Goal: Navigation & Orientation: Find specific page/section

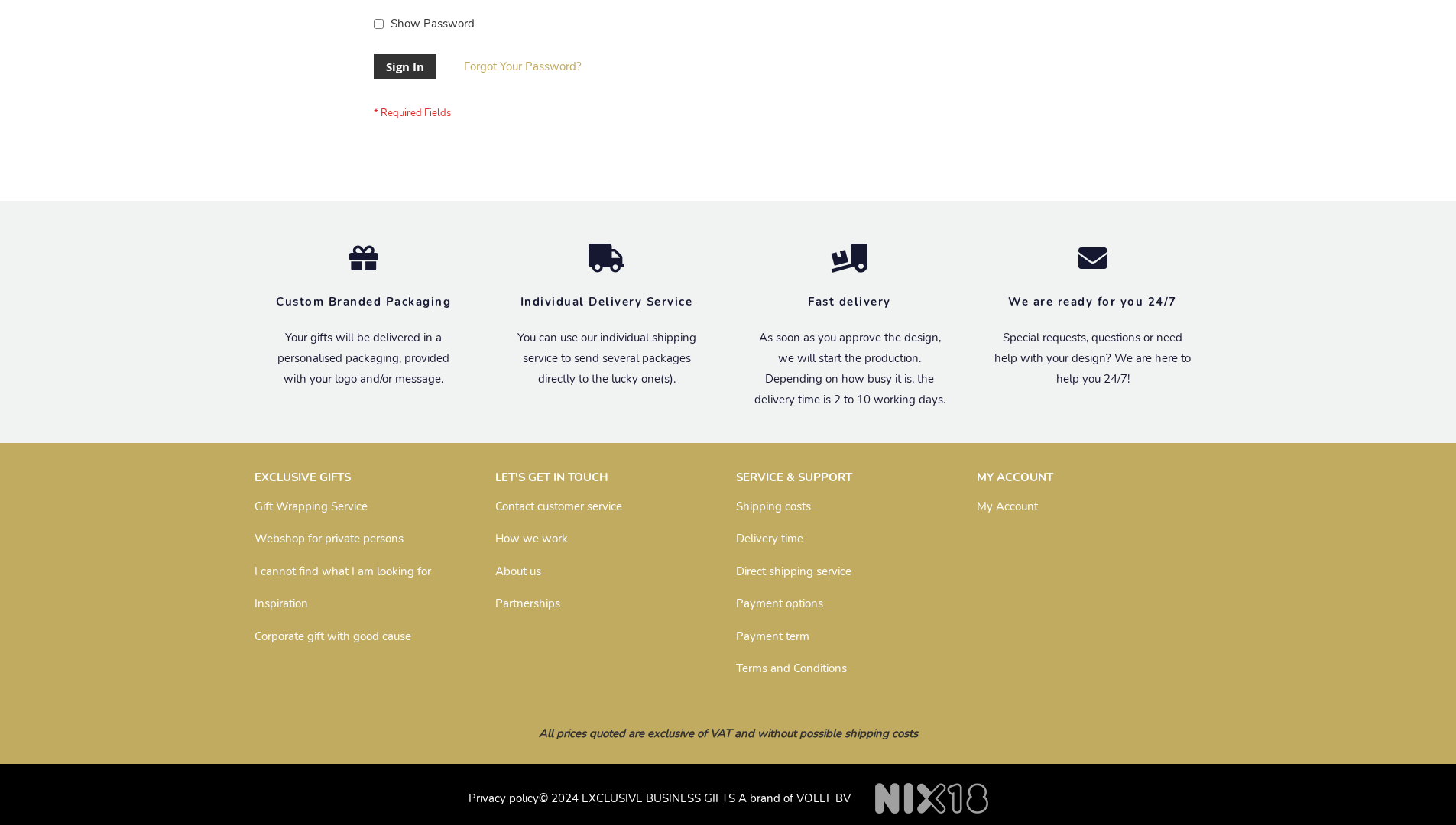
scroll to position [492, 0]
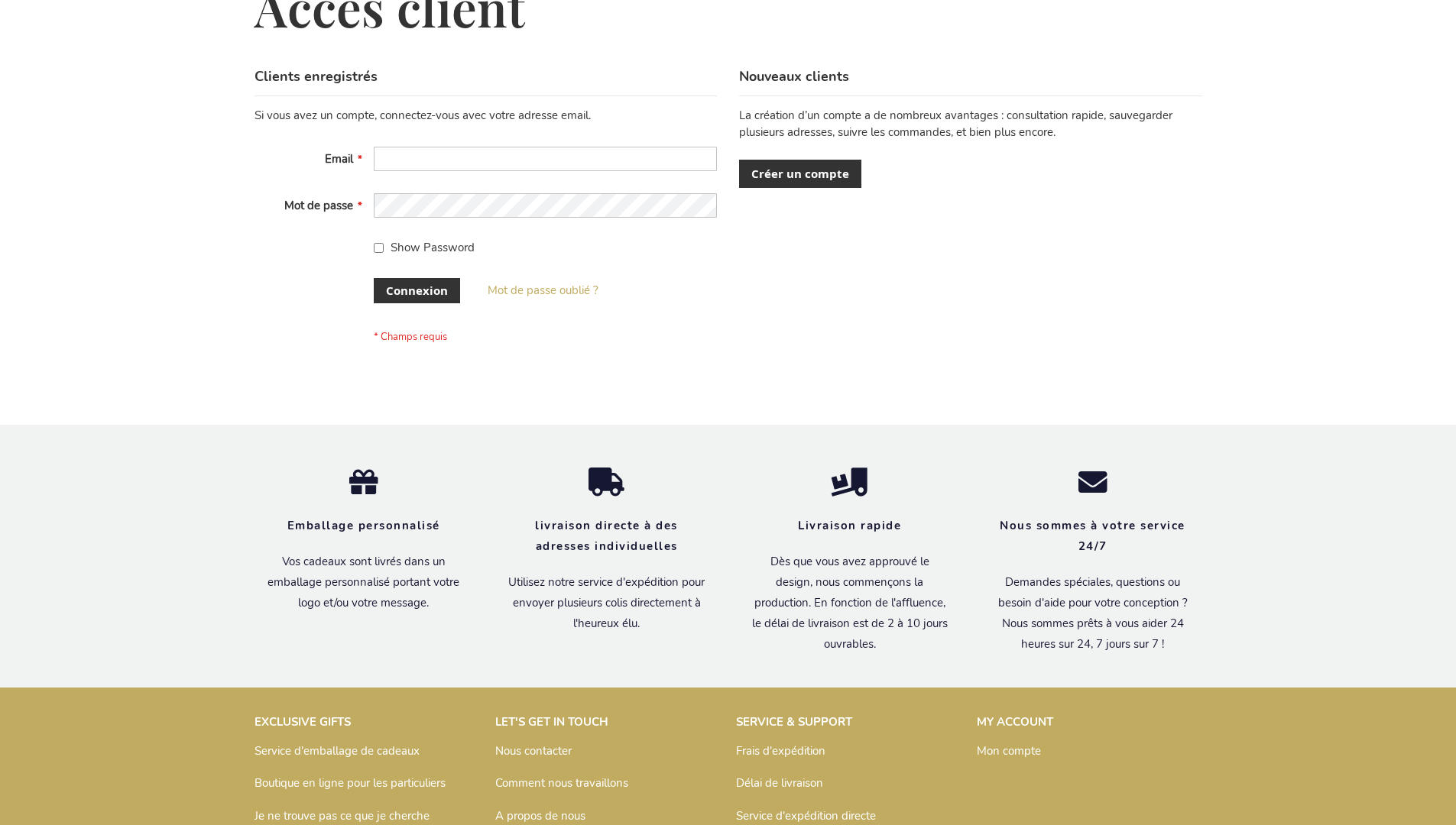
scroll to position [527, 0]
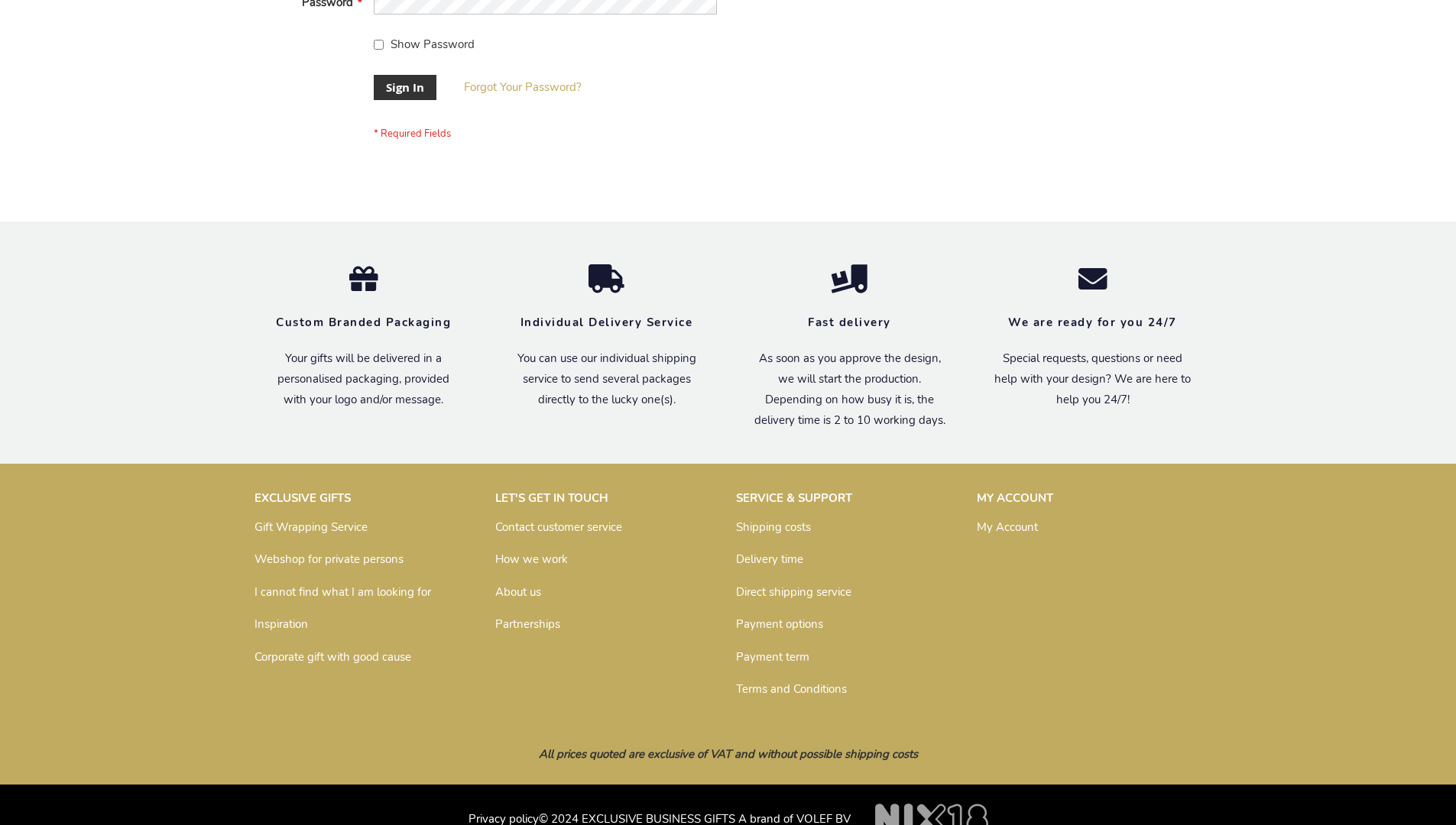
scroll to position [492, 0]
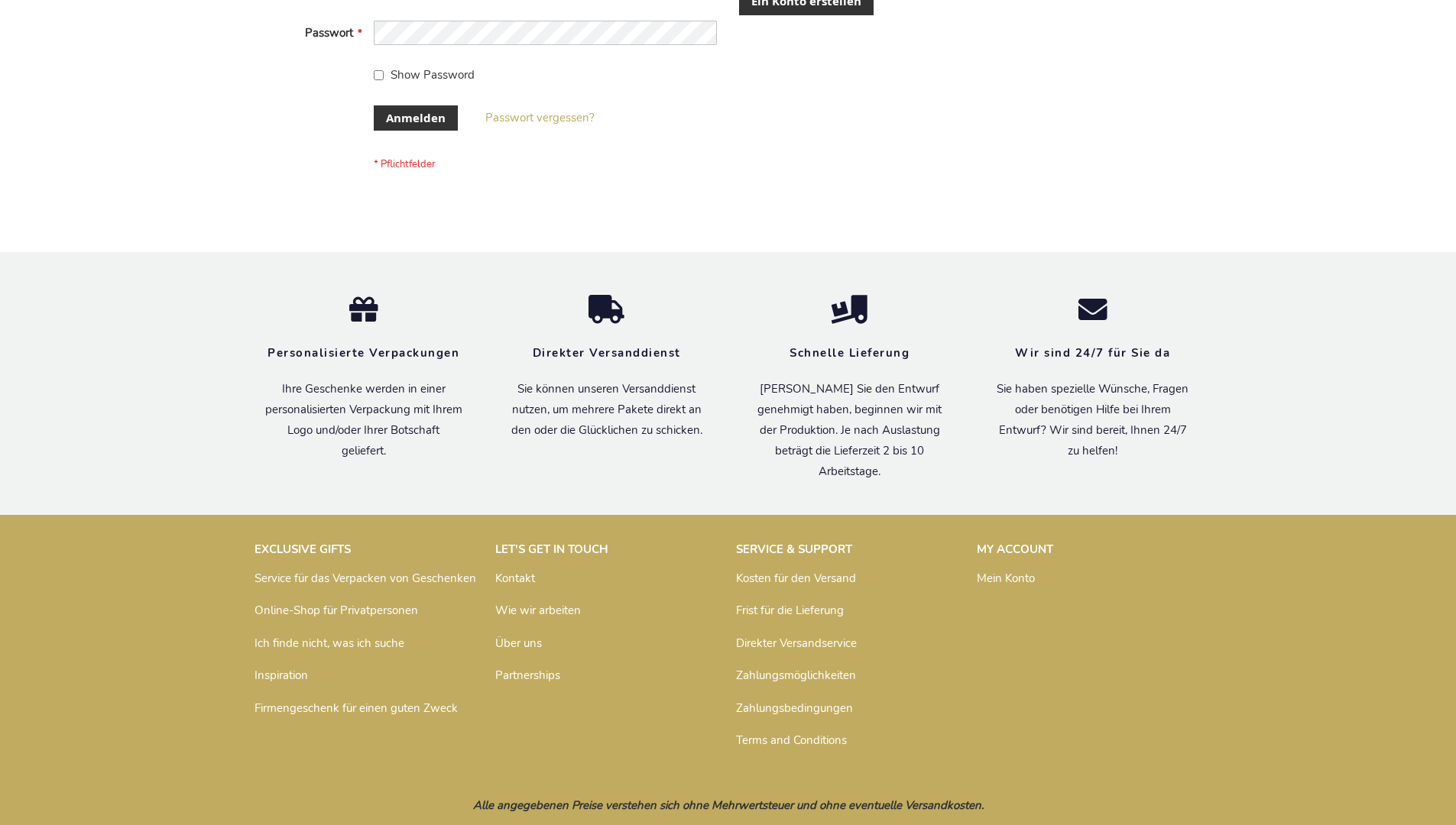
scroll to position [500, 0]
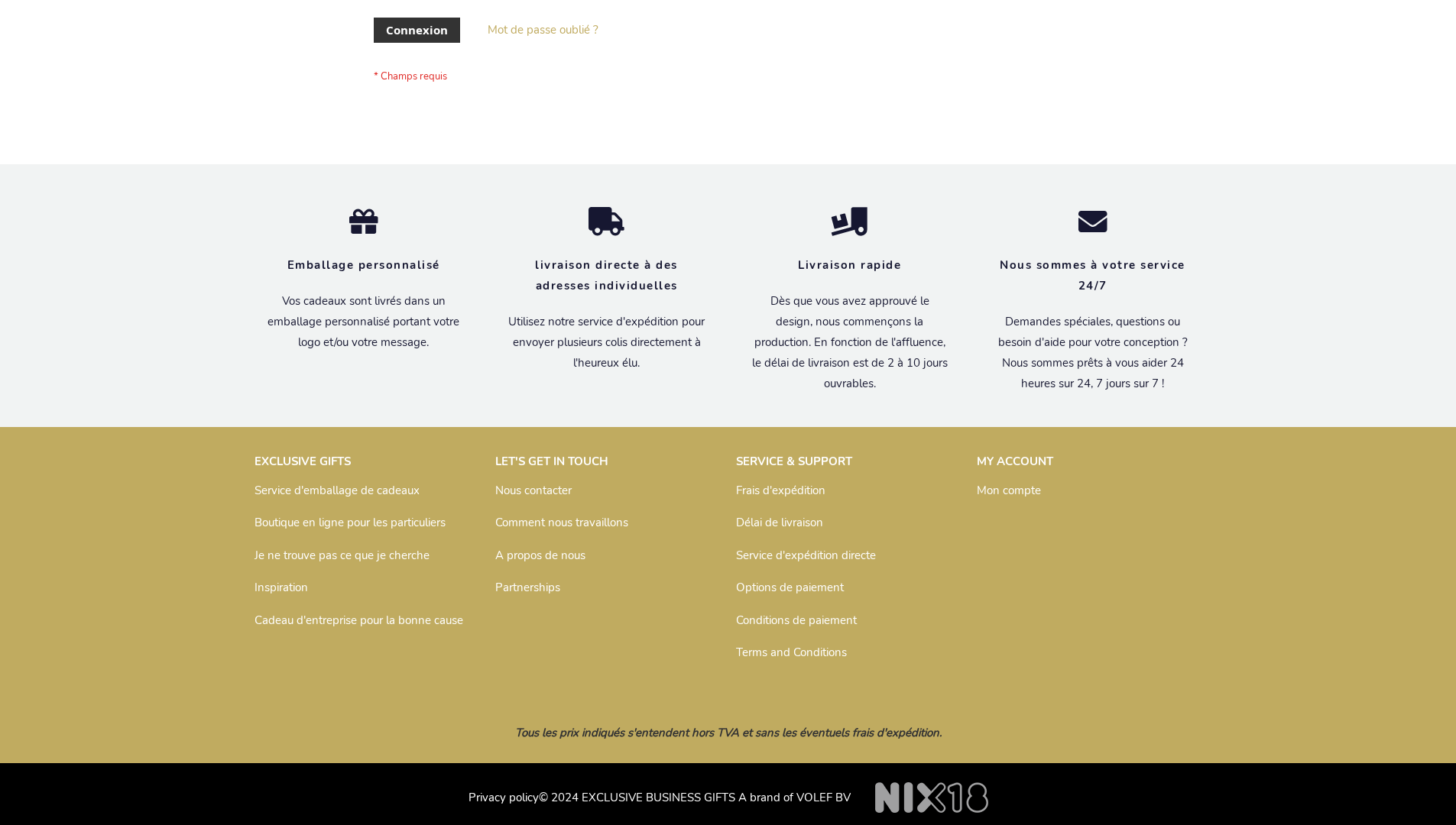
scroll to position [527, 0]
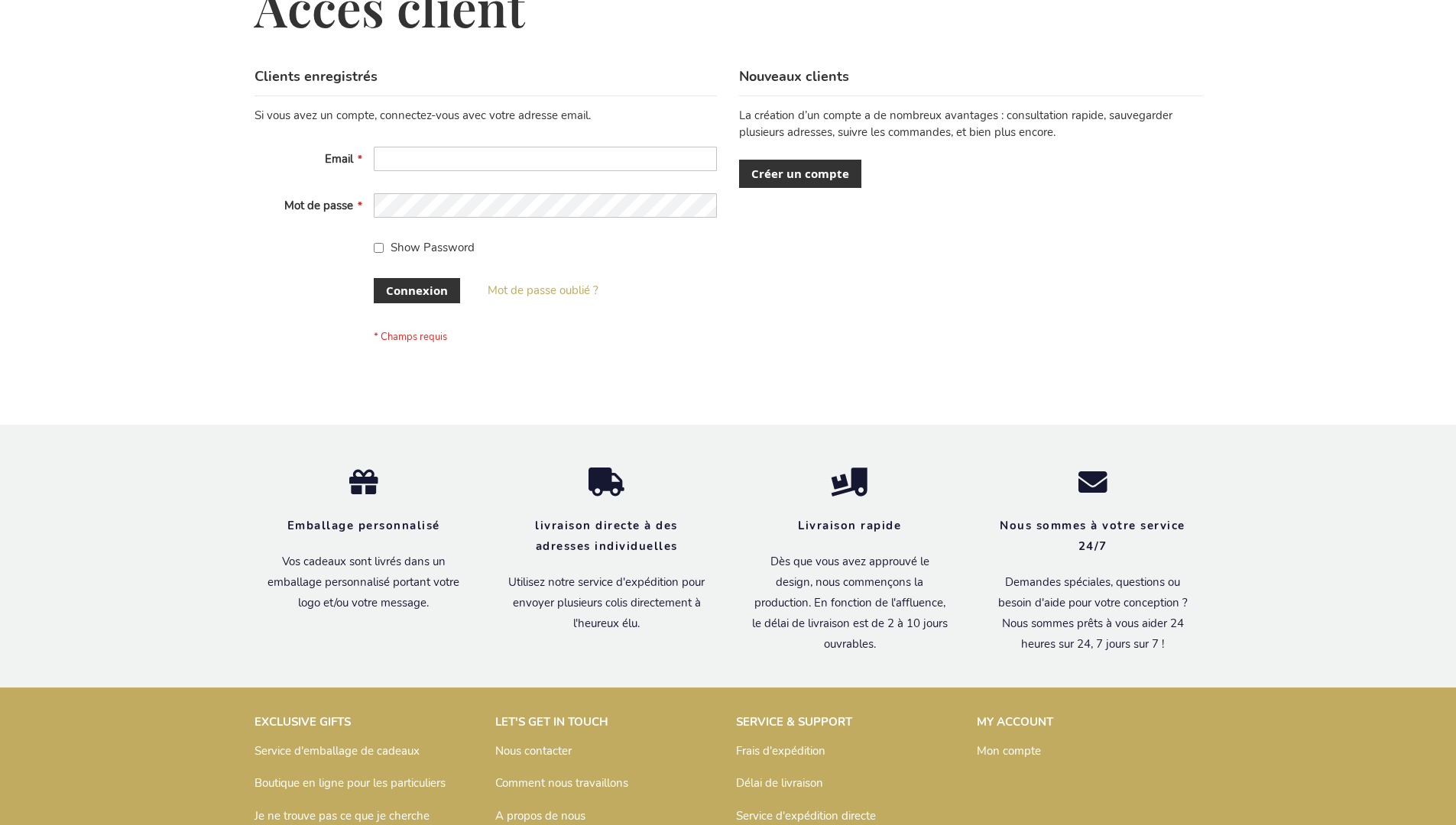
scroll to position [527, 0]
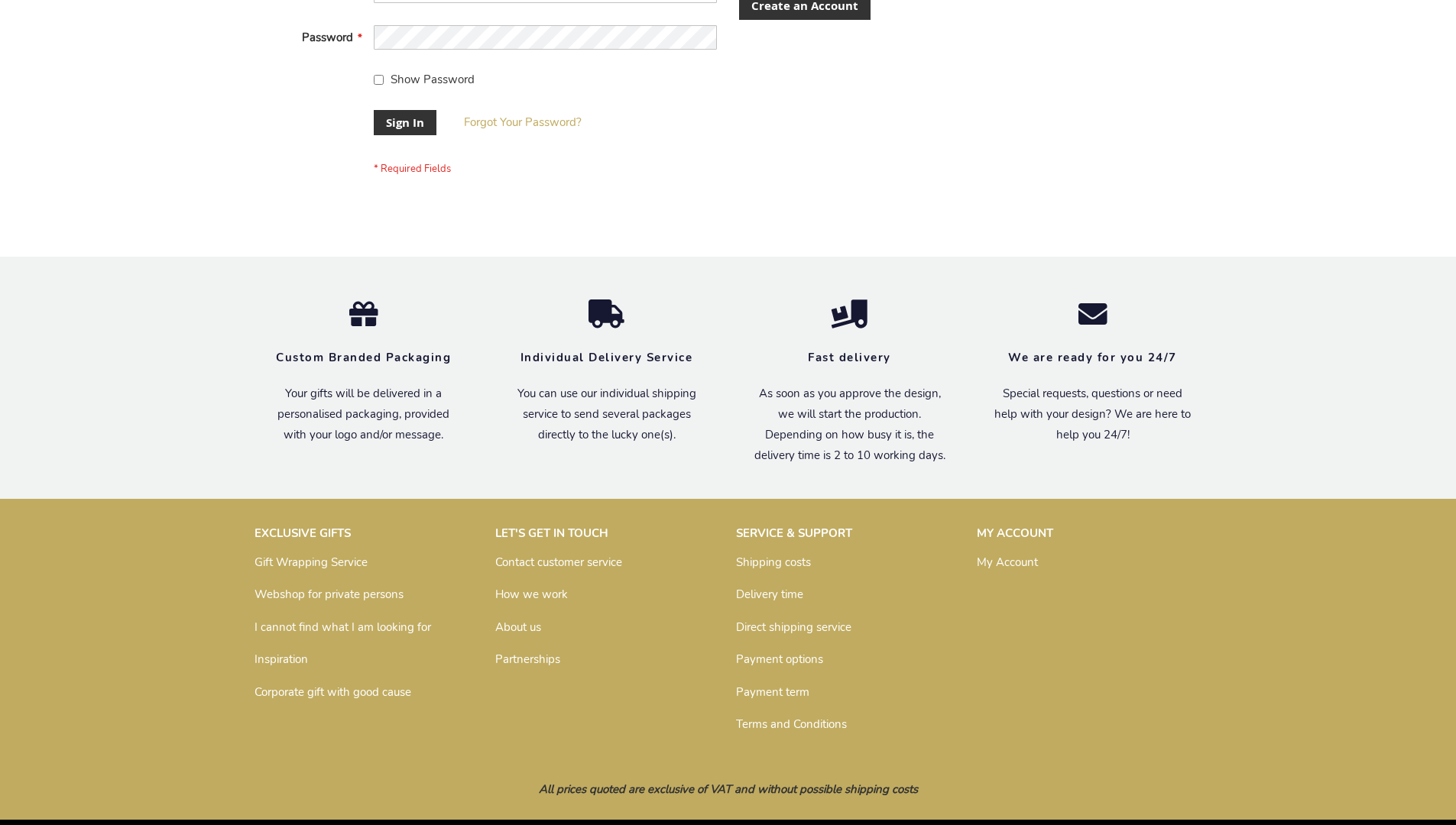
scroll to position [492, 0]
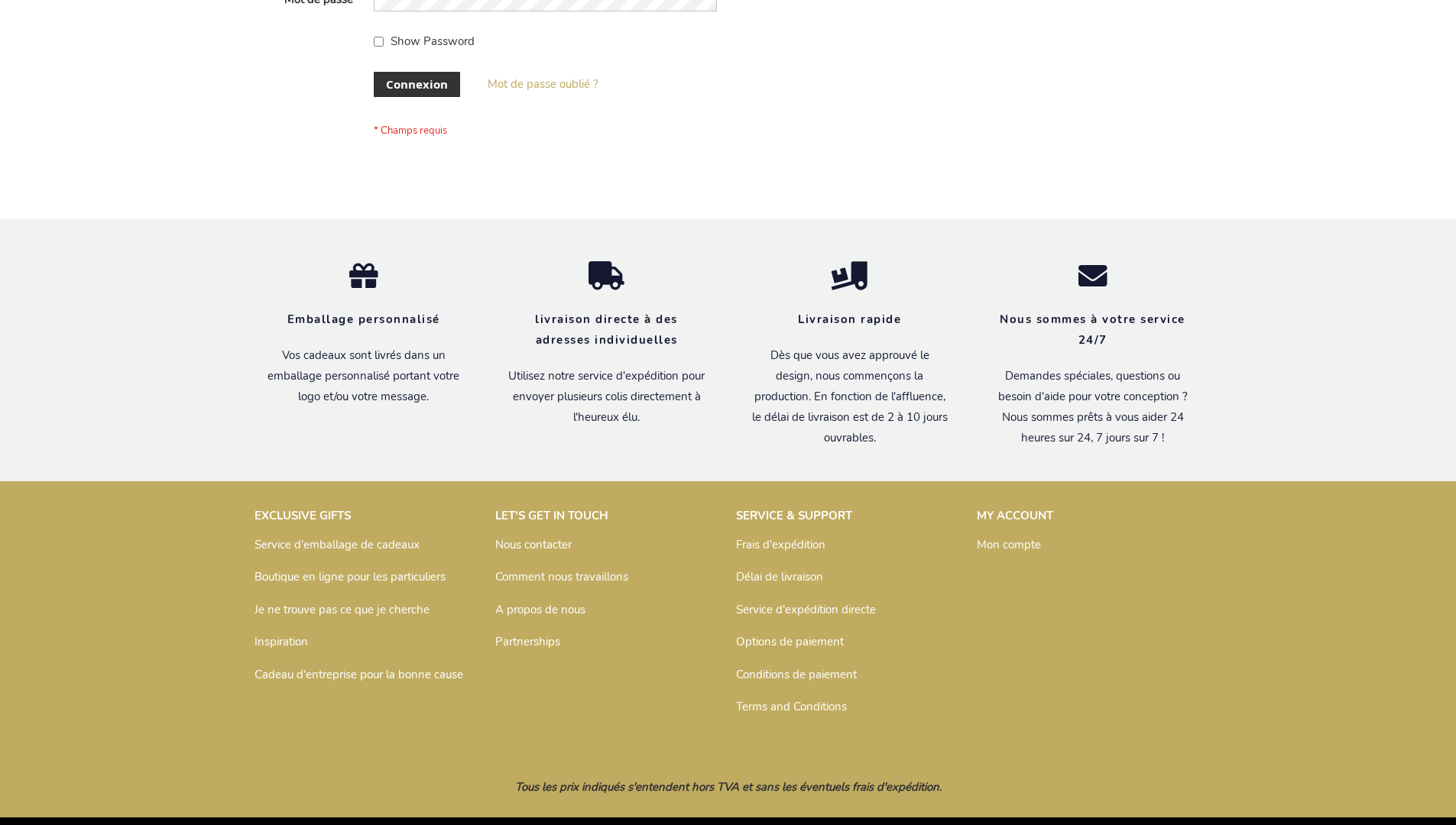
scroll to position [527, 0]
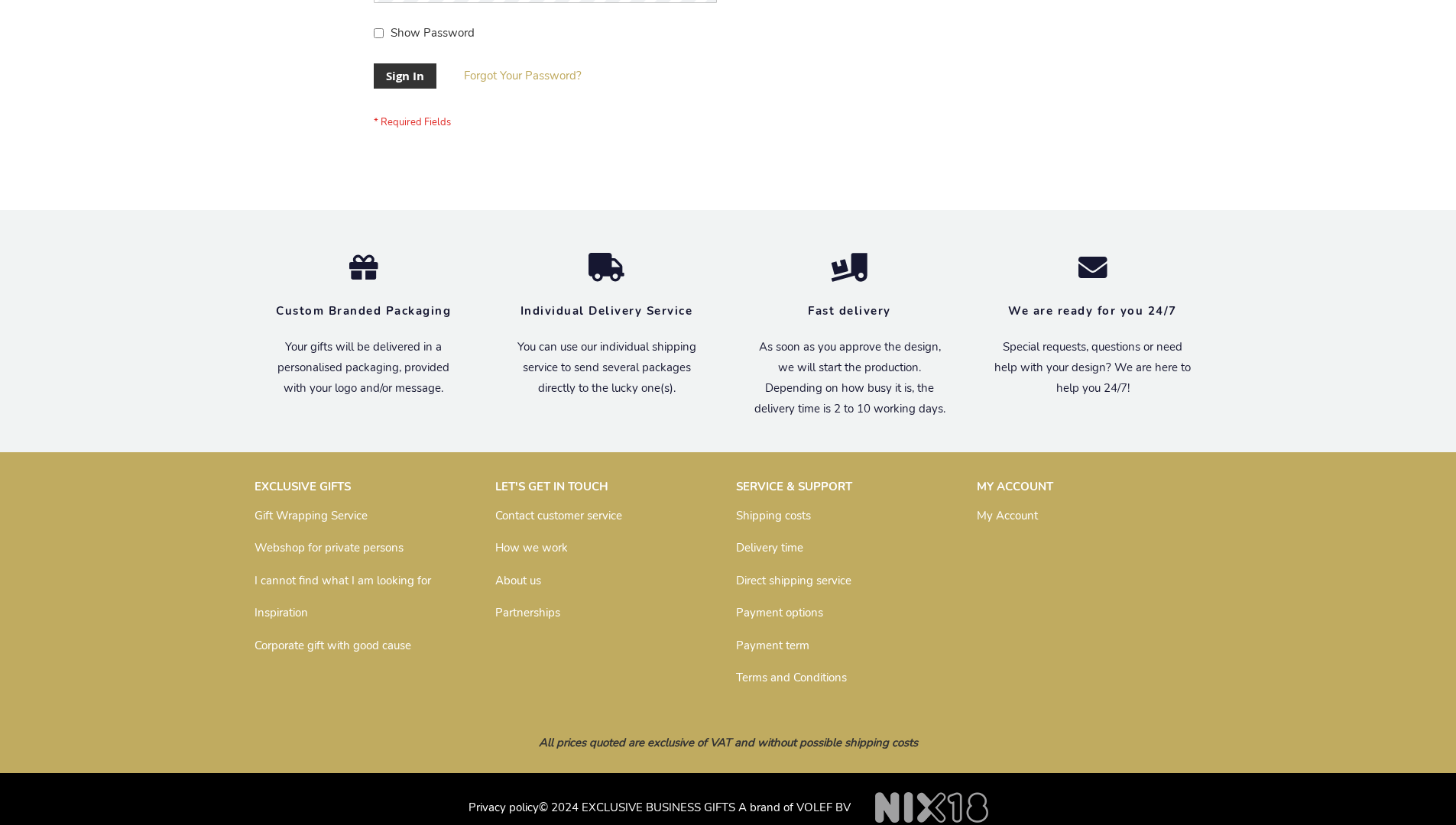
scroll to position [492, 0]
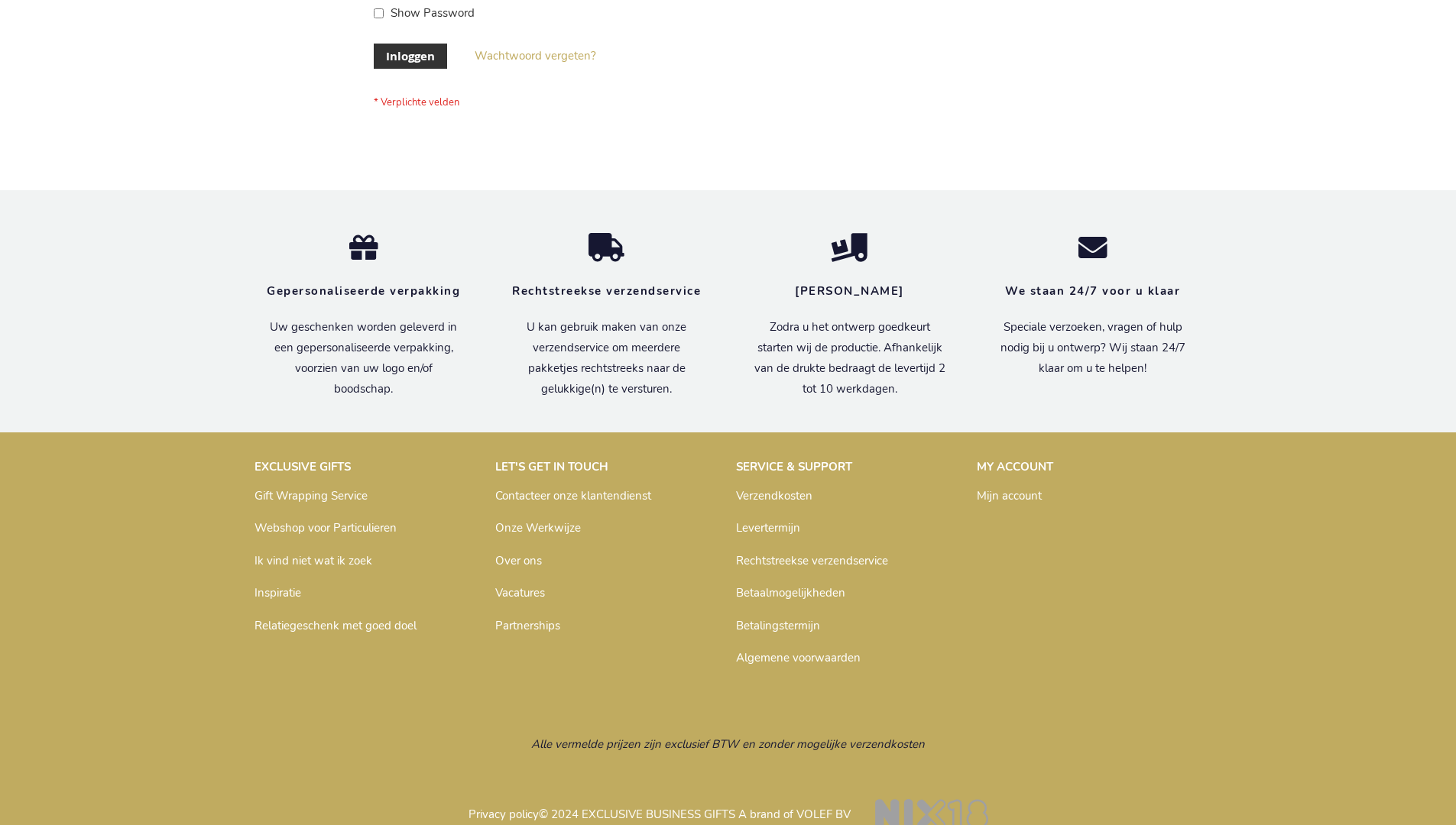
scroll to position [519, 0]
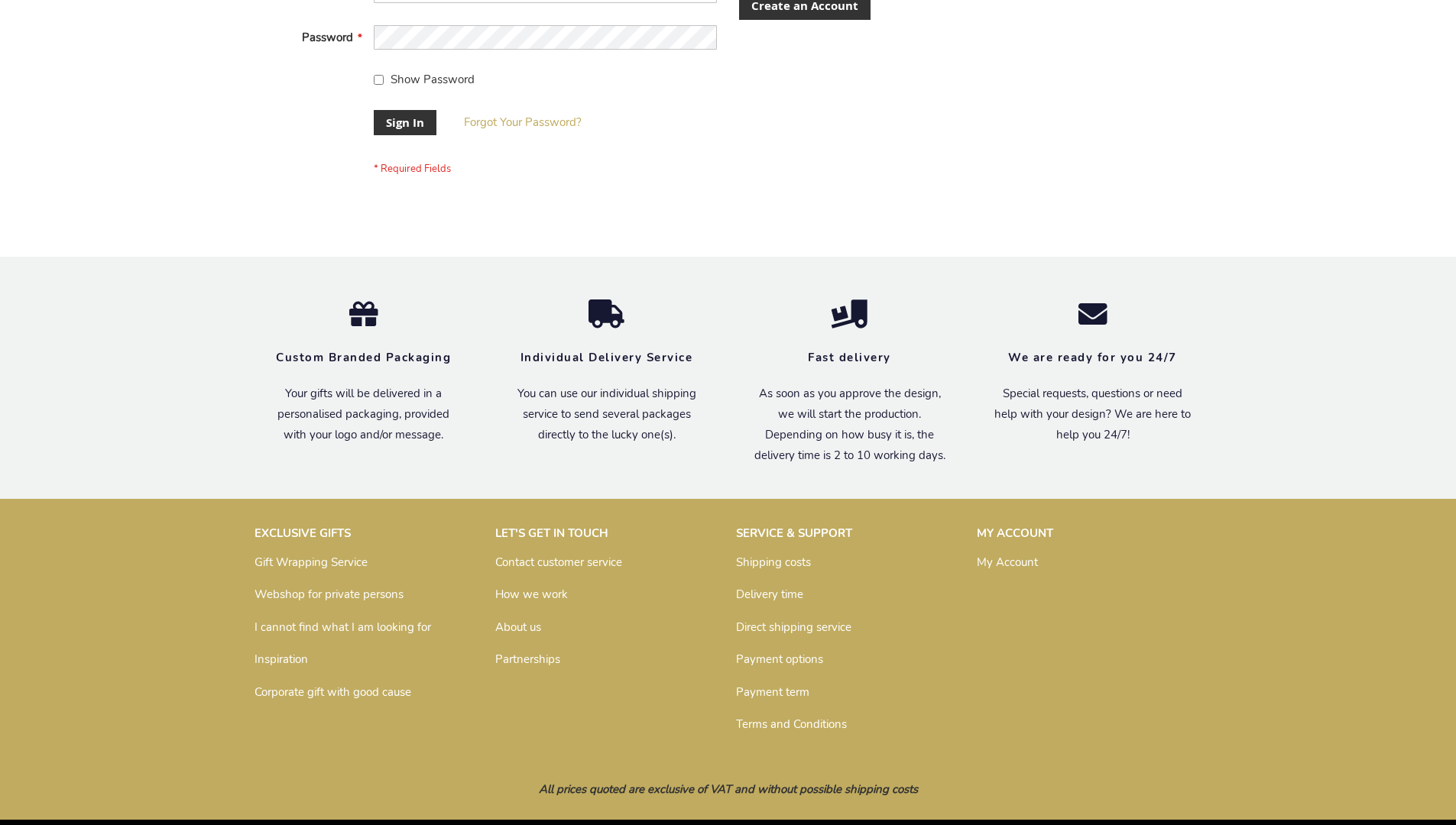
scroll to position [492, 0]
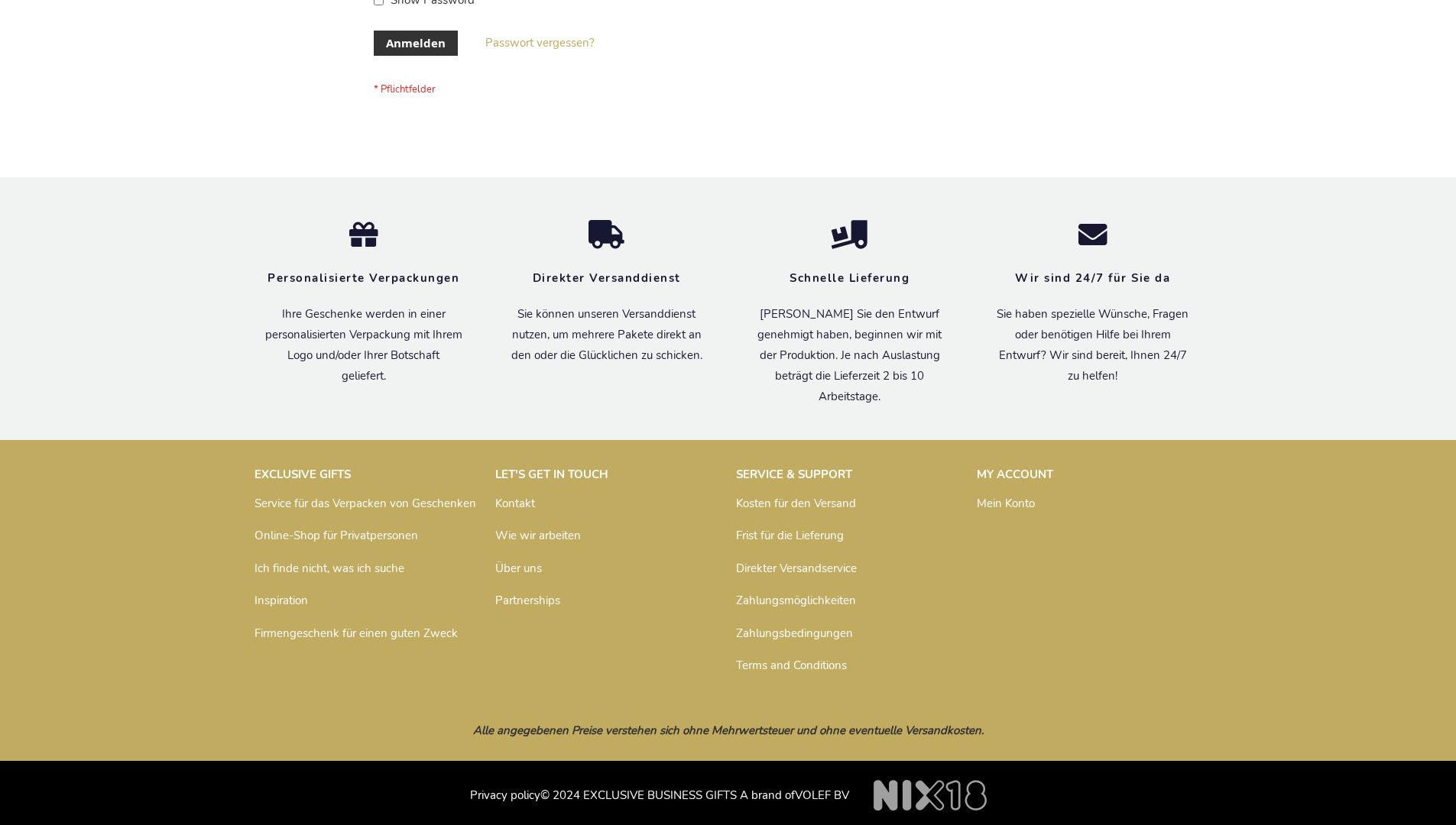
scroll to position [512, 0]
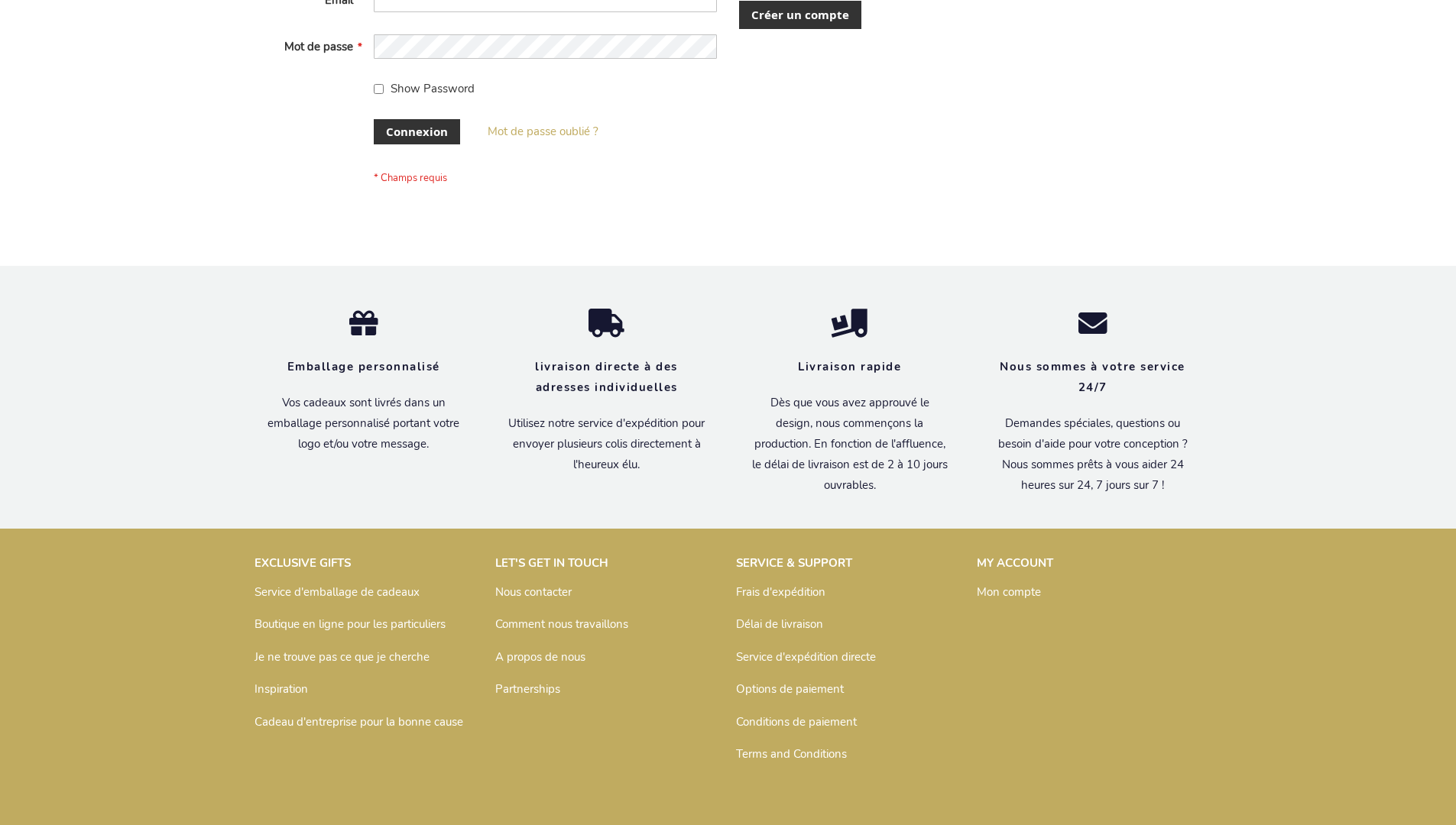
scroll to position [527, 0]
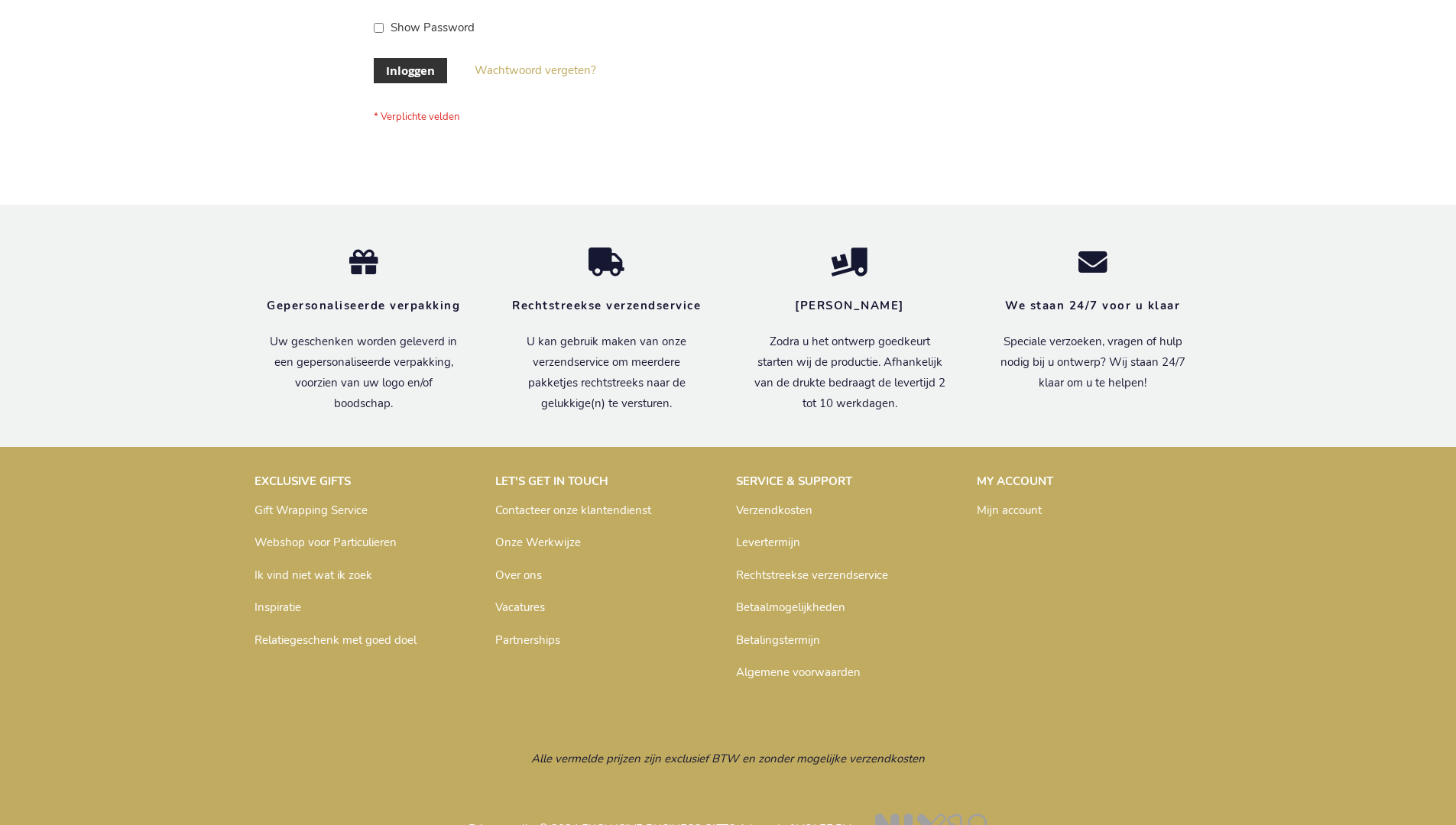
scroll to position [519, 0]
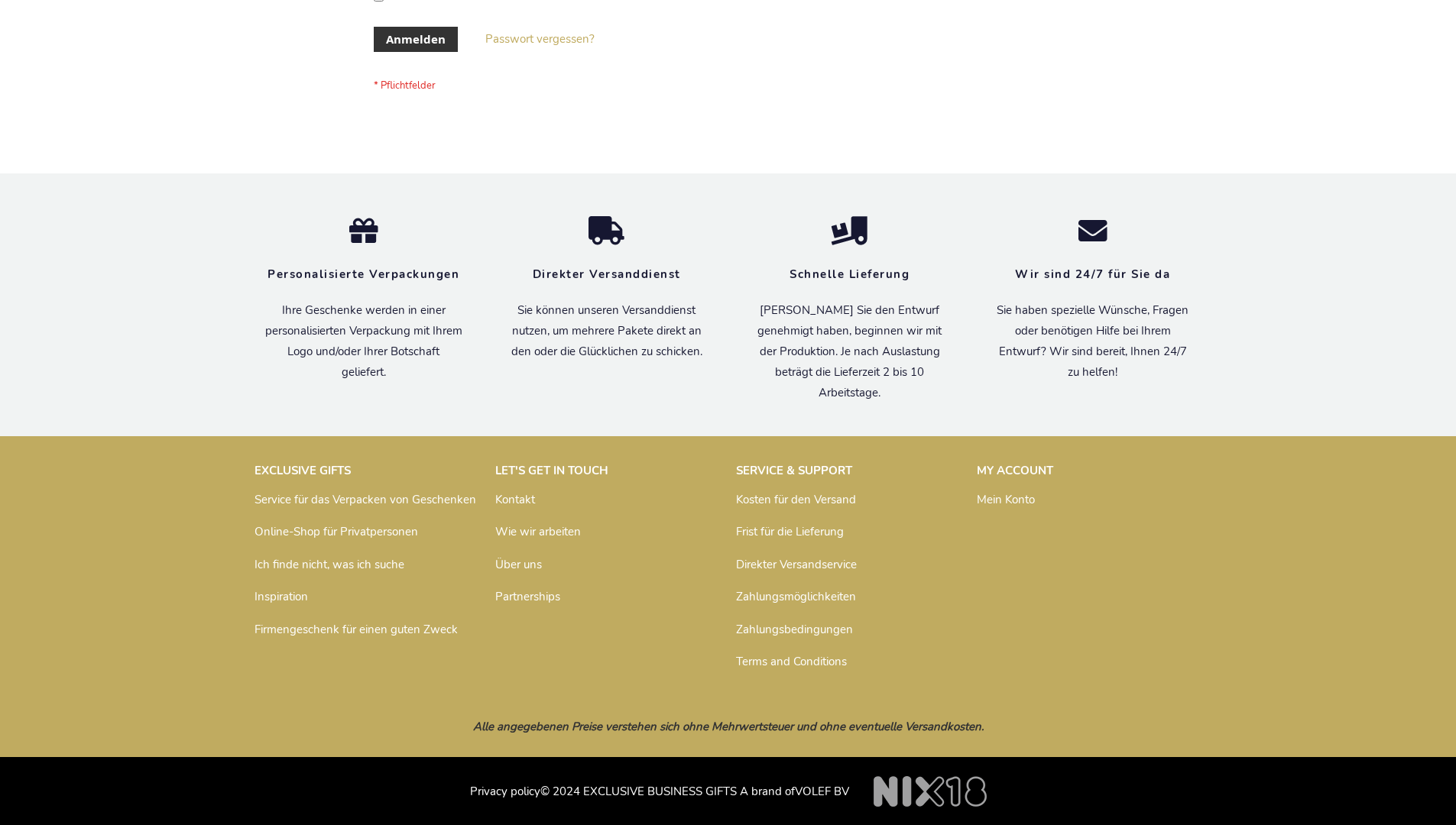
scroll to position [512, 0]
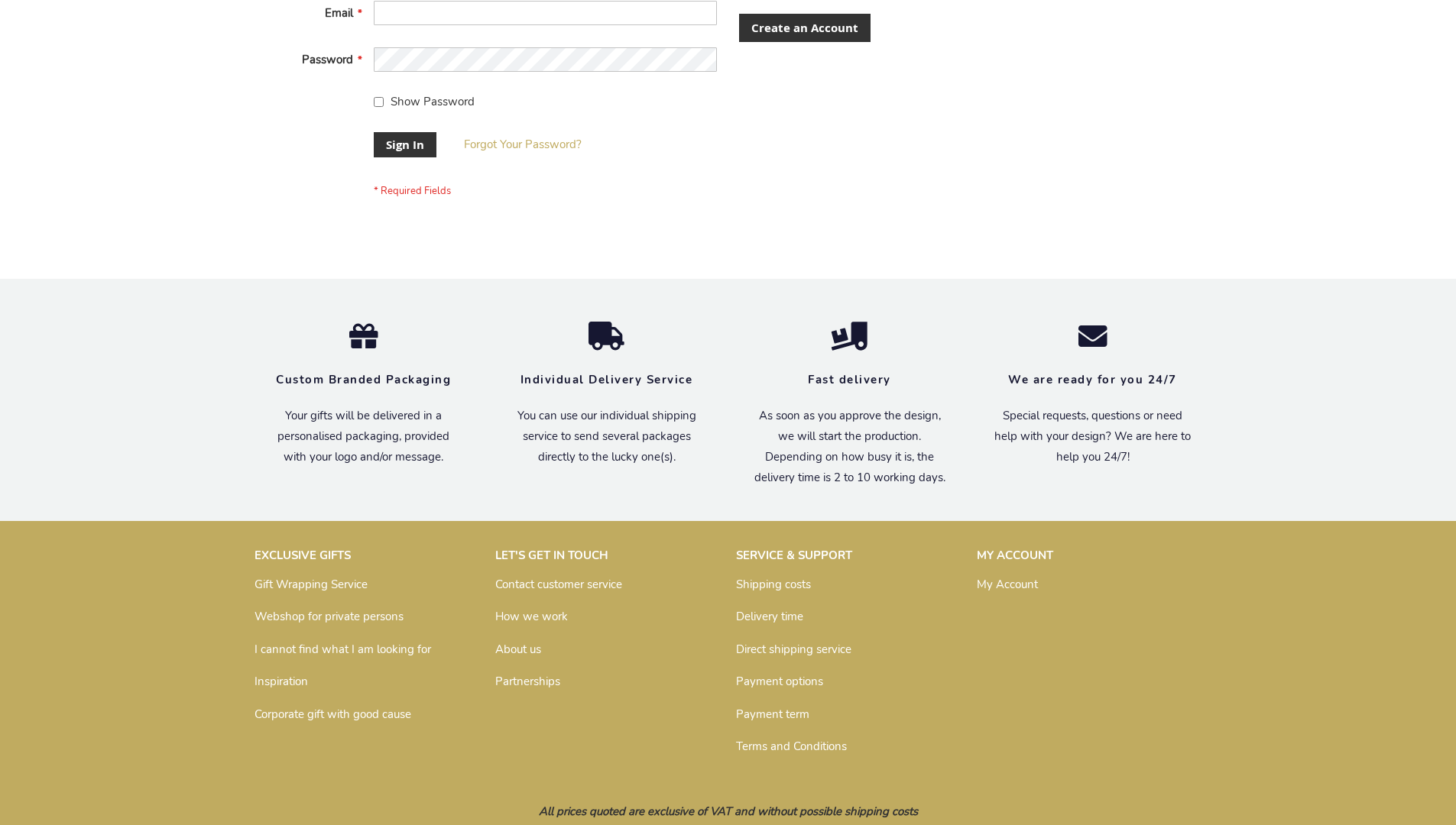
scroll to position [492, 0]
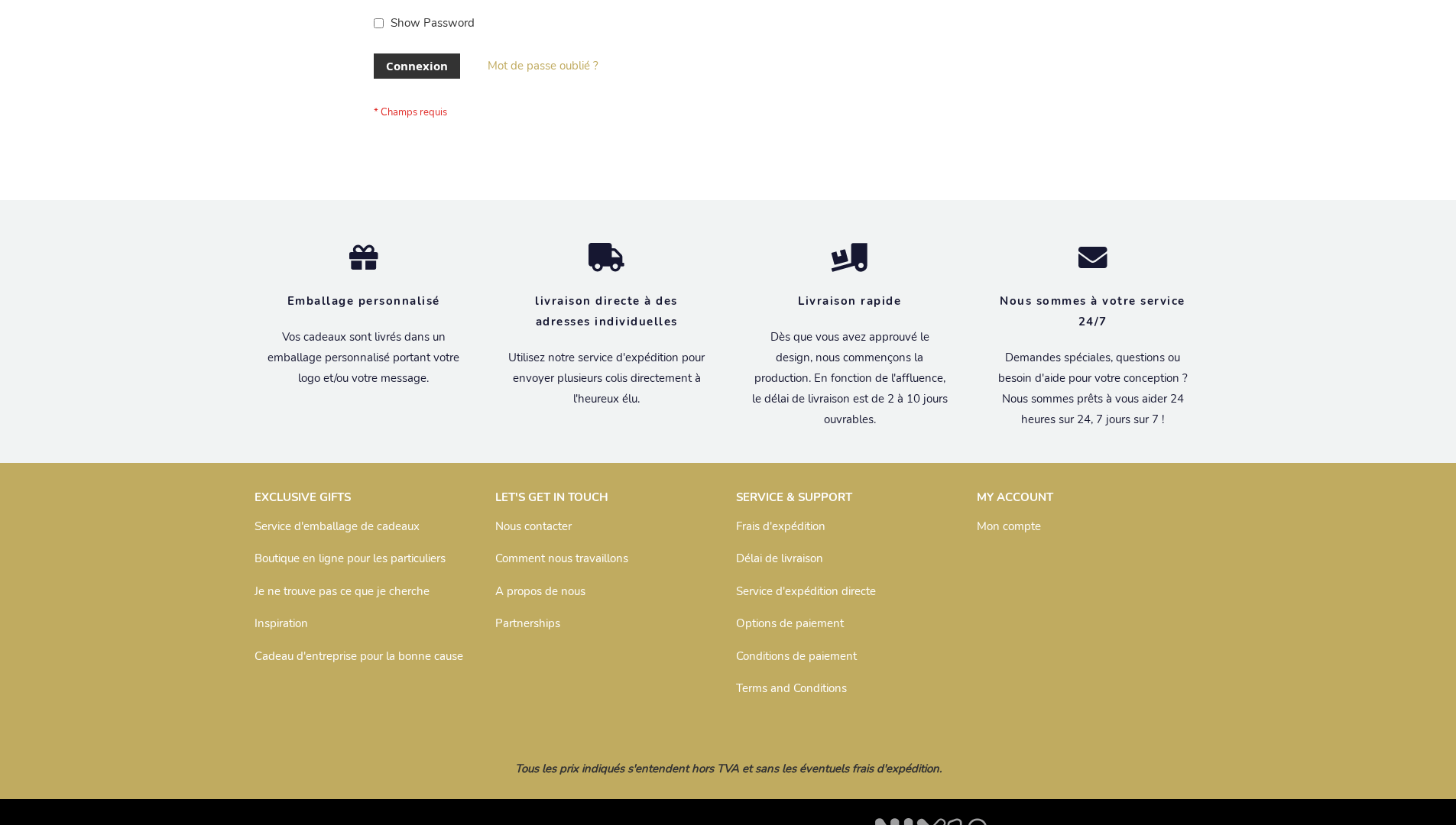
scroll to position [527, 0]
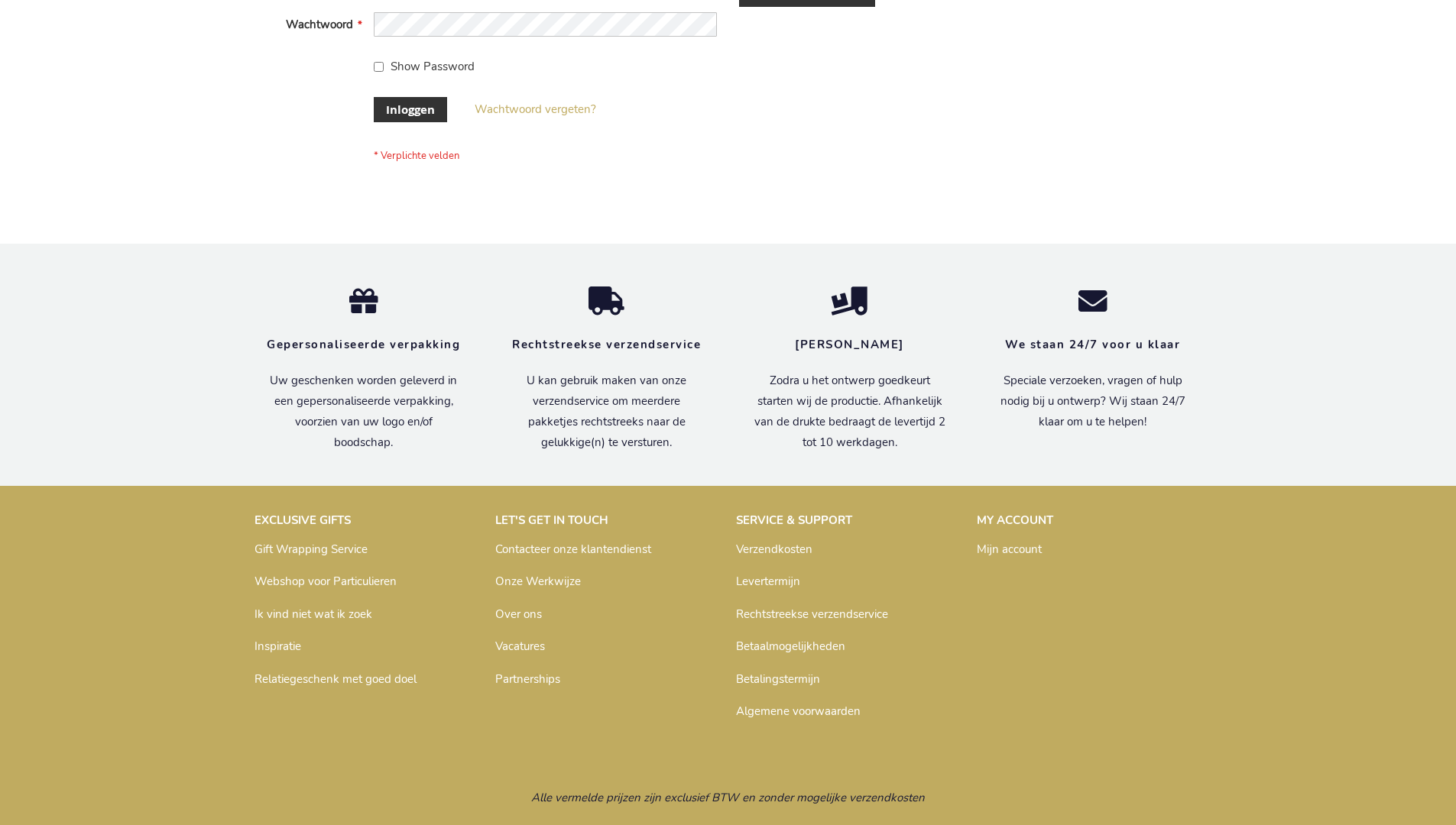
scroll to position [519, 0]
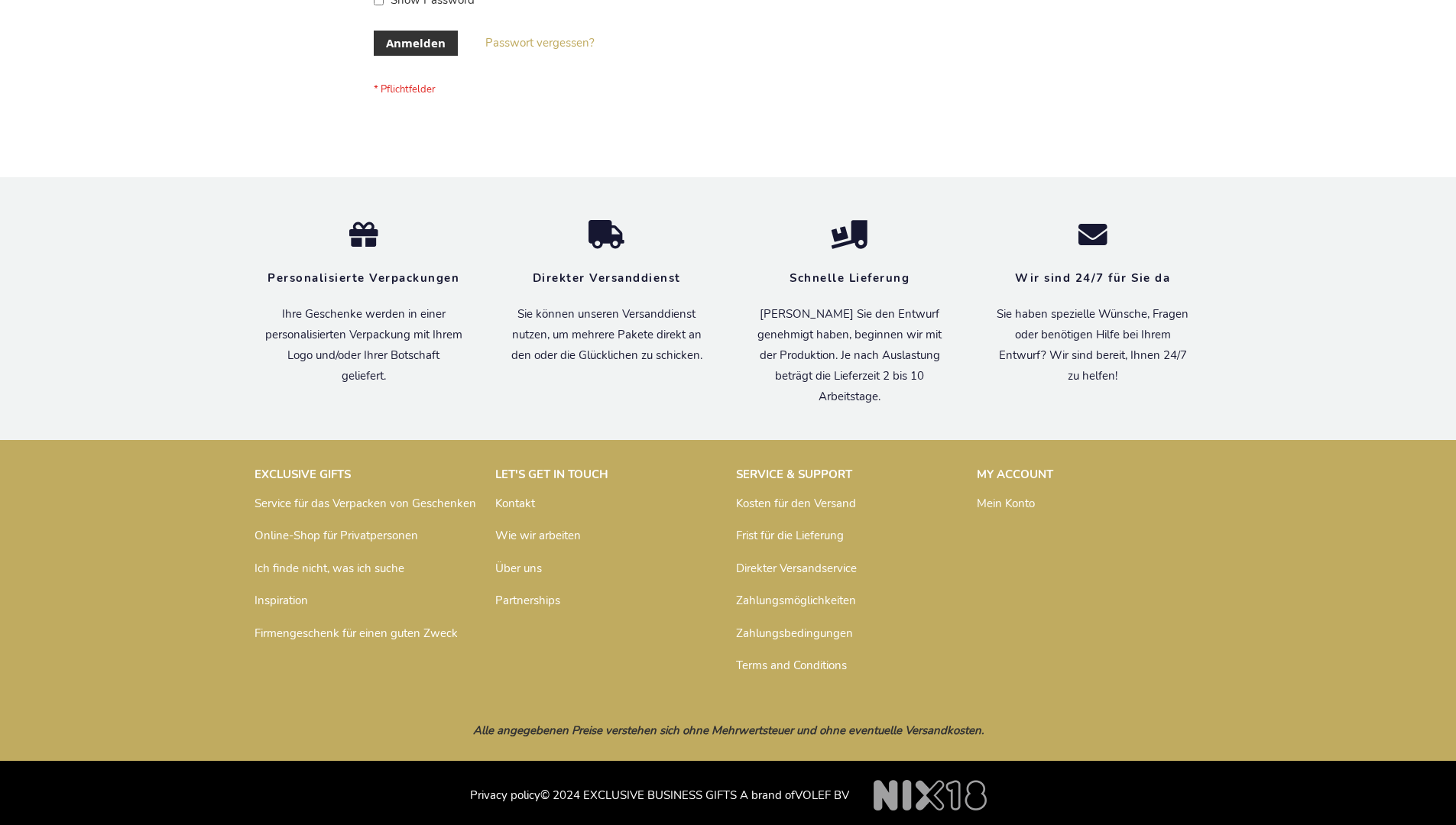
scroll to position [512, 0]
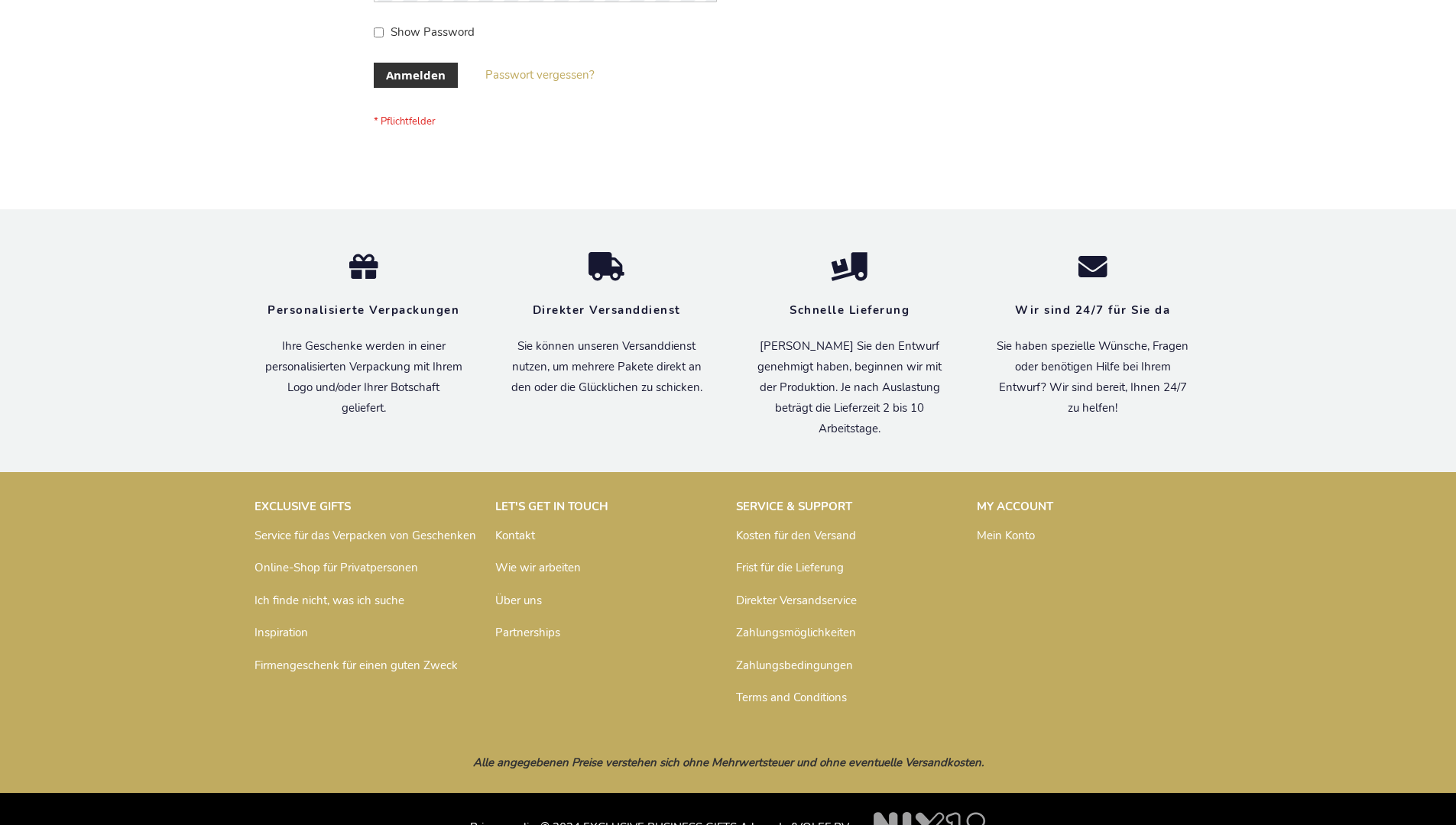
scroll to position [512, 0]
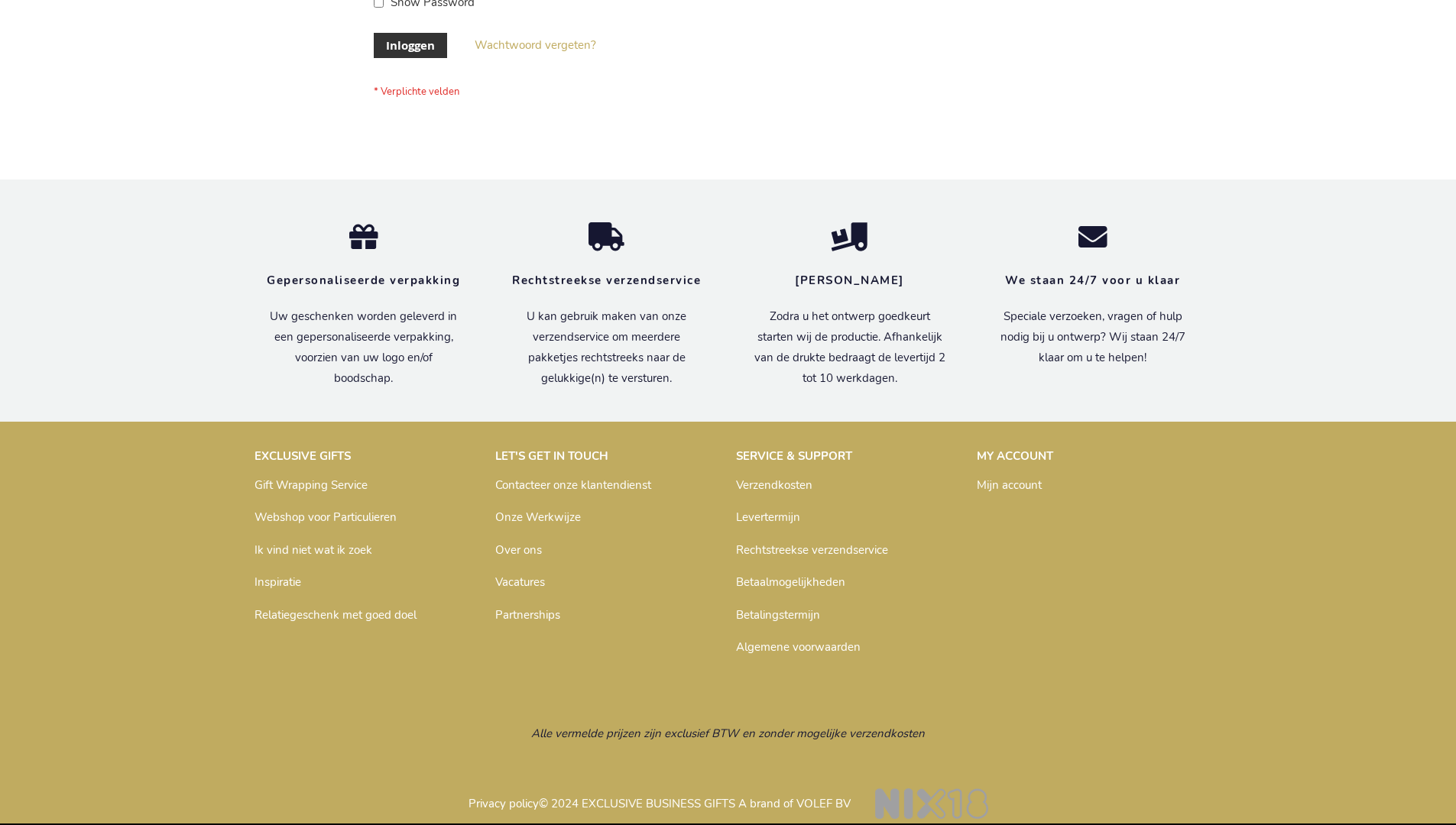
scroll to position [519, 0]
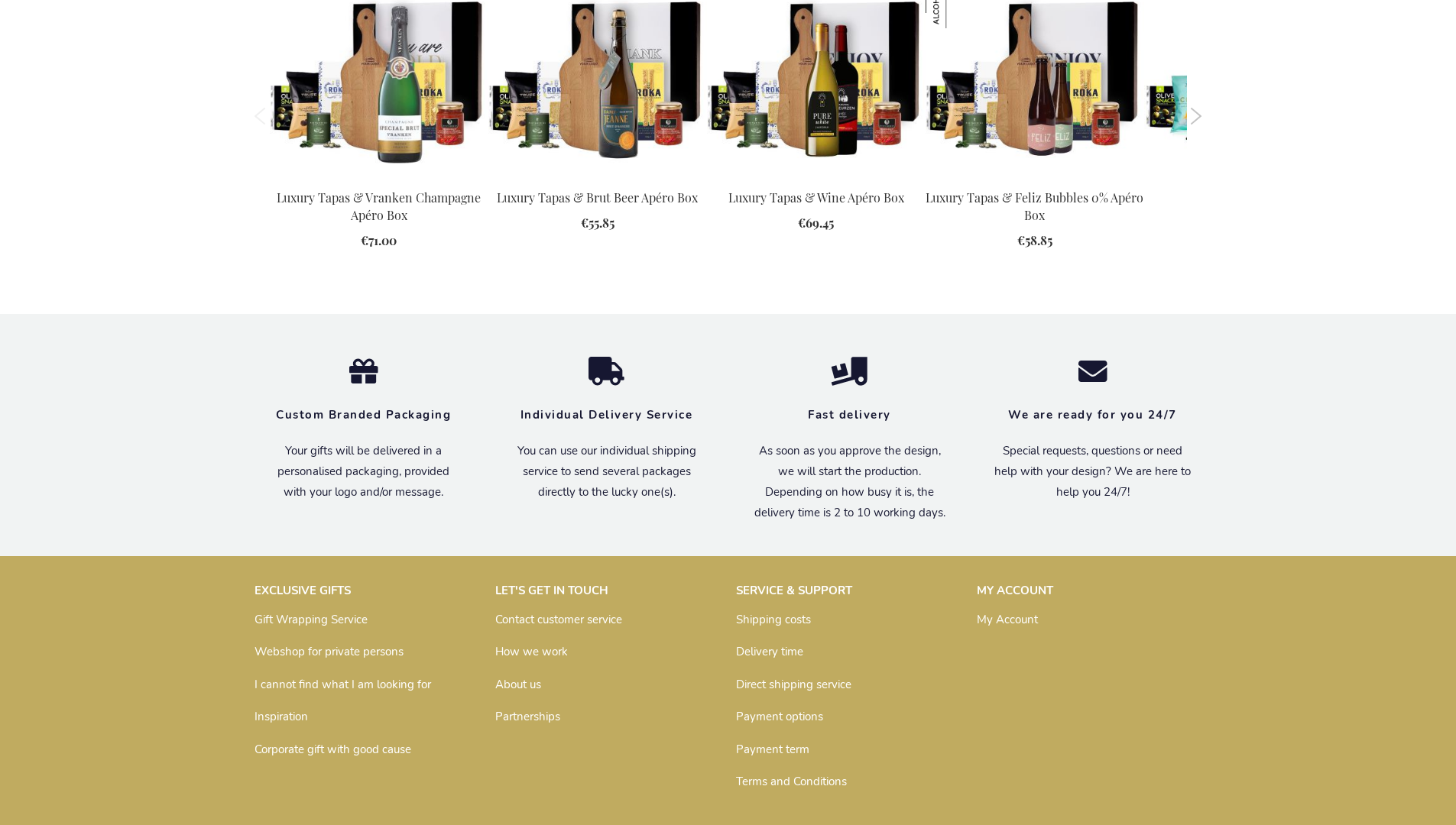
scroll to position [2159, 0]
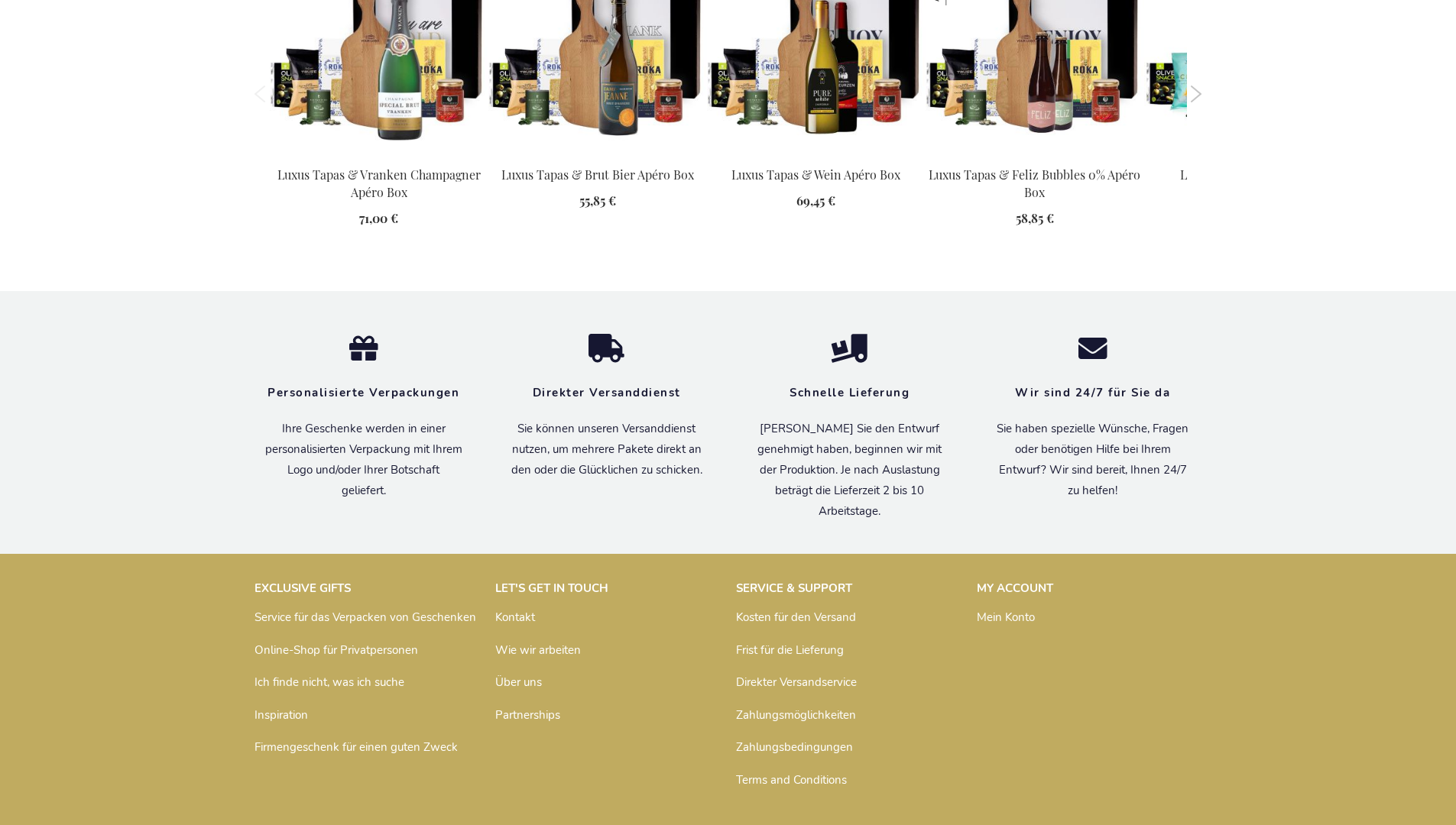
scroll to position [2196, 0]
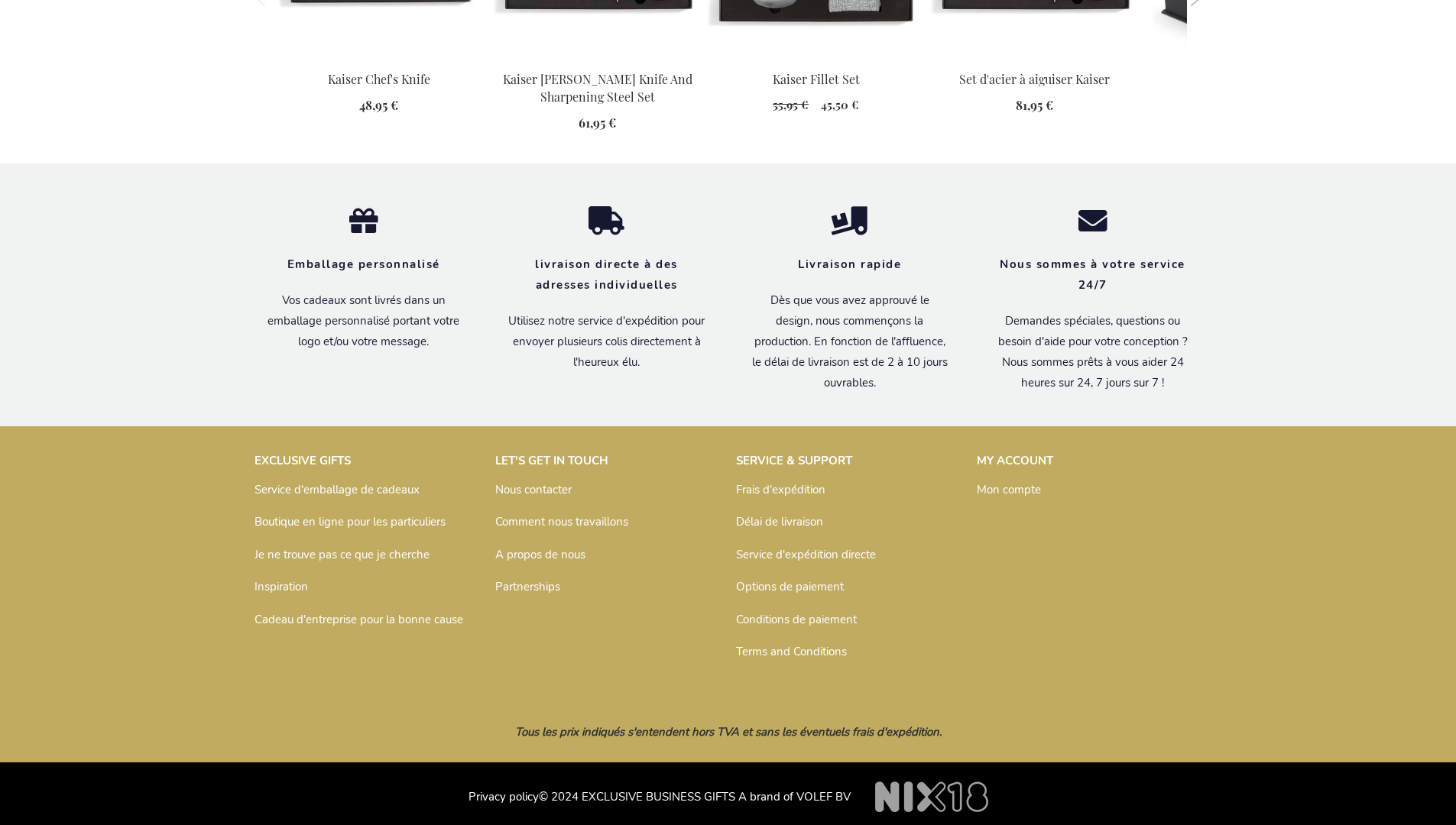
scroll to position [1629, 0]
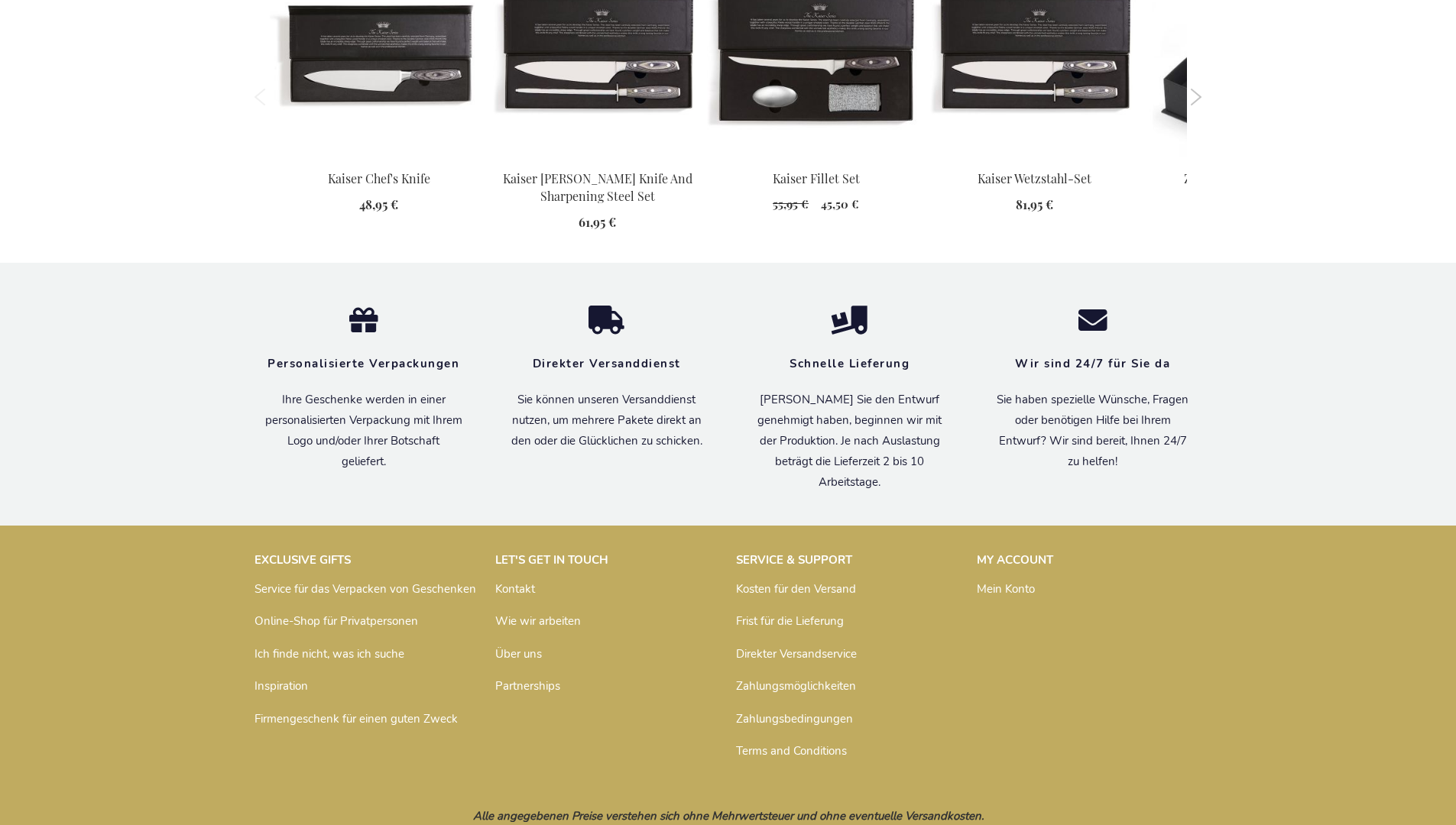
scroll to position [1613, 0]
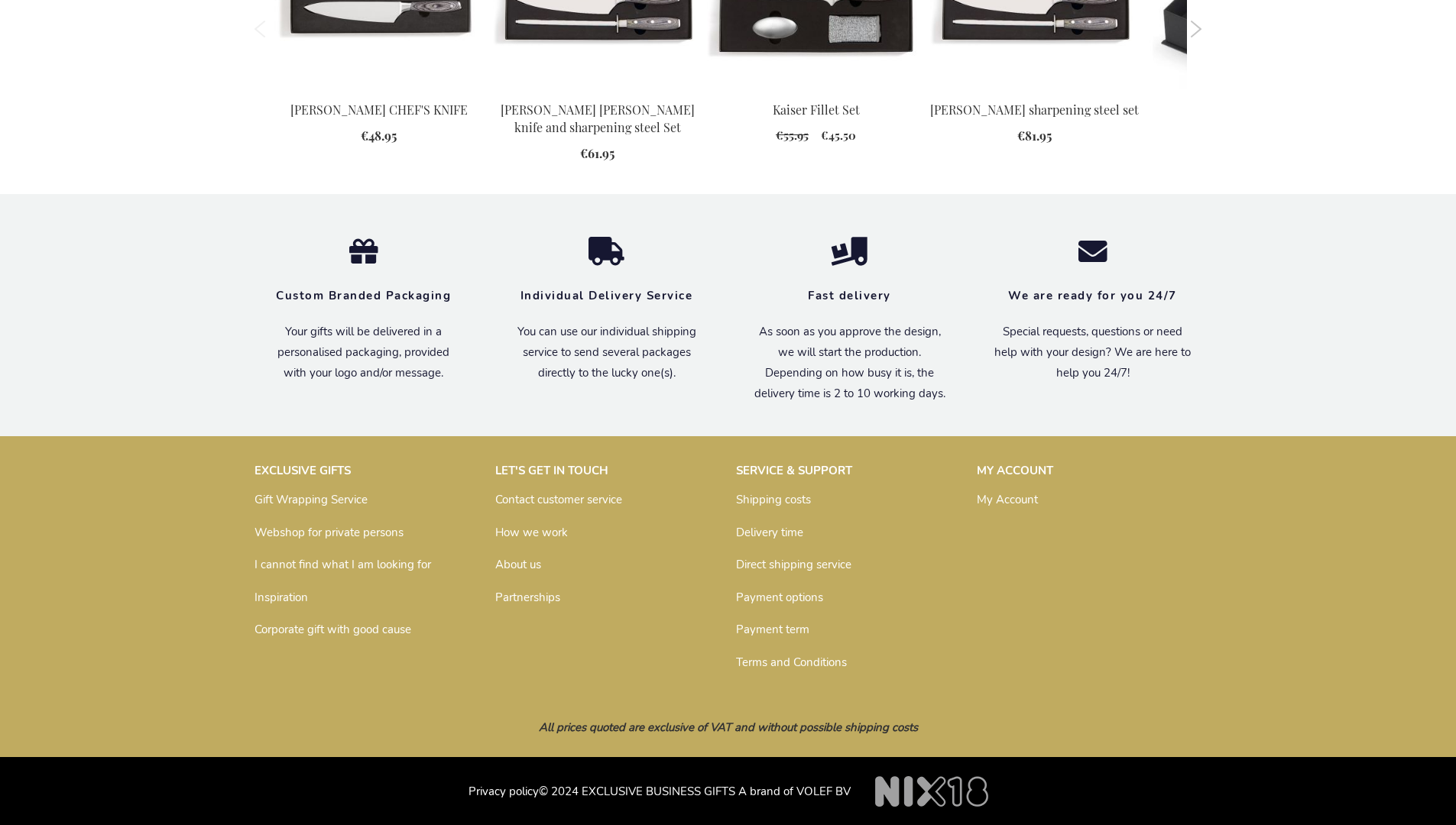
scroll to position [1511, 0]
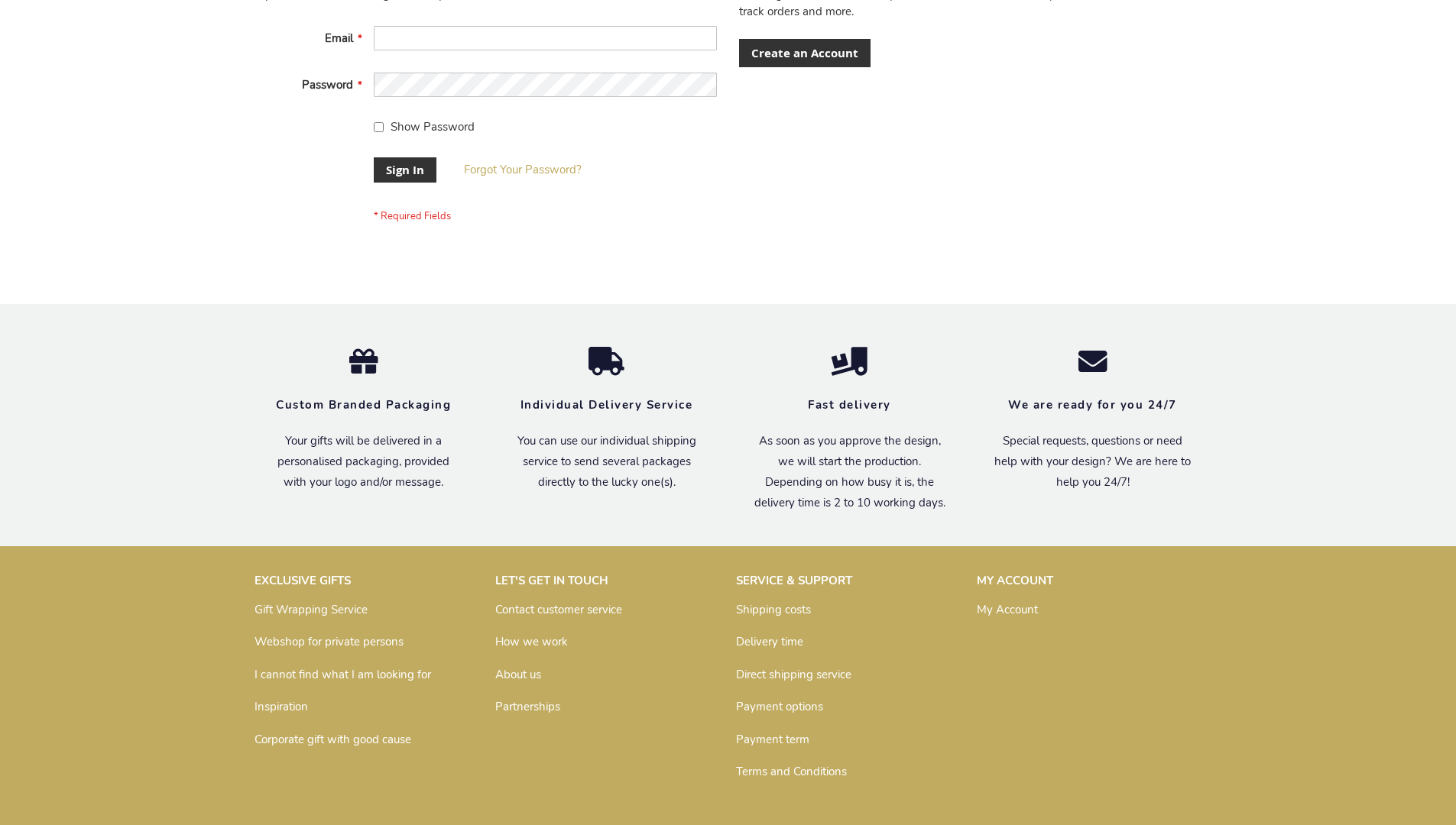
scroll to position [492, 0]
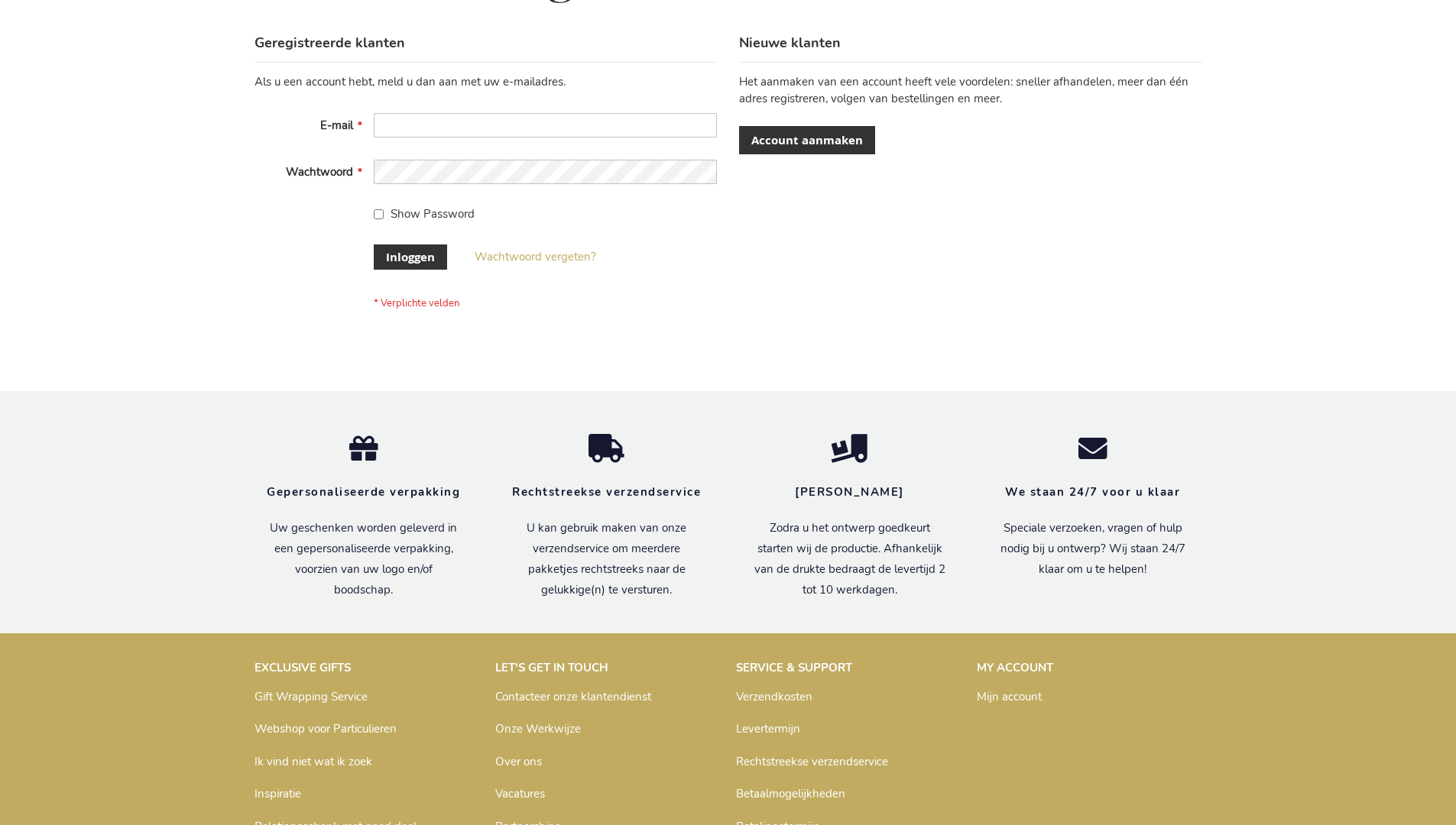
scroll to position [519, 0]
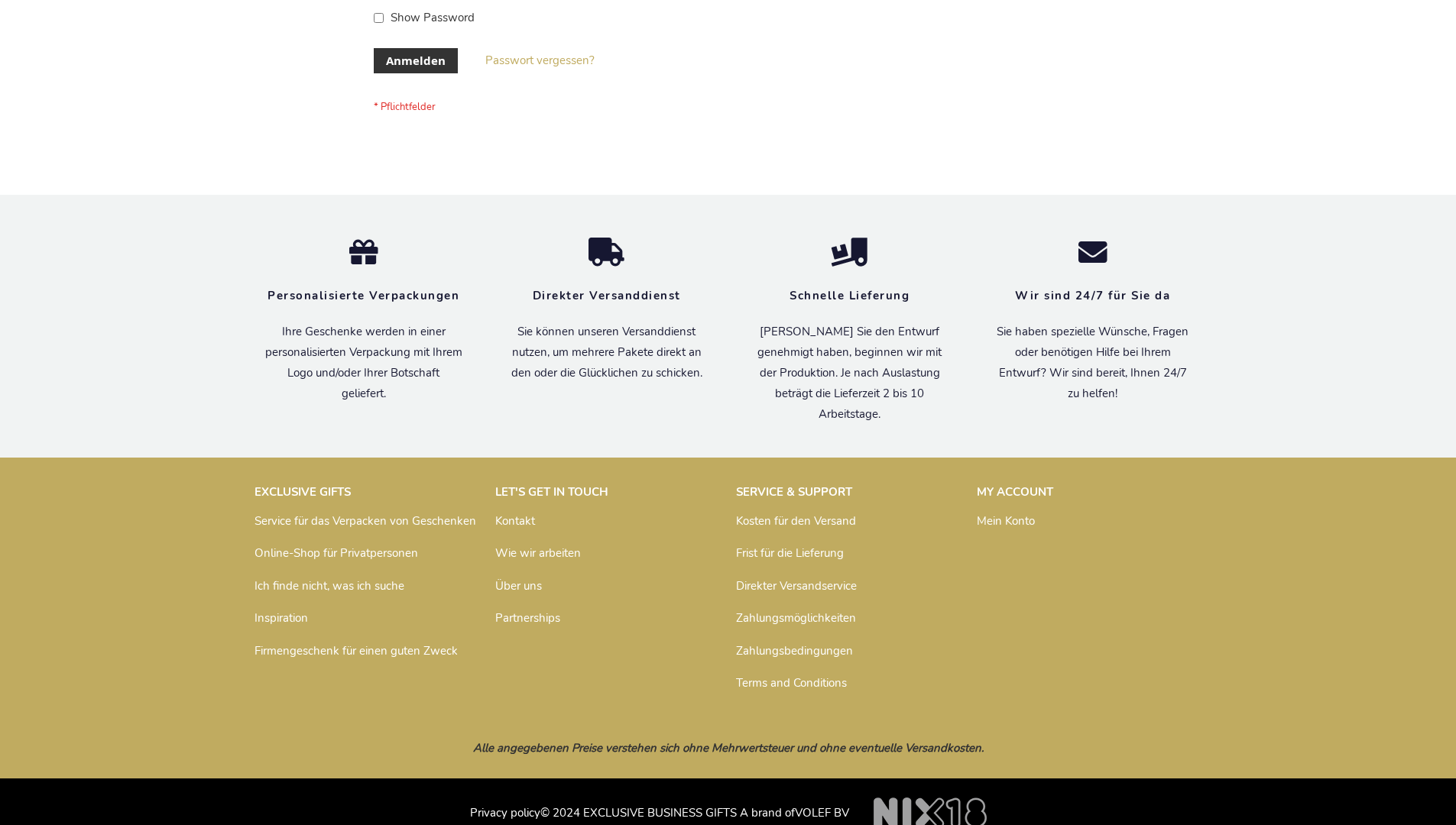
scroll to position [512, 0]
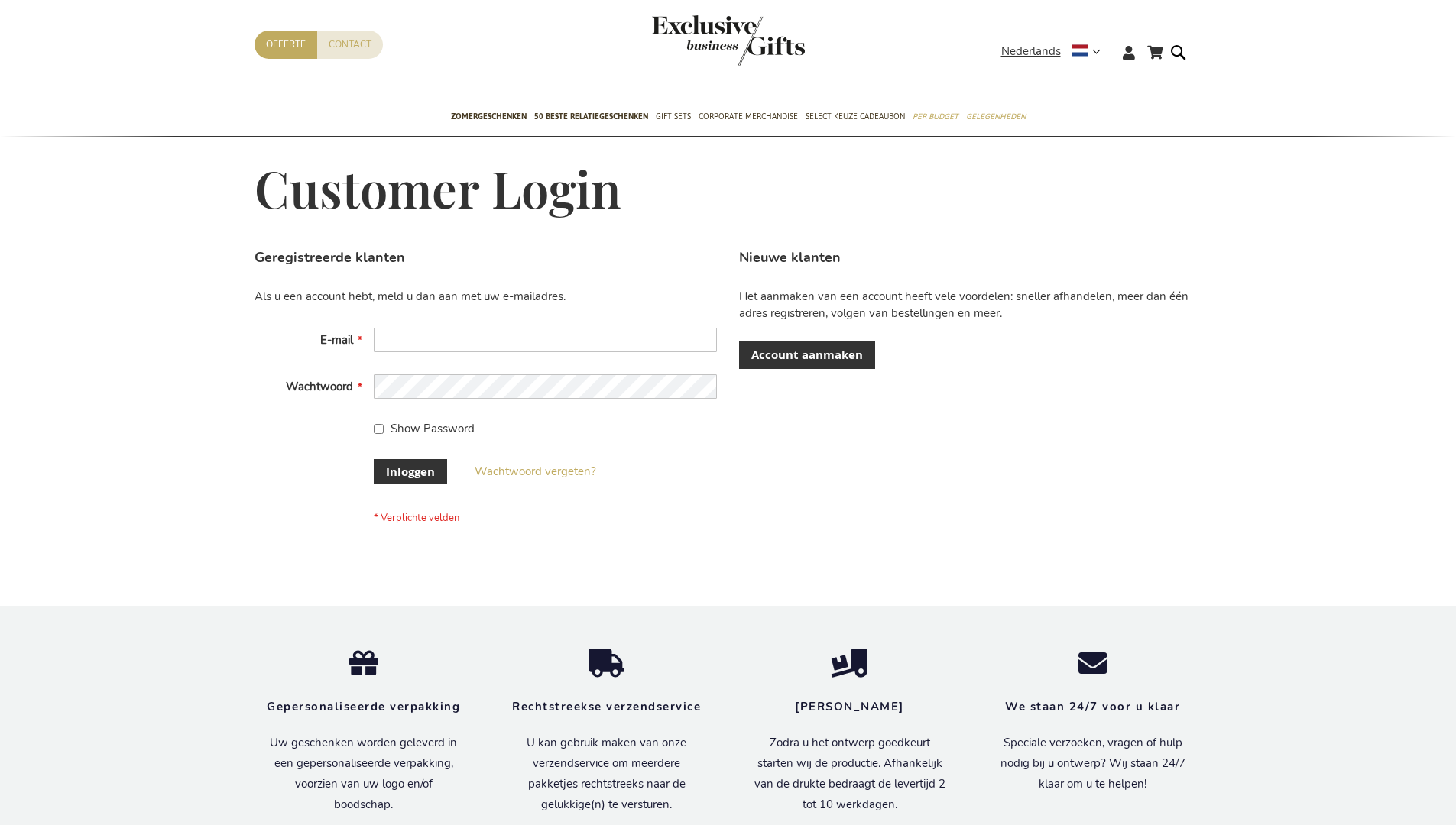
scroll to position [519, 0]
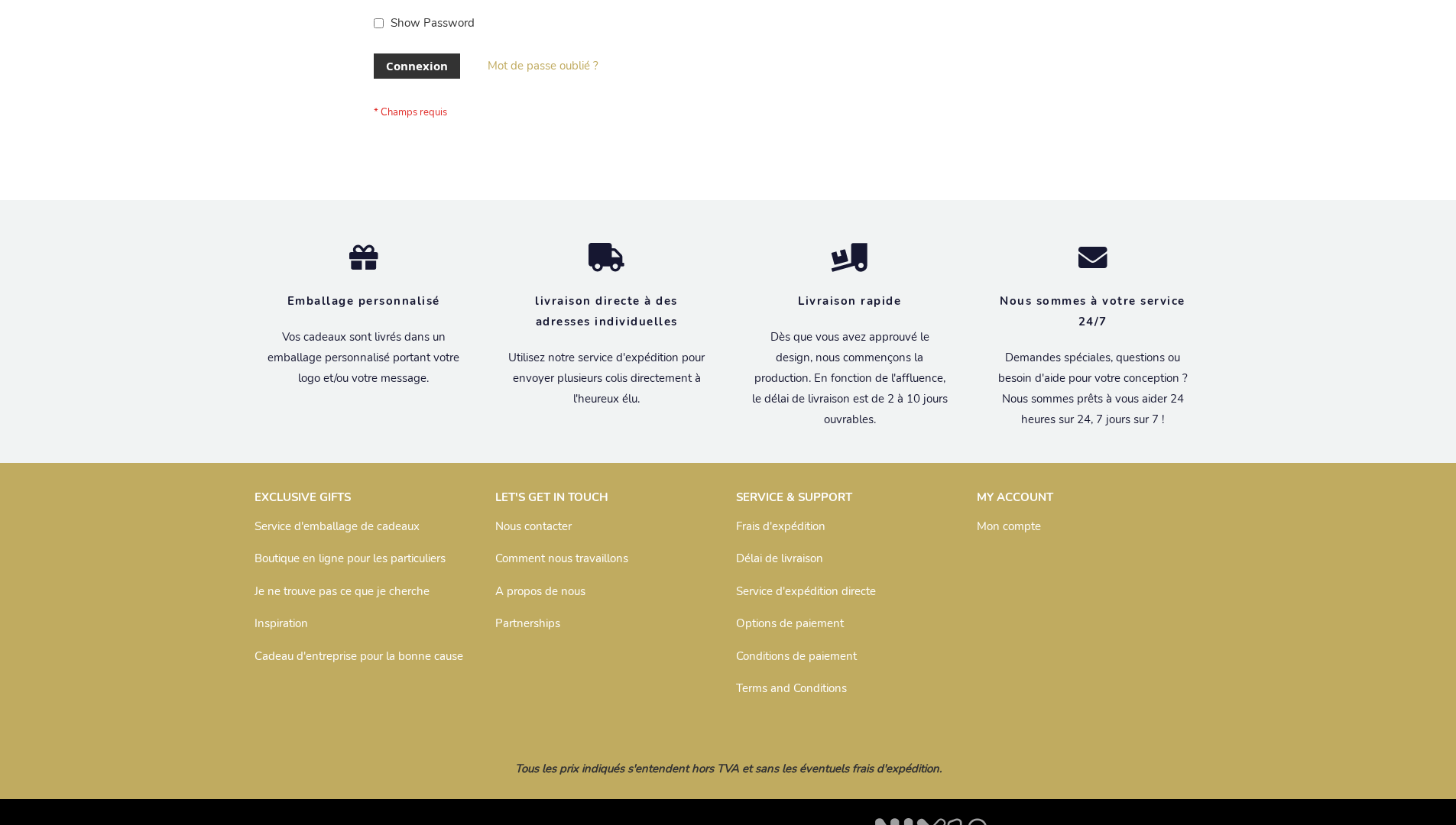
scroll to position [527, 0]
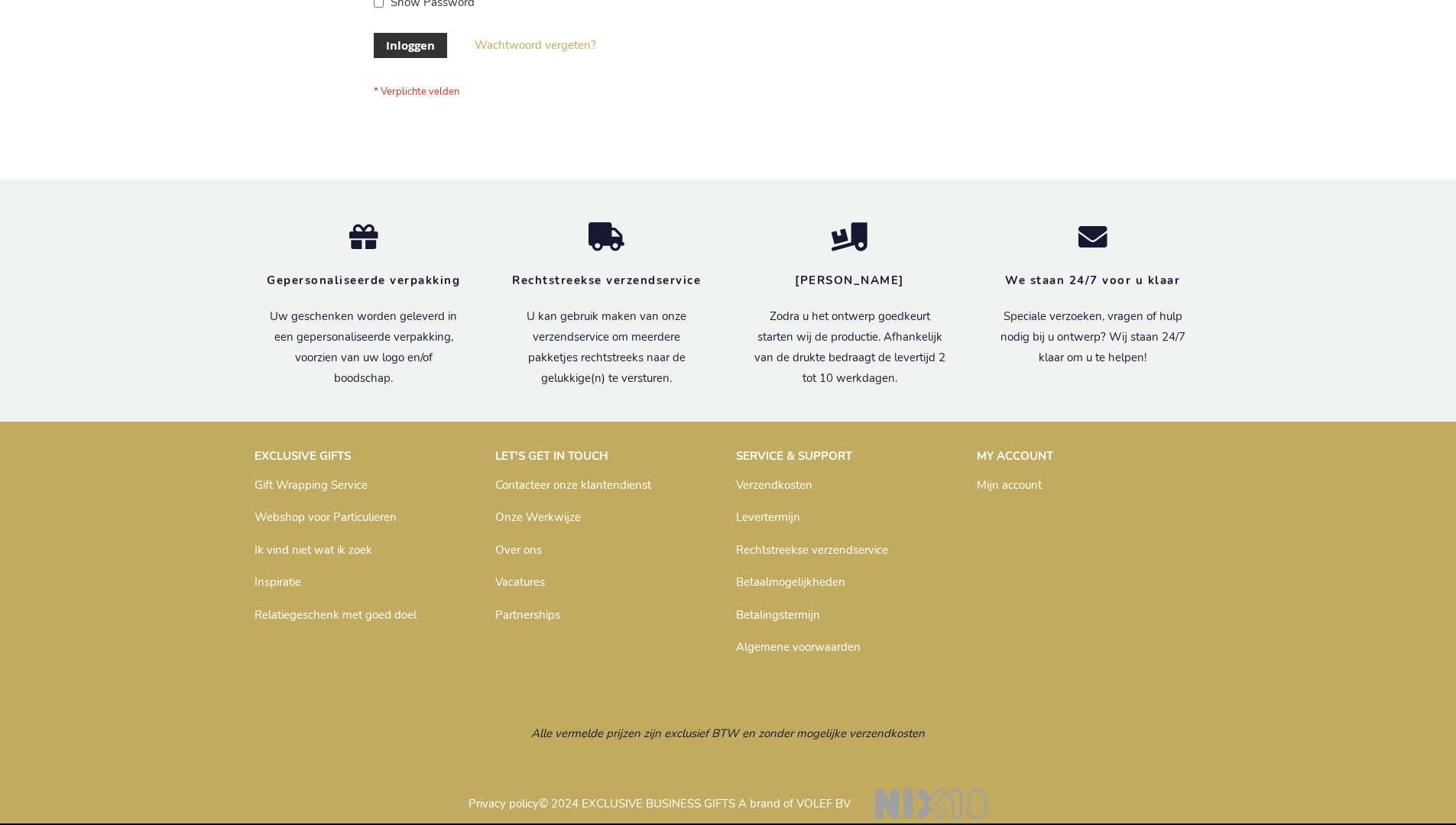
scroll to position [519, 0]
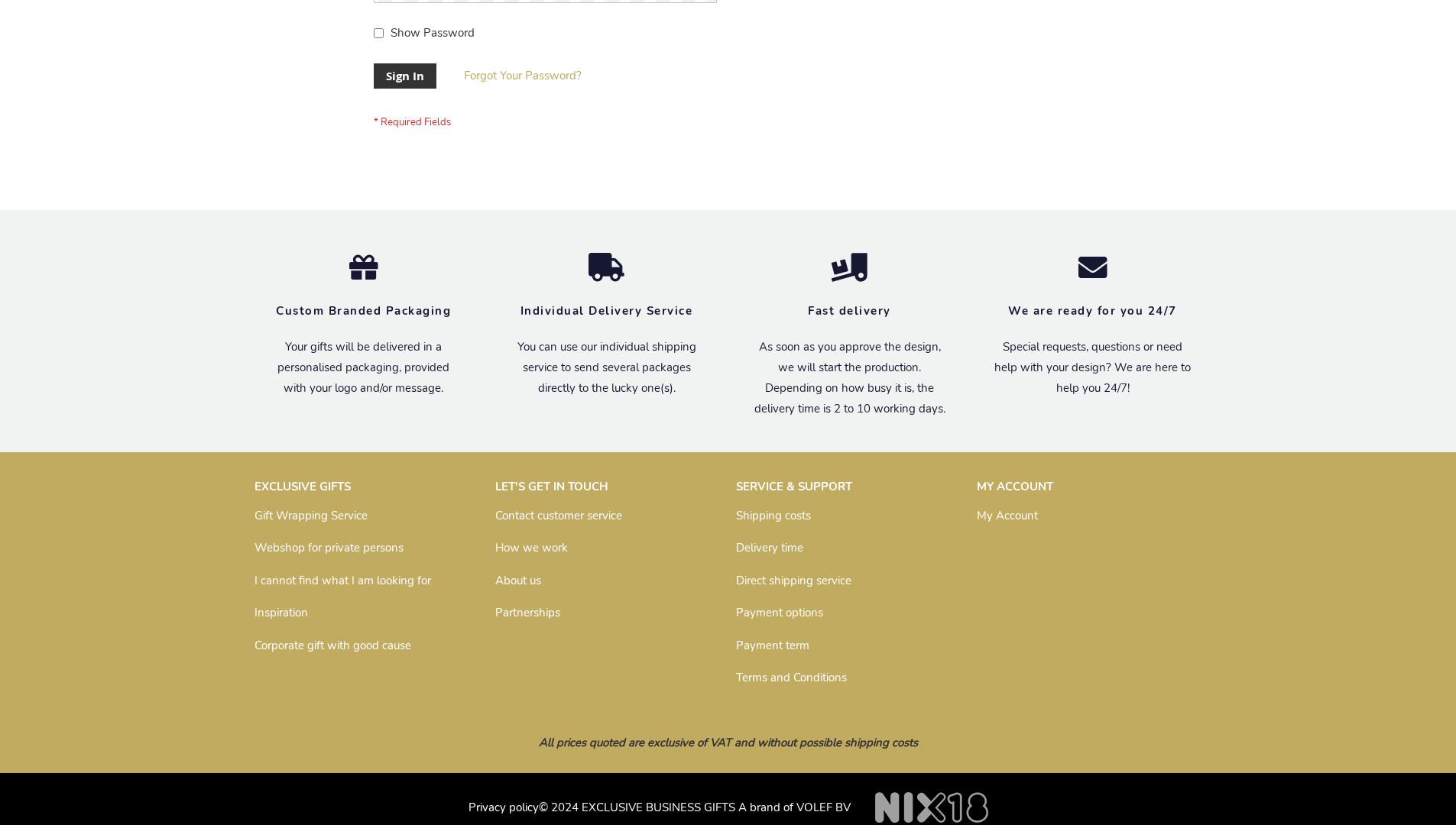
scroll to position [492, 0]
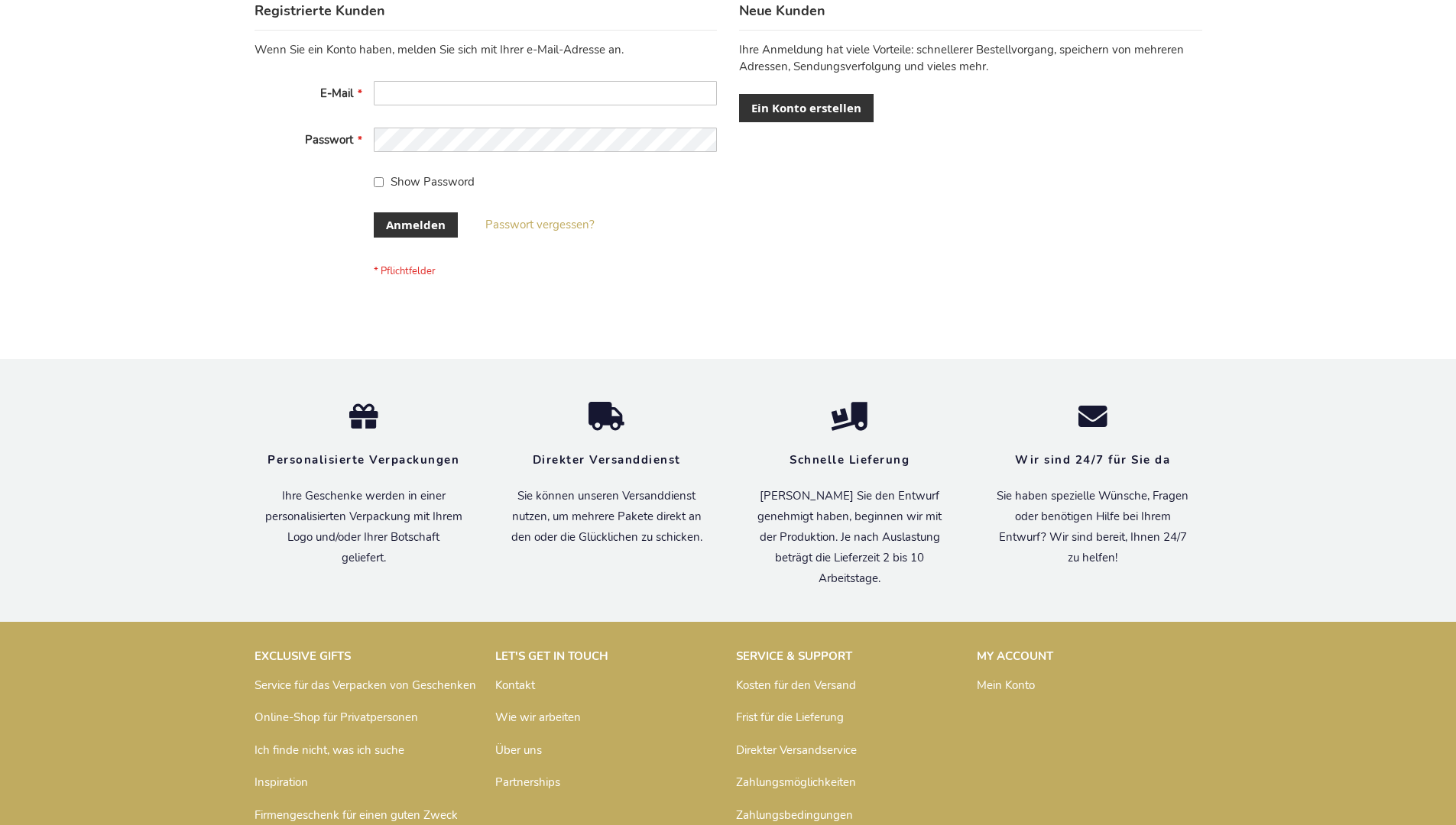
scroll to position [512, 0]
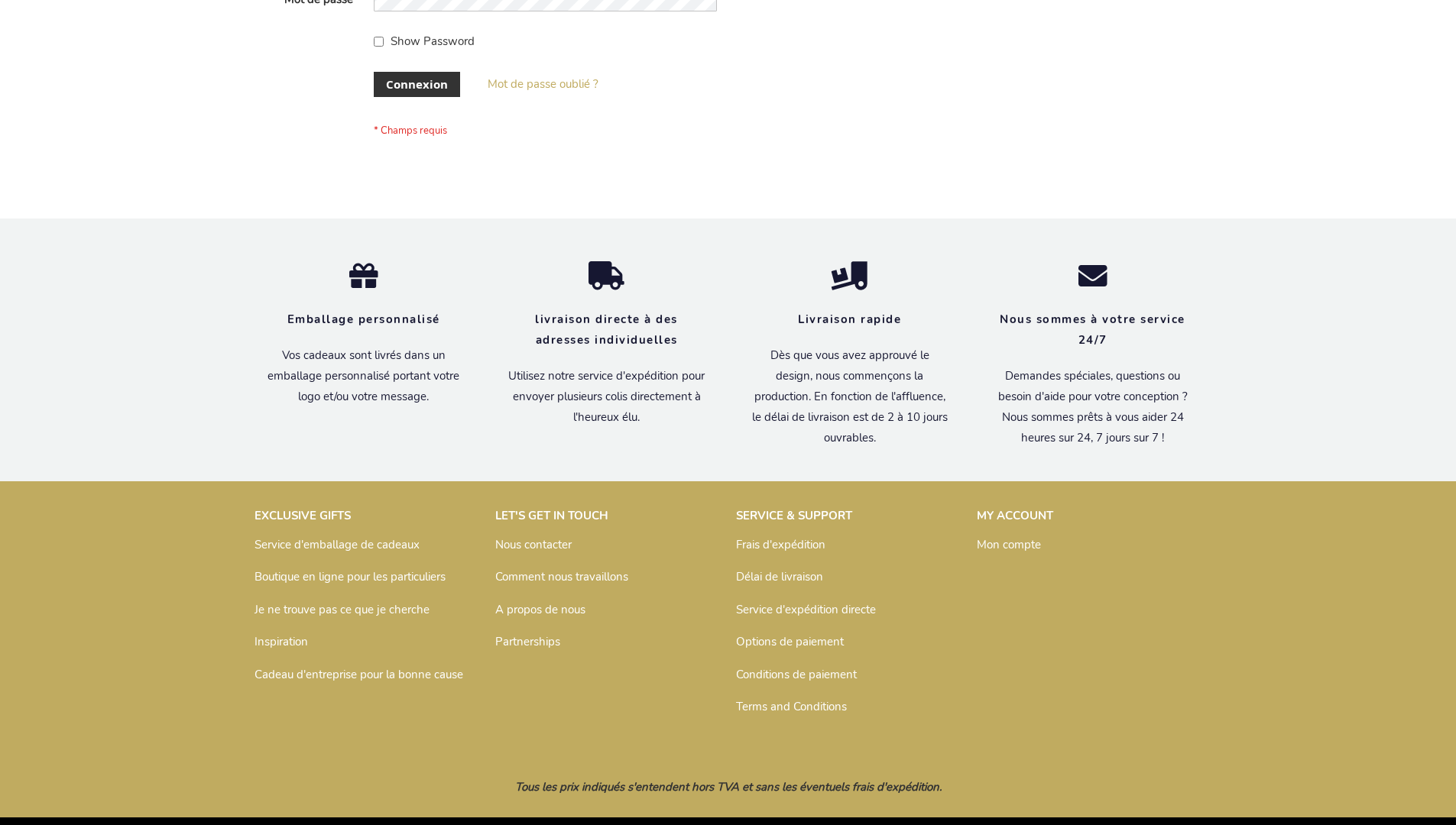
scroll to position [527, 0]
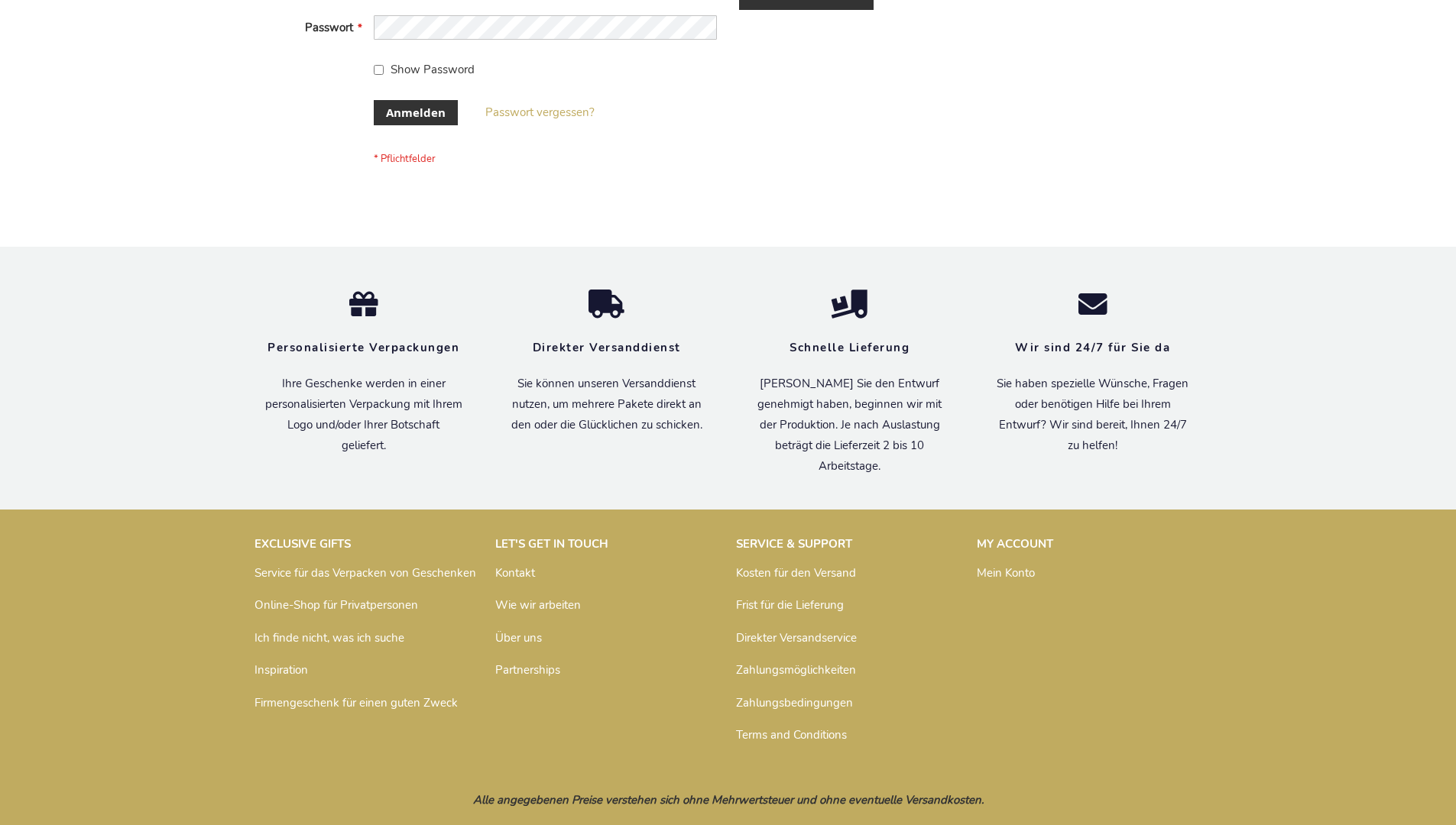
scroll to position [512, 0]
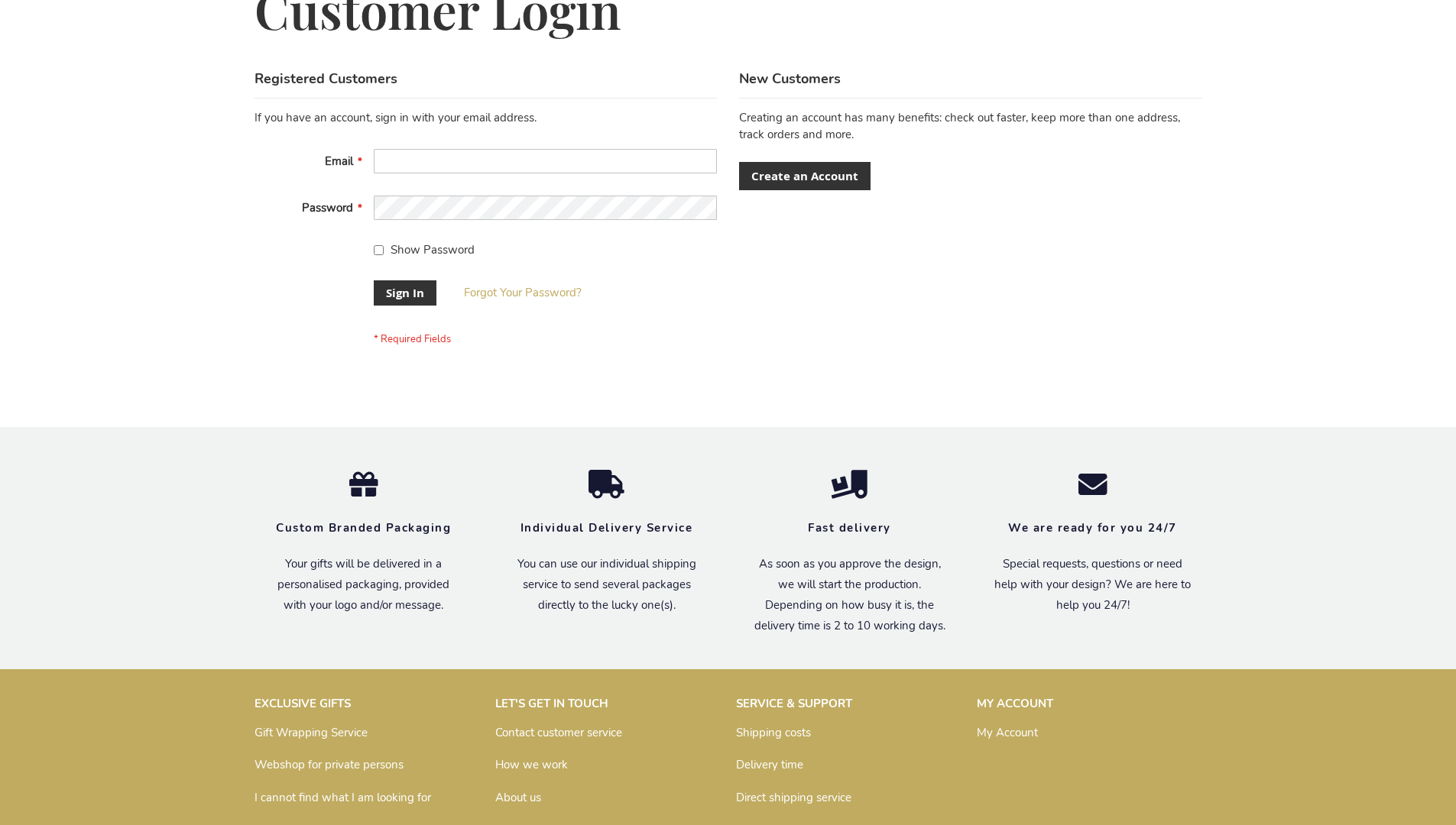
scroll to position [492, 0]
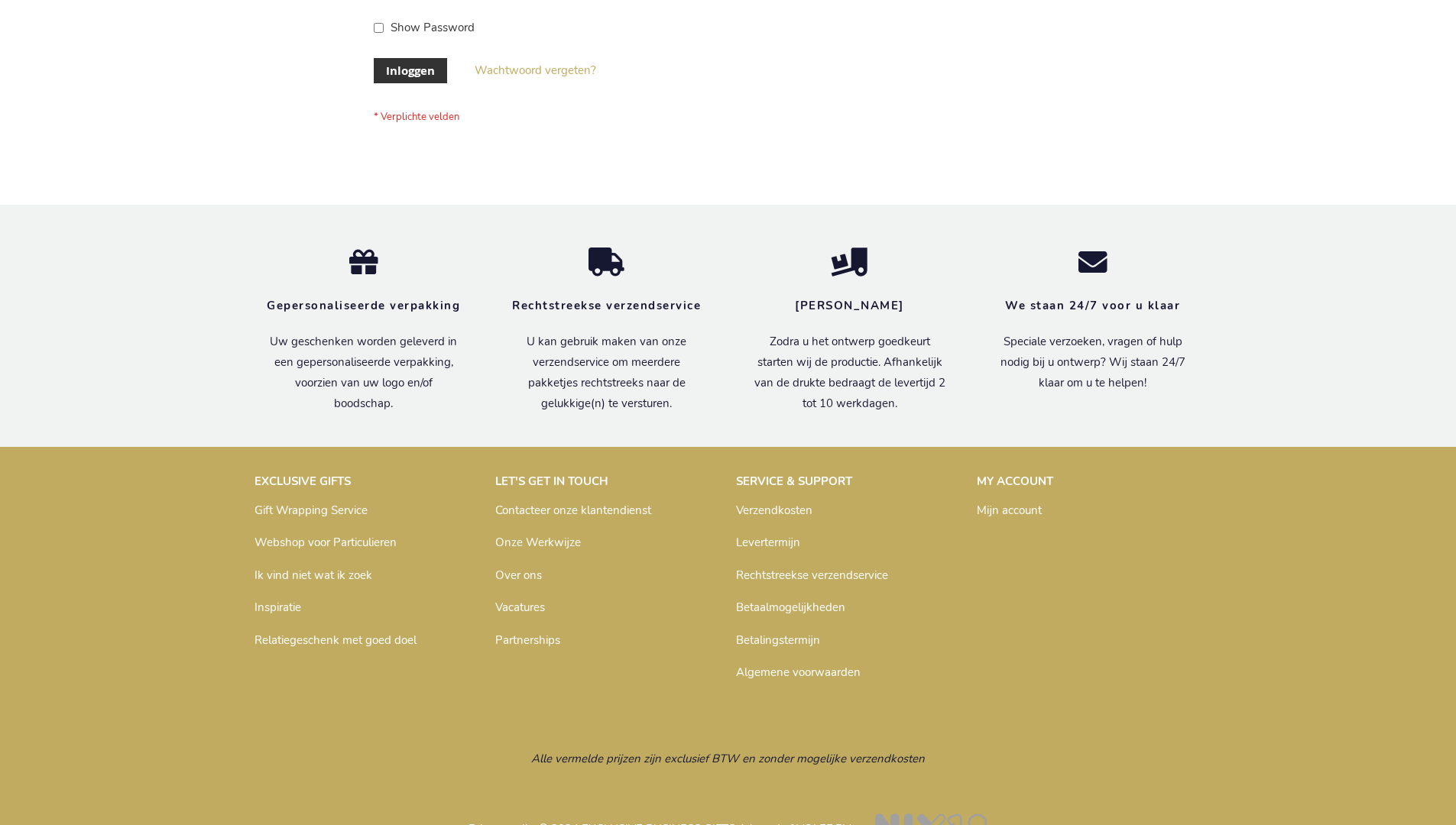
scroll to position [519, 0]
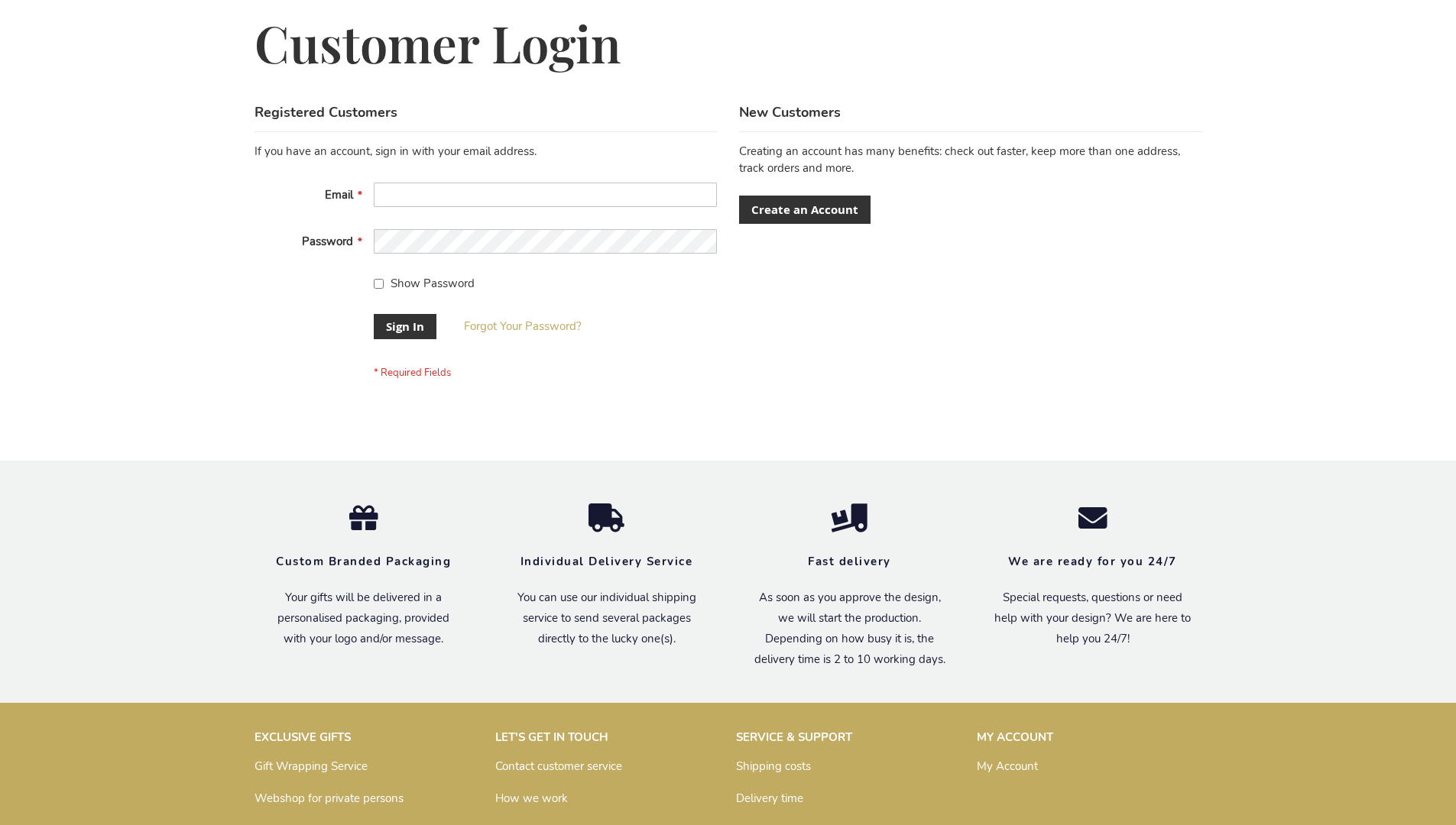
scroll to position [492, 0]
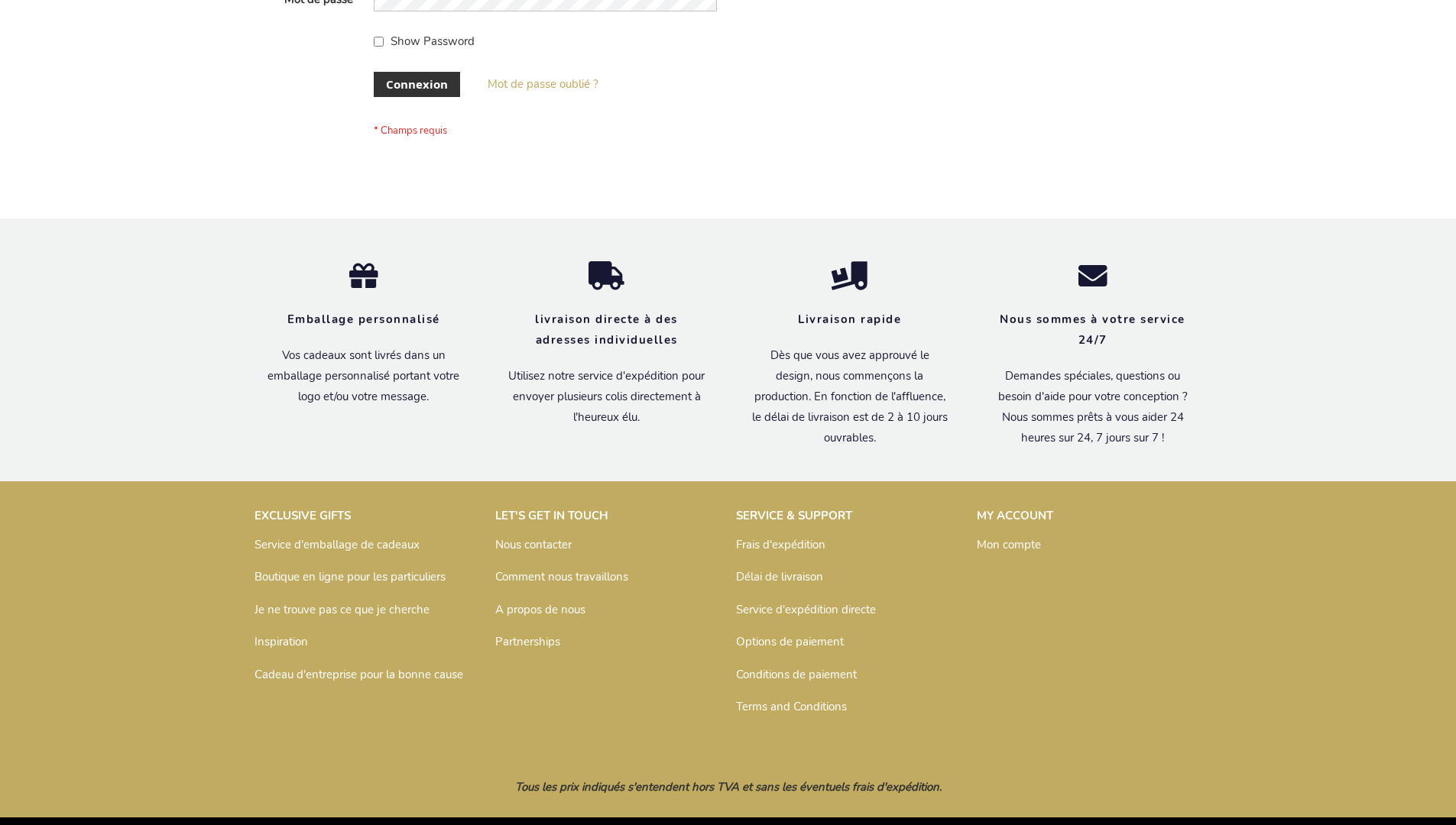
scroll to position [527, 0]
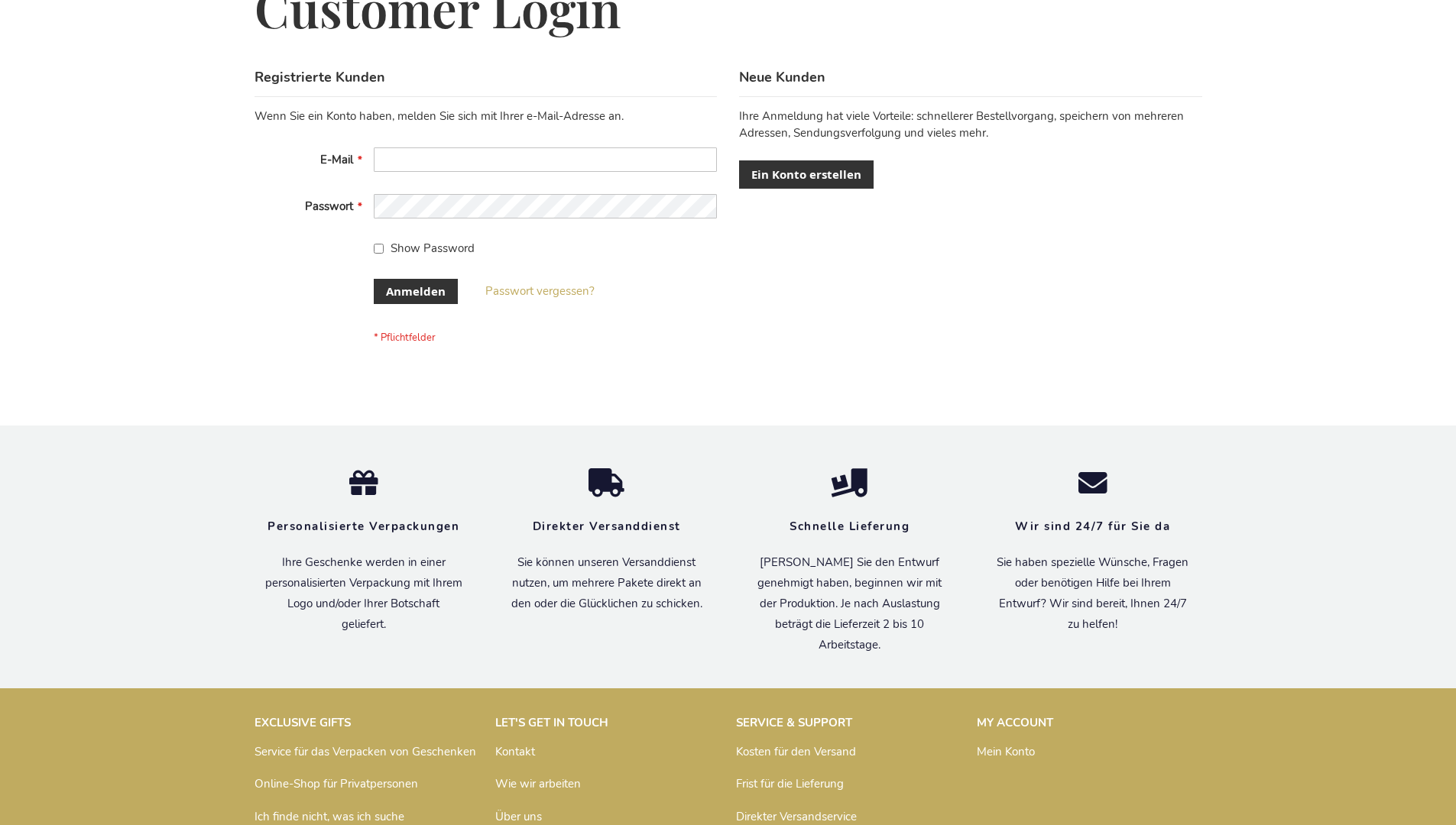
scroll to position [512, 0]
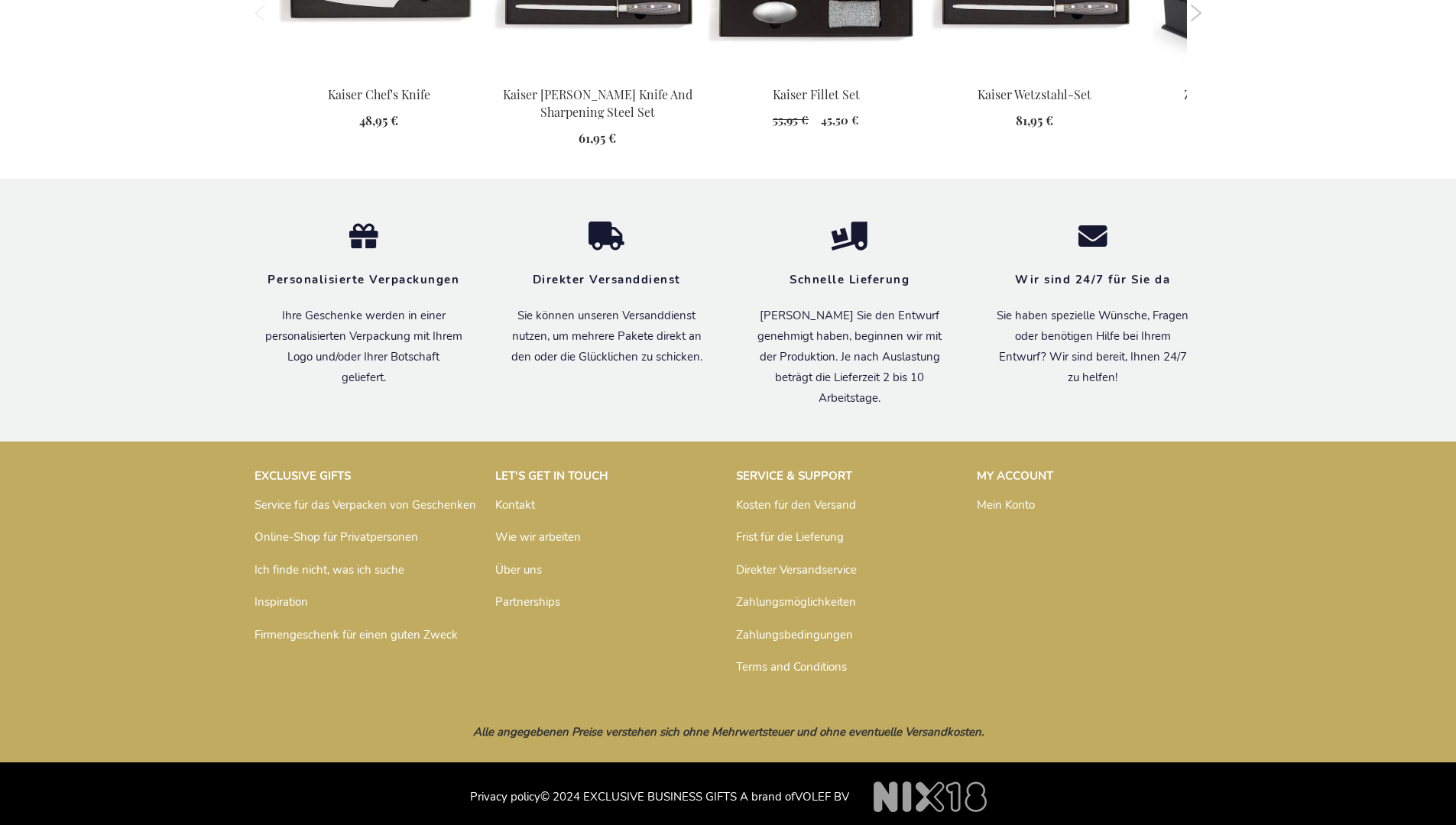
scroll to position [1613, 0]
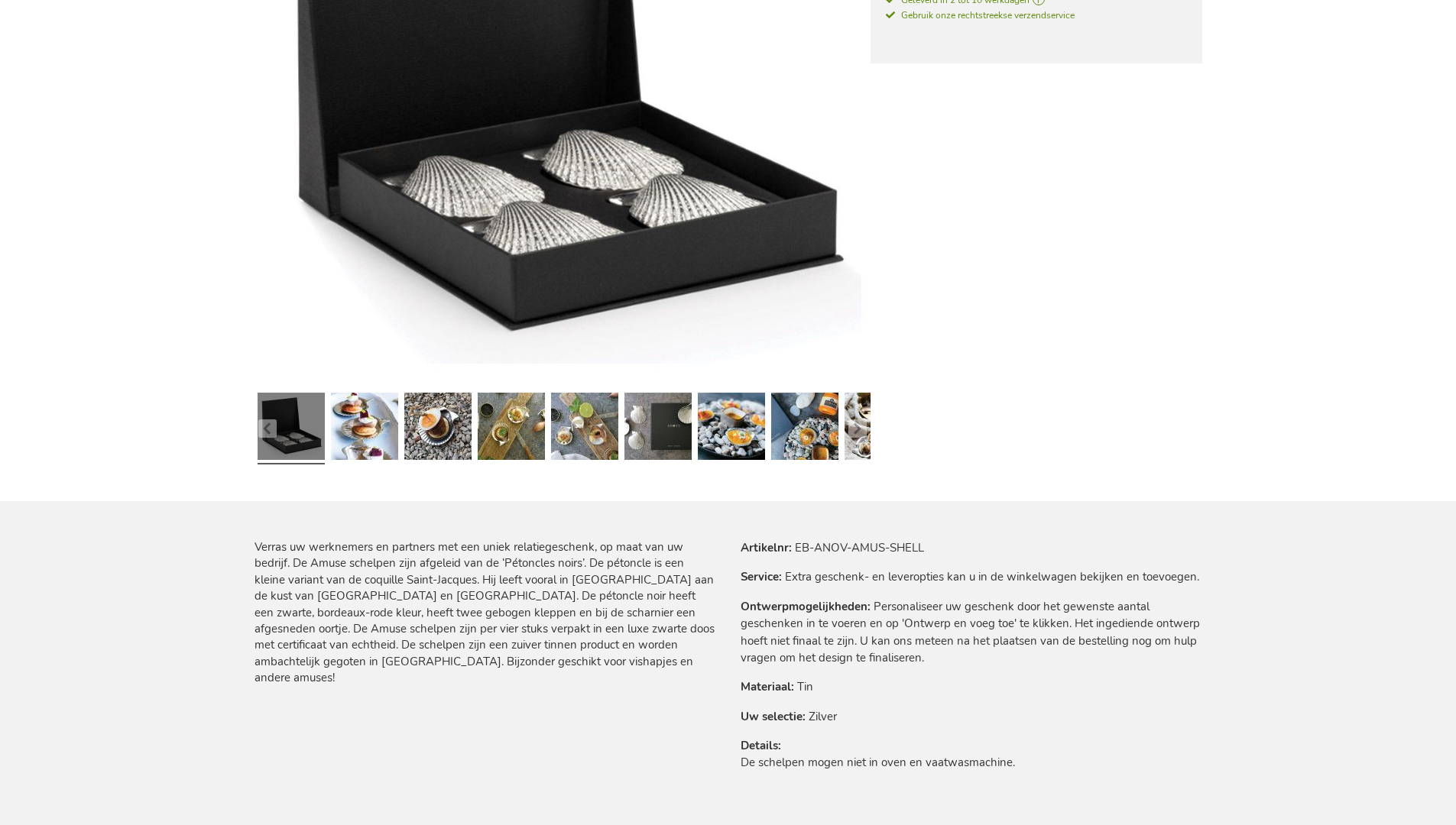
scroll to position [1604, 0]
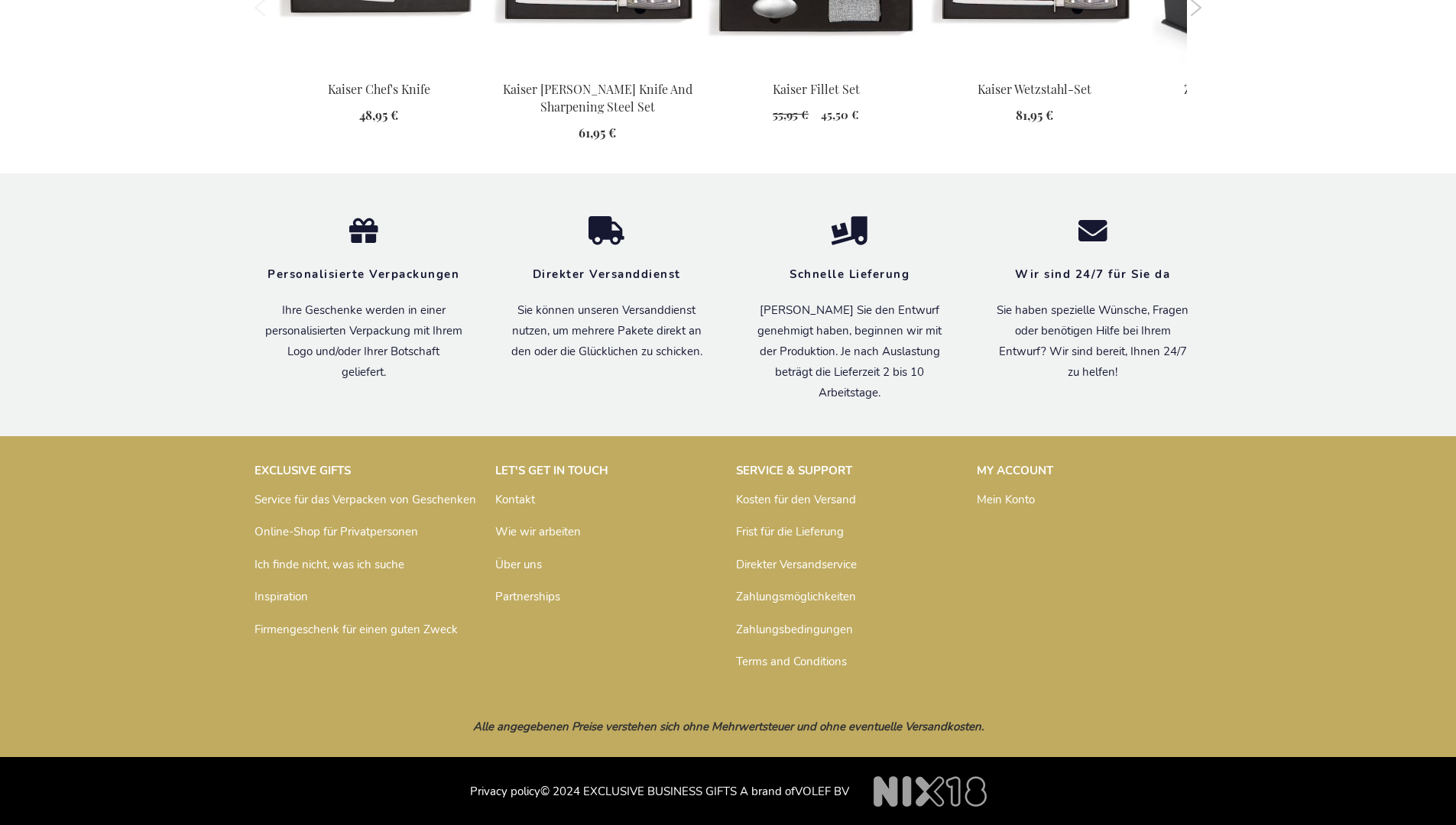
scroll to position [1613, 0]
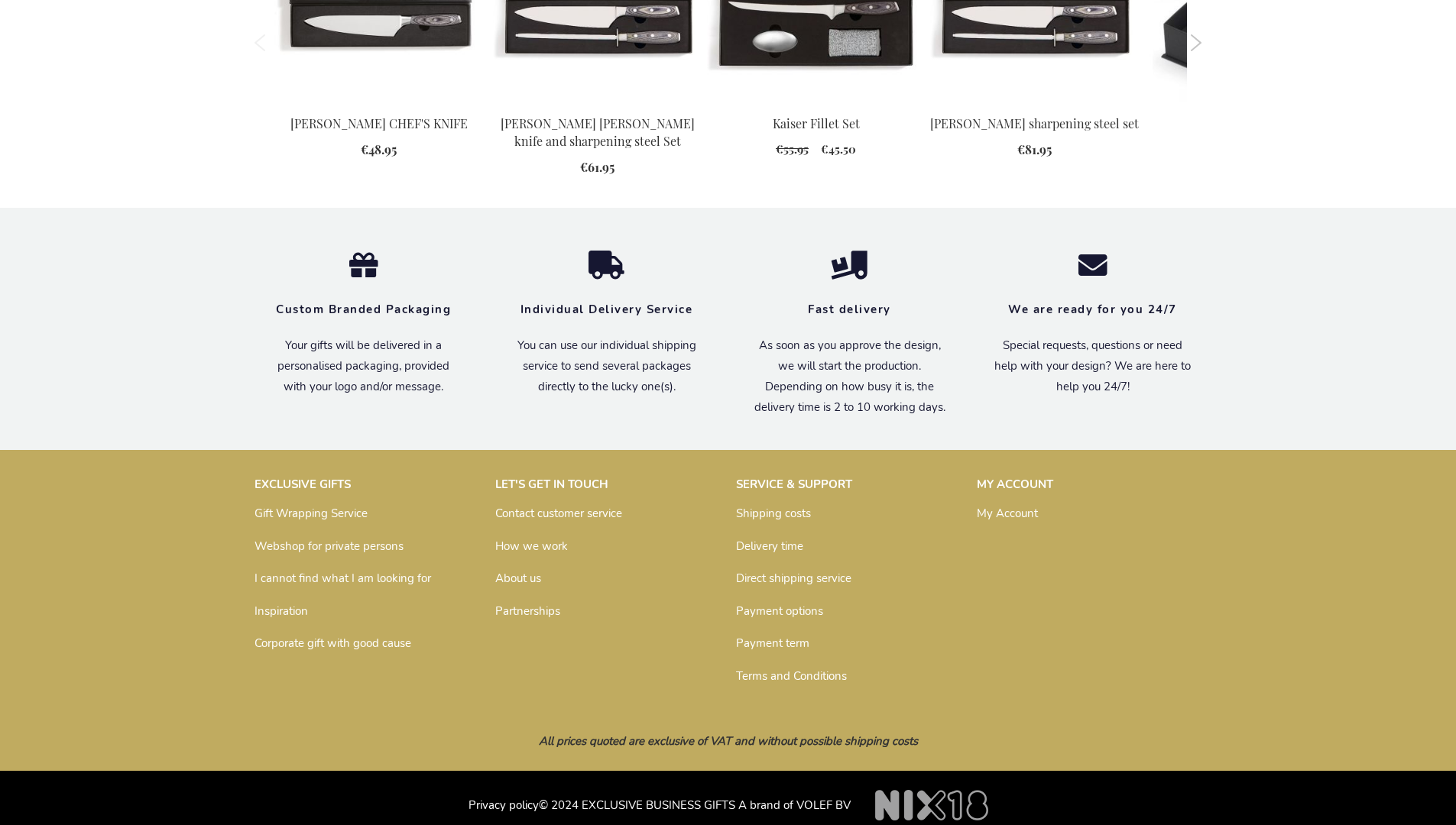
scroll to position [1511, 0]
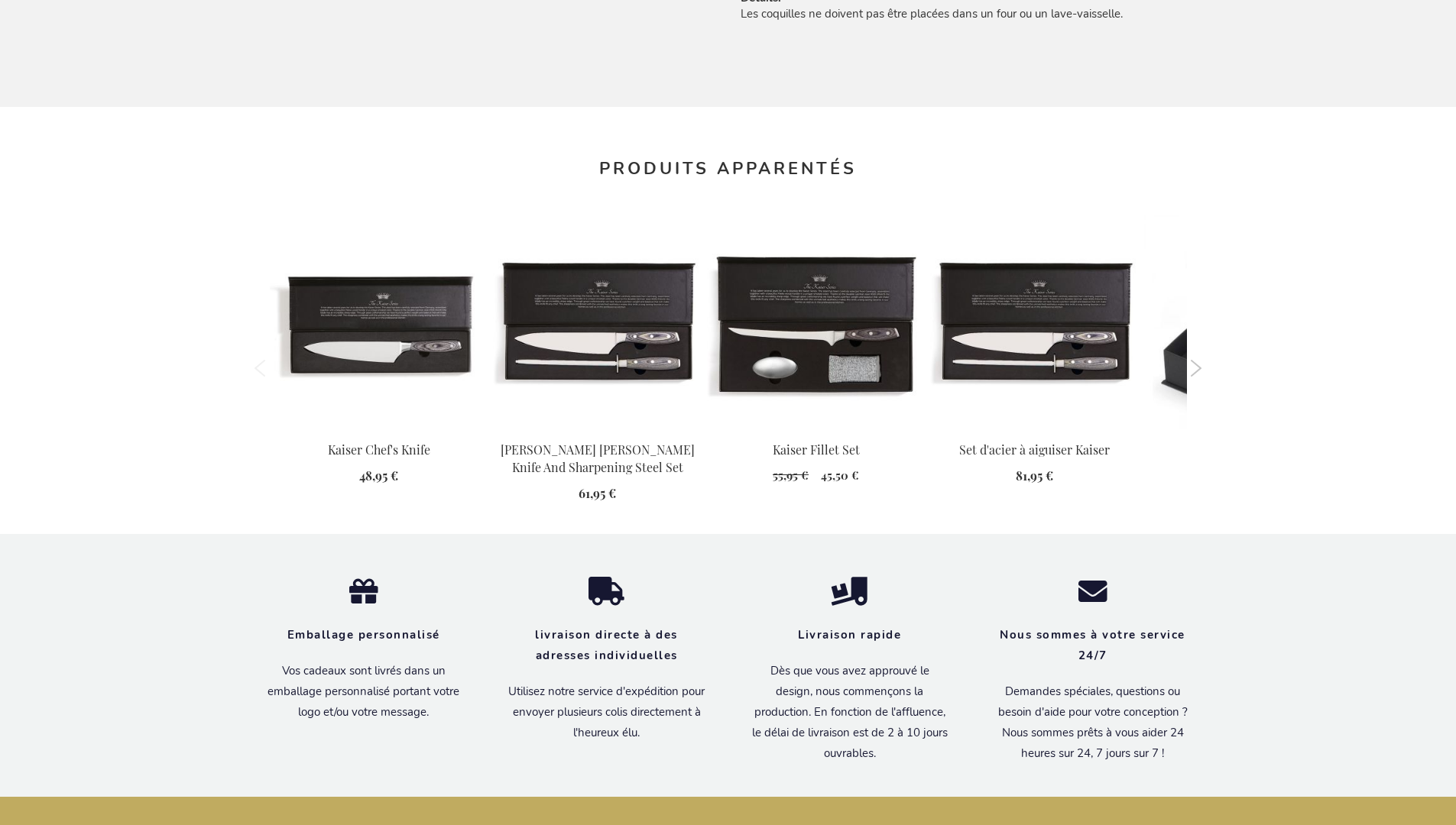
scroll to position [1629, 0]
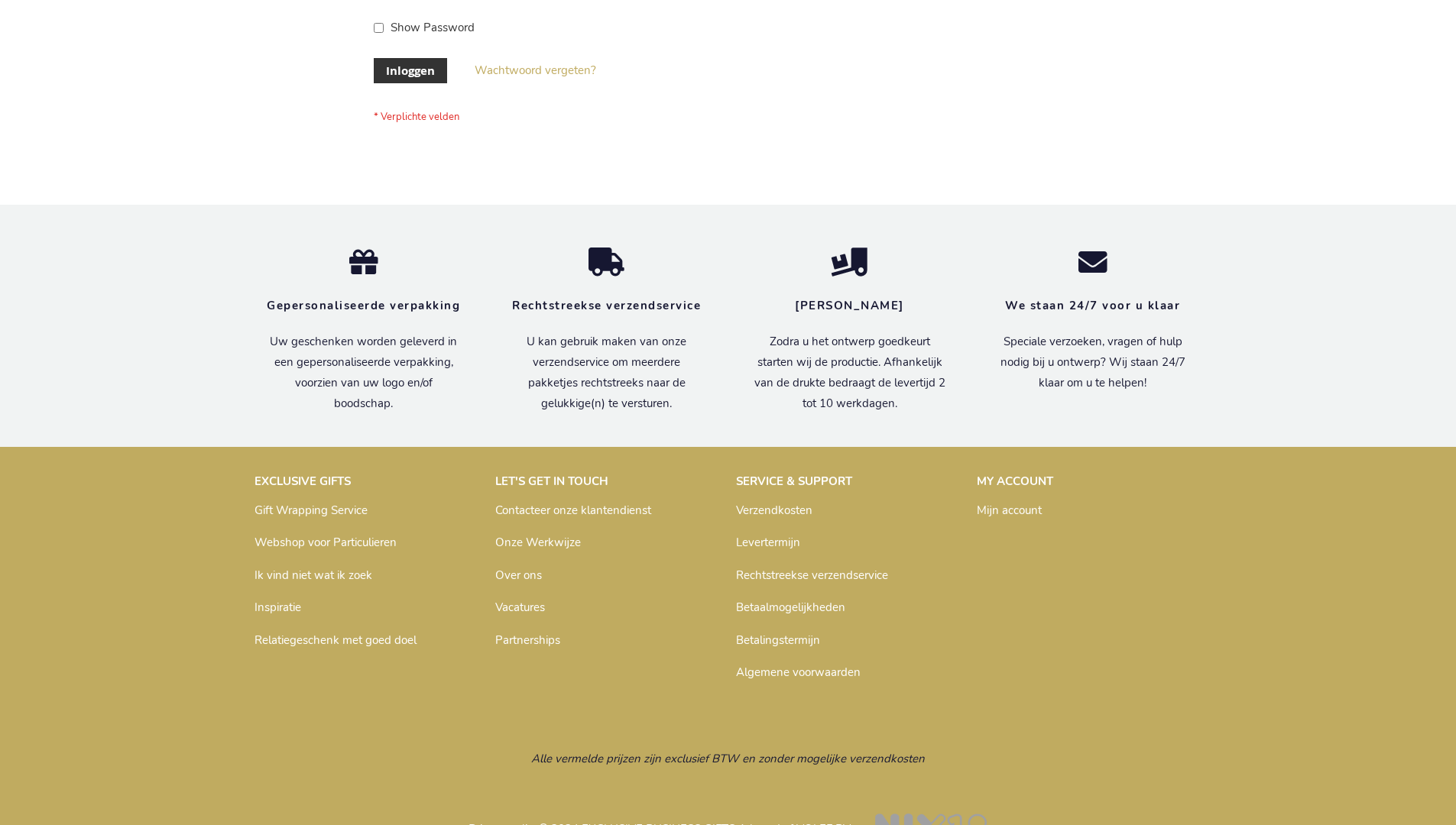
scroll to position [519, 0]
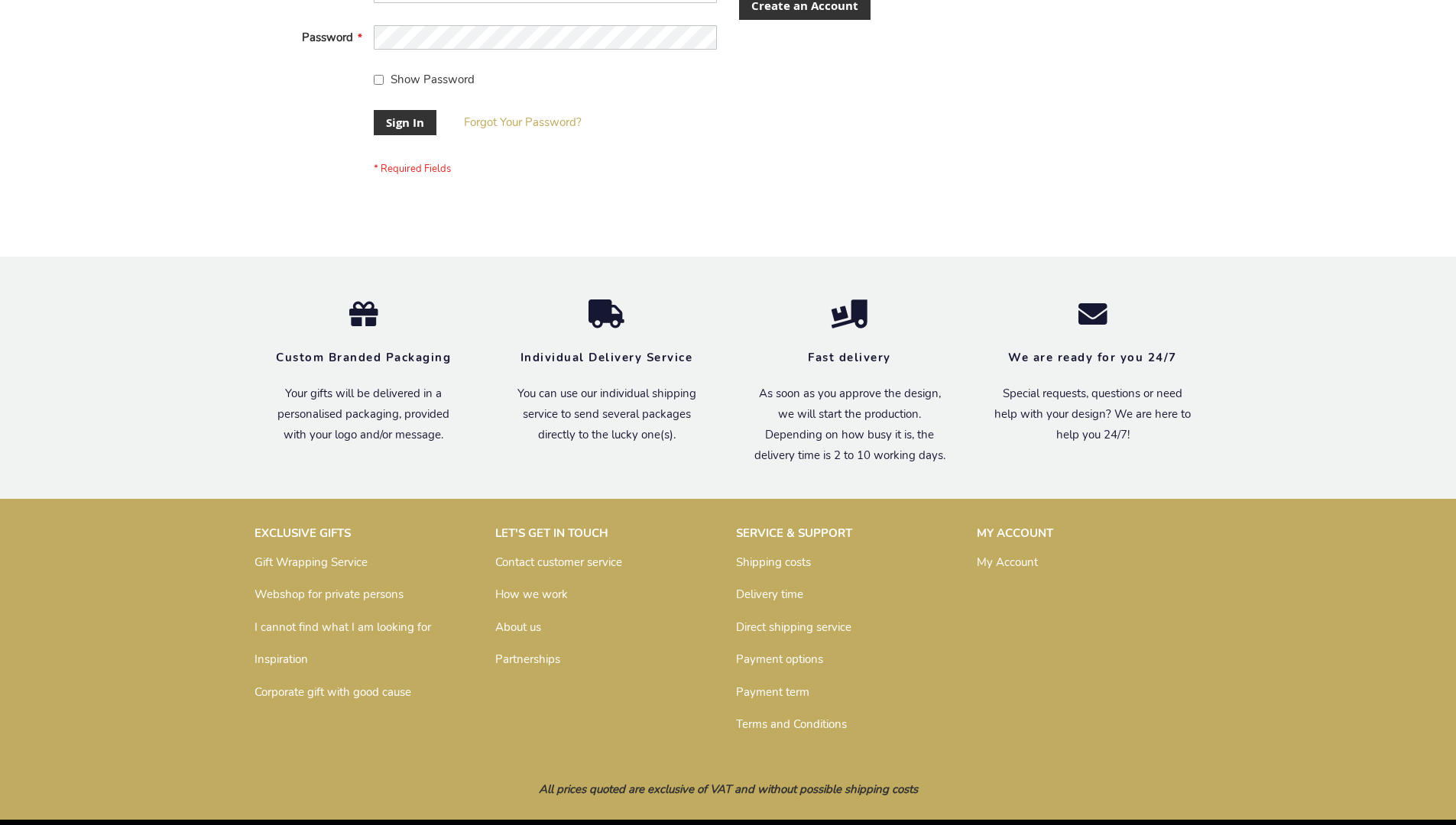
scroll to position [492, 0]
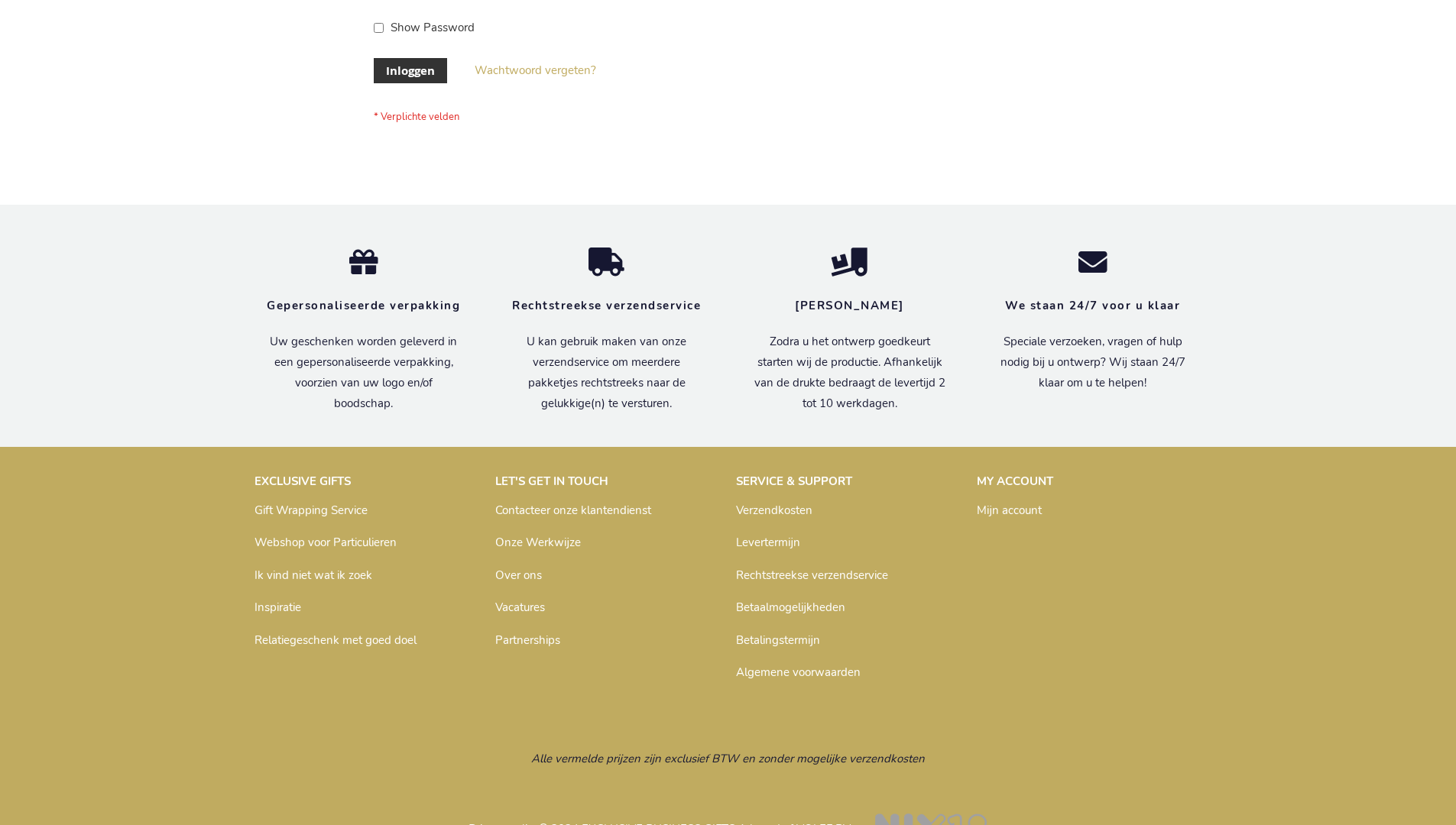
scroll to position [519, 0]
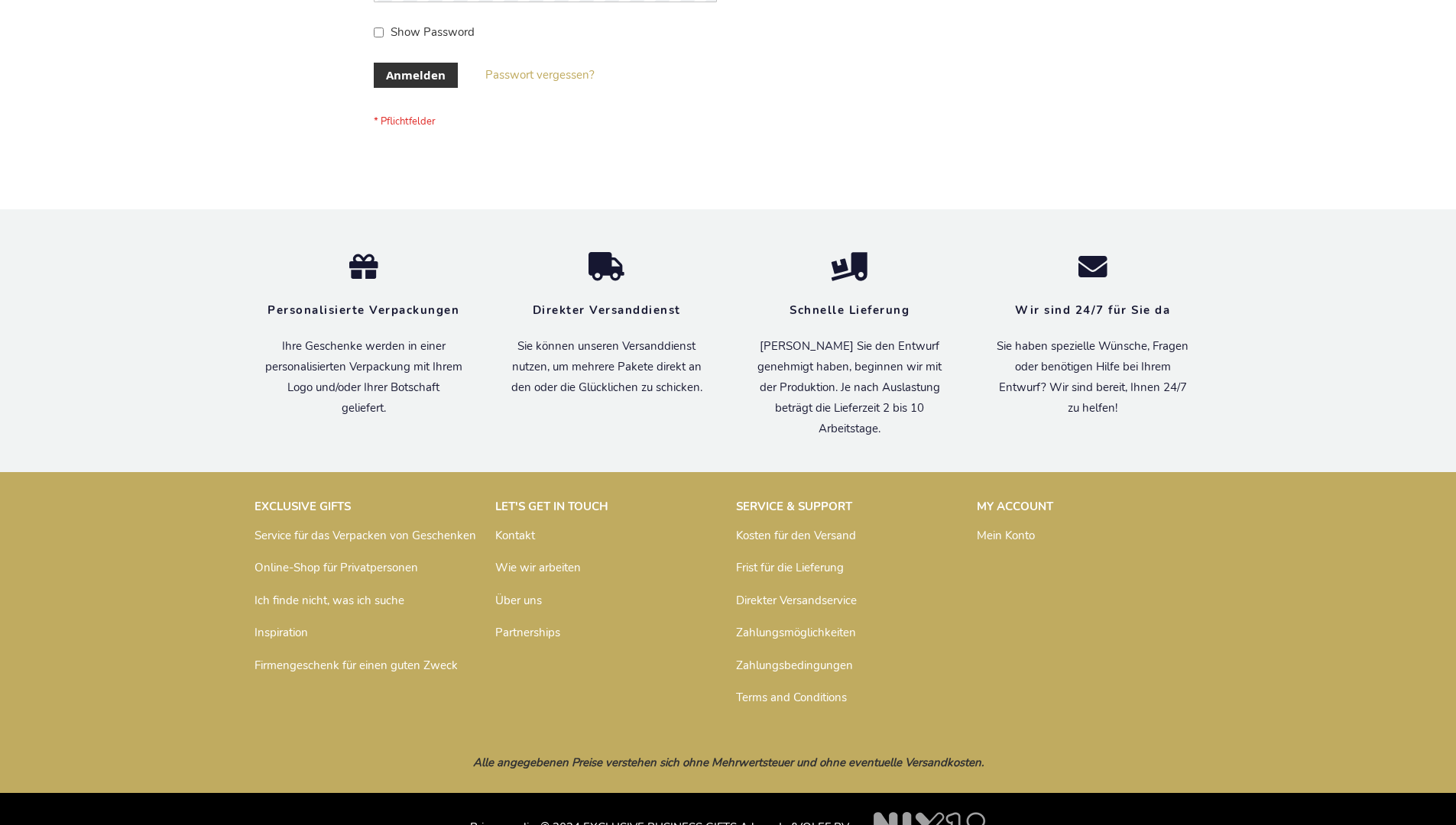
scroll to position [512, 0]
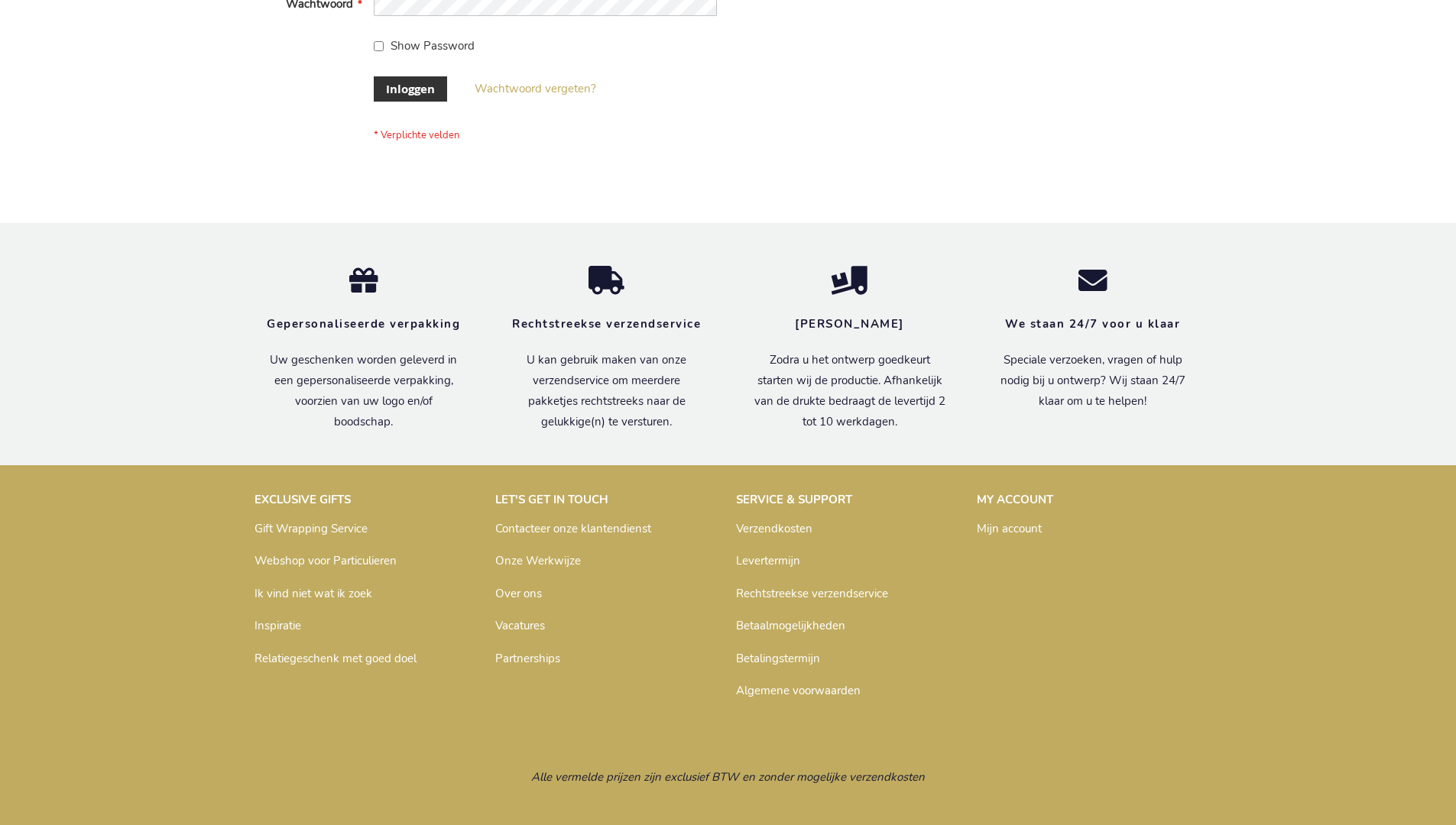
scroll to position [519, 0]
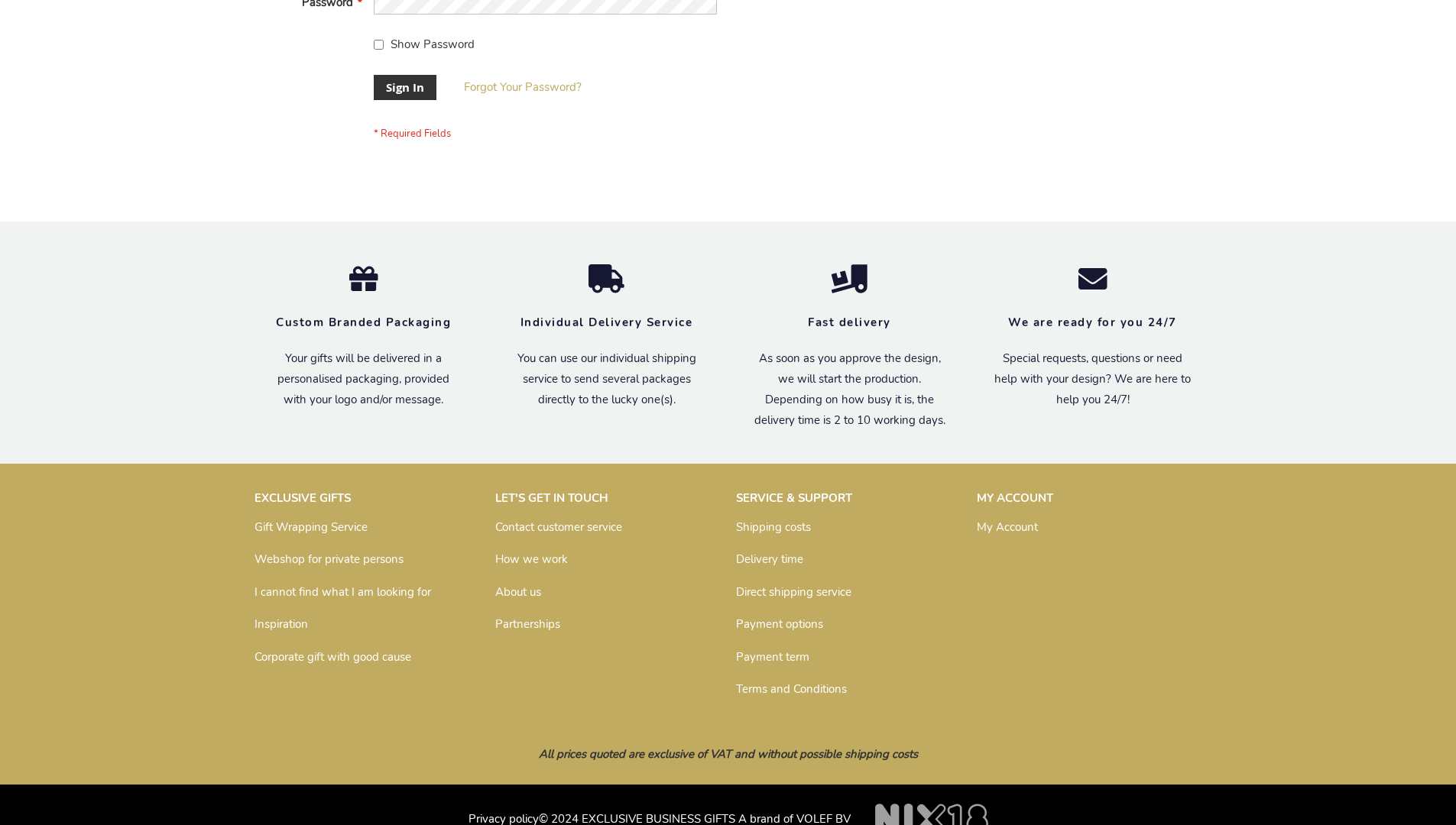
scroll to position [492, 0]
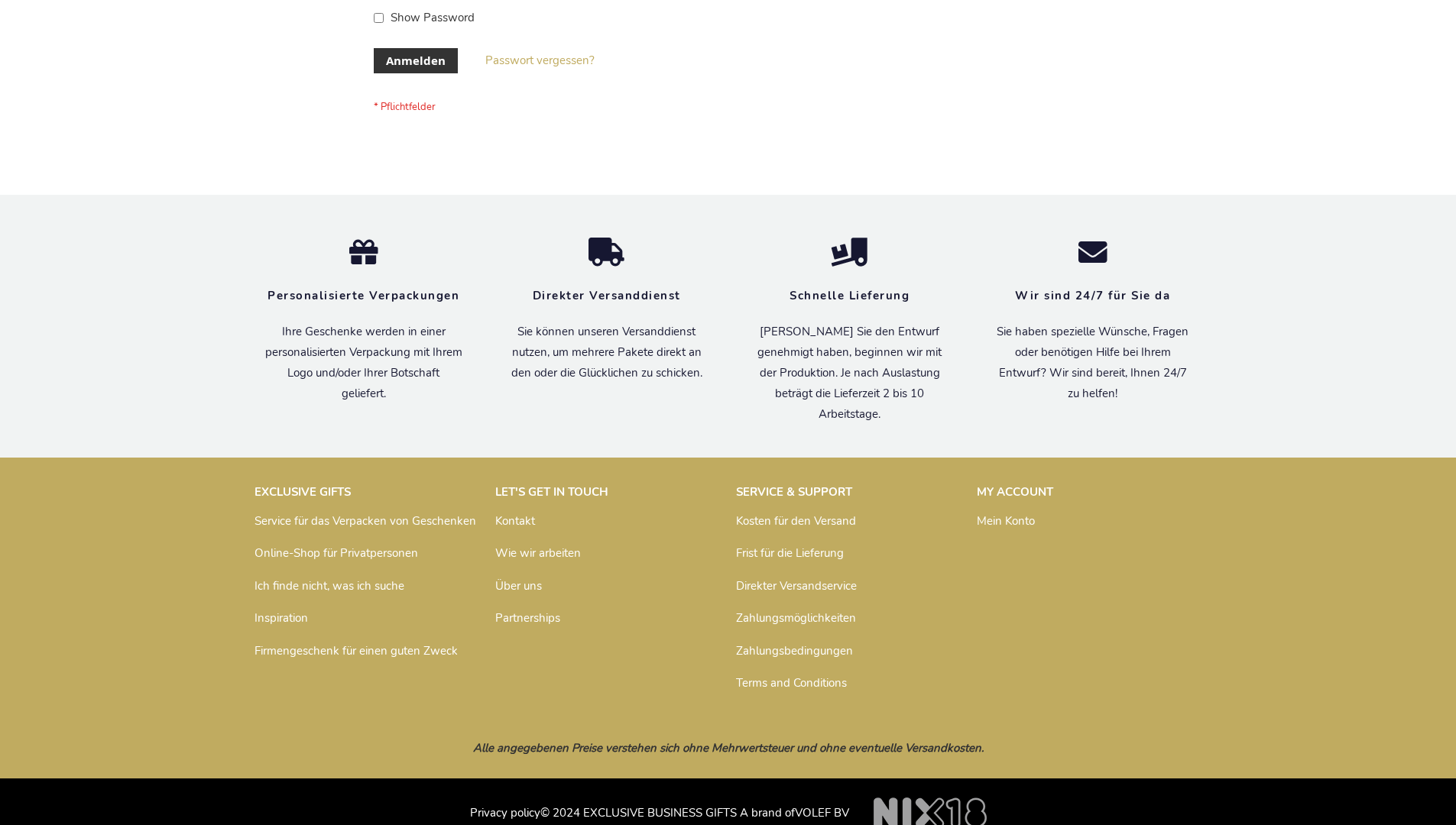
scroll to position [512, 0]
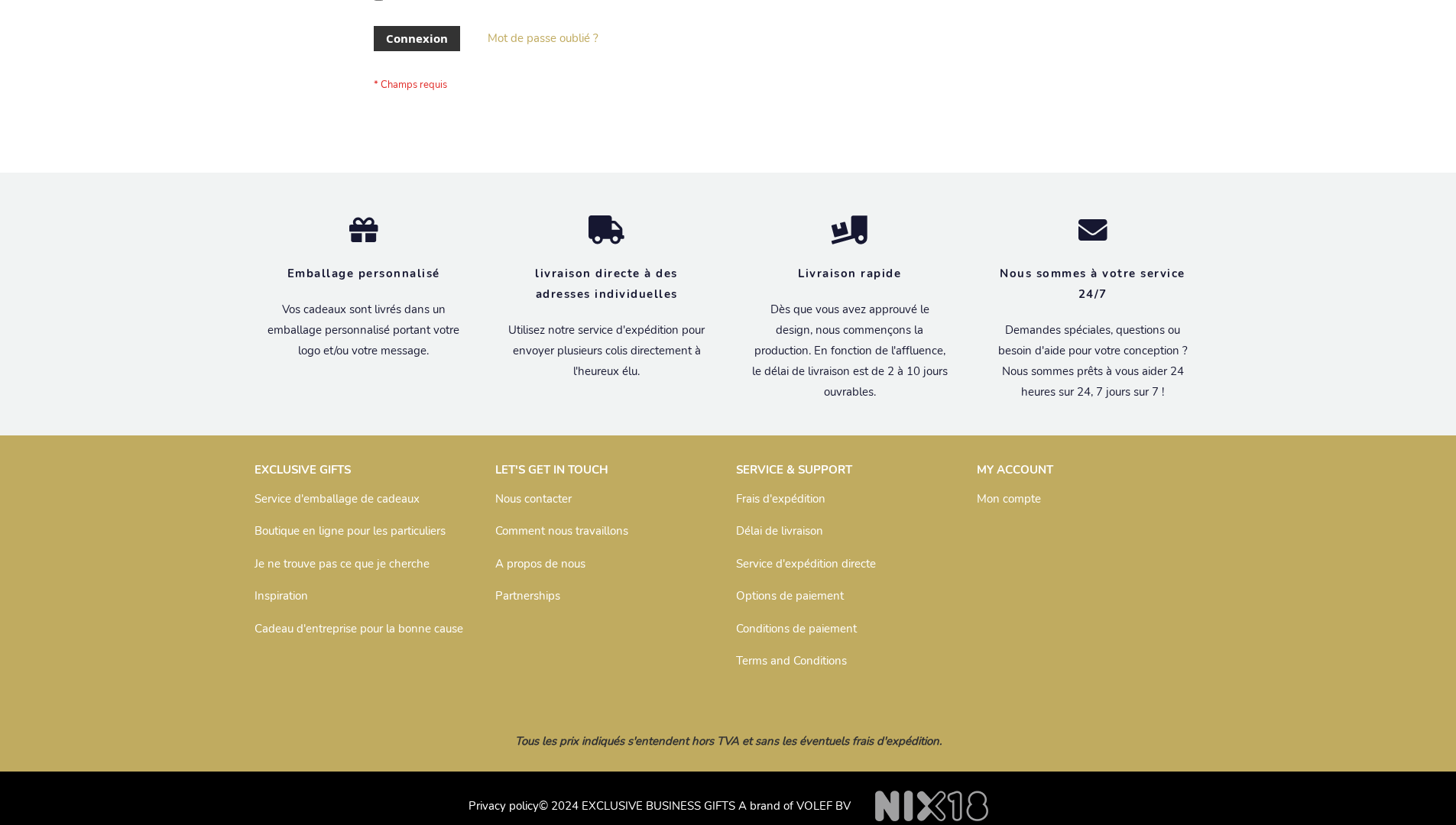
scroll to position [527, 0]
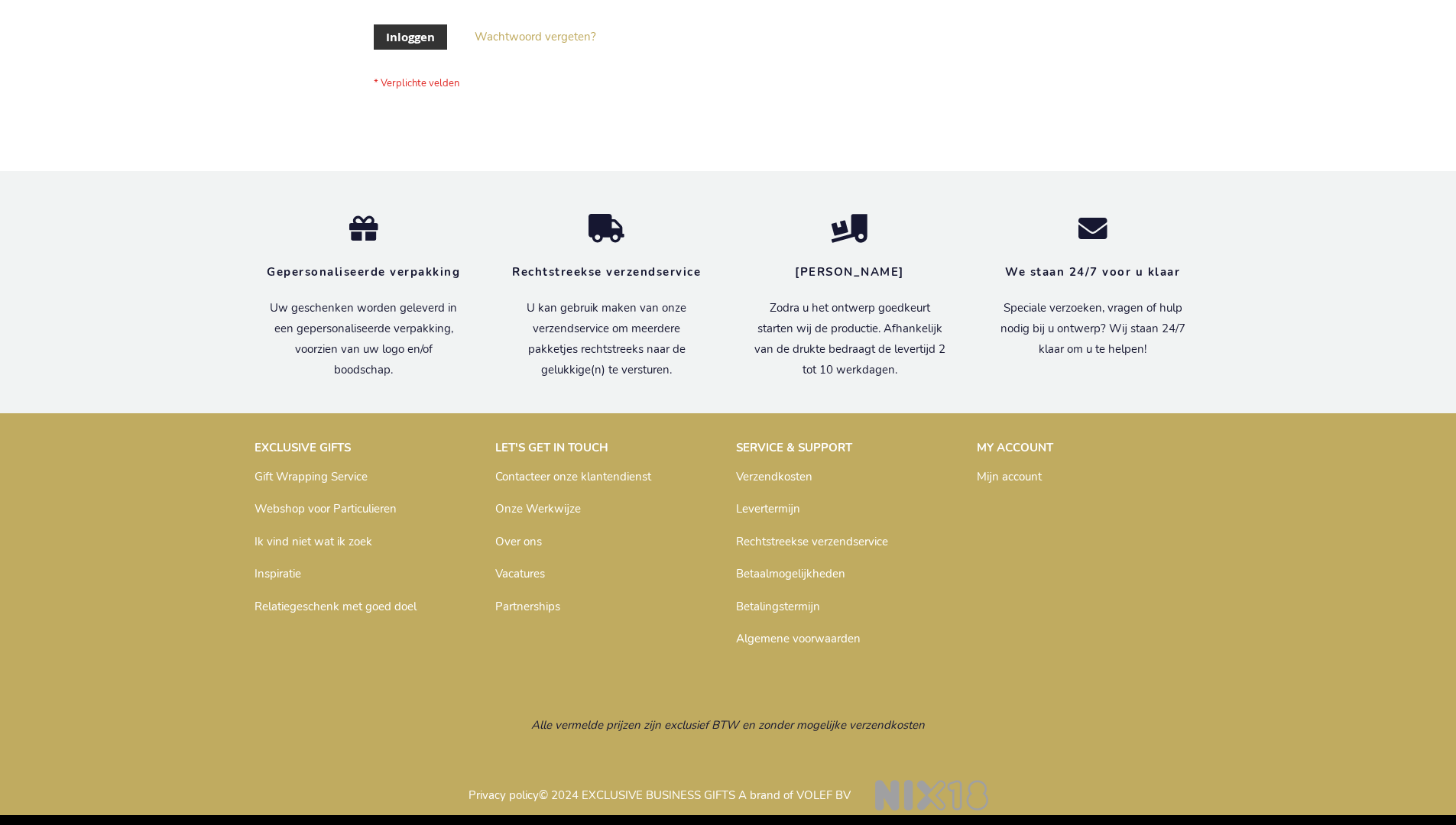
scroll to position [519, 0]
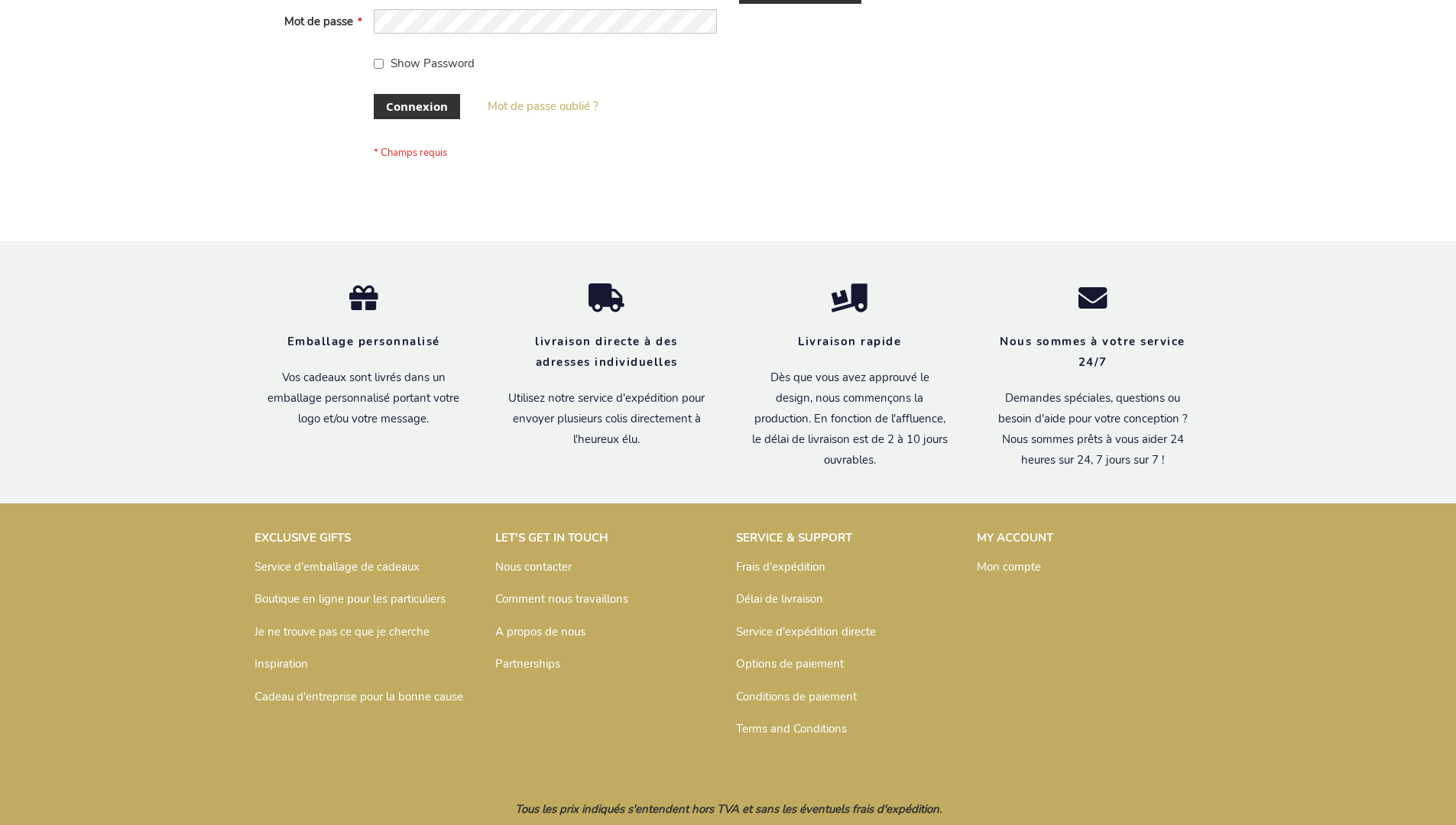
scroll to position [527, 0]
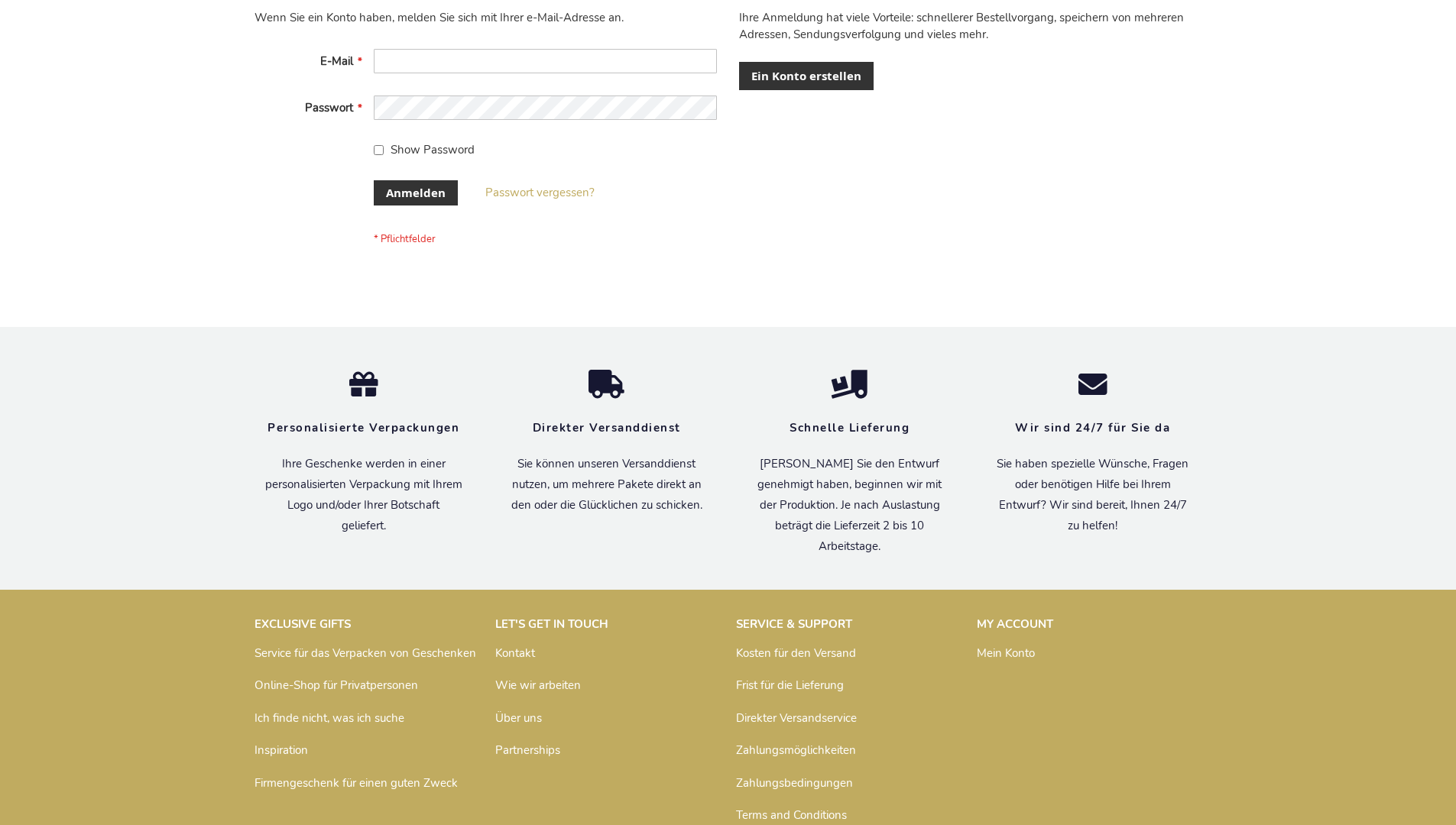
scroll to position [512, 0]
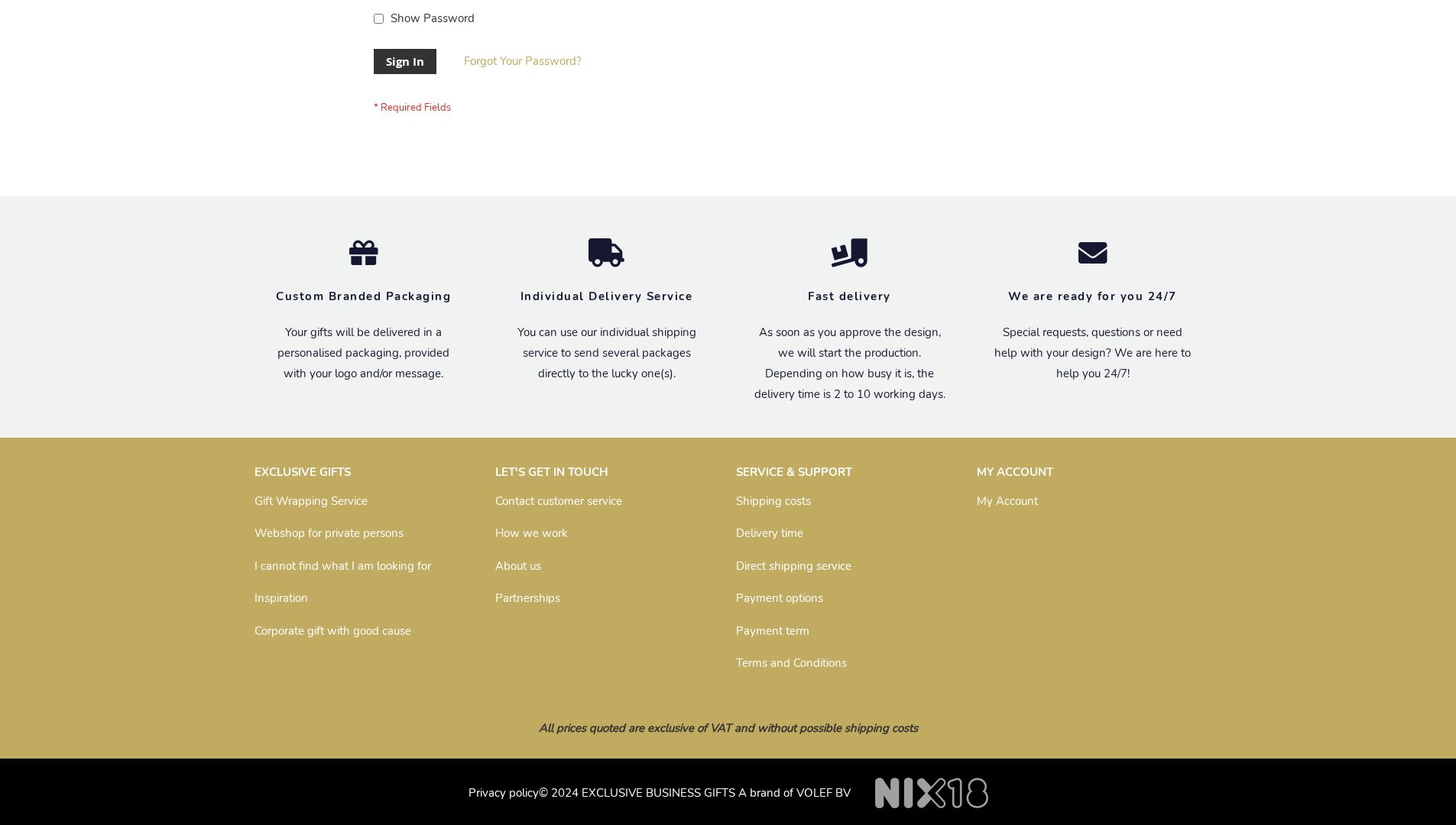
scroll to position [492, 0]
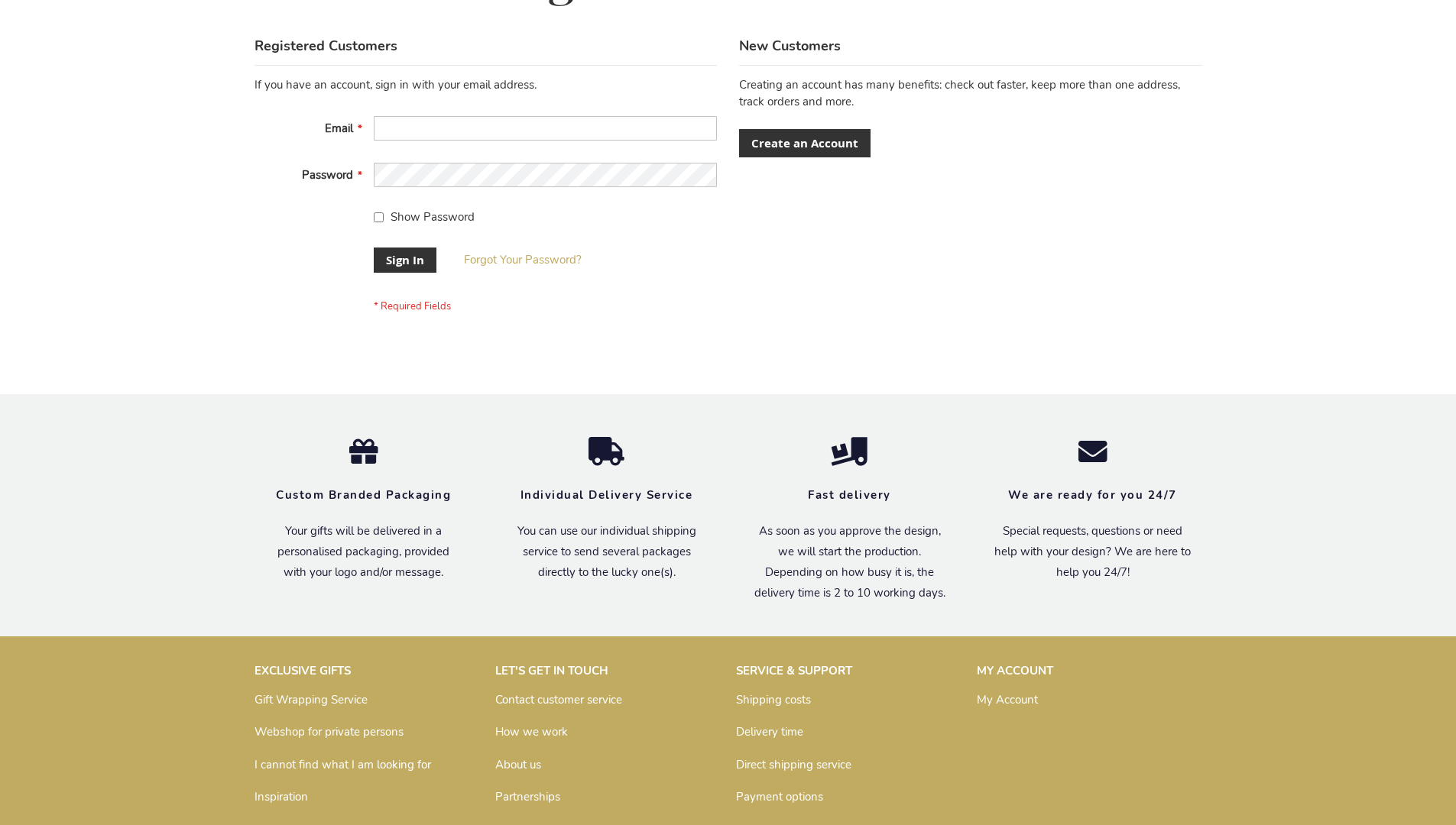
scroll to position [492, 0]
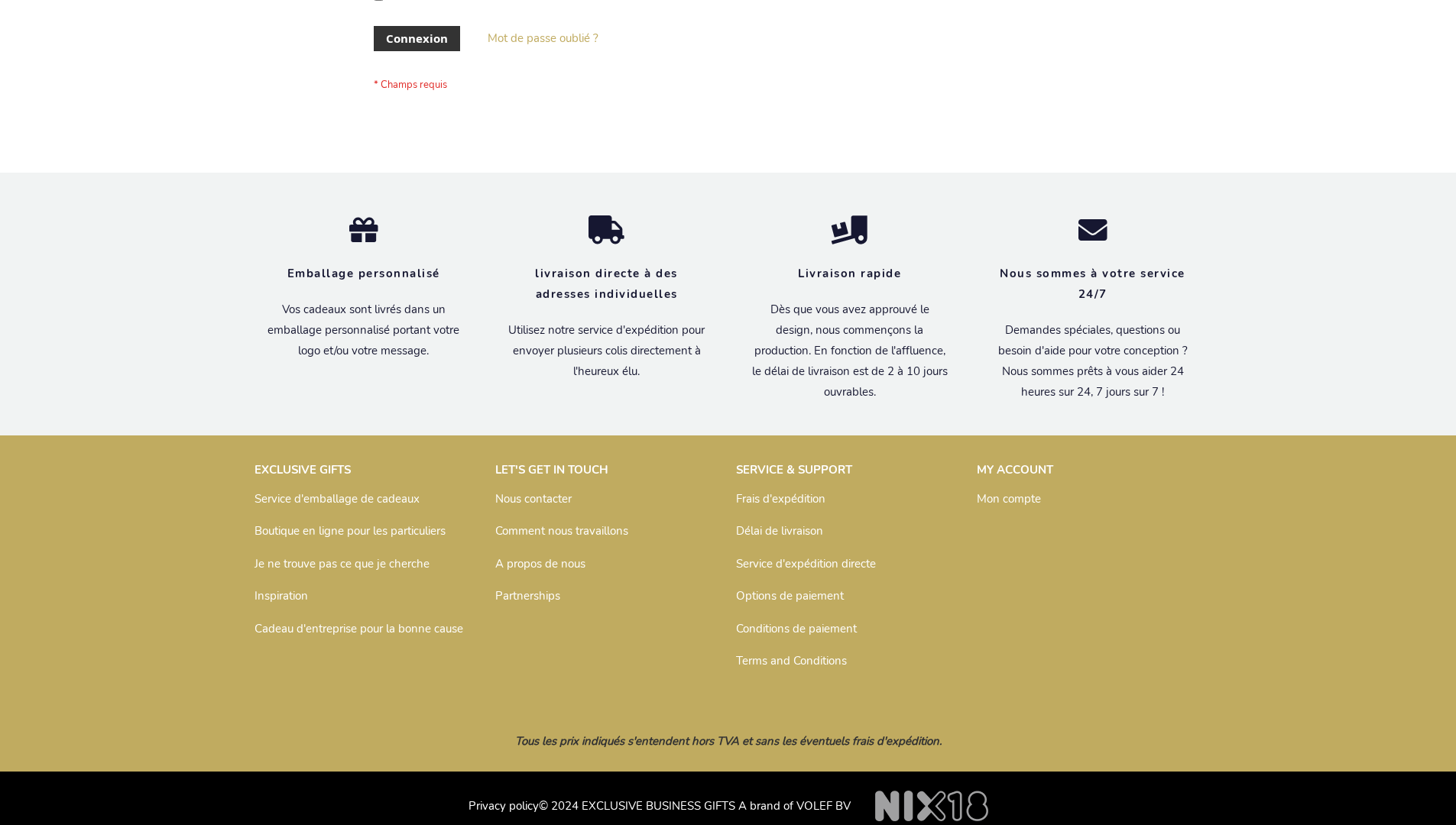
scroll to position [527, 0]
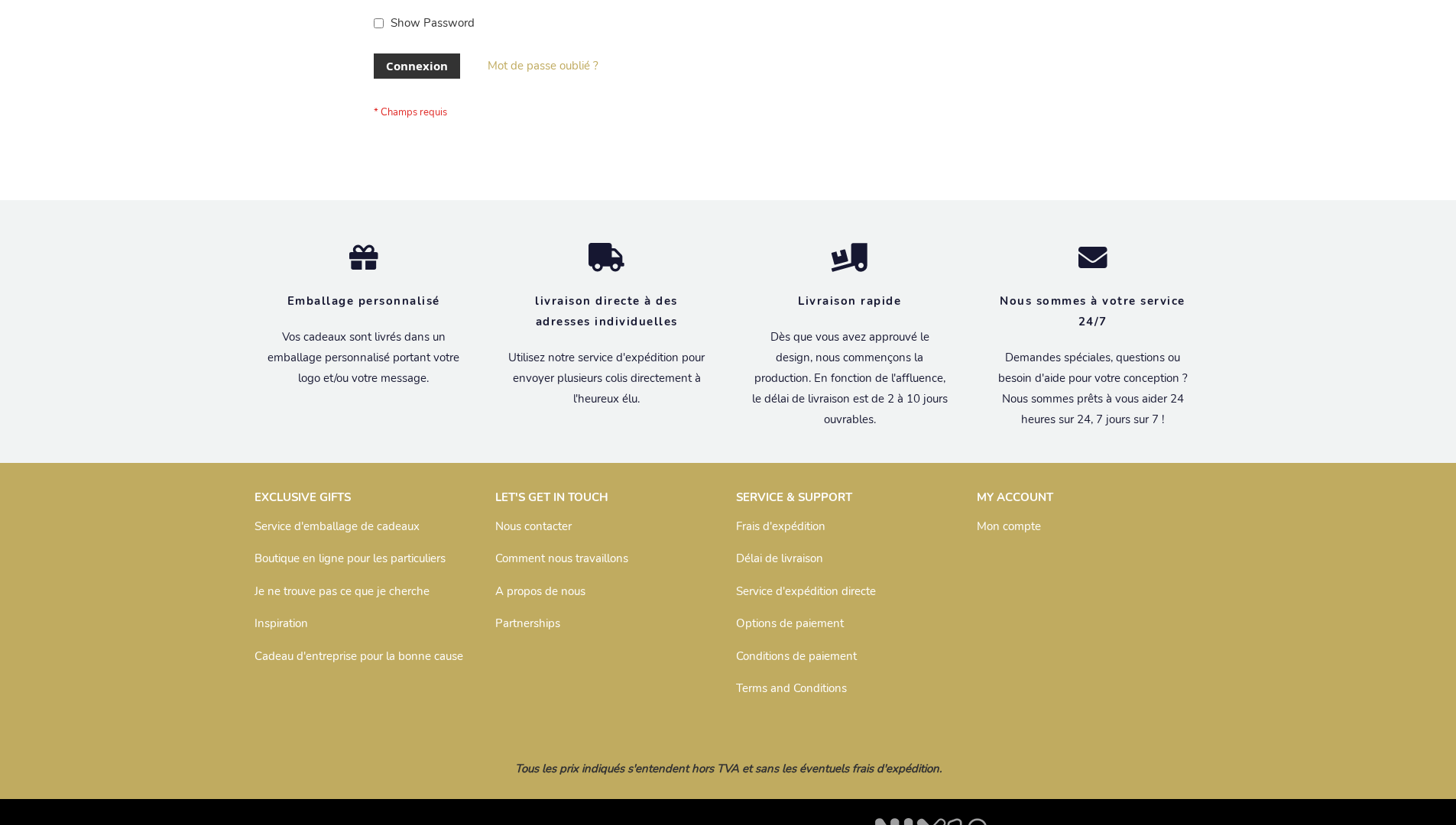
scroll to position [527, 0]
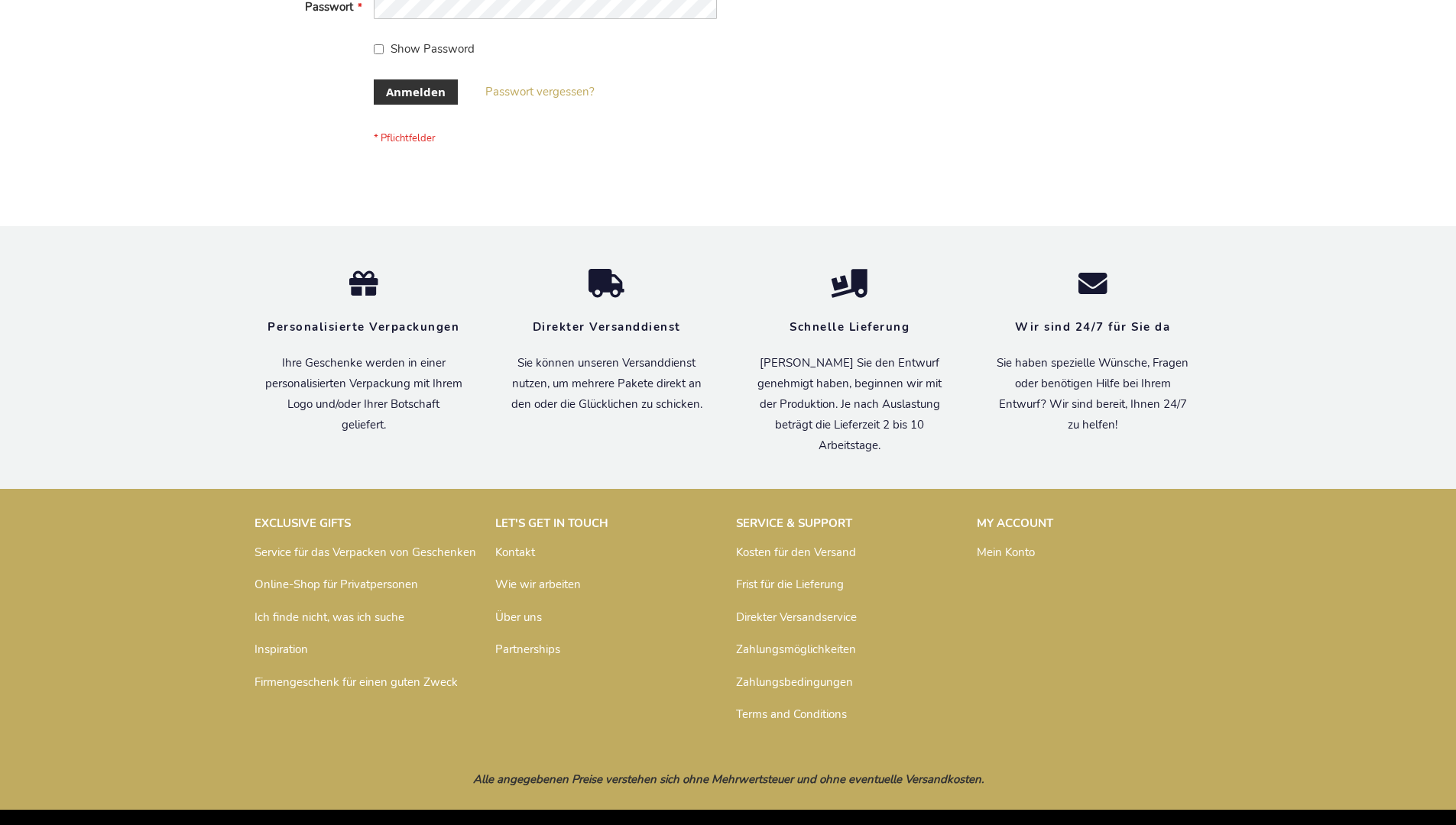
scroll to position [512, 0]
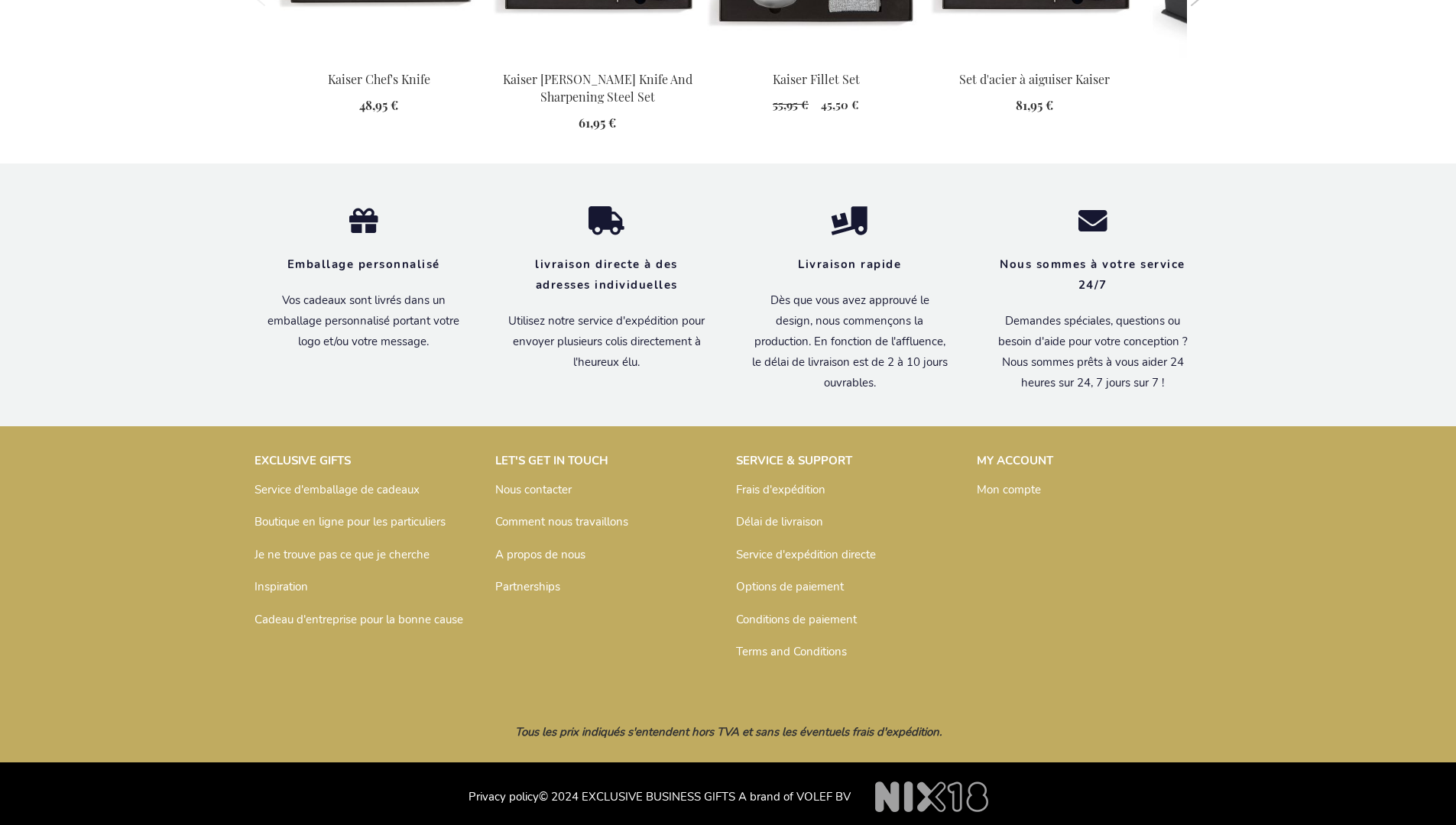
scroll to position [1629, 0]
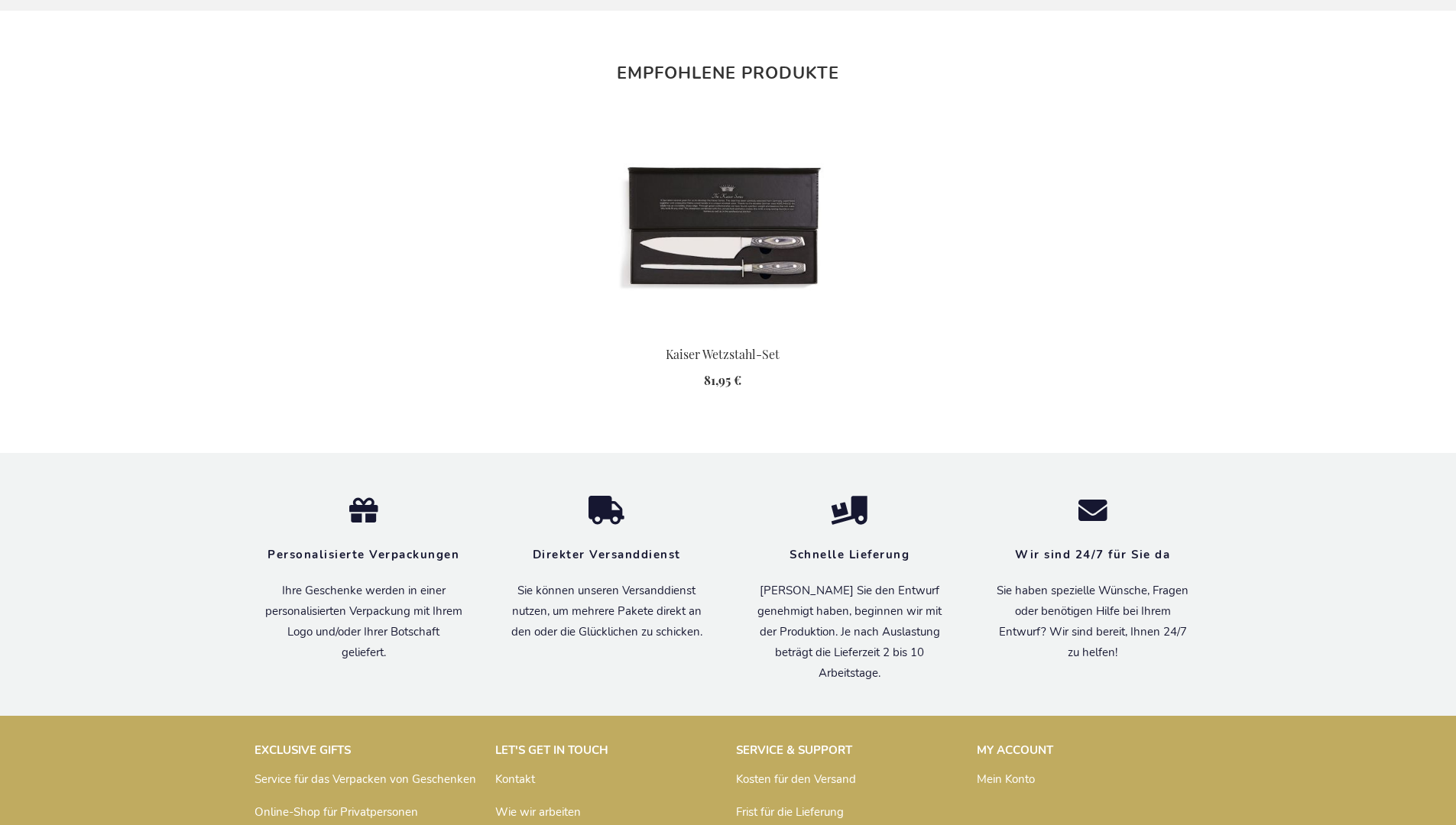
scroll to position [1659, 0]
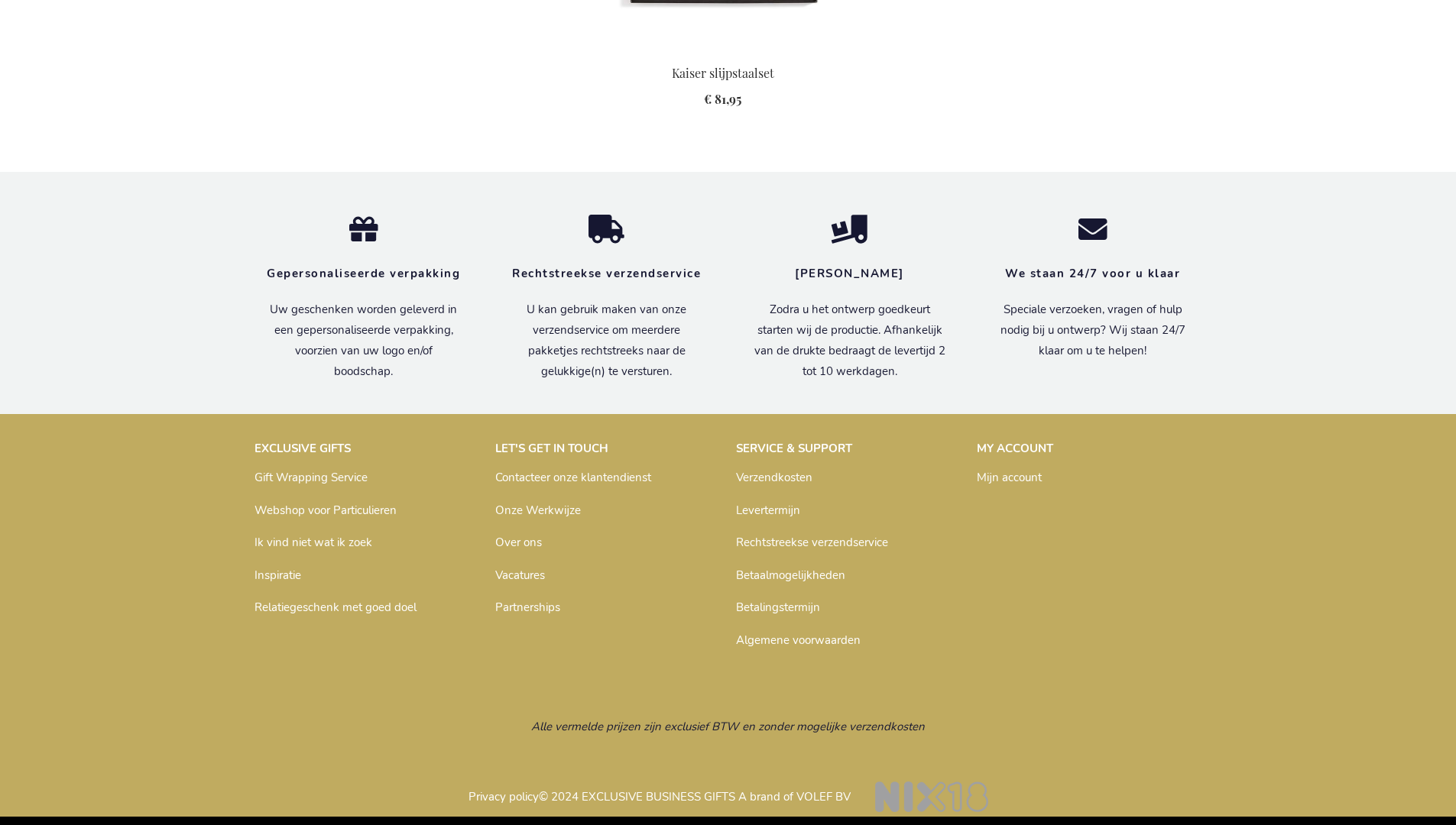
scroll to position [1666, 0]
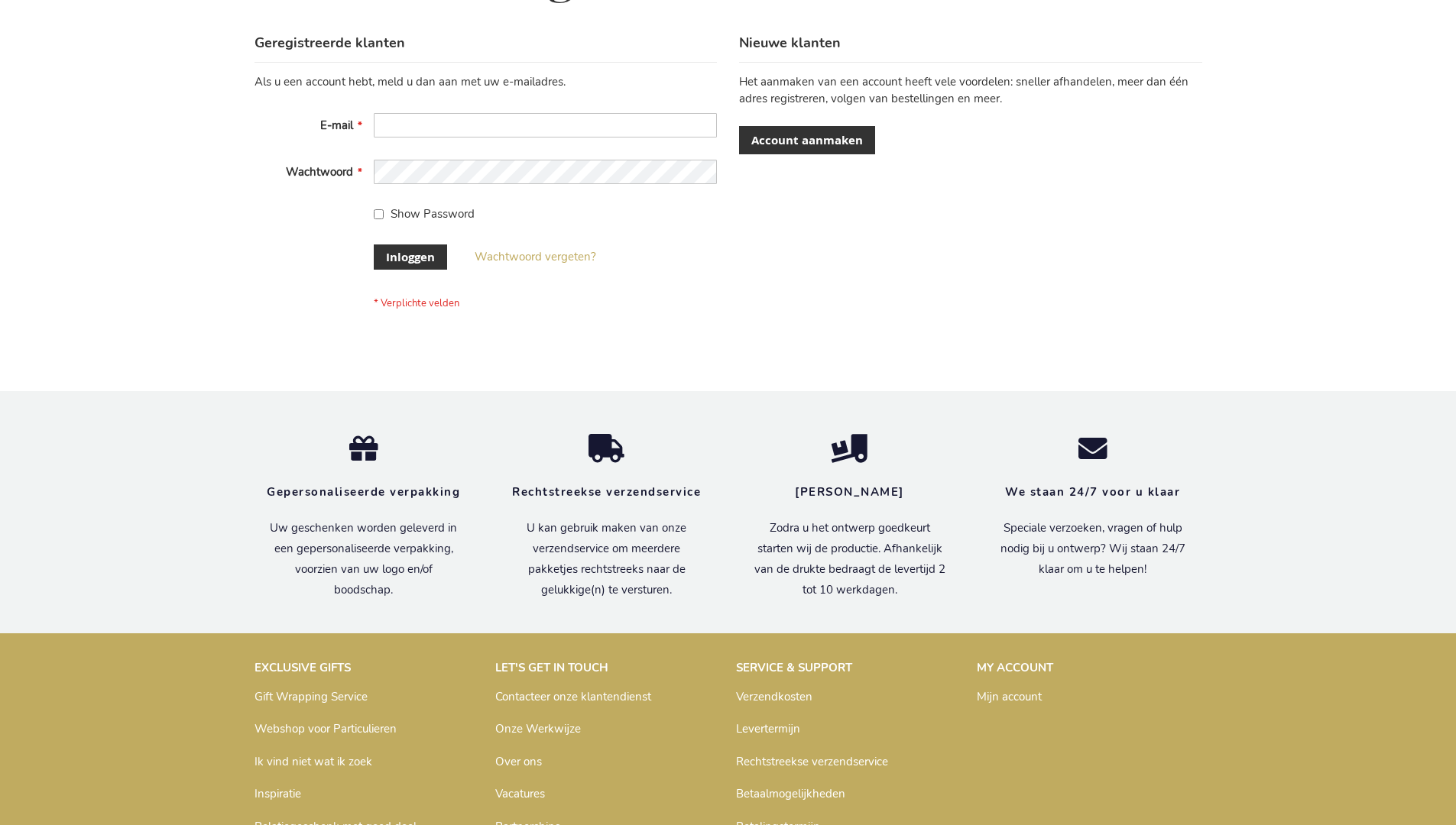
scroll to position [519, 0]
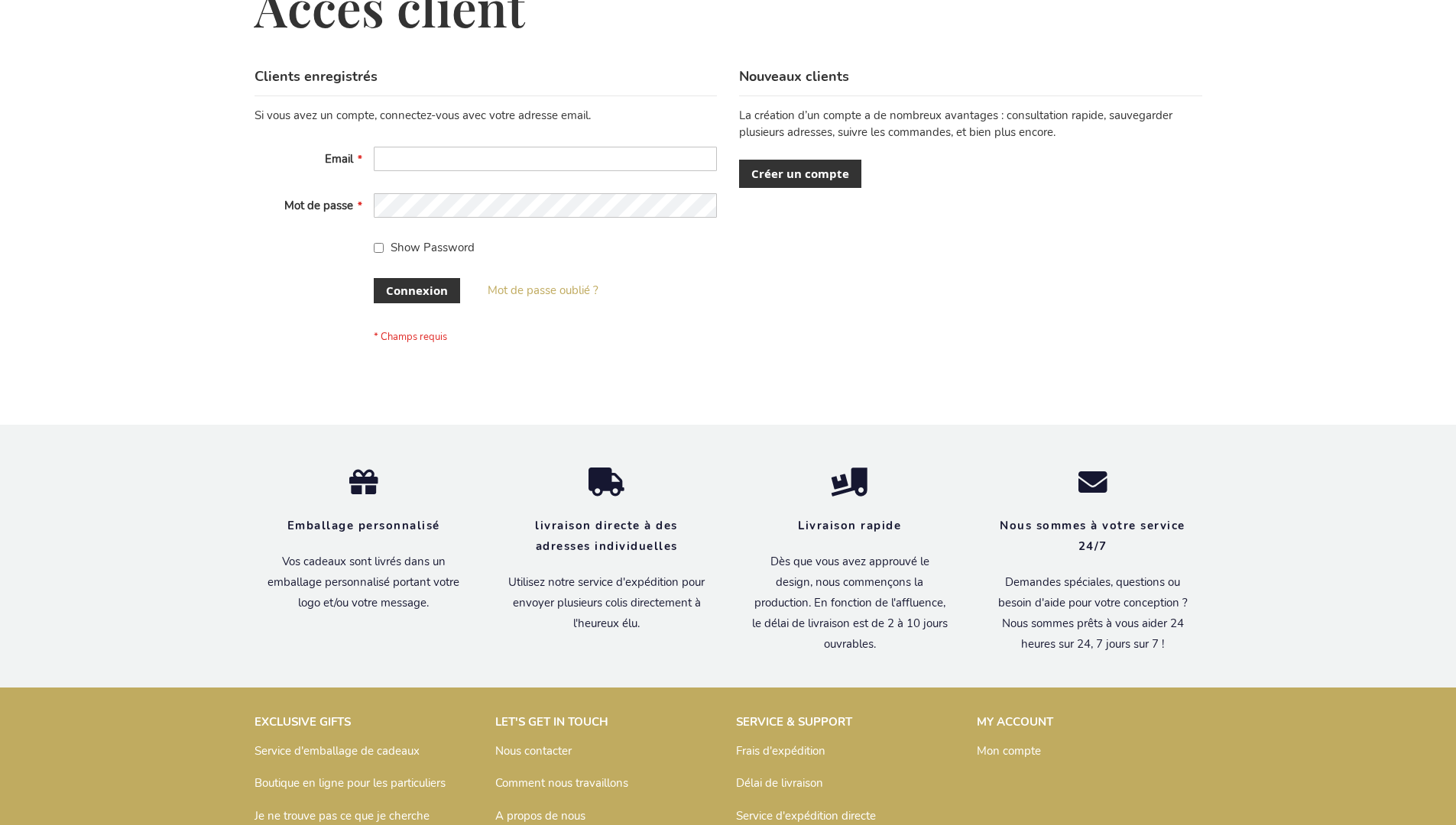
scroll to position [527, 0]
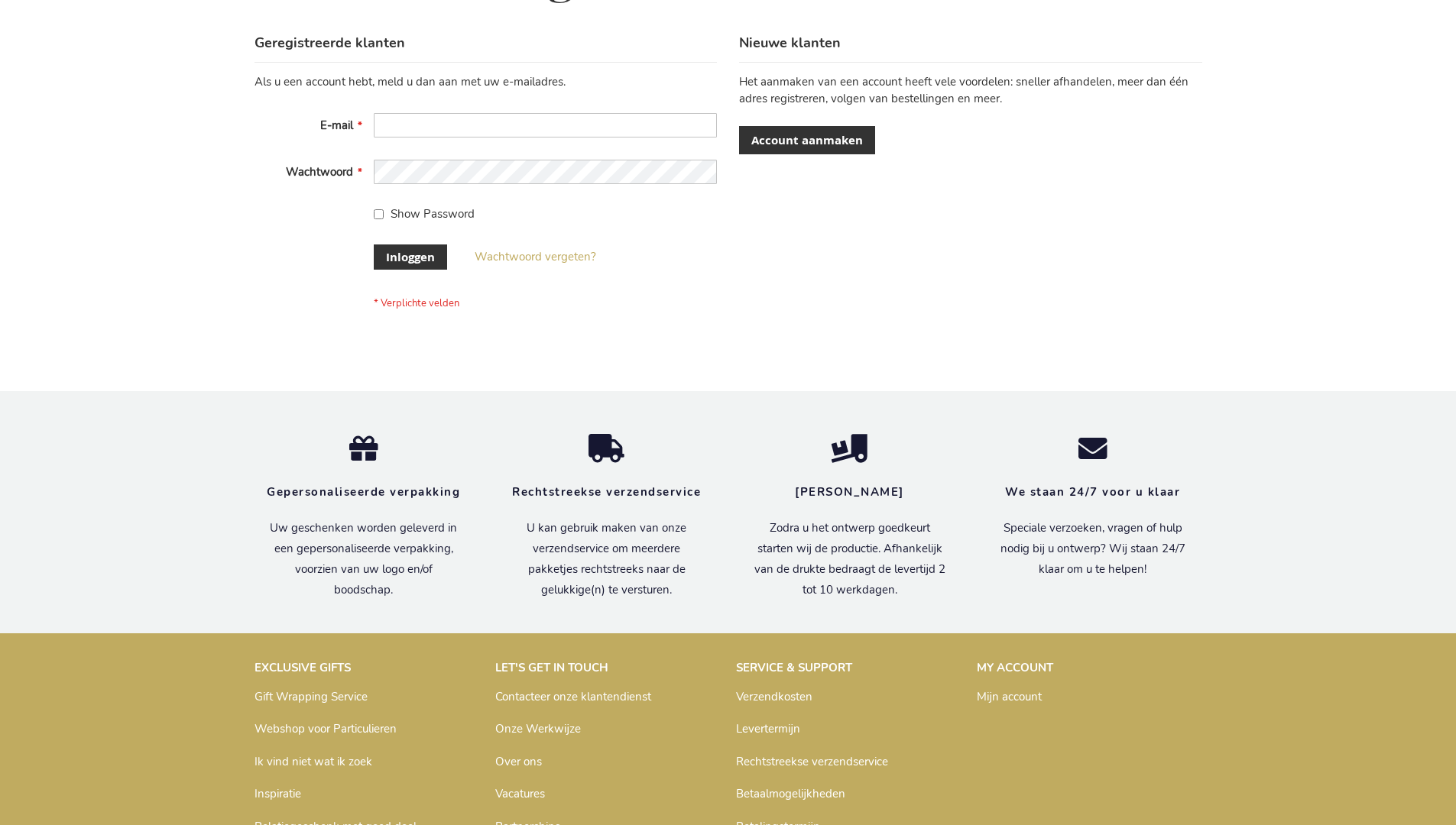
scroll to position [519, 0]
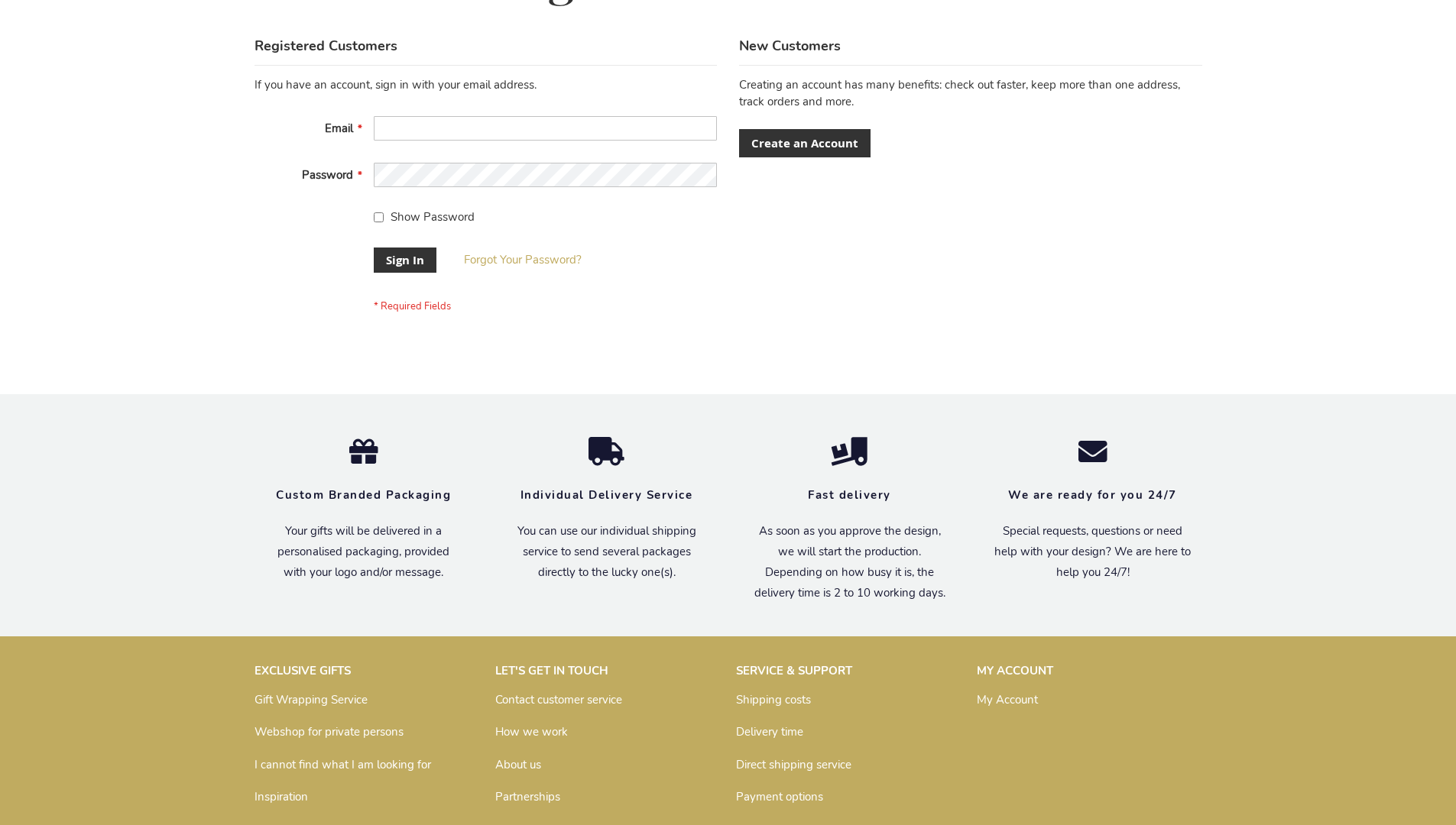
scroll to position [492, 0]
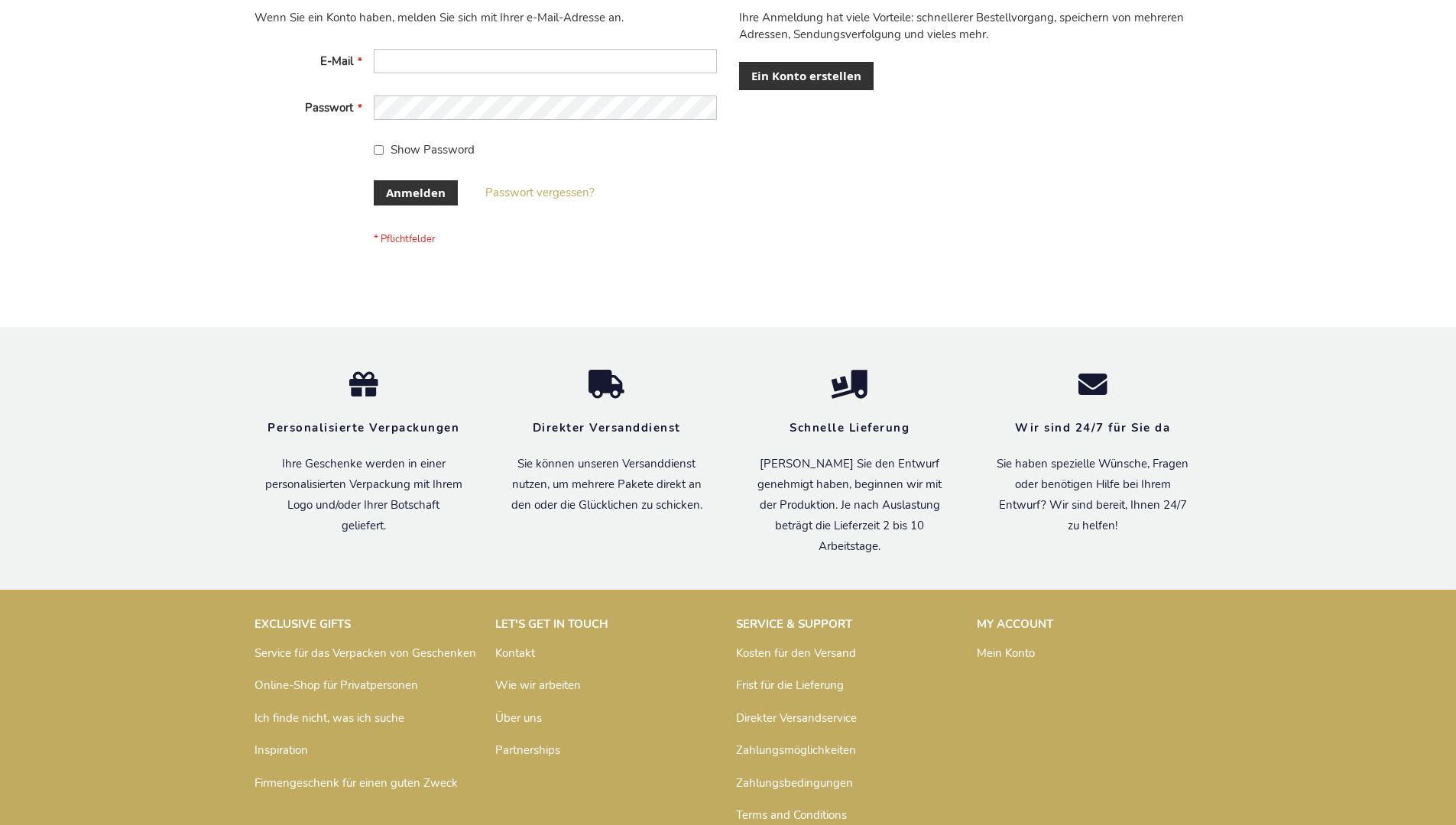
scroll to position [512, 0]
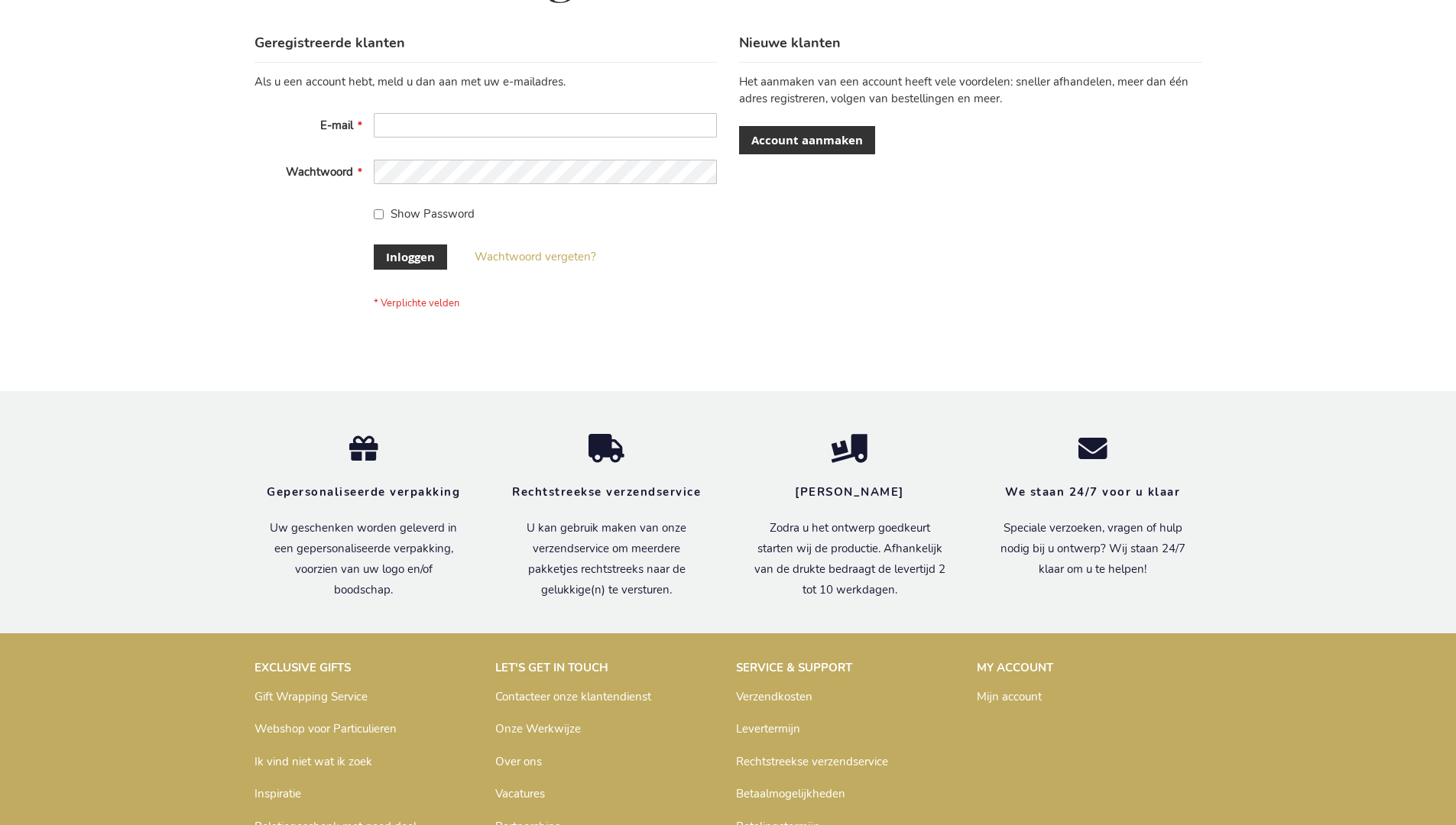
scroll to position [519, 0]
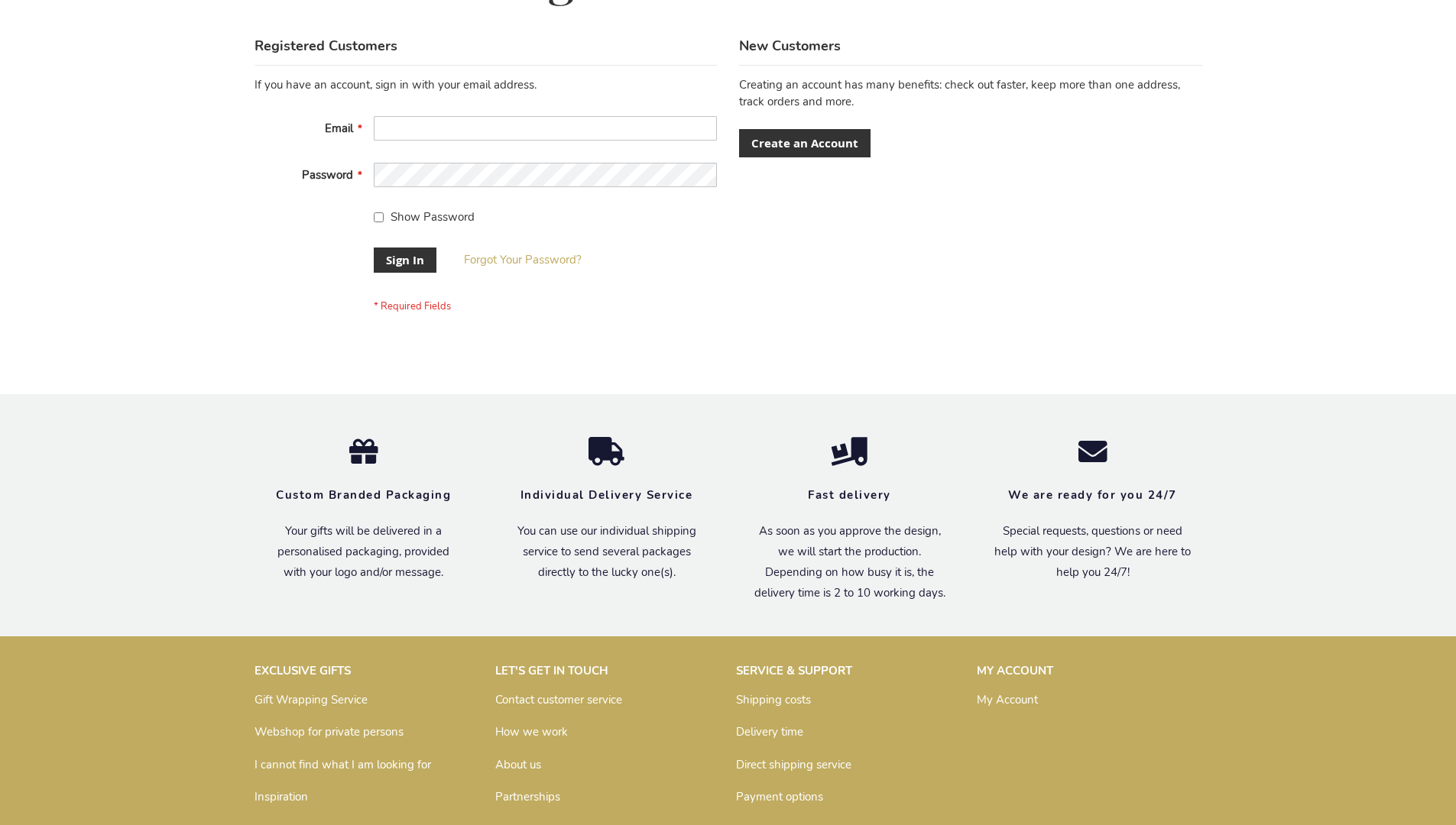
scroll to position [492, 0]
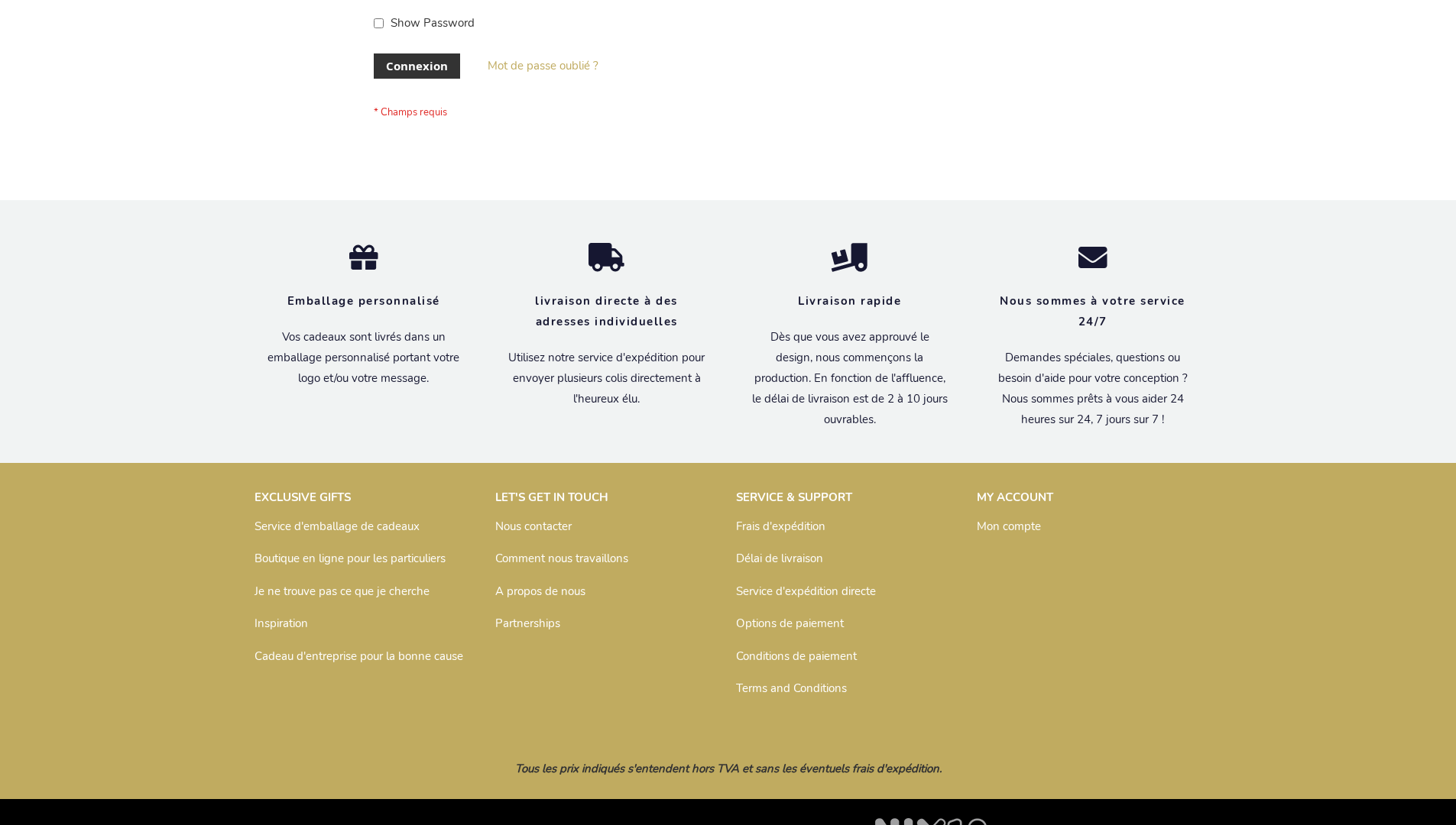
scroll to position [527, 0]
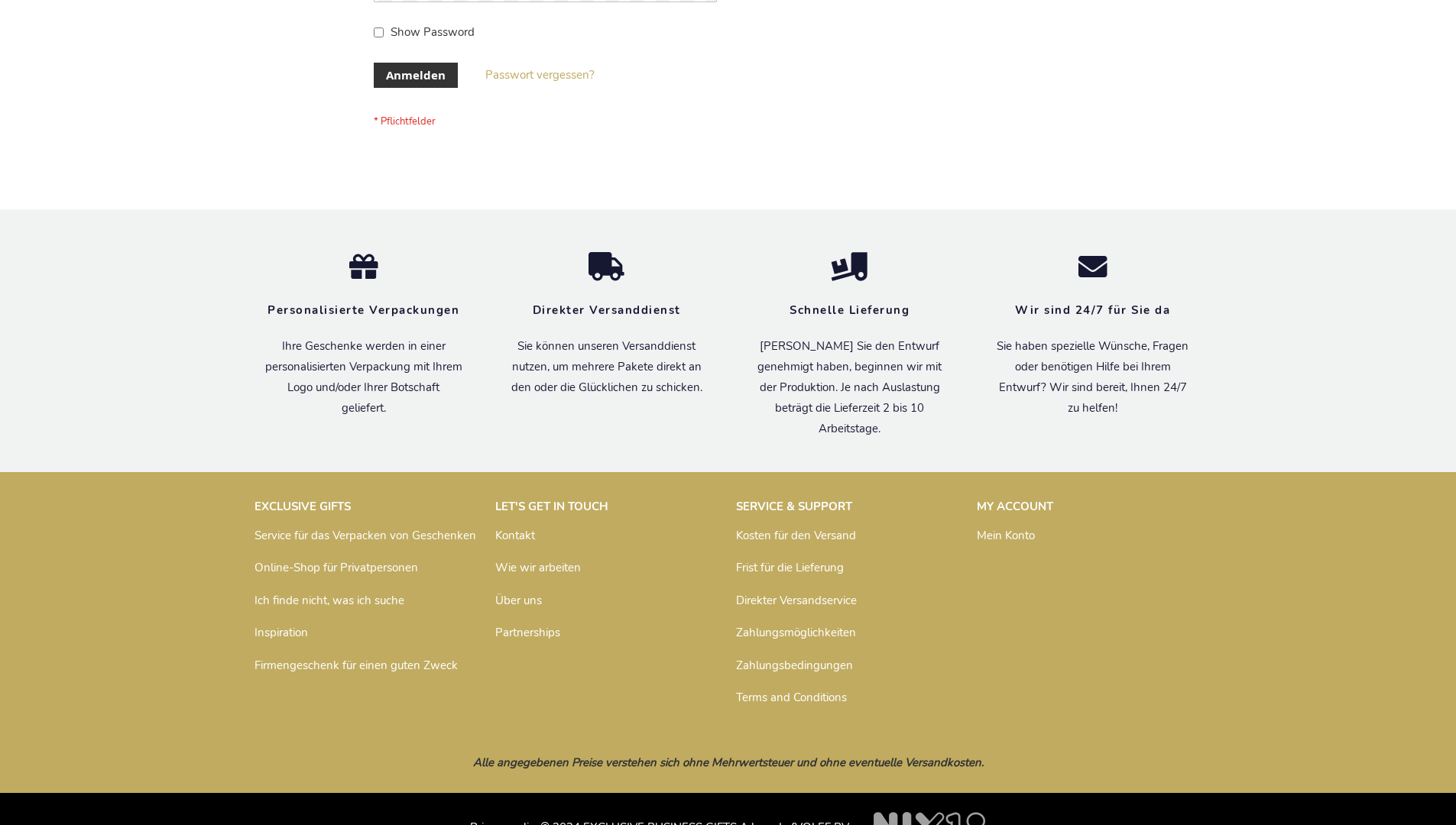
scroll to position [512, 0]
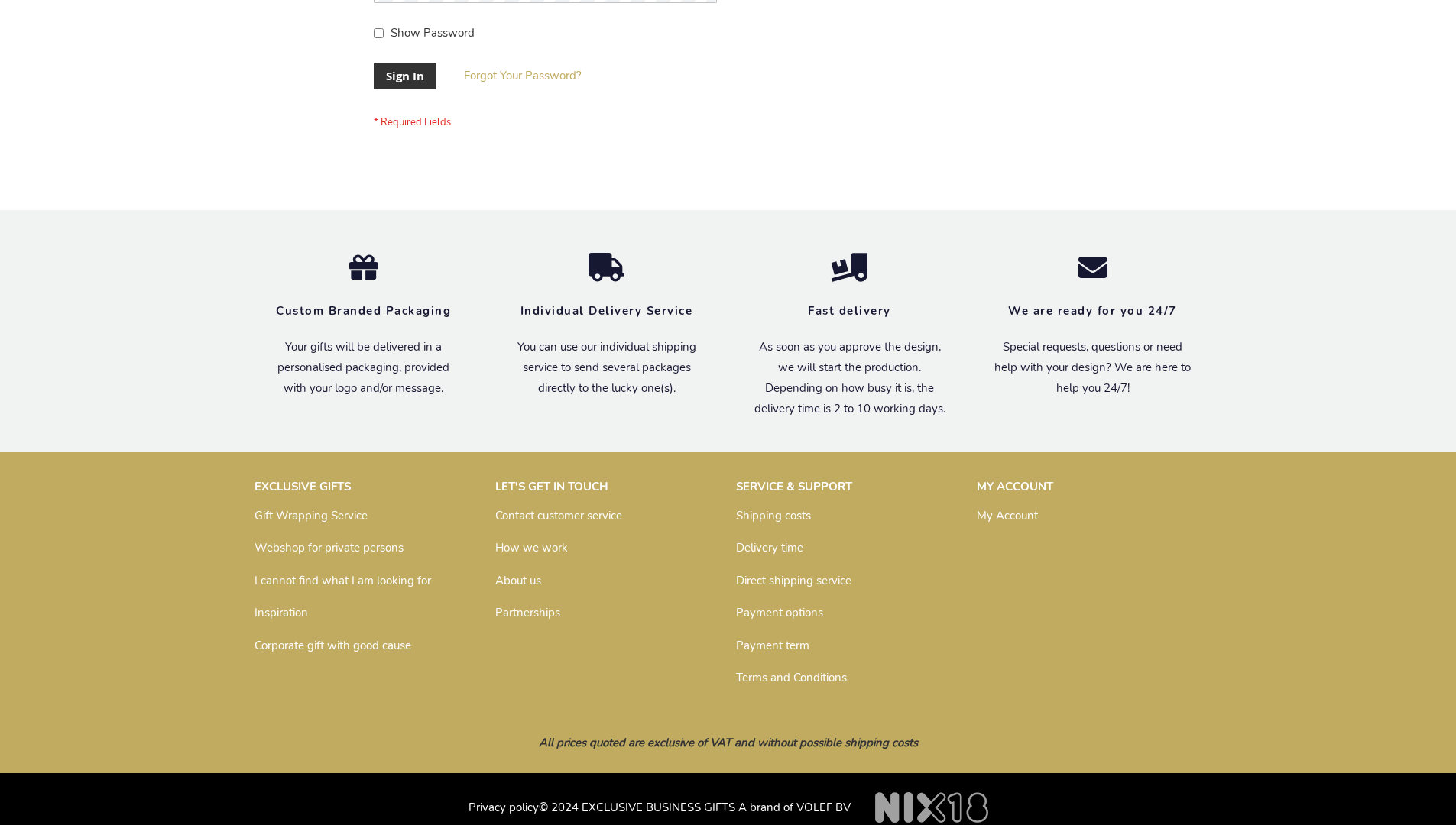
scroll to position [492, 0]
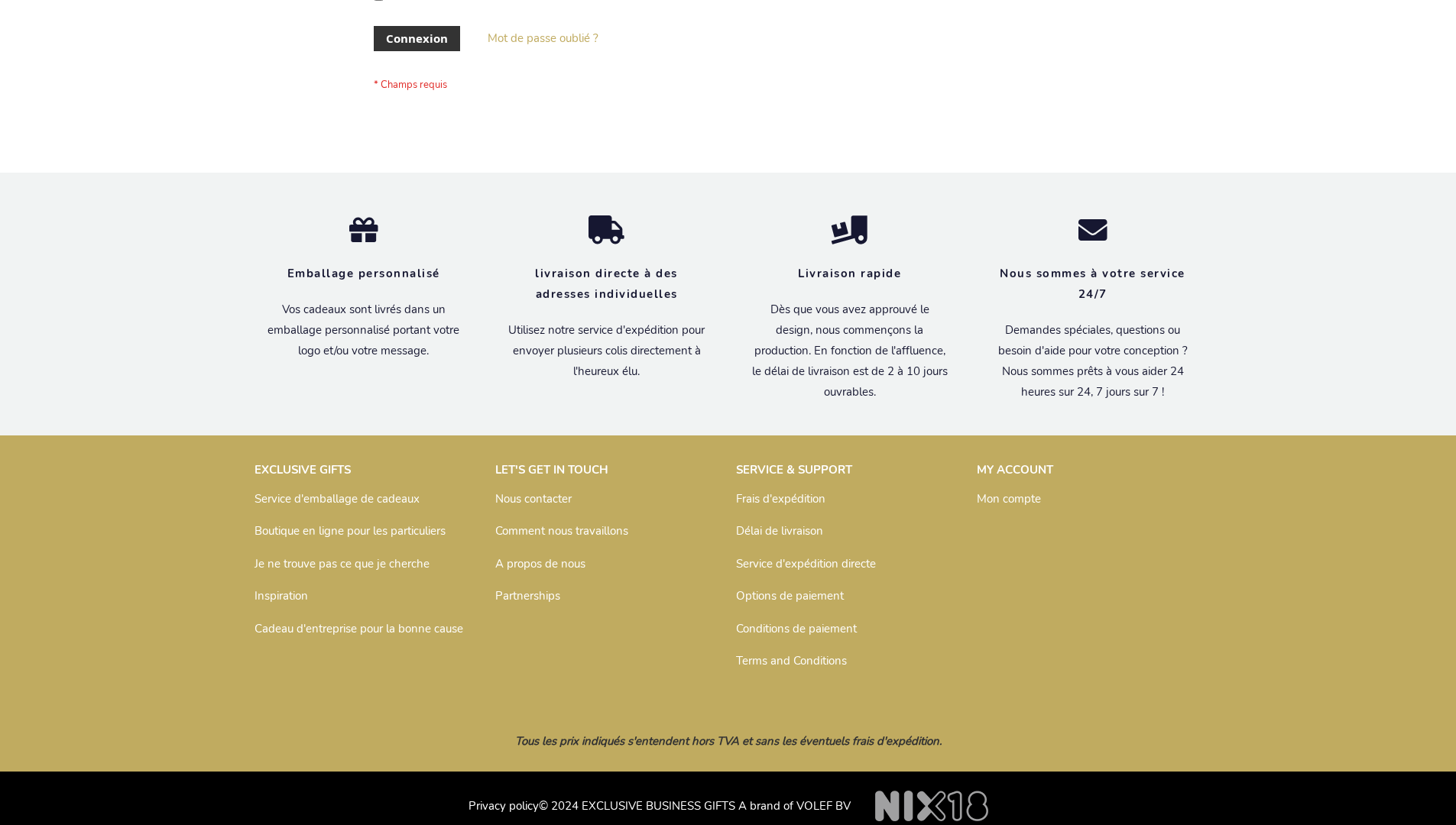
scroll to position [527, 0]
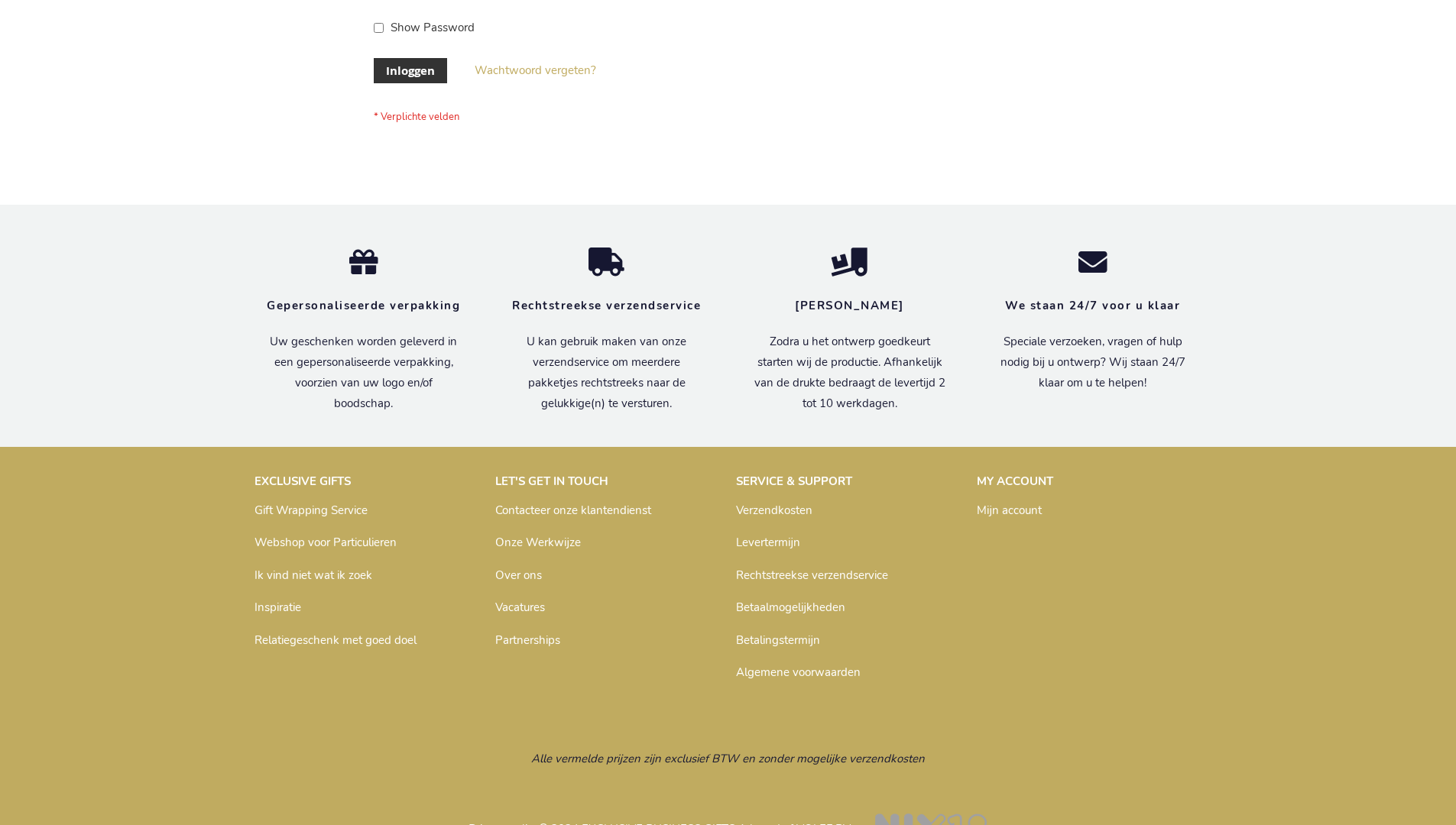
scroll to position [519, 0]
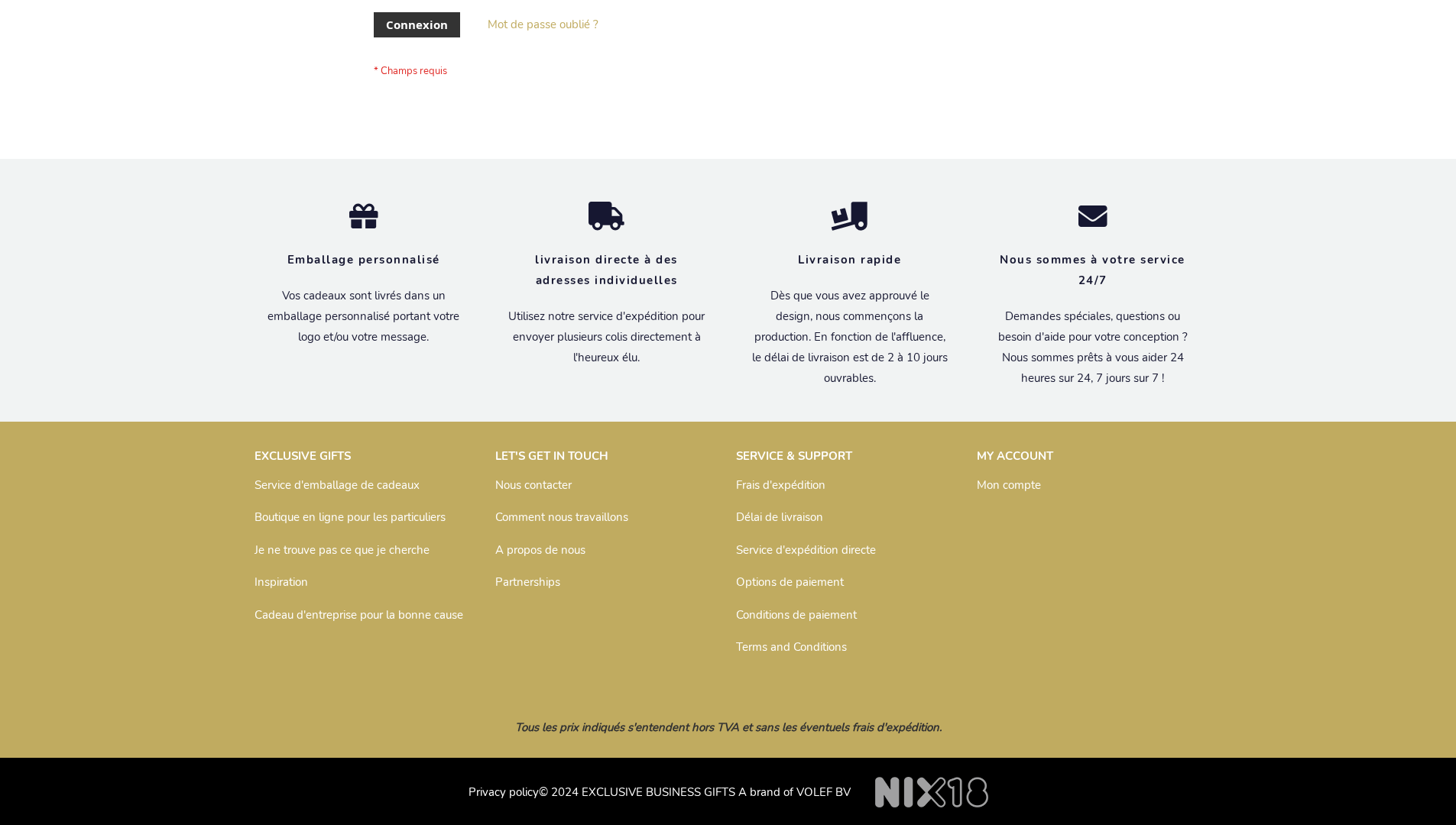
scroll to position [527, 0]
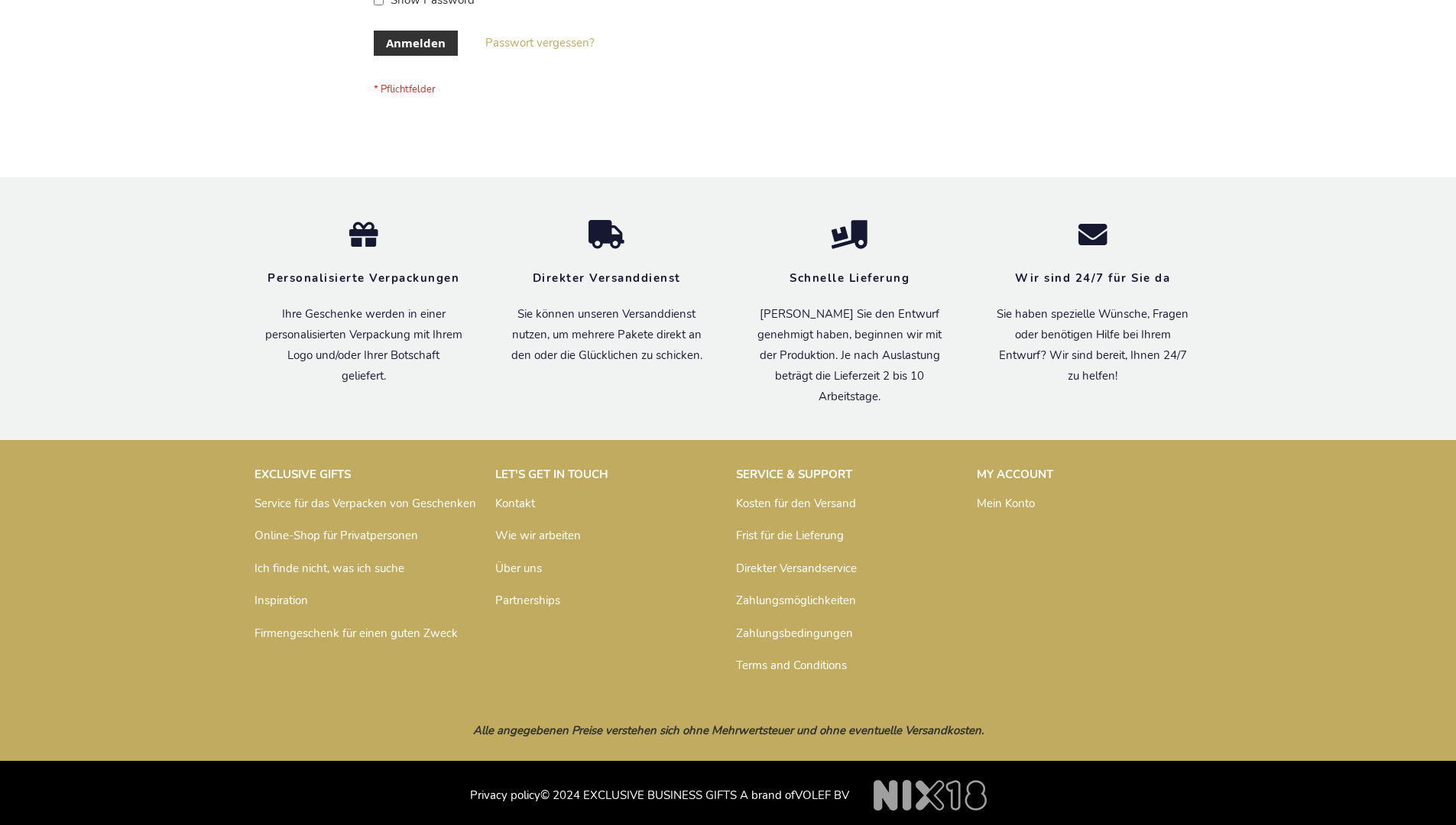
scroll to position [512, 0]
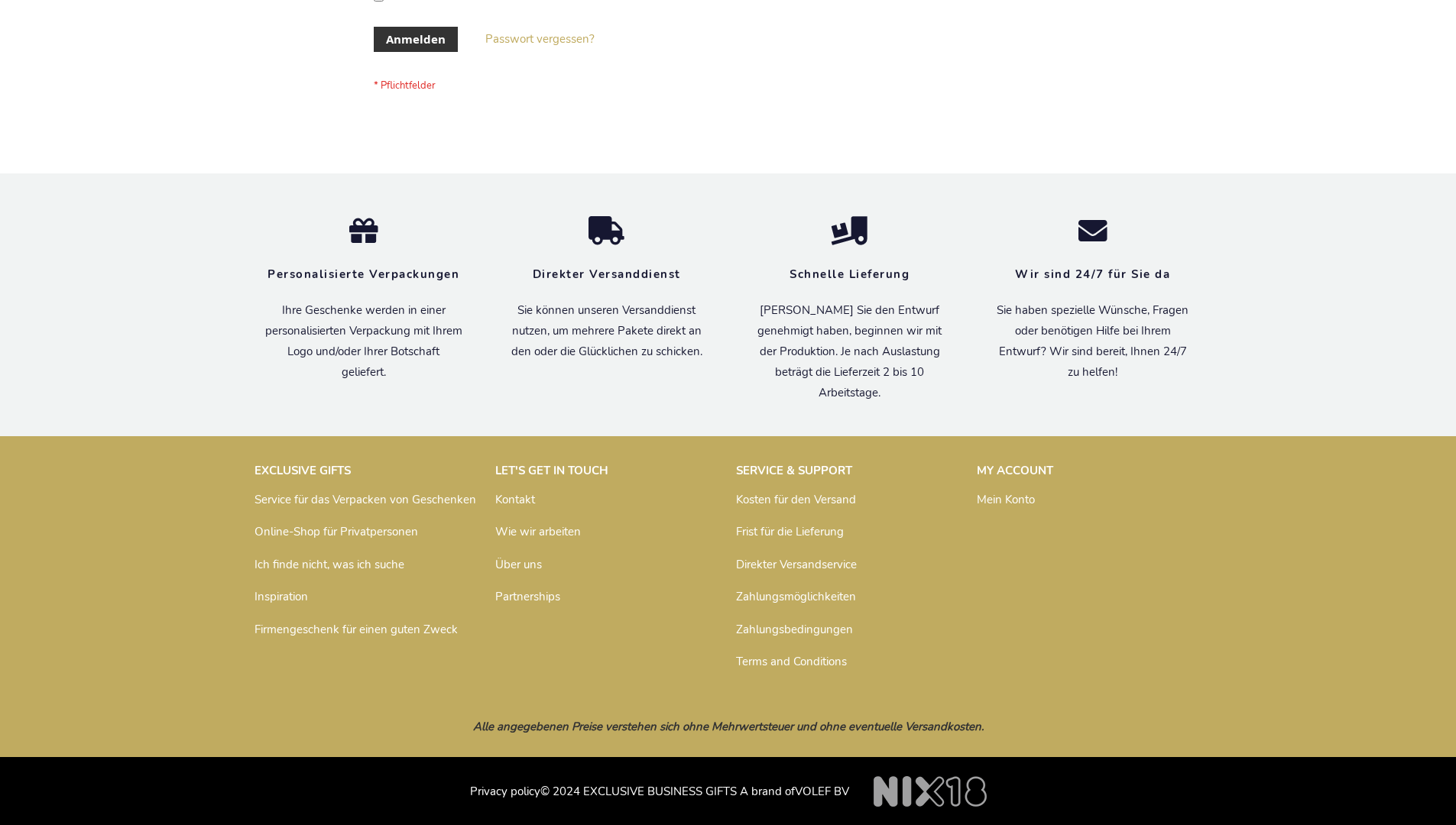
scroll to position [512, 0]
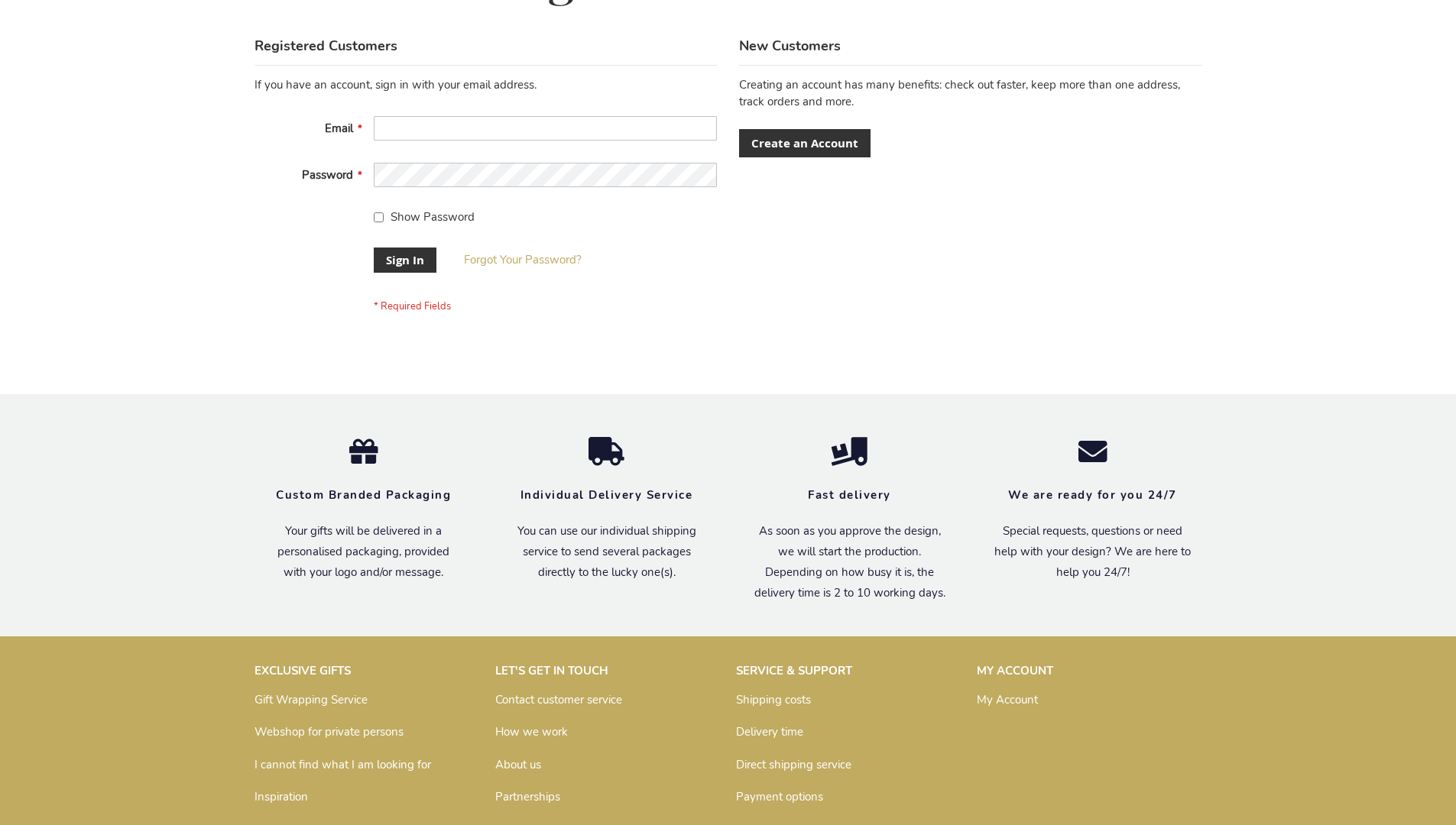
scroll to position [492, 0]
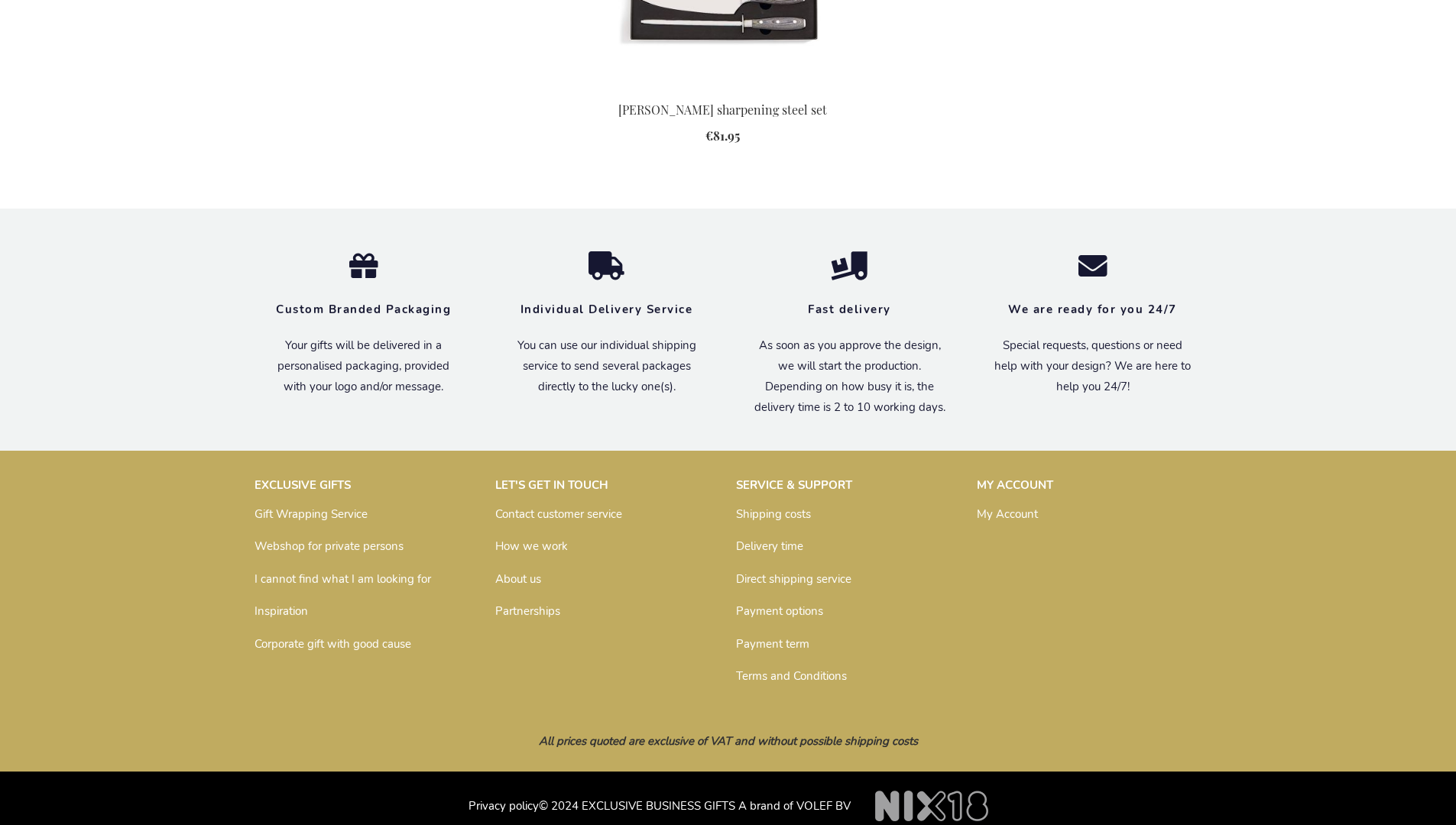
scroll to position [1575, 0]
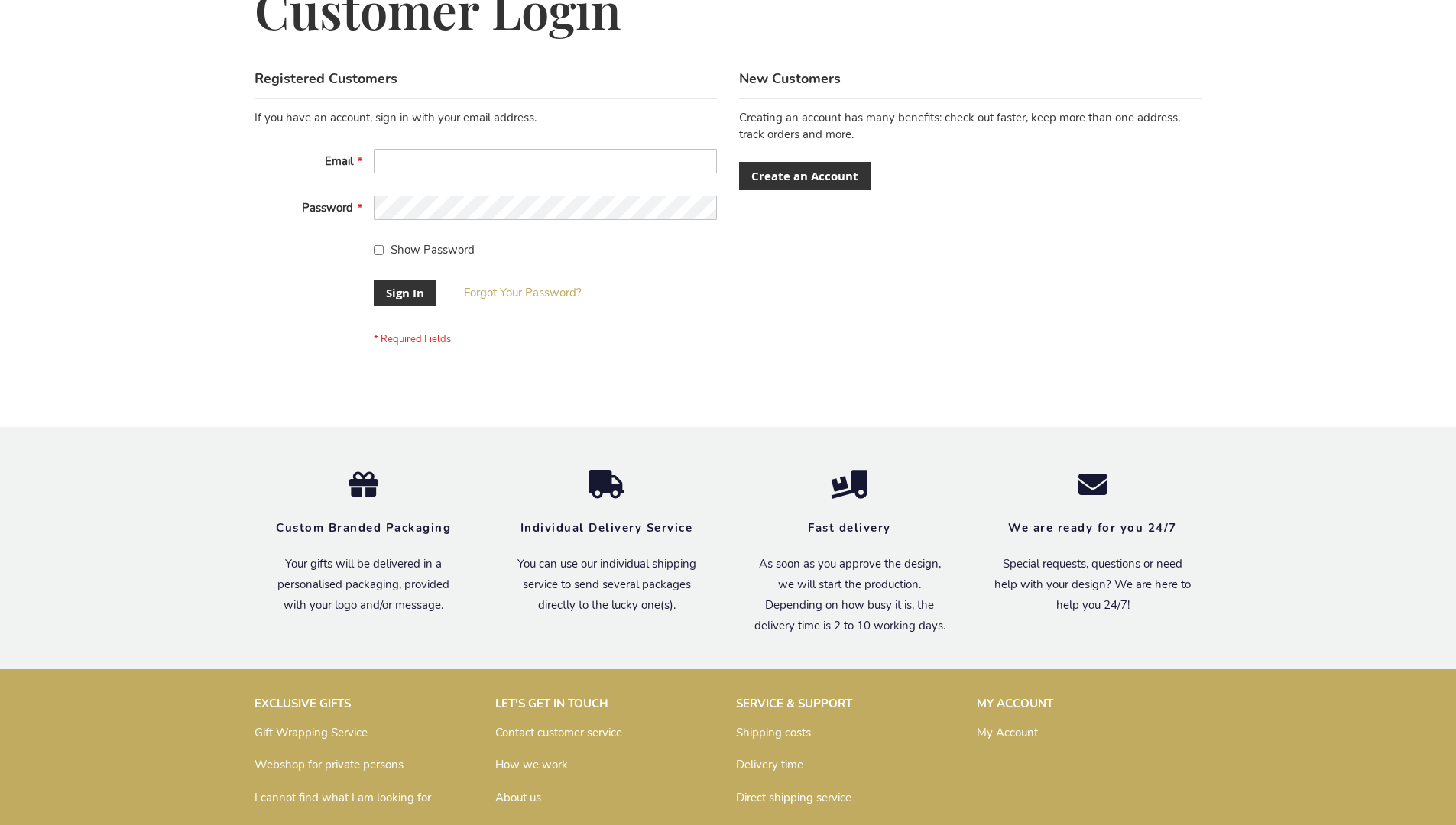
scroll to position [492, 0]
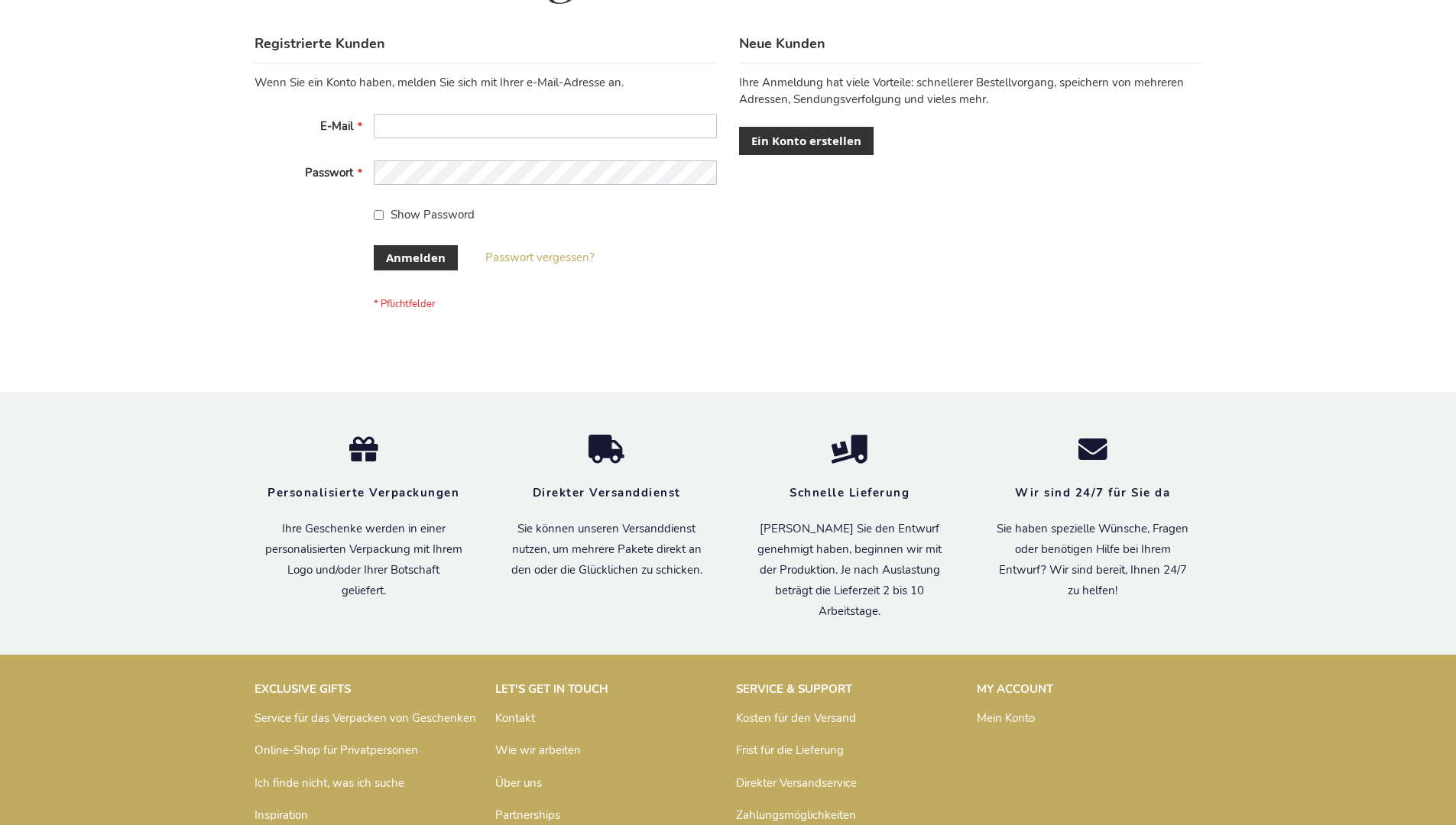
scroll to position [512, 0]
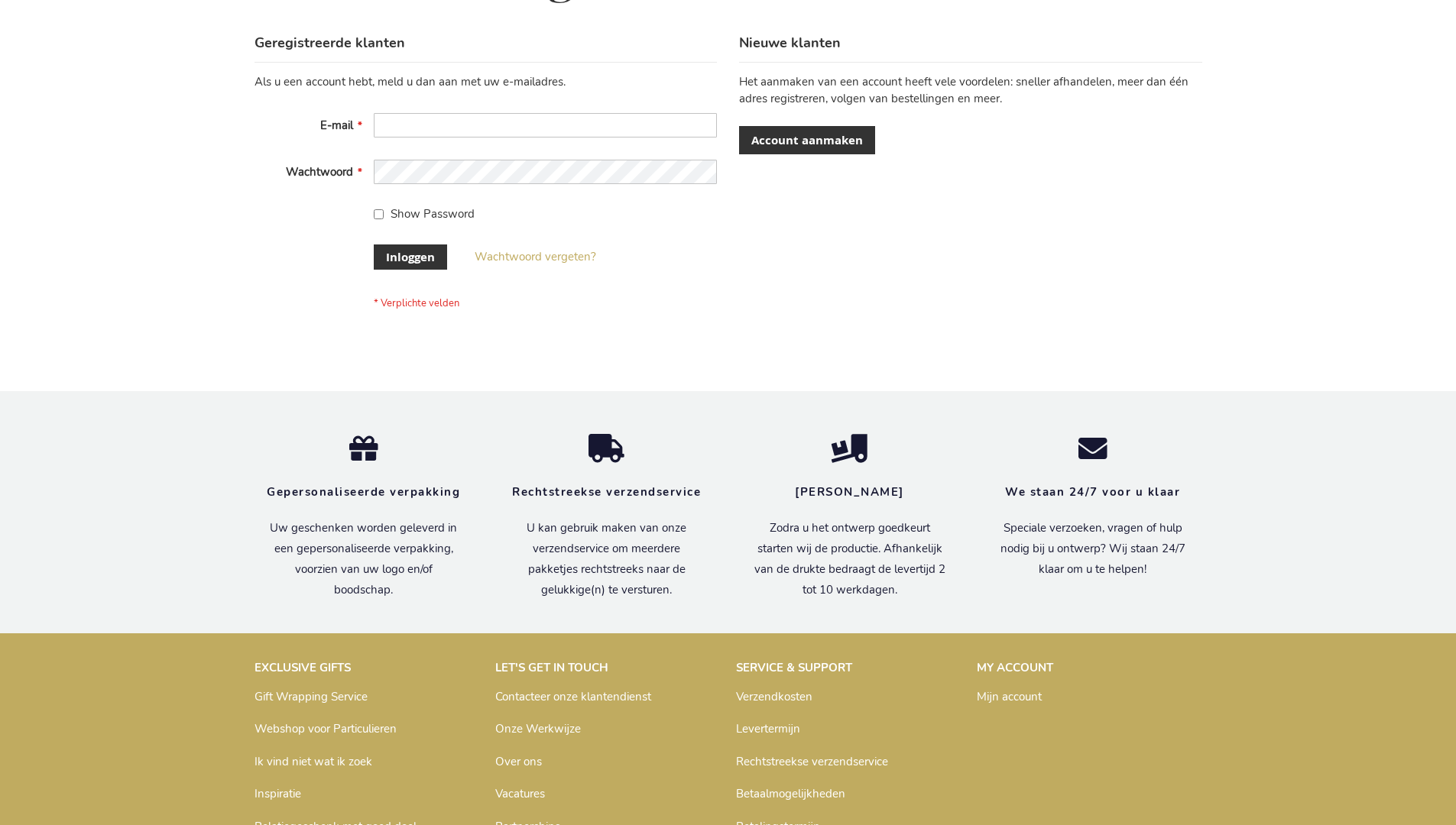
scroll to position [519, 0]
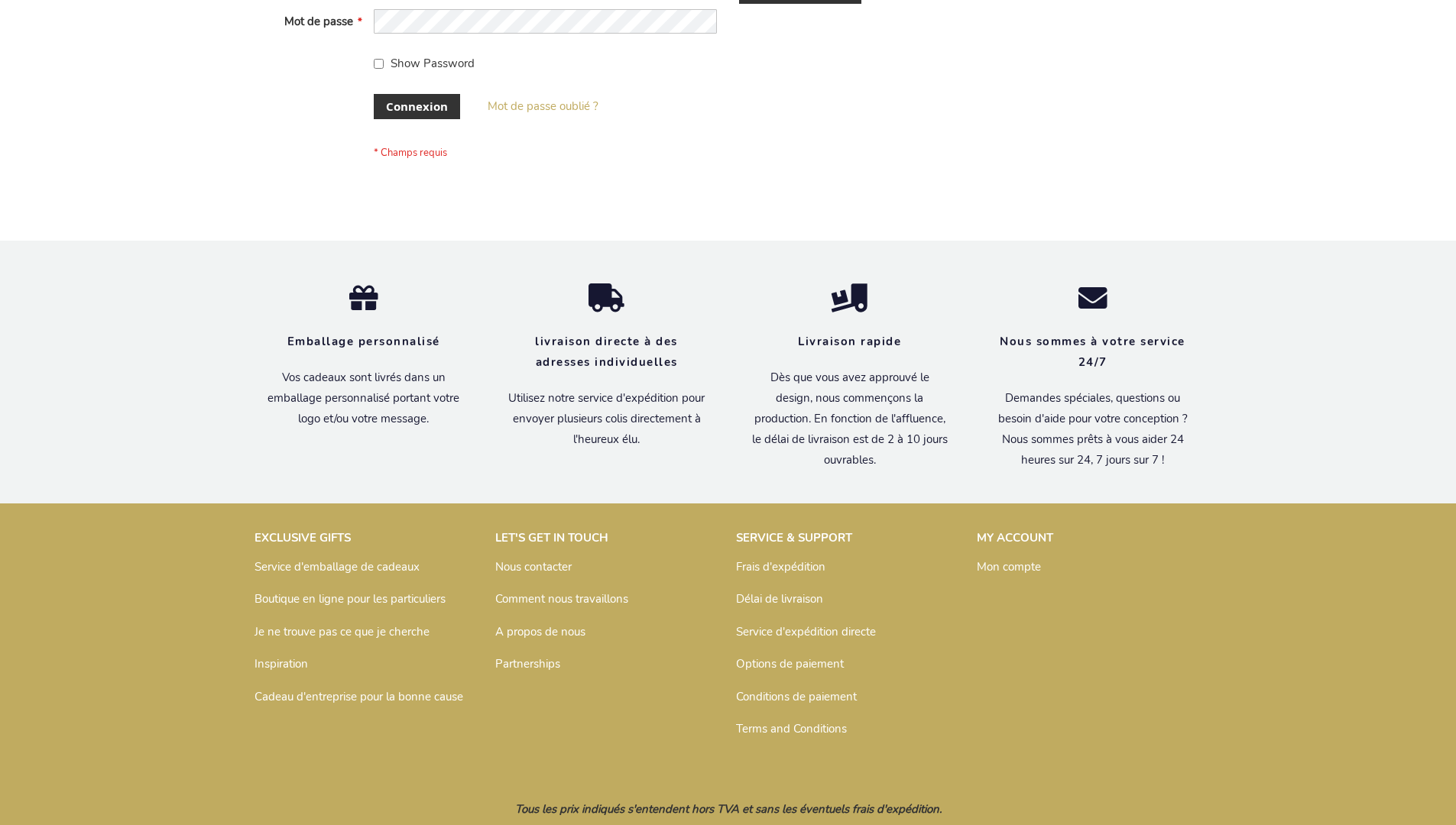
scroll to position [527, 0]
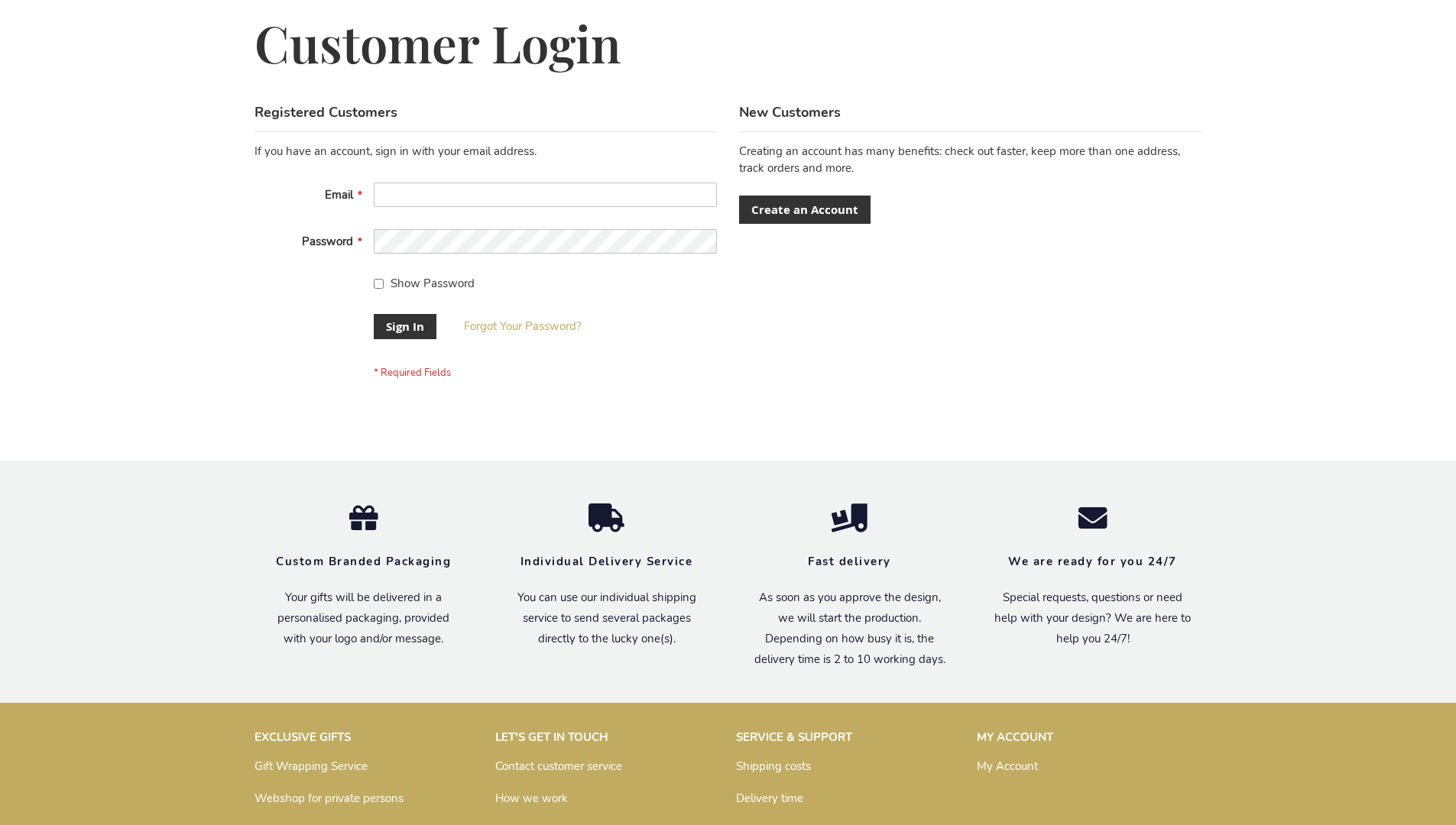
scroll to position [492, 0]
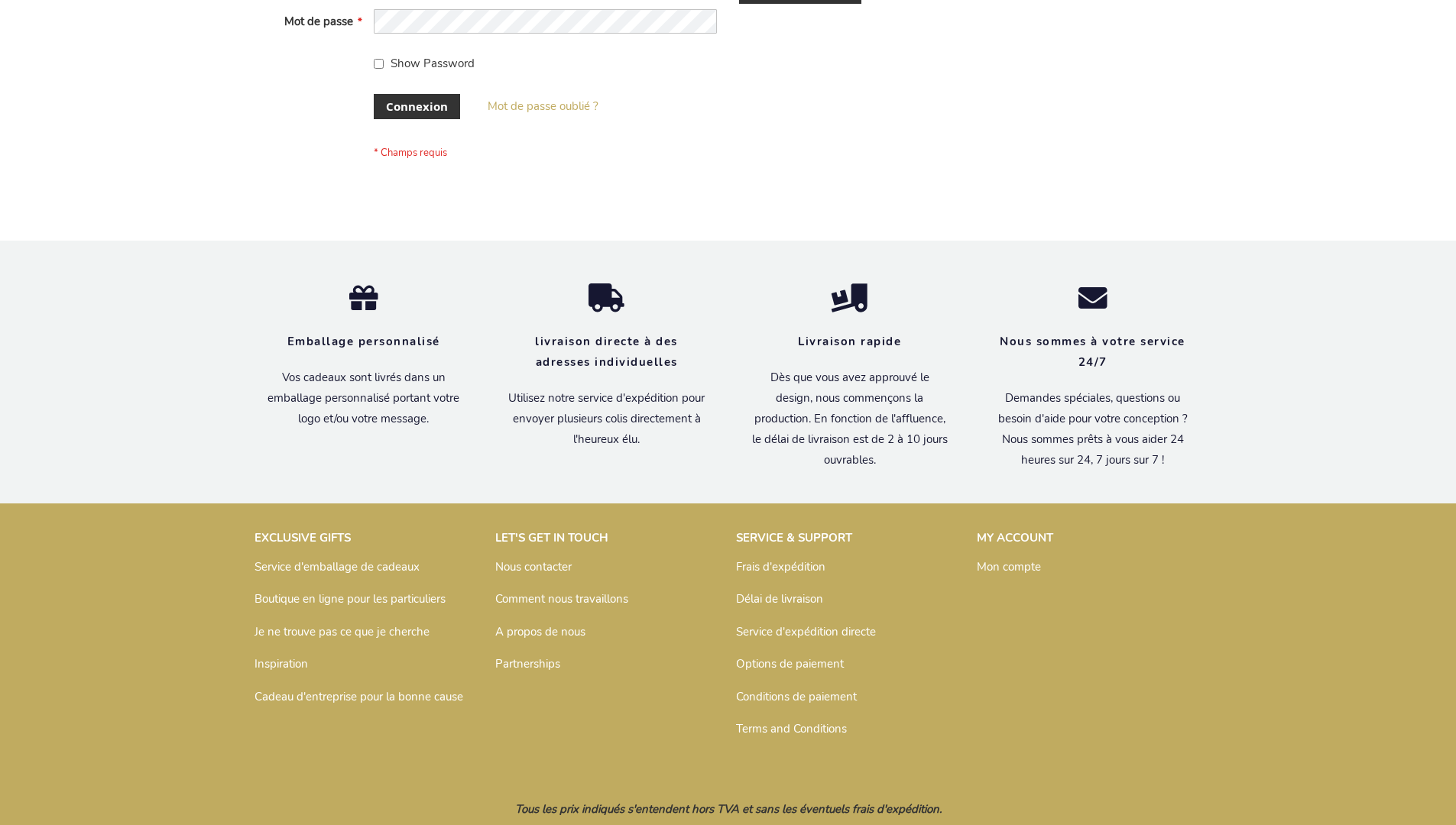
scroll to position [527, 0]
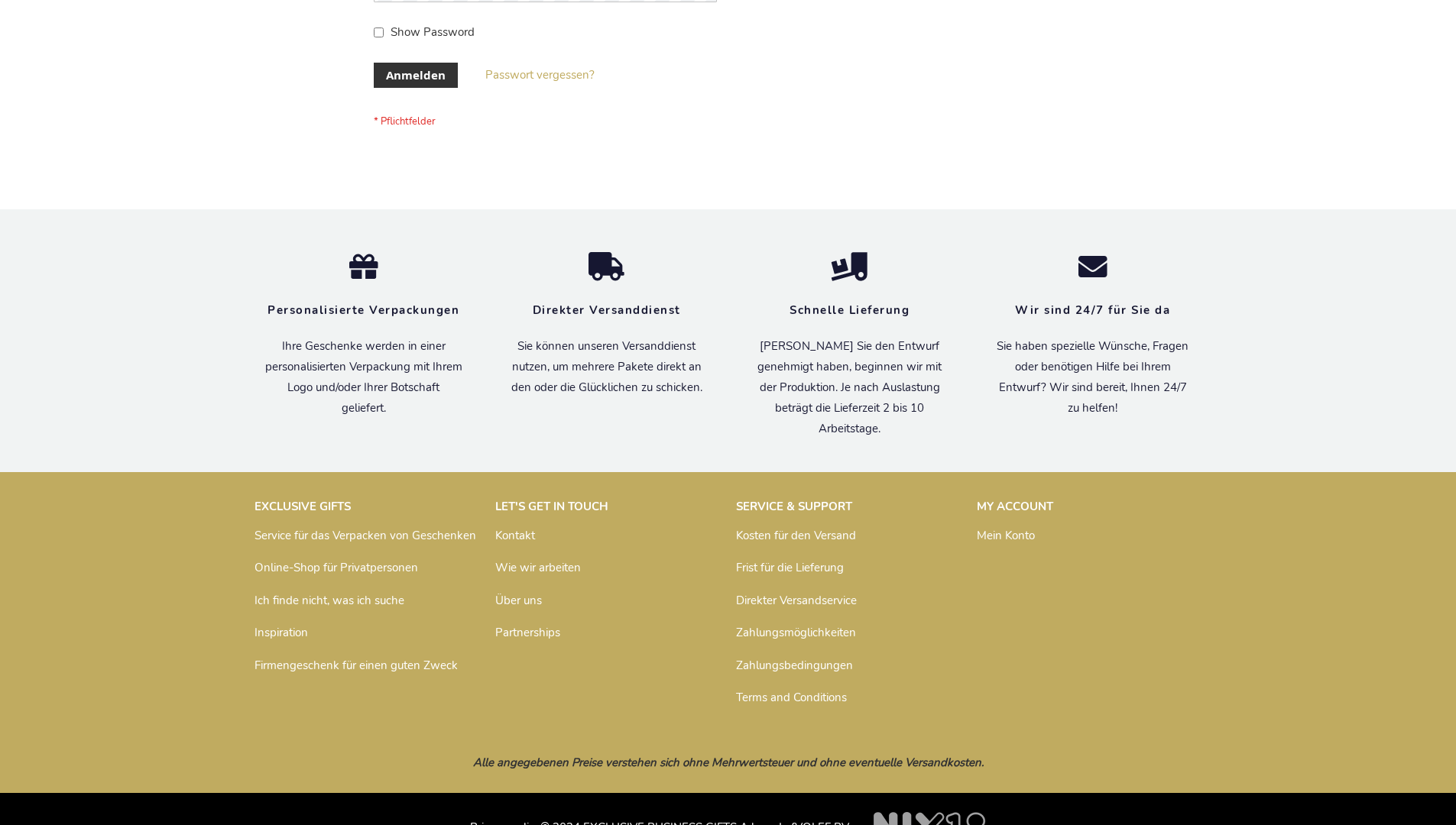
scroll to position [512, 0]
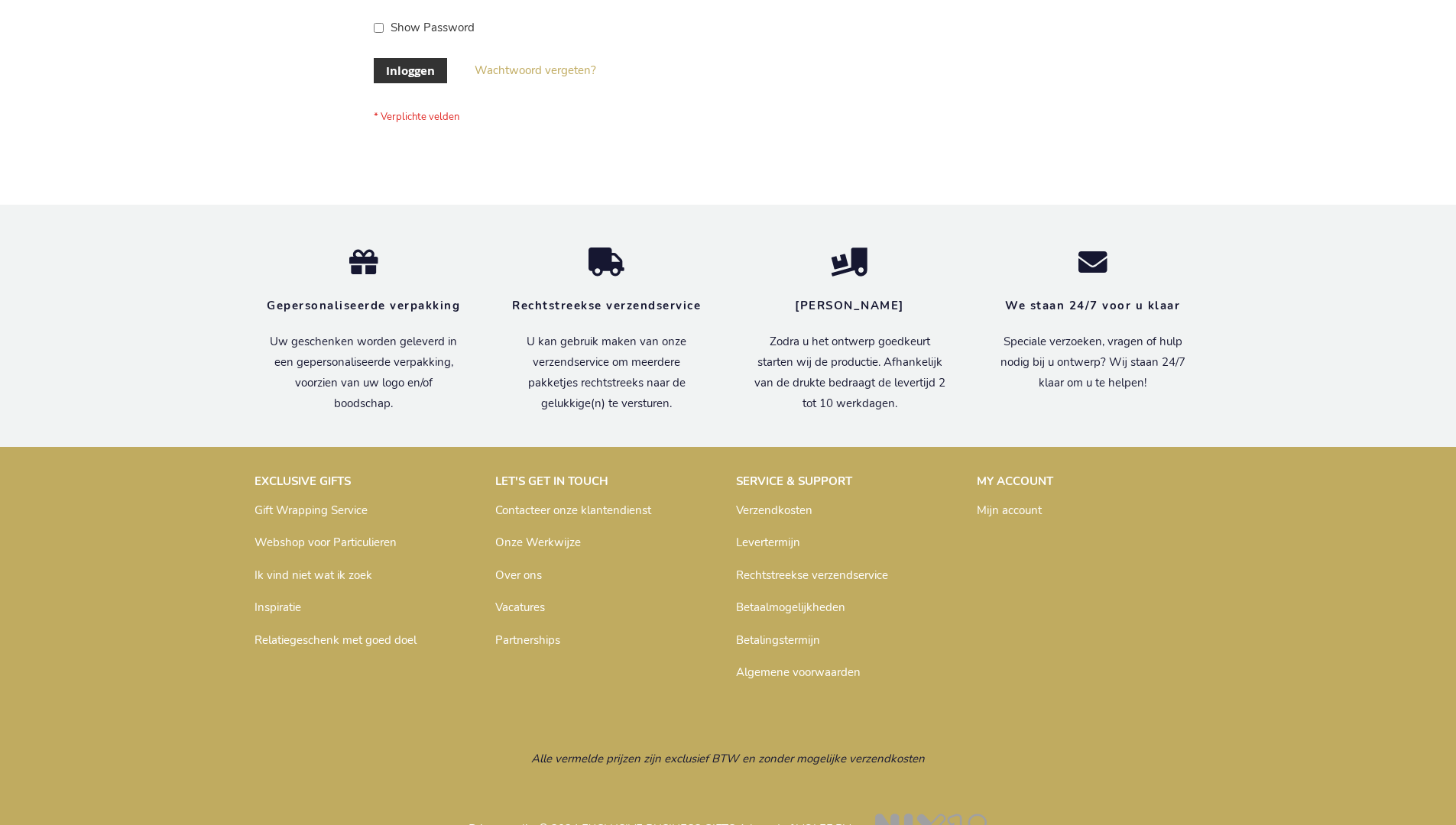
scroll to position [519, 0]
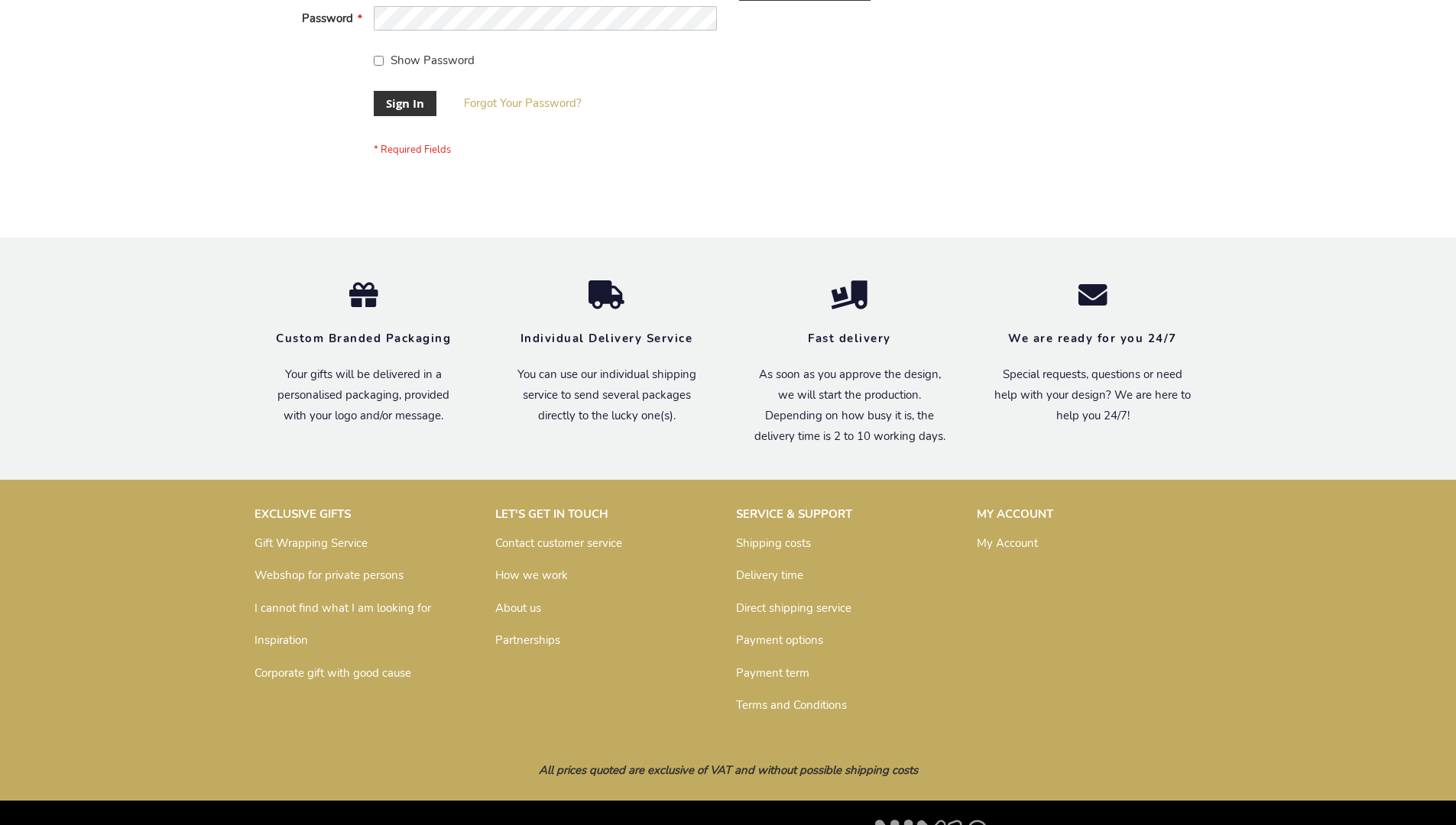
scroll to position [492, 0]
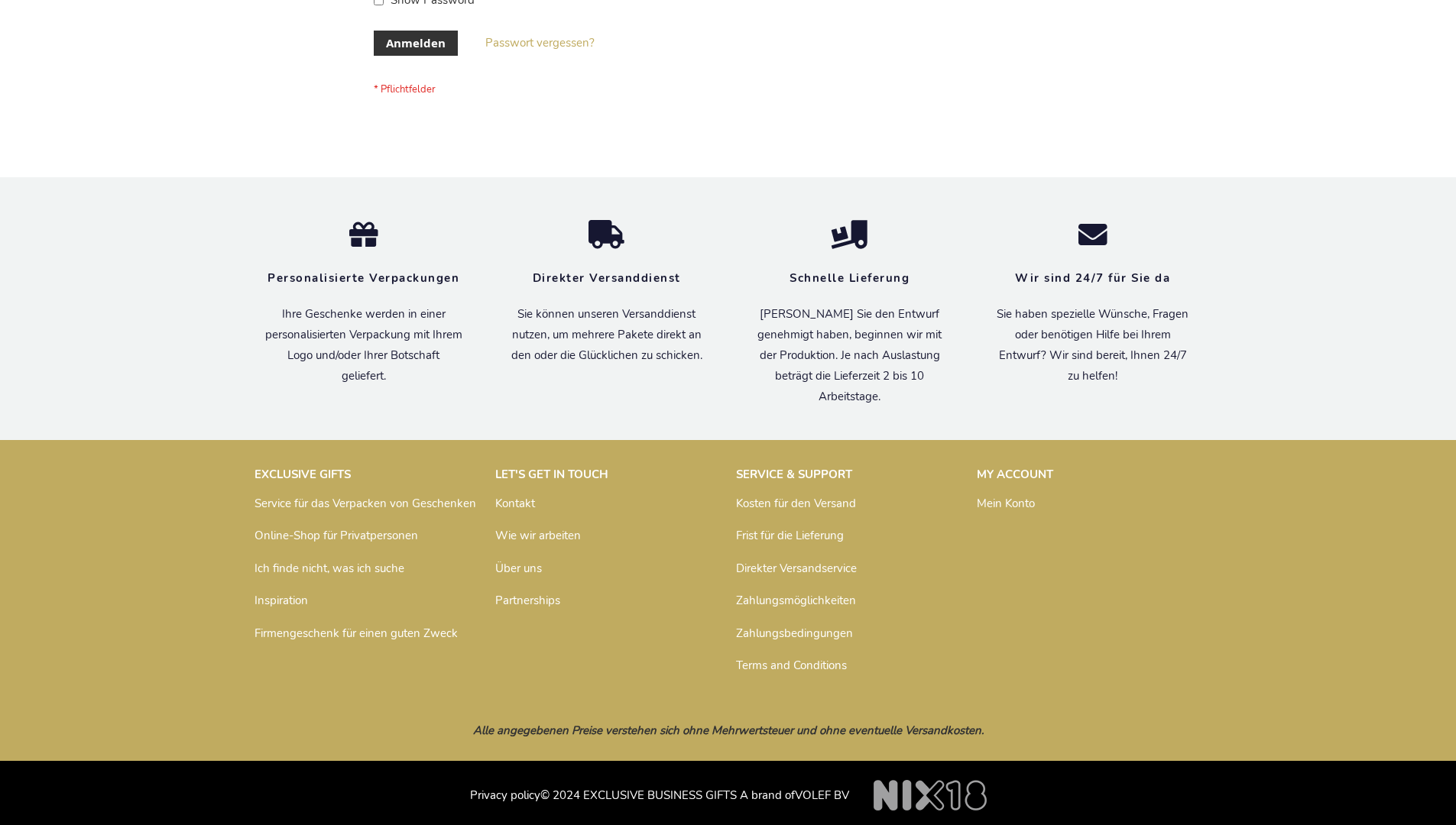
scroll to position [512, 0]
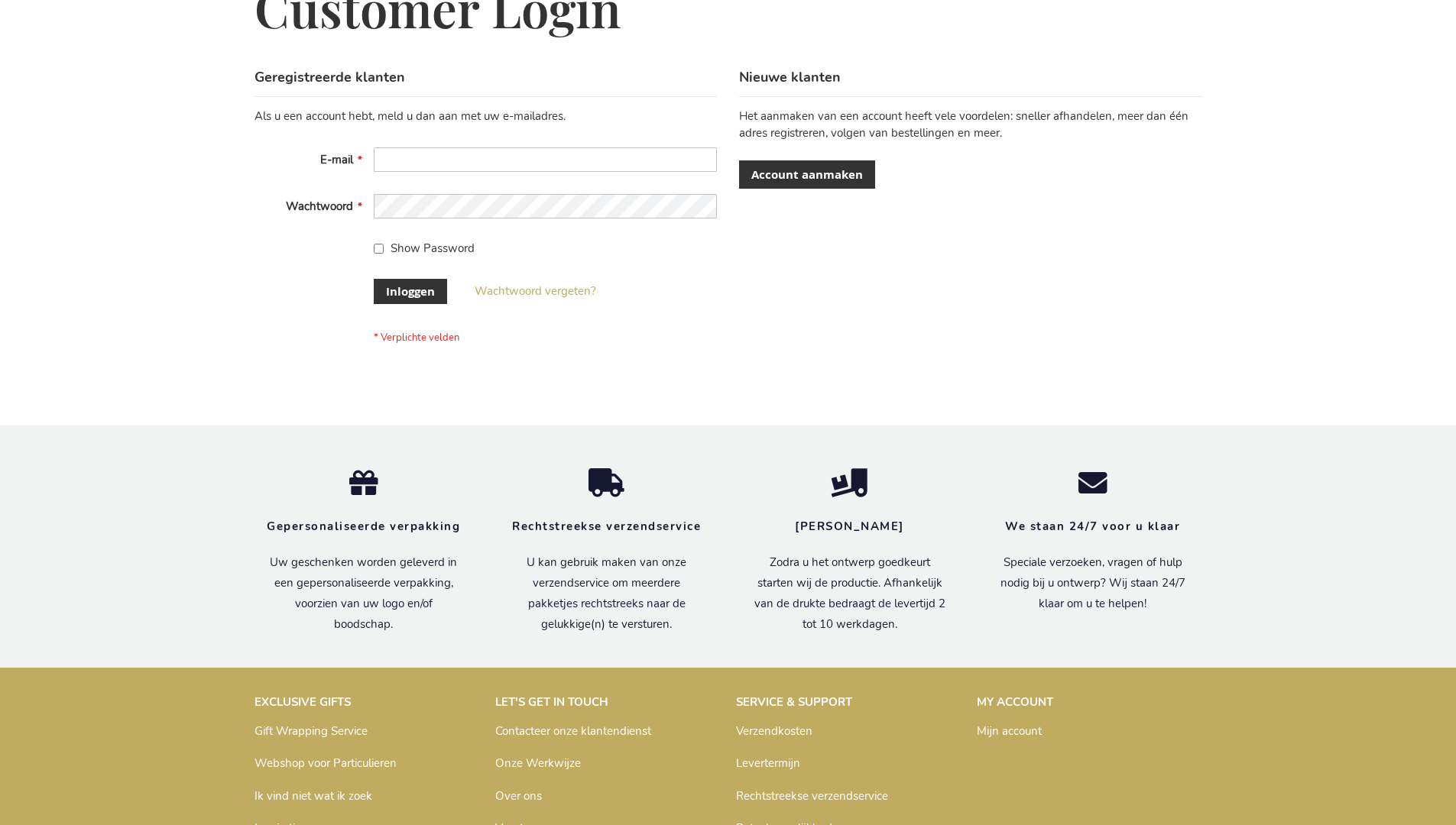
scroll to position [519, 0]
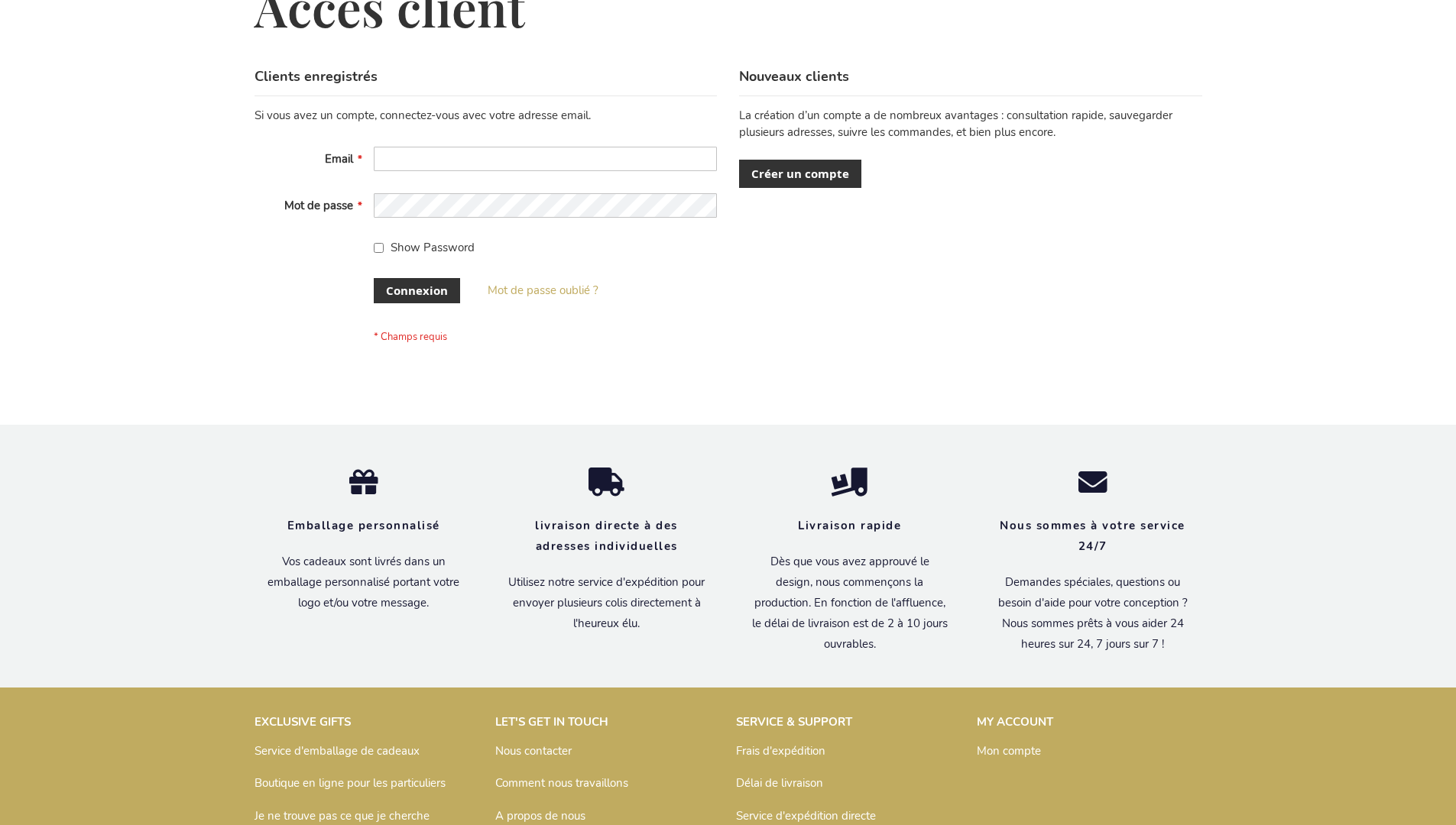
scroll to position [527, 0]
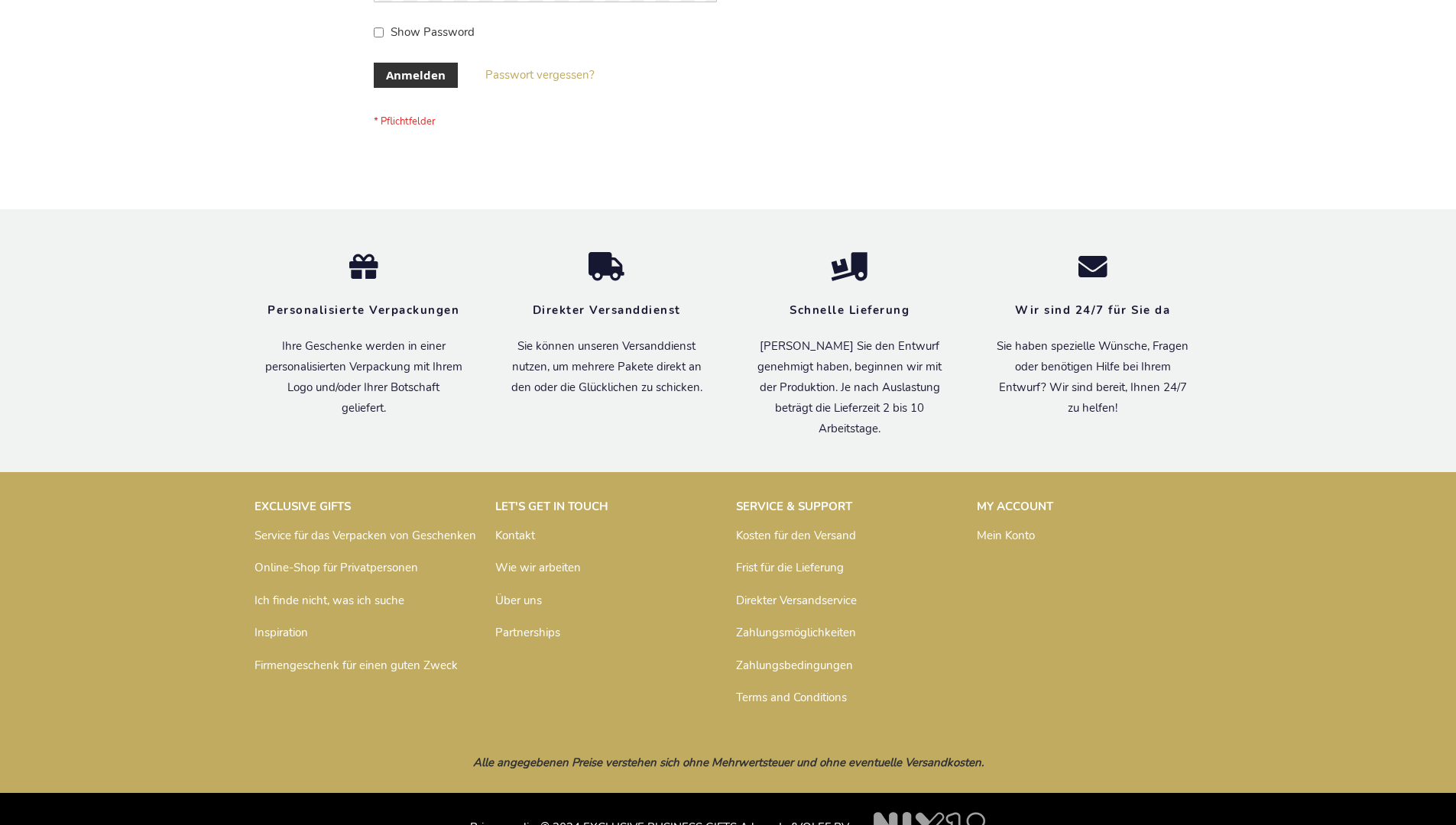
scroll to position [512, 0]
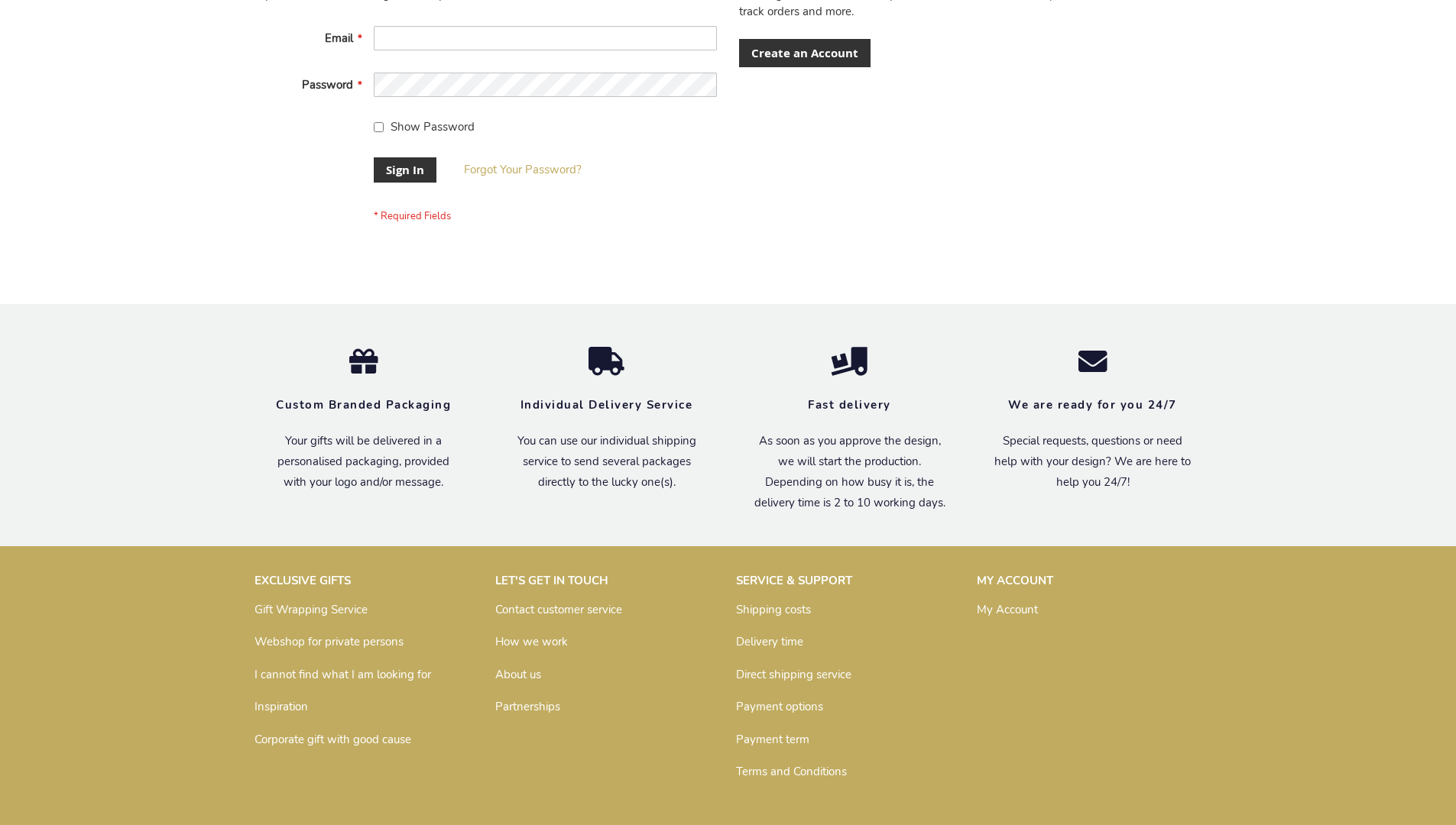
scroll to position [492, 0]
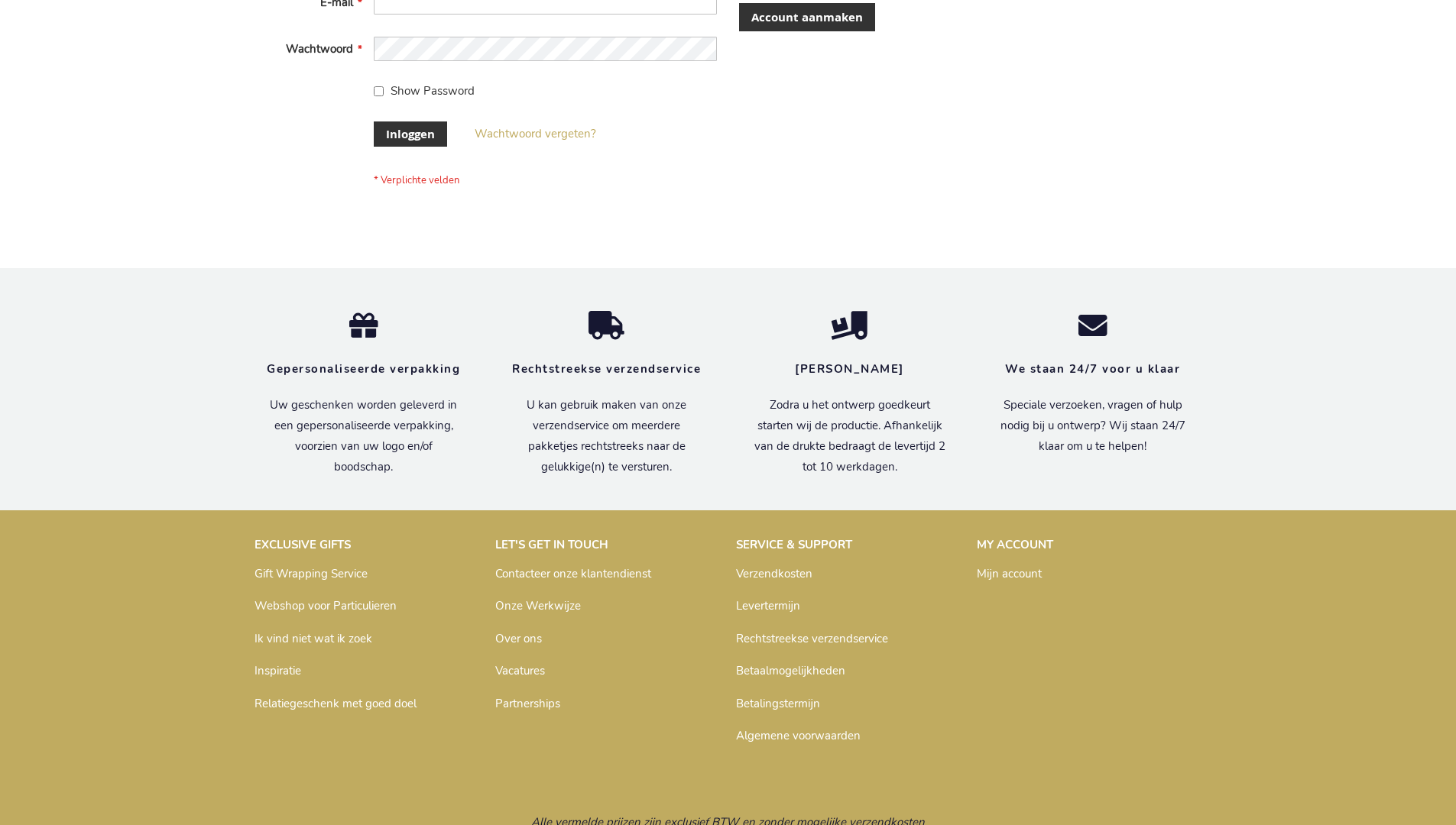
scroll to position [519, 0]
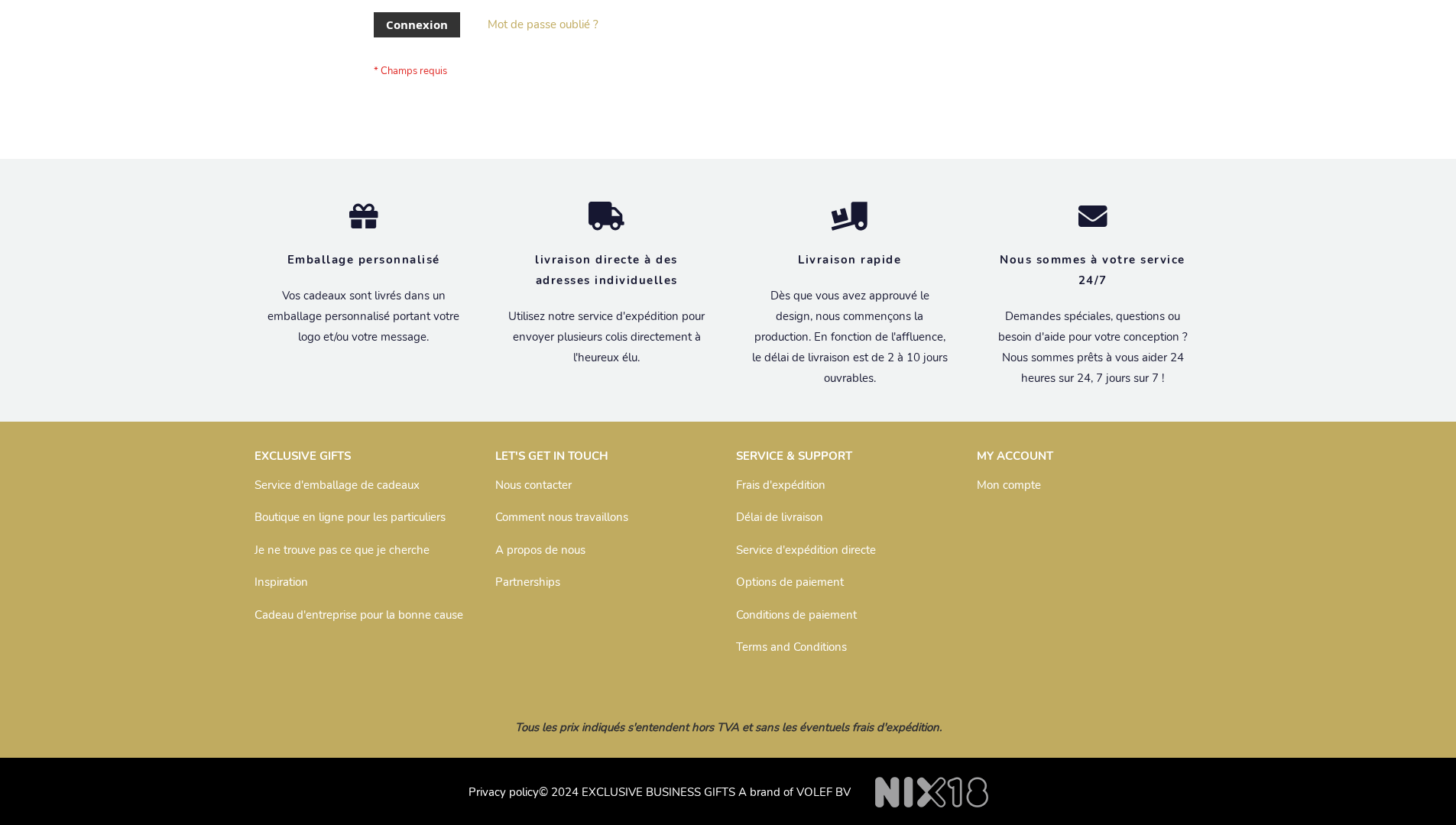
scroll to position [527, 0]
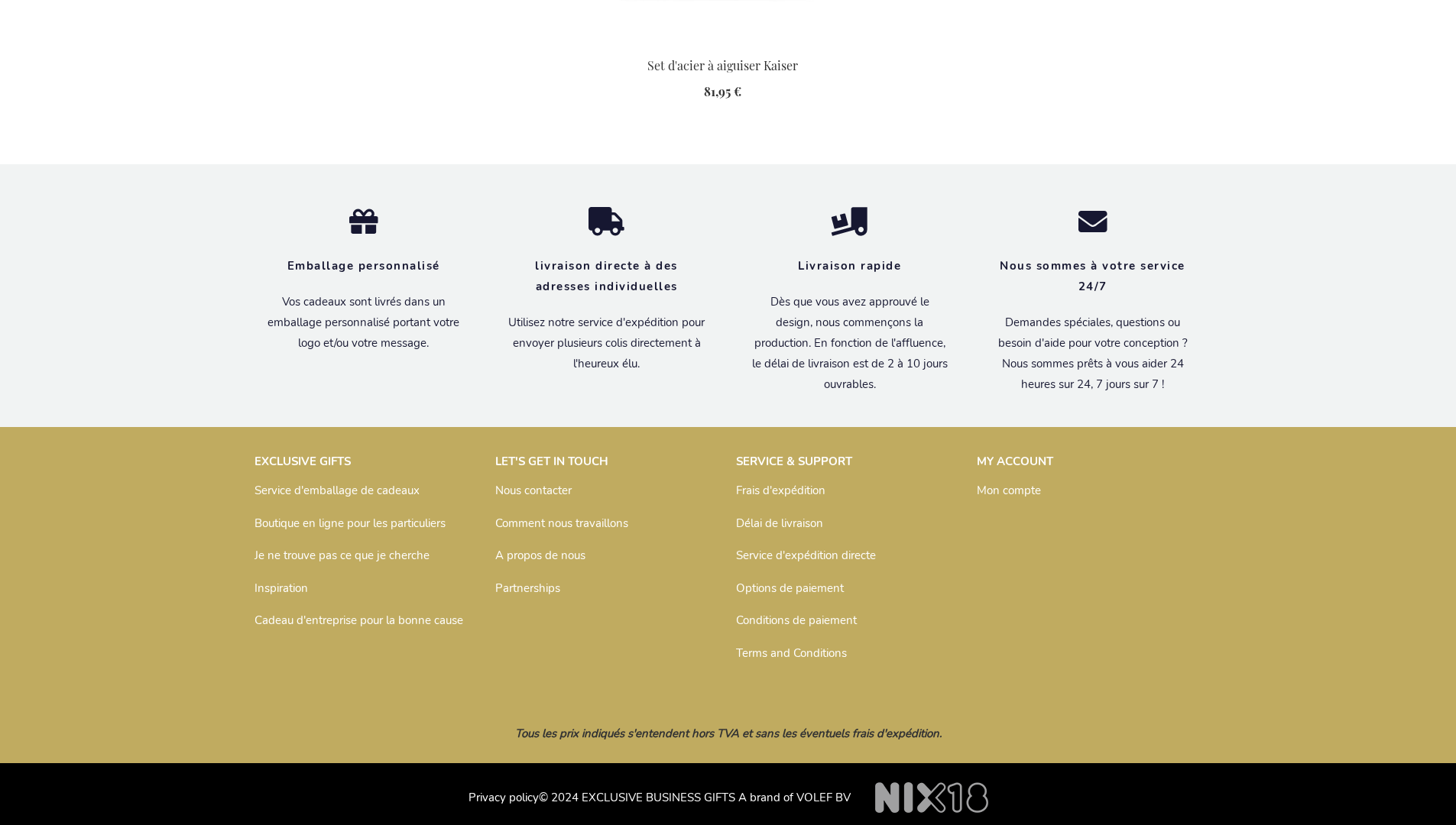
scroll to position [1674, 0]
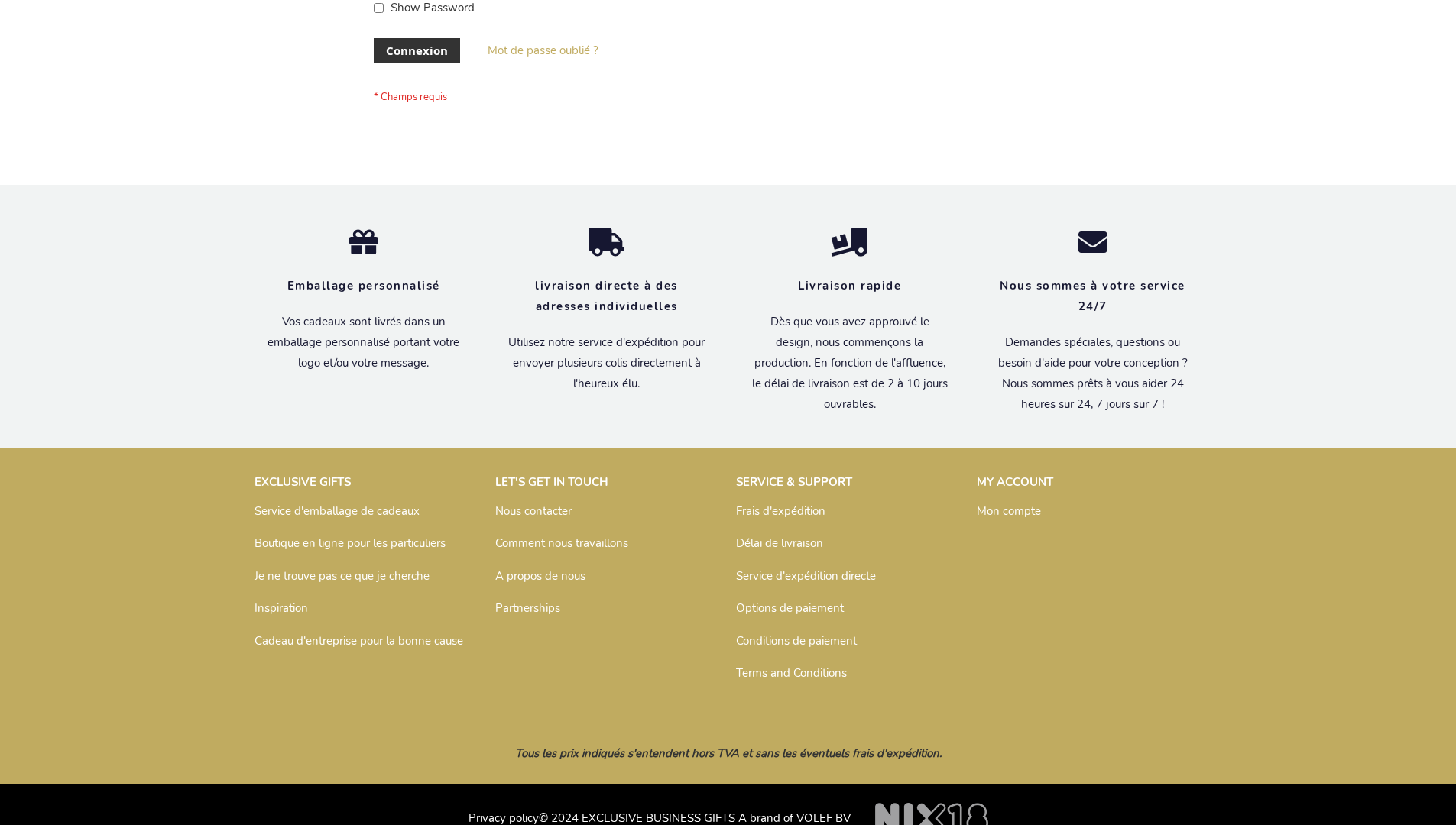
scroll to position [527, 0]
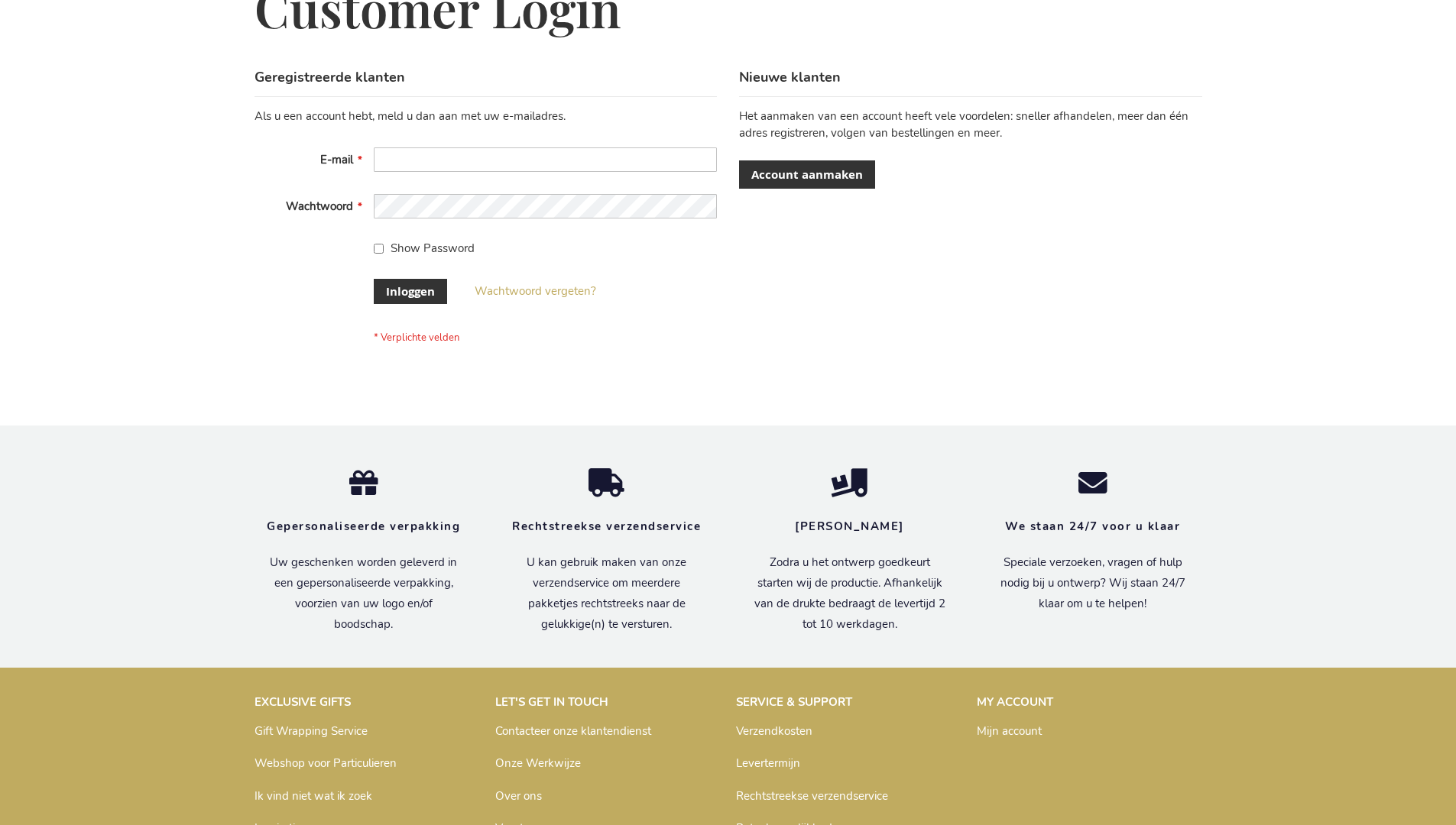
scroll to position [519, 0]
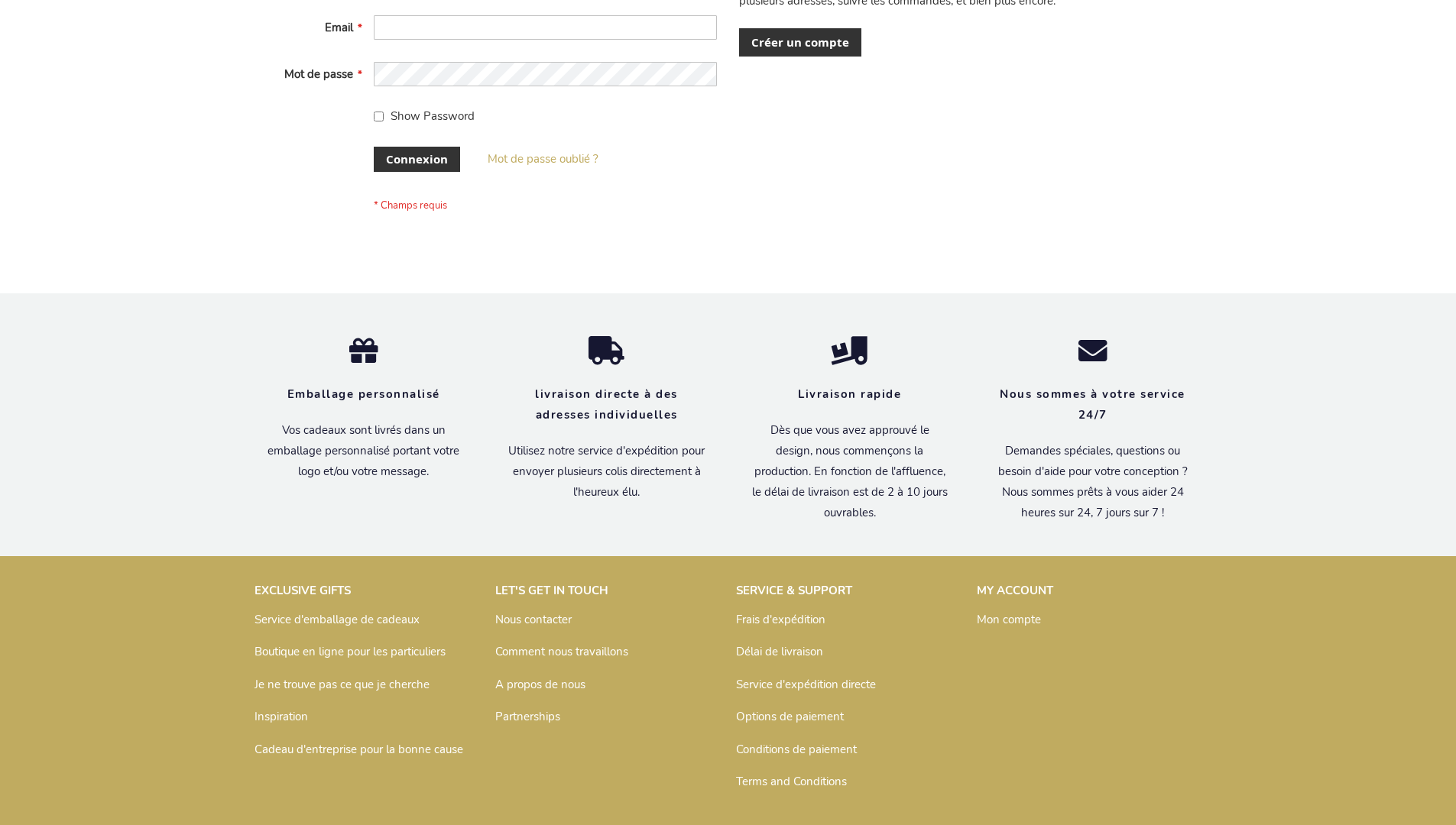
scroll to position [527, 0]
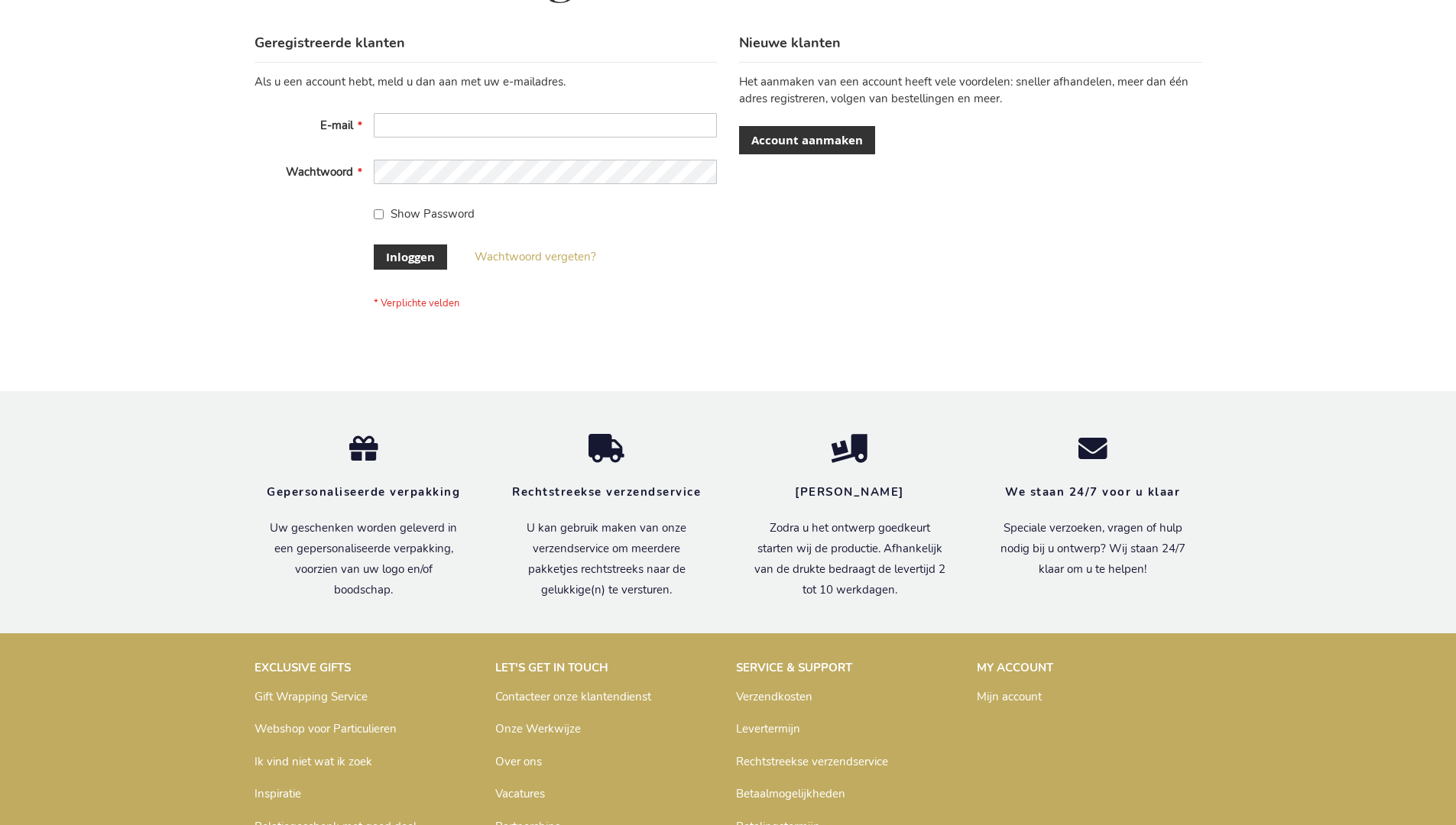
scroll to position [519, 0]
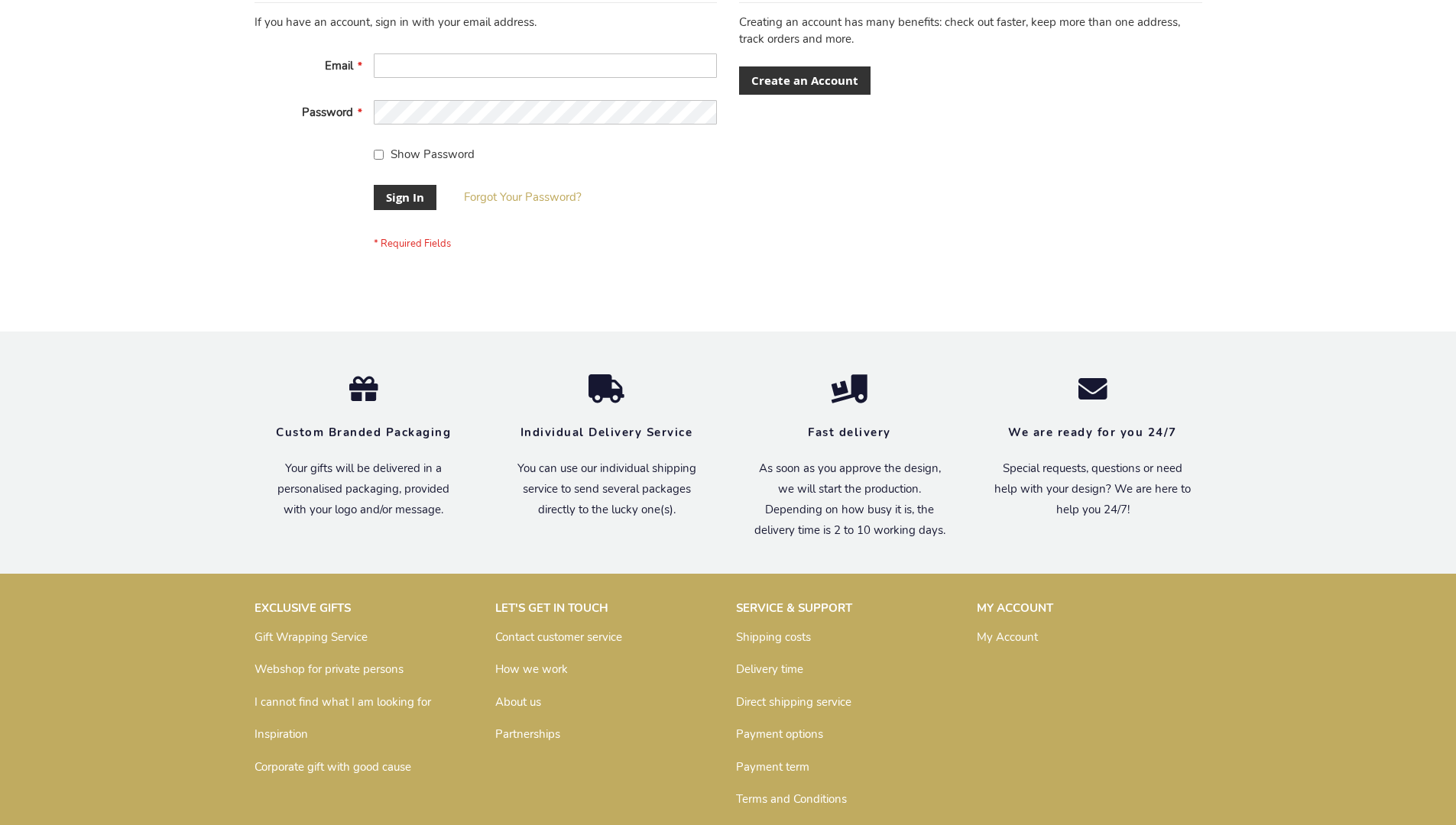
scroll to position [492, 0]
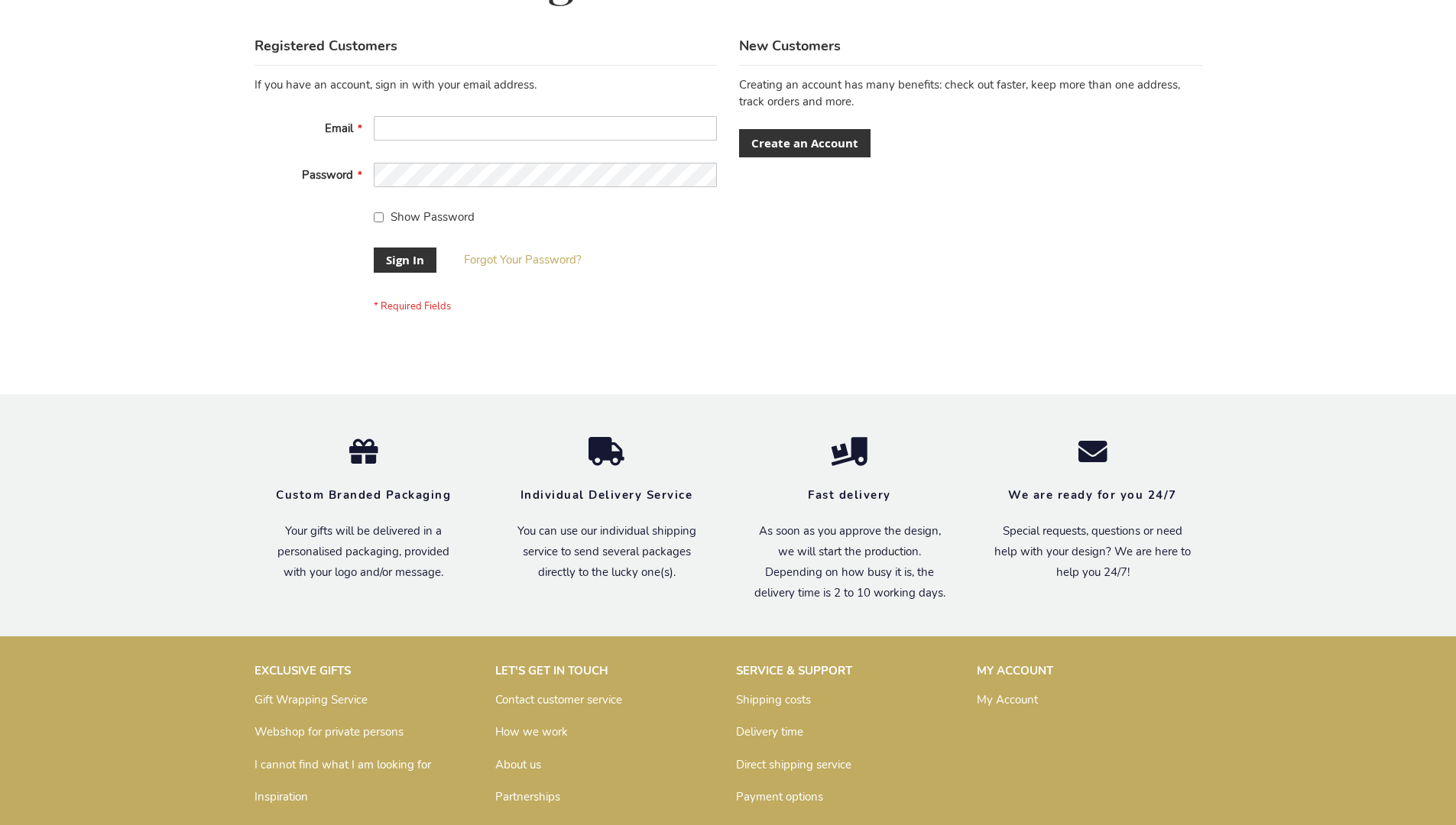
scroll to position [492, 0]
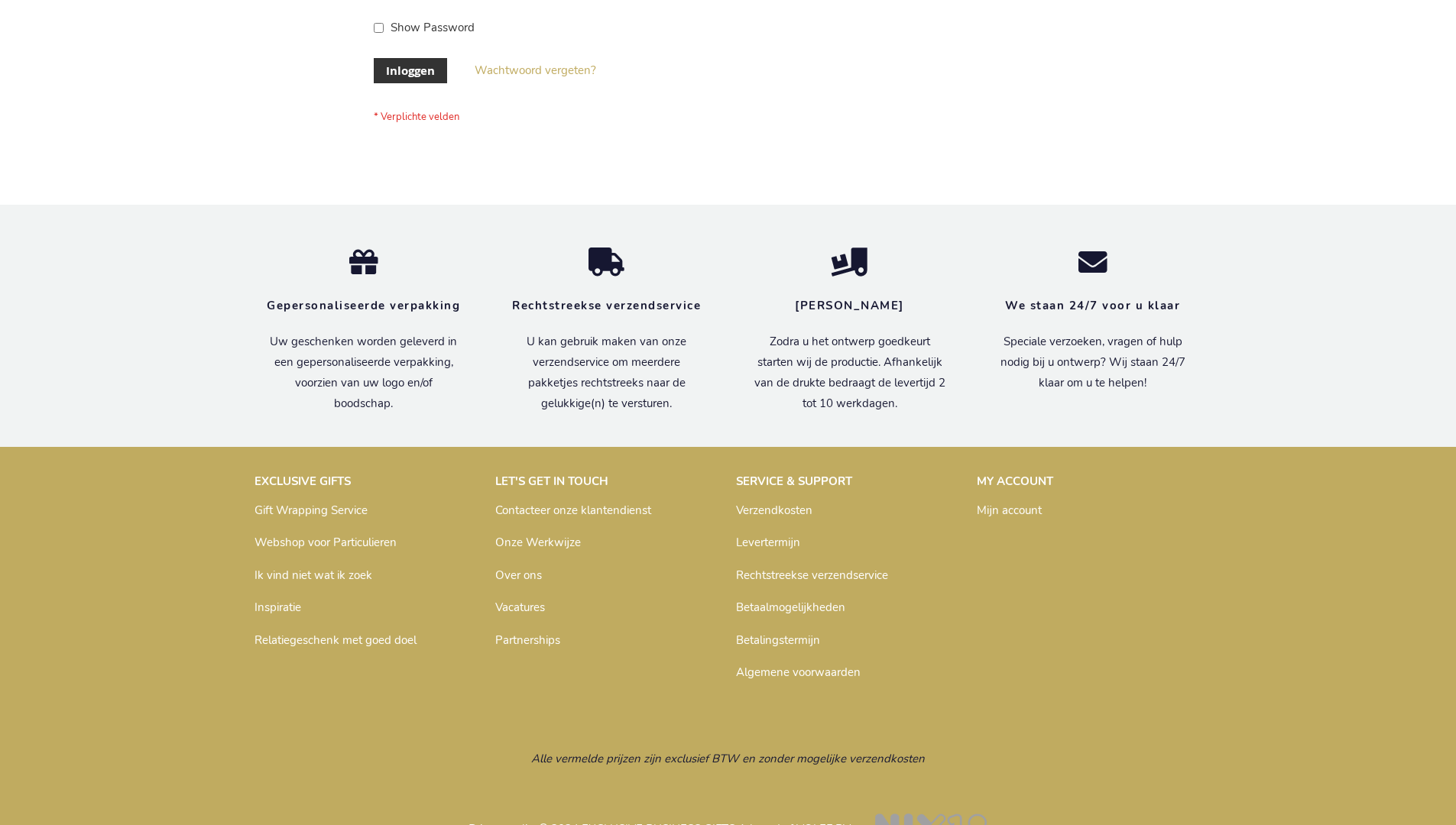
scroll to position [519, 0]
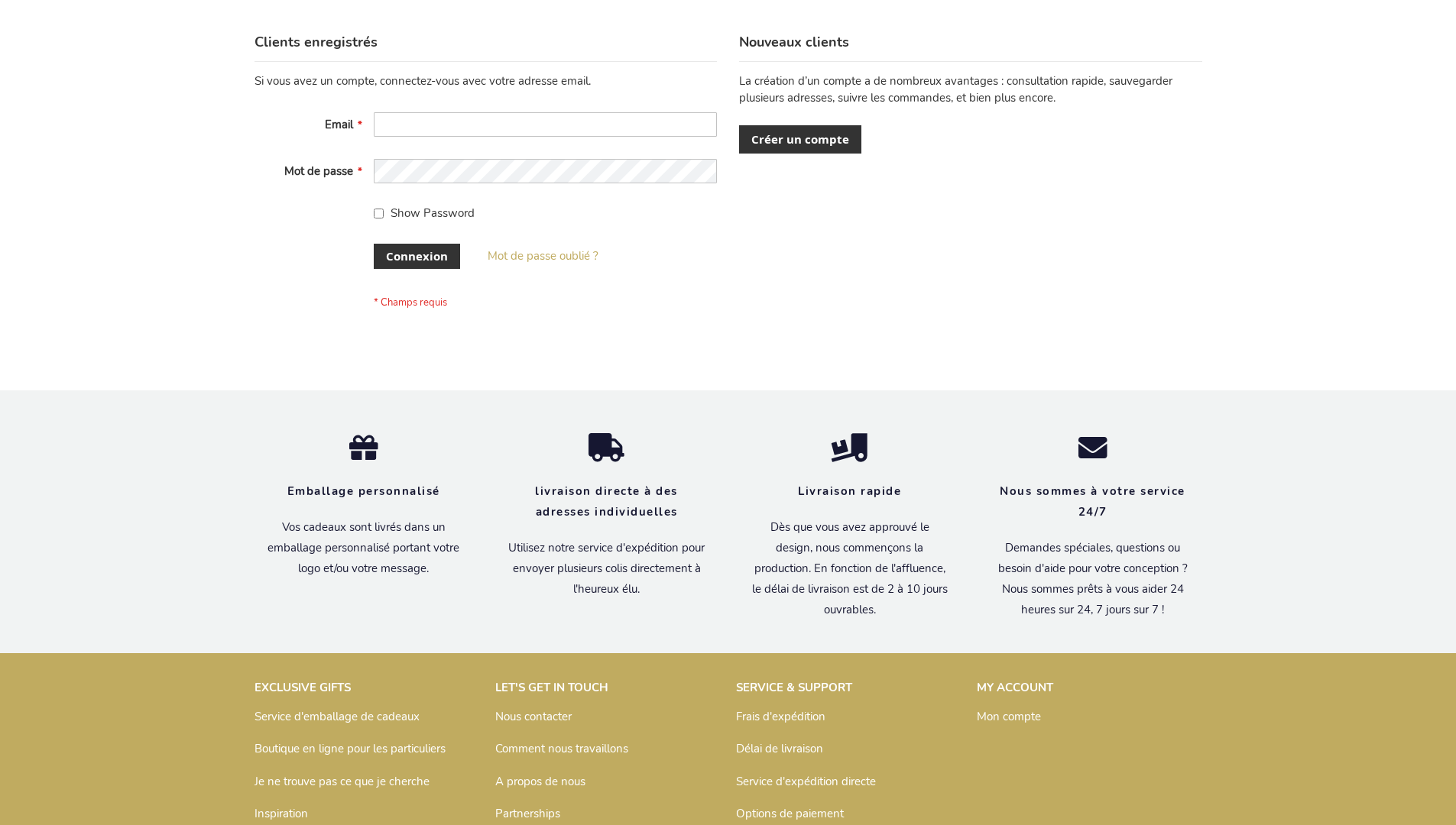
scroll to position [527, 0]
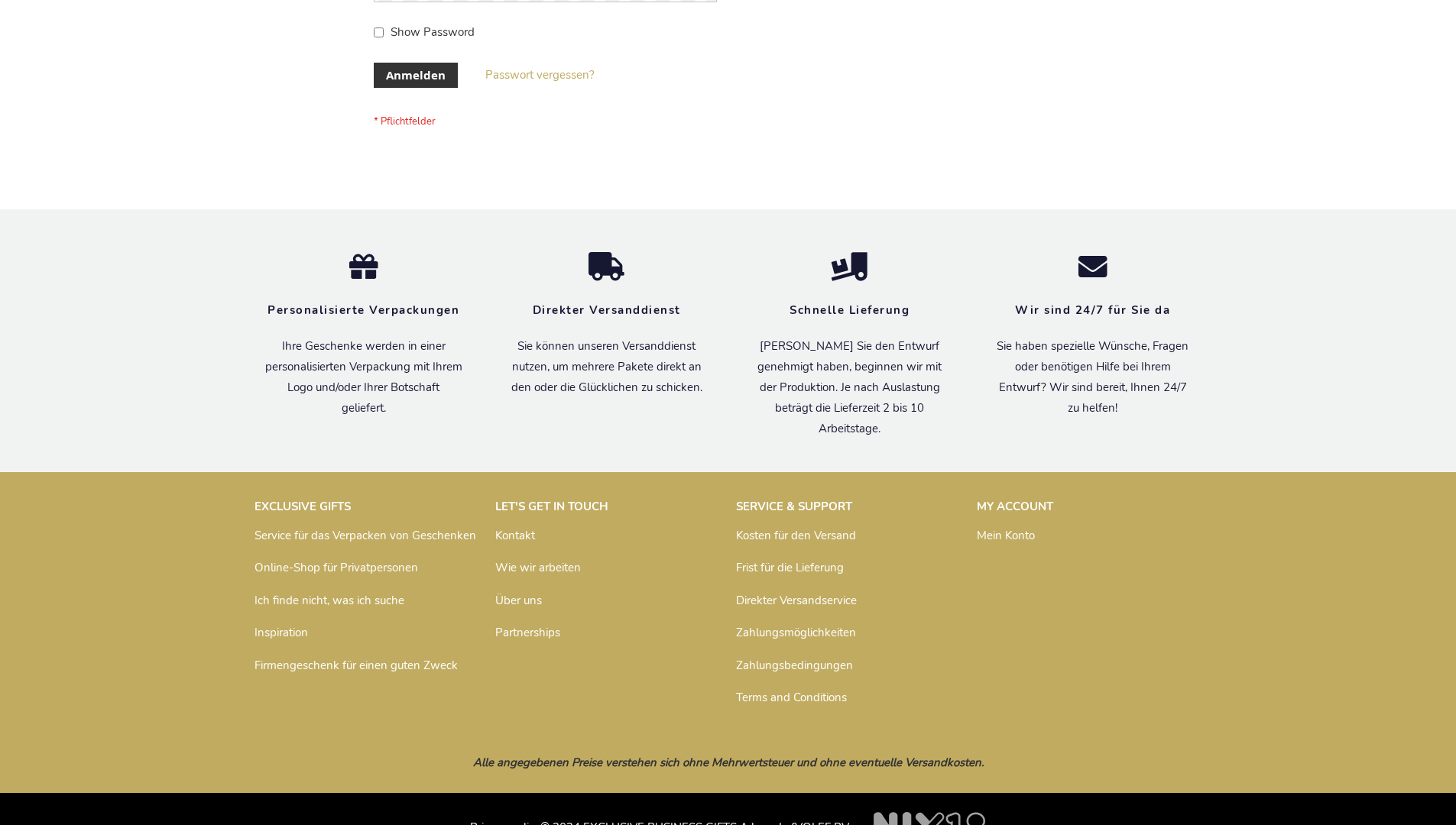
scroll to position [512, 0]
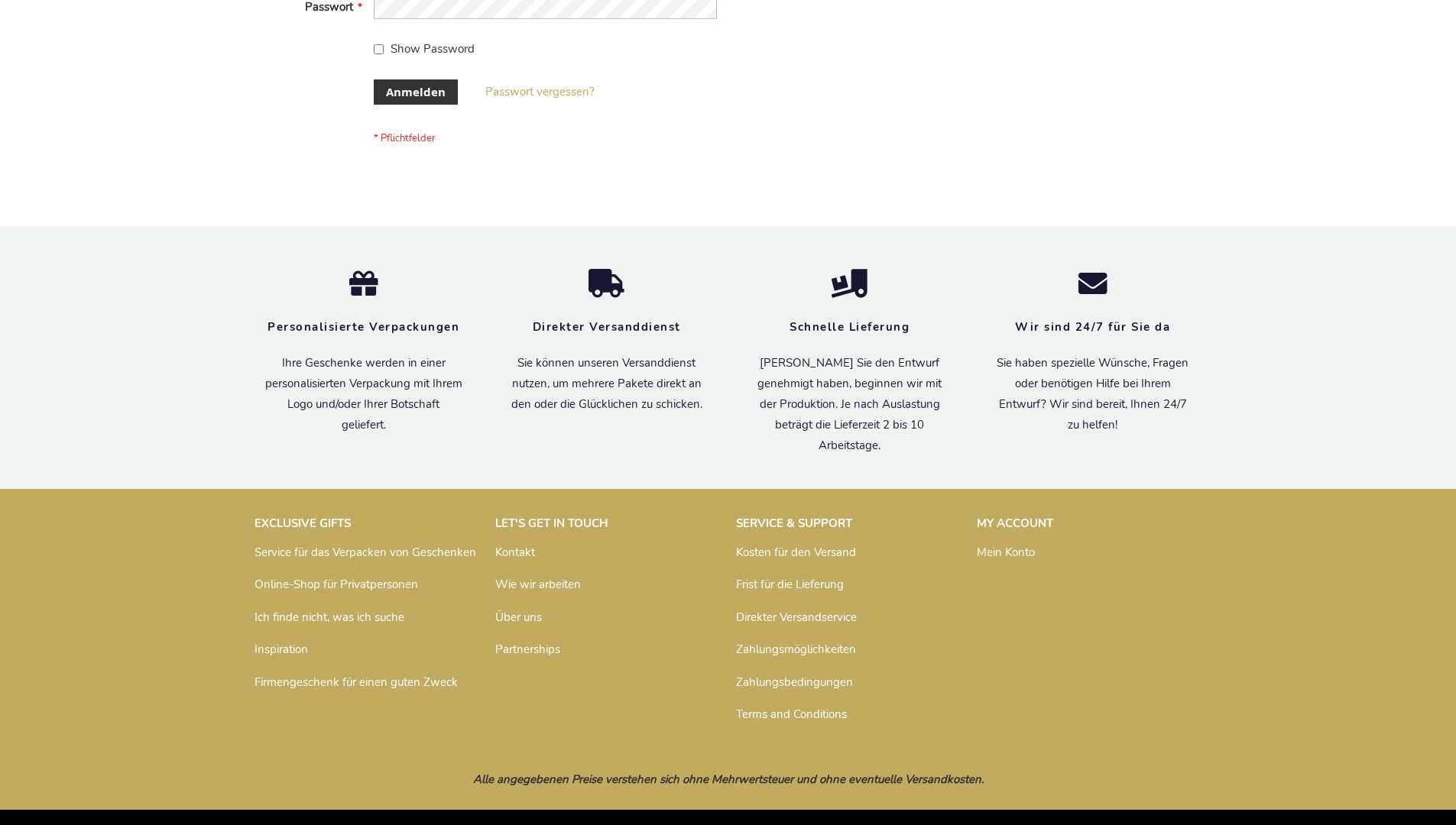
scroll to position [512, 0]
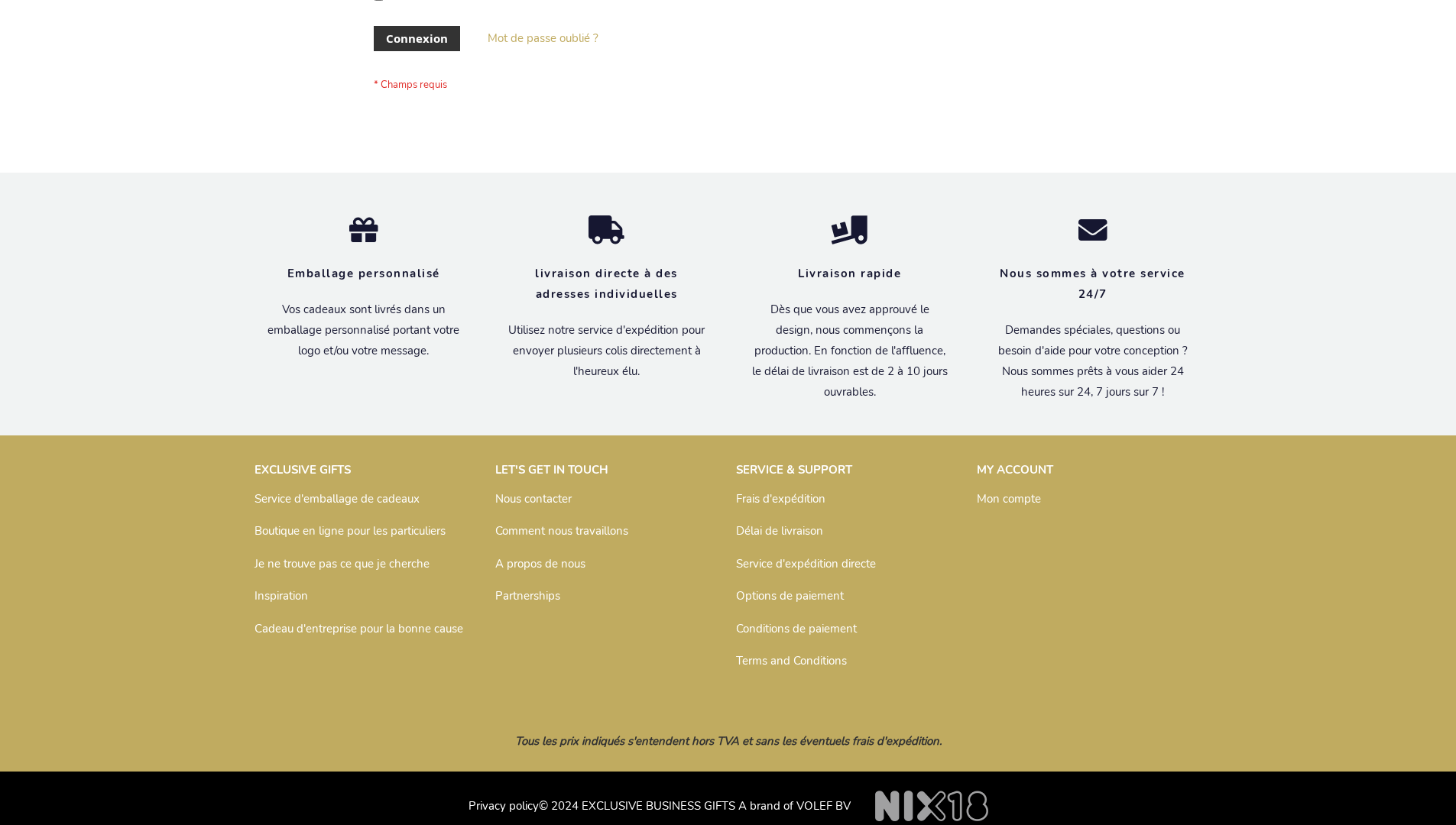
scroll to position [527, 0]
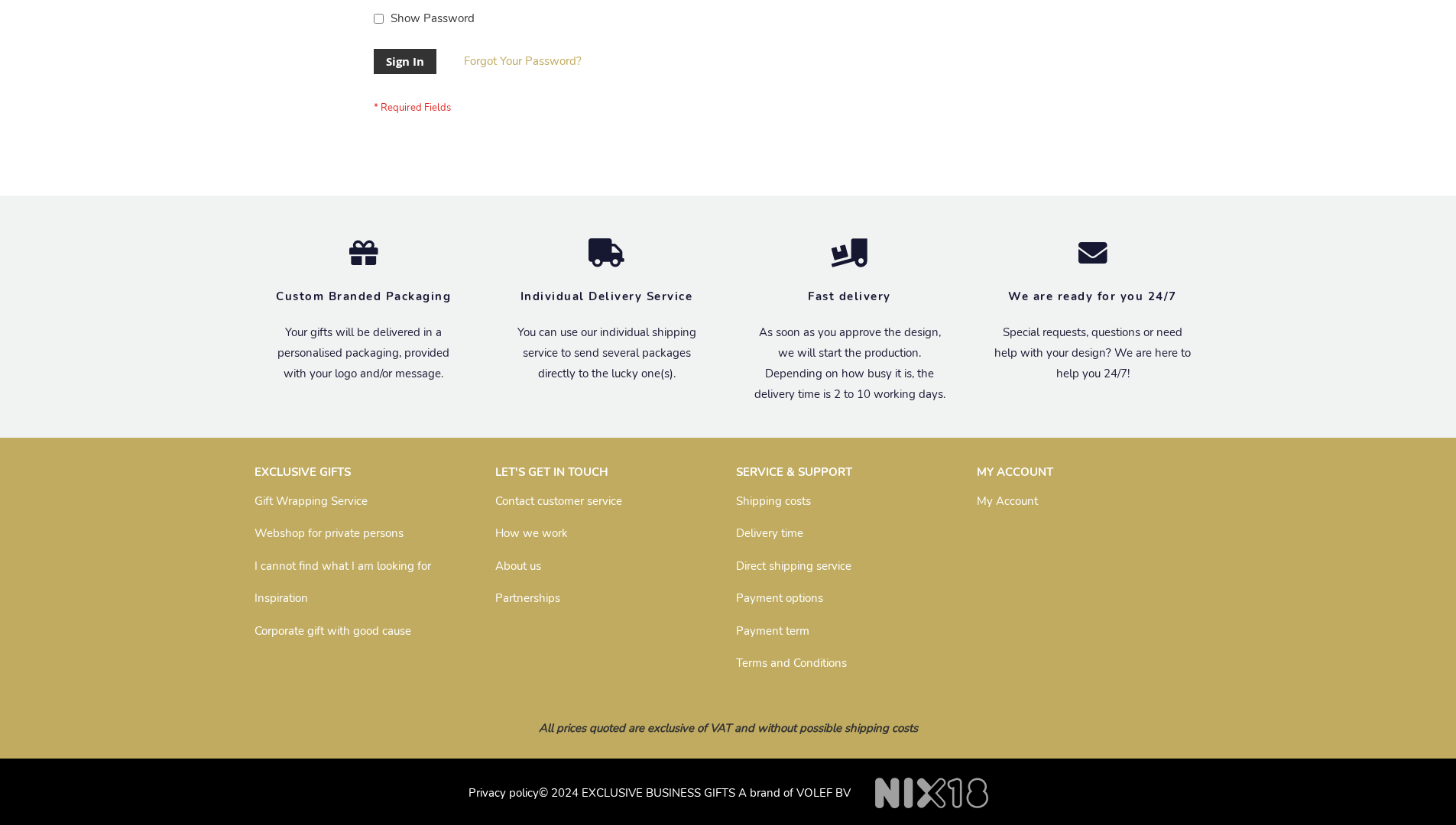
scroll to position [492, 0]
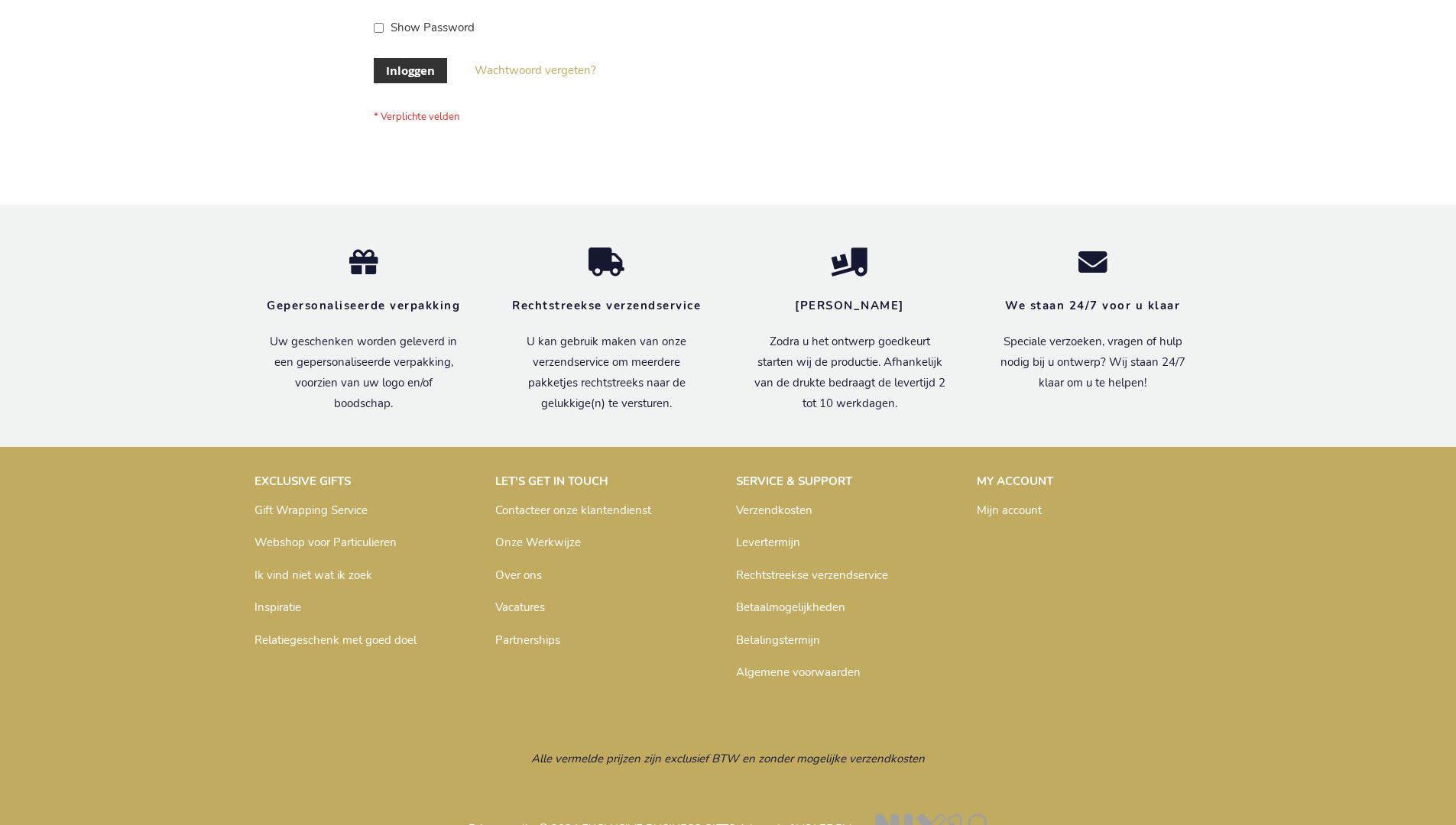
scroll to position [519, 0]
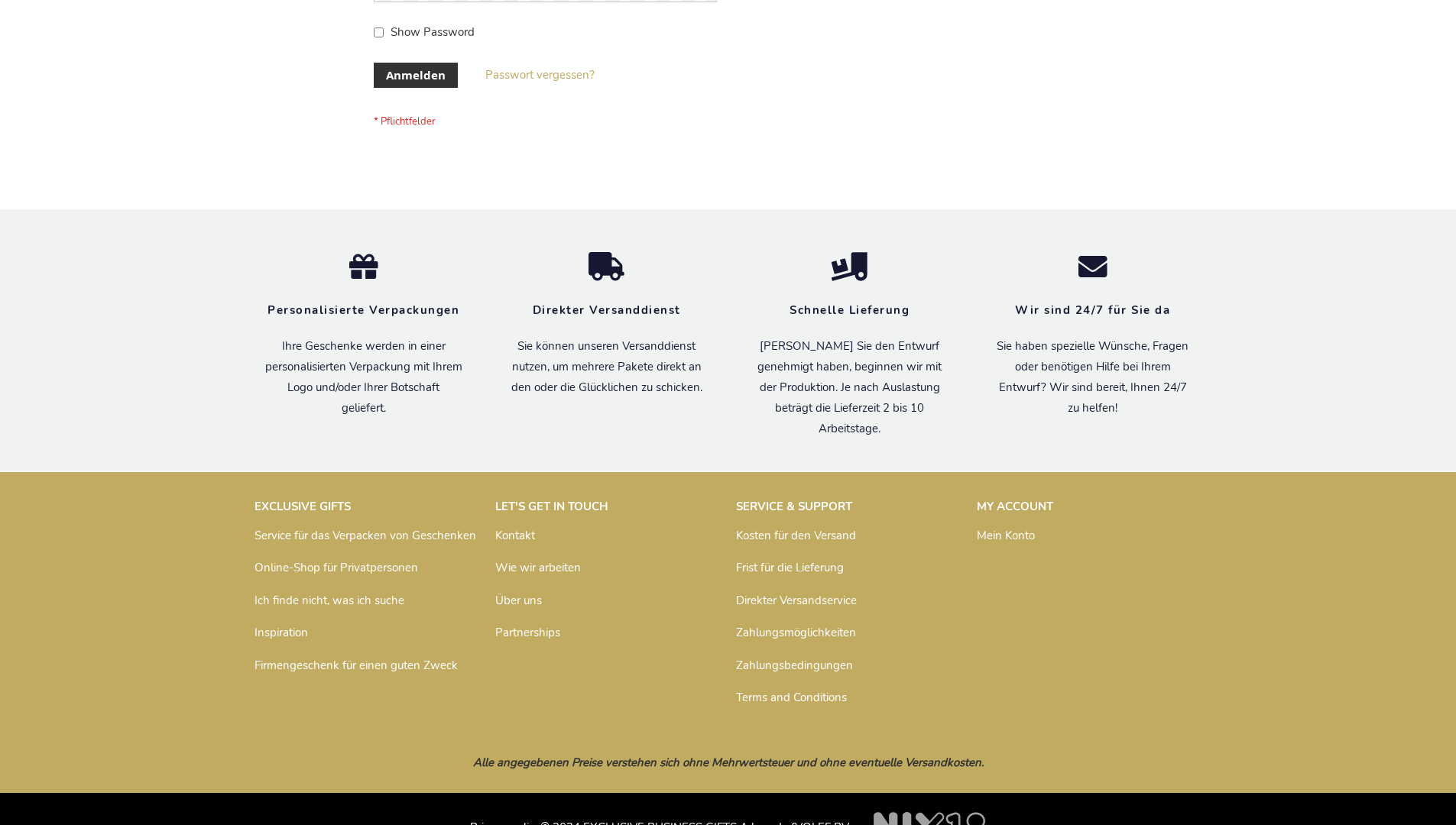
scroll to position [512, 0]
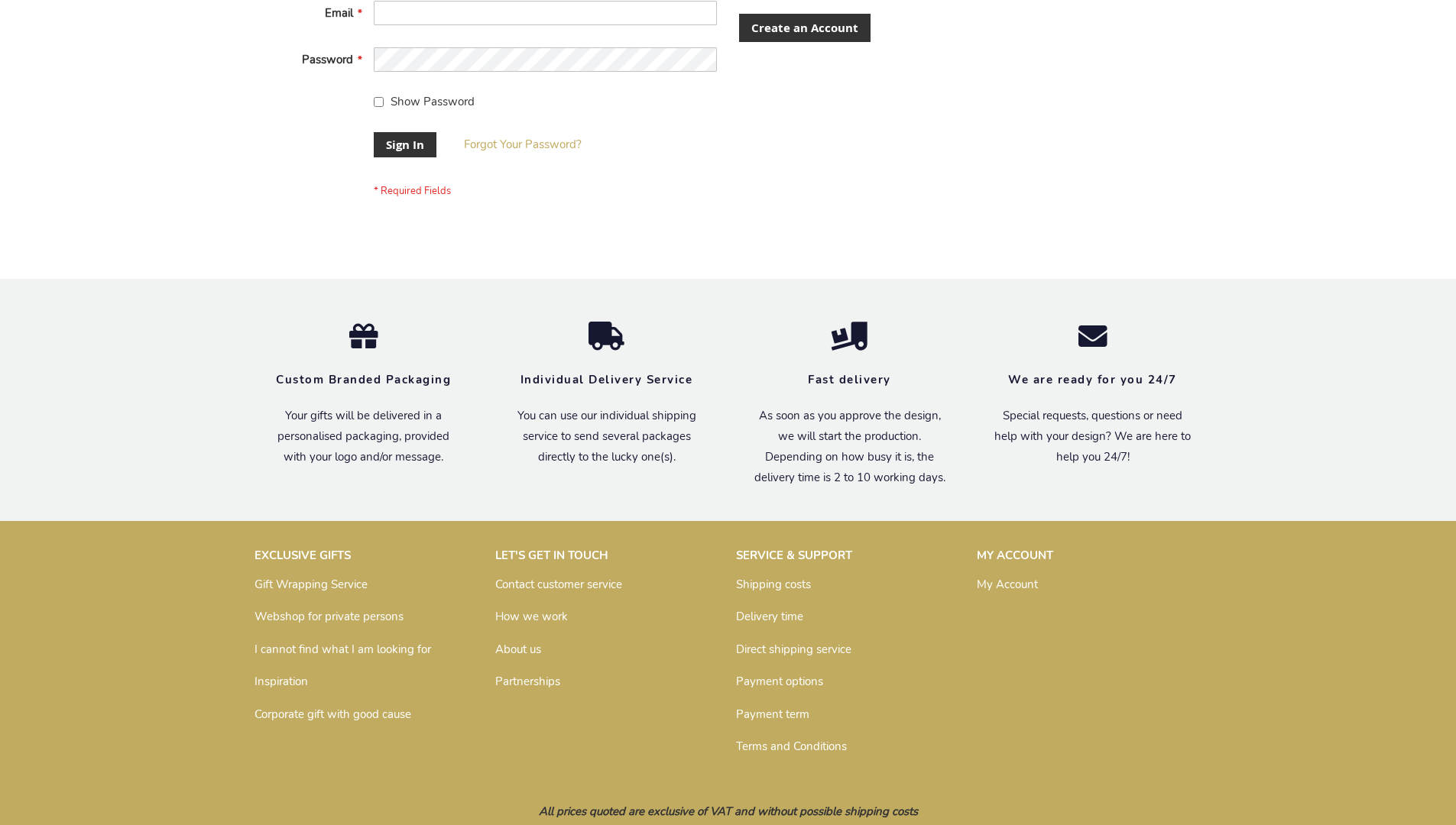
scroll to position [492, 0]
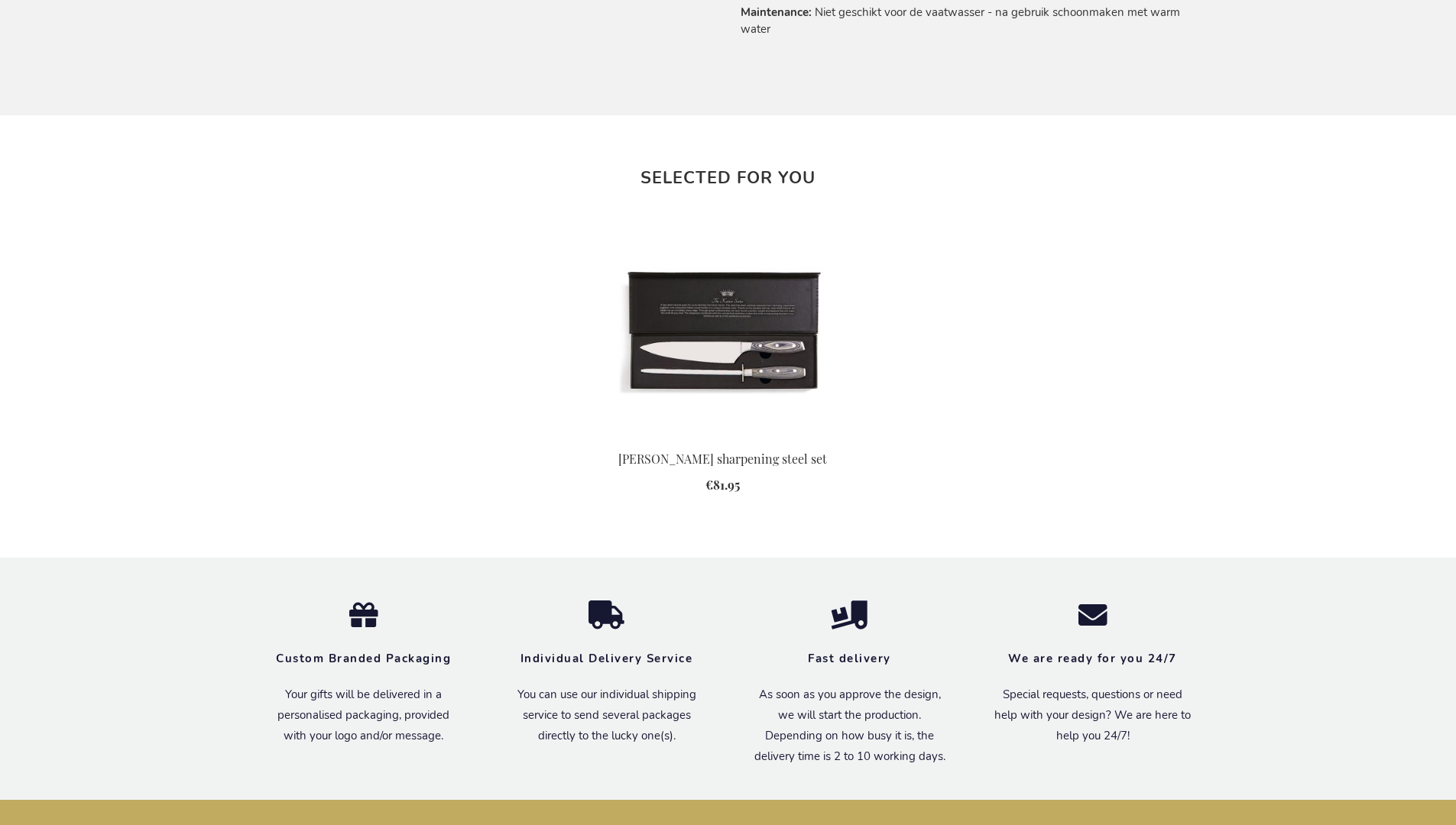
scroll to position [1575, 0]
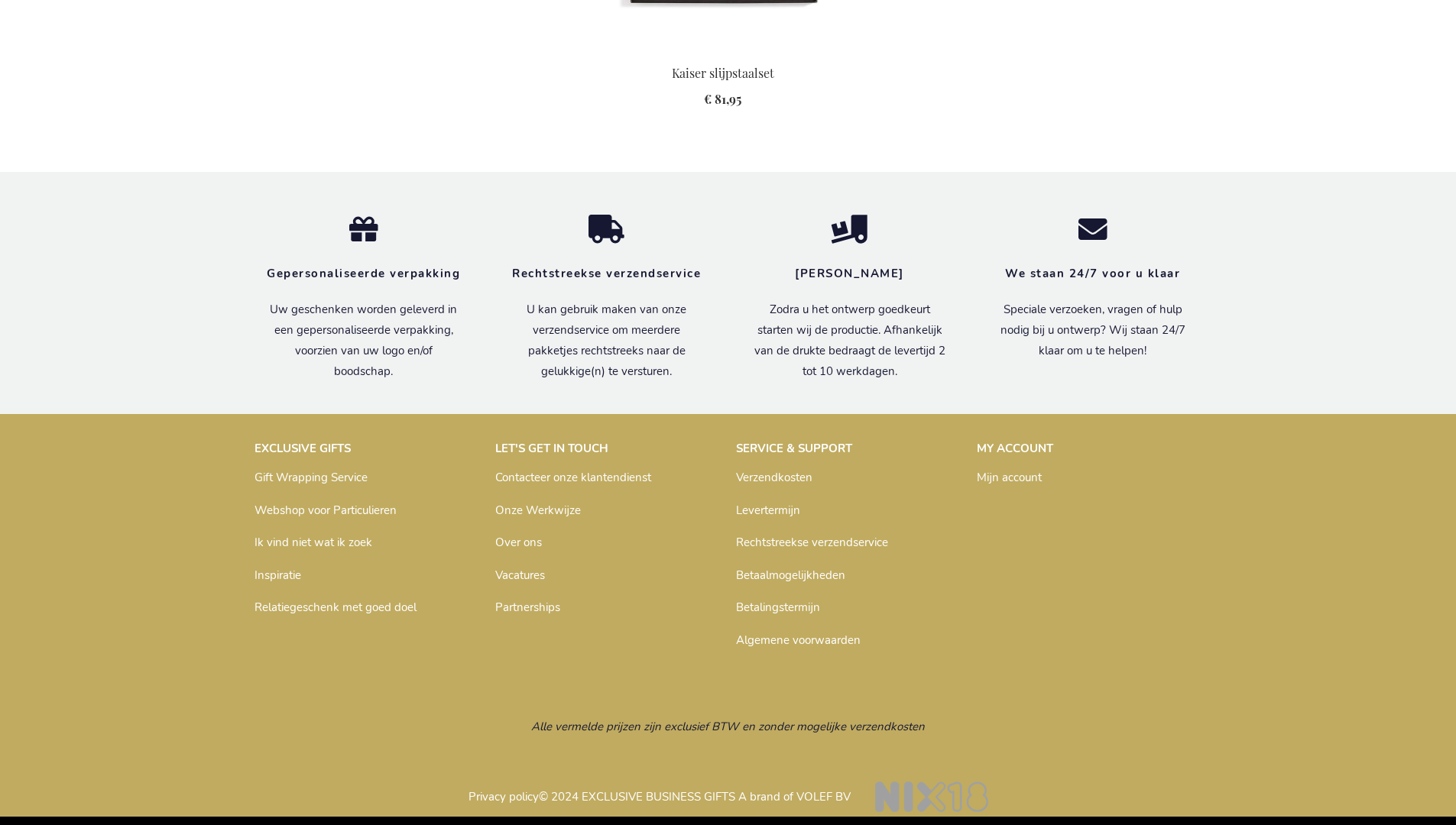
scroll to position [1666, 0]
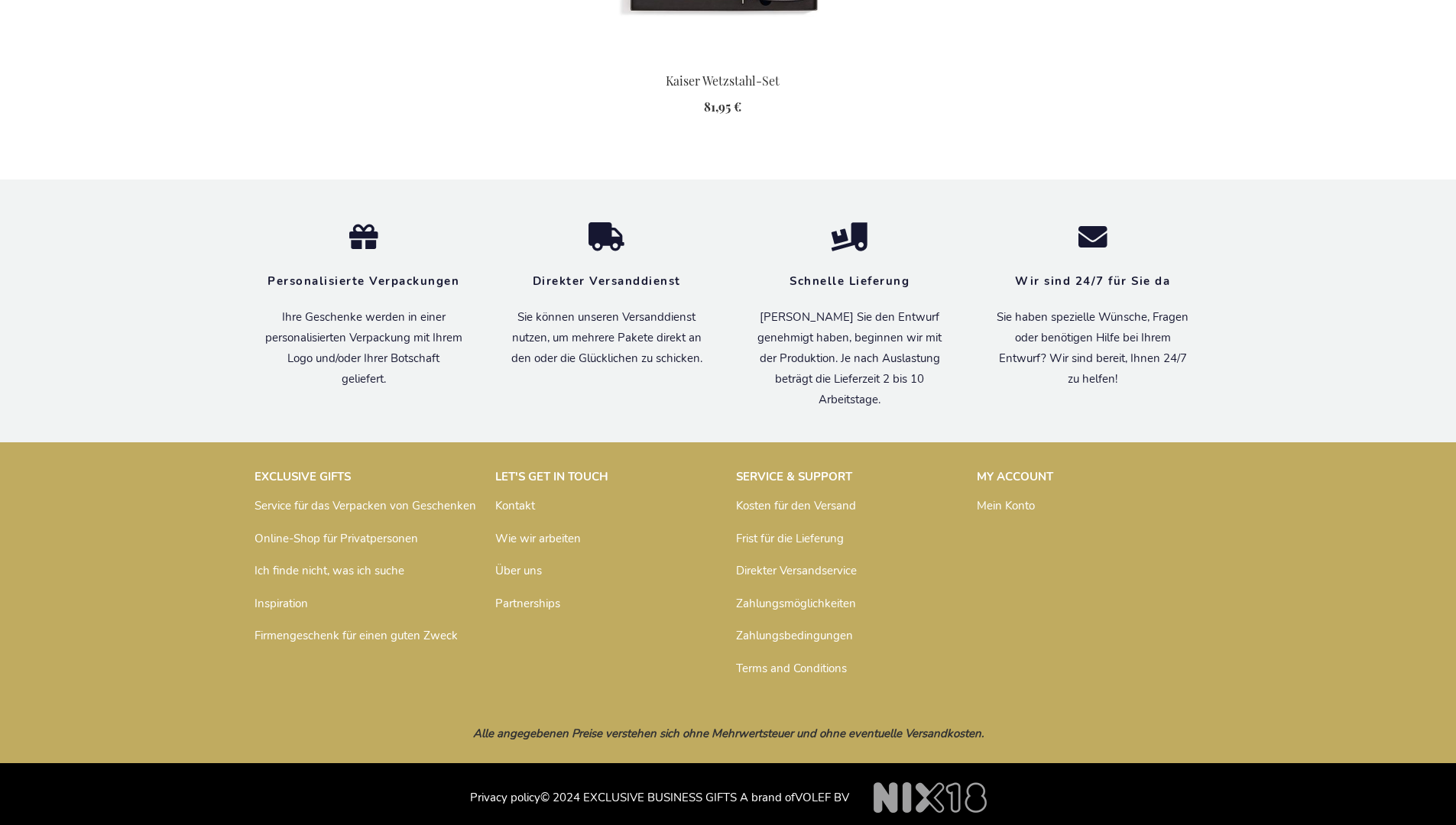
scroll to position [1659, 0]
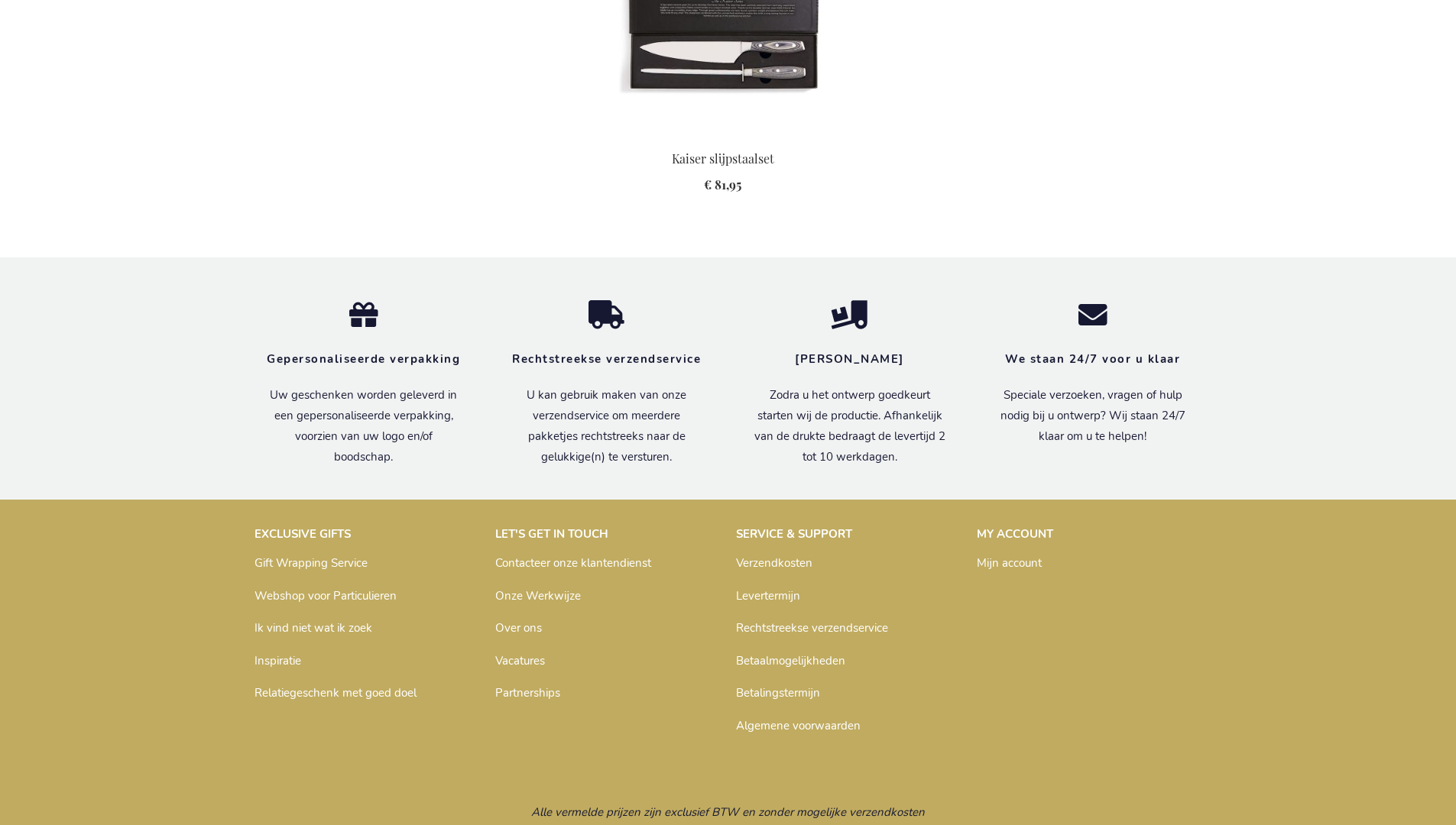
scroll to position [1666, 0]
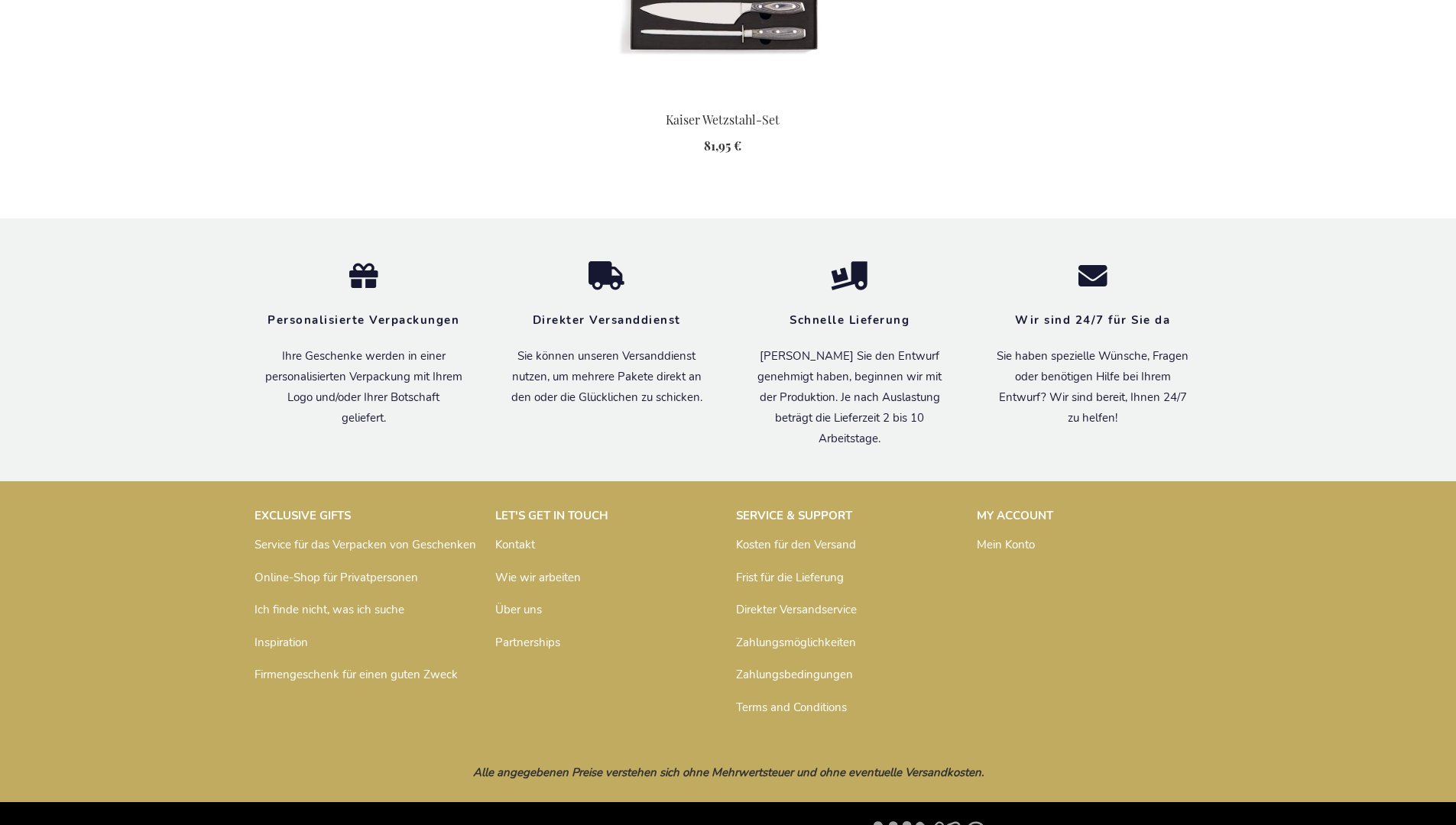
scroll to position [1659, 0]
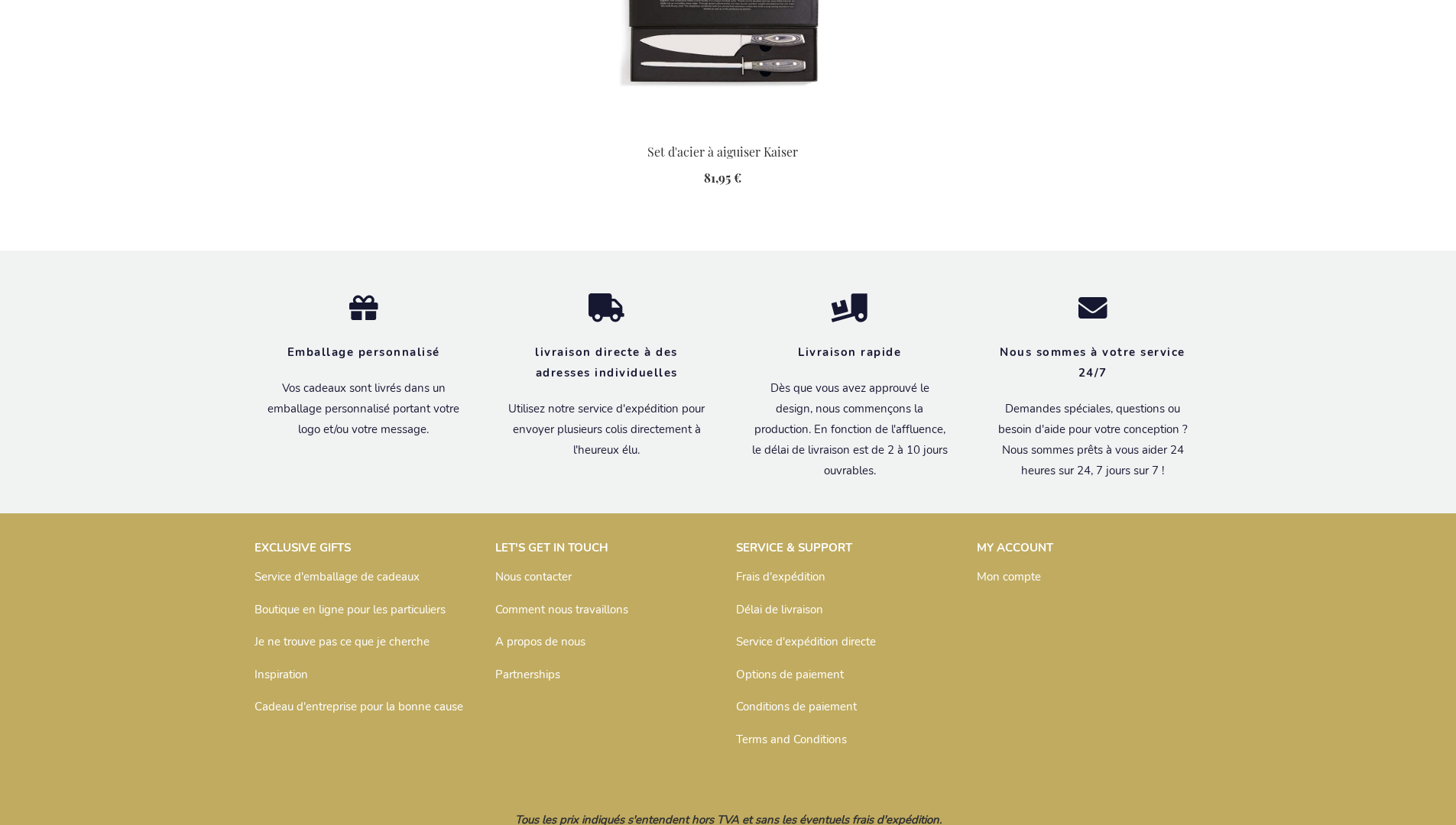
scroll to position [1674, 0]
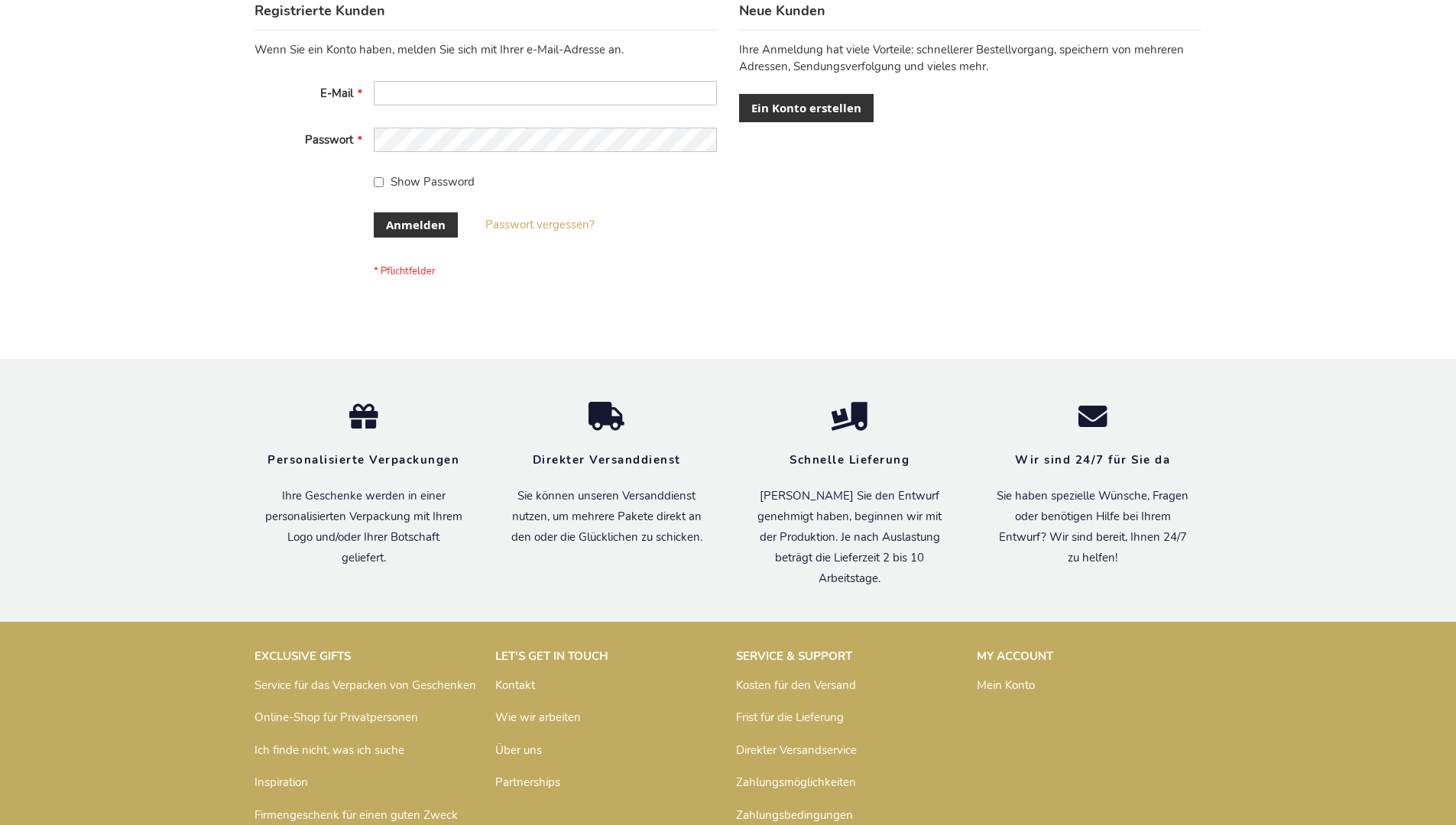
scroll to position [512, 0]
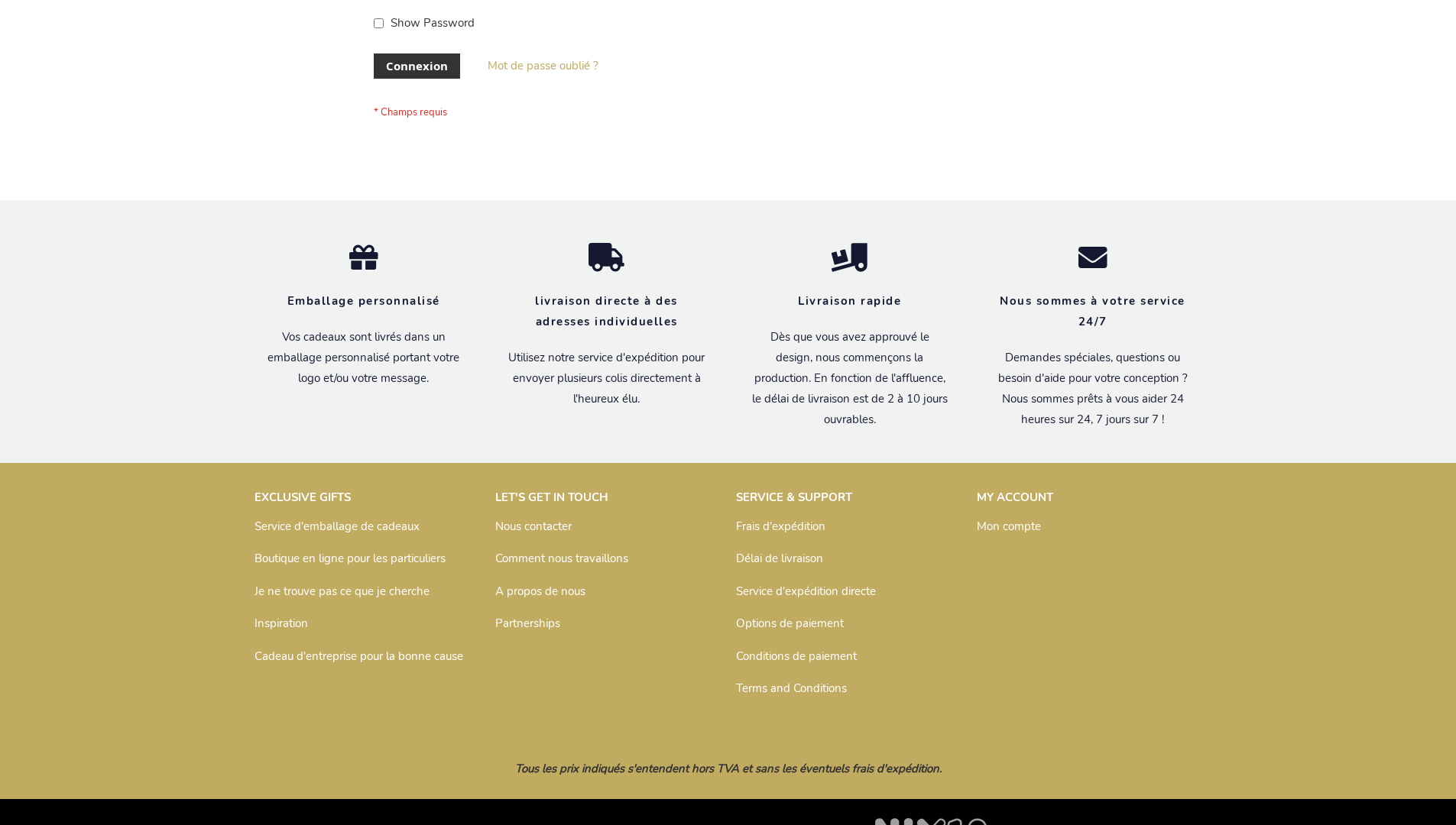
scroll to position [527, 0]
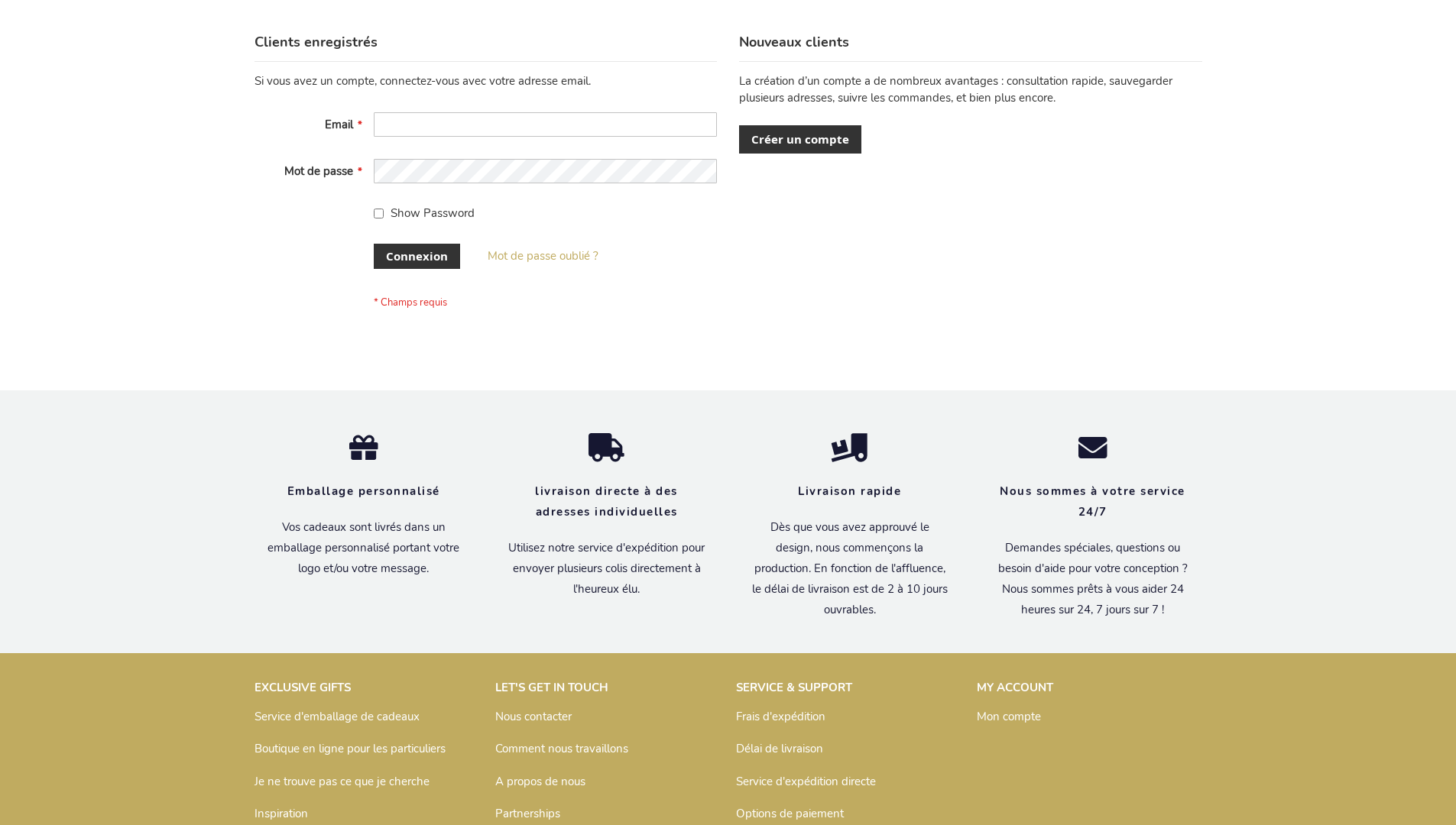
scroll to position [527, 0]
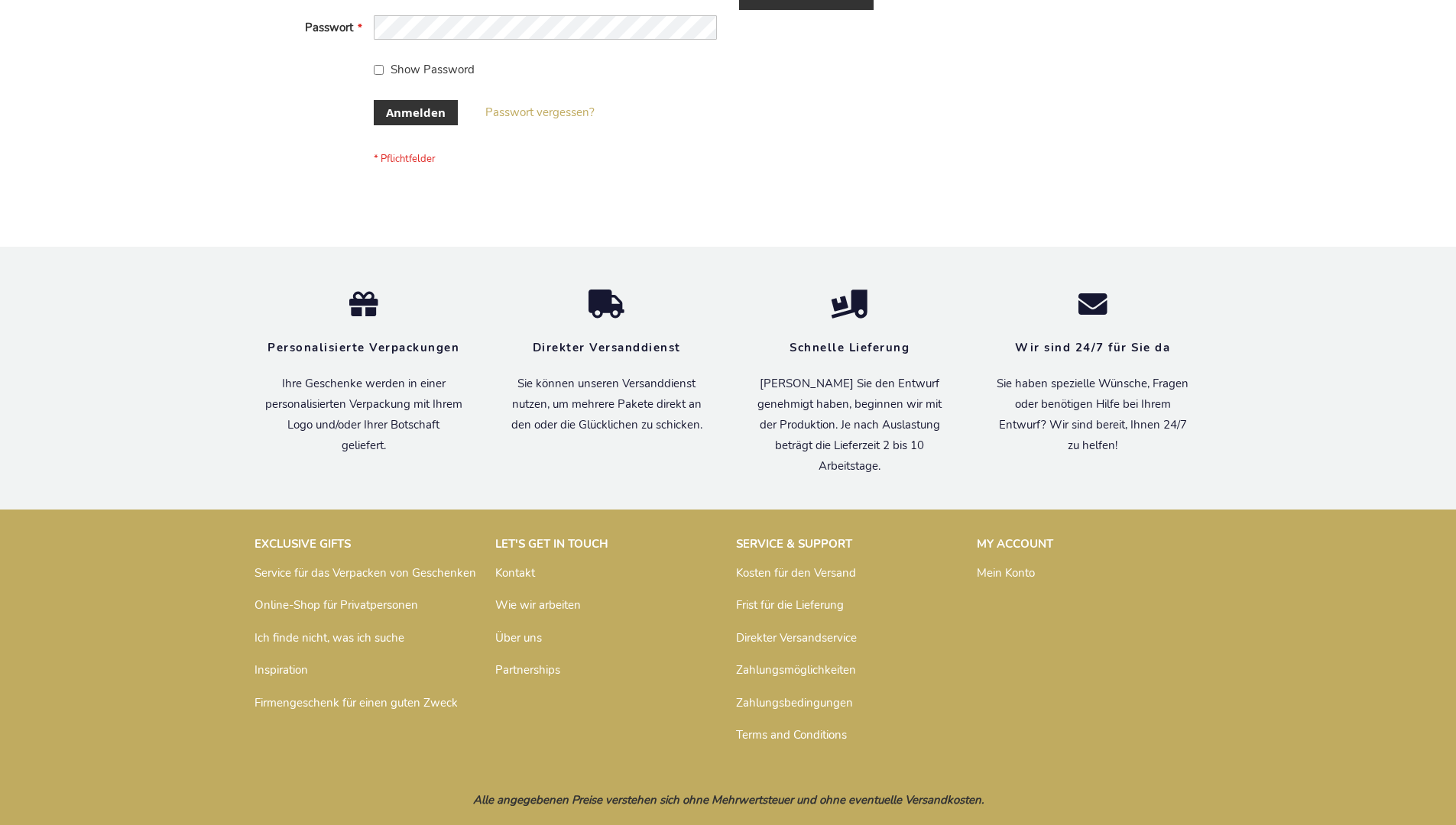
scroll to position [512, 0]
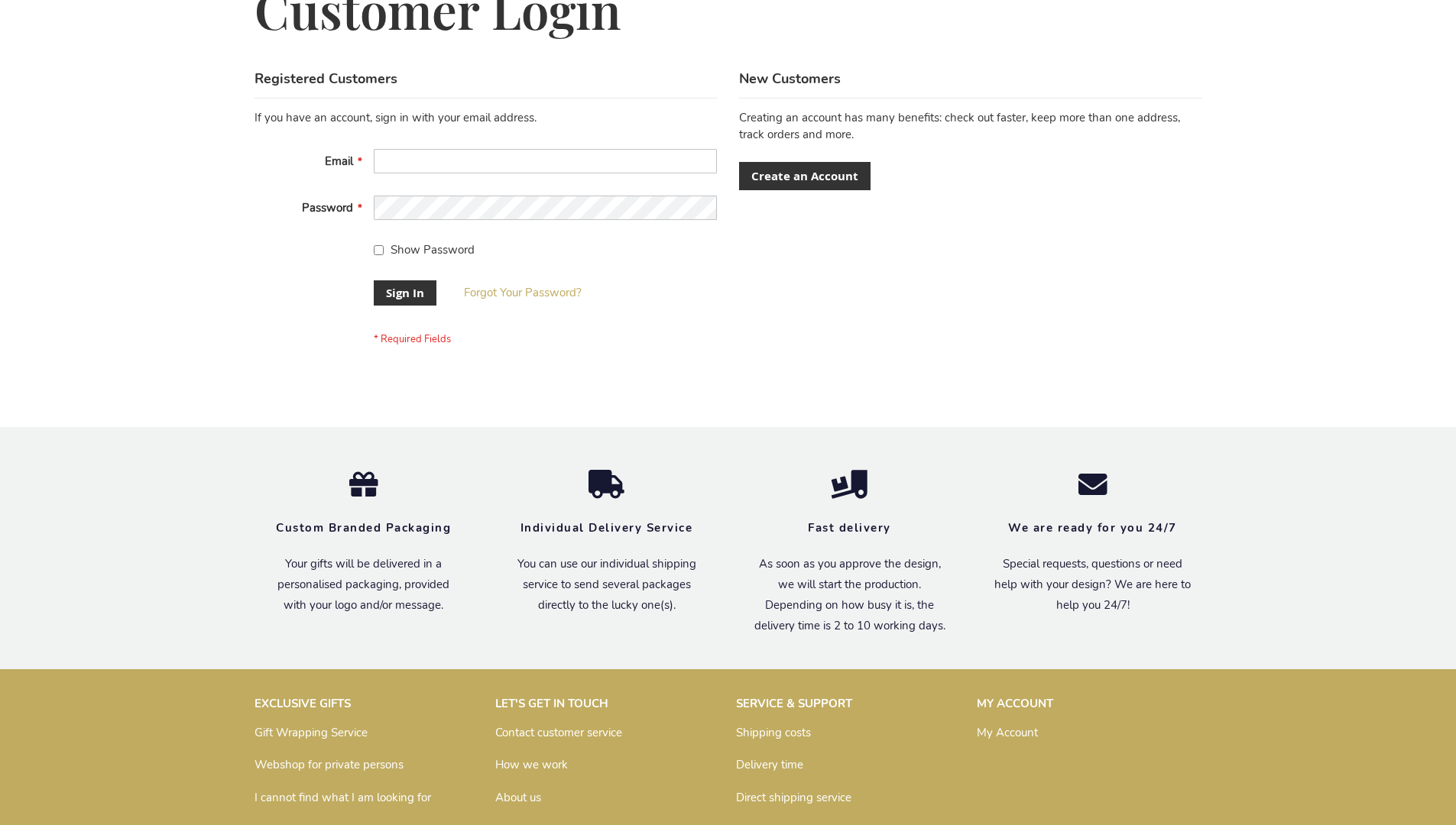
scroll to position [492, 0]
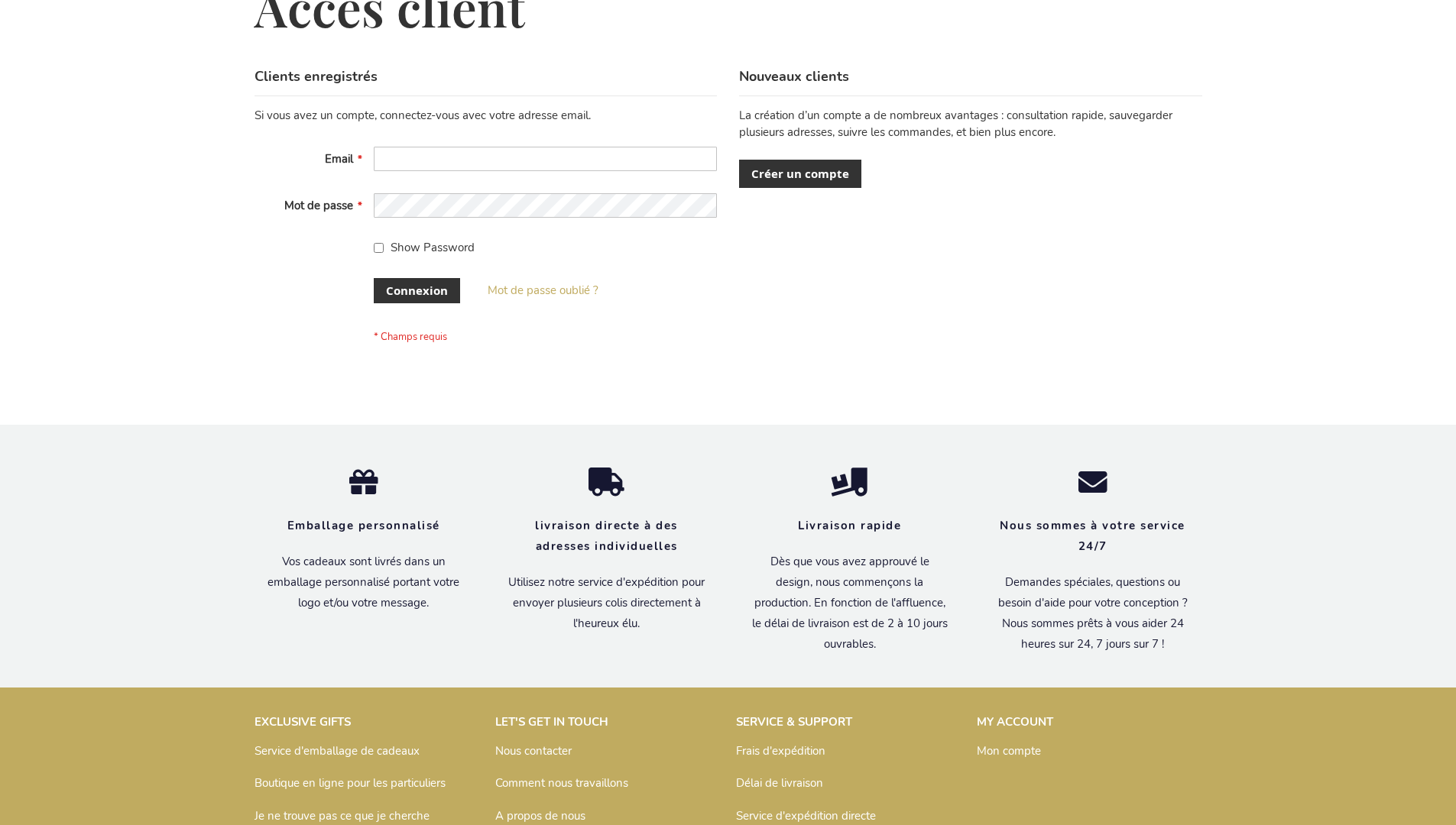
scroll to position [527, 0]
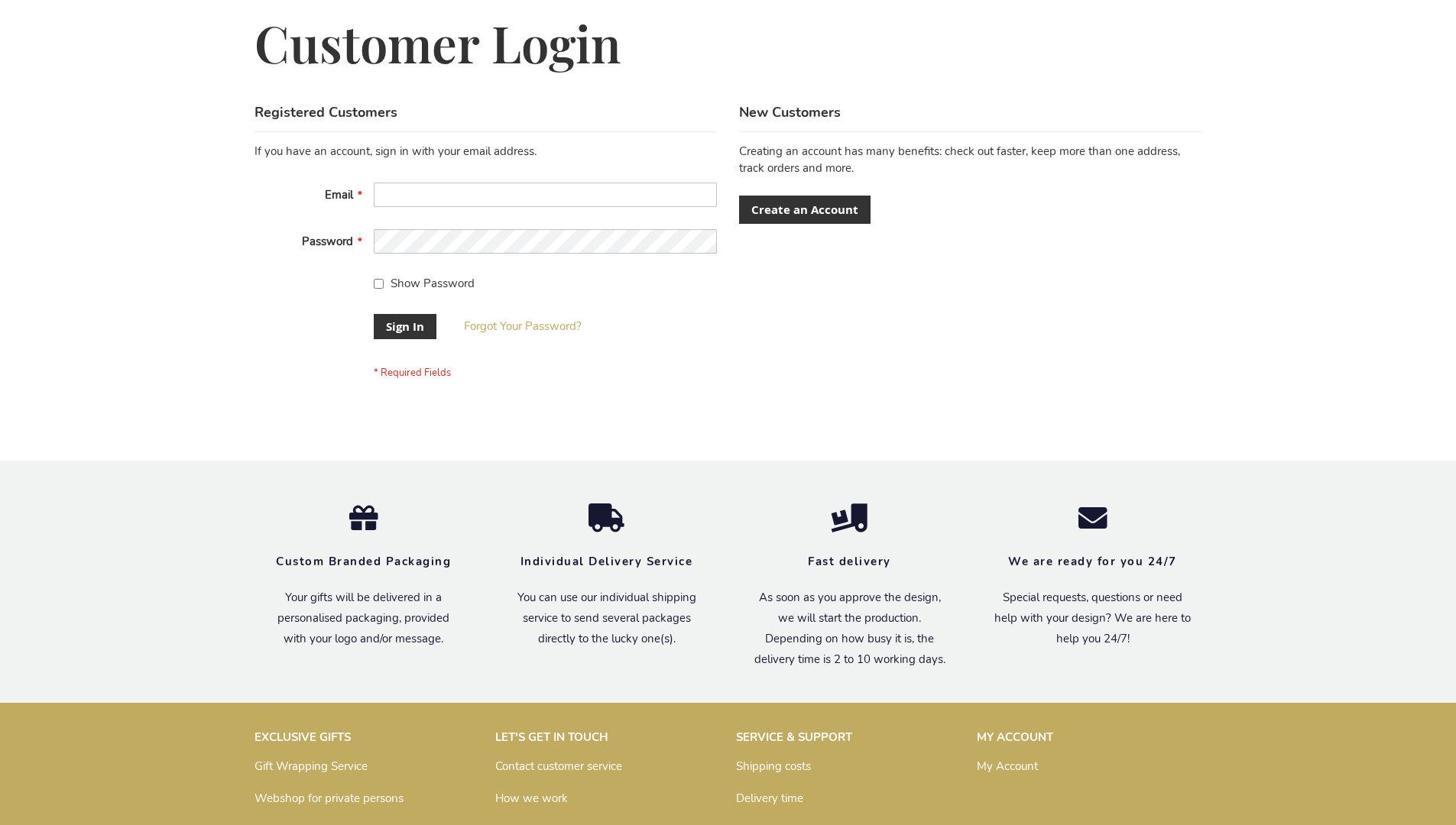
scroll to position [492, 0]
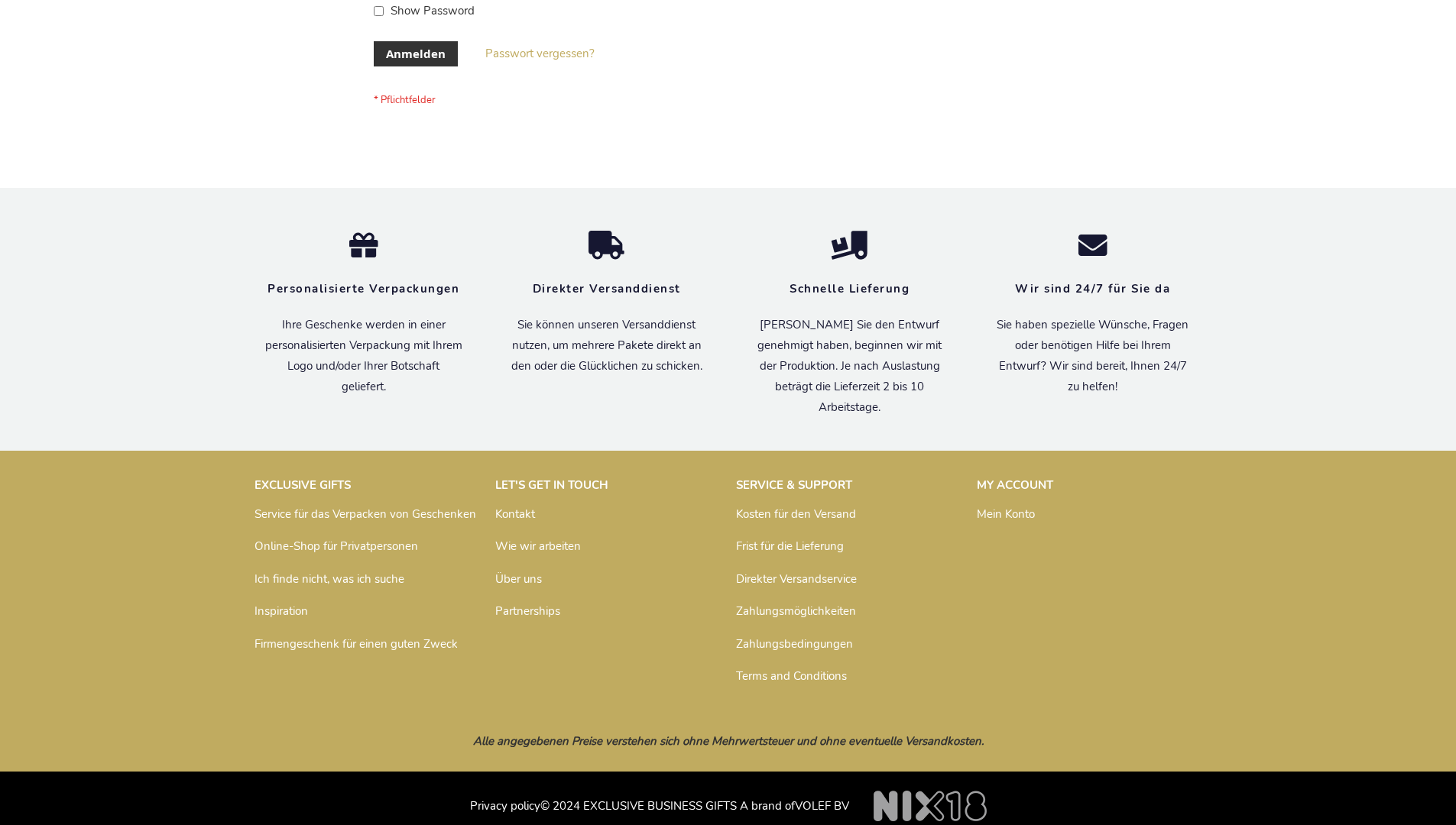
scroll to position [500, 0]
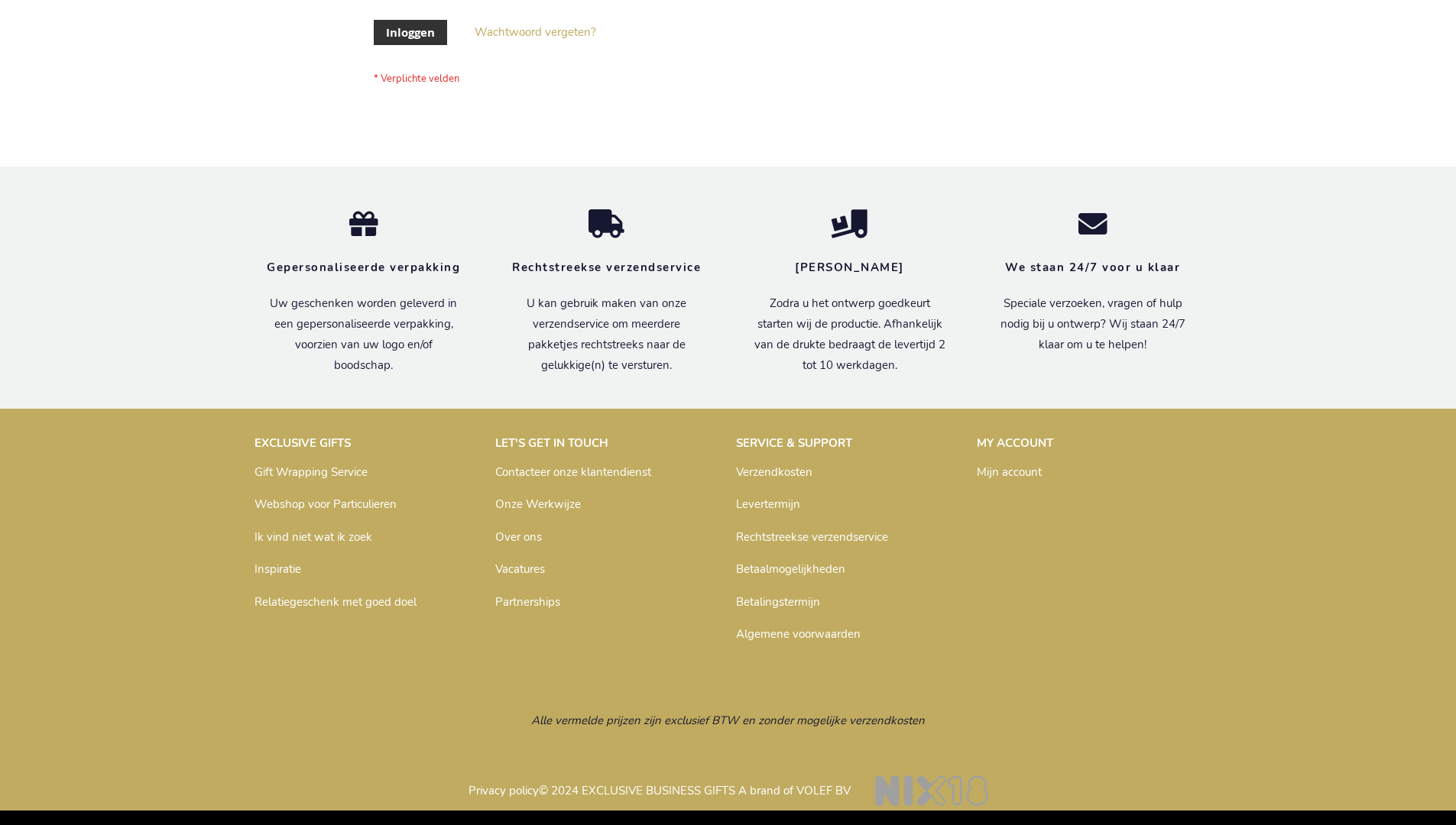
scroll to position [519, 0]
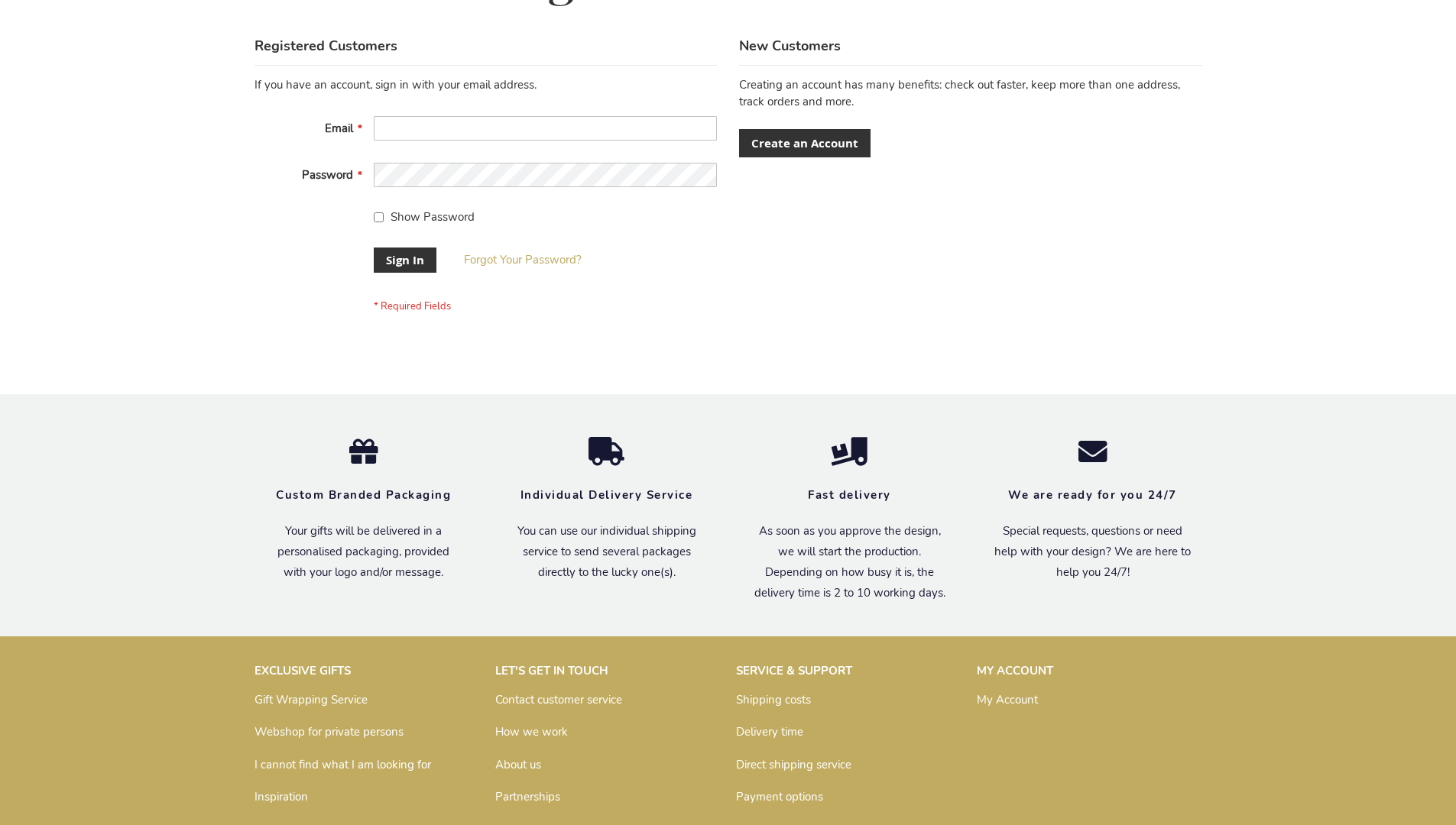
scroll to position [492, 0]
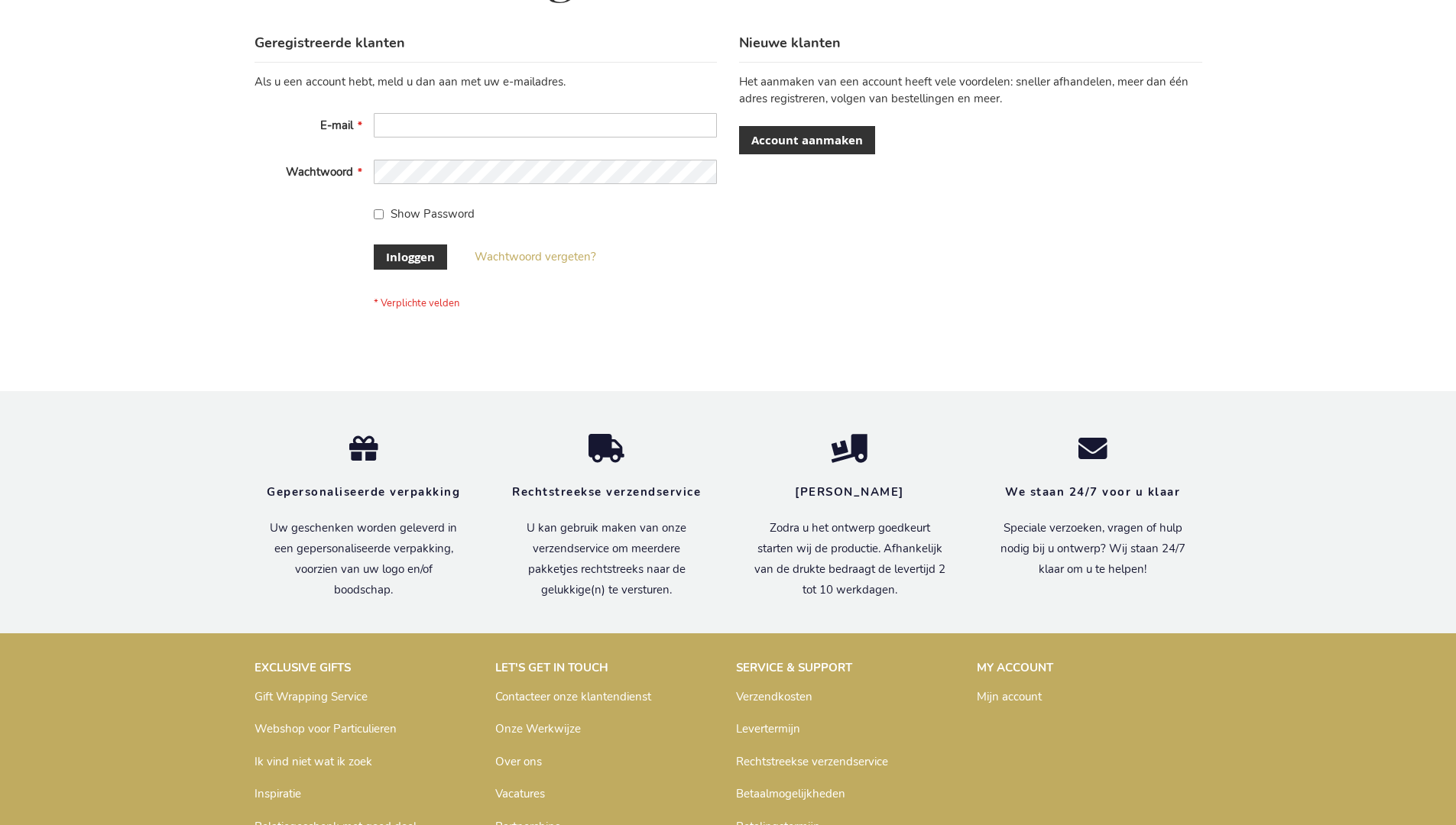
scroll to position [519, 0]
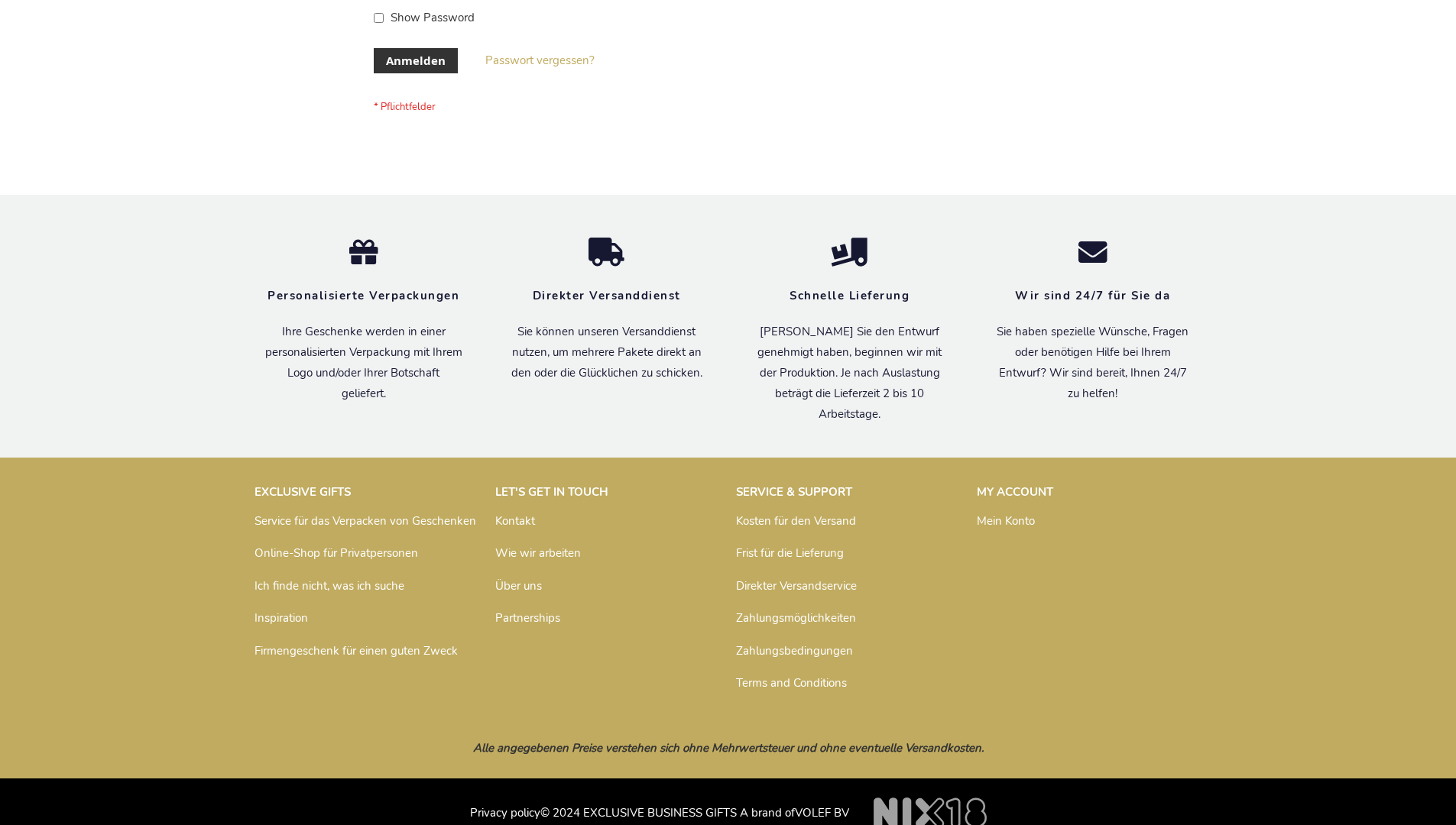
scroll to position [512, 0]
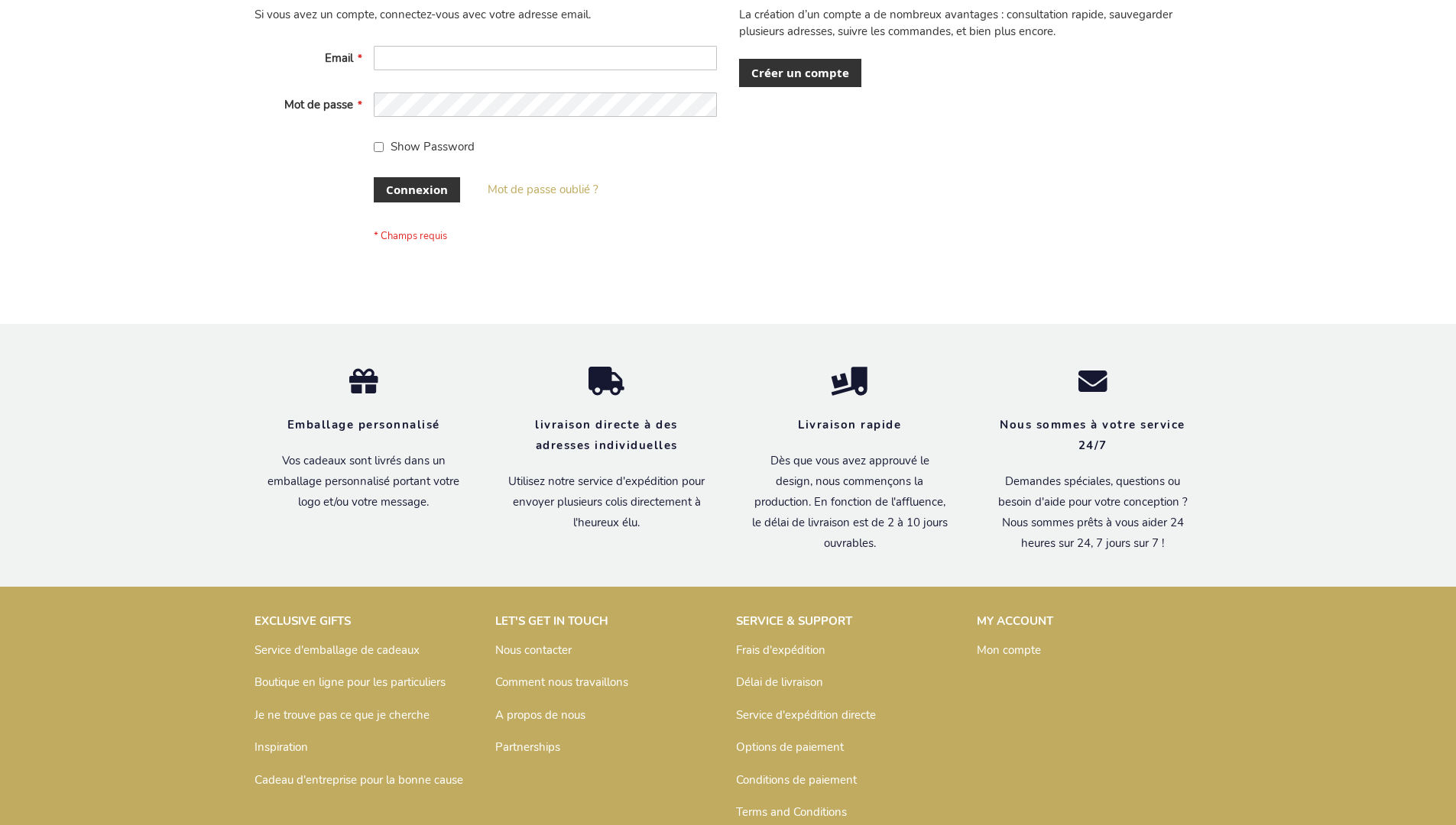
scroll to position [527, 0]
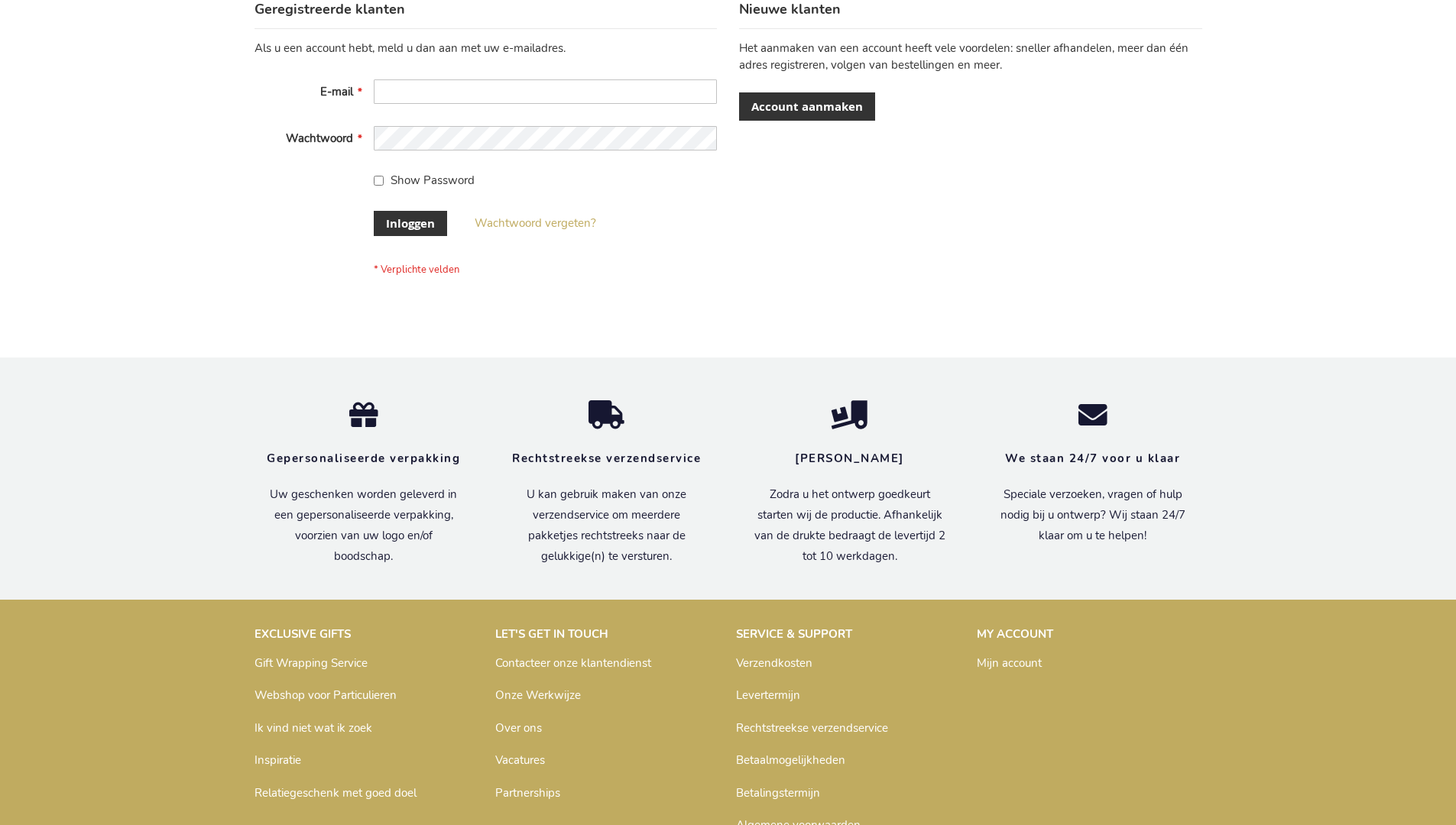
scroll to position [519, 0]
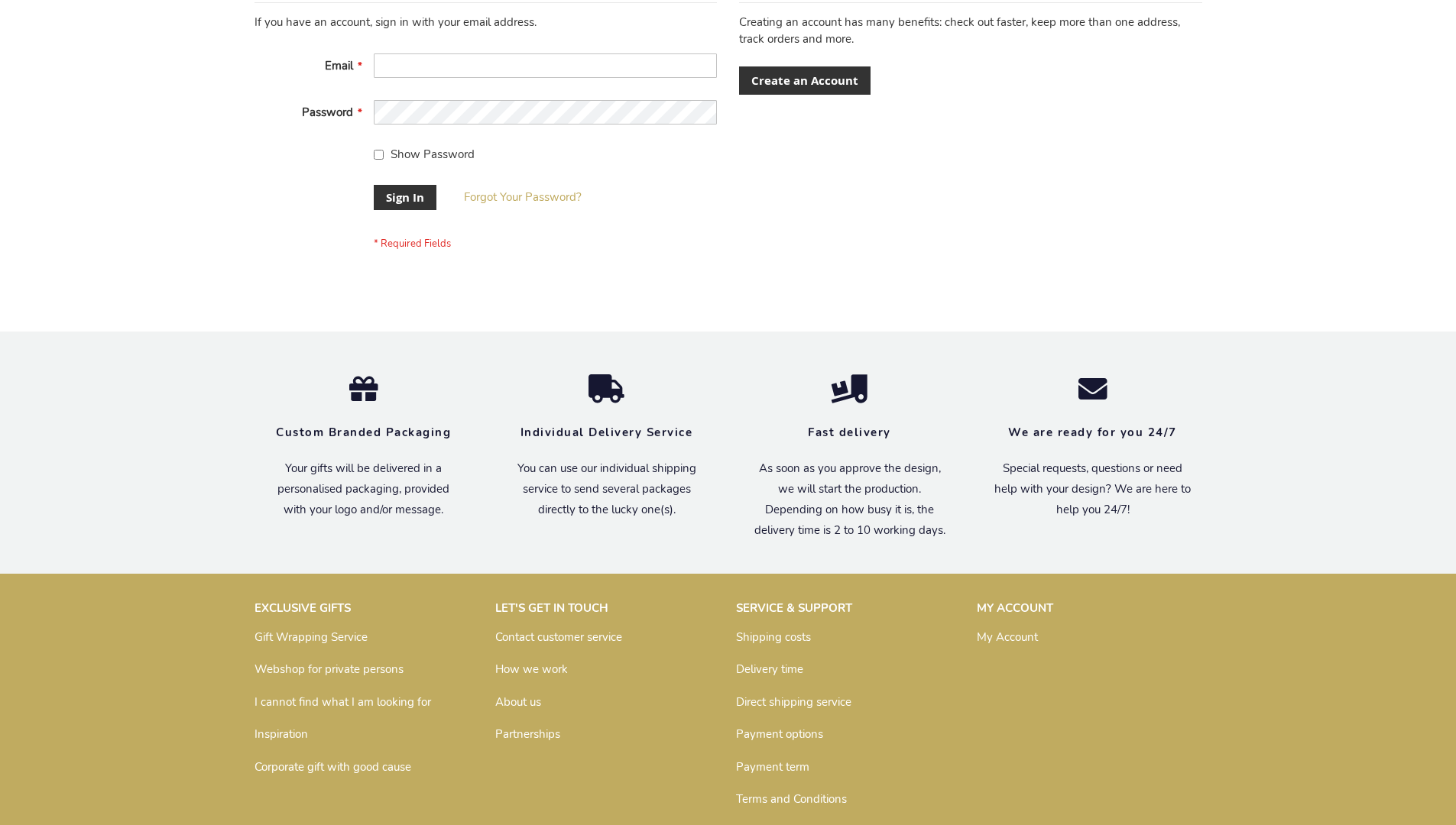
scroll to position [492, 0]
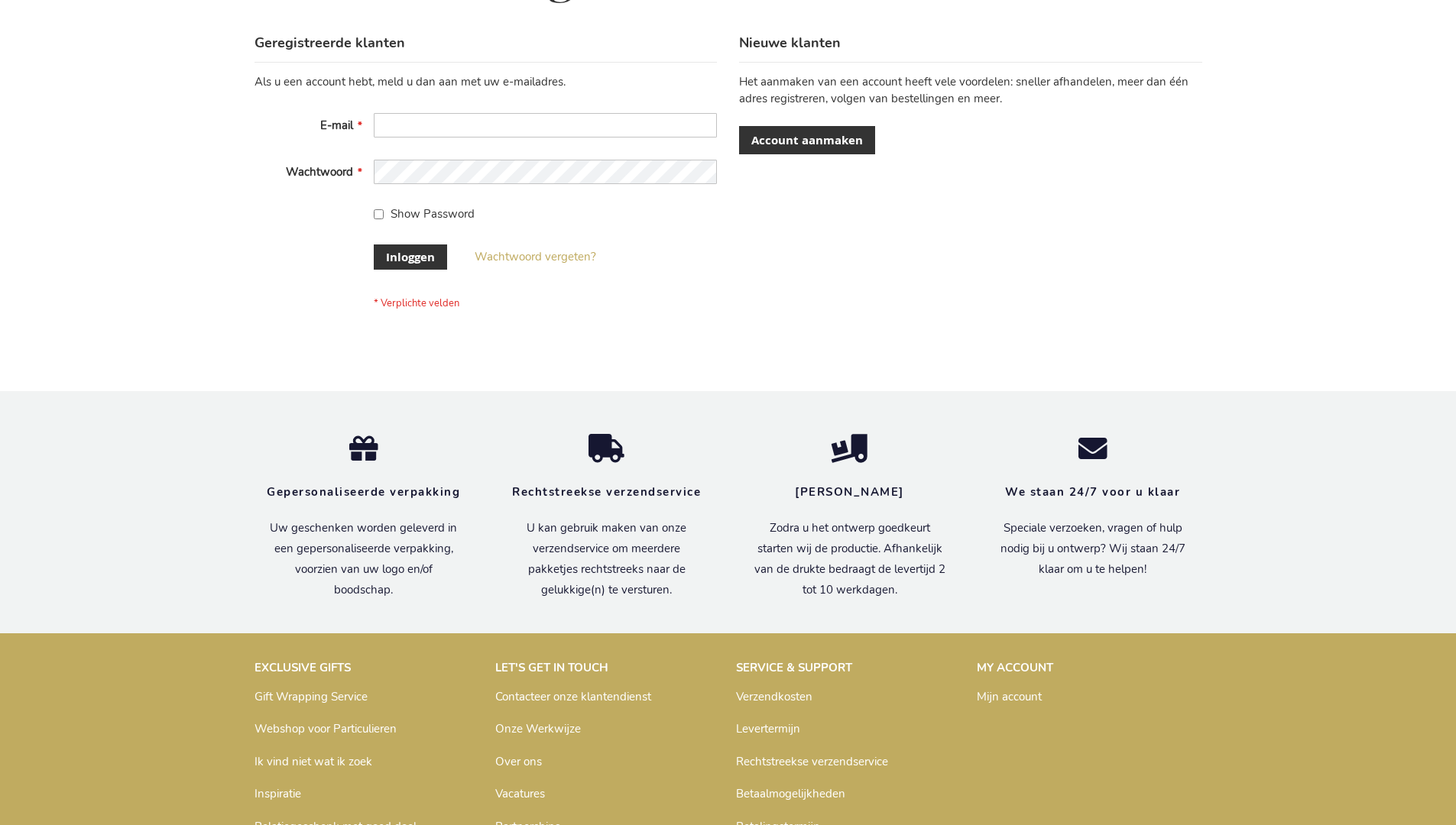
scroll to position [519, 0]
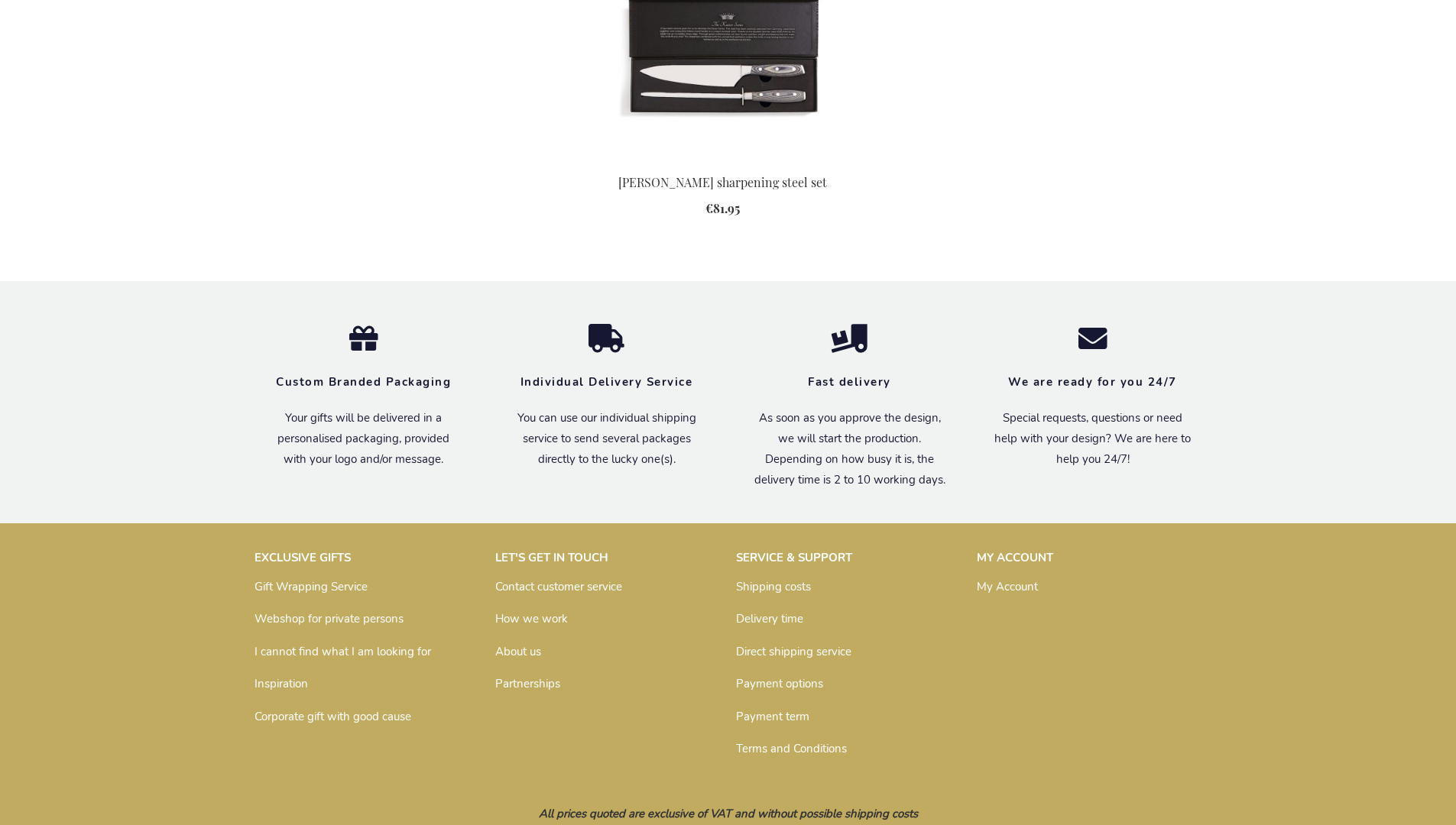
scroll to position [1575, 0]
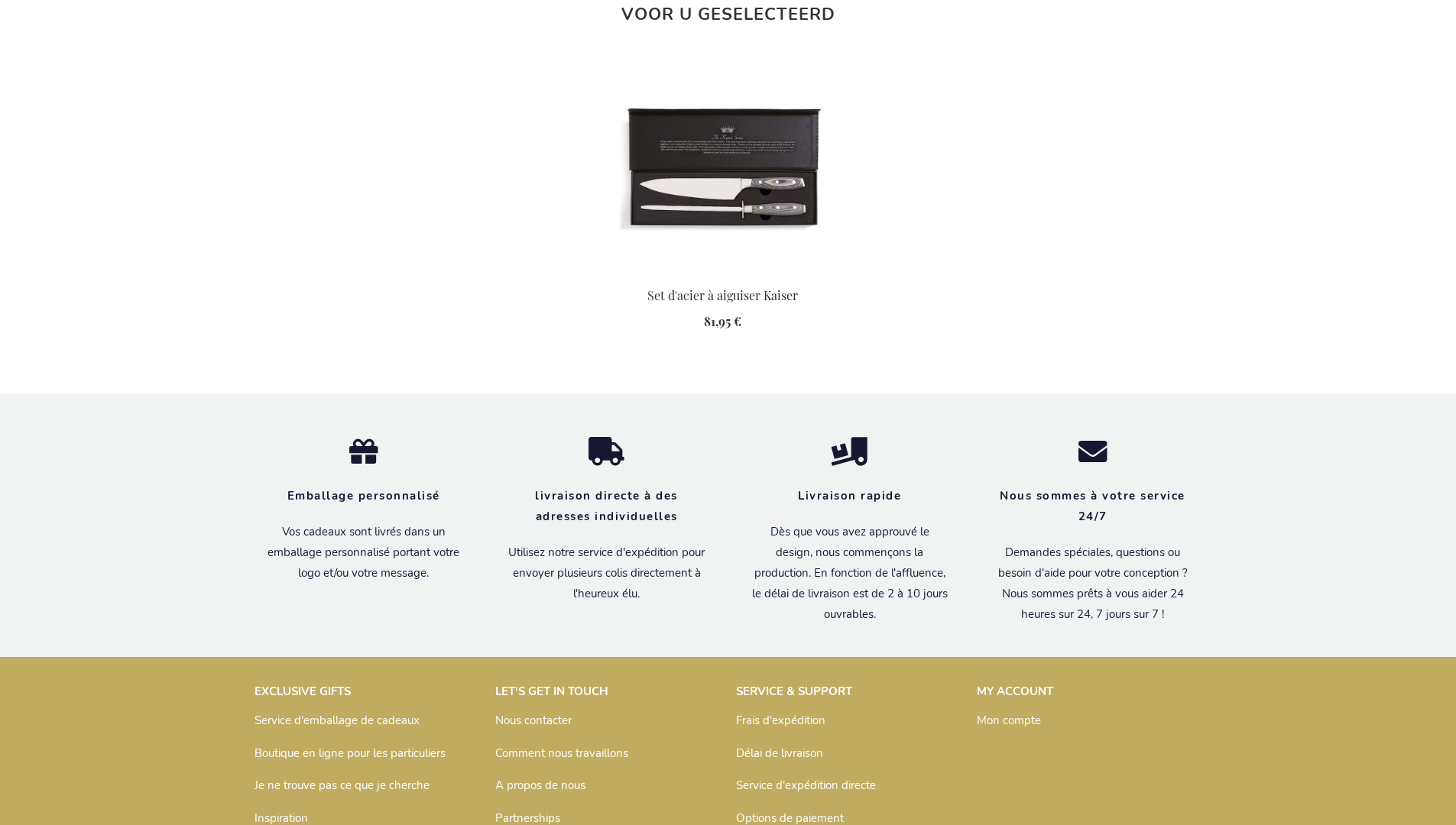
scroll to position [1674, 0]
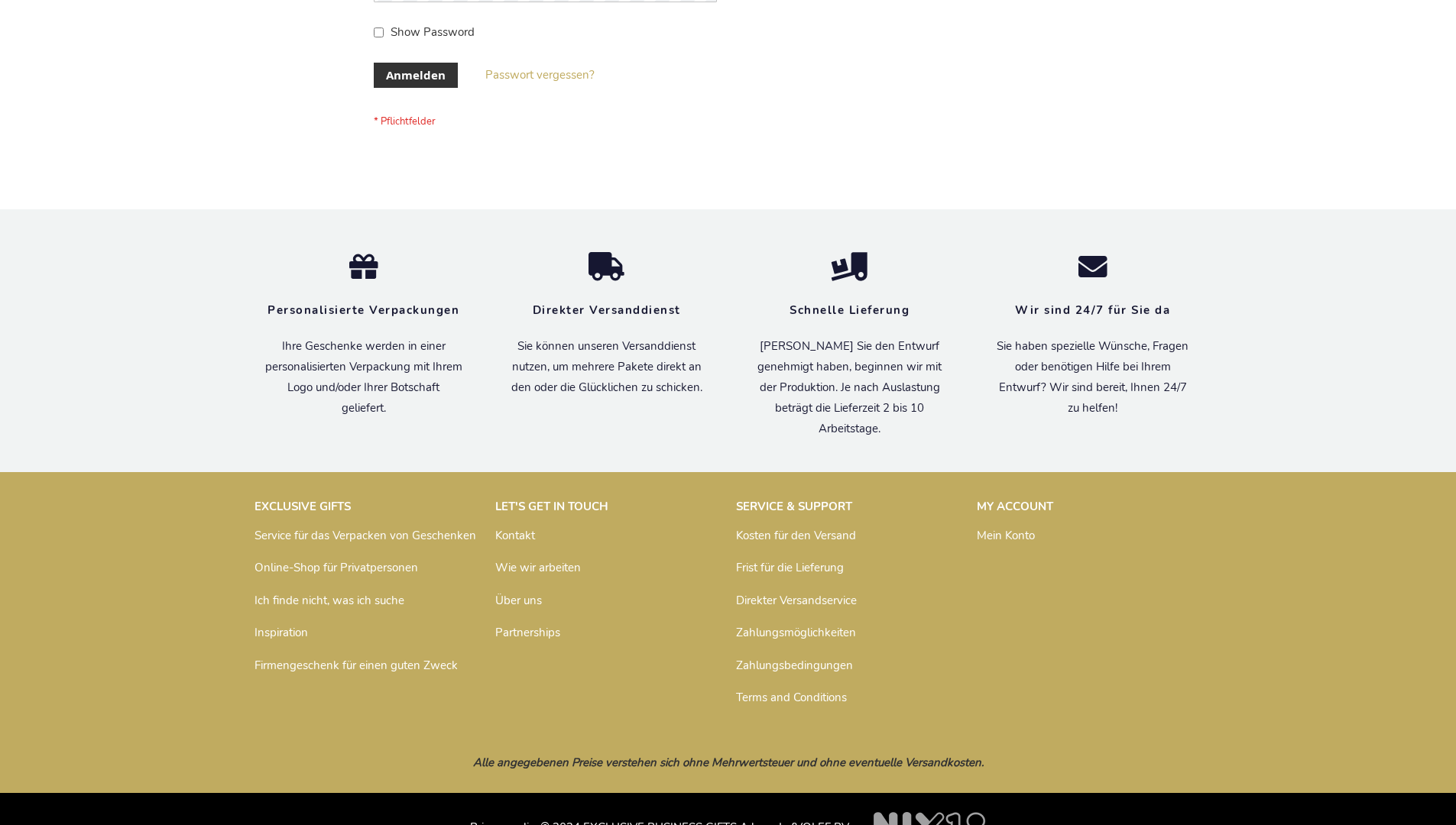
scroll to position [512, 0]
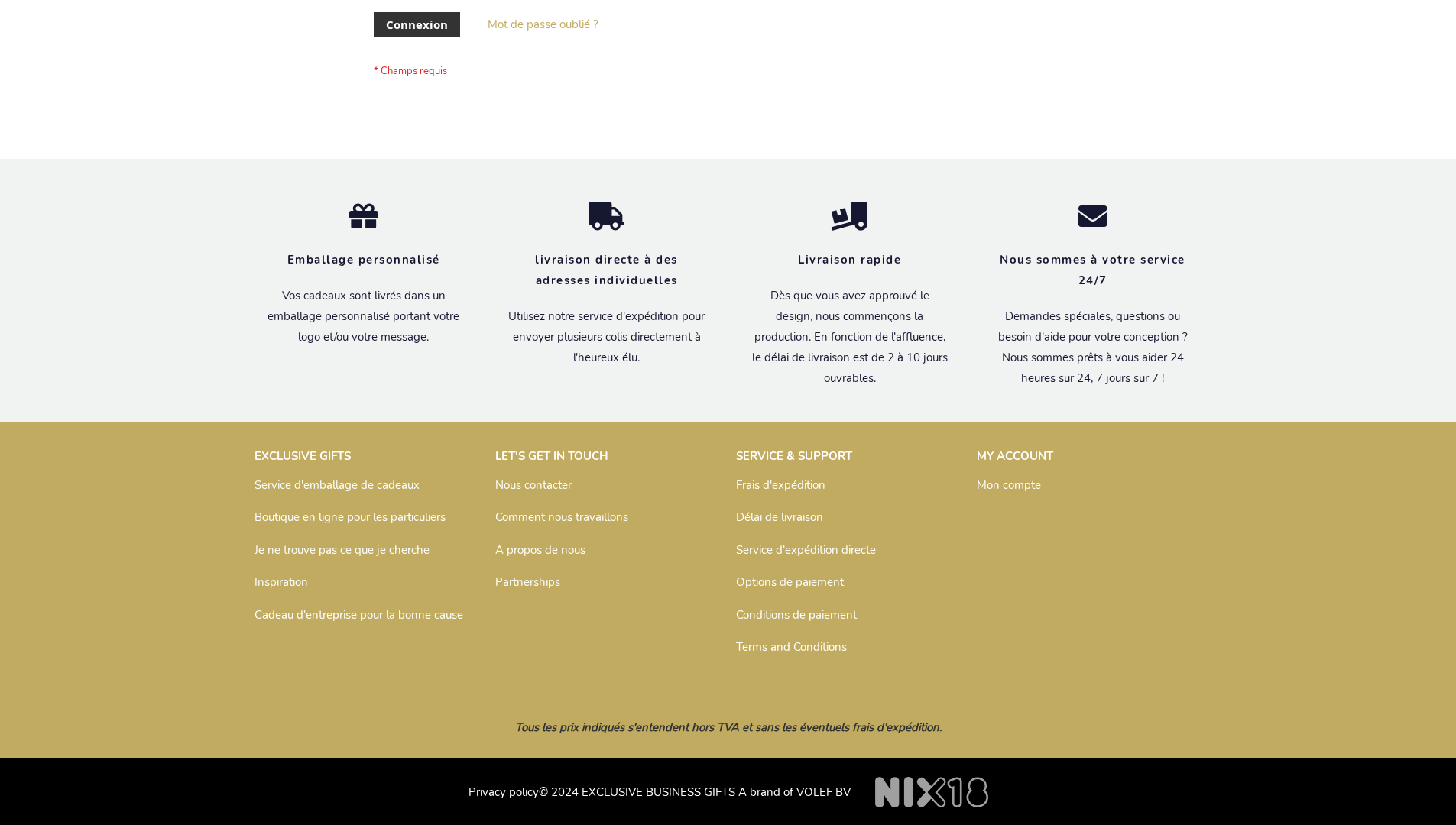
scroll to position [527, 0]
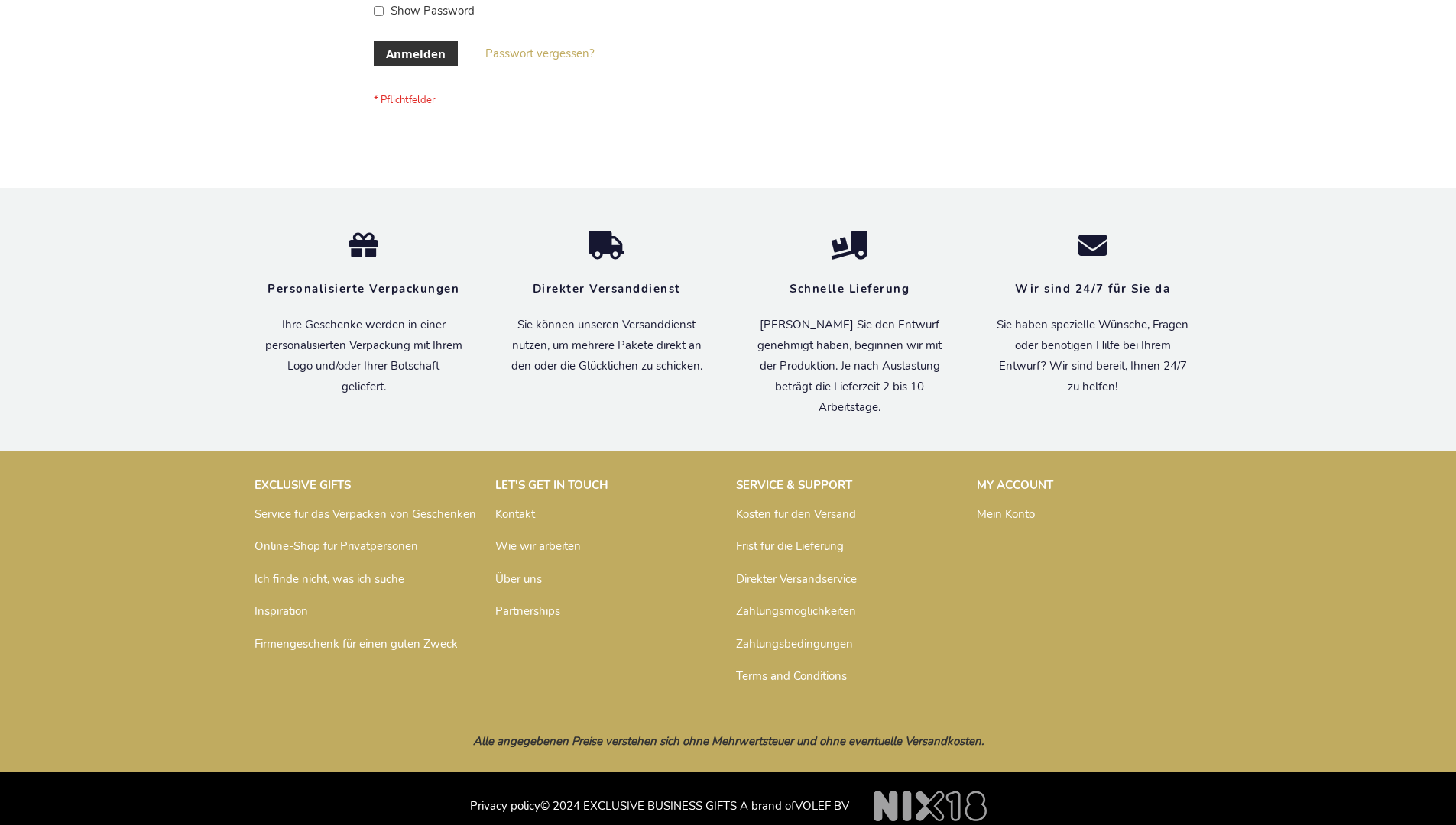
scroll to position [500, 0]
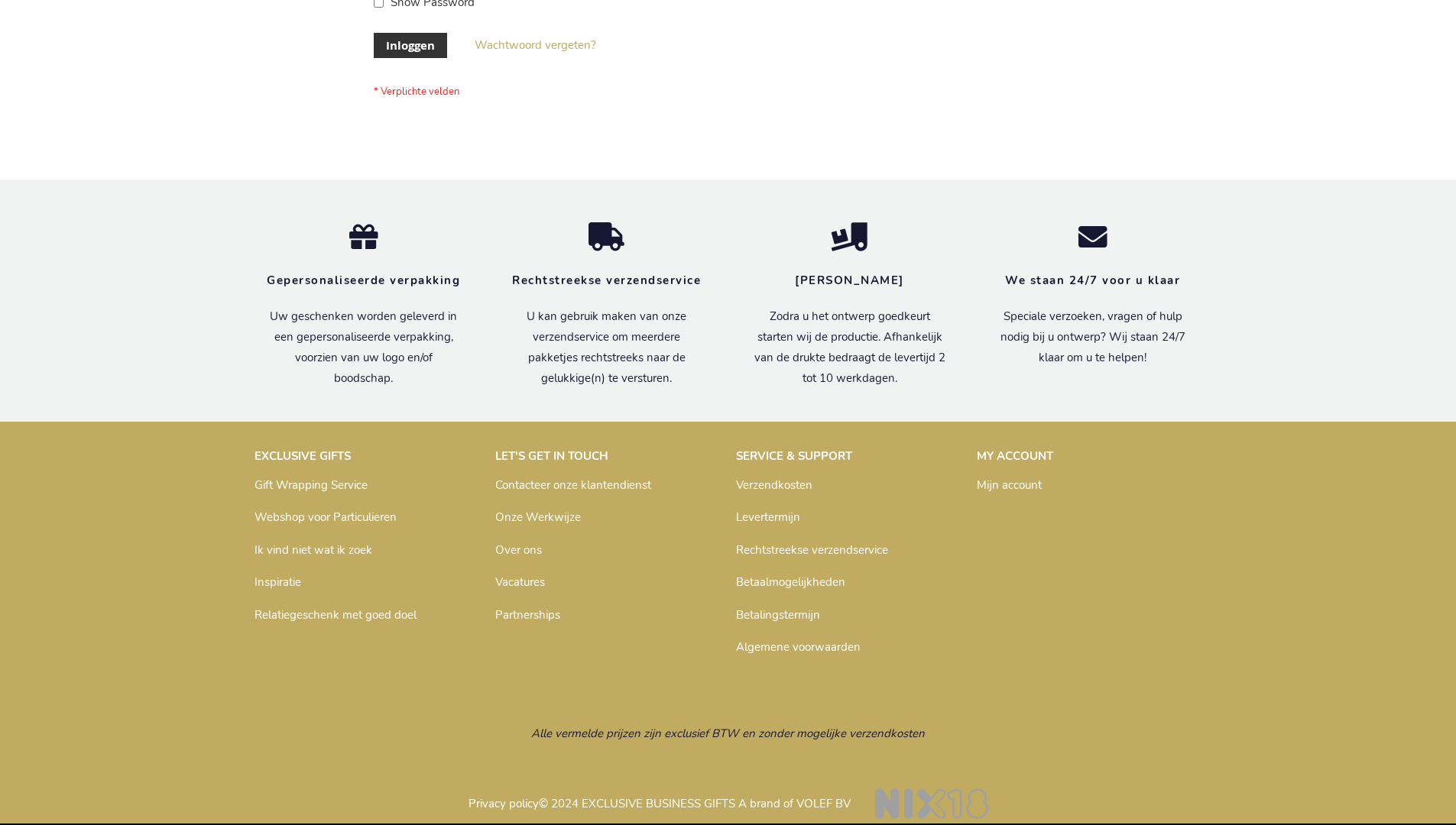
scroll to position [519, 0]
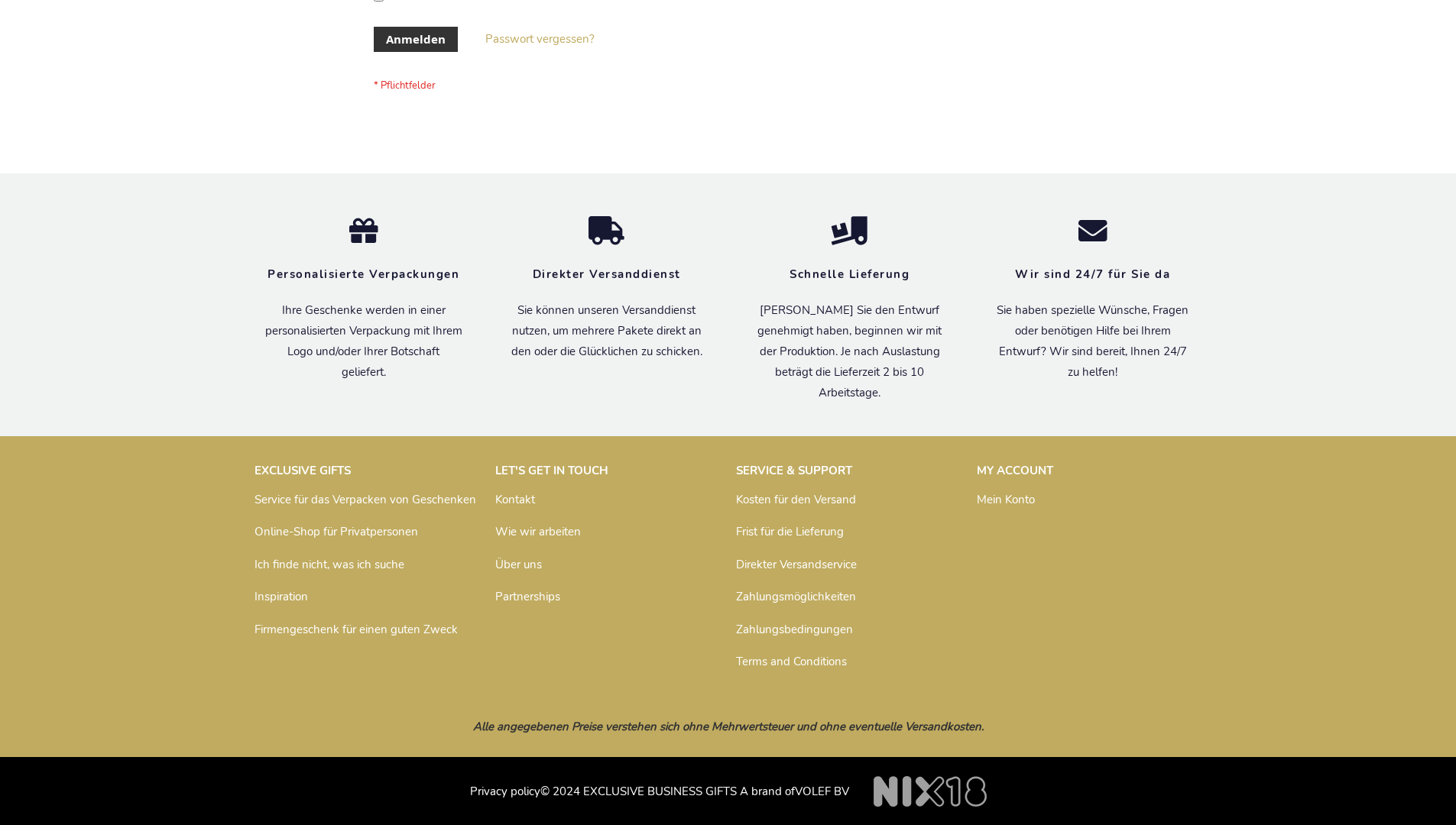
scroll to position [512, 0]
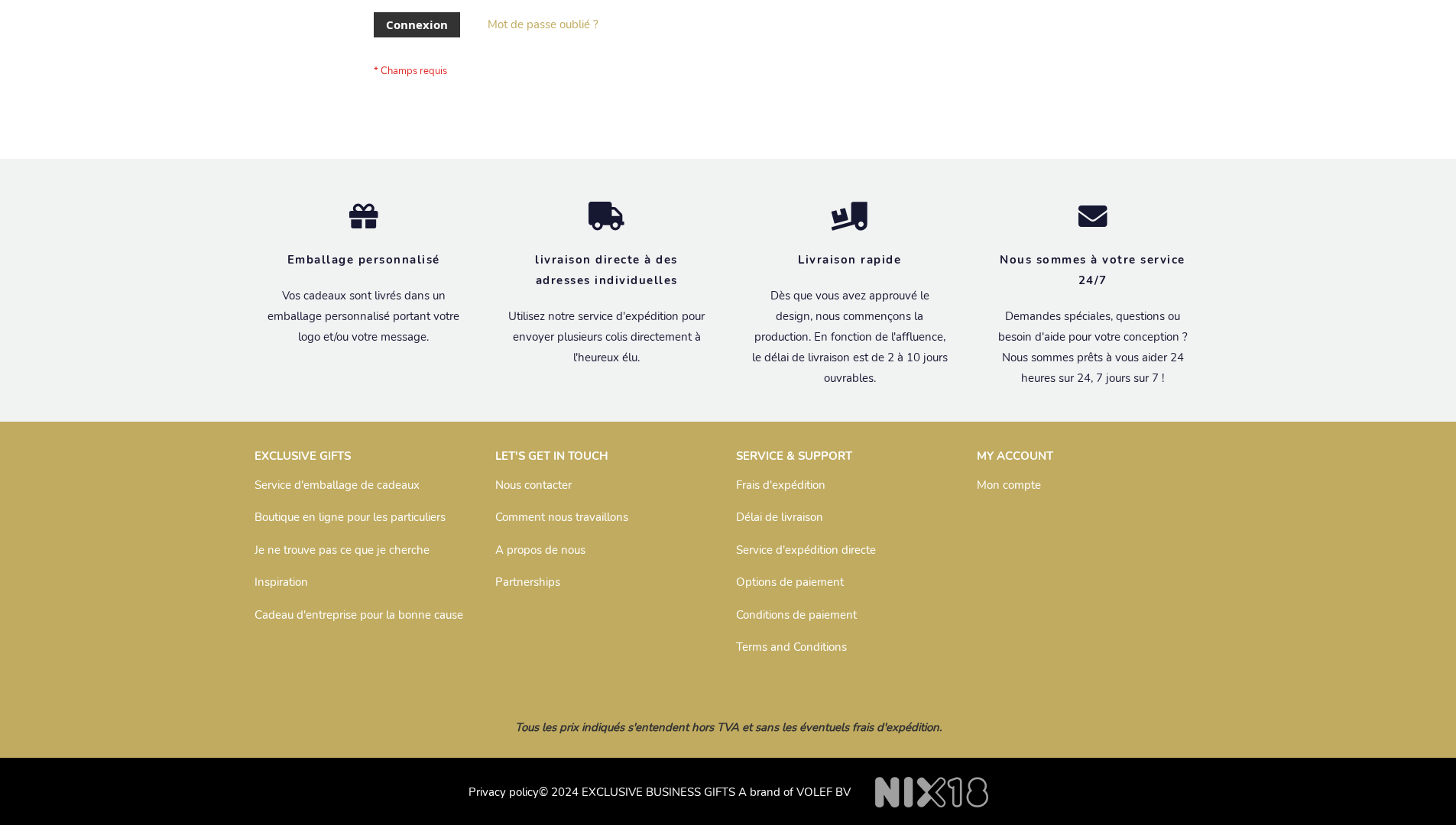
scroll to position [527, 0]
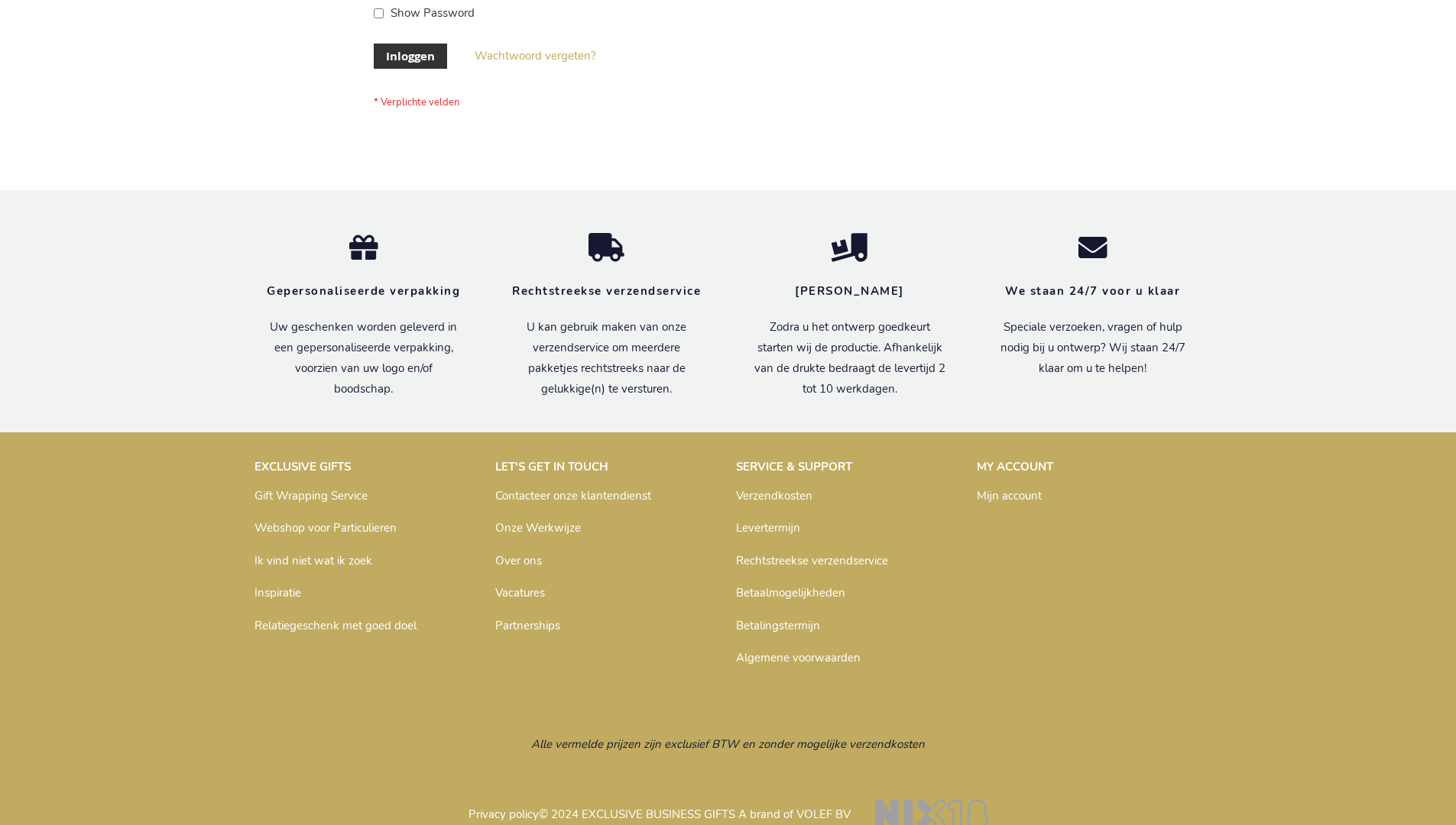
scroll to position [519, 0]
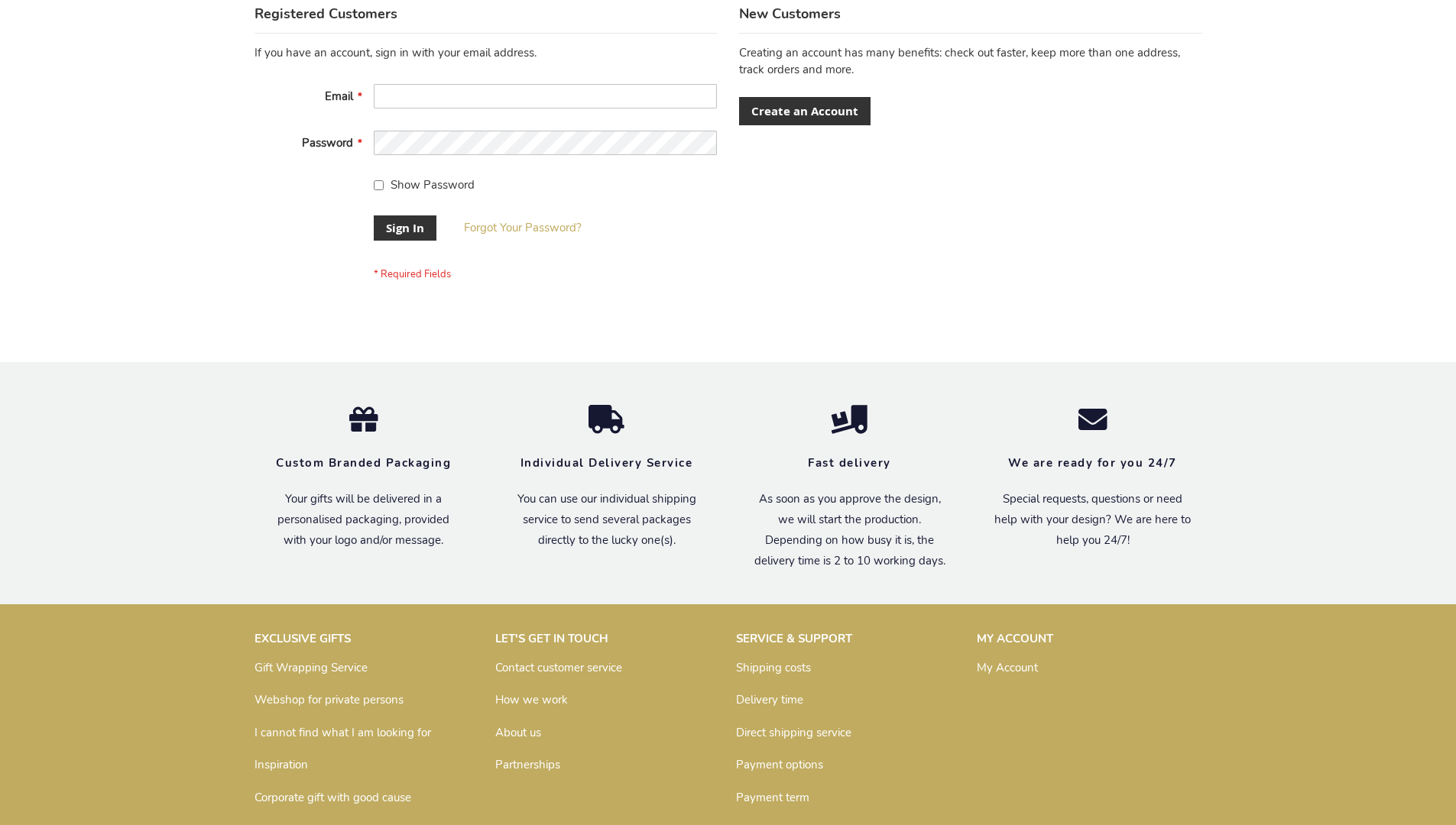
scroll to position [492, 0]
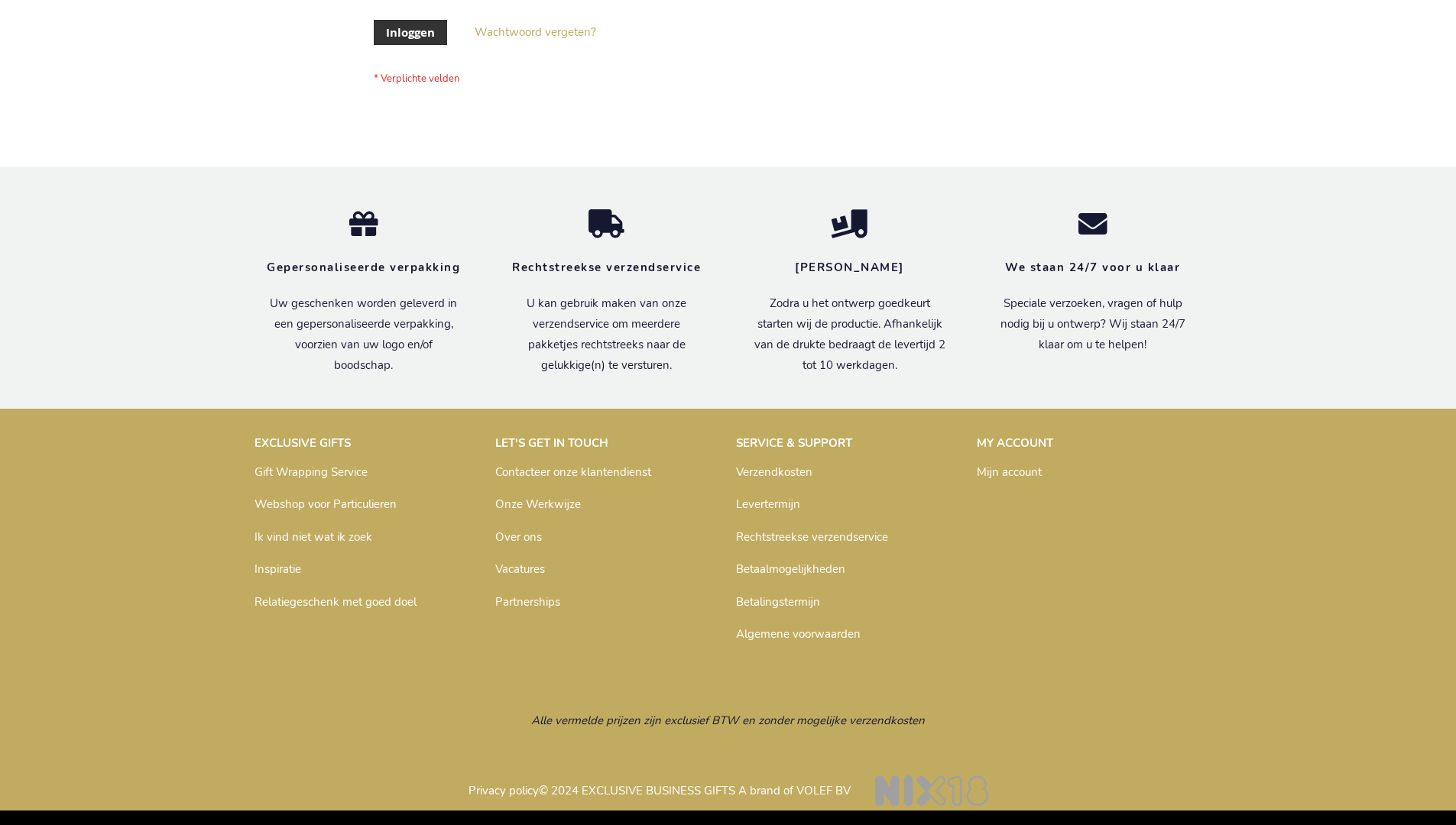
scroll to position [519, 0]
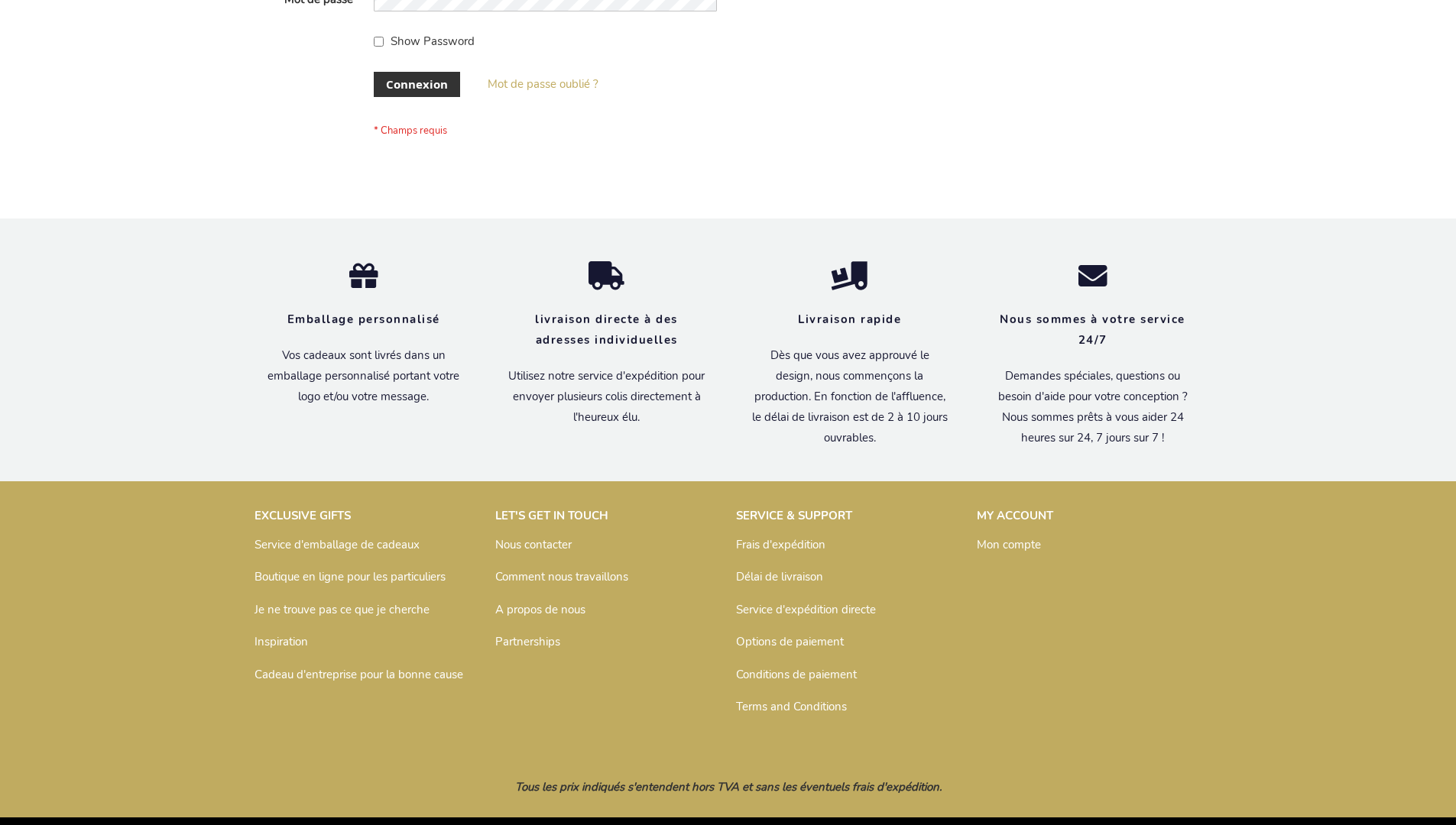
scroll to position [527, 0]
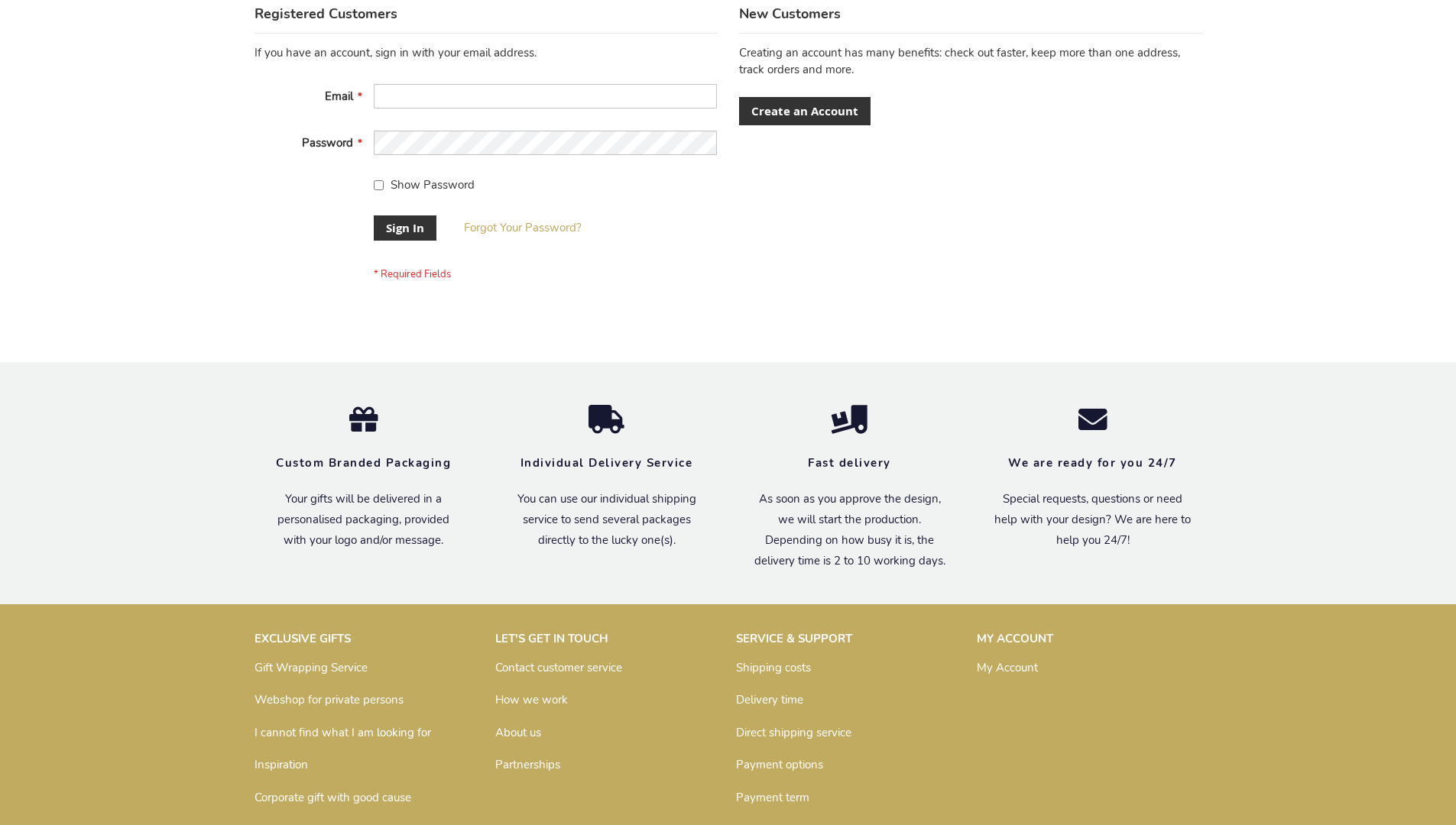
scroll to position [492, 0]
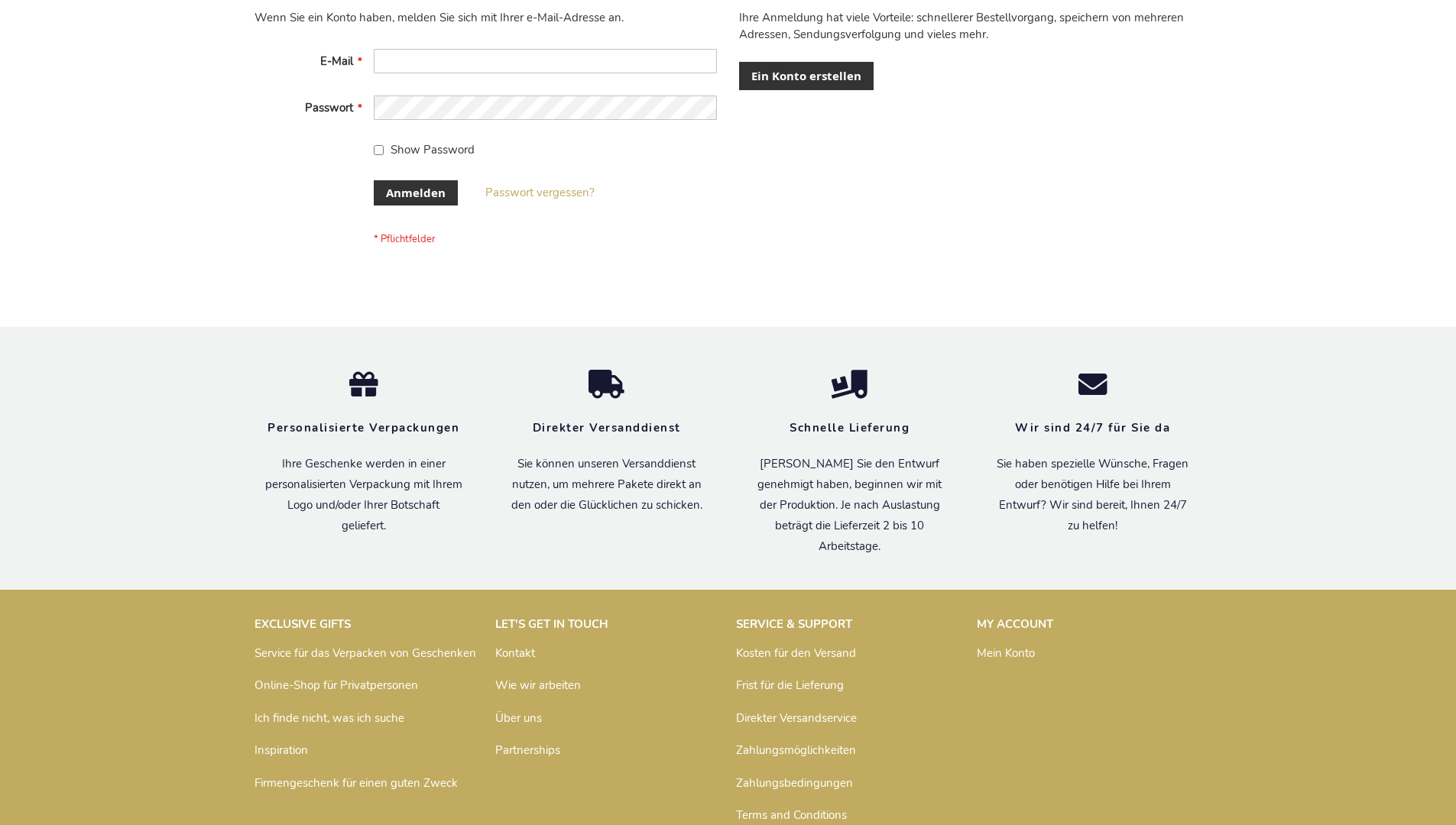
scroll to position [512, 0]
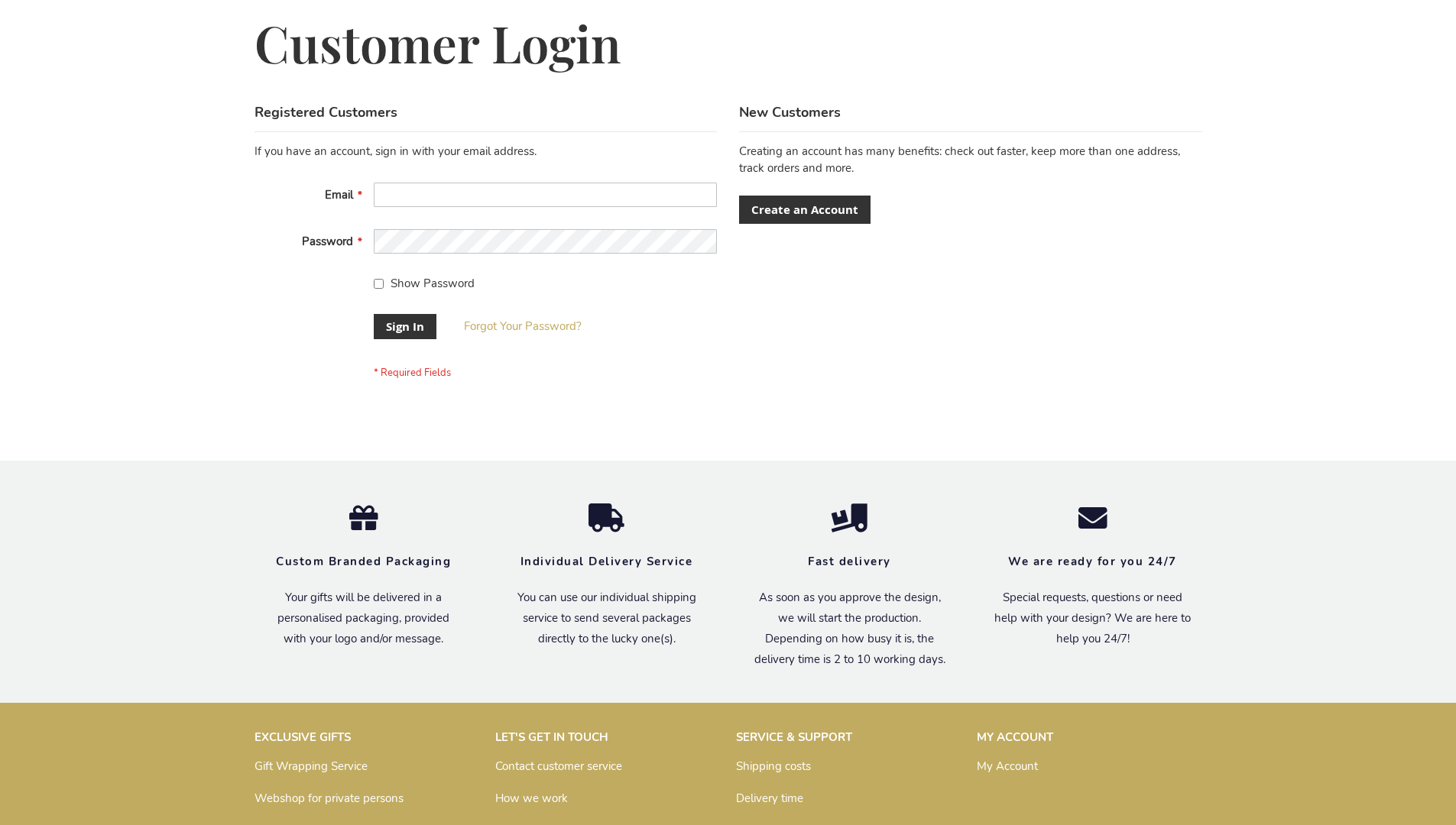
scroll to position [492, 0]
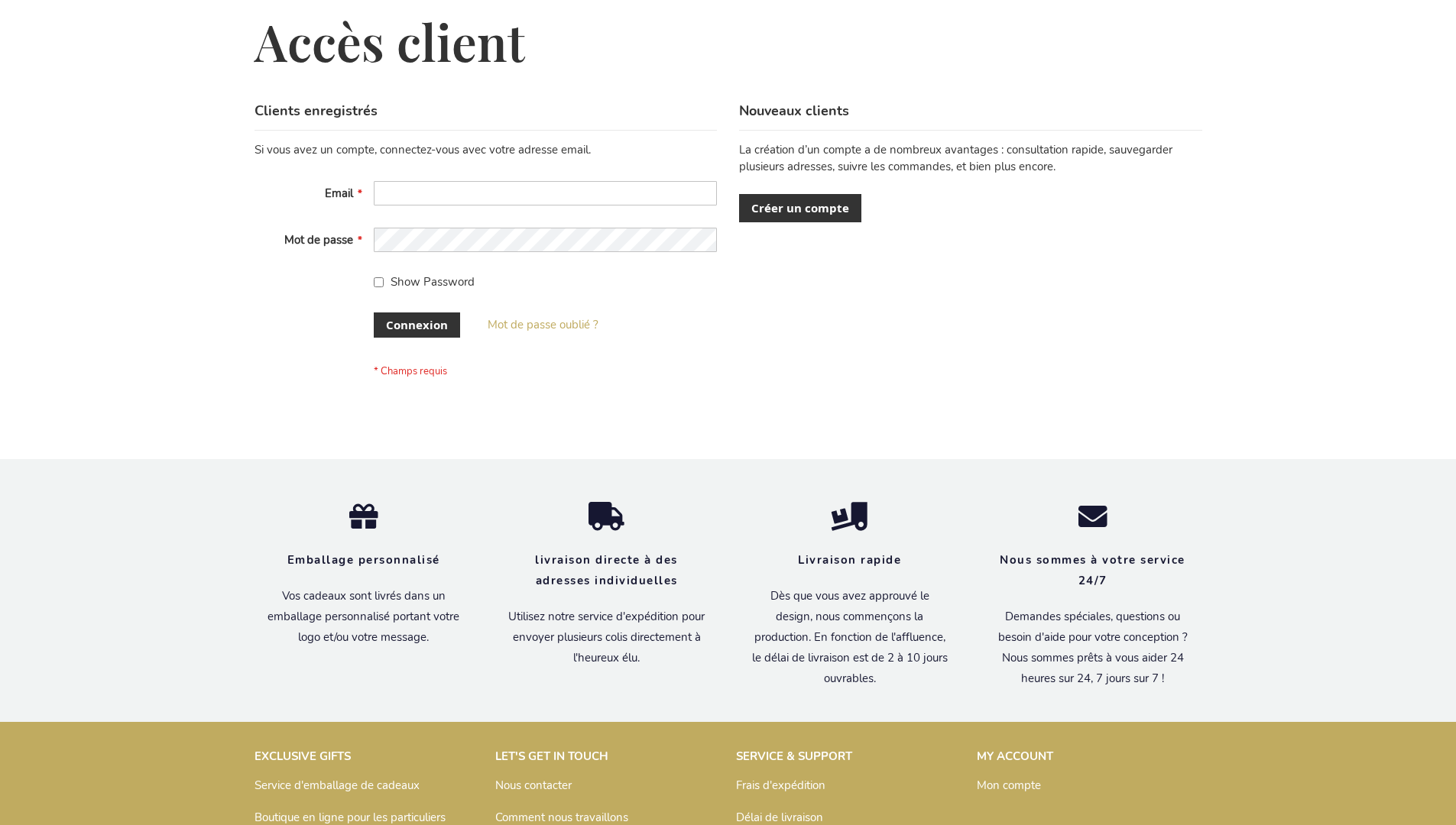
scroll to position [527, 0]
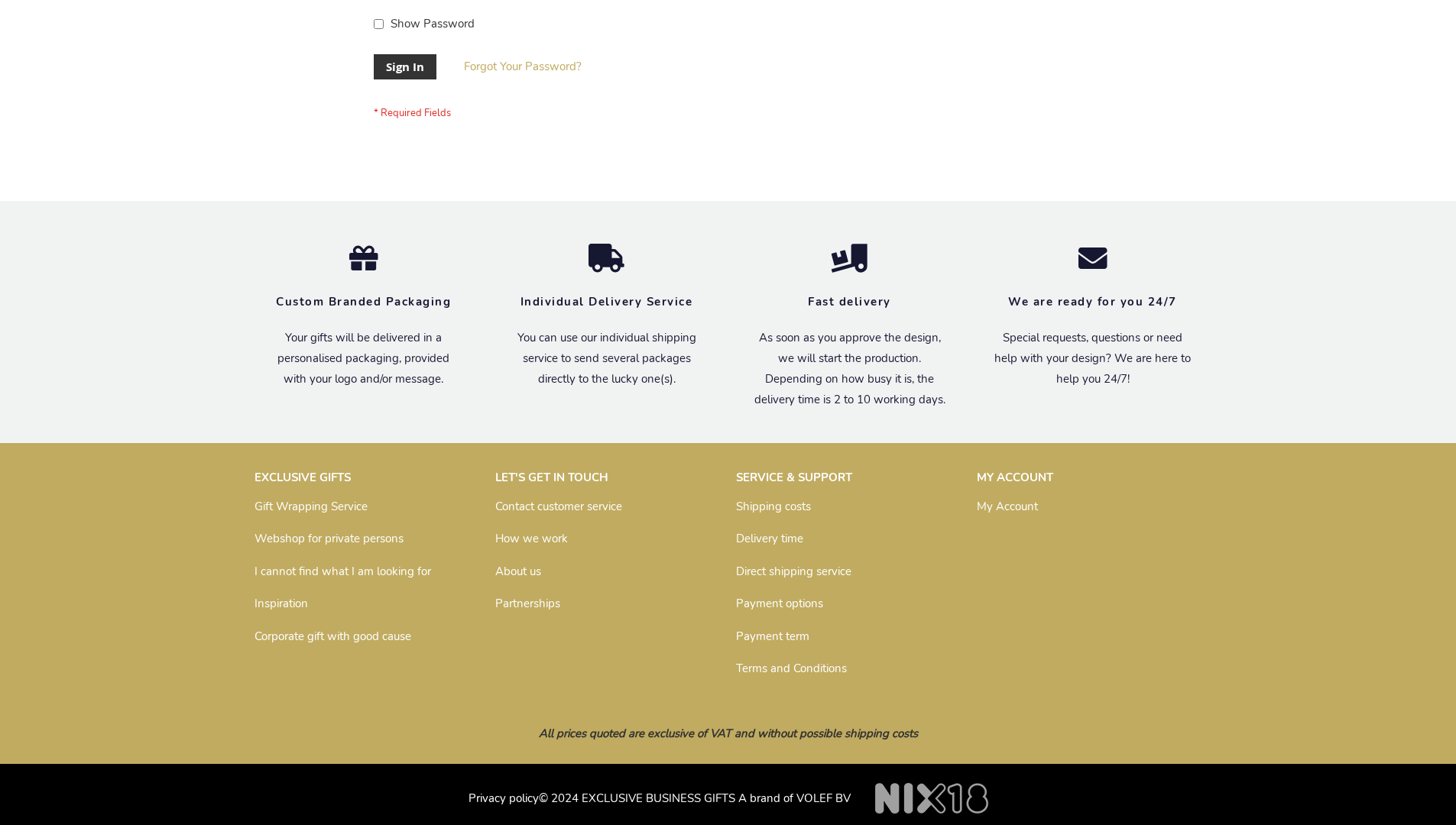
scroll to position [492, 0]
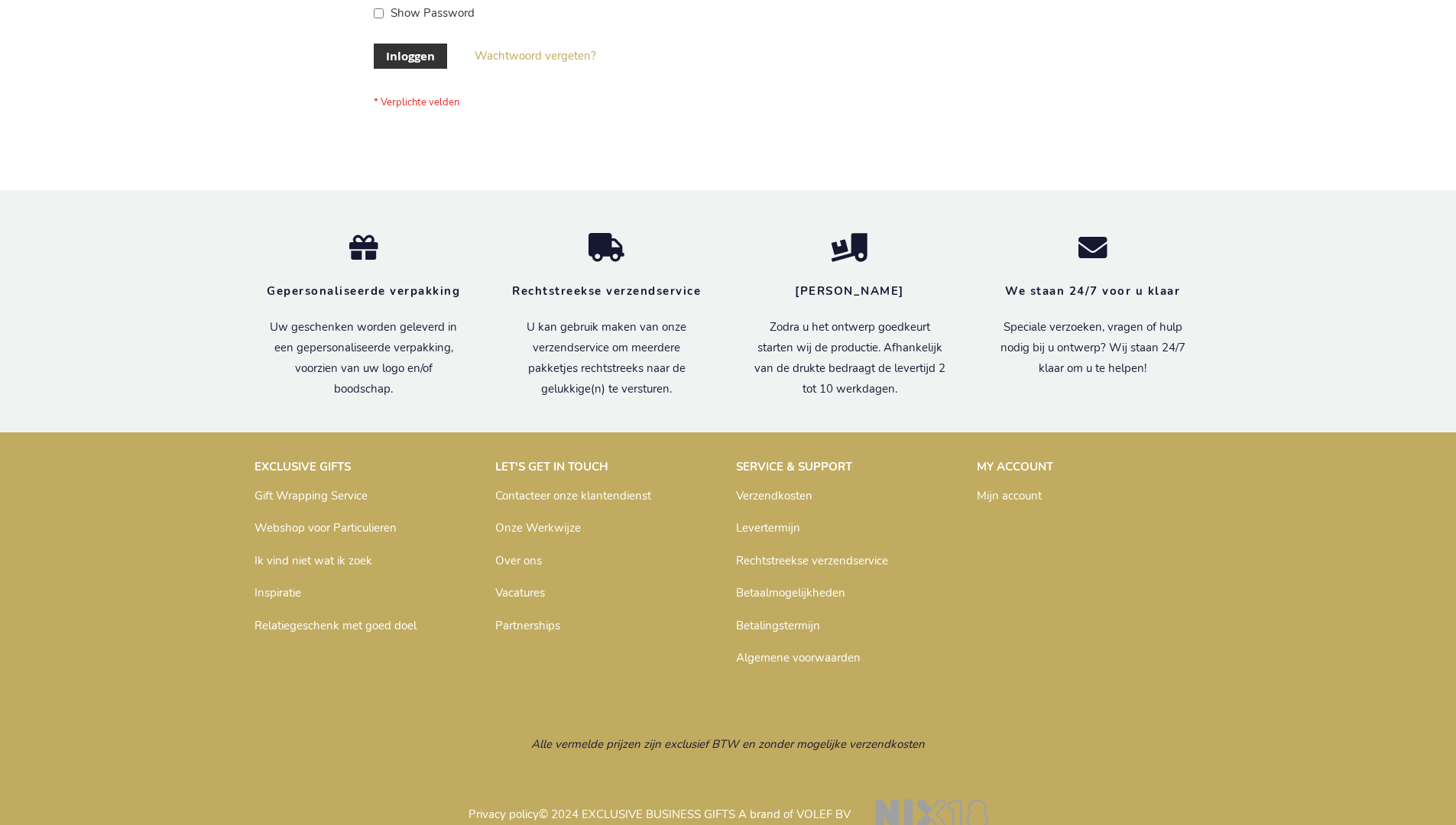
scroll to position [519, 0]
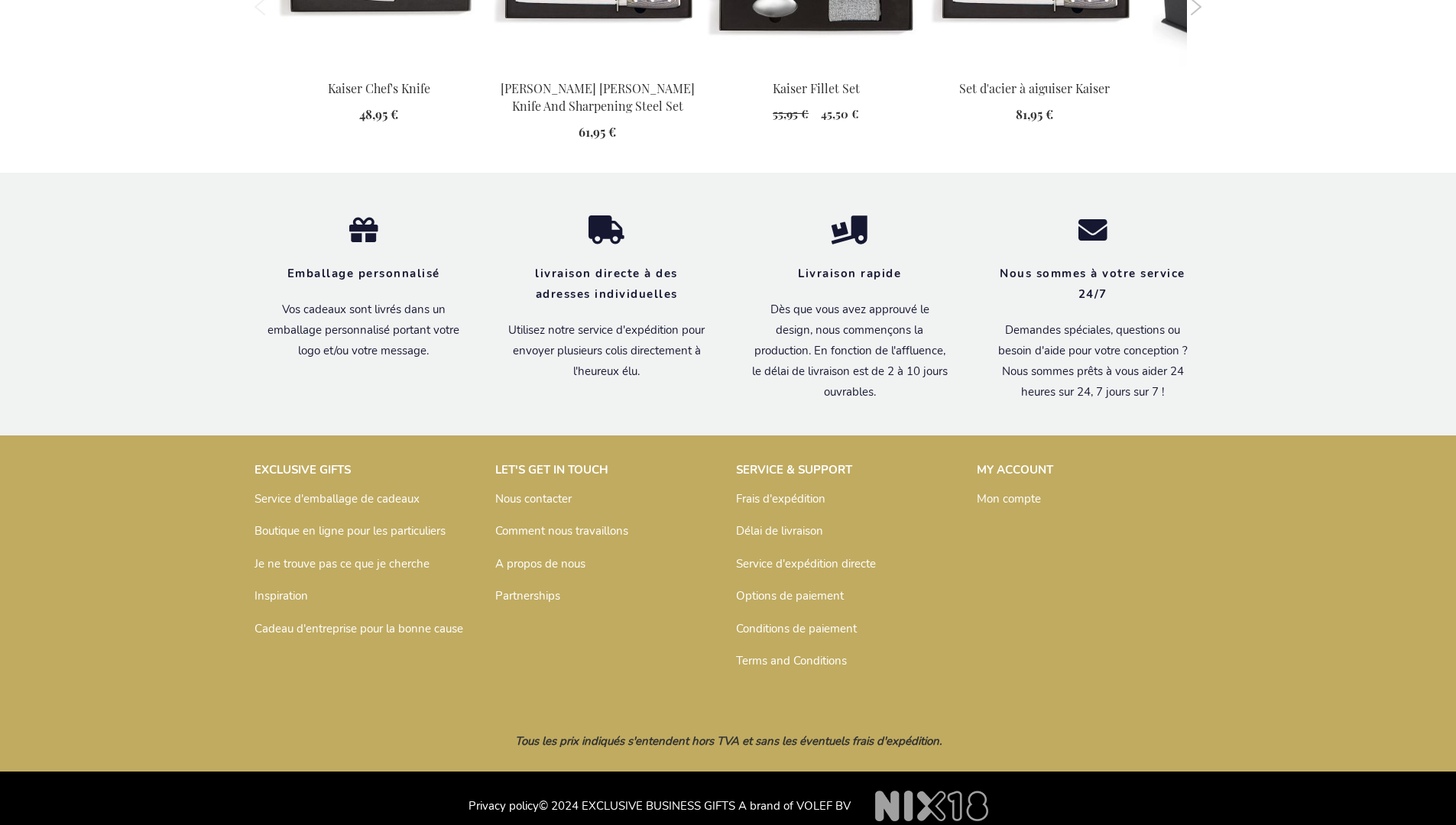
scroll to position [1629, 0]
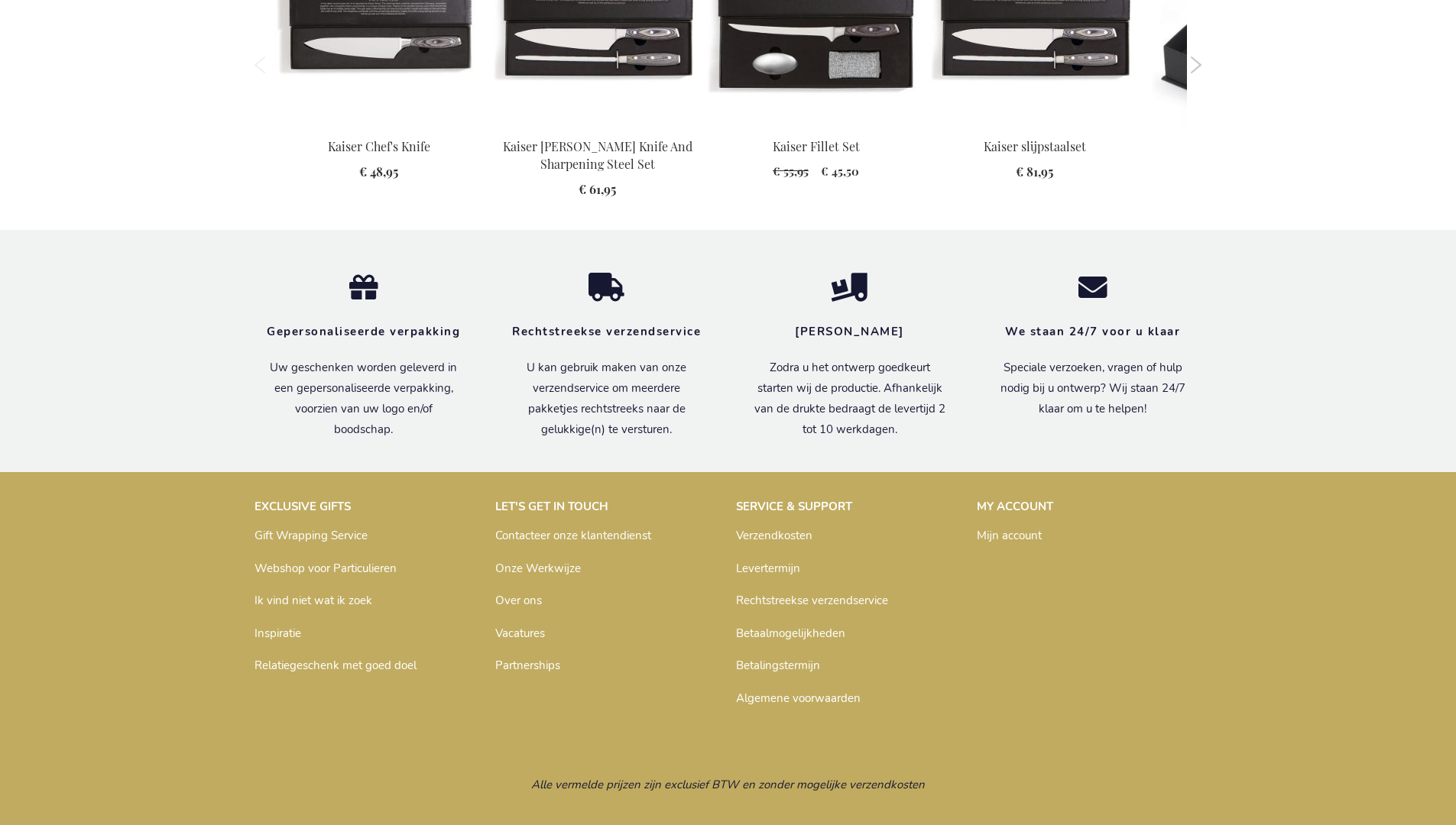
scroll to position [1604, 0]
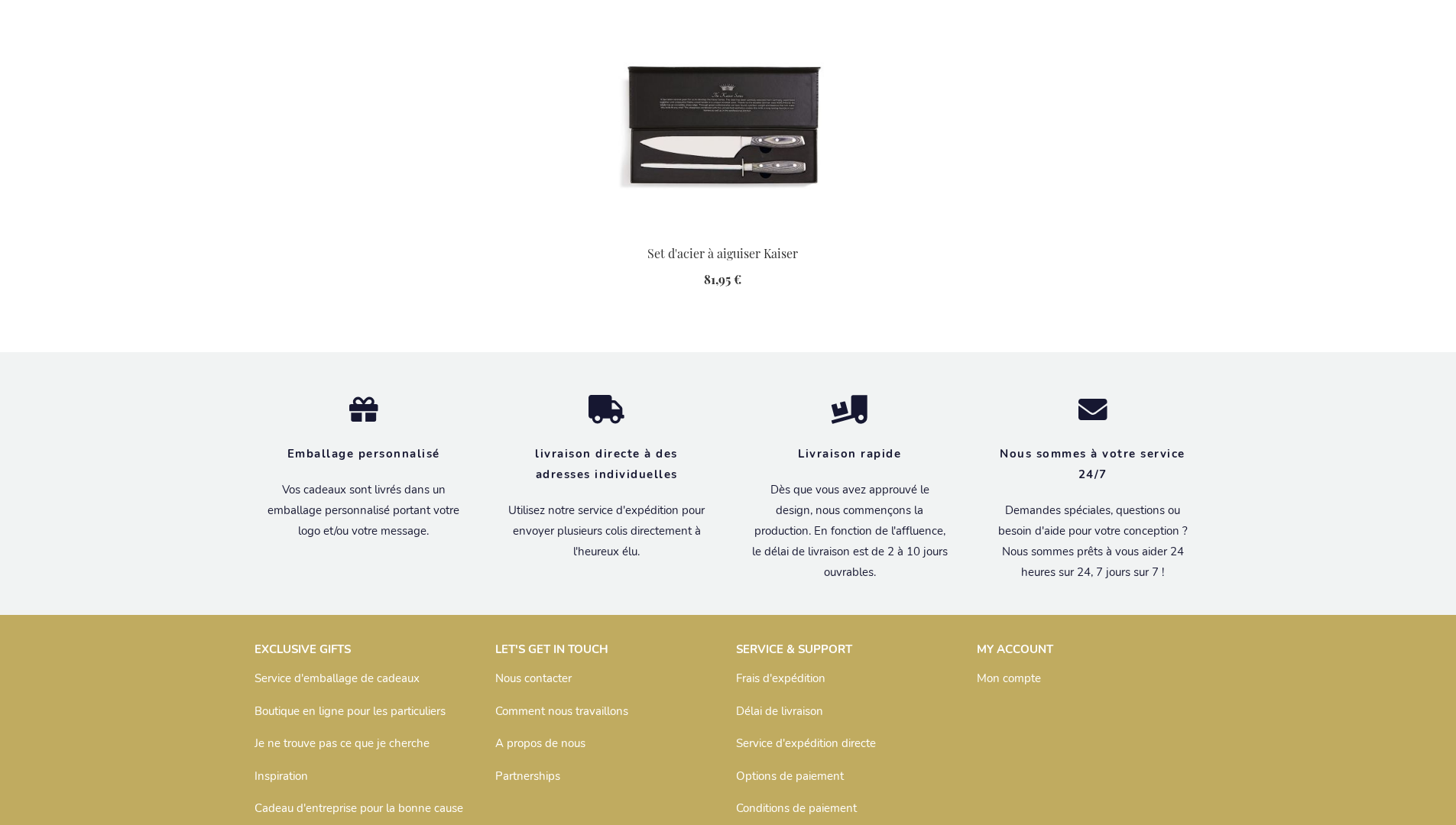
scroll to position [1674, 0]
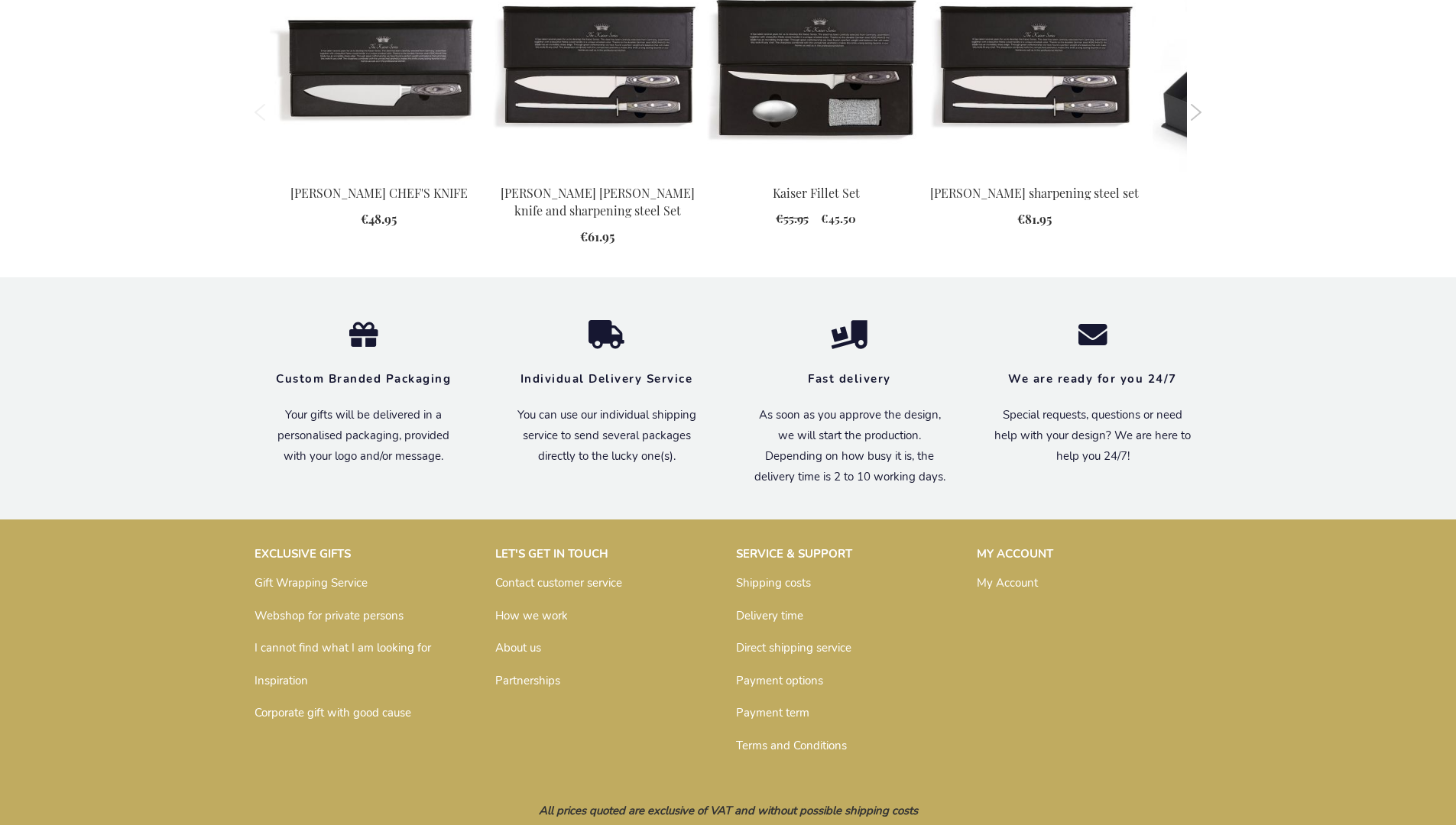
scroll to position [1511, 0]
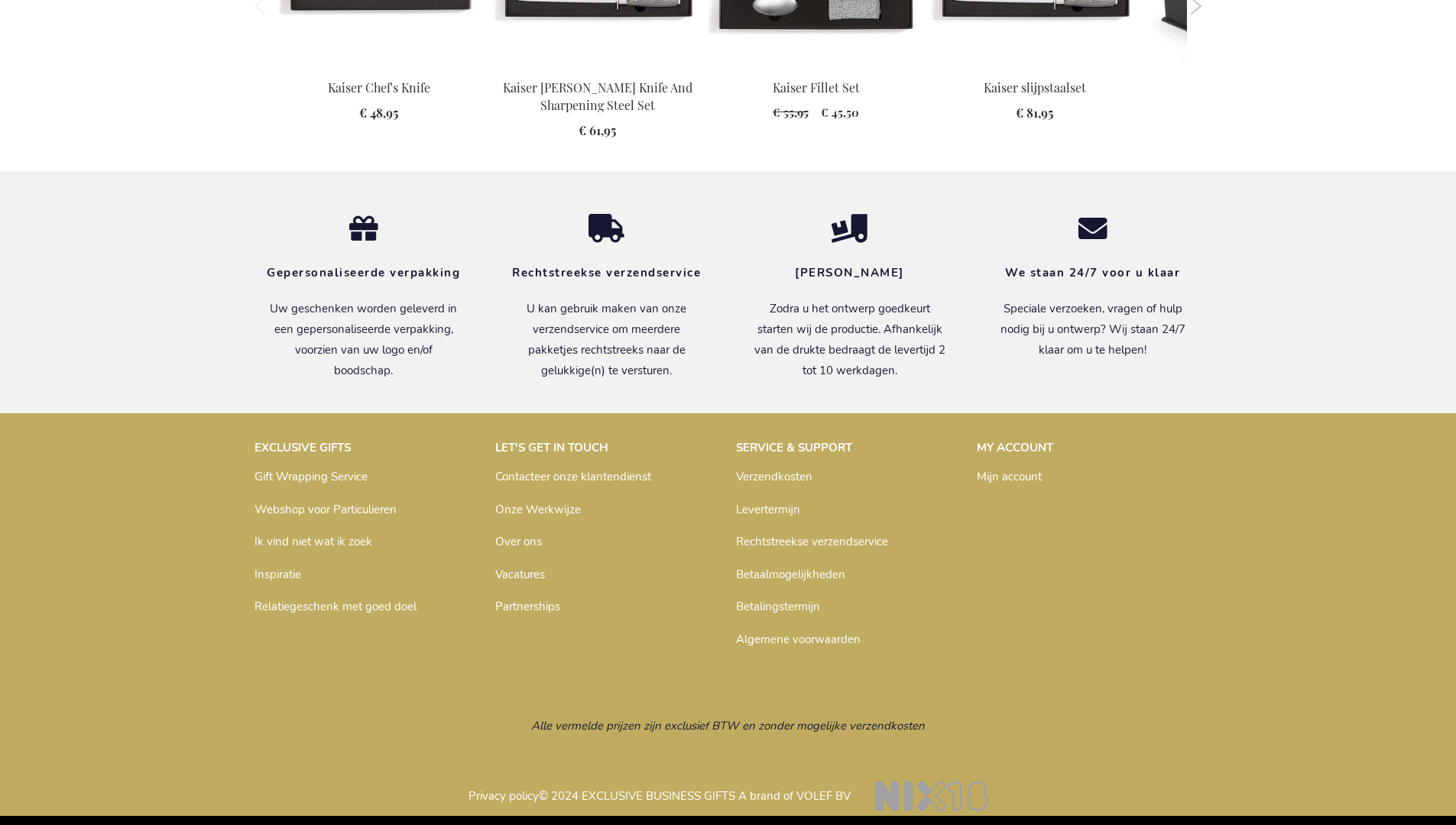
scroll to position [1604, 0]
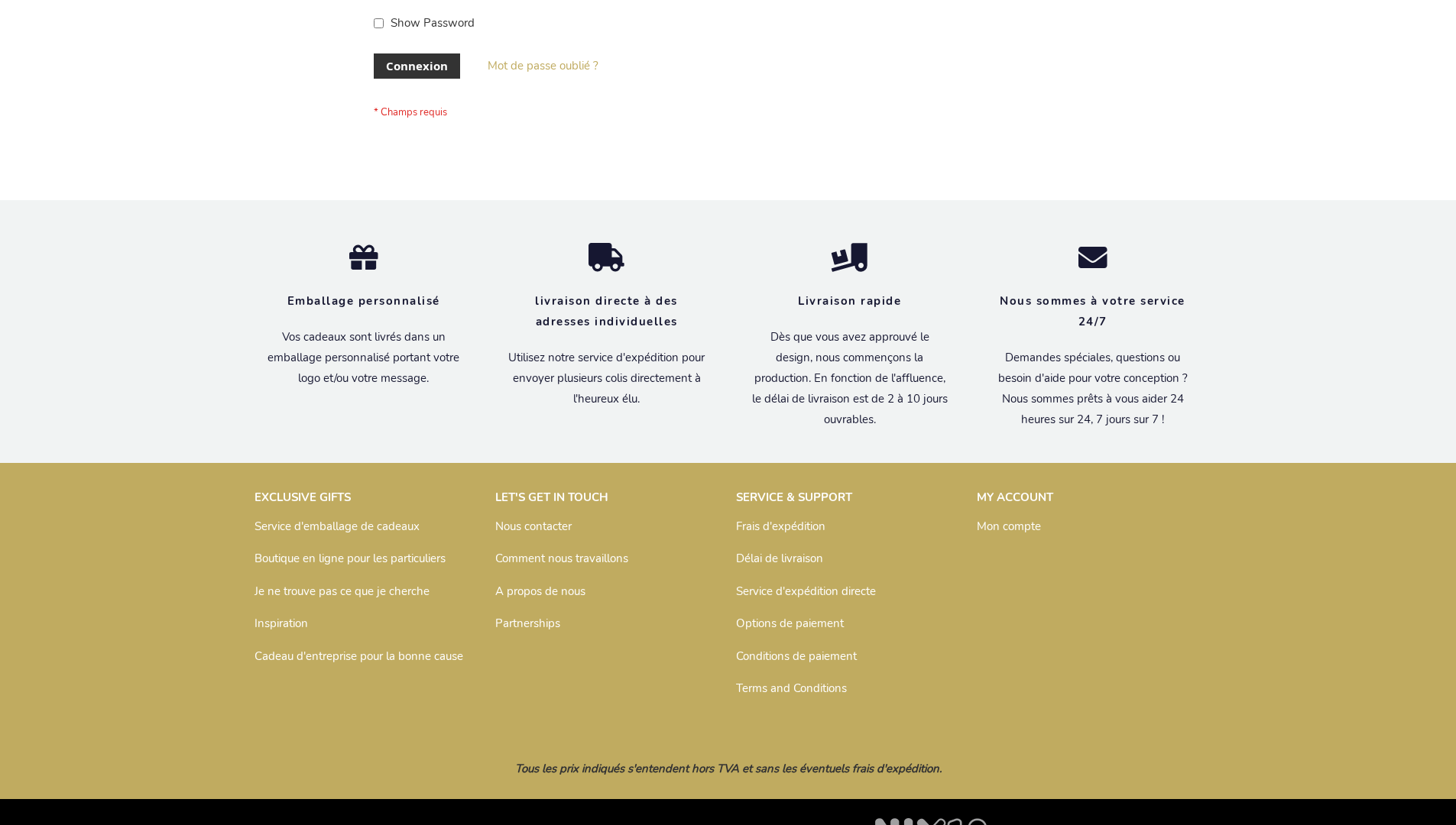
scroll to position [527, 0]
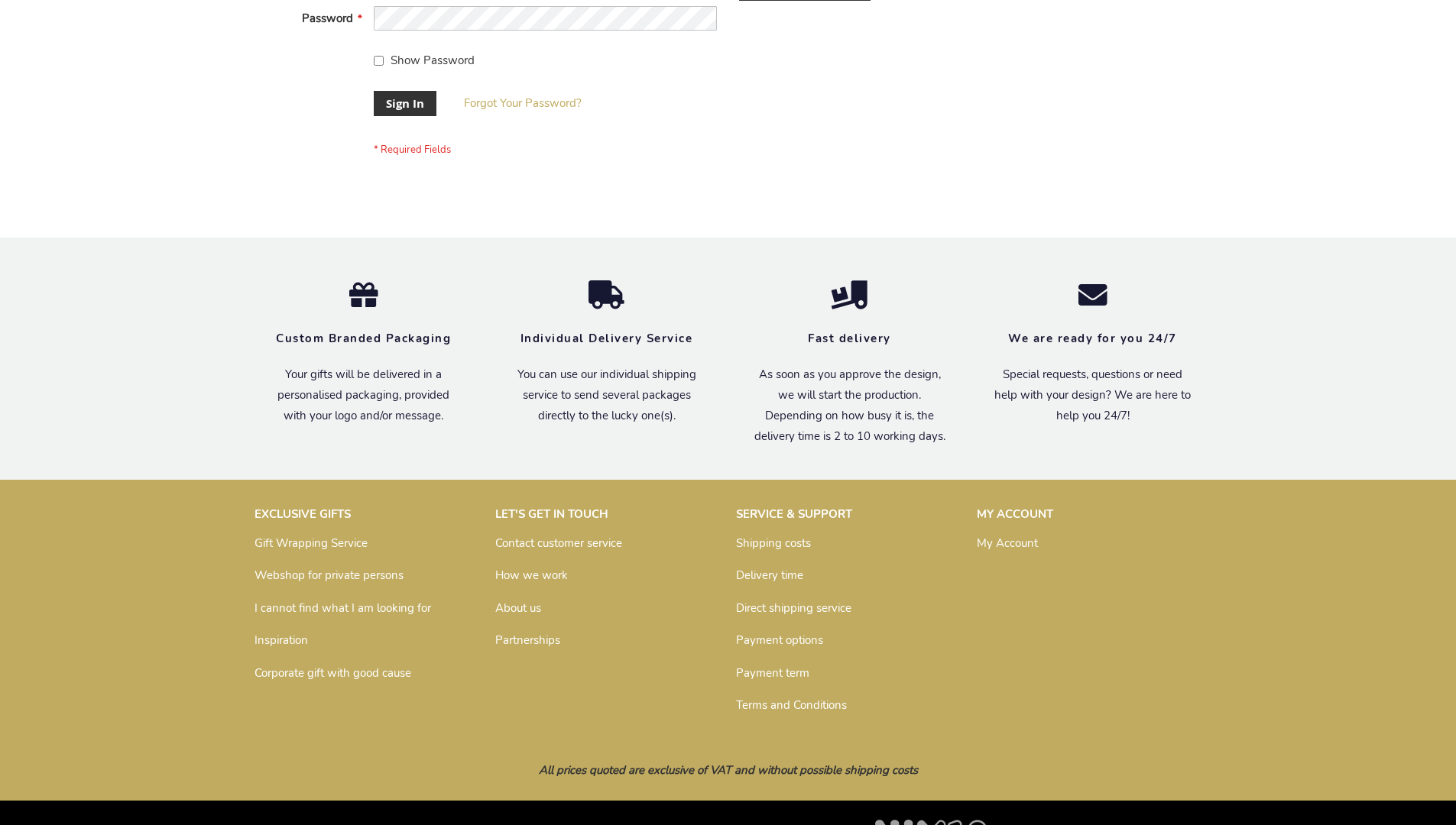
scroll to position [492, 0]
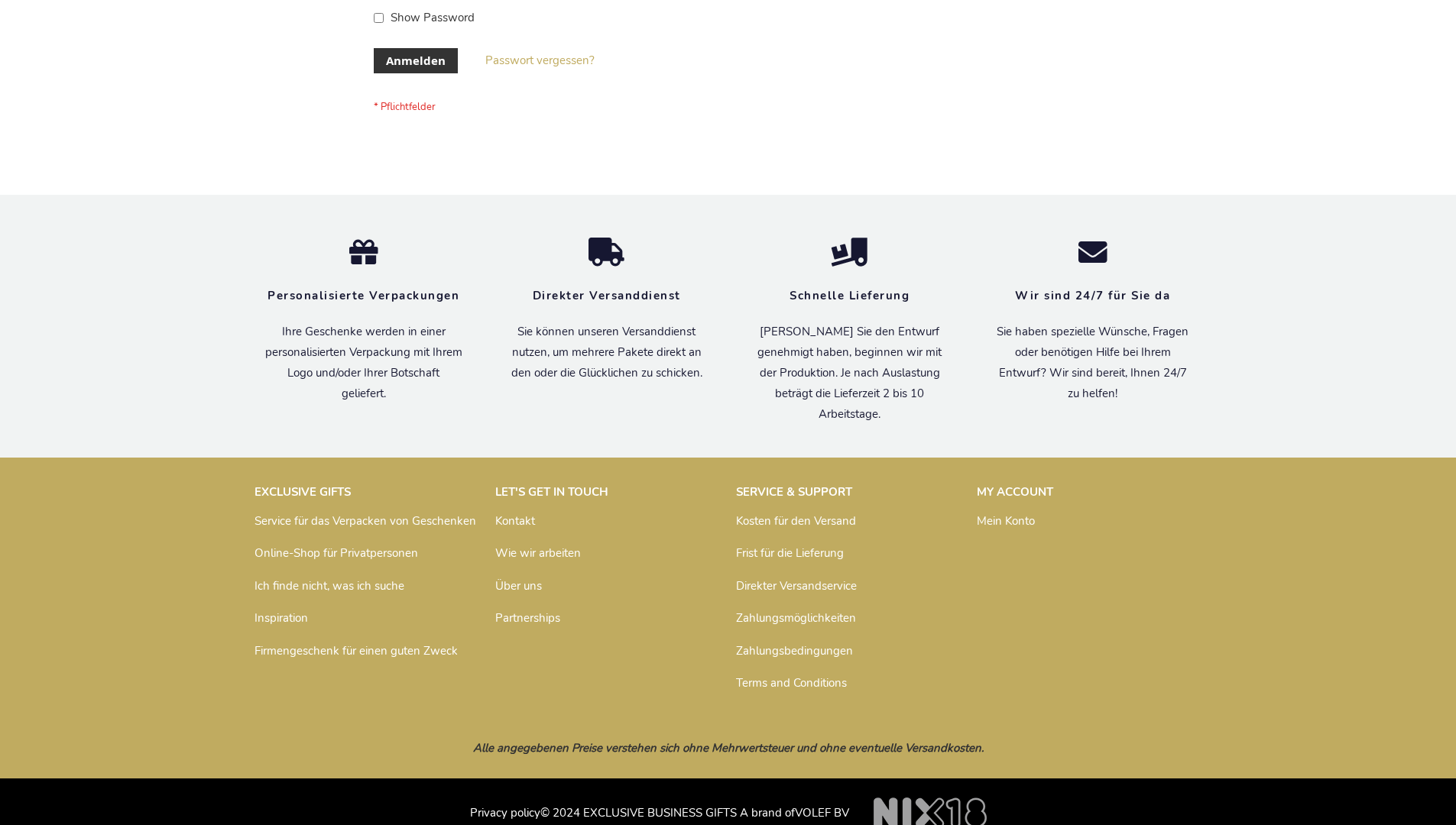
scroll to position [512, 0]
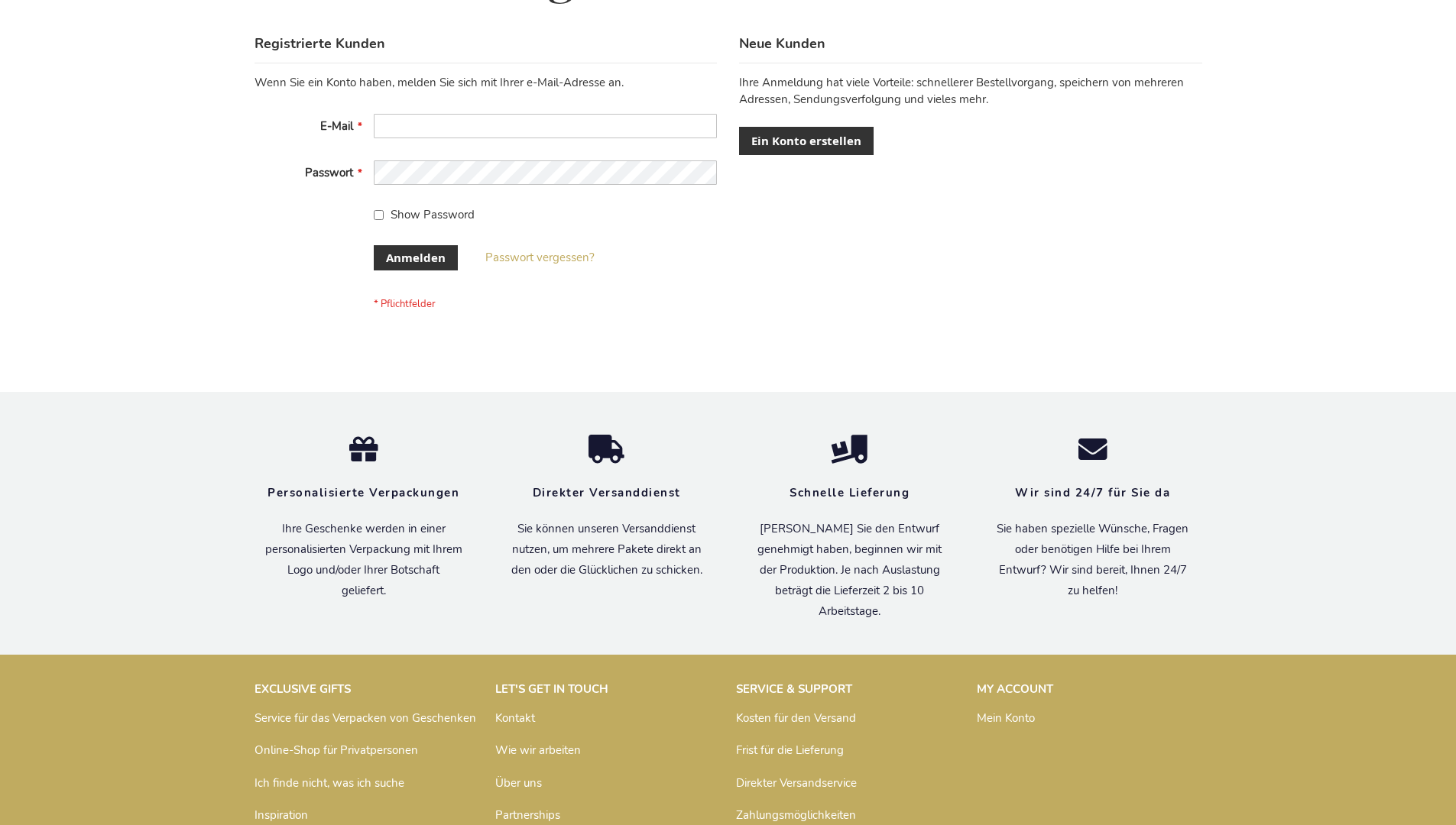
scroll to position [512, 0]
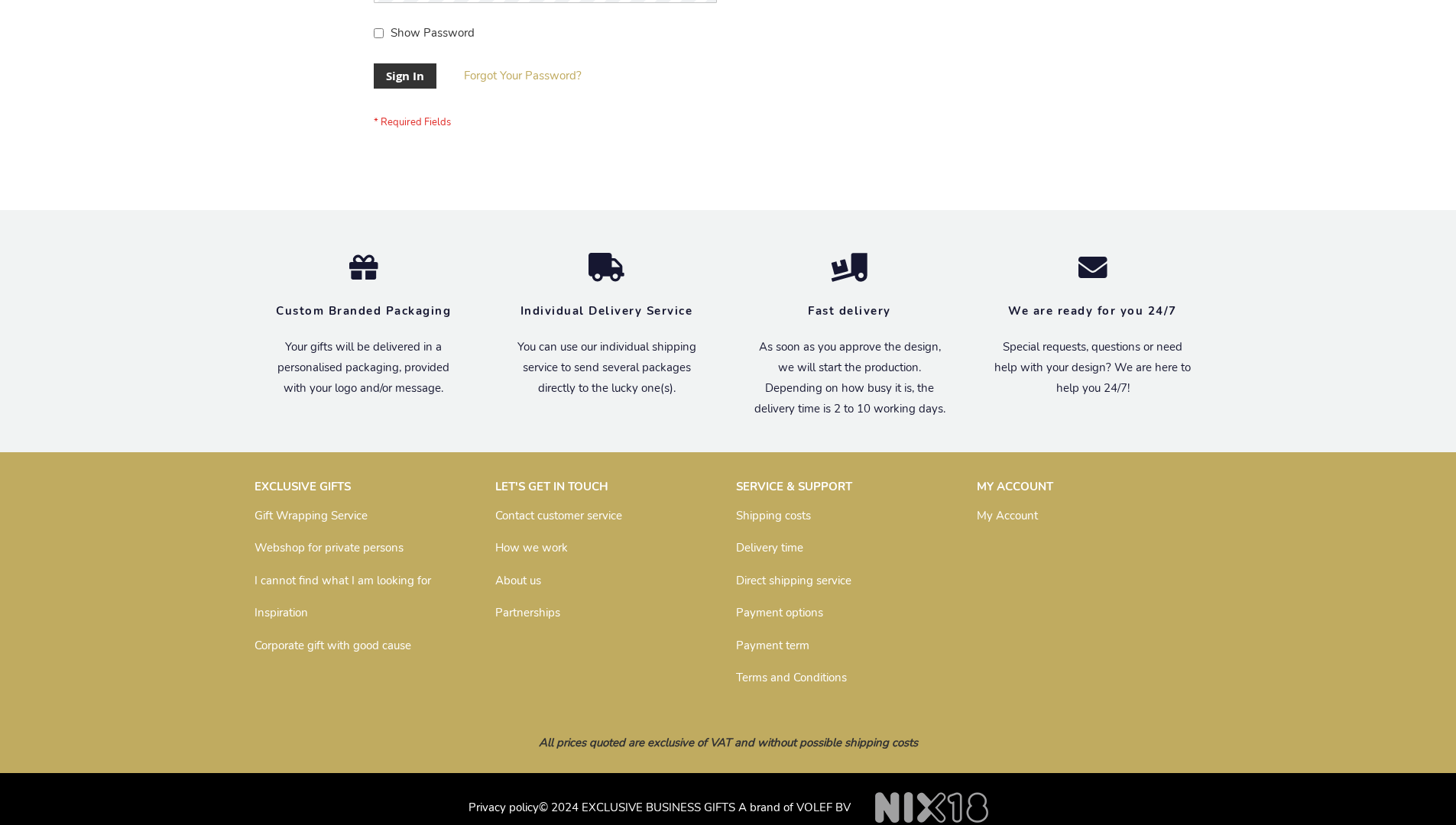
scroll to position [492, 0]
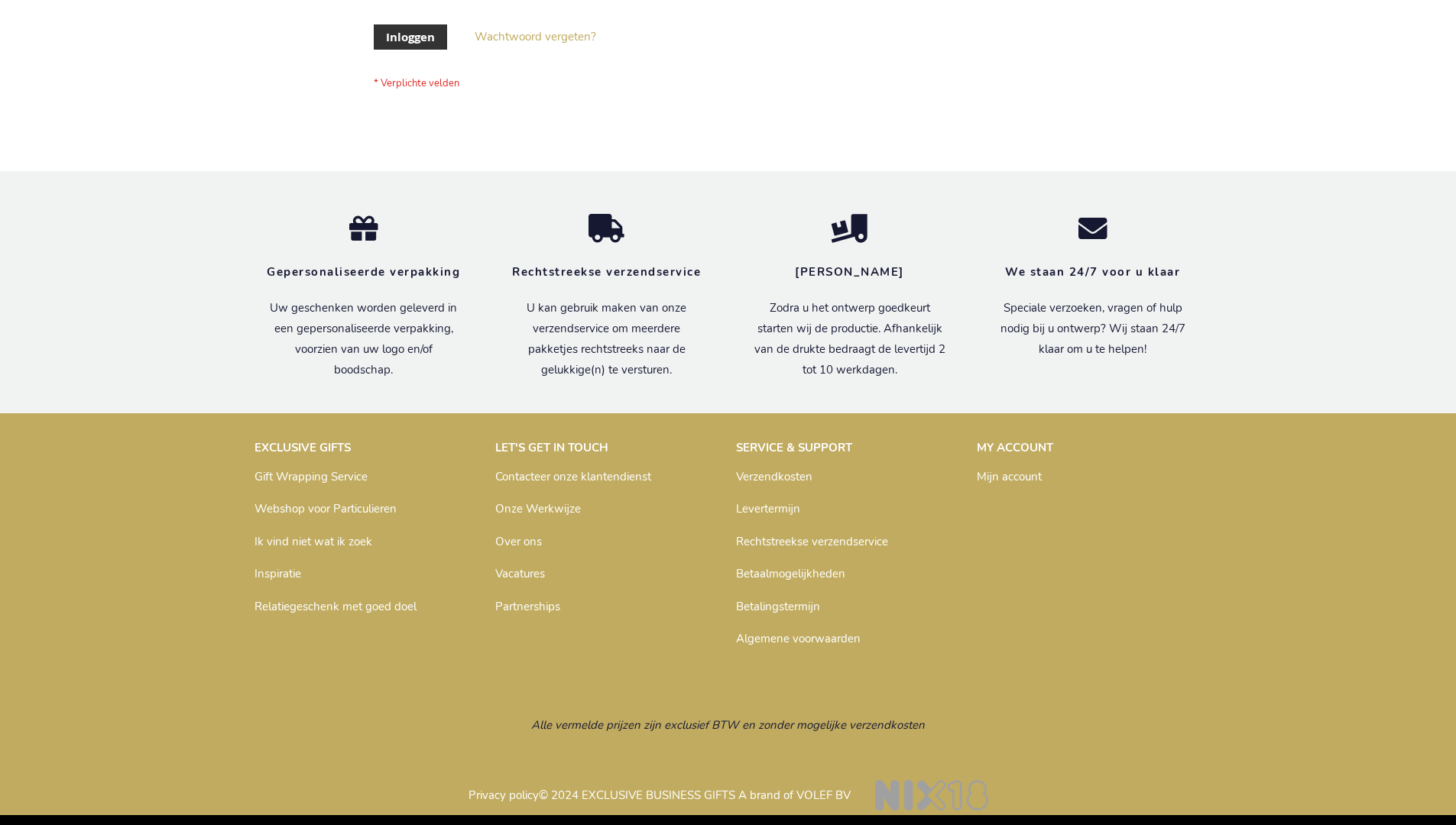
scroll to position [519, 0]
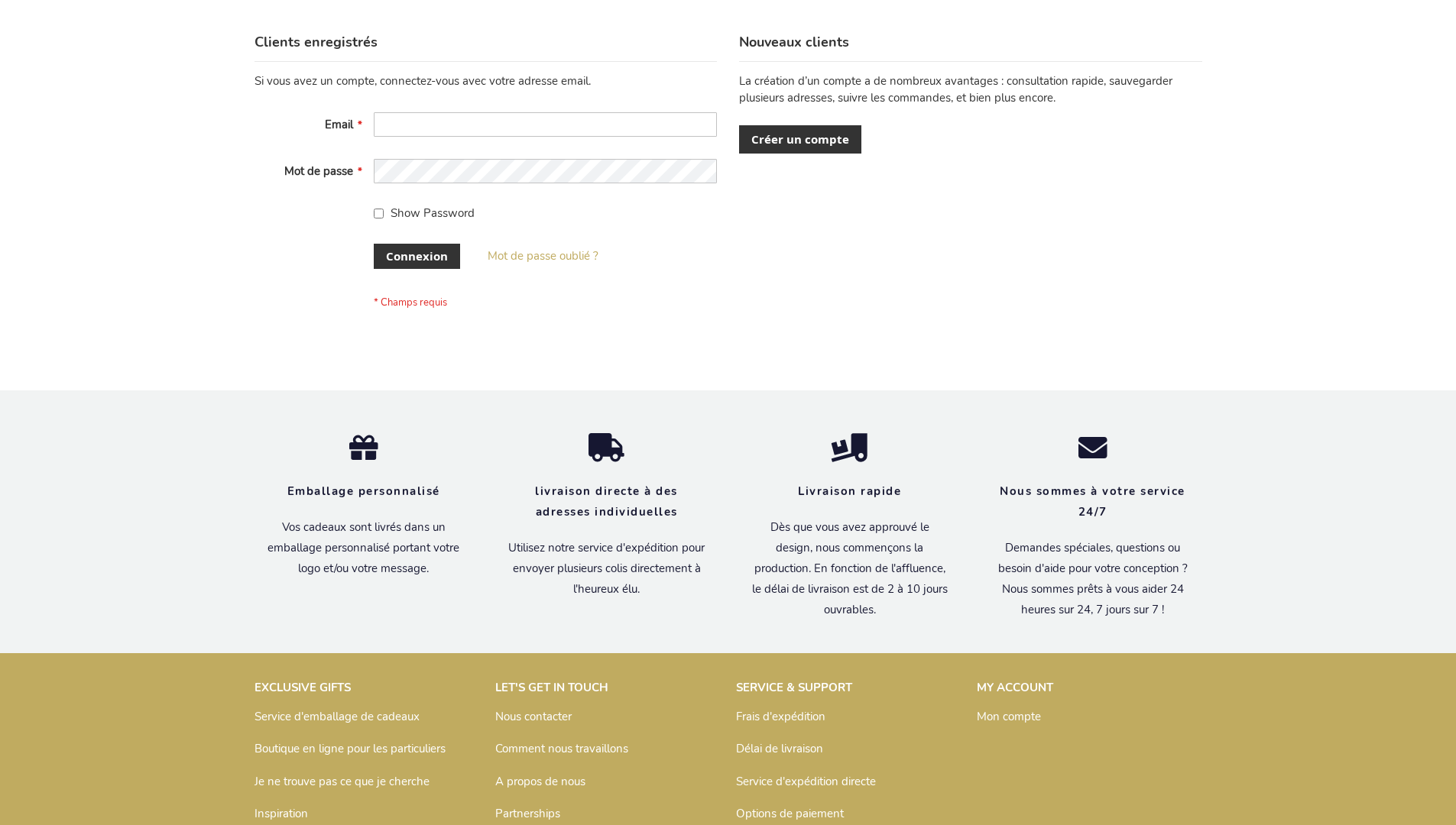
scroll to position [527, 0]
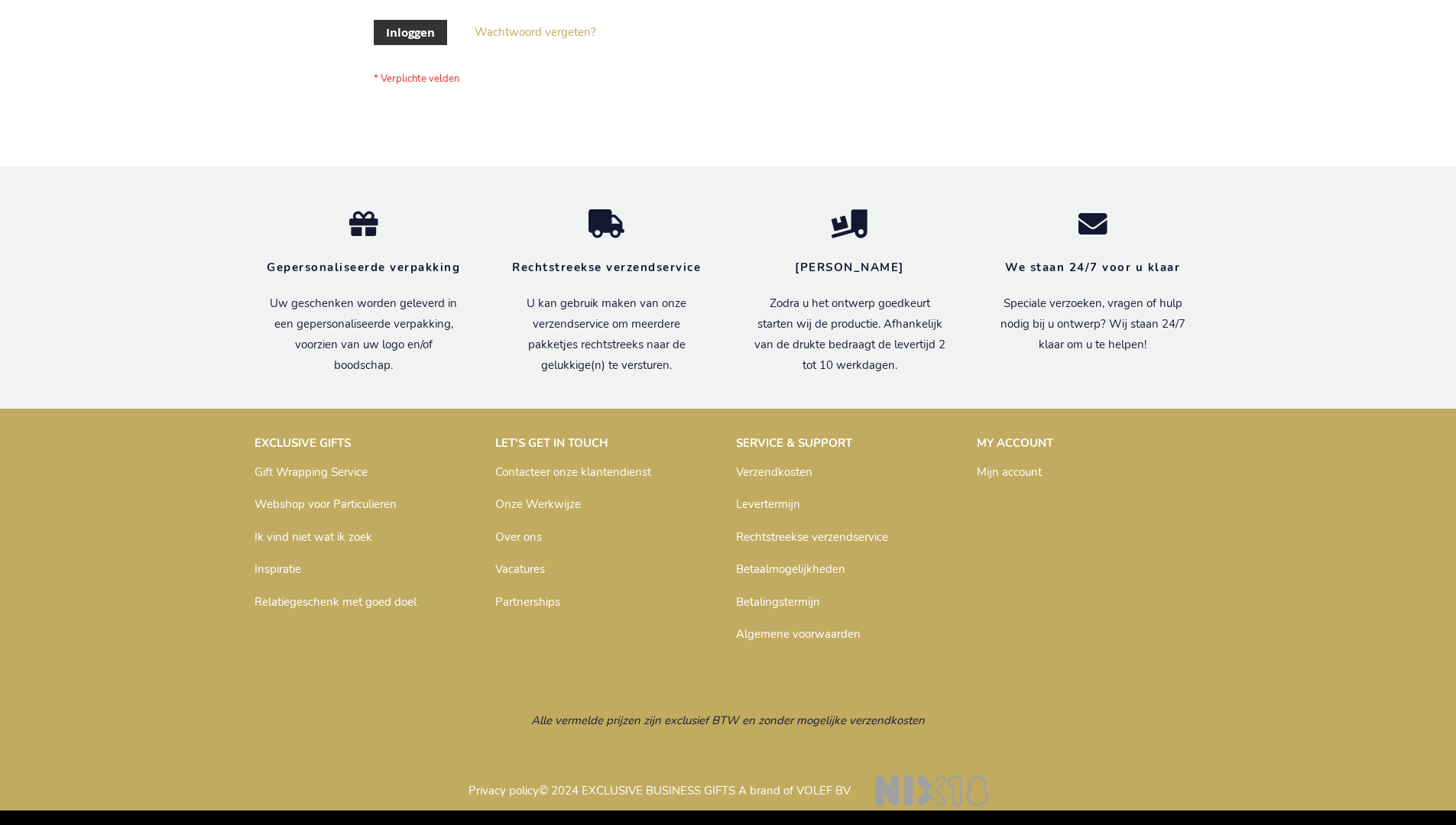
scroll to position [519, 0]
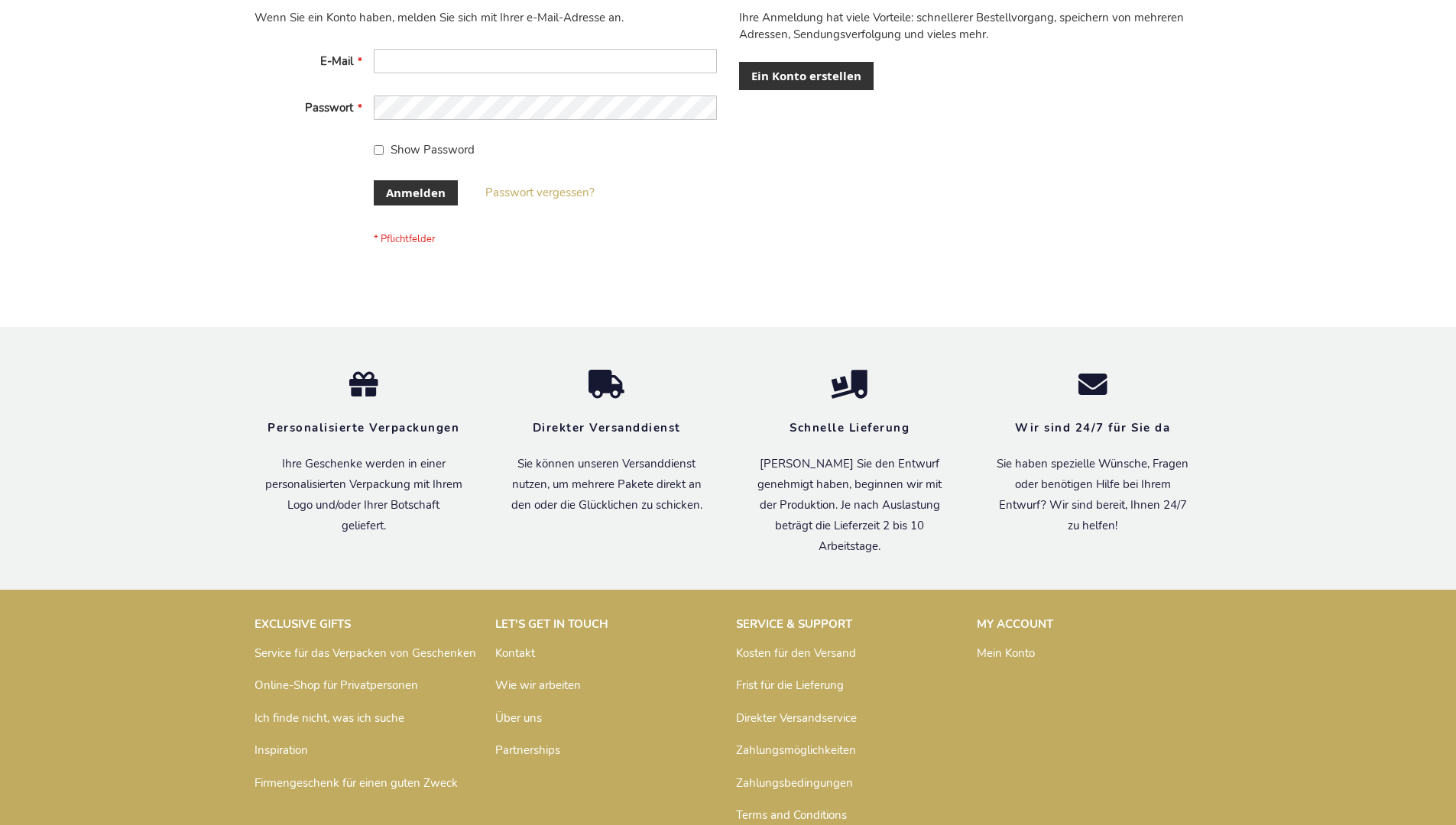
scroll to position [512, 0]
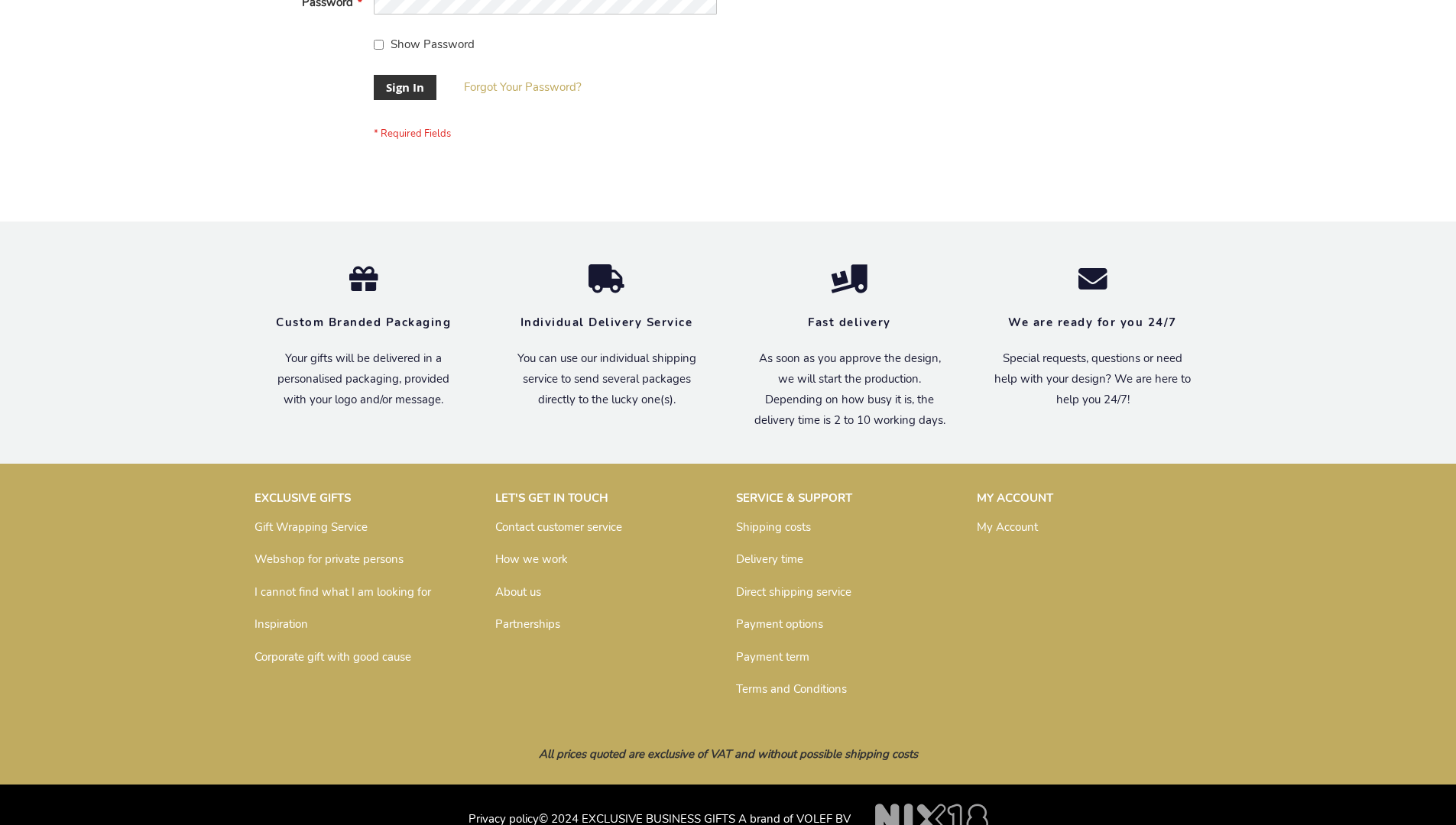
scroll to position [492, 0]
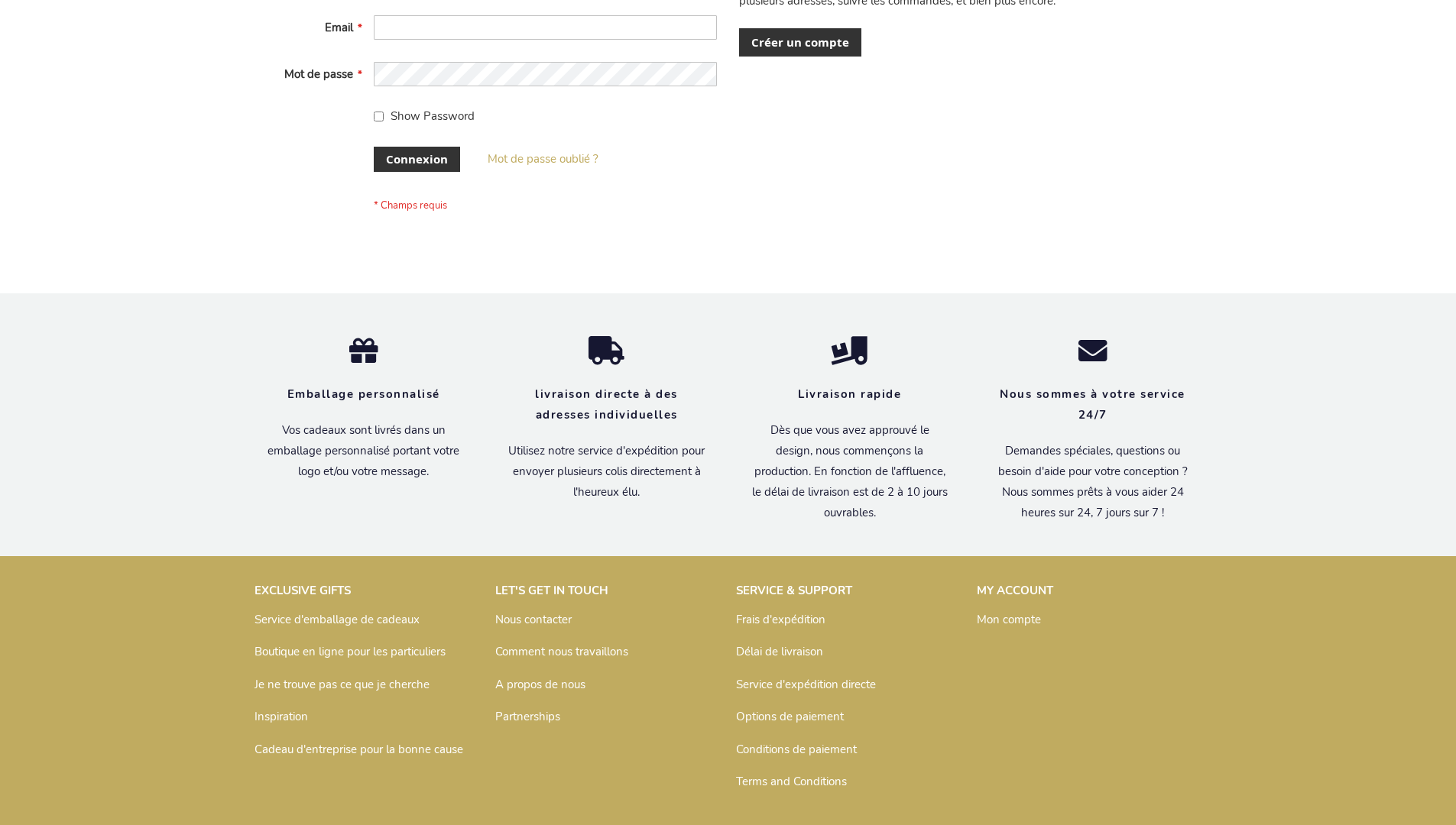
scroll to position [527, 0]
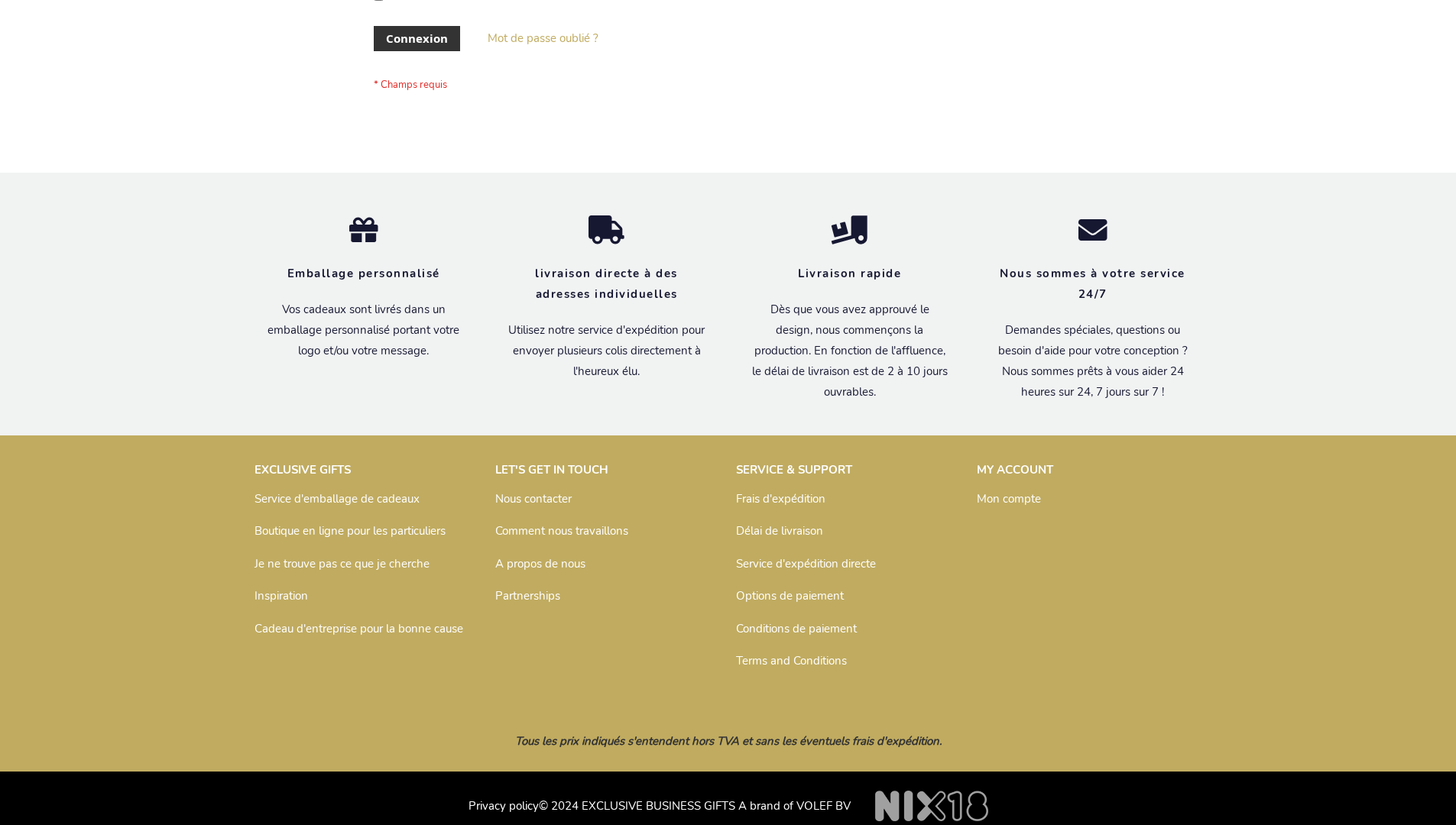
scroll to position [527, 0]
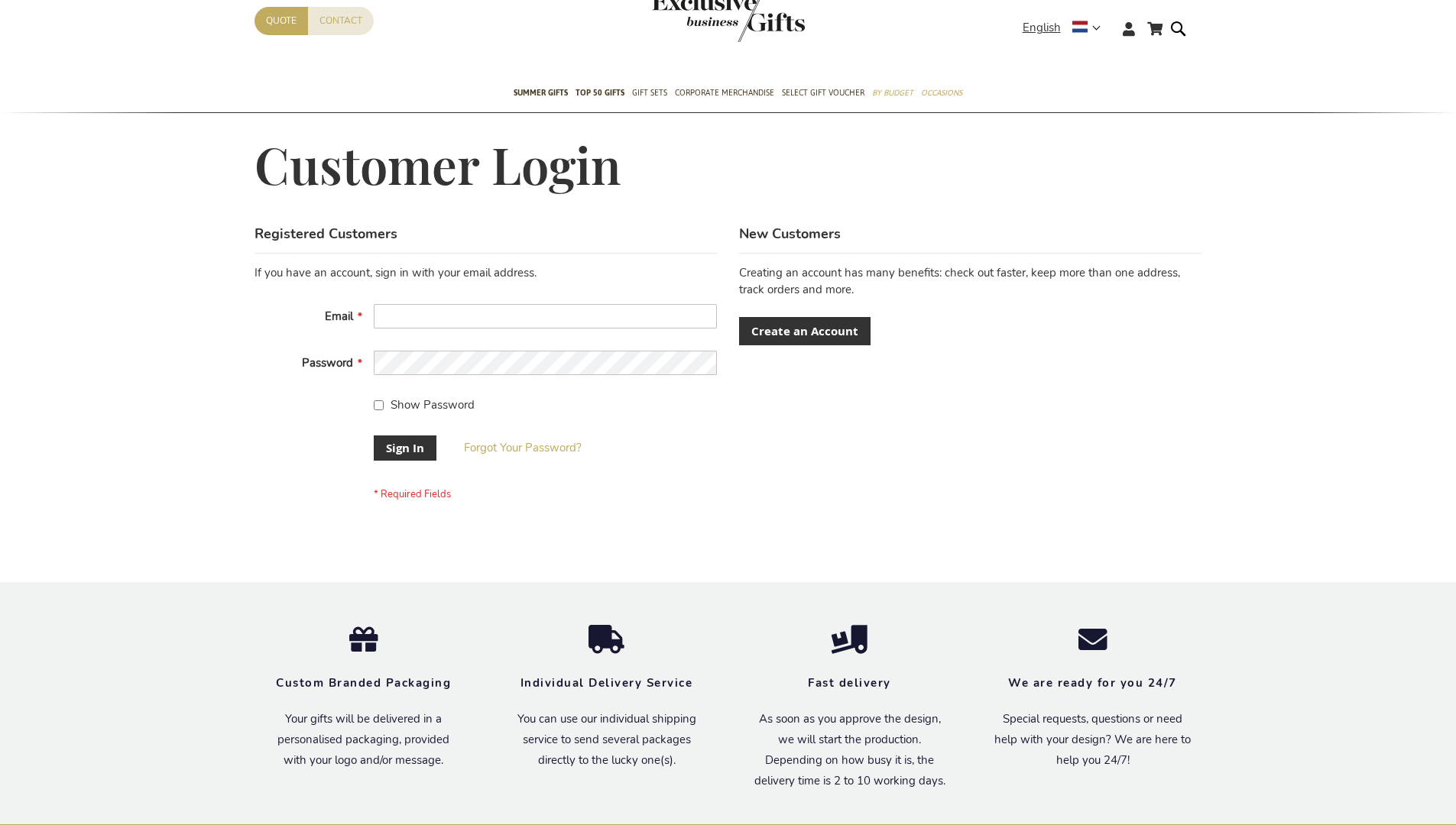
scroll to position [480, 0]
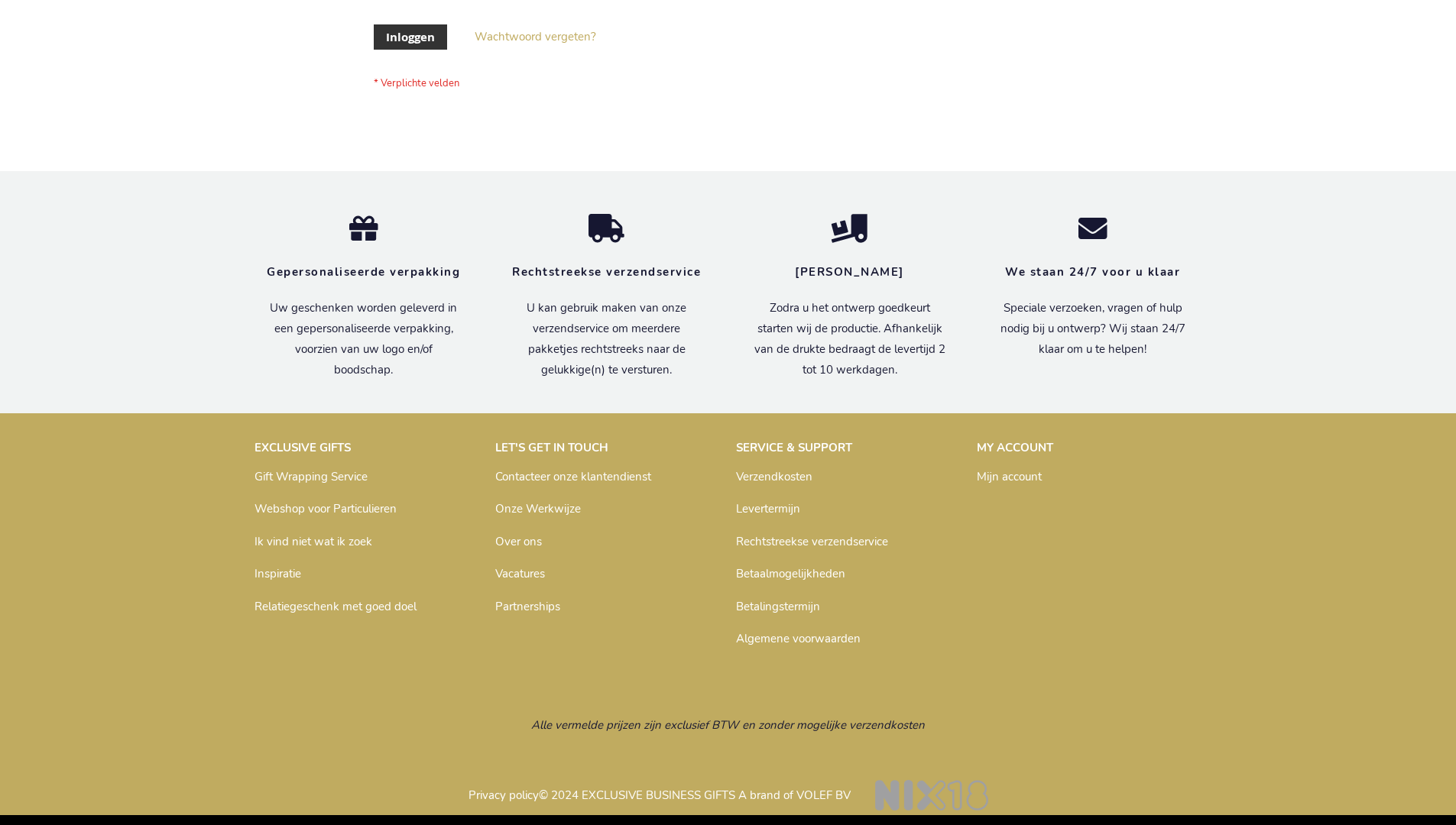
scroll to position [519, 0]
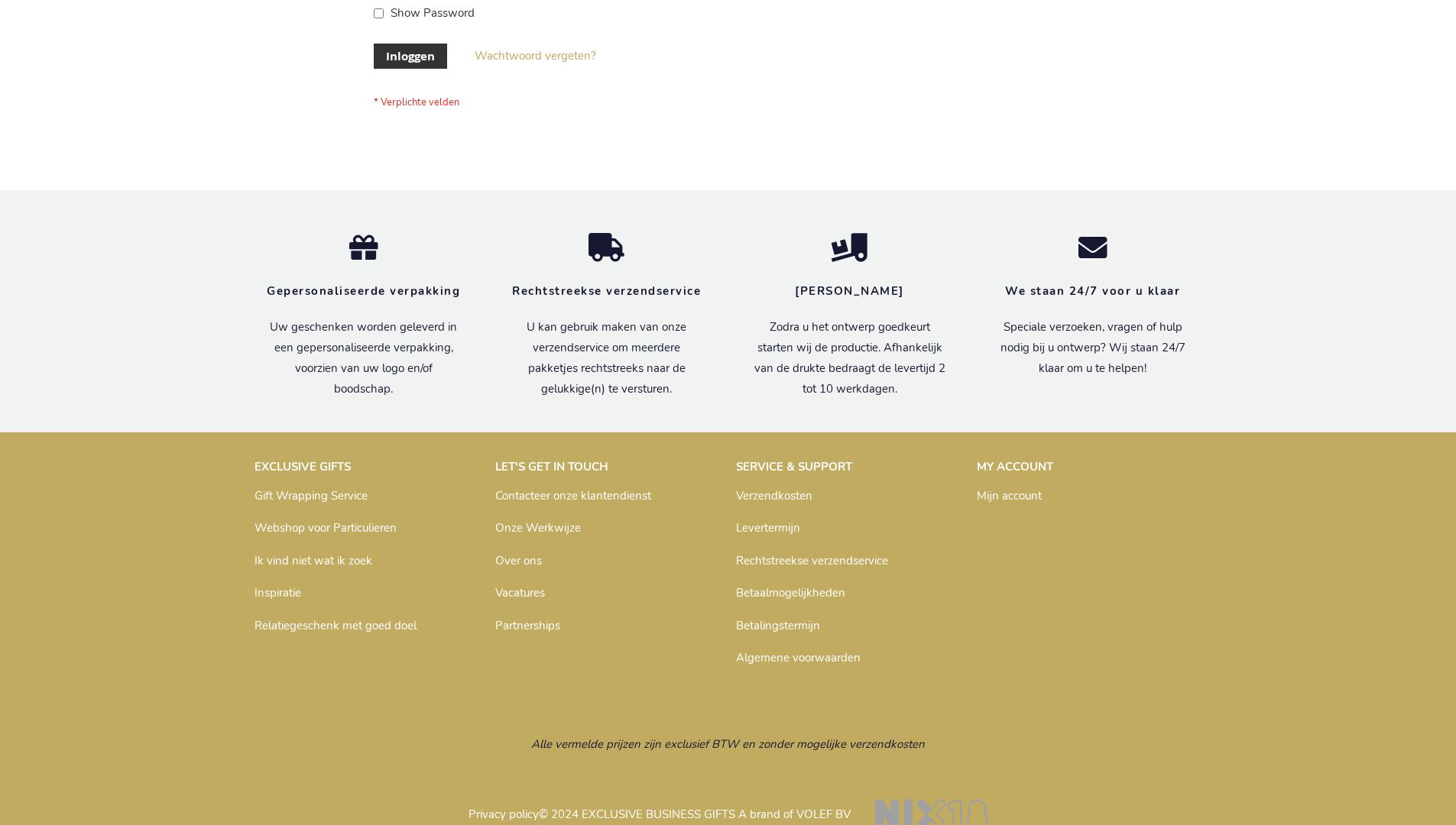
scroll to position [519, 0]
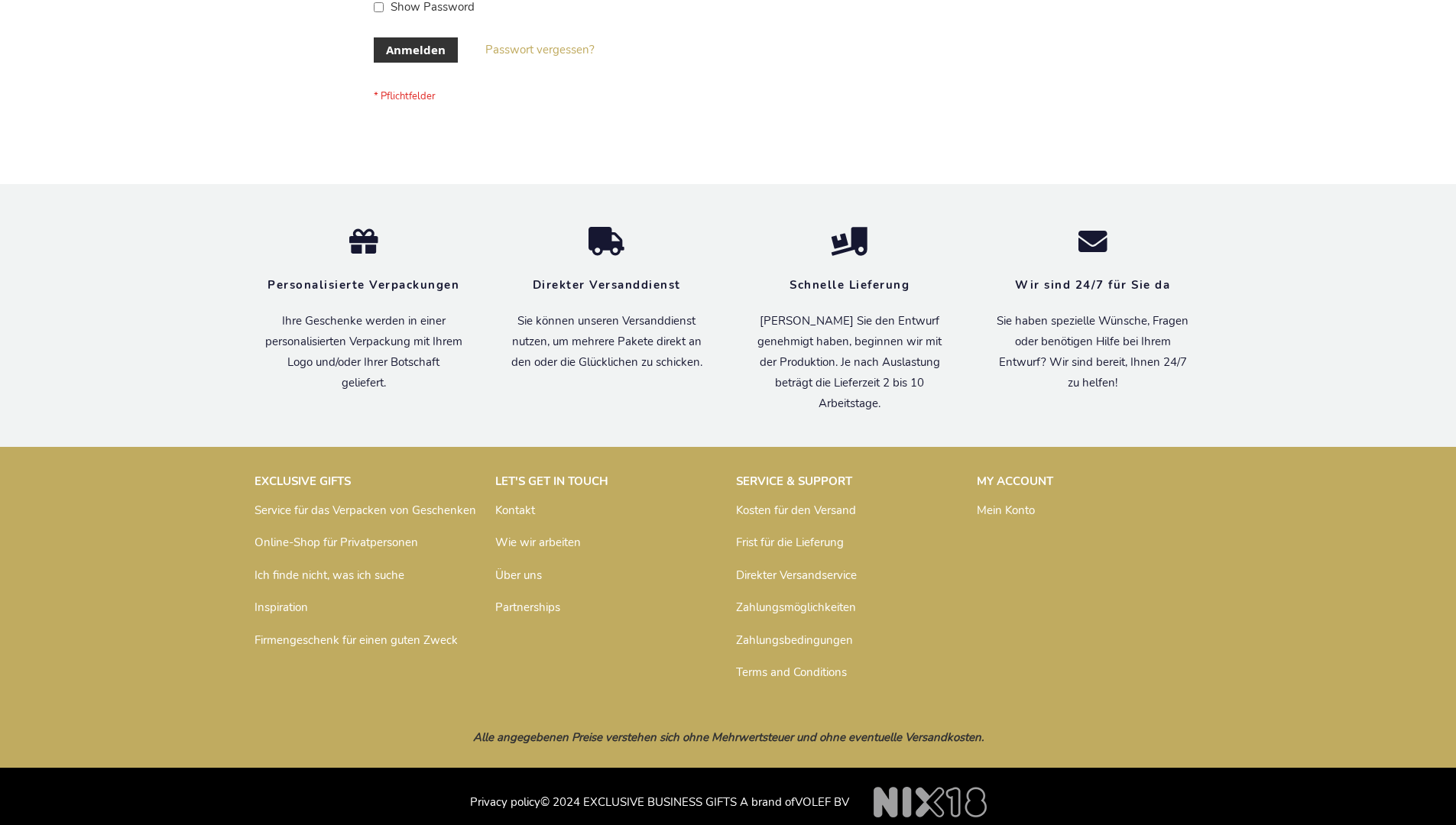
scroll to position [512, 0]
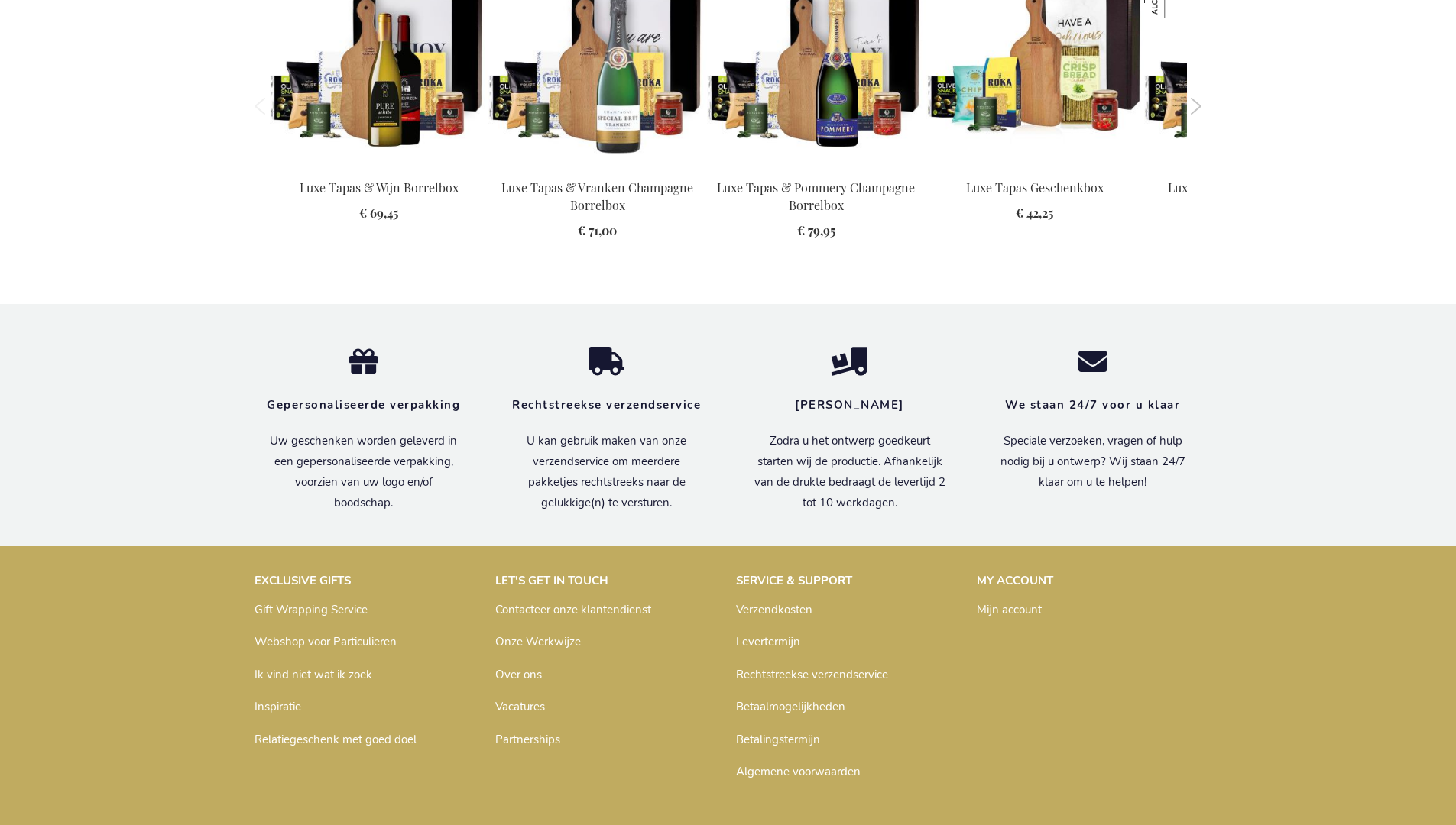
scroll to position [2169, 0]
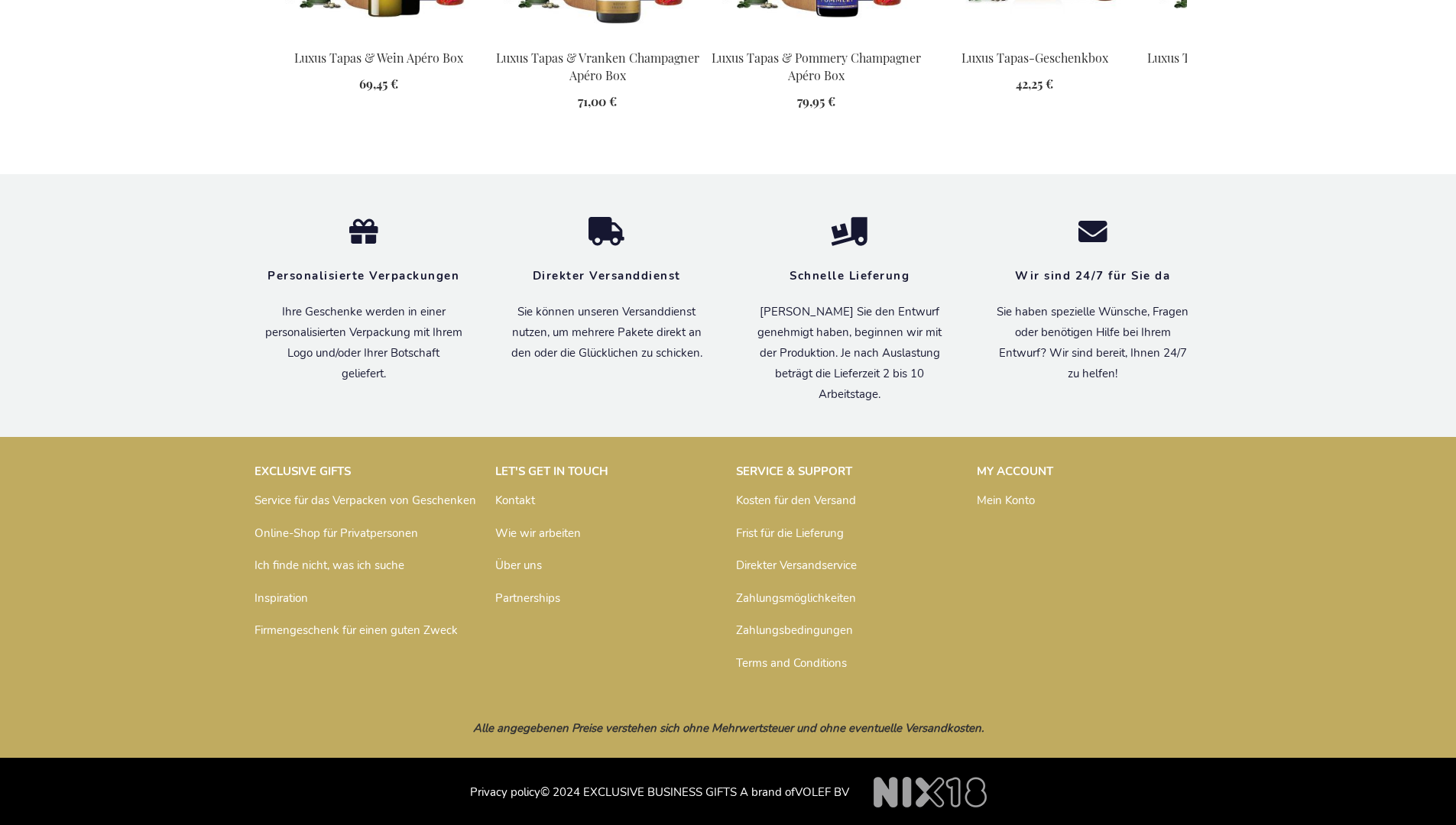
scroll to position [2196, 0]
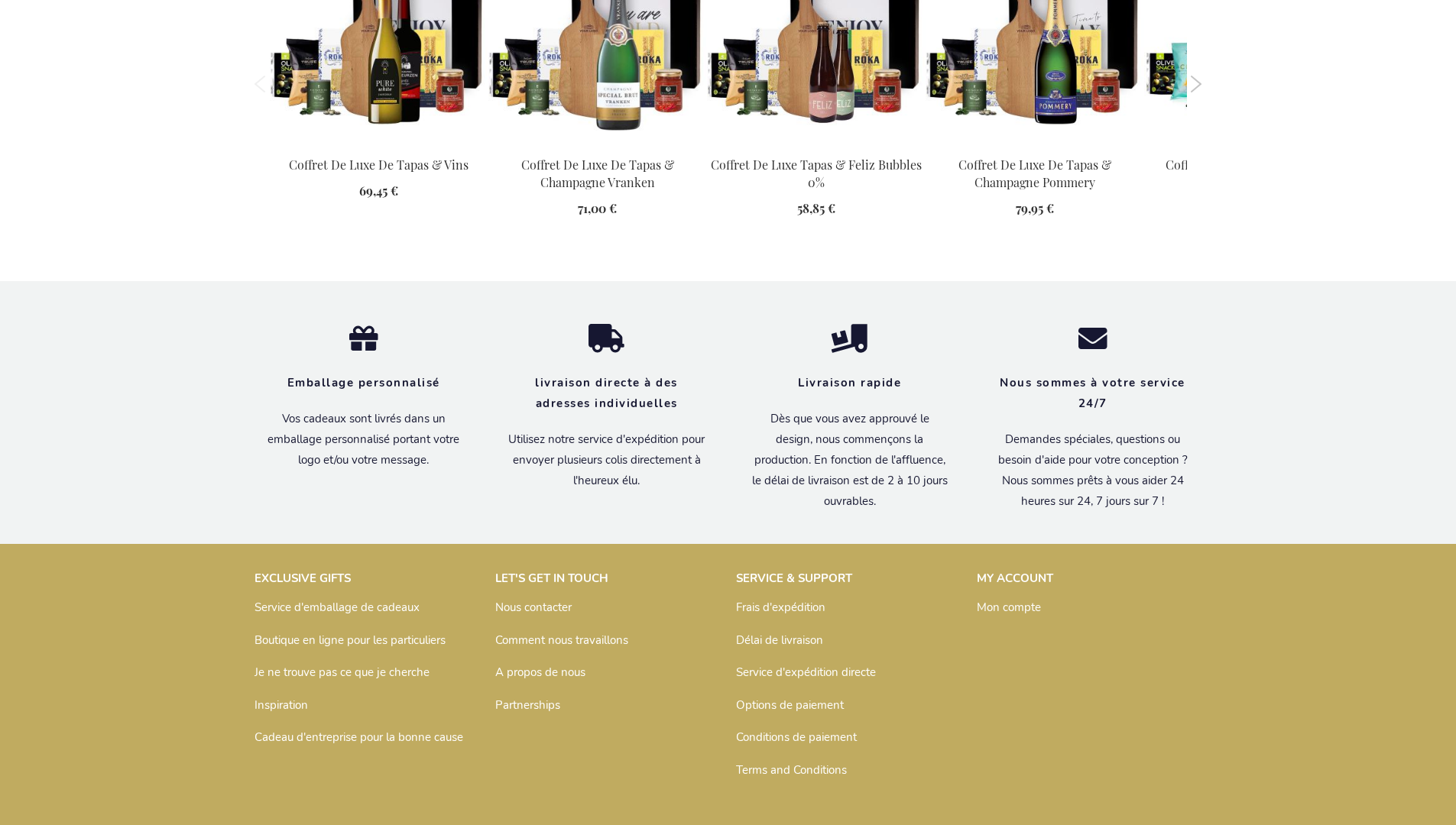
scroll to position [2212, 0]
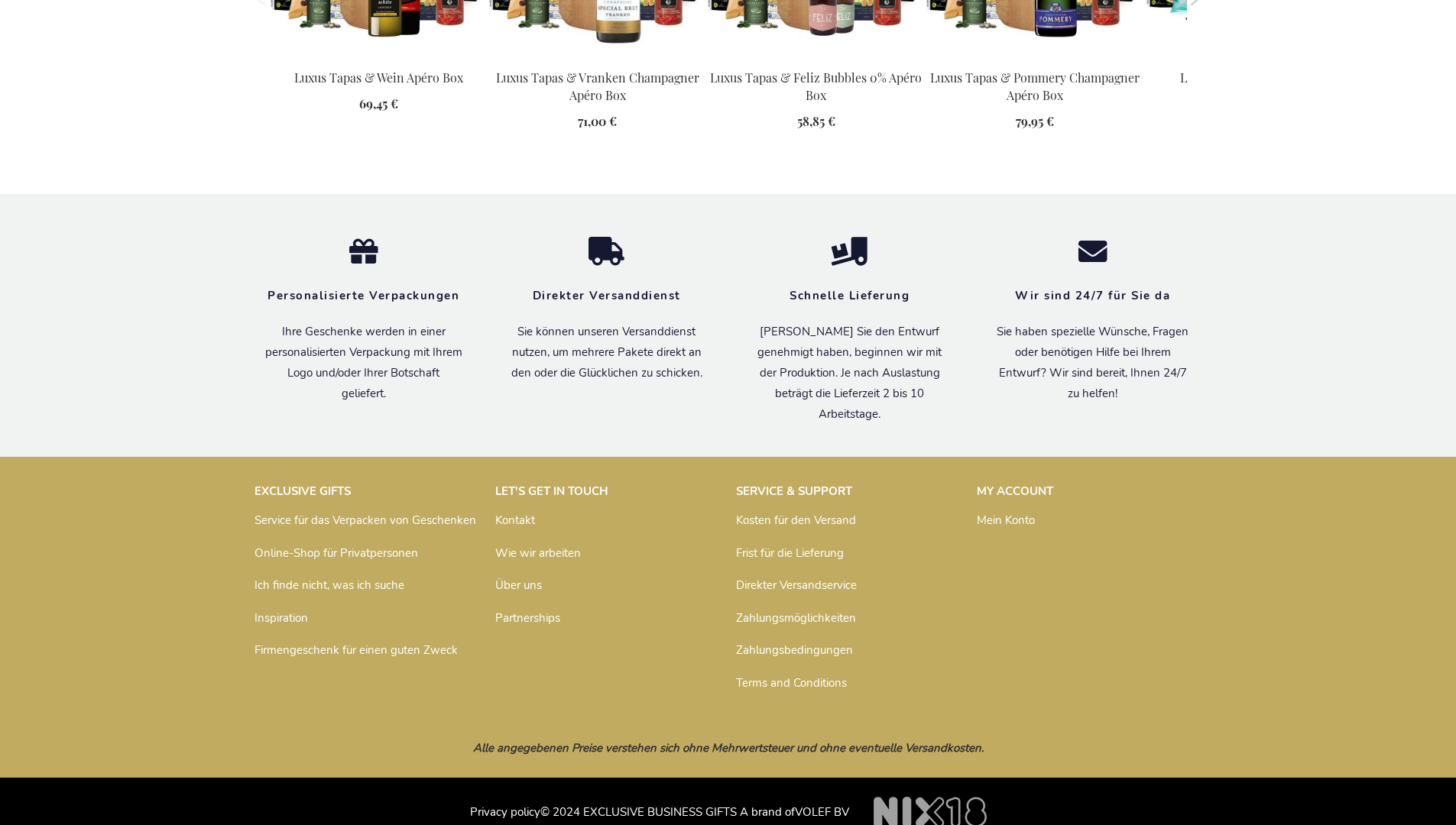
scroll to position [2196, 0]
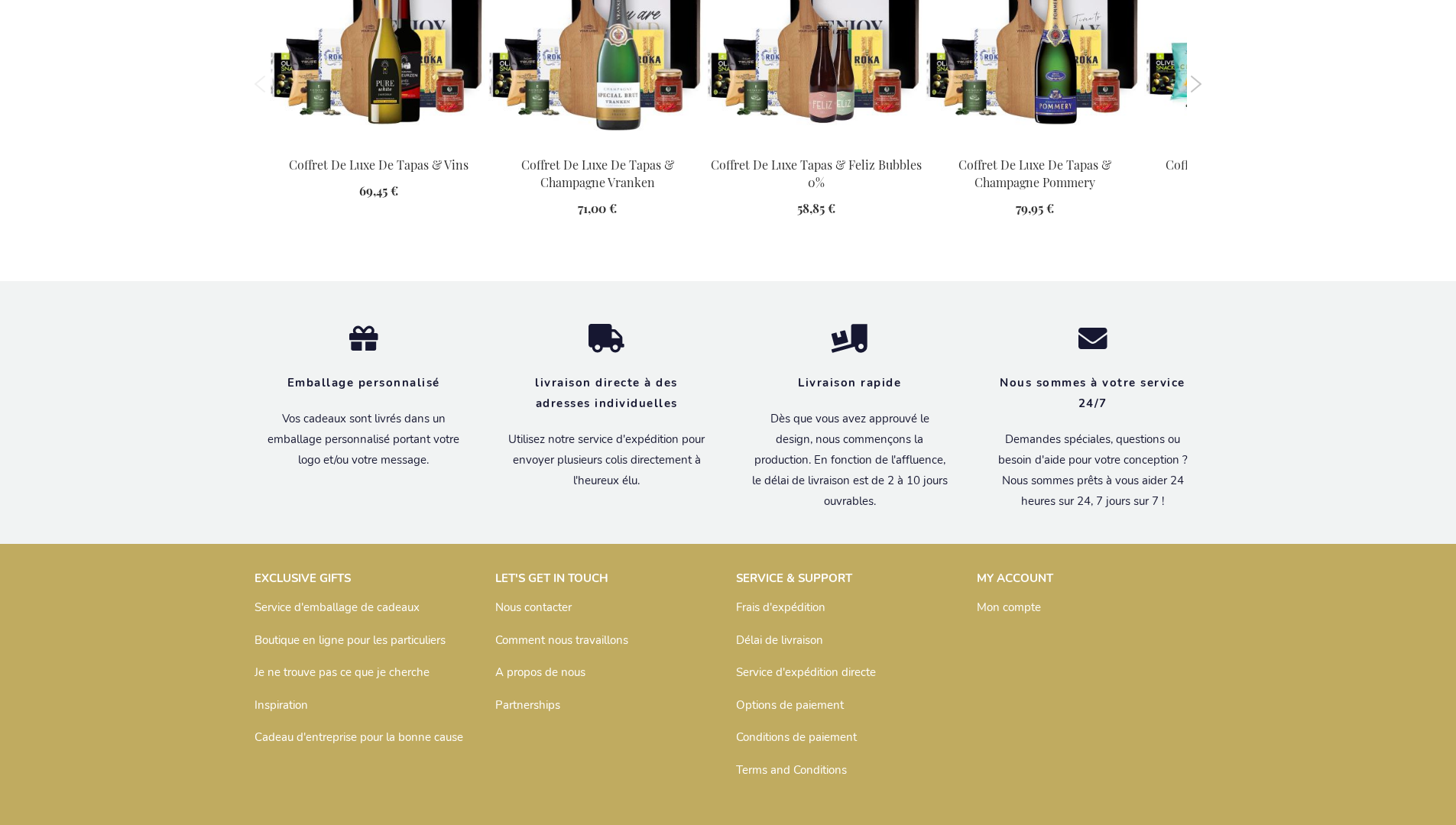
scroll to position [2212, 0]
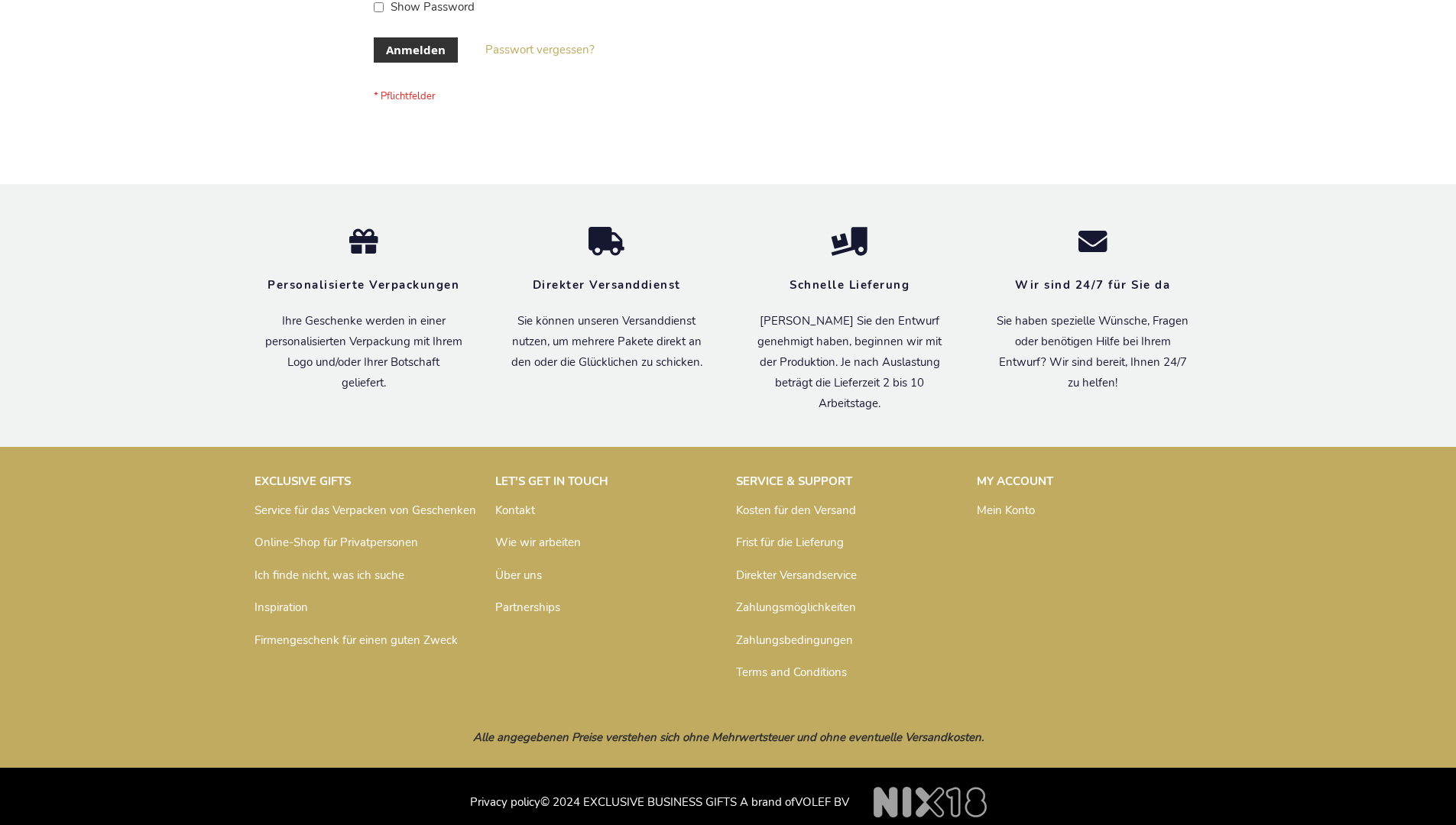
scroll to position [512, 0]
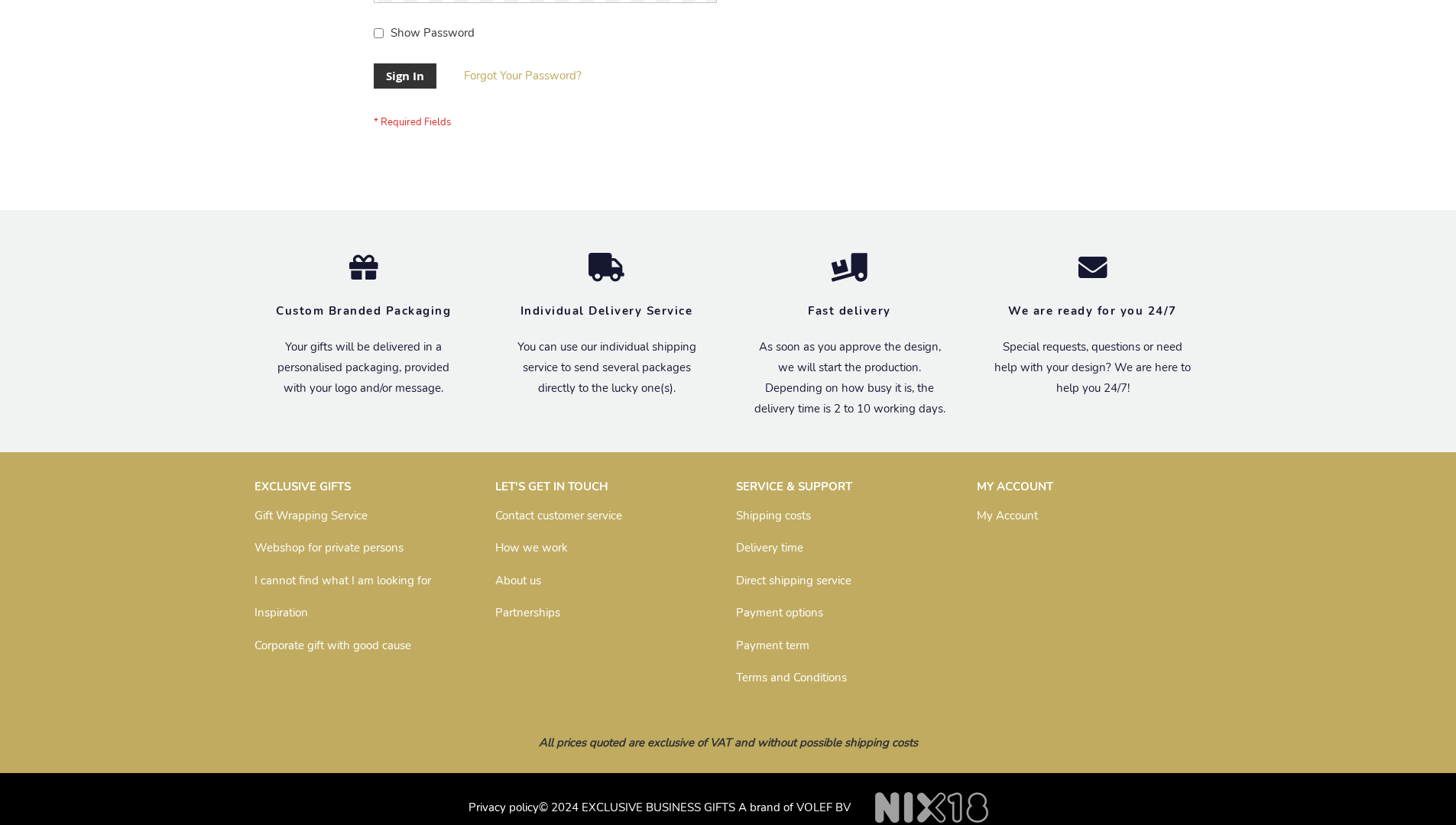
scroll to position [492, 0]
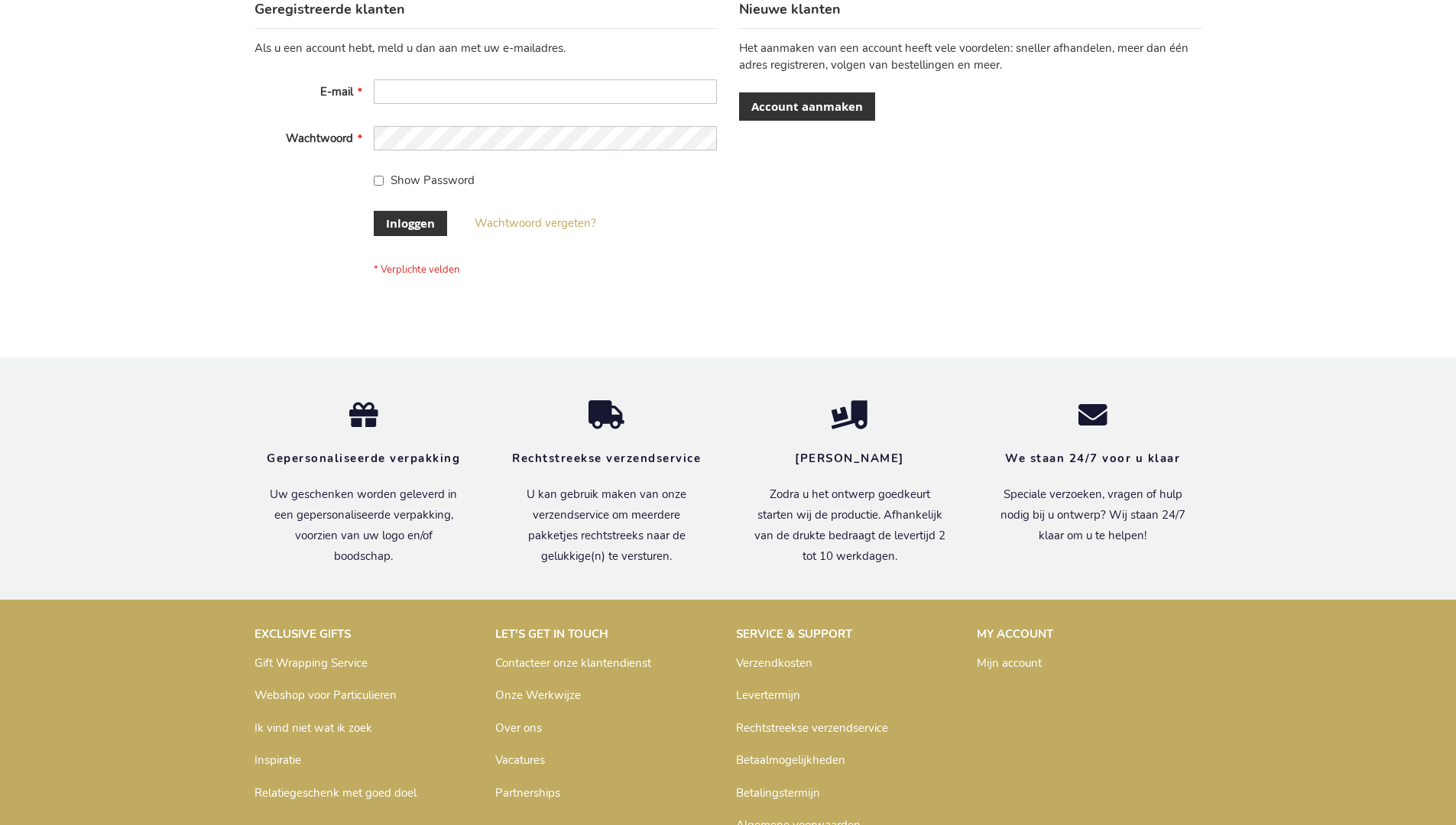
scroll to position [519, 0]
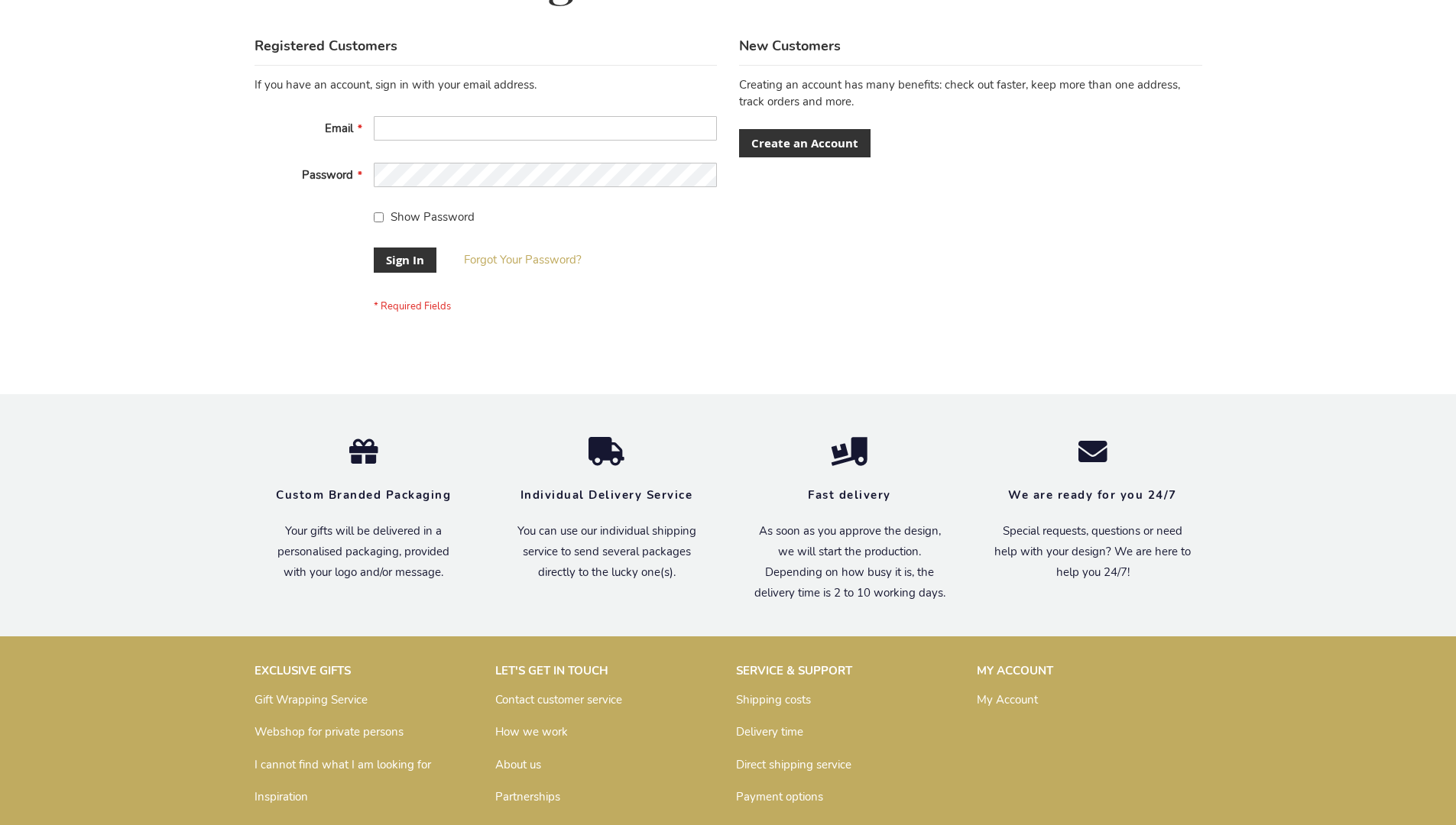
scroll to position [492, 0]
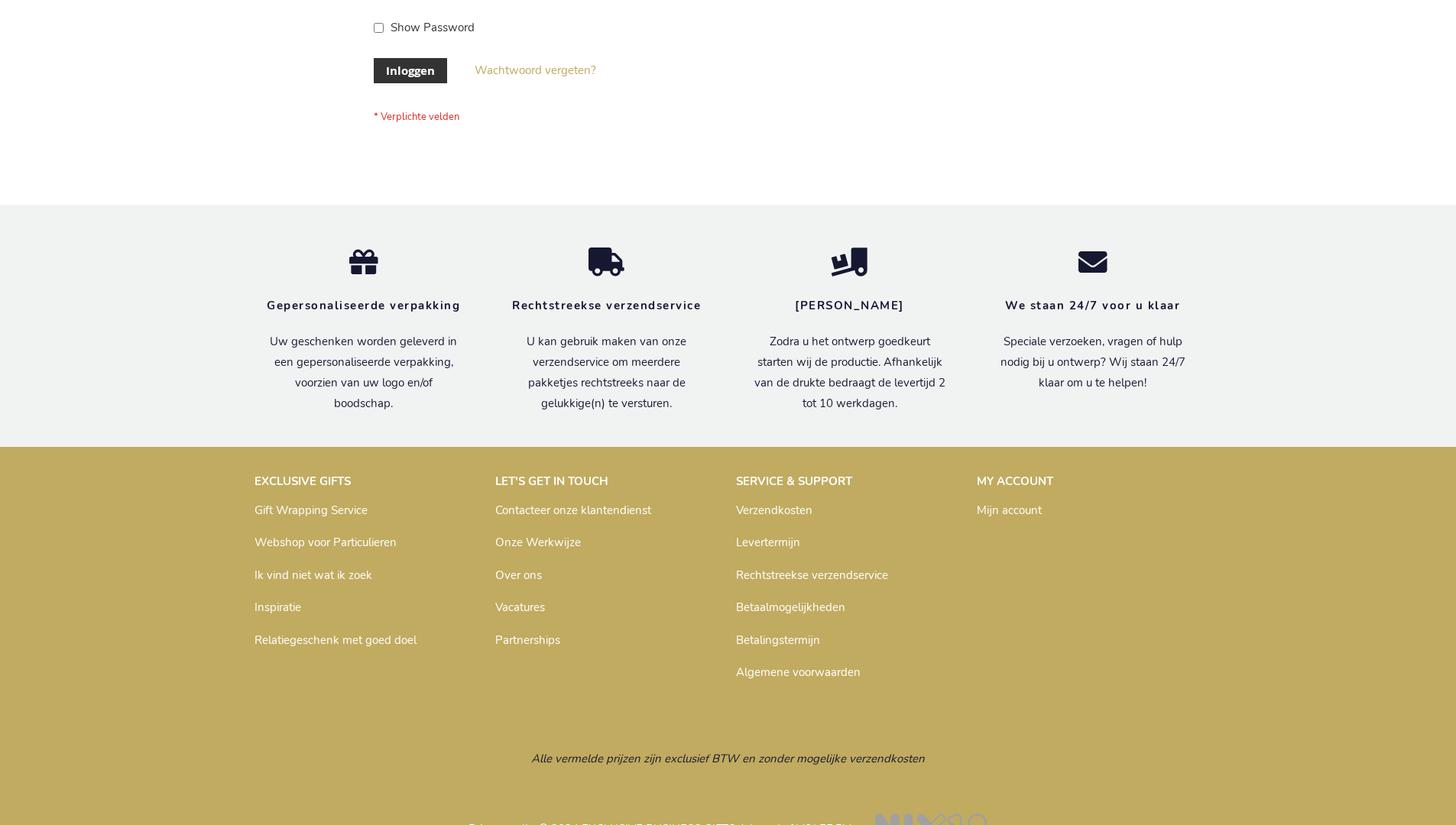
scroll to position [519, 0]
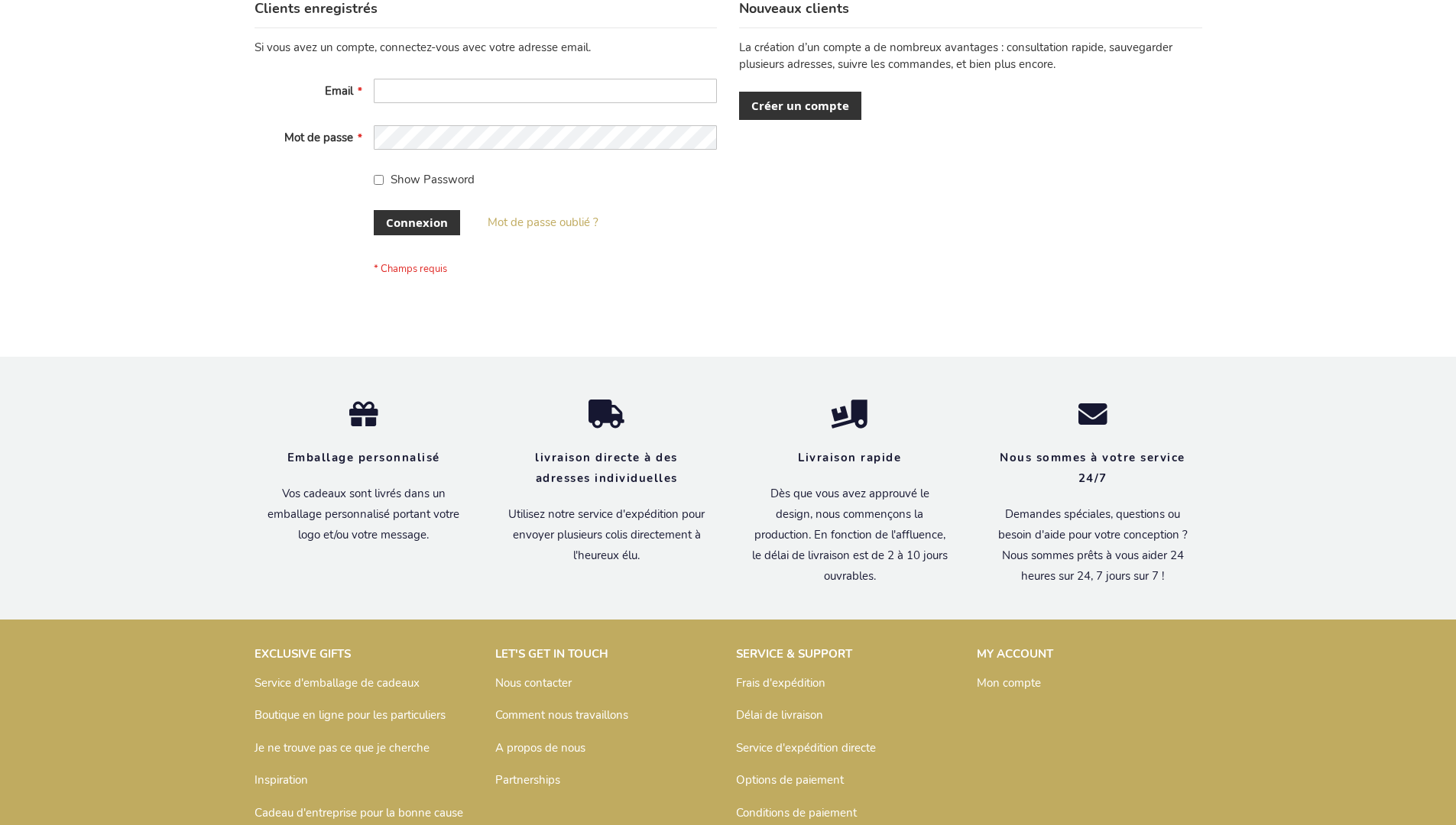
scroll to position [527, 0]
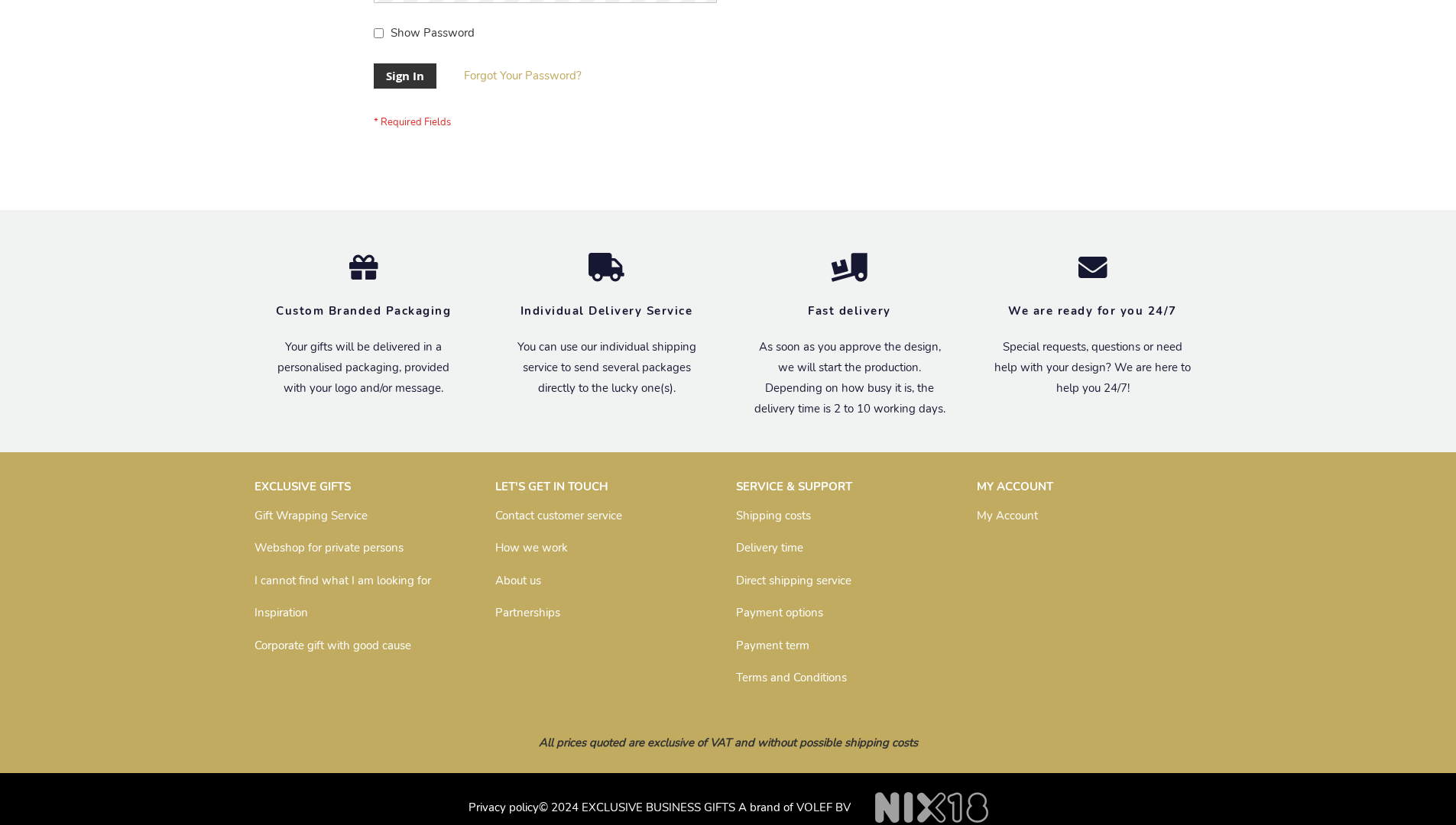
scroll to position [492, 0]
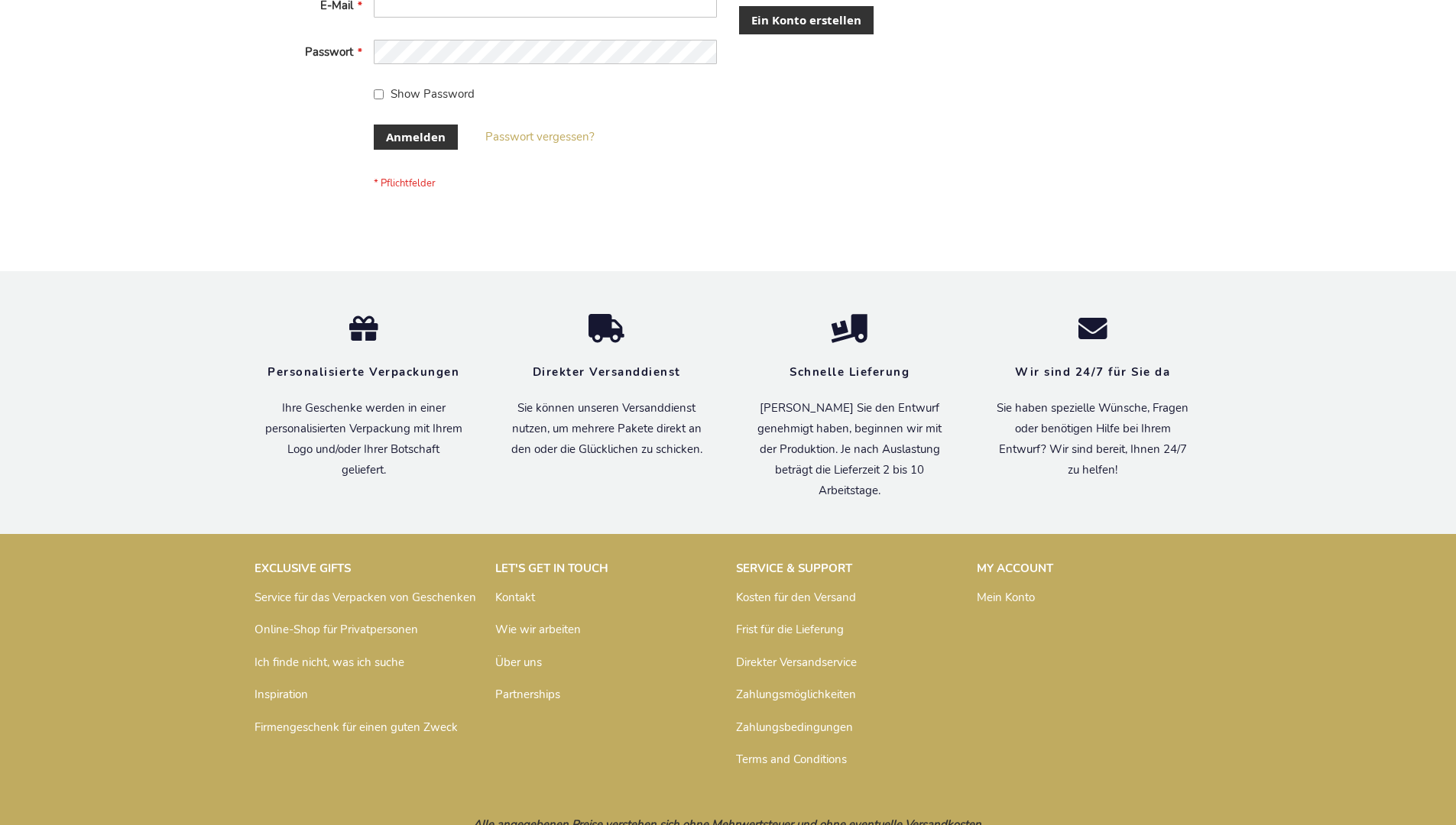
scroll to position [512, 0]
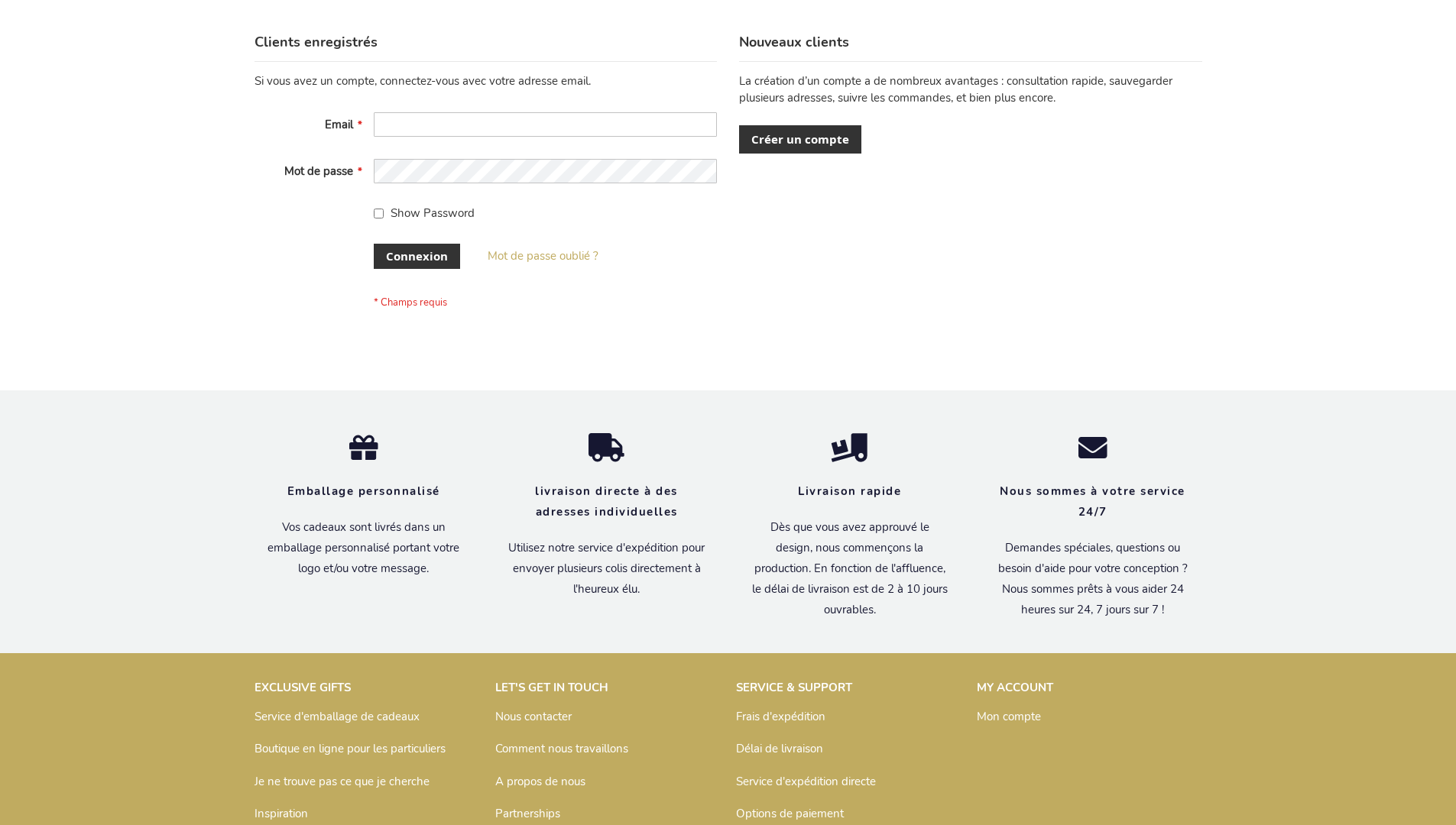
scroll to position [527, 0]
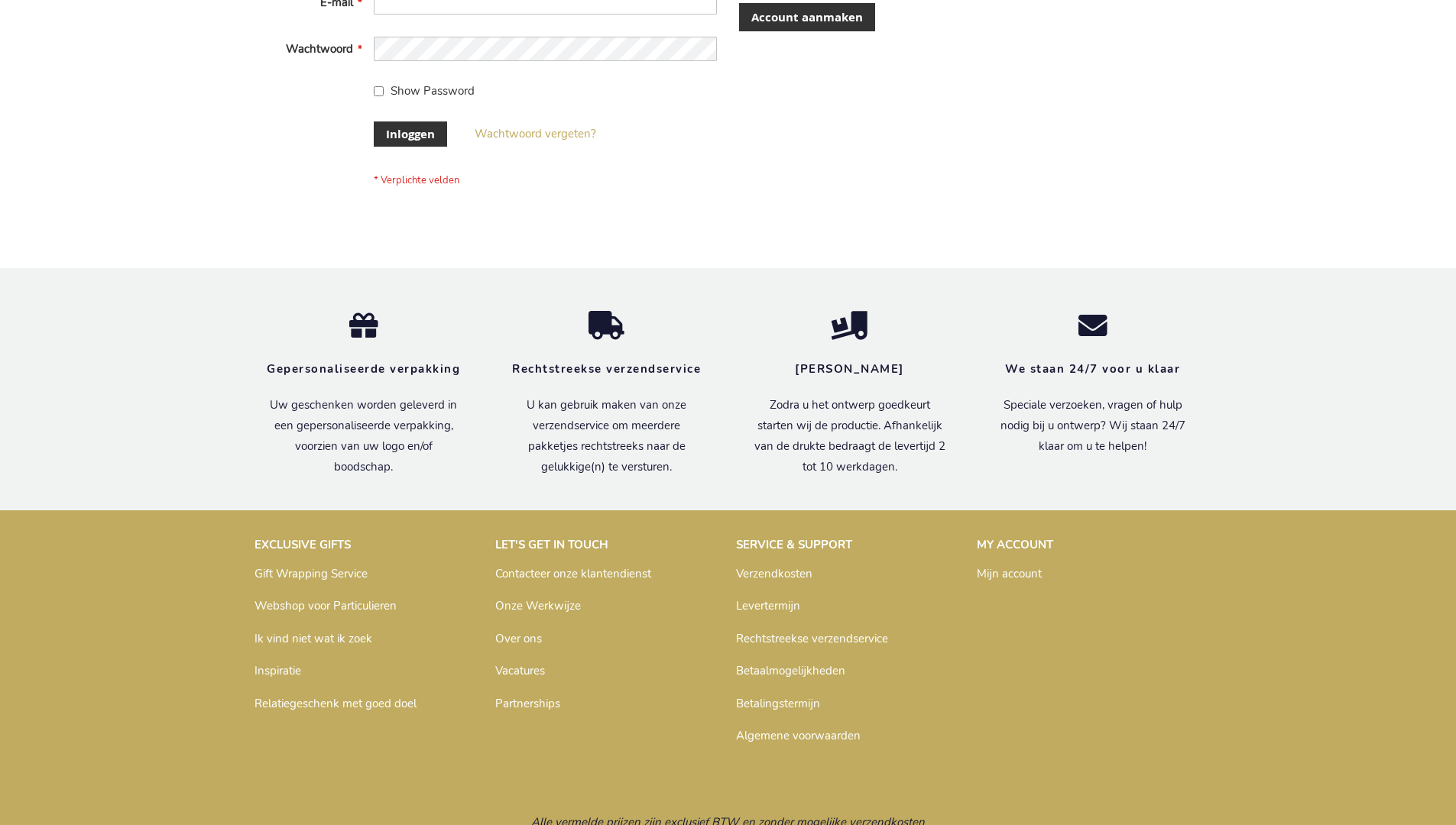
scroll to position [519, 0]
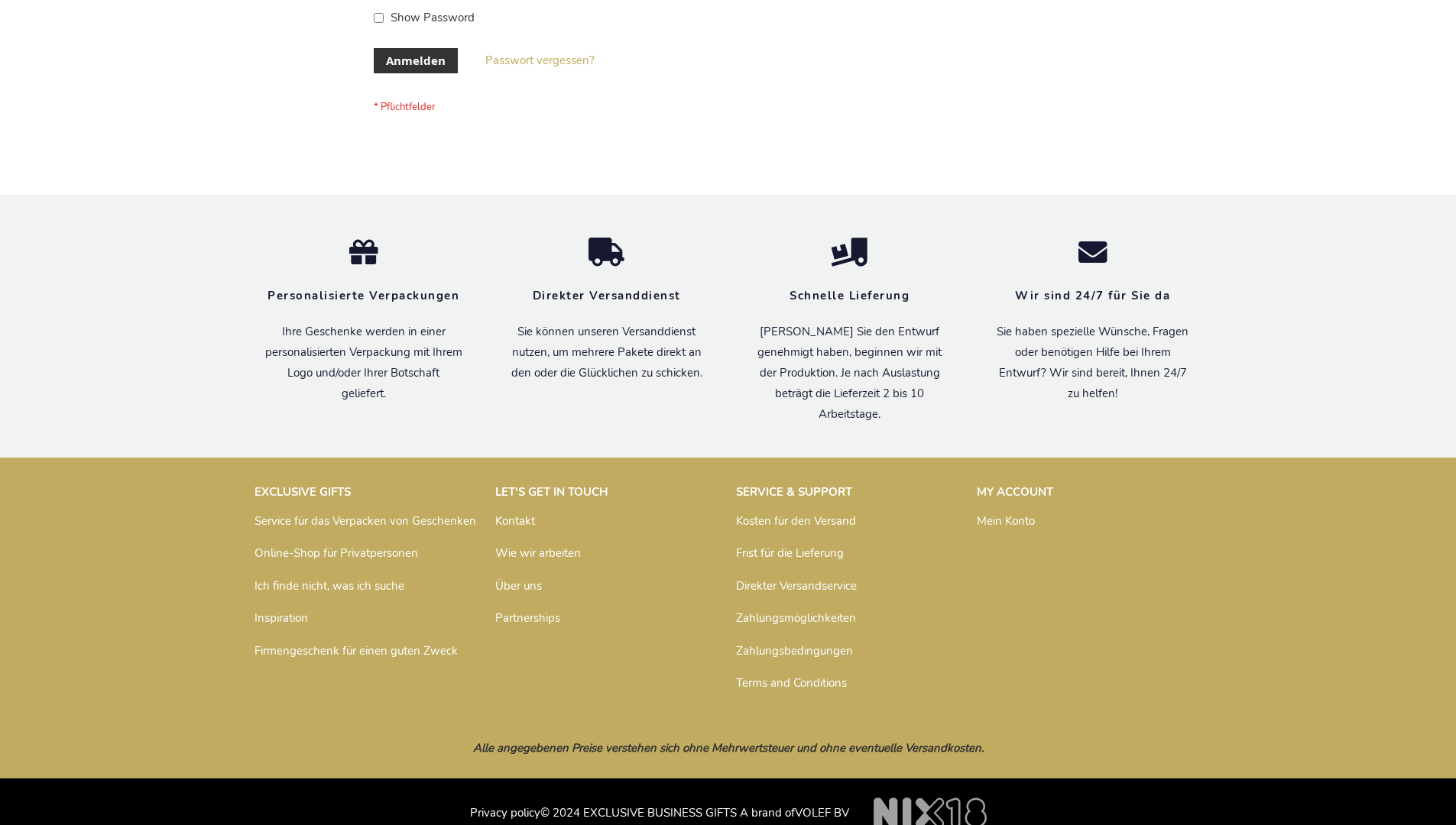
scroll to position [512, 0]
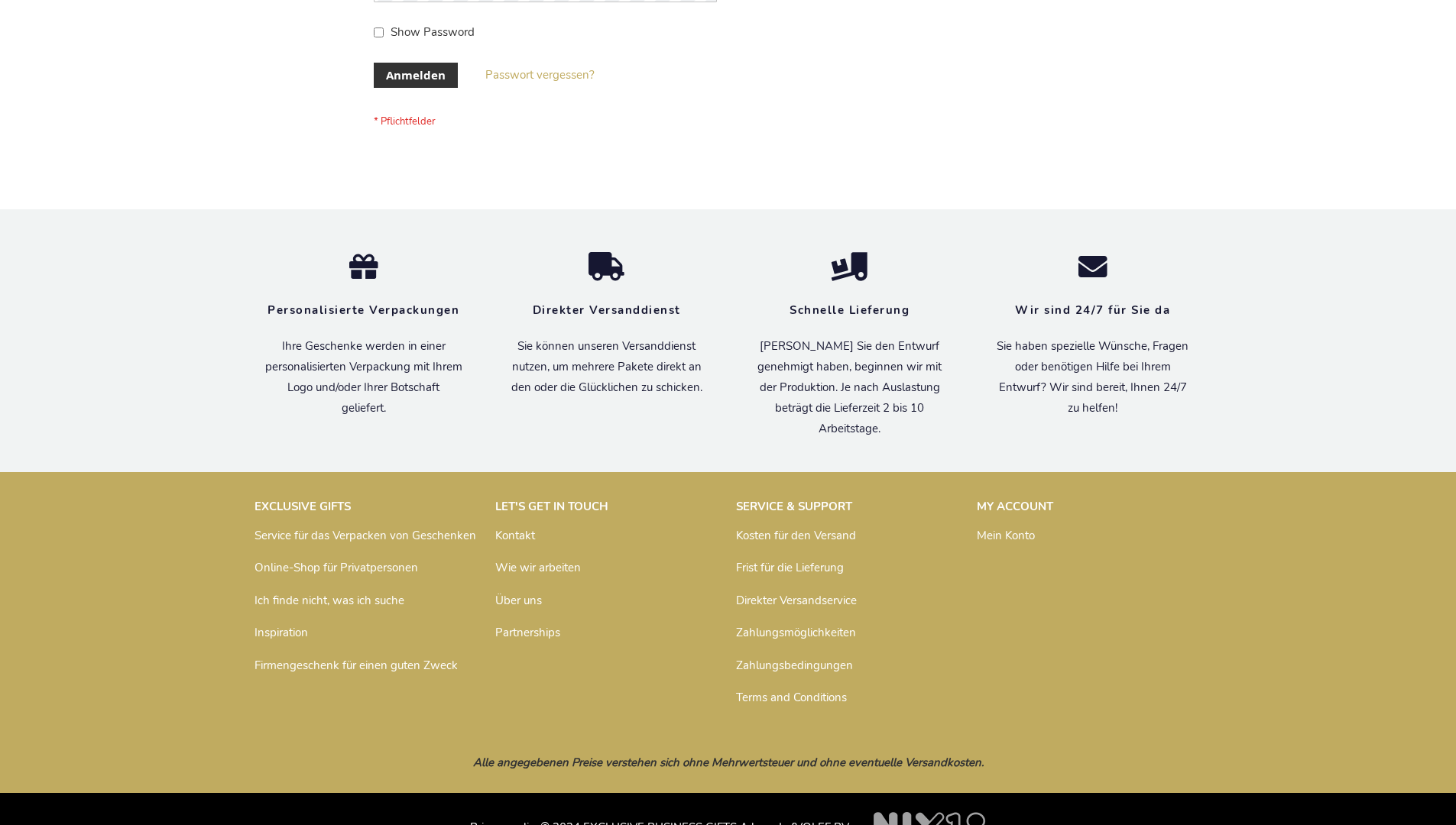
scroll to position [512, 0]
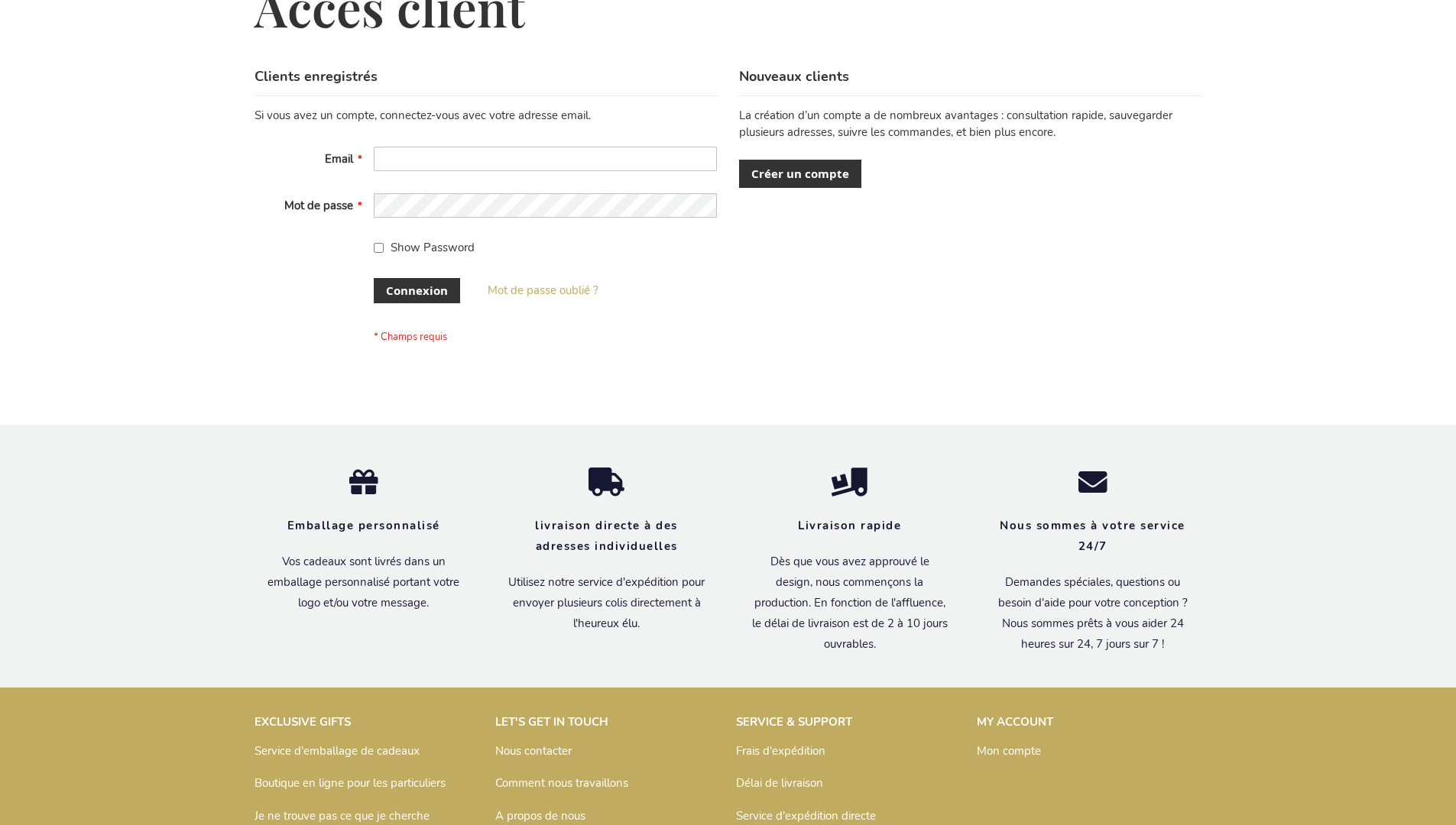
scroll to position [527, 0]
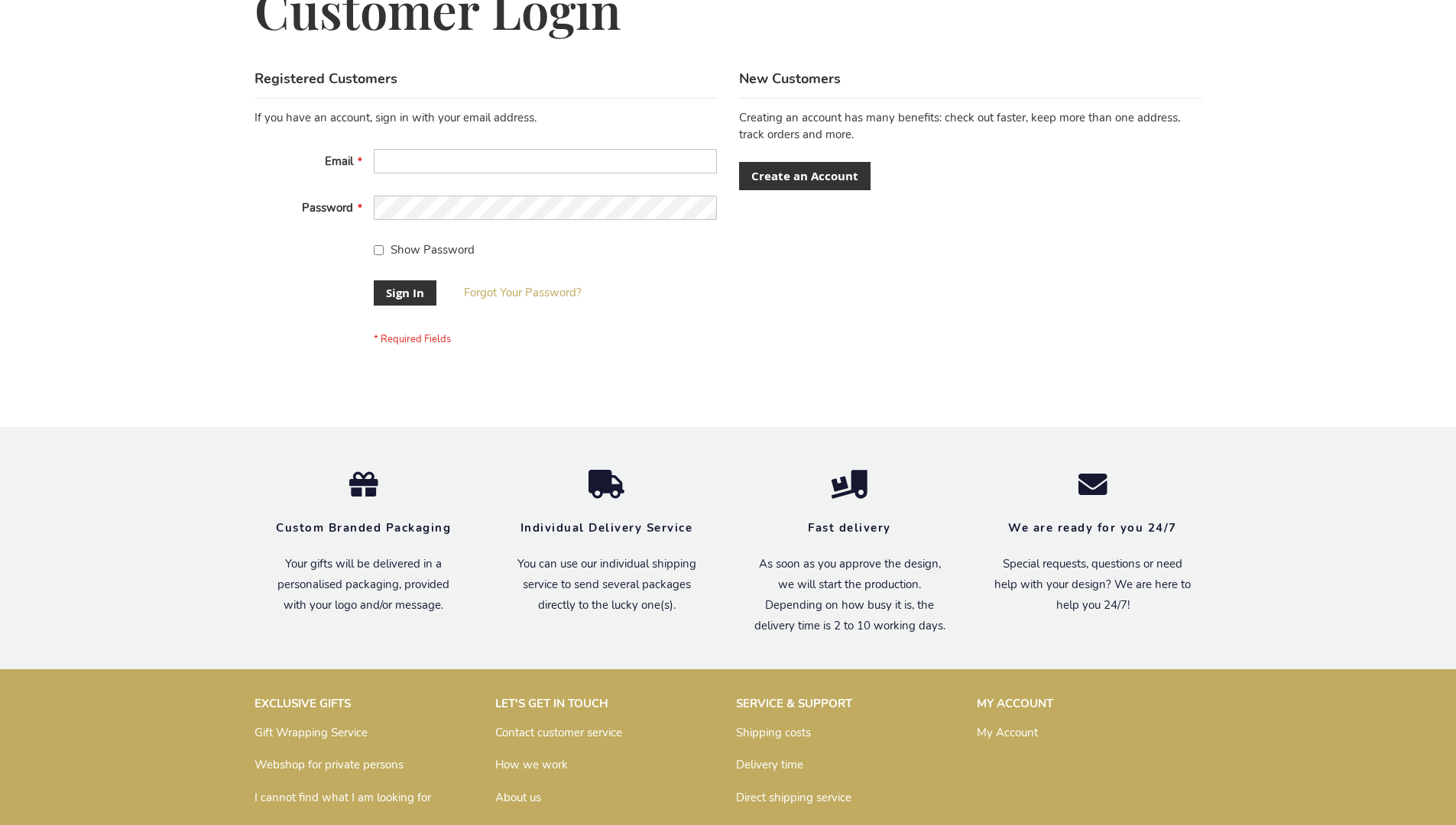
scroll to position [492, 0]
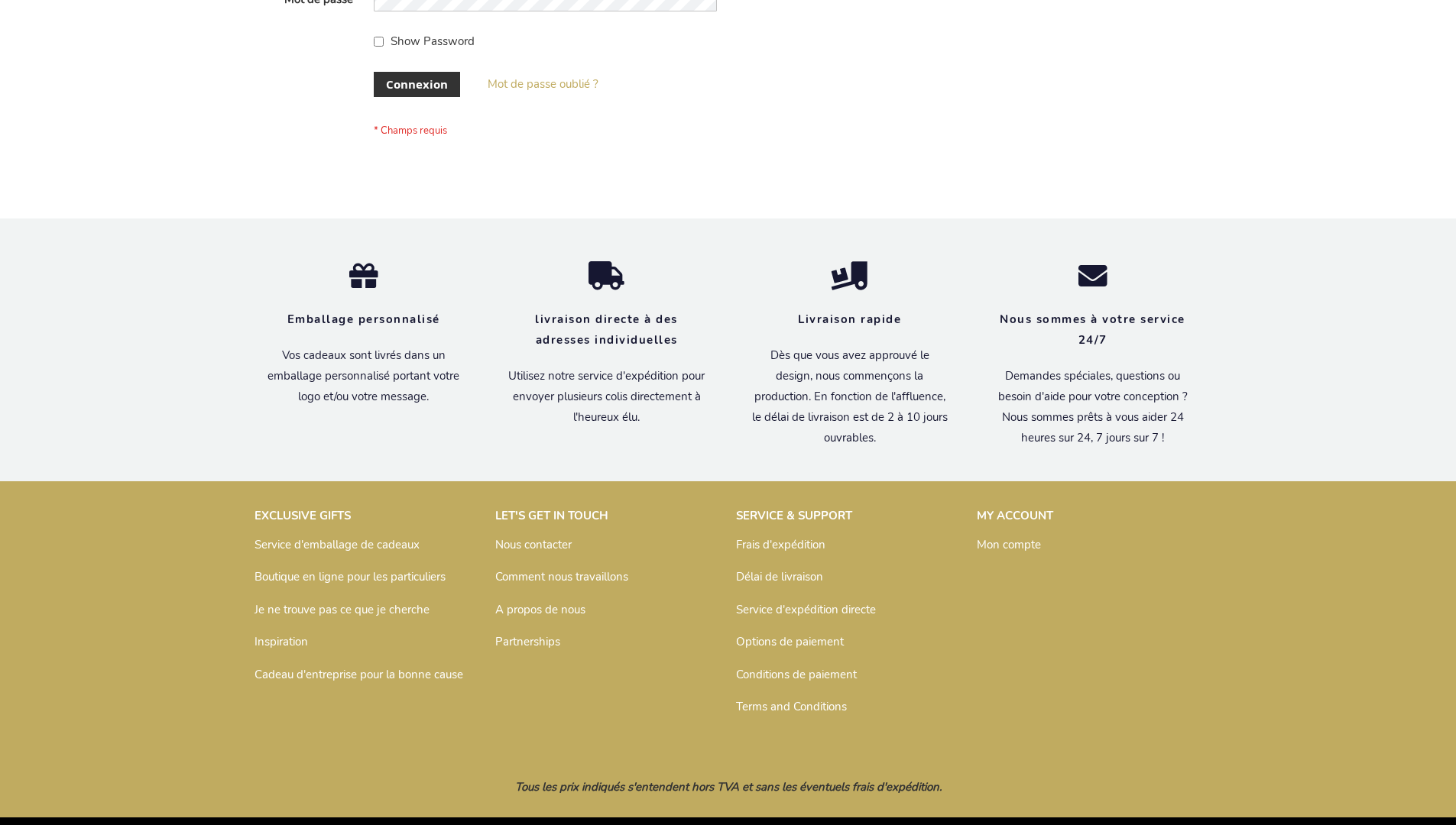
scroll to position [527, 0]
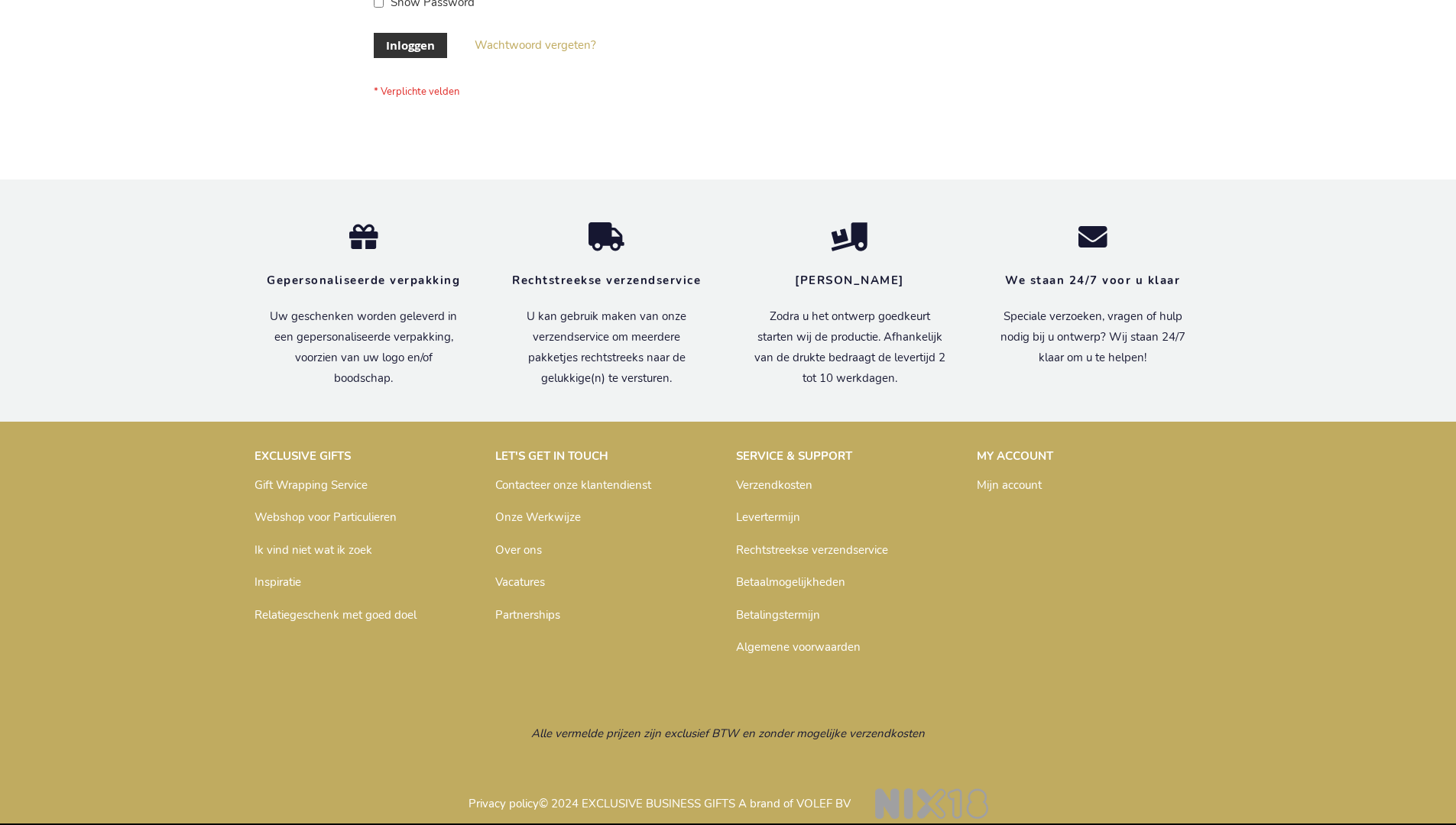
scroll to position [519, 0]
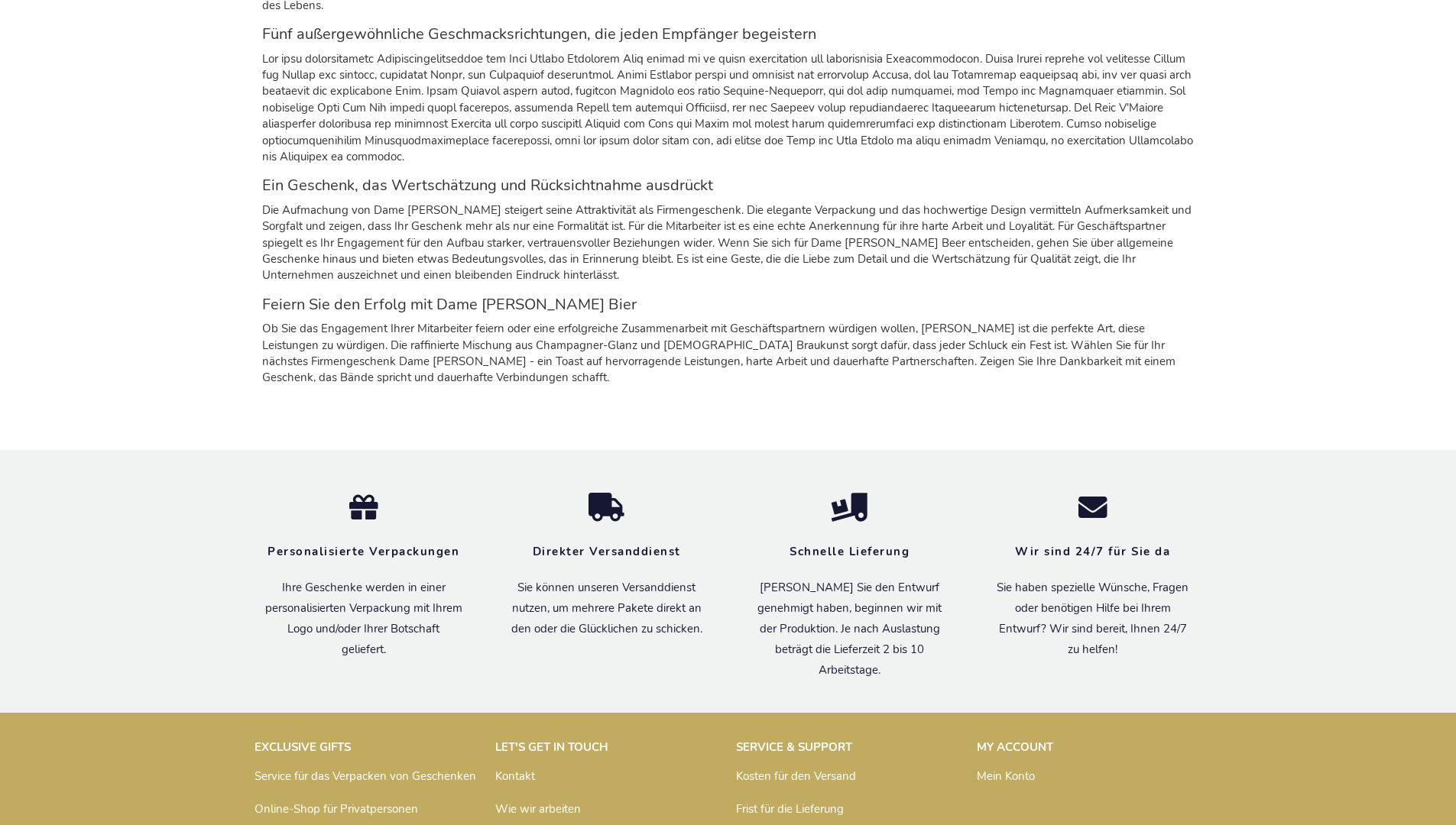
scroll to position [2420, 0]
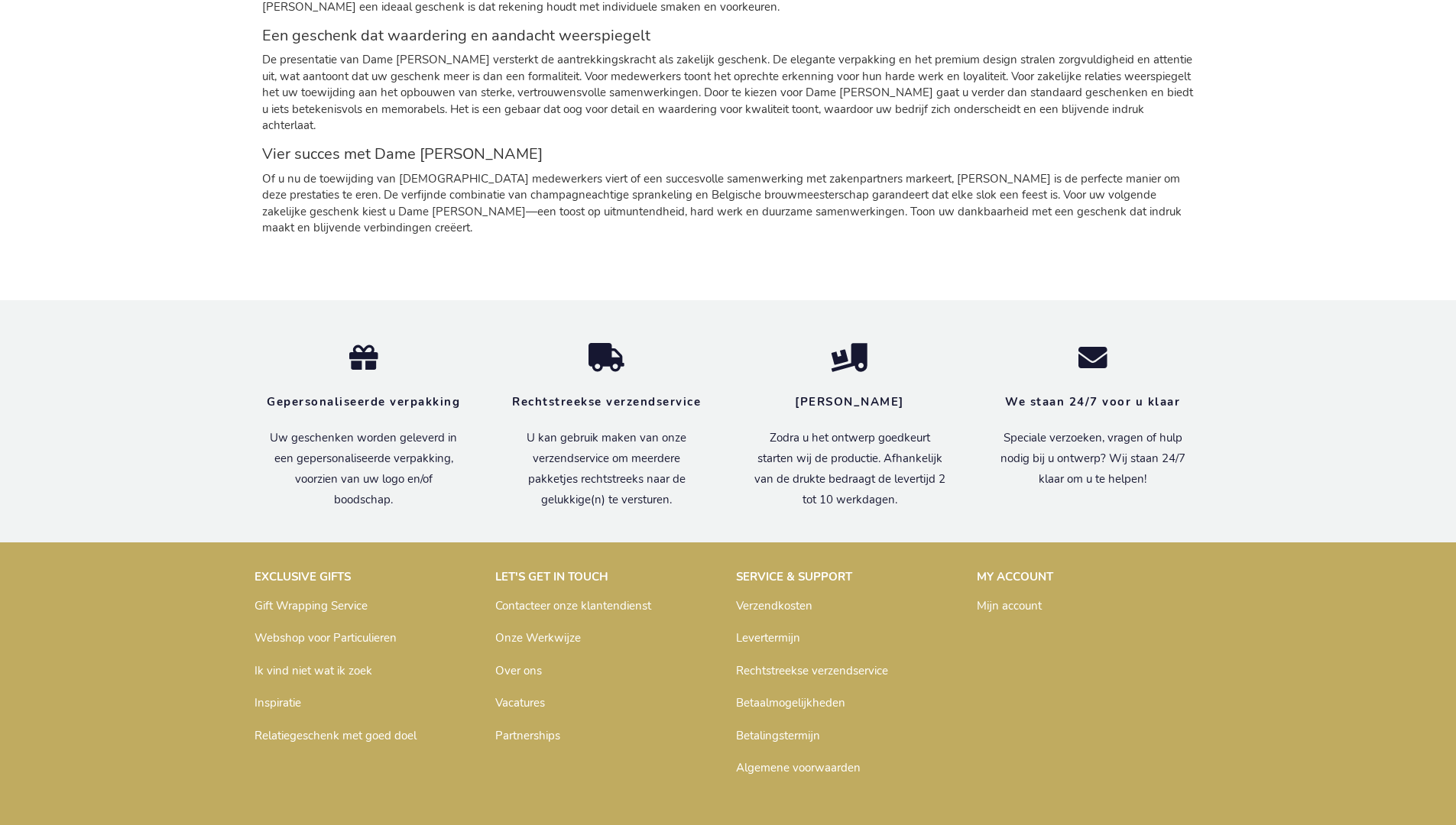
scroll to position [2410, 0]
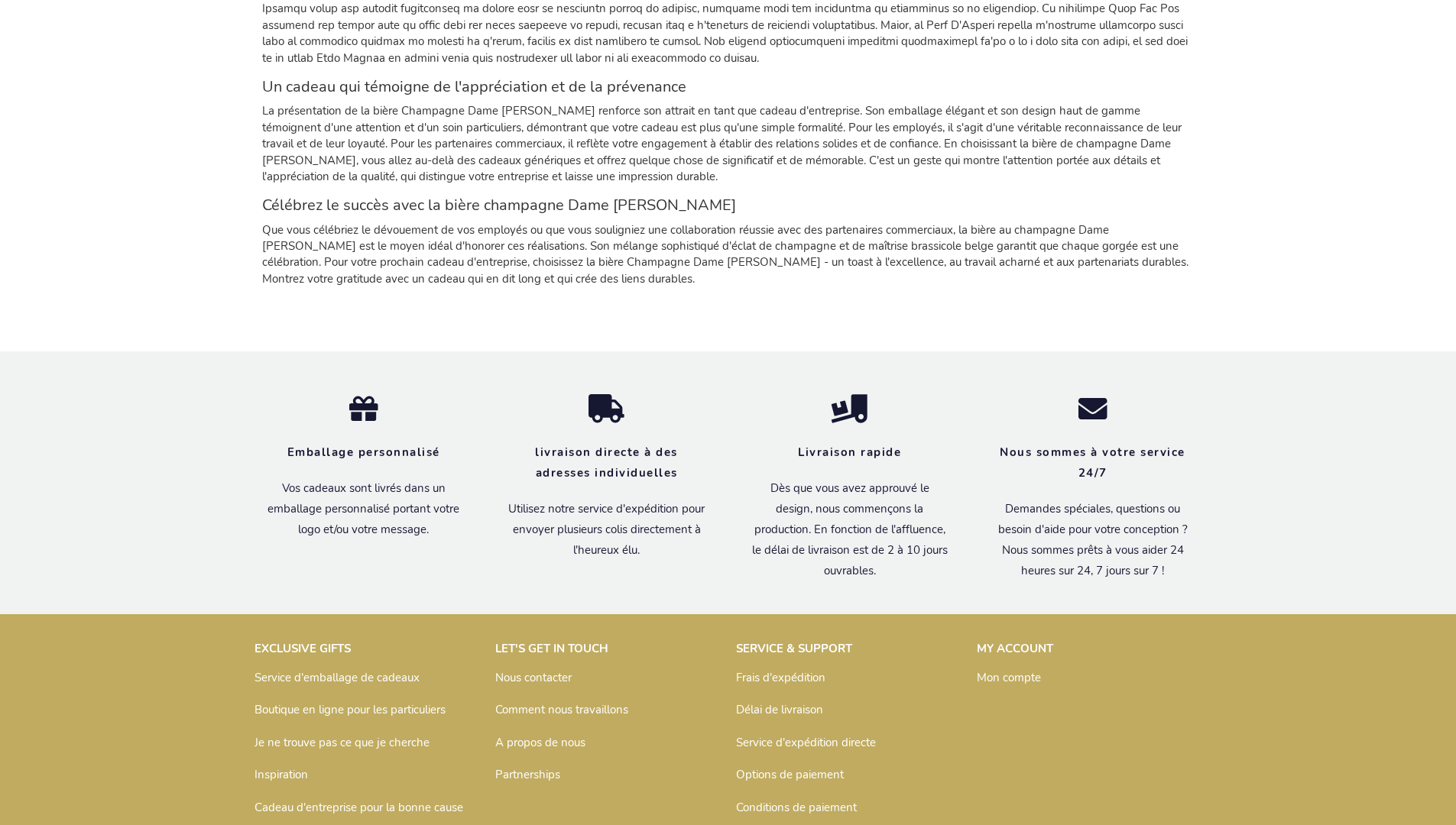
scroll to position [2419, 0]
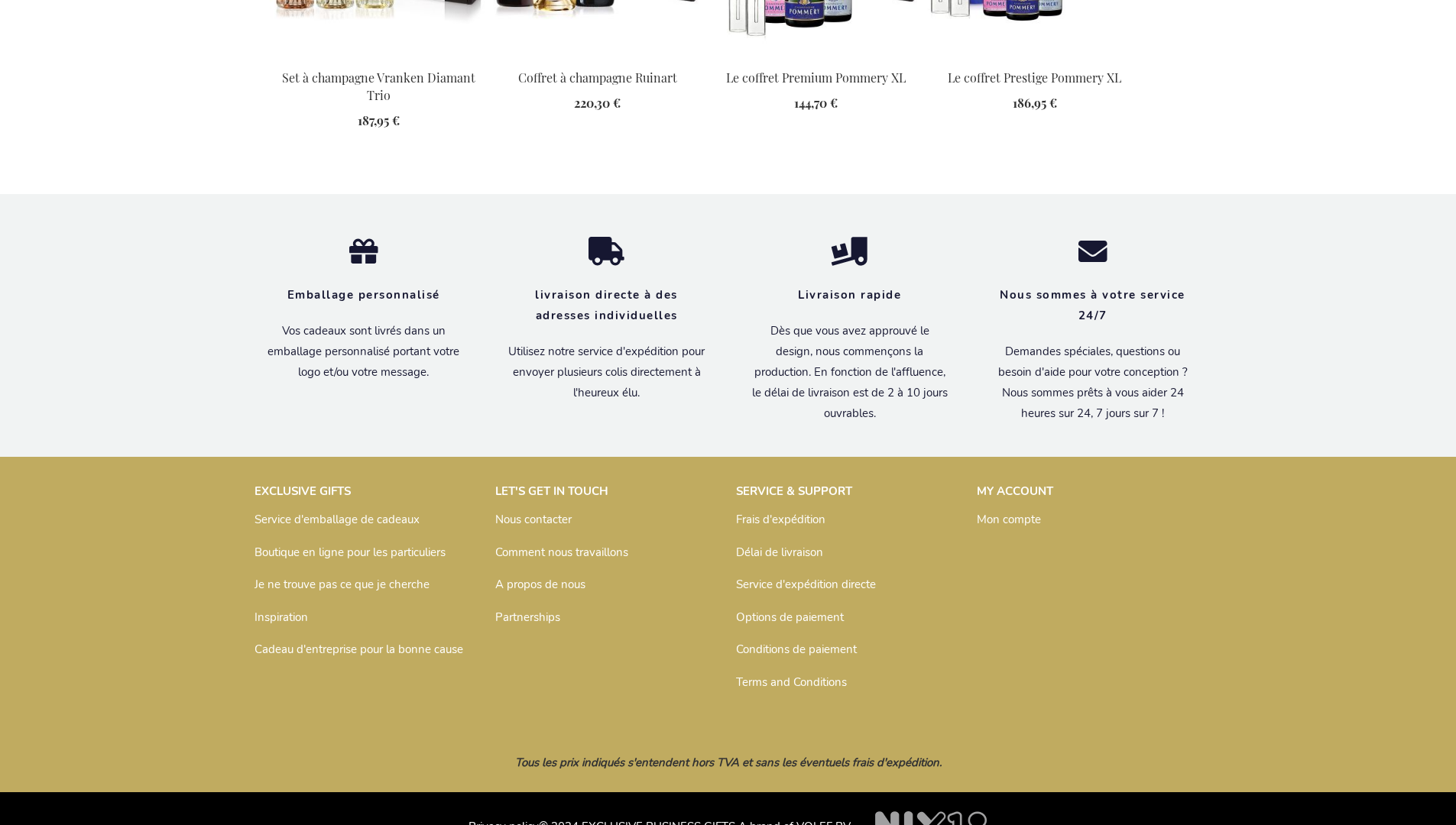
scroll to position [2041, 0]
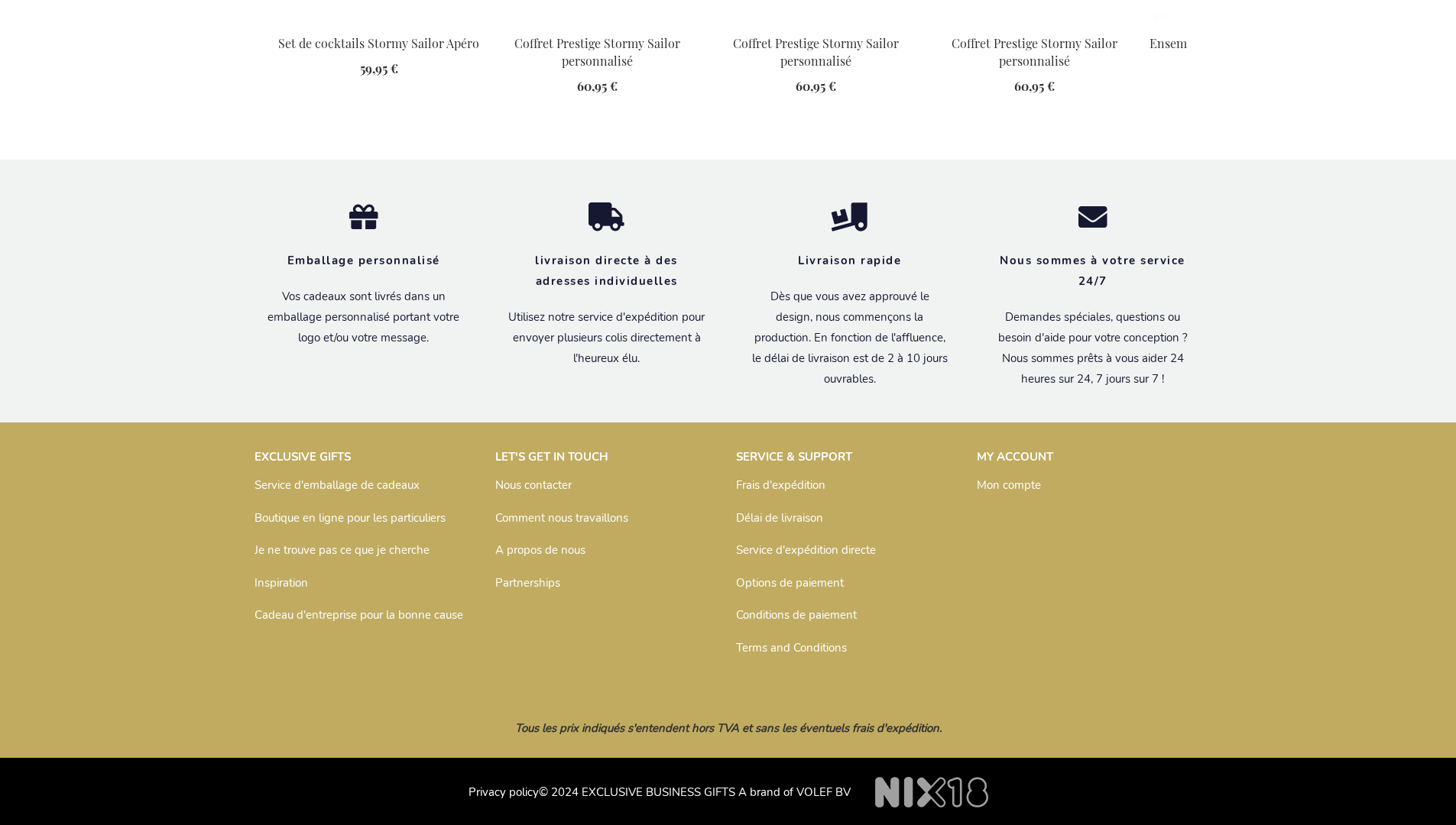
scroll to position [2023, 0]
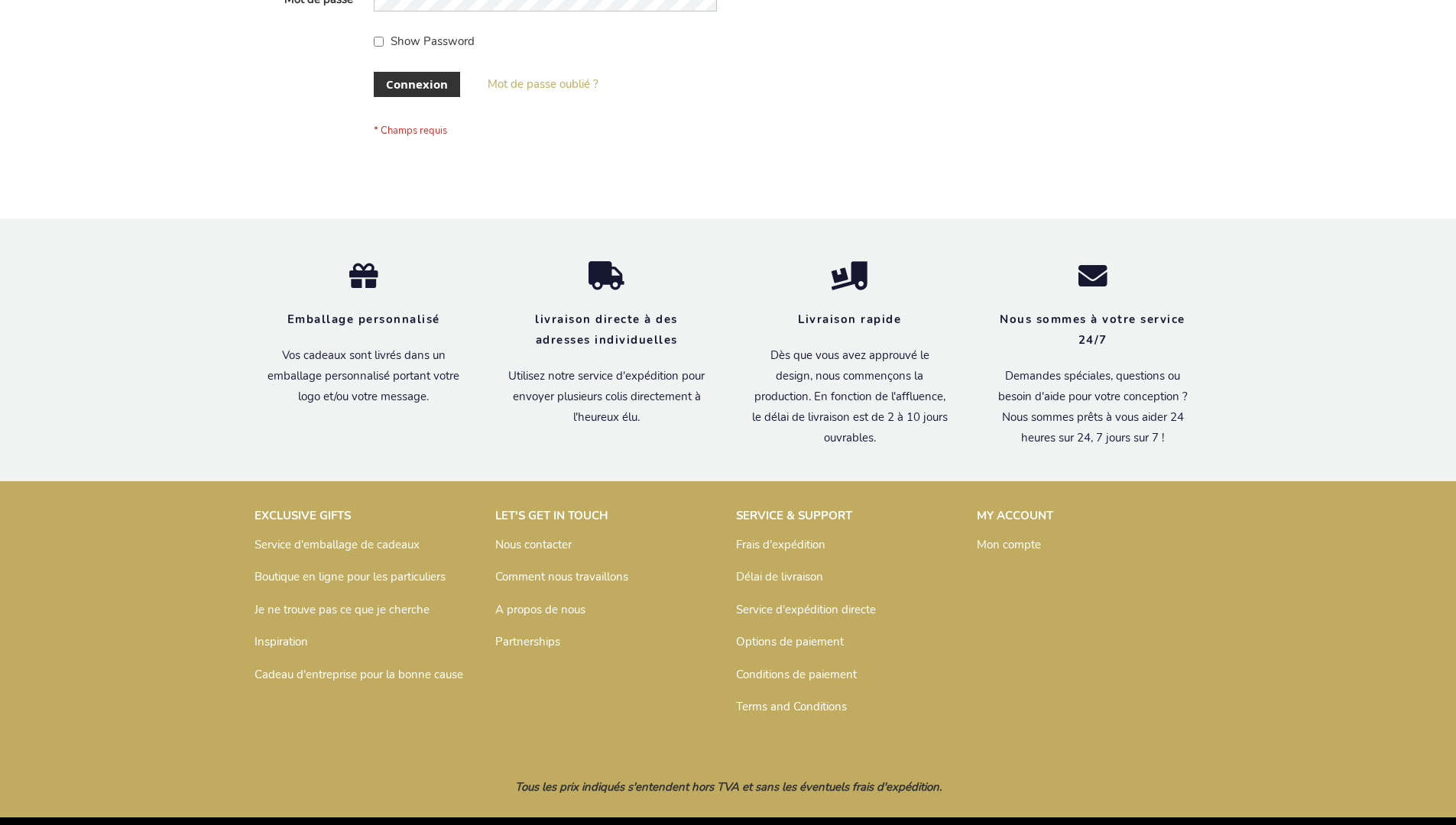
scroll to position [527, 0]
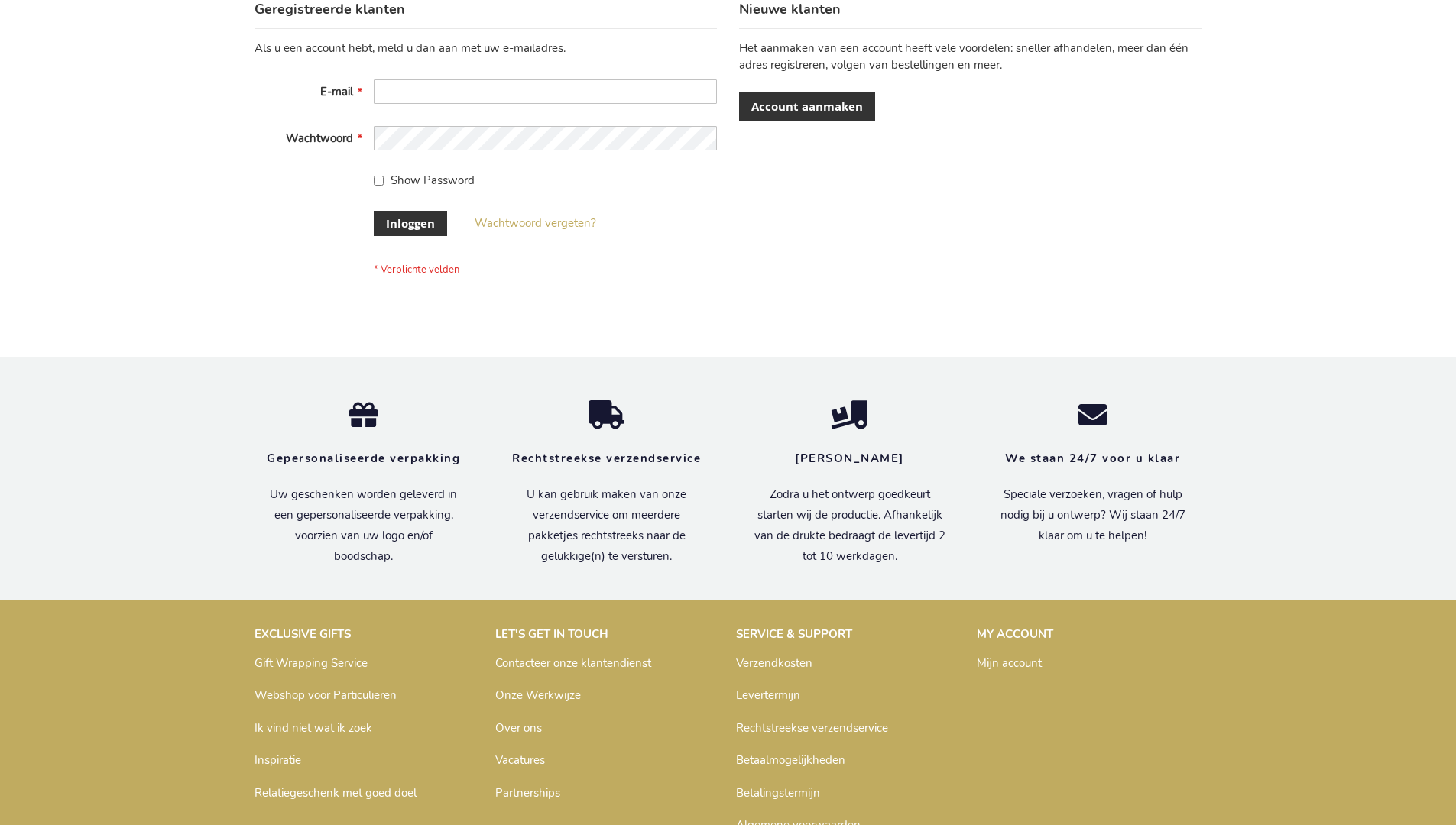
scroll to position [519, 0]
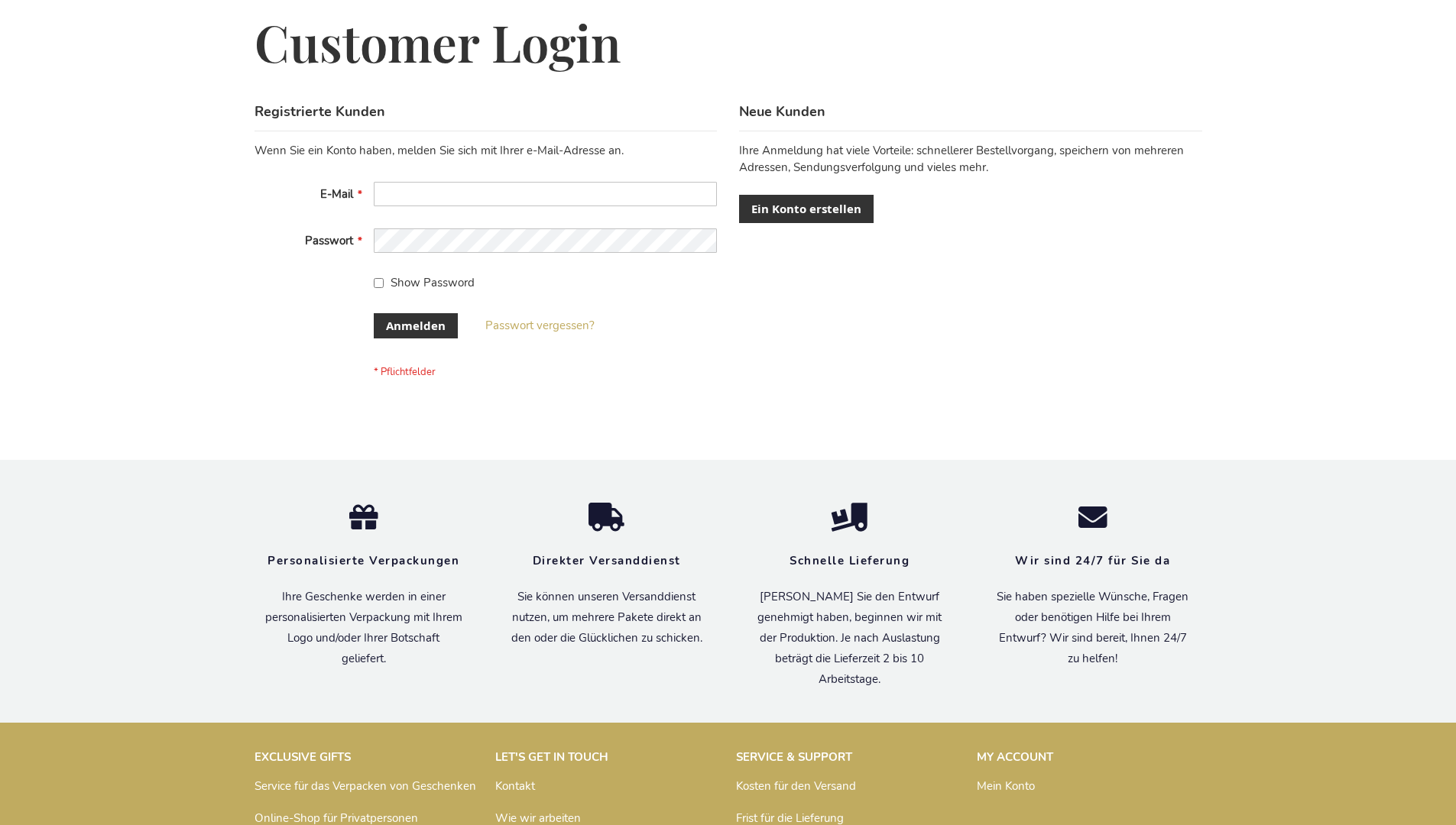
scroll to position [512, 0]
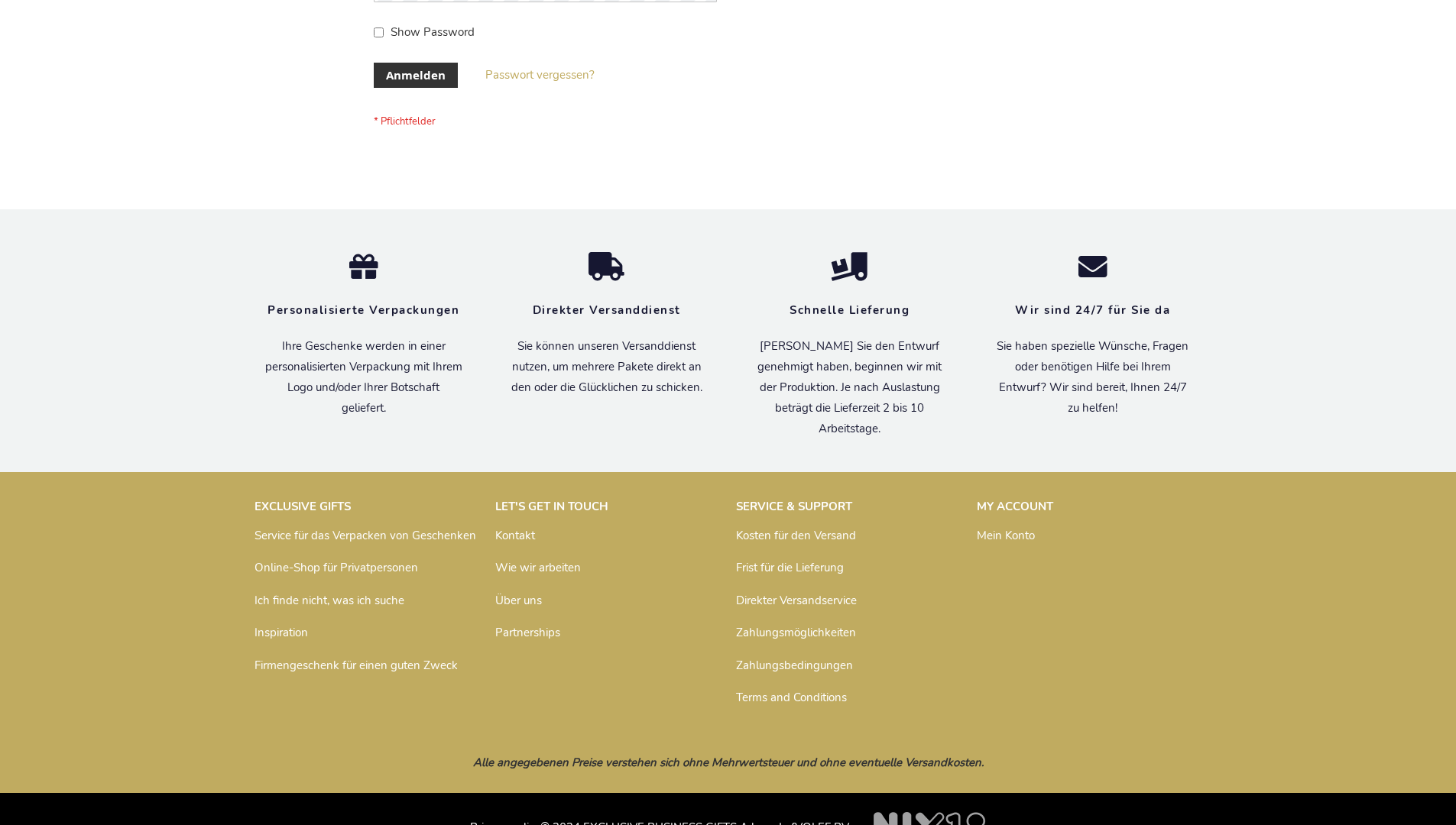
scroll to position [512, 0]
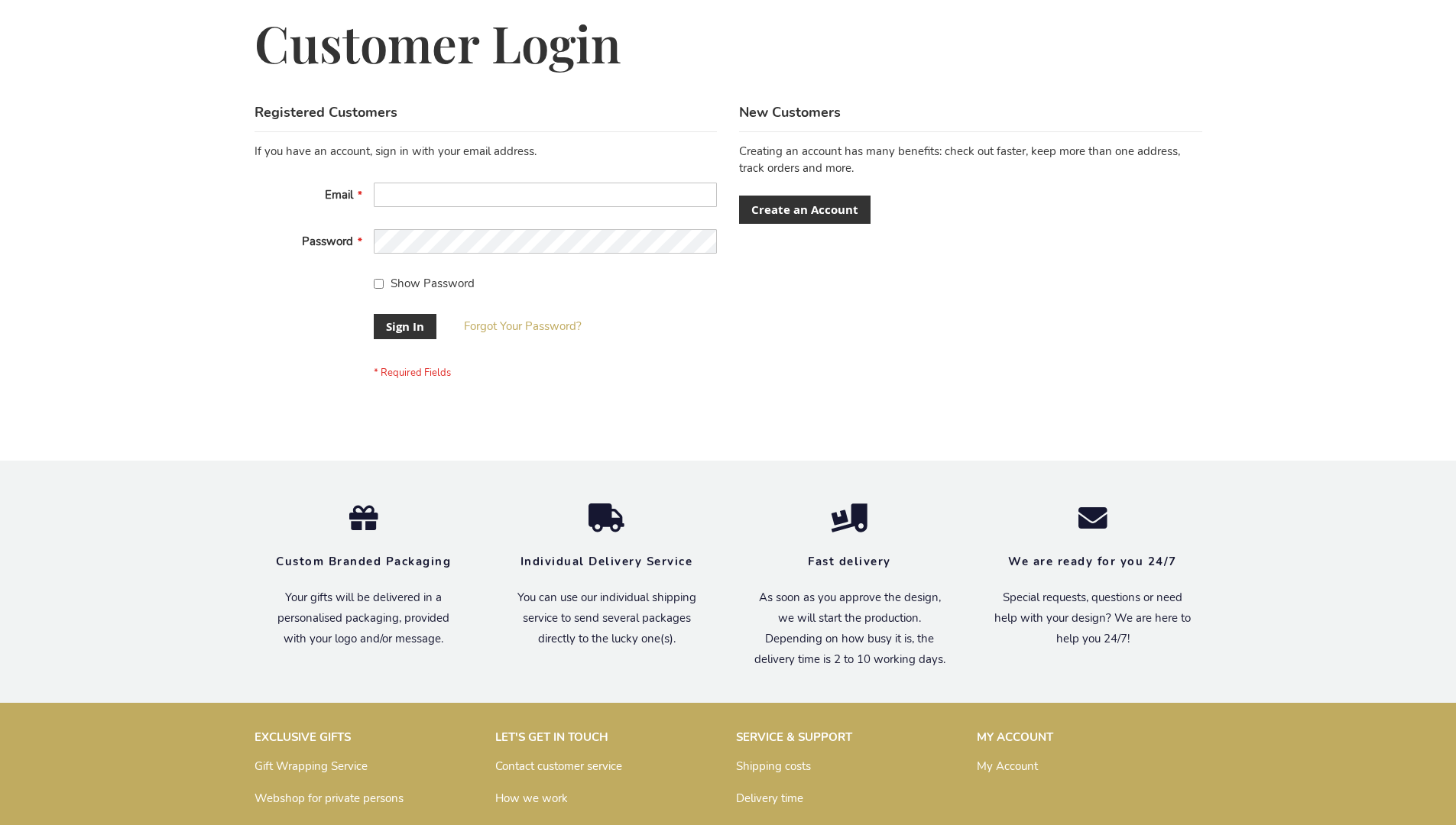
scroll to position [492, 0]
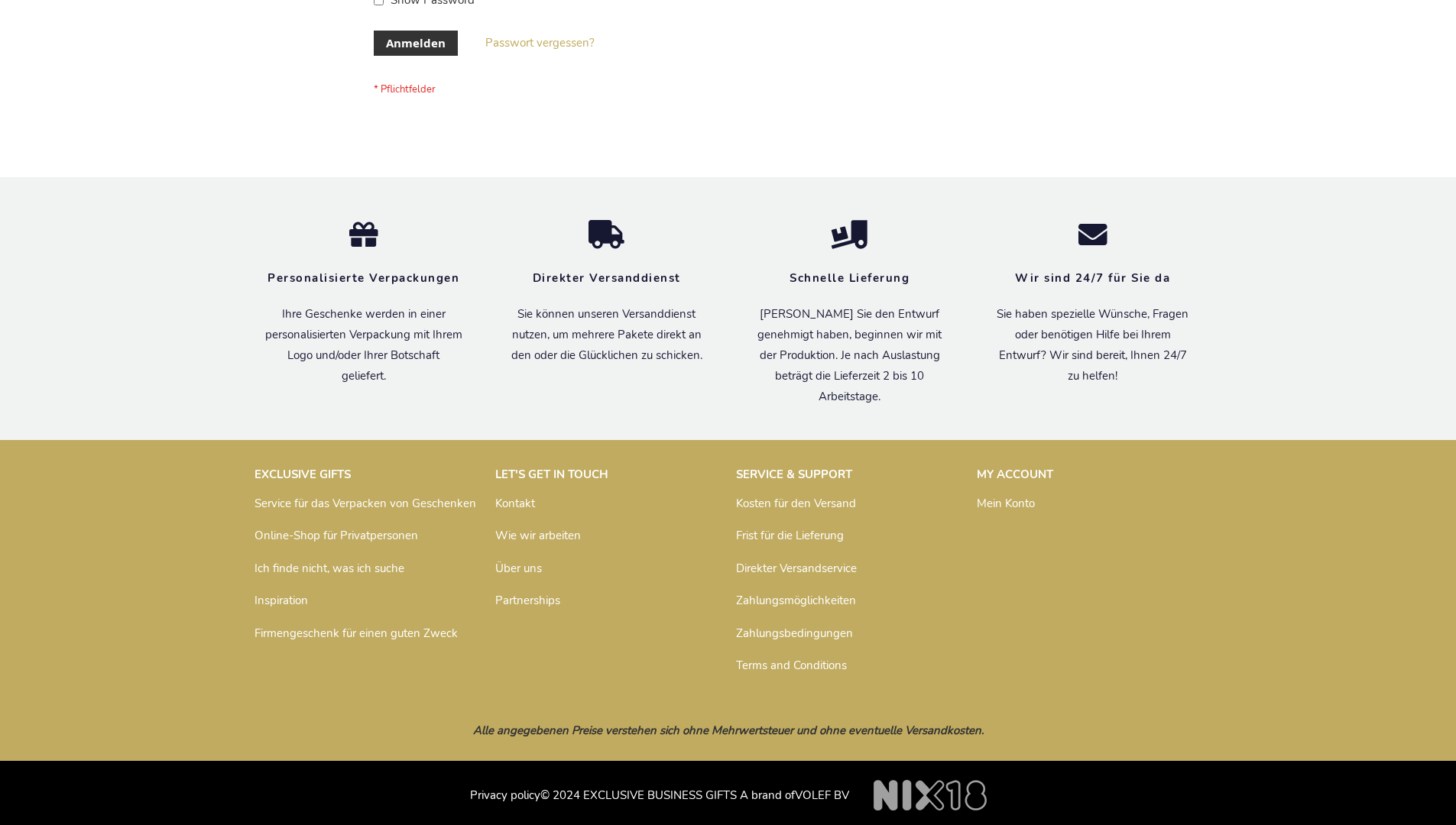
scroll to position [512, 0]
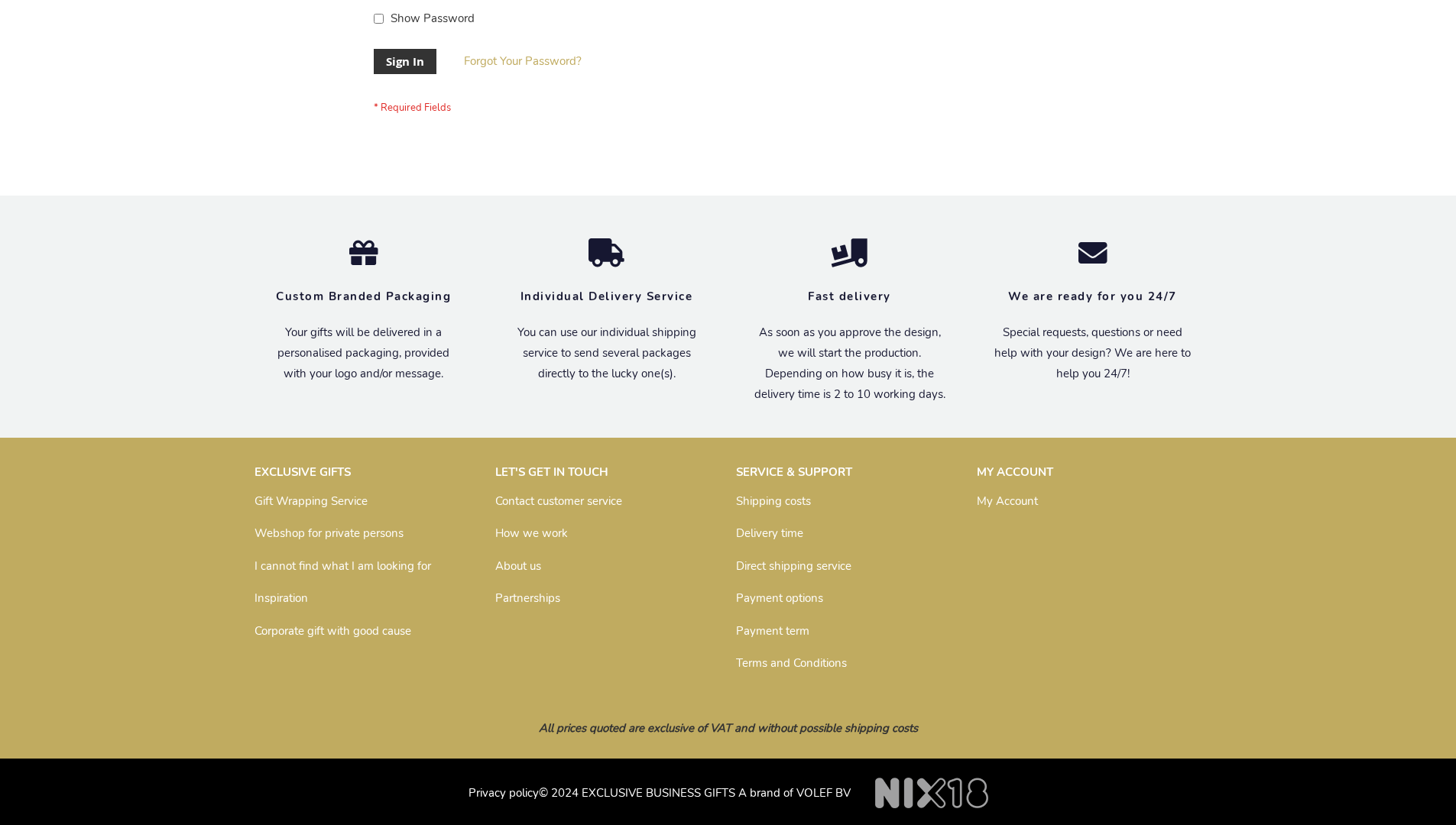
scroll to position [492, 0]
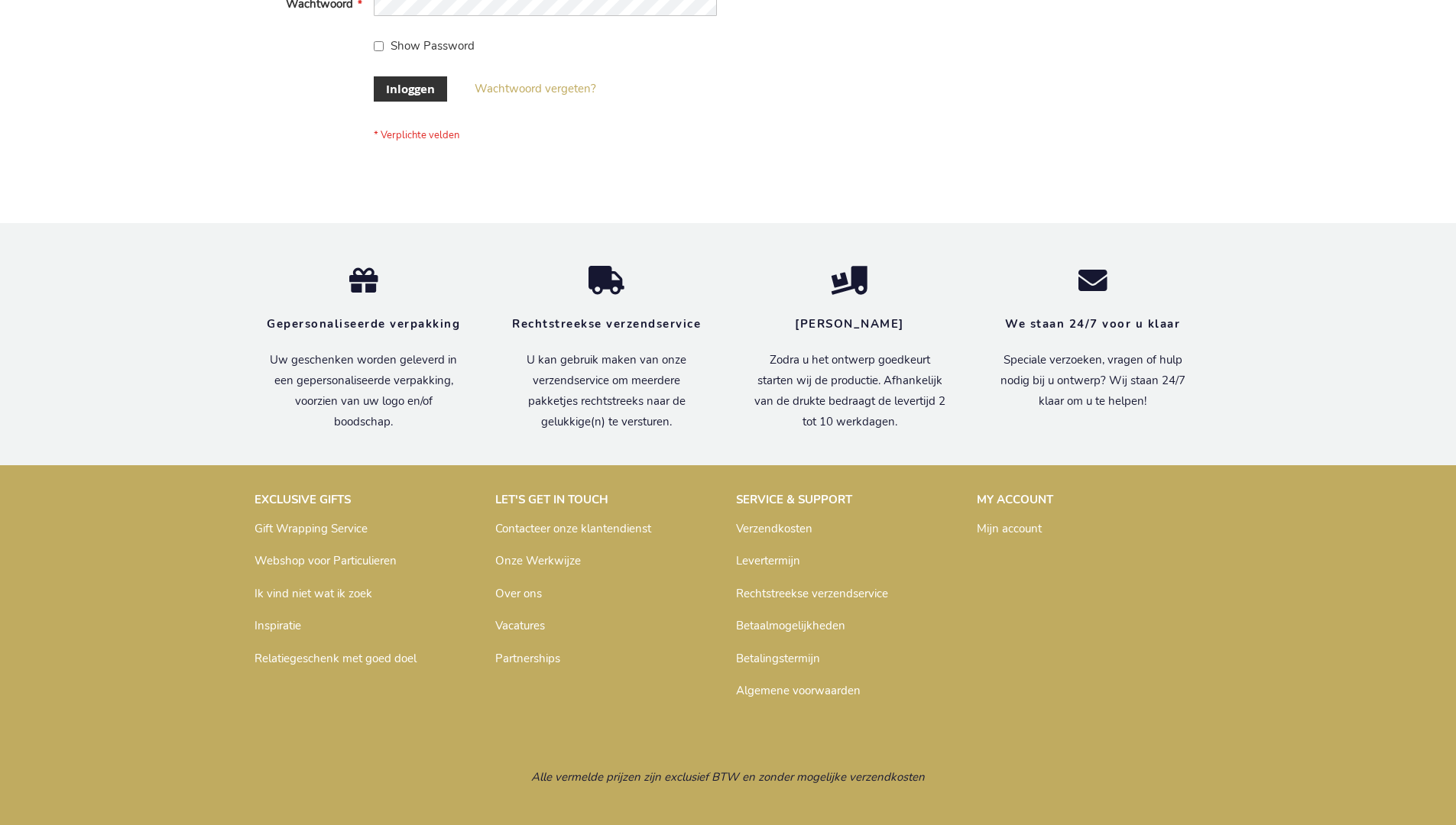
scroll to position [519, 0]
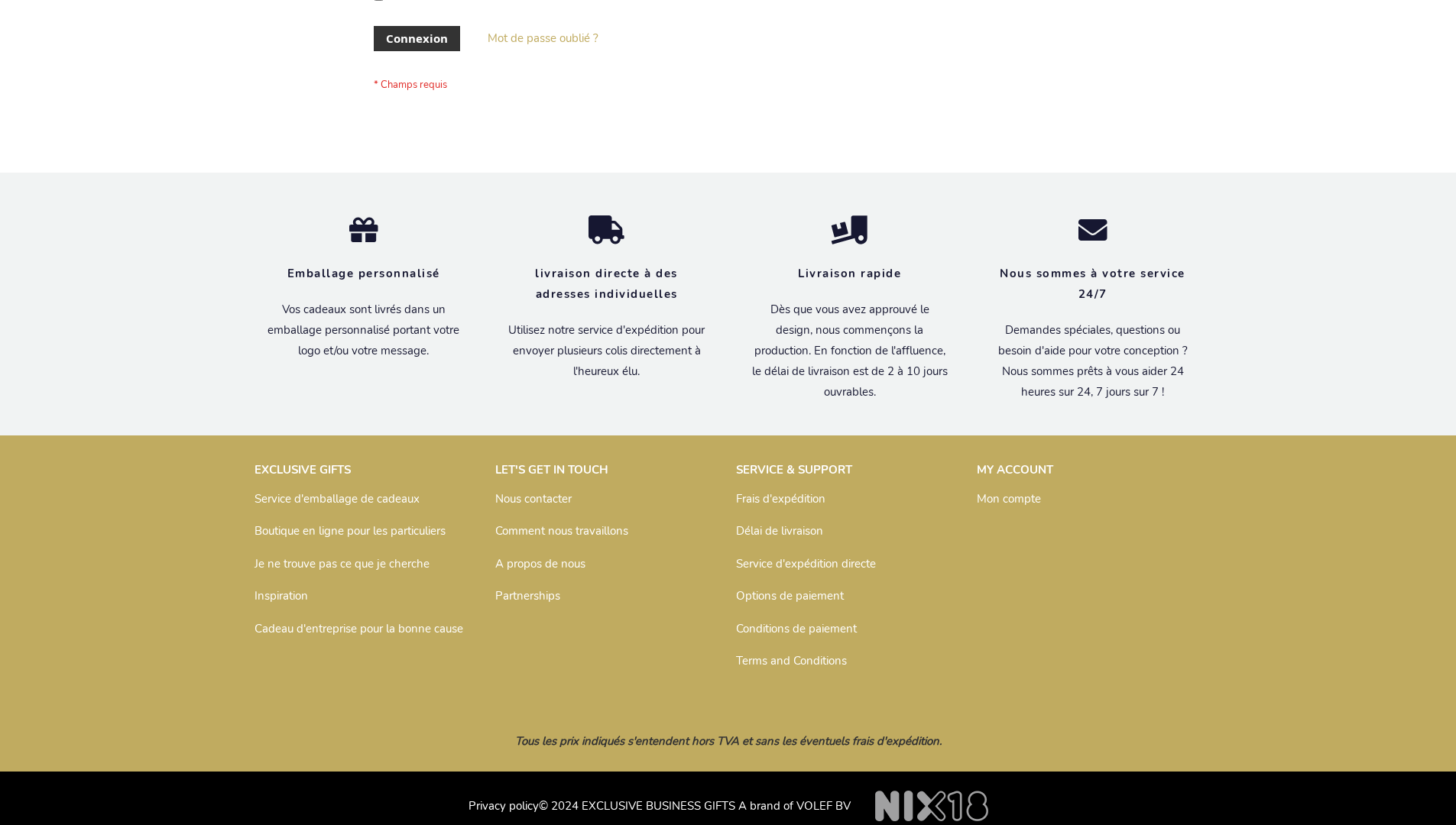
scroll to position [527, 0]
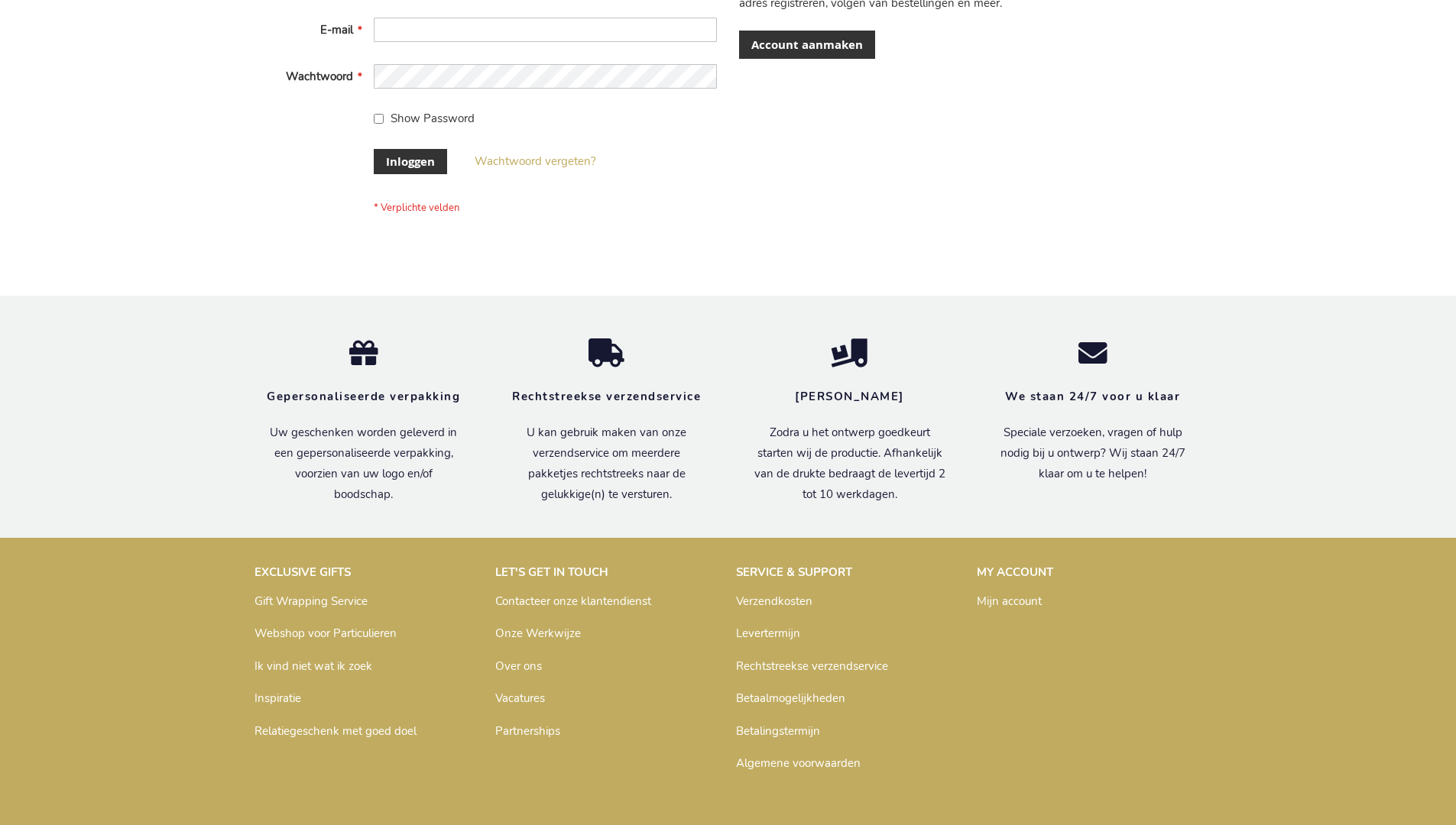
scroll to position [519, 0]
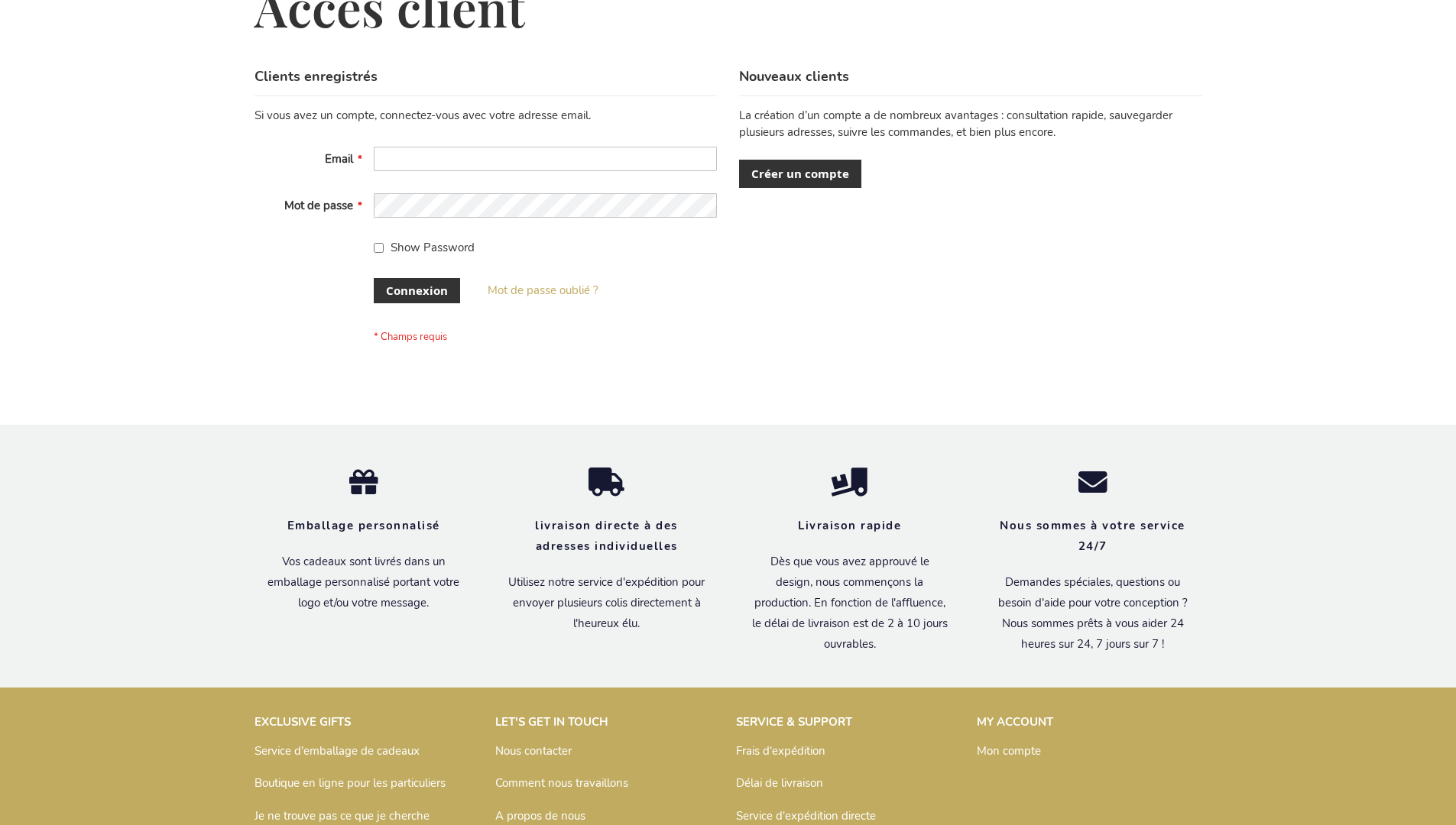
scroll to position [527, 0]
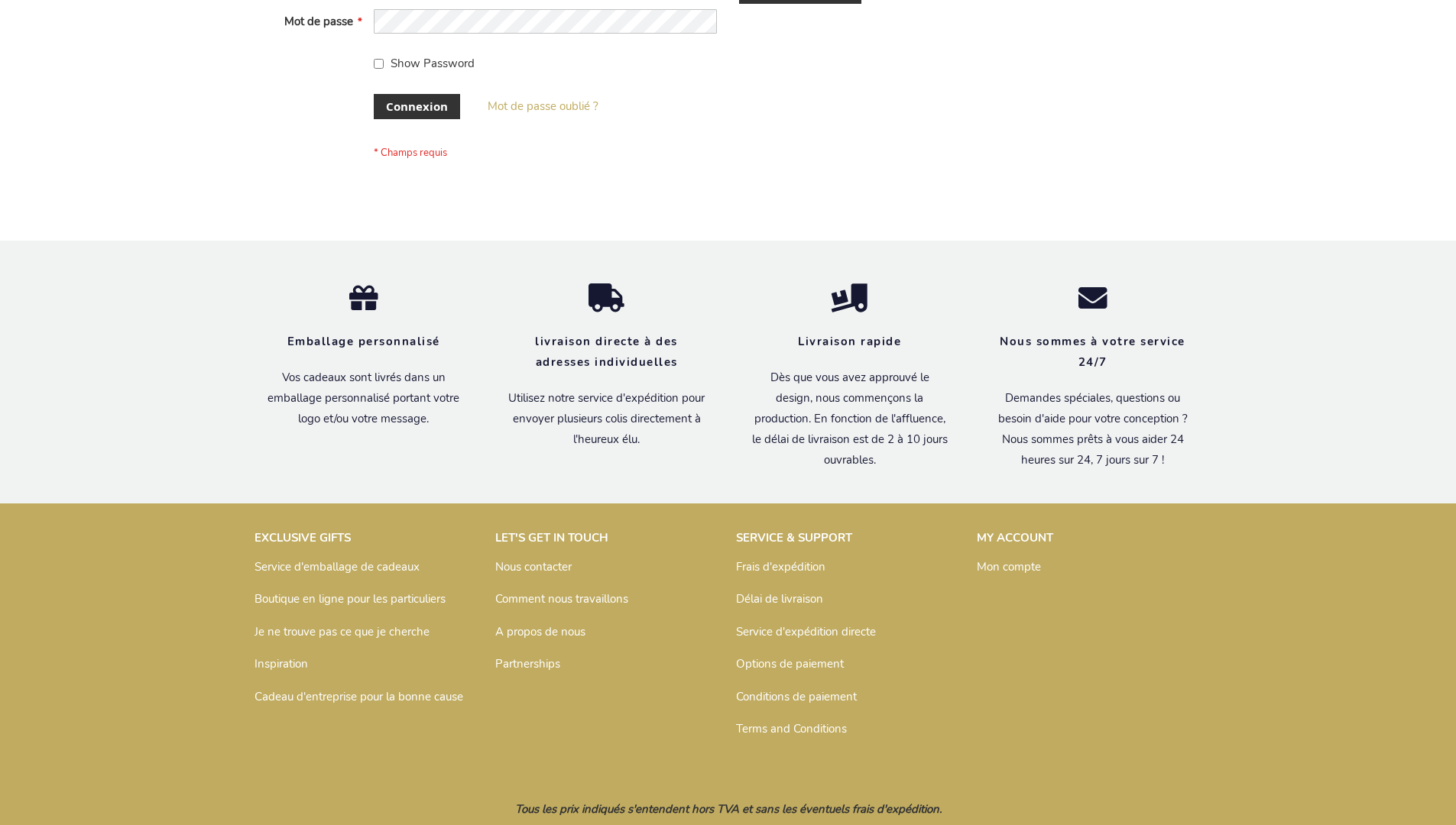
scroll to position [527, 0]
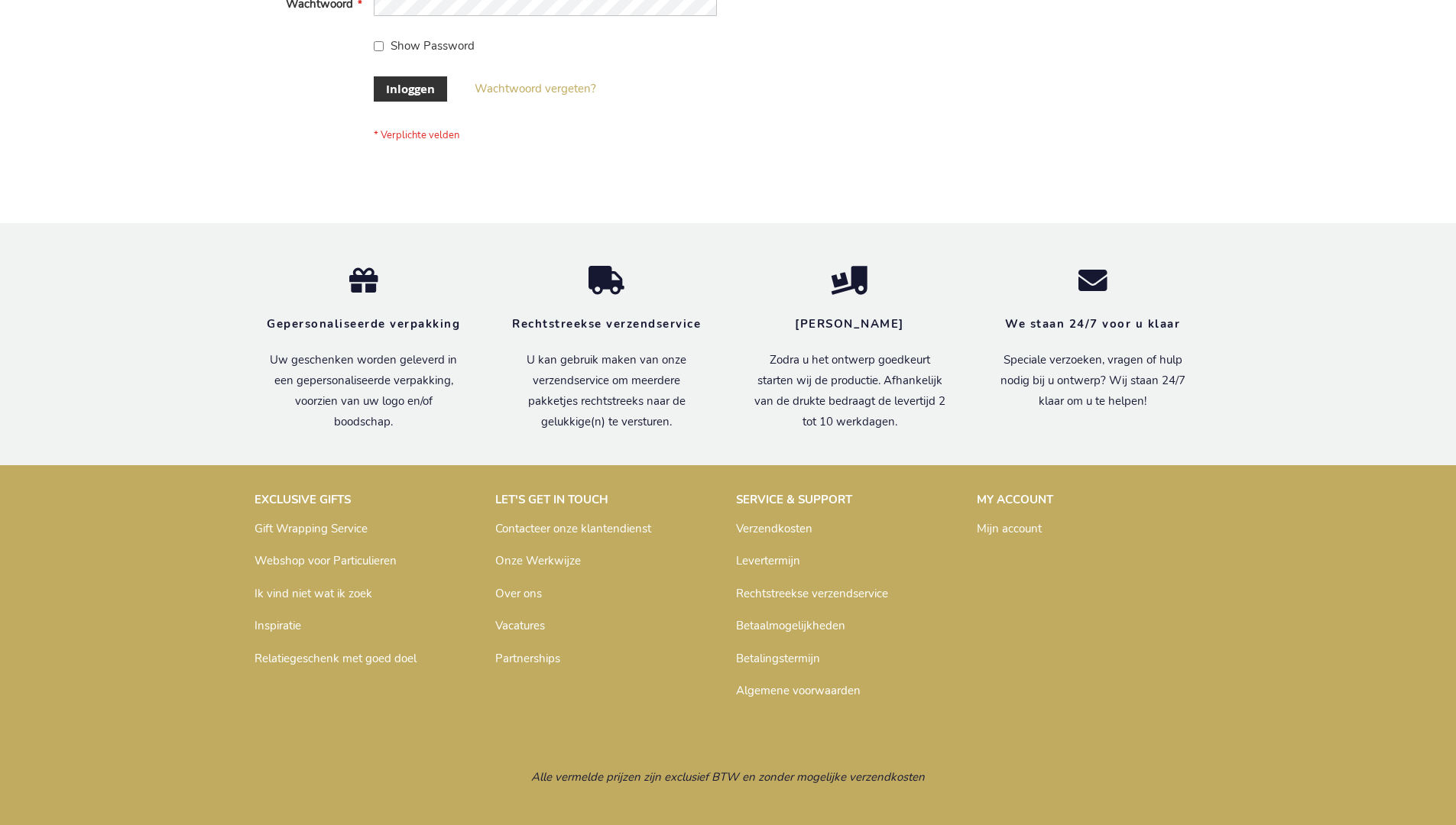
scroll to position [519, 0]
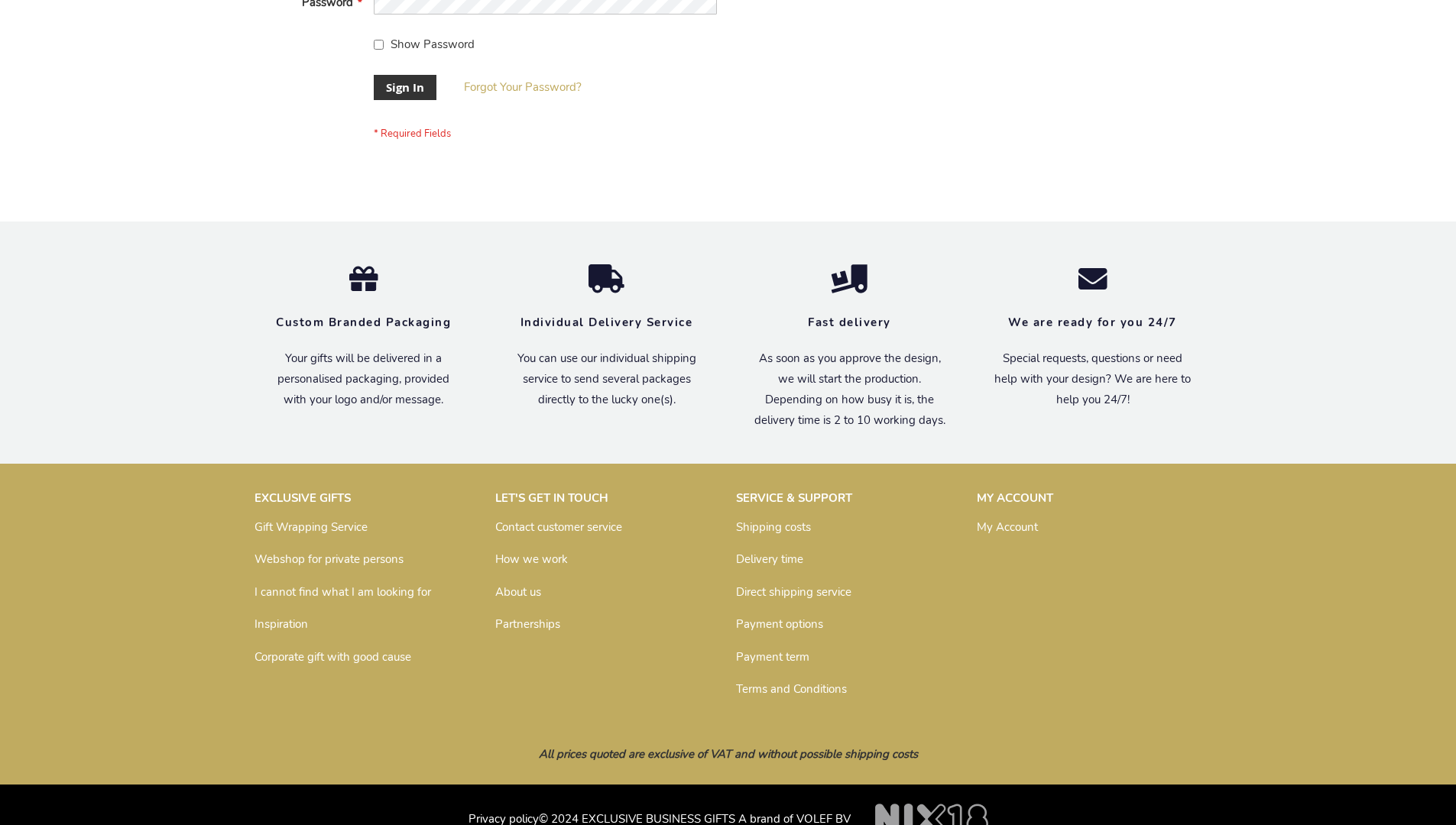
scroll to position [492, 0]
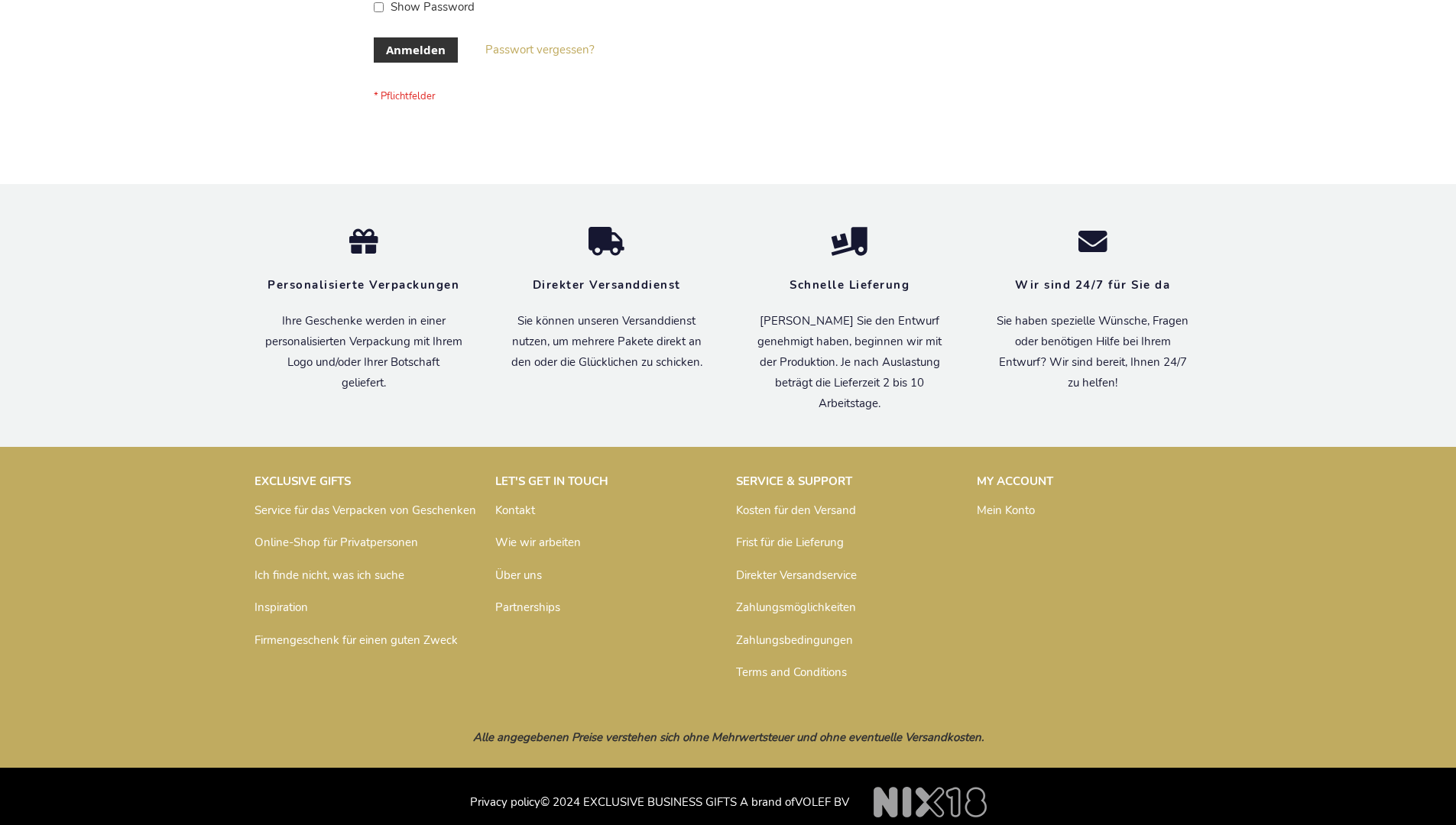
scroll to position [512, 0]
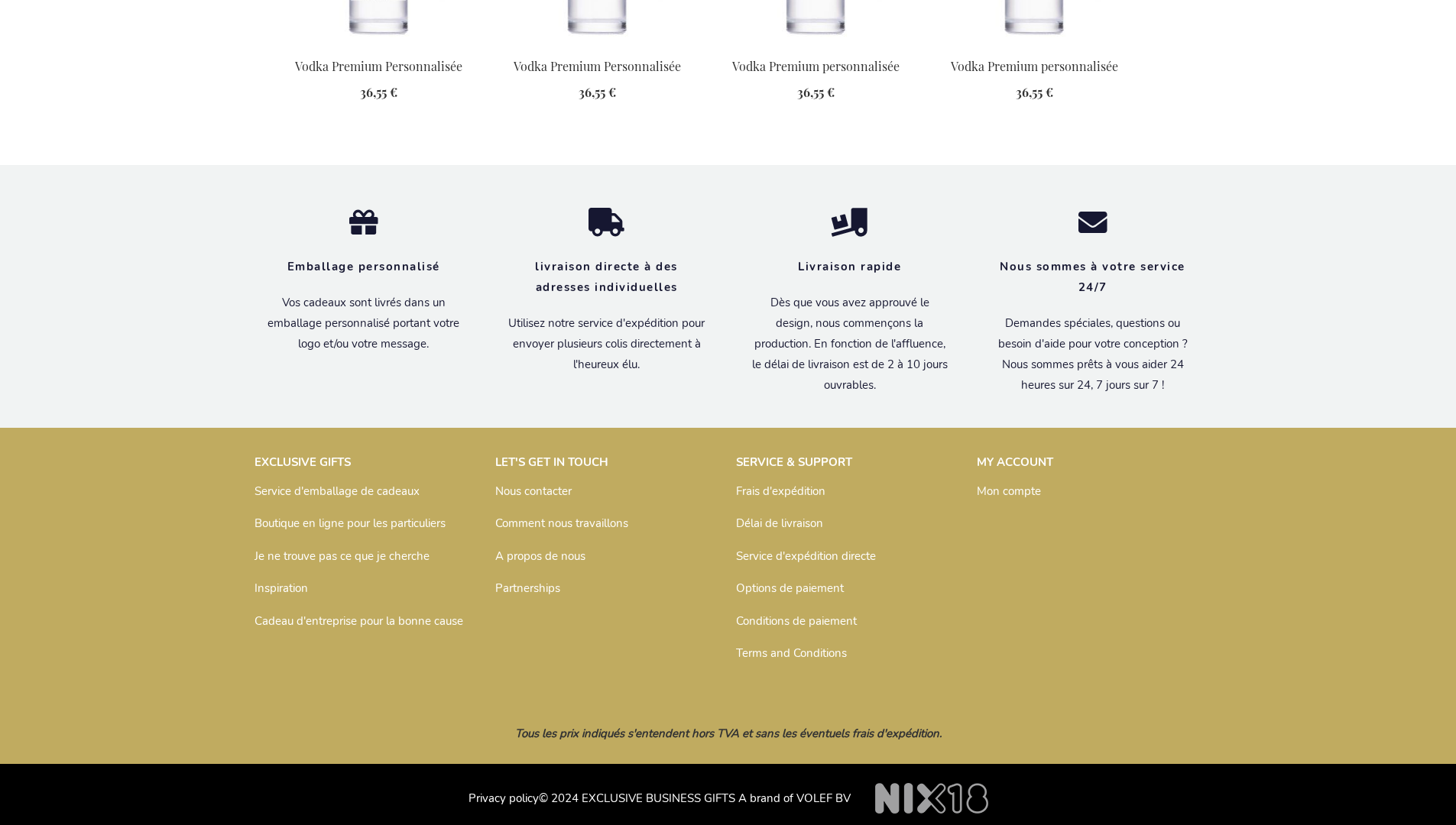
scroll to position [1963, 0]
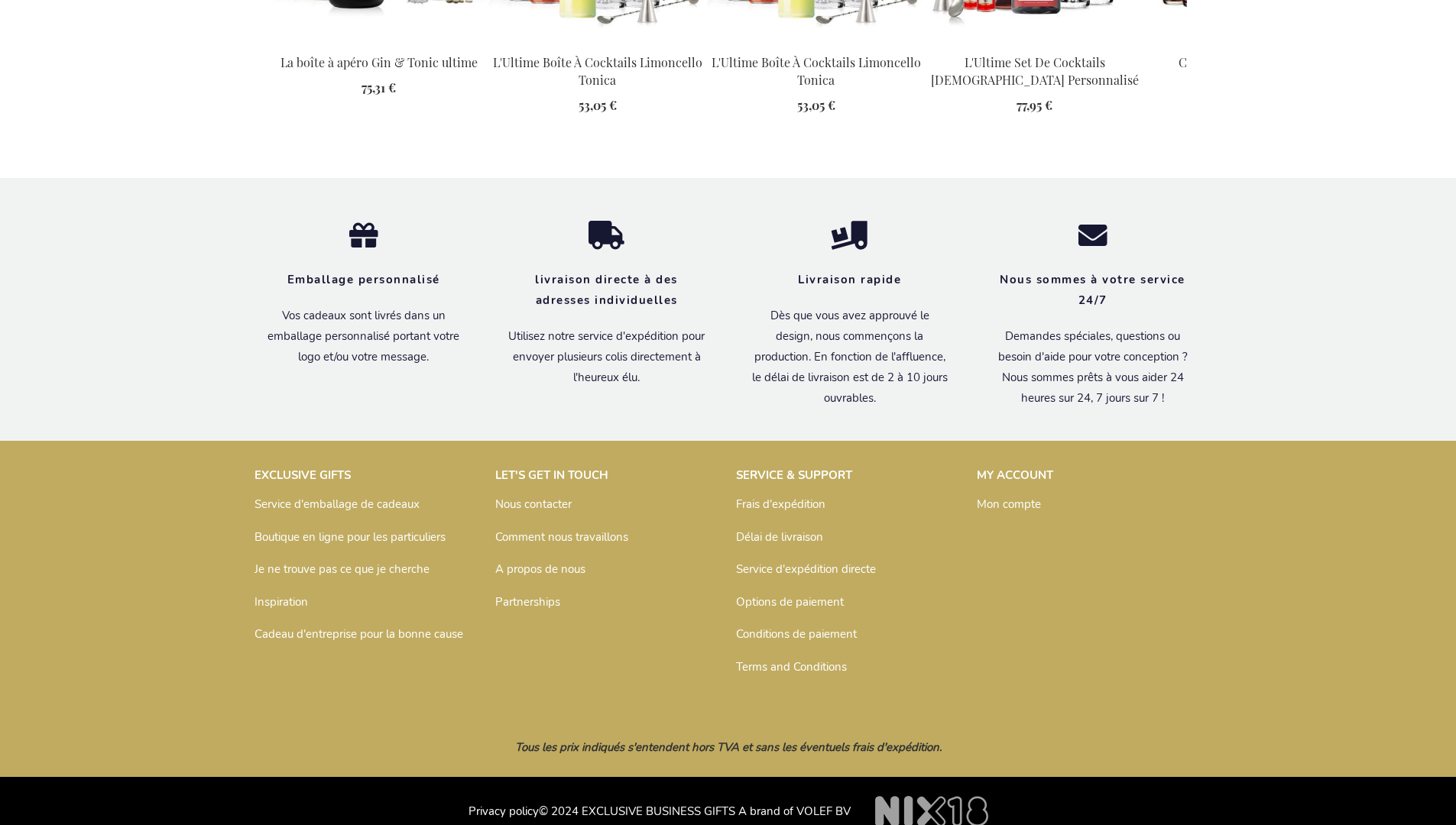
scroll to position [2115, 0]
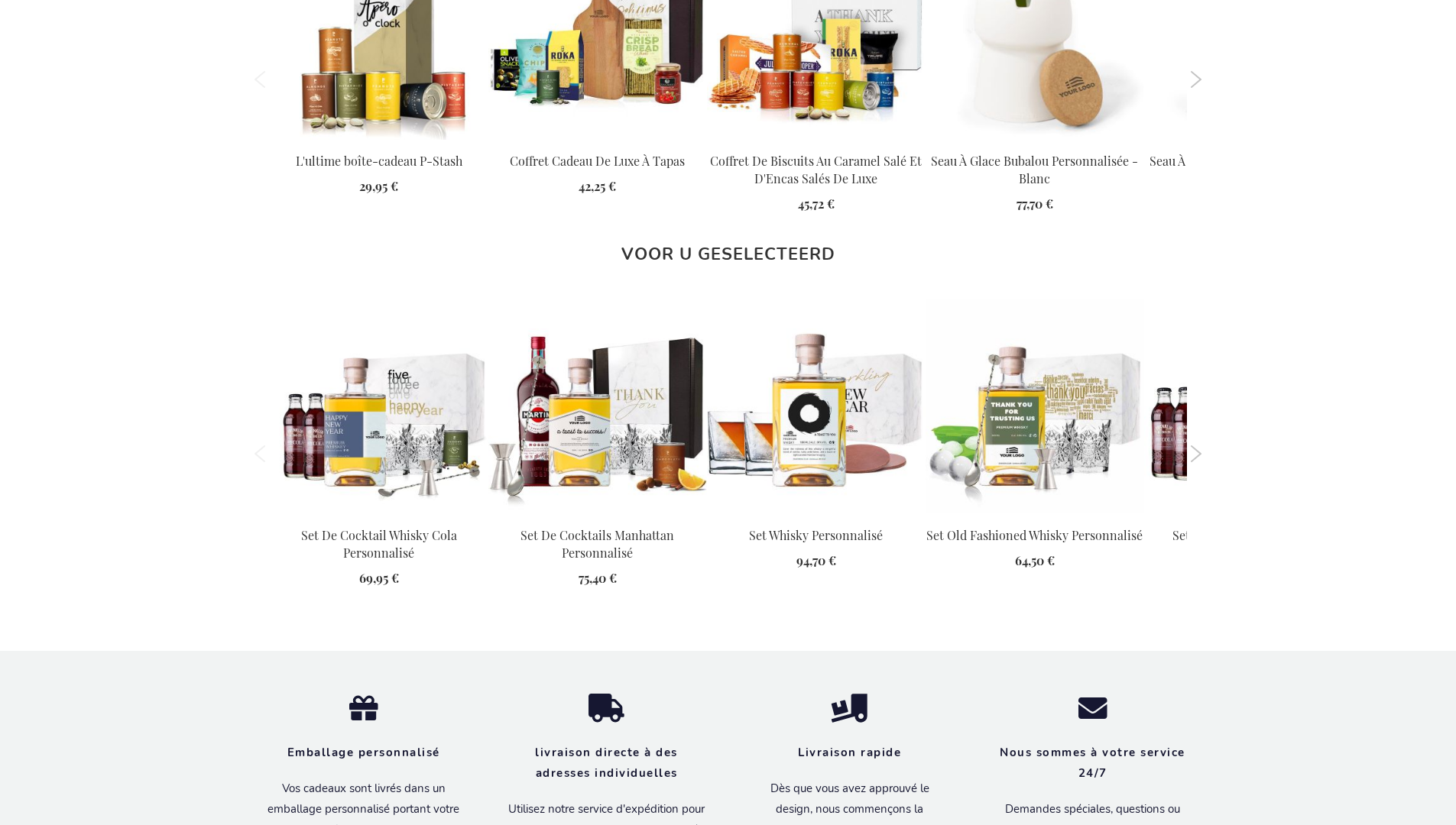
scroll to position [2132, 0]
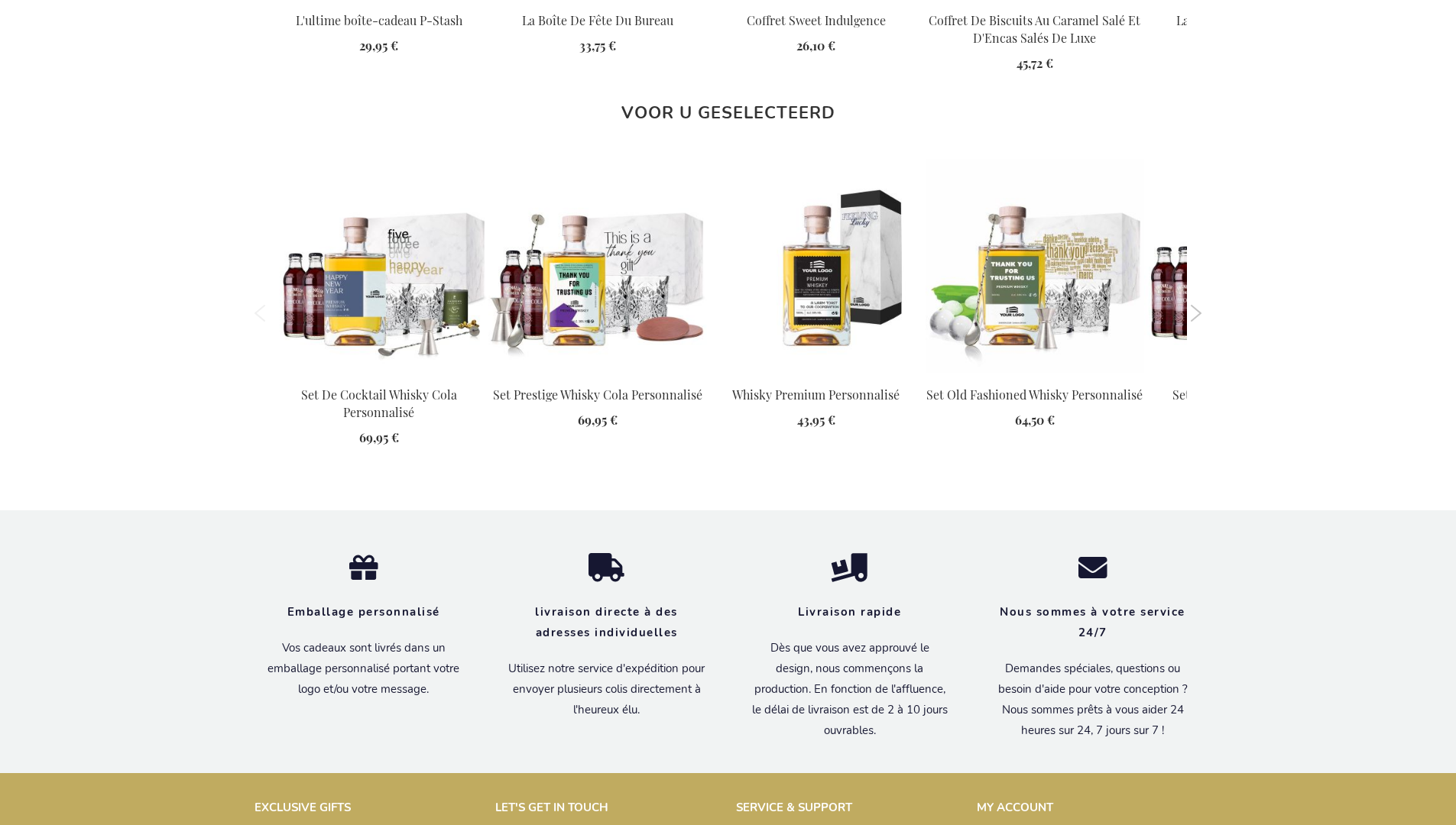
scroll to position [2082, 0]
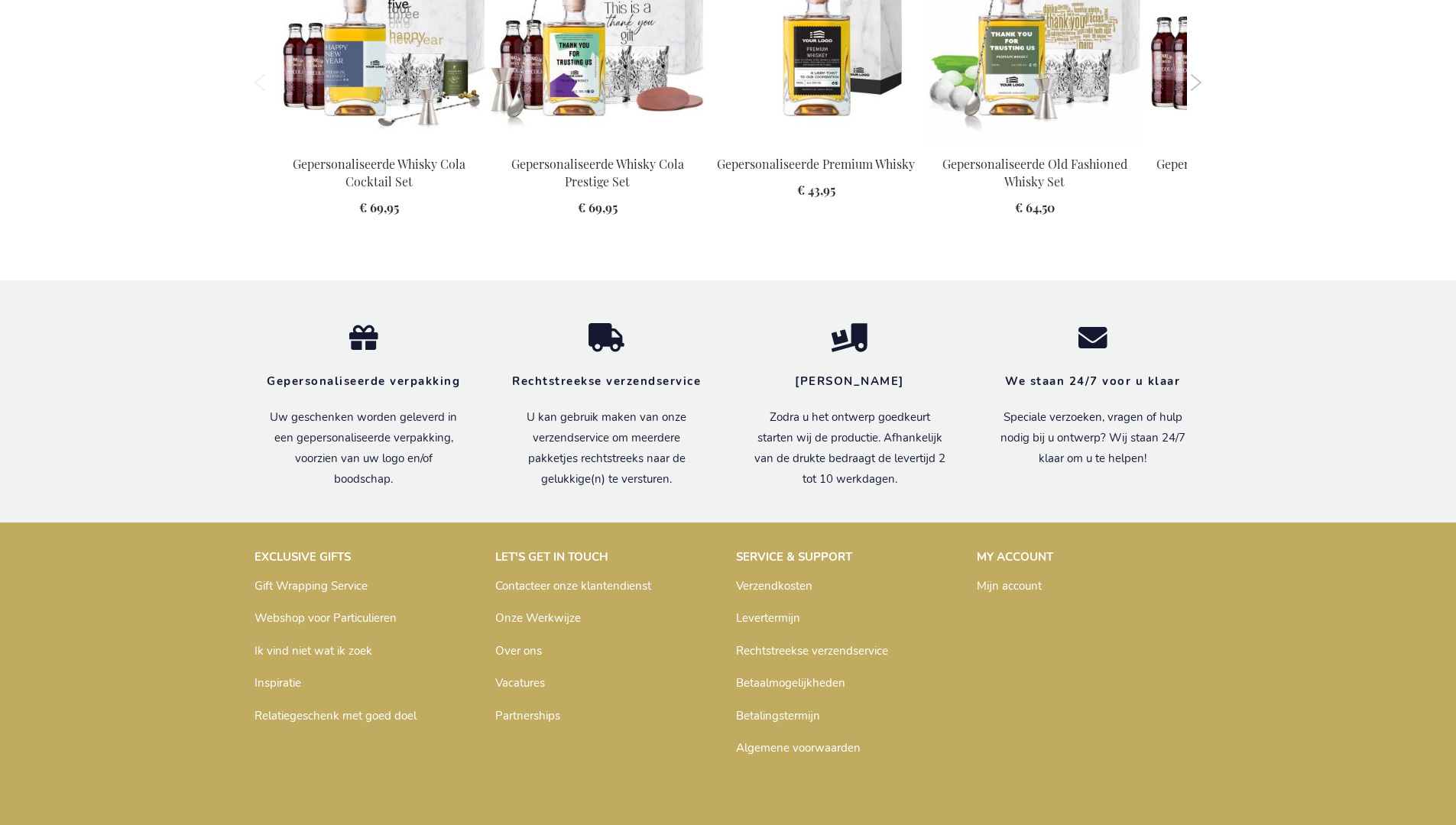
scroll to position [2058, 0]
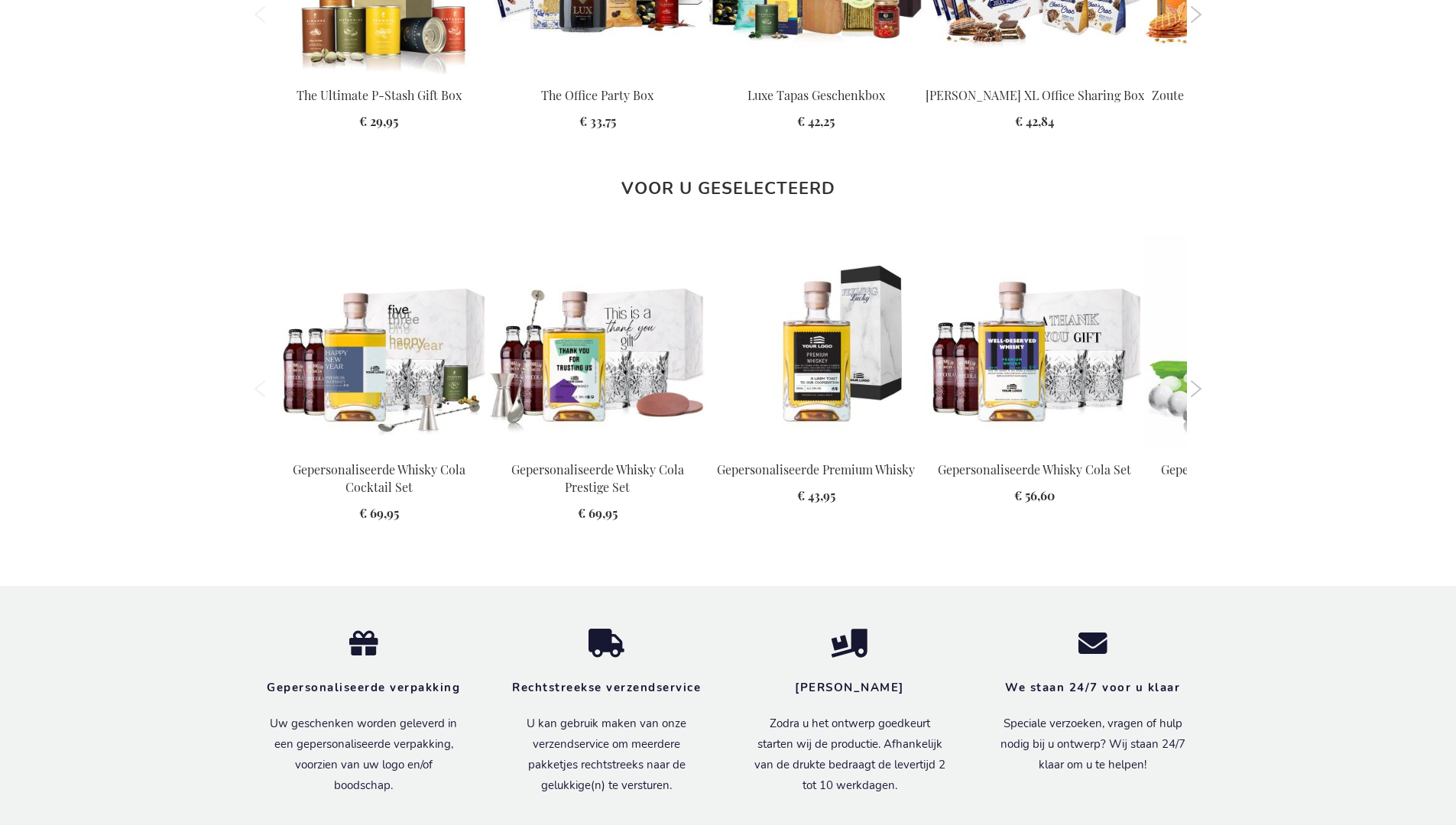
scroll to position [2107, 0]
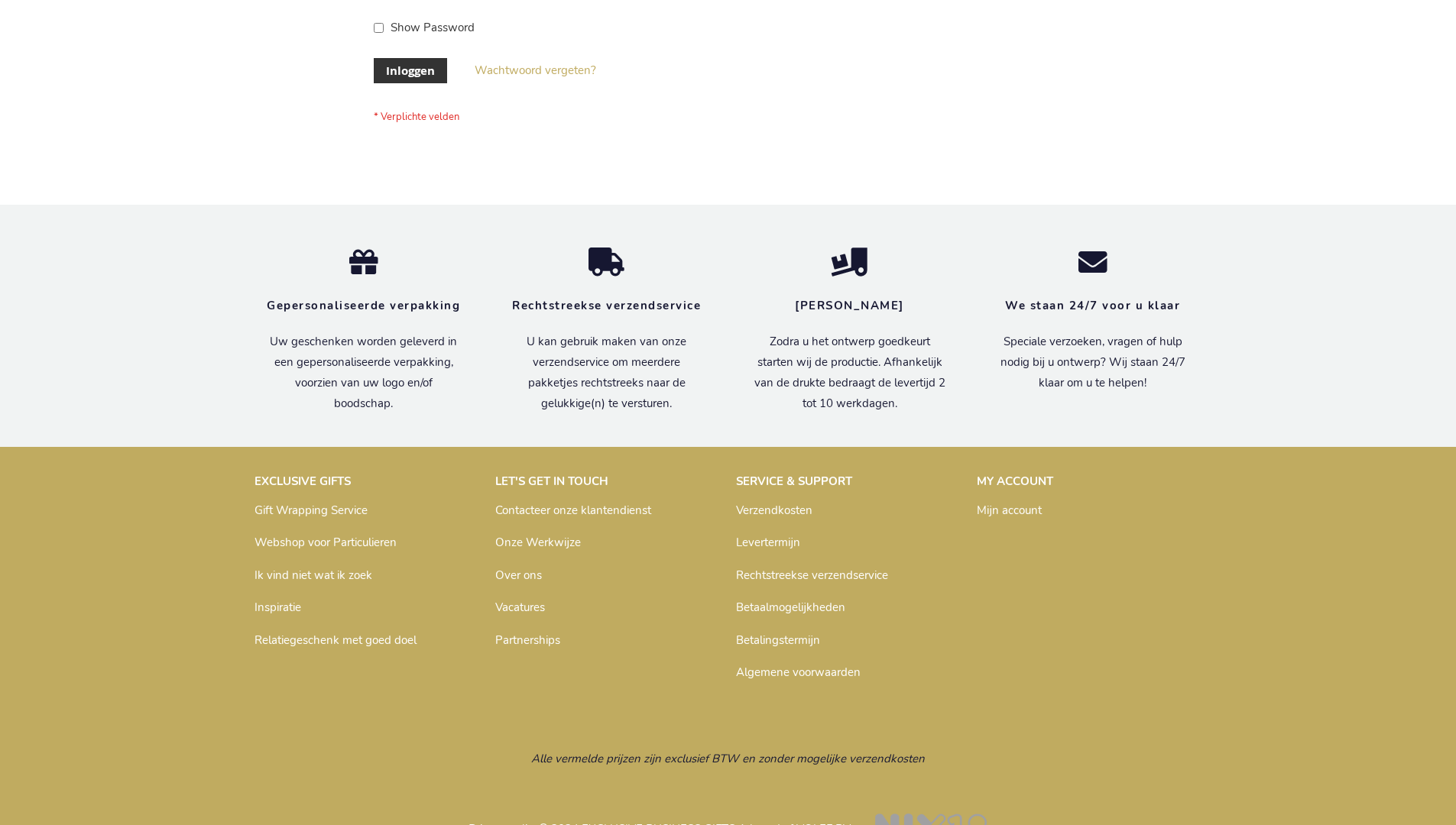
scroll to position [519, 0]
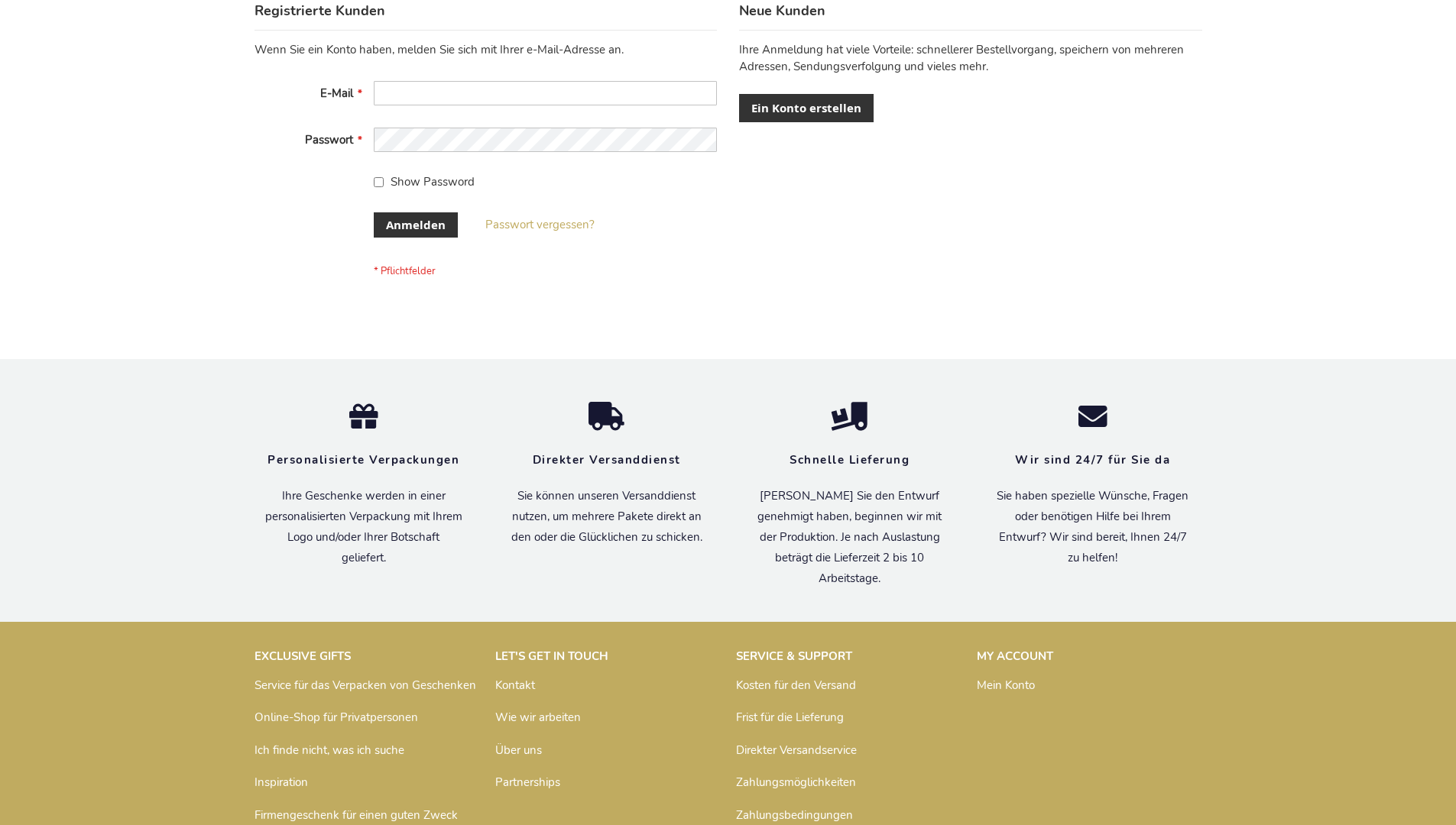
scroll to position [512, 0]
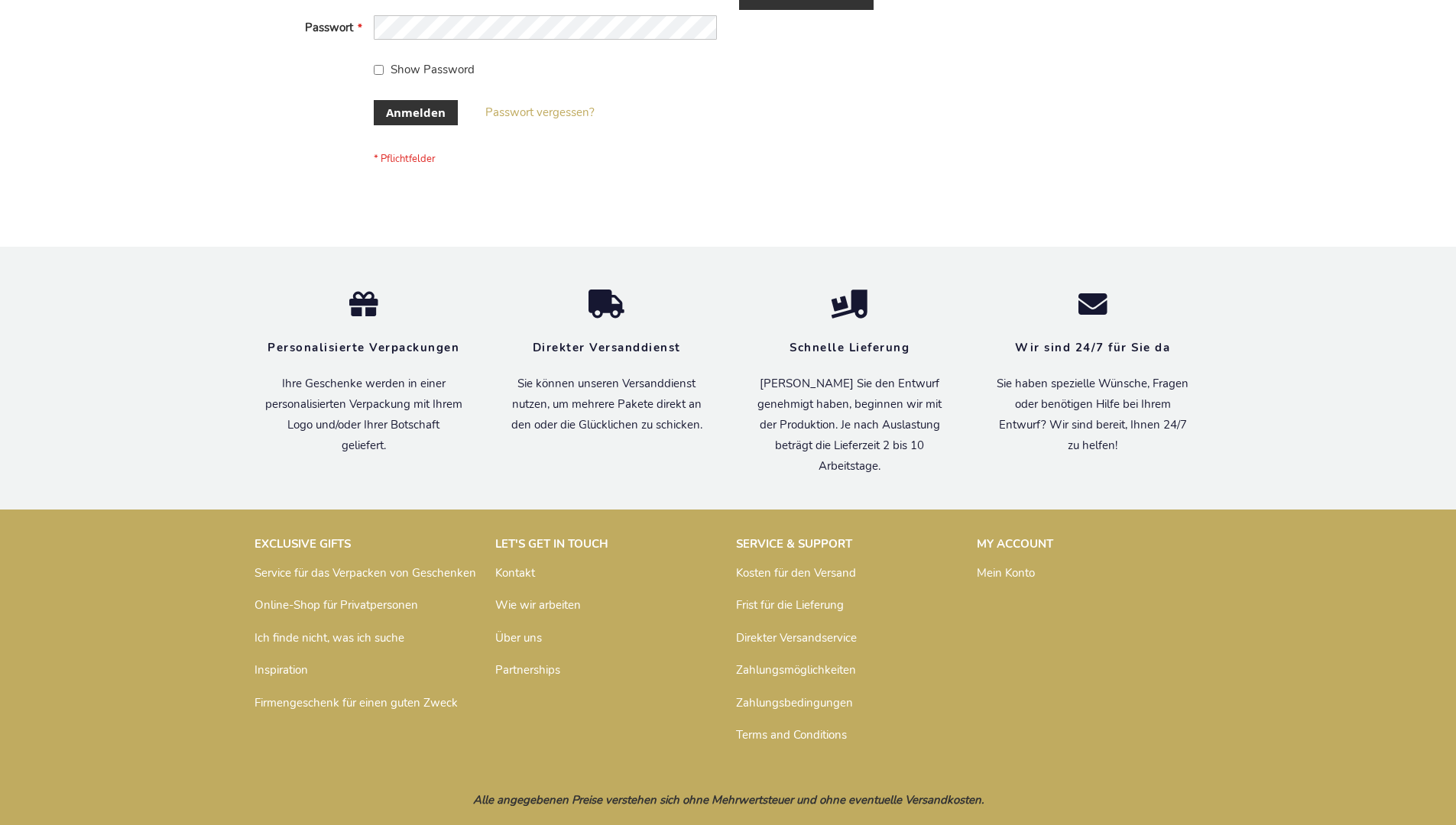
scroll to position [512, 0]
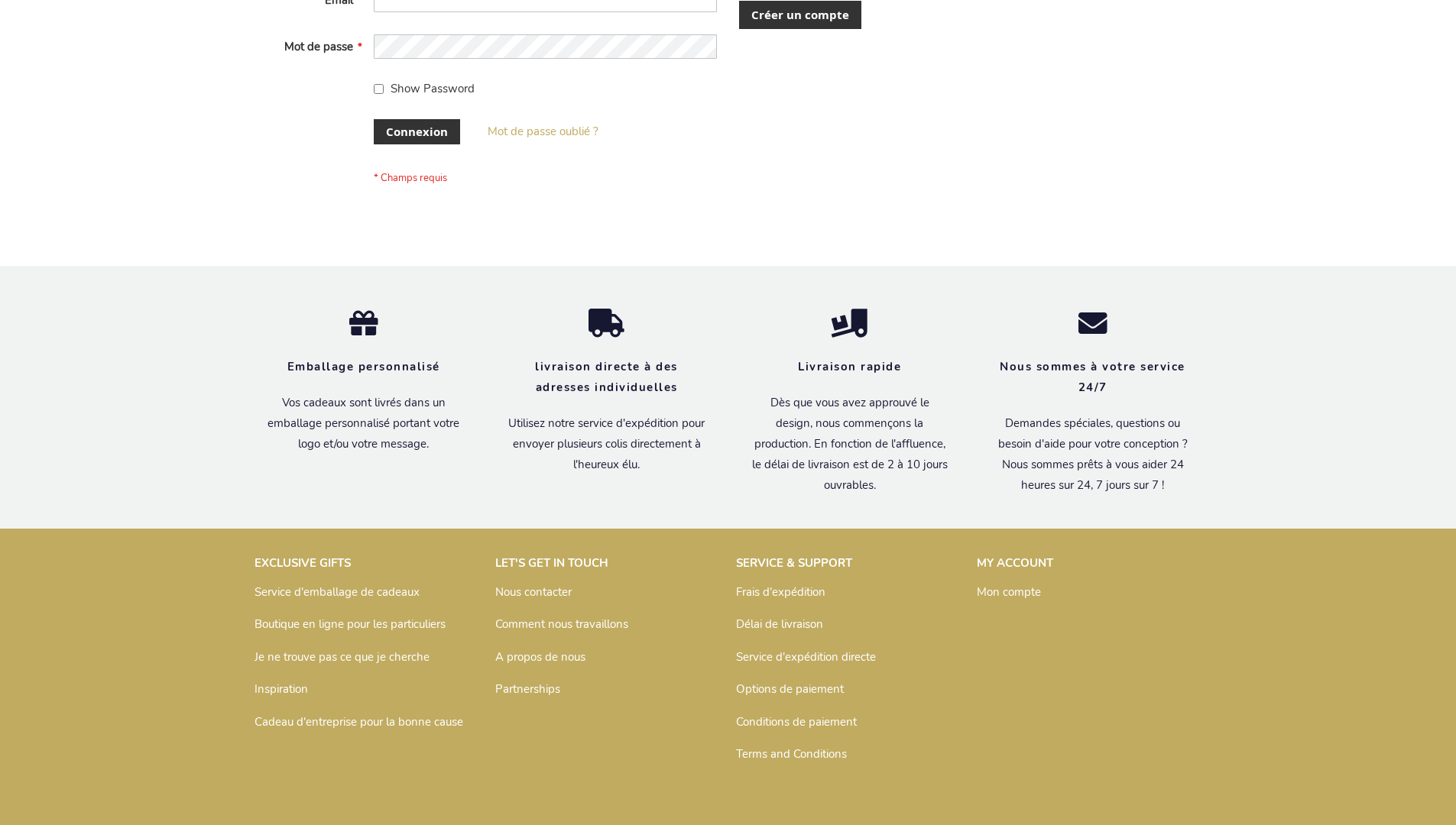
scroll to position [527, 0]
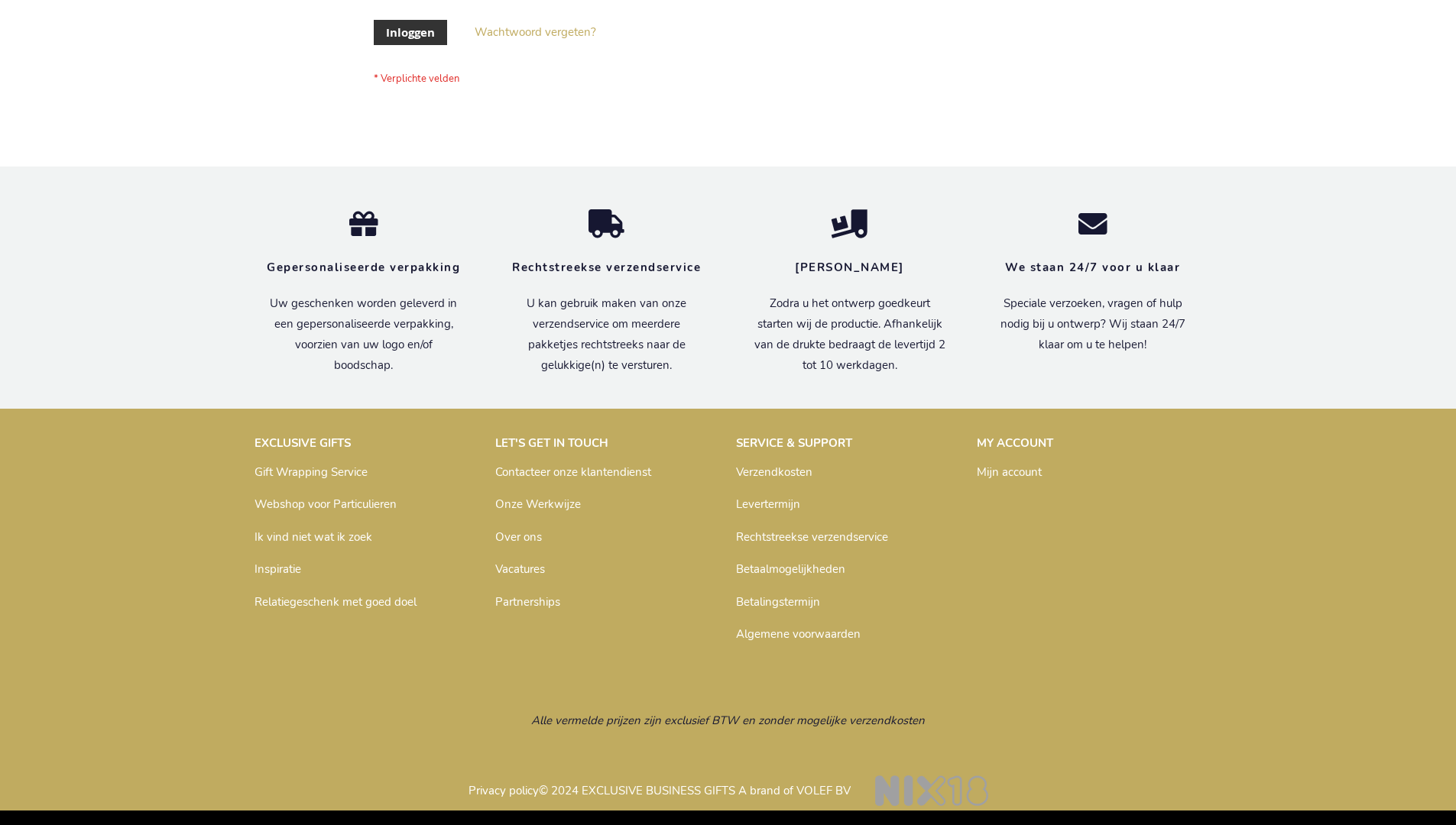
scroll to position [519, 0]
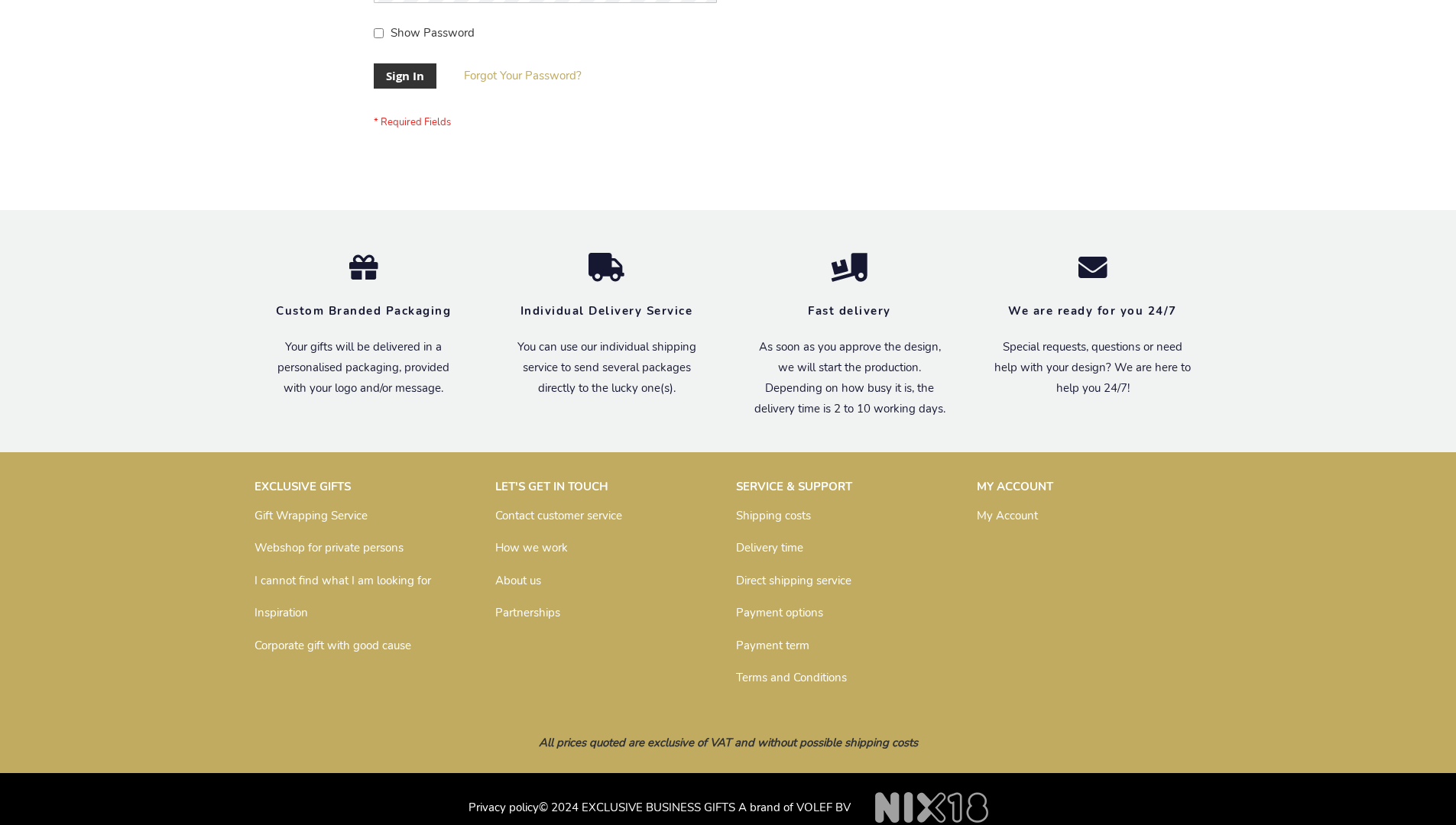
scroll to position [492, 0]
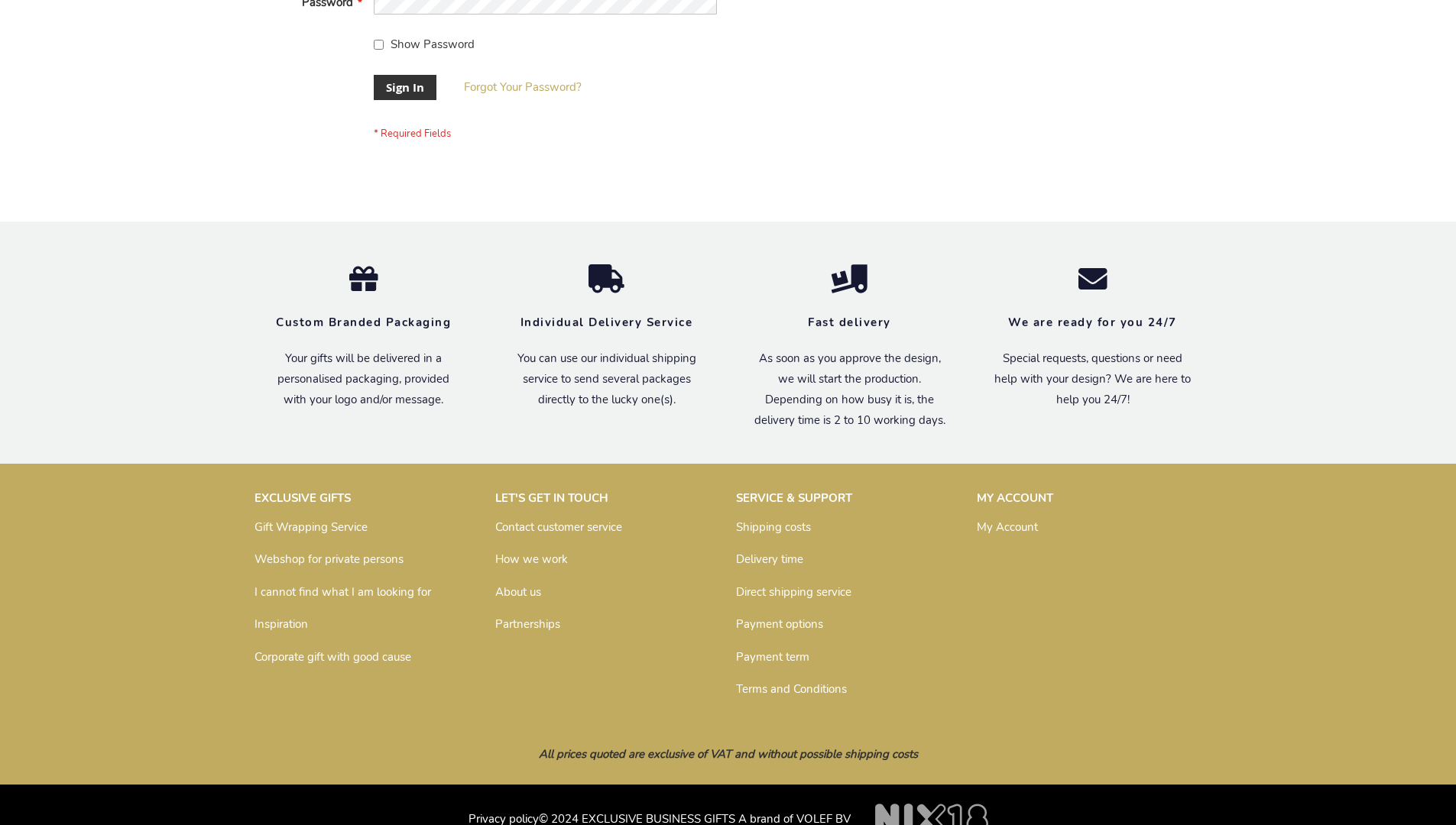
scroll to position [492, 0]
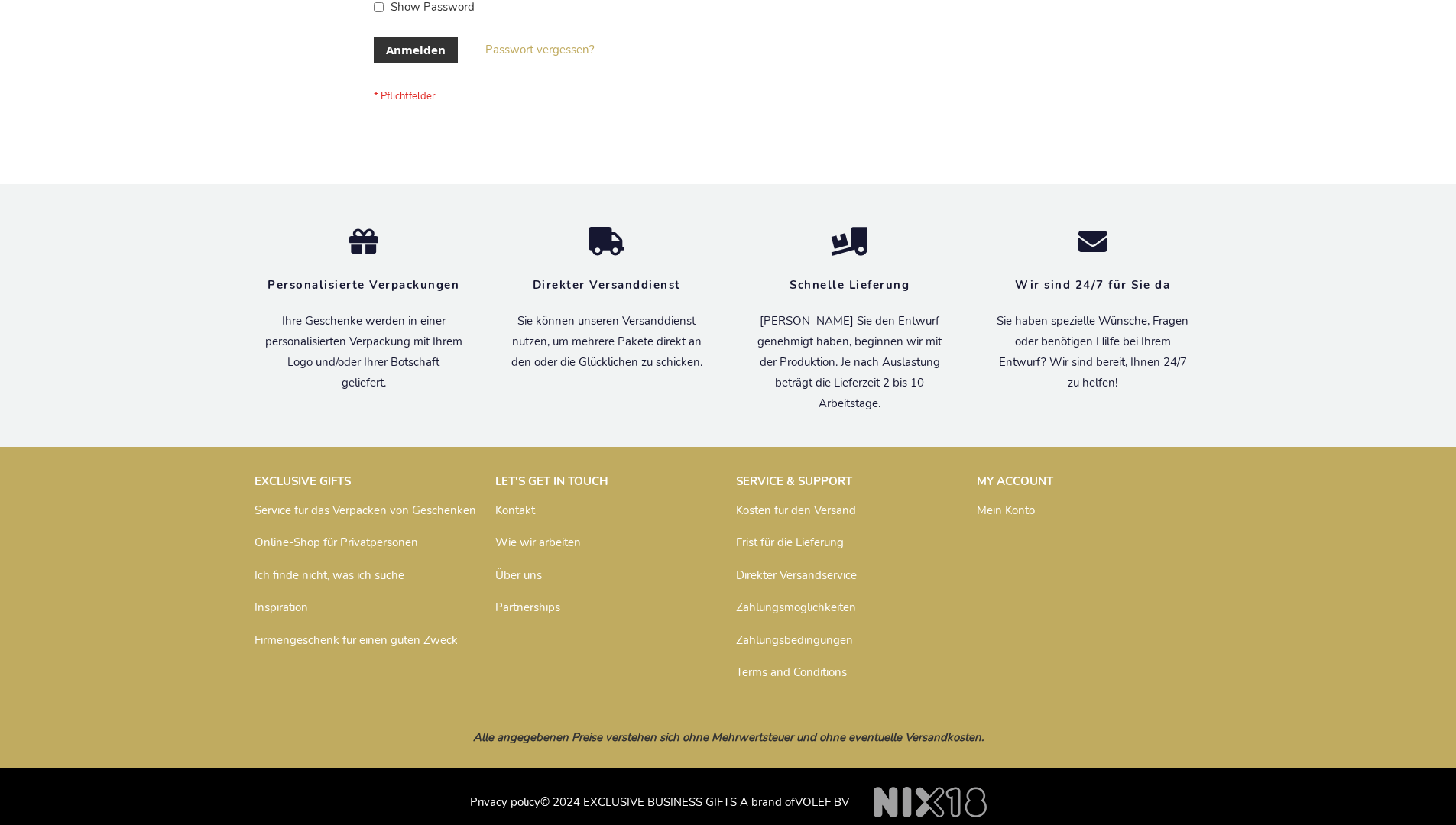
scroll to position [512, 0]
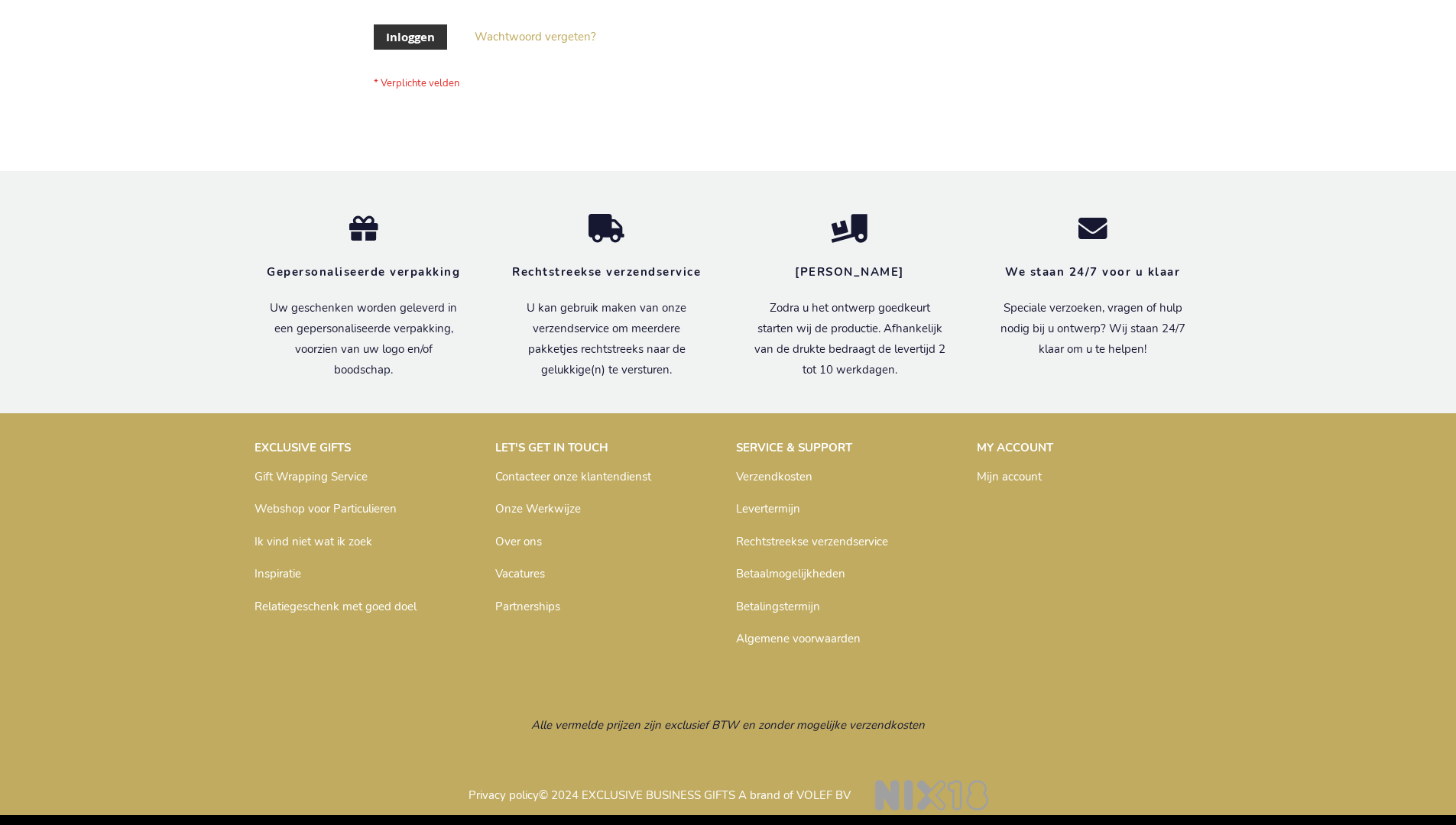
scroll to position [519, 0]
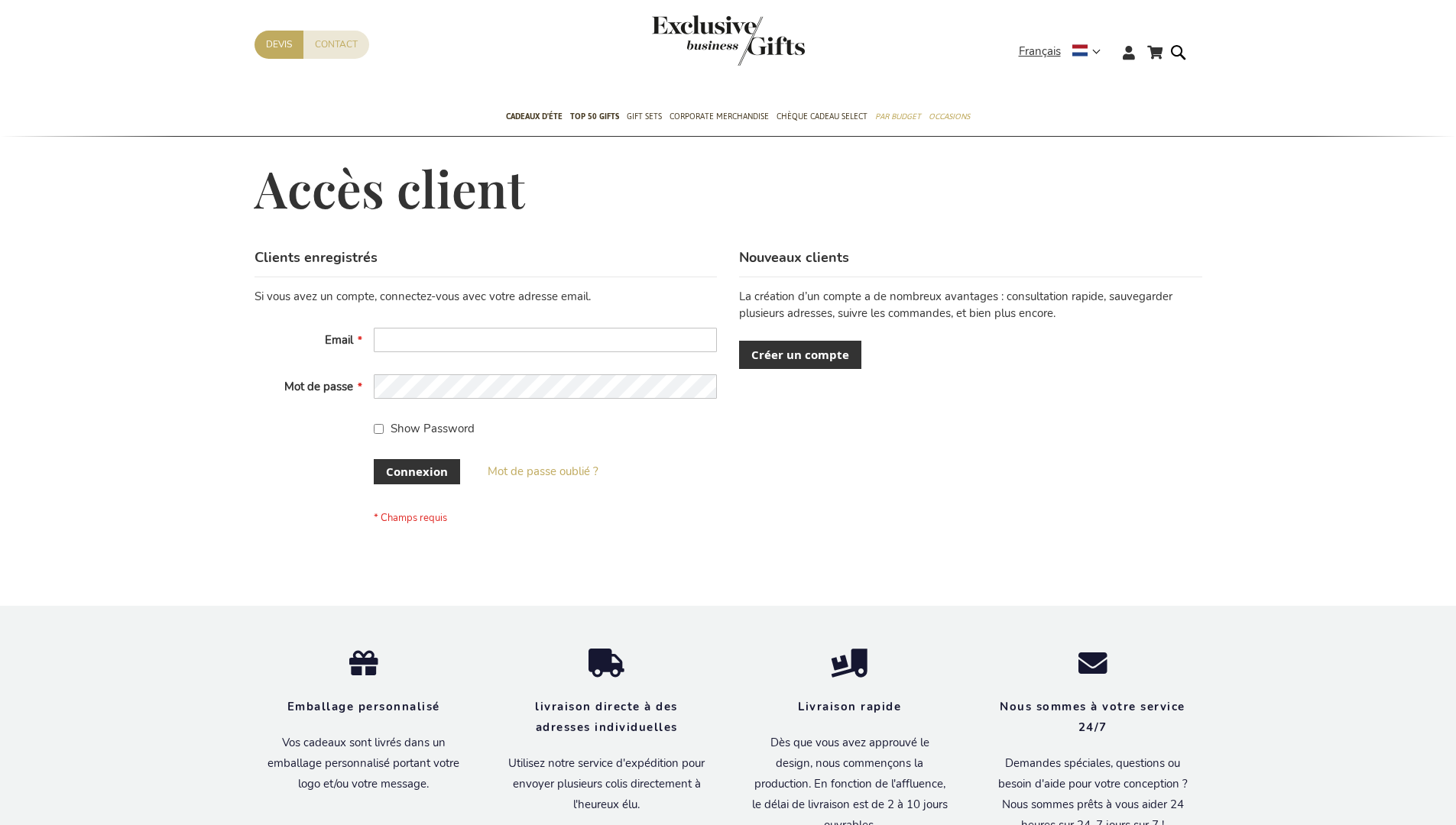
scroll to position [527, 0]
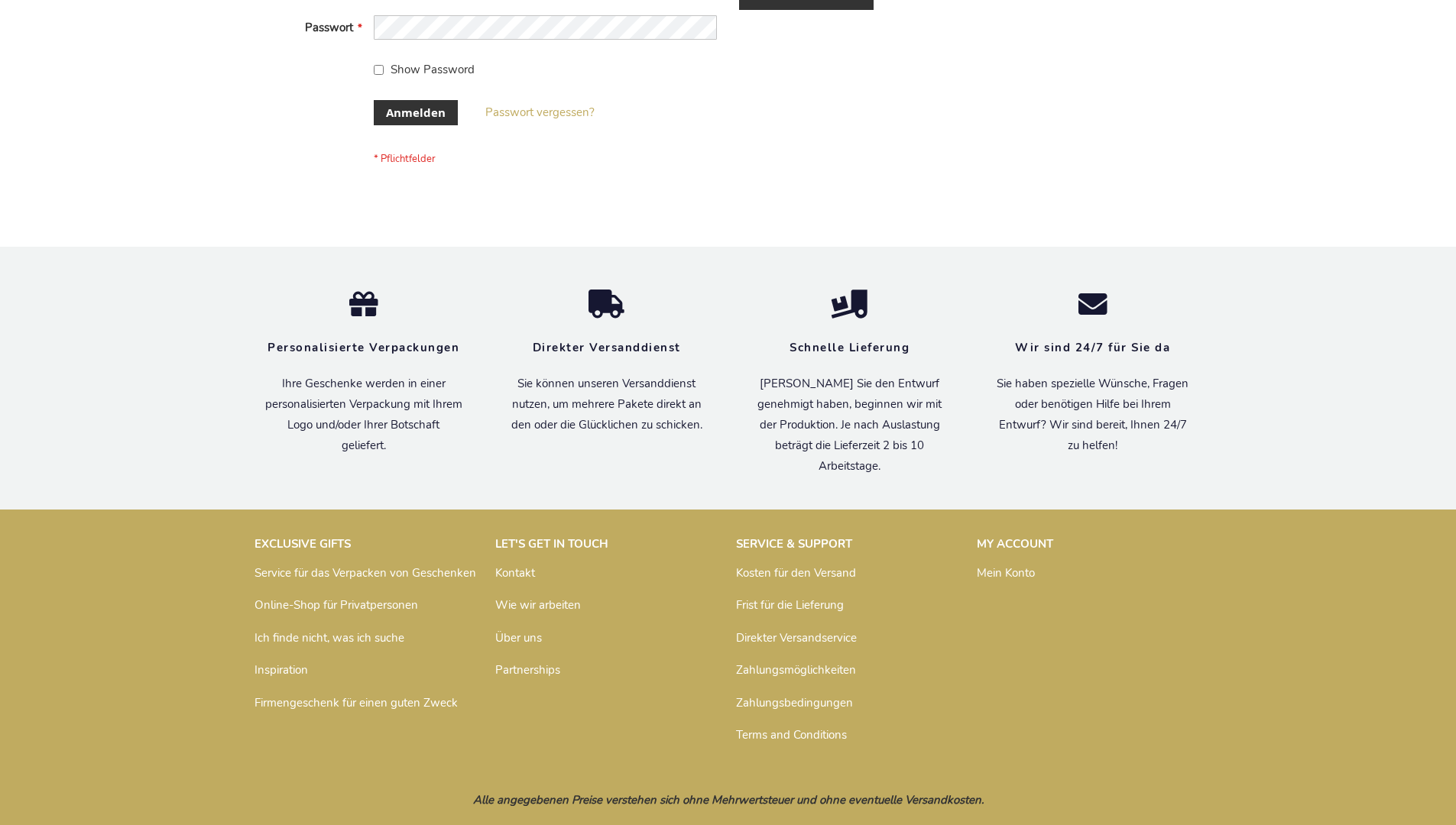
scroll to position [512, 0]
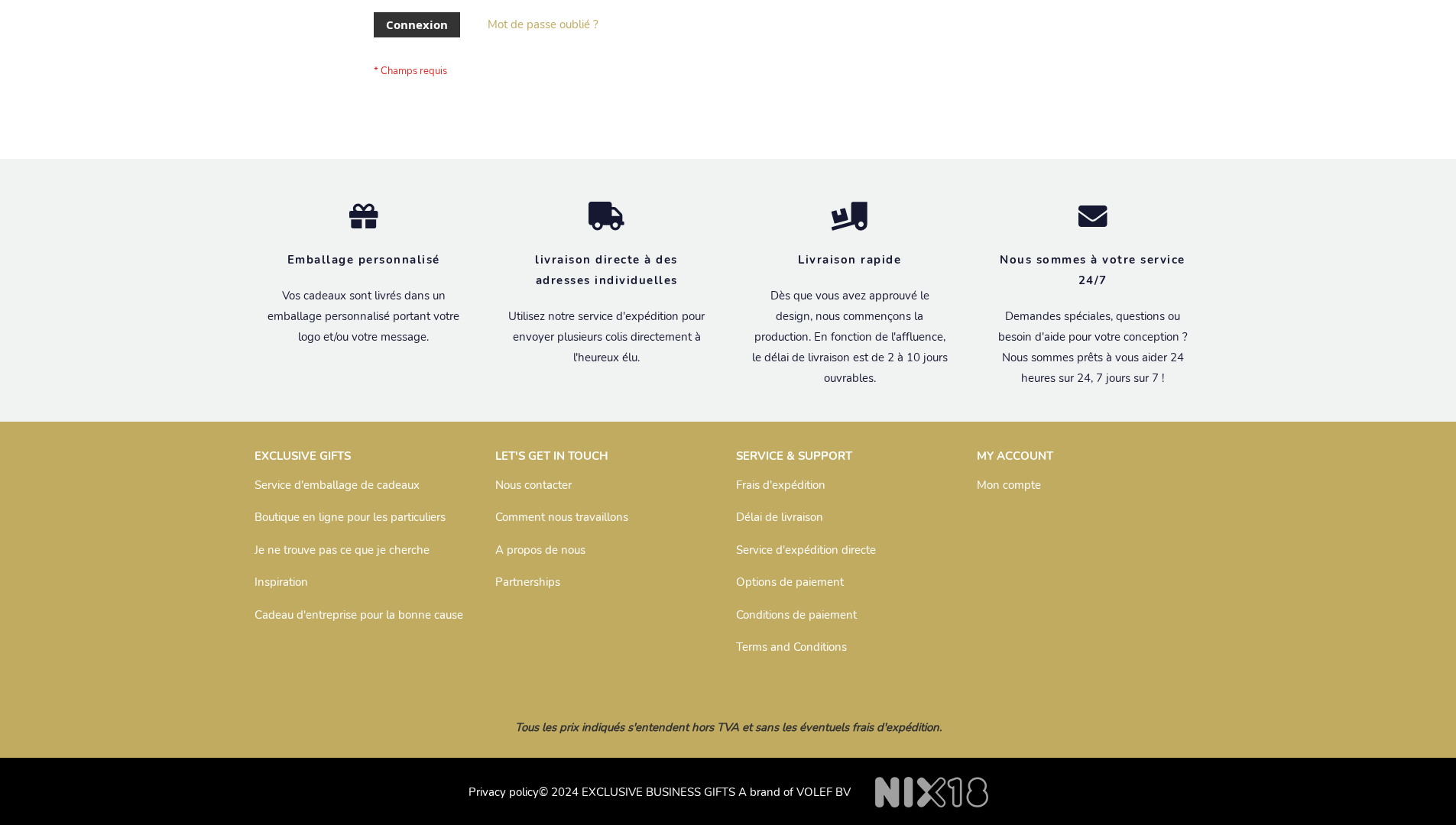
scroll to position [527, 0]
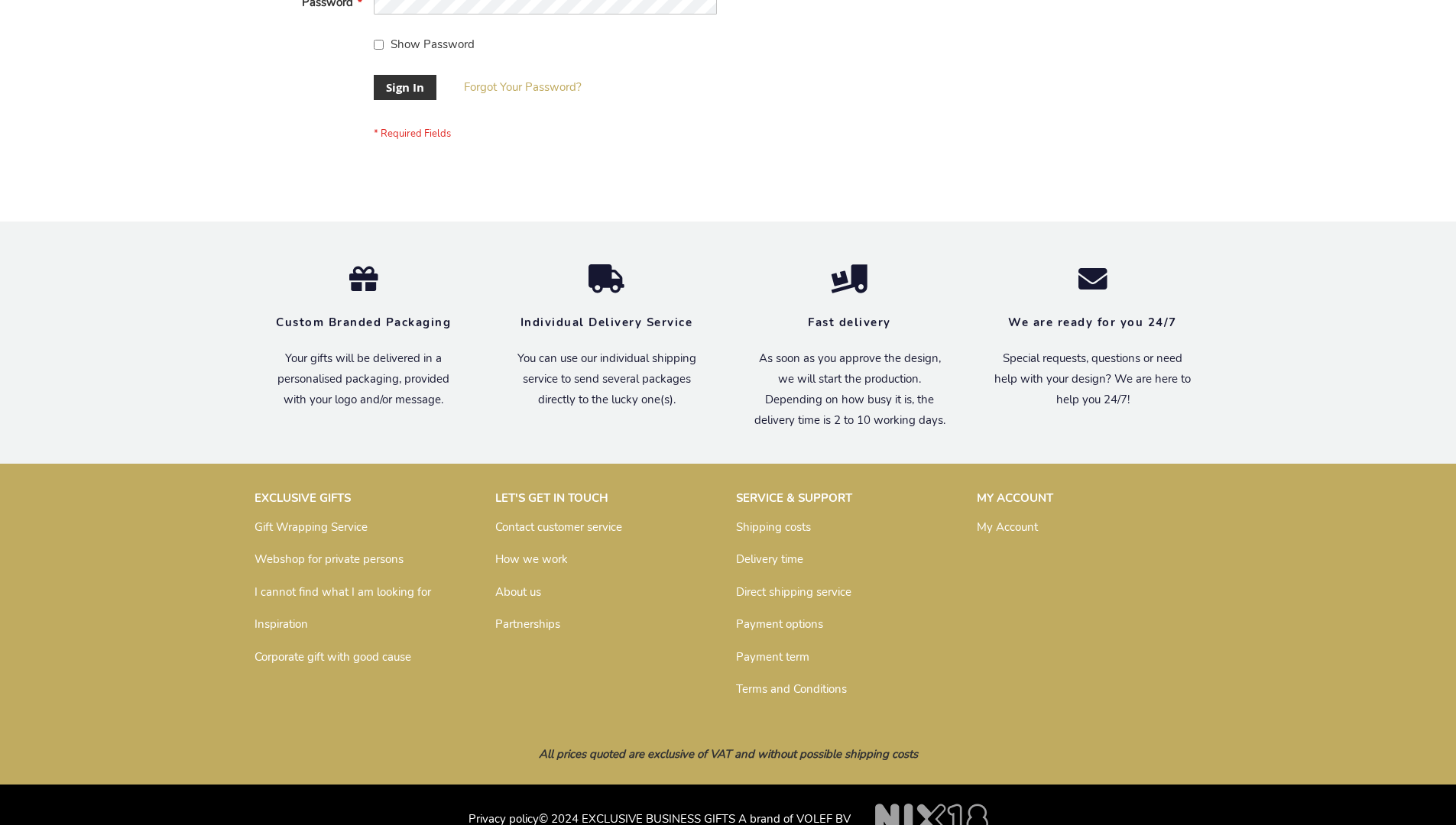
scroll to position [492, 0]
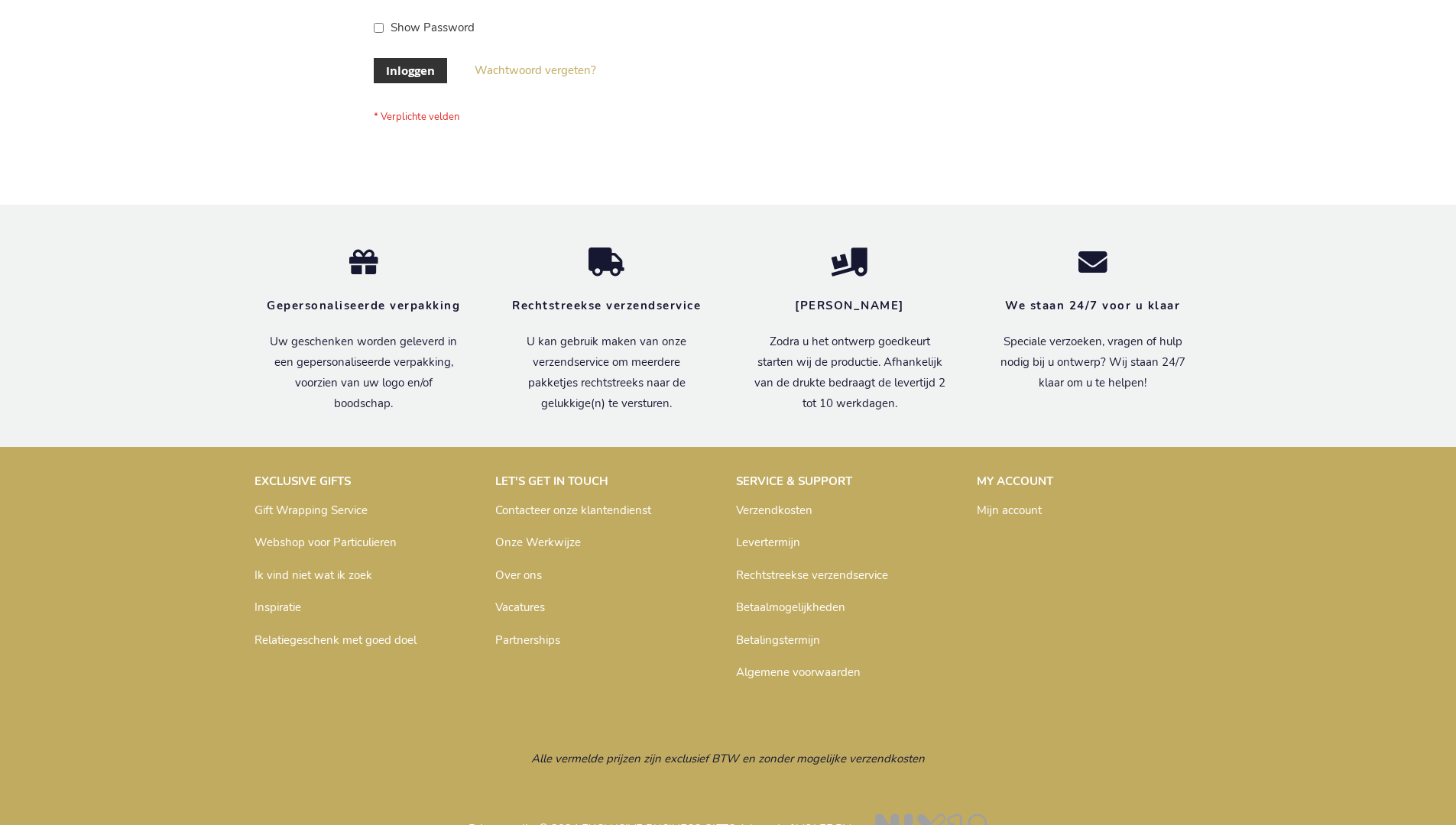
scroll to position [519, 0]
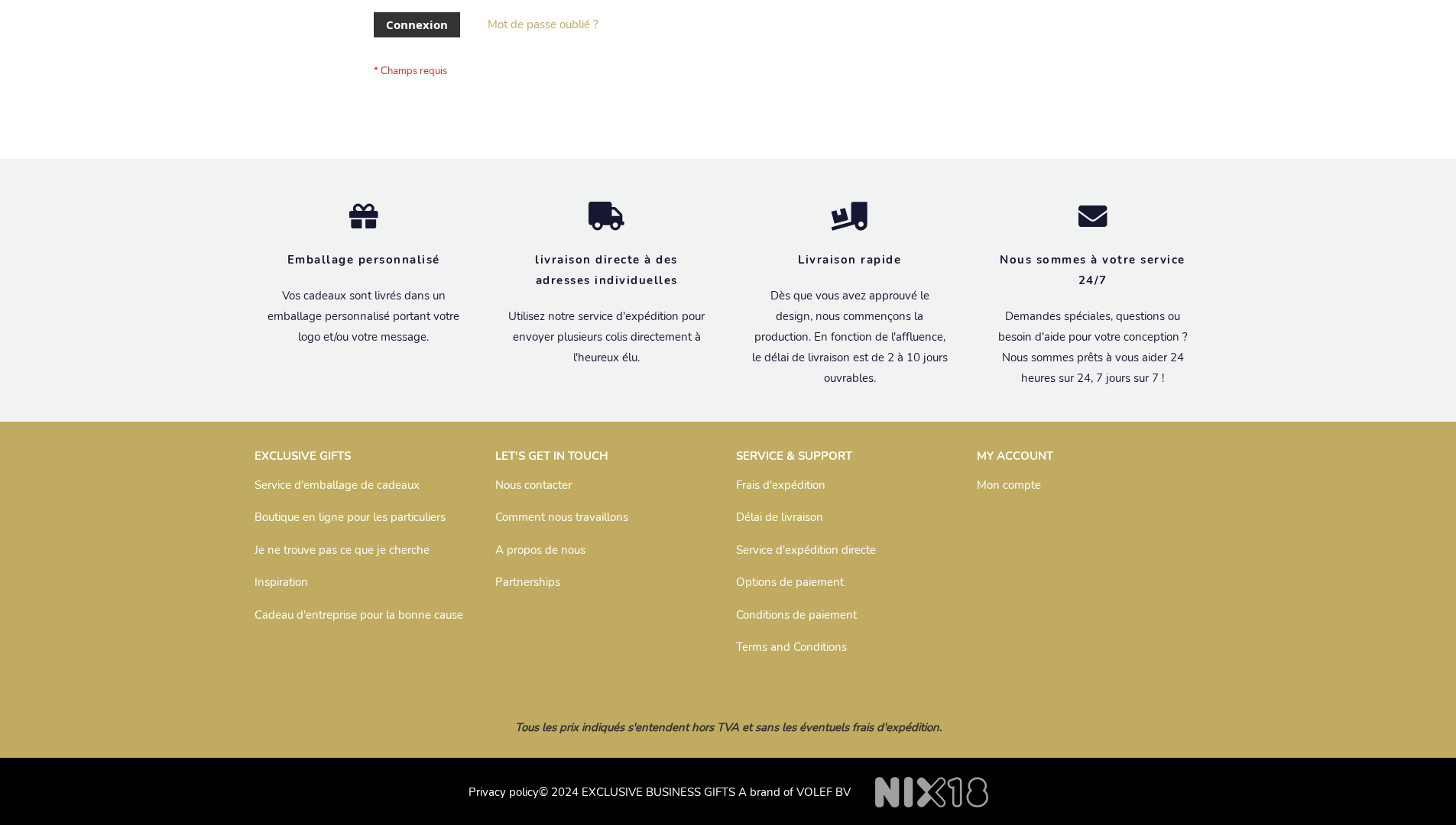
scroll to position [527, 0]
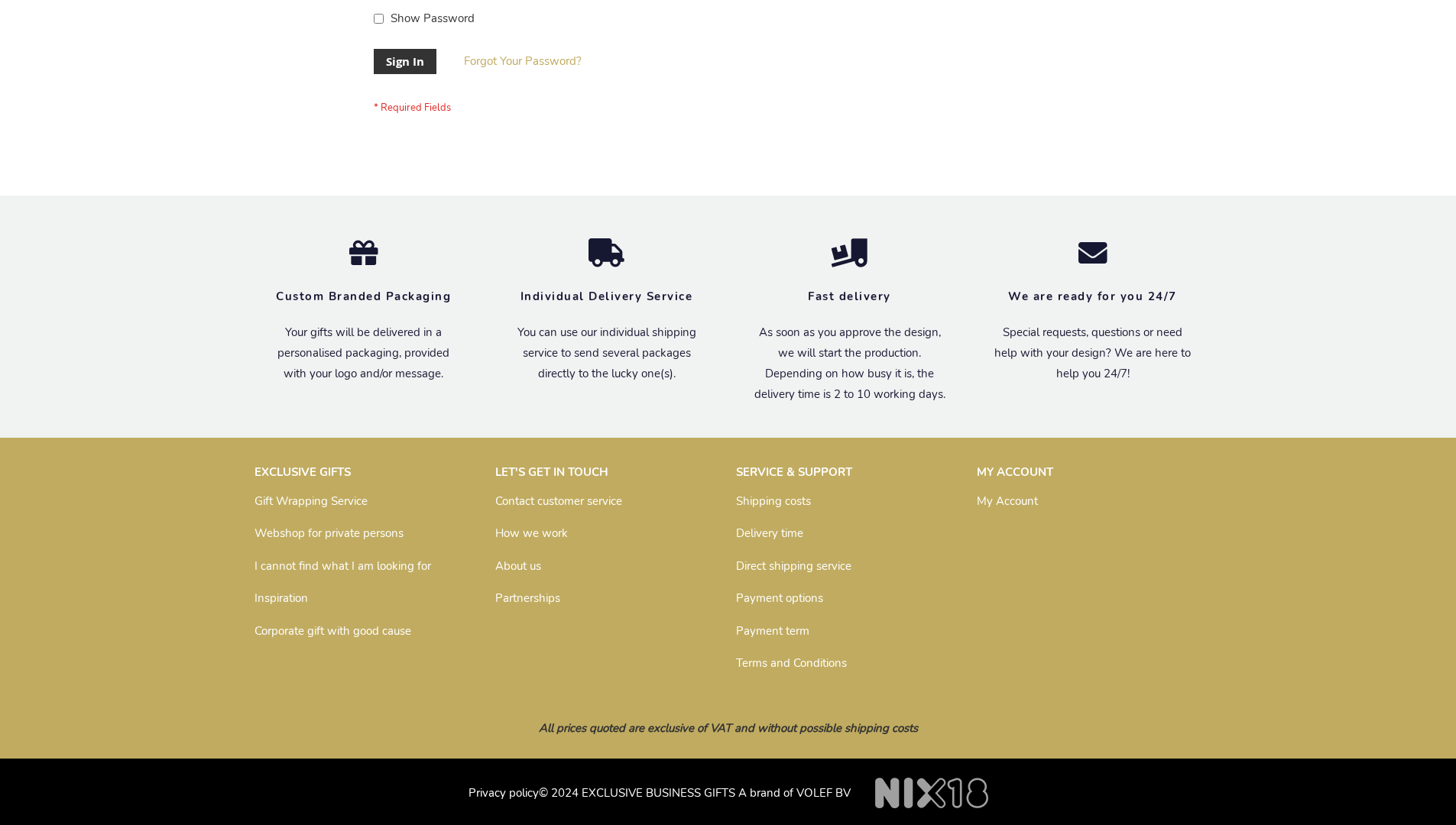
scroll to position [492, 0]
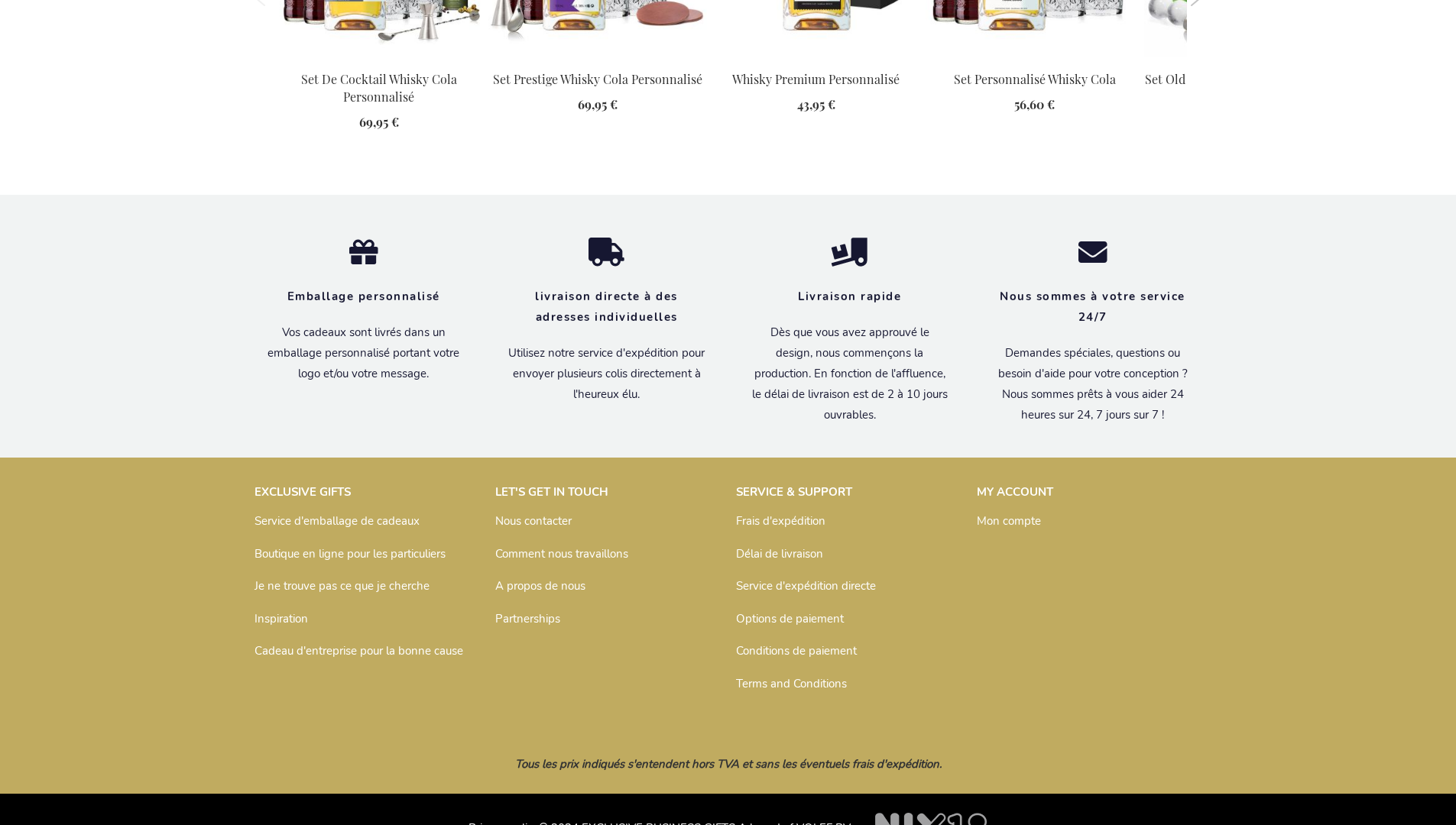
scroll to position [2132, 0]
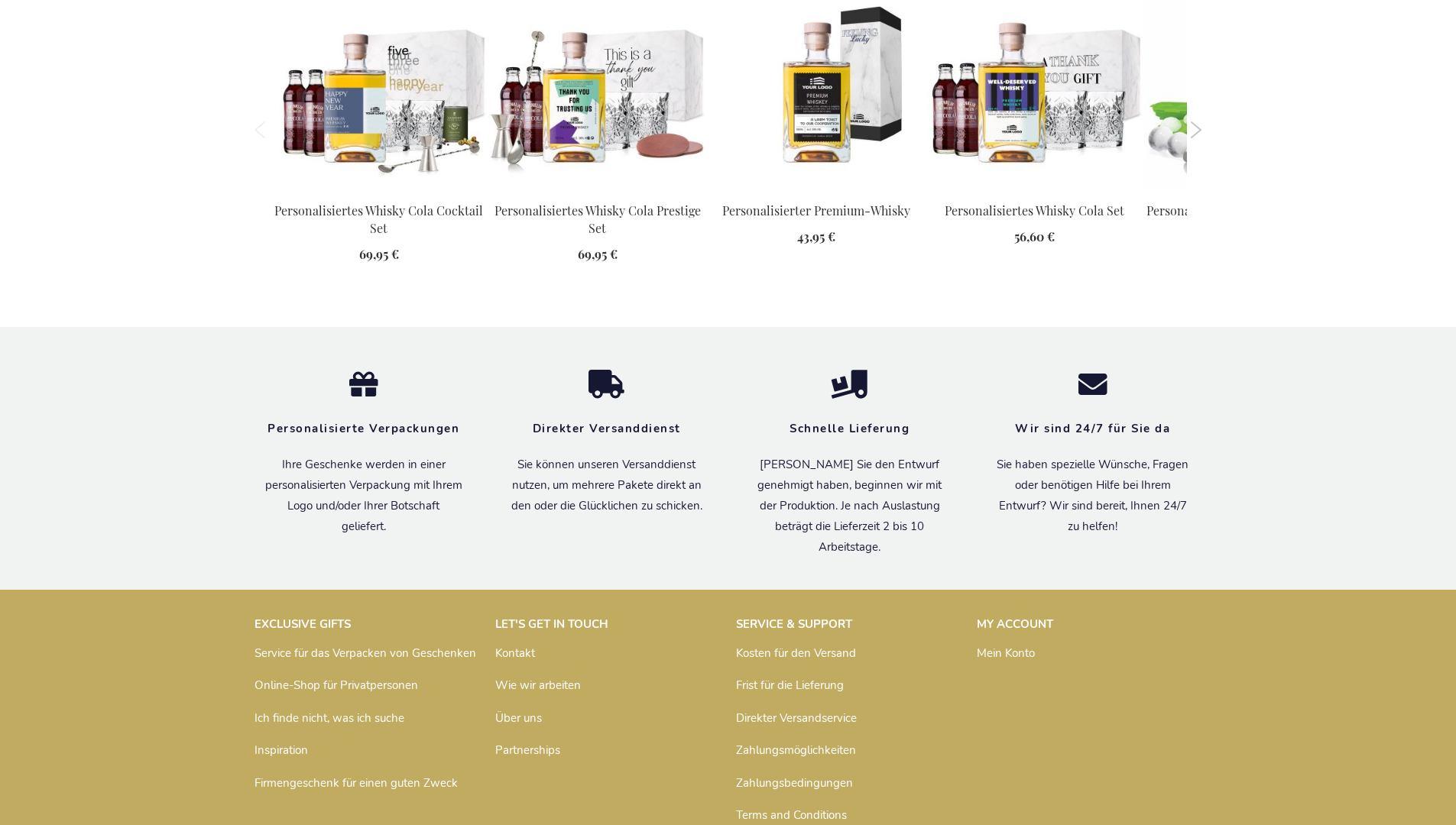
scroll to position [2101, 0]
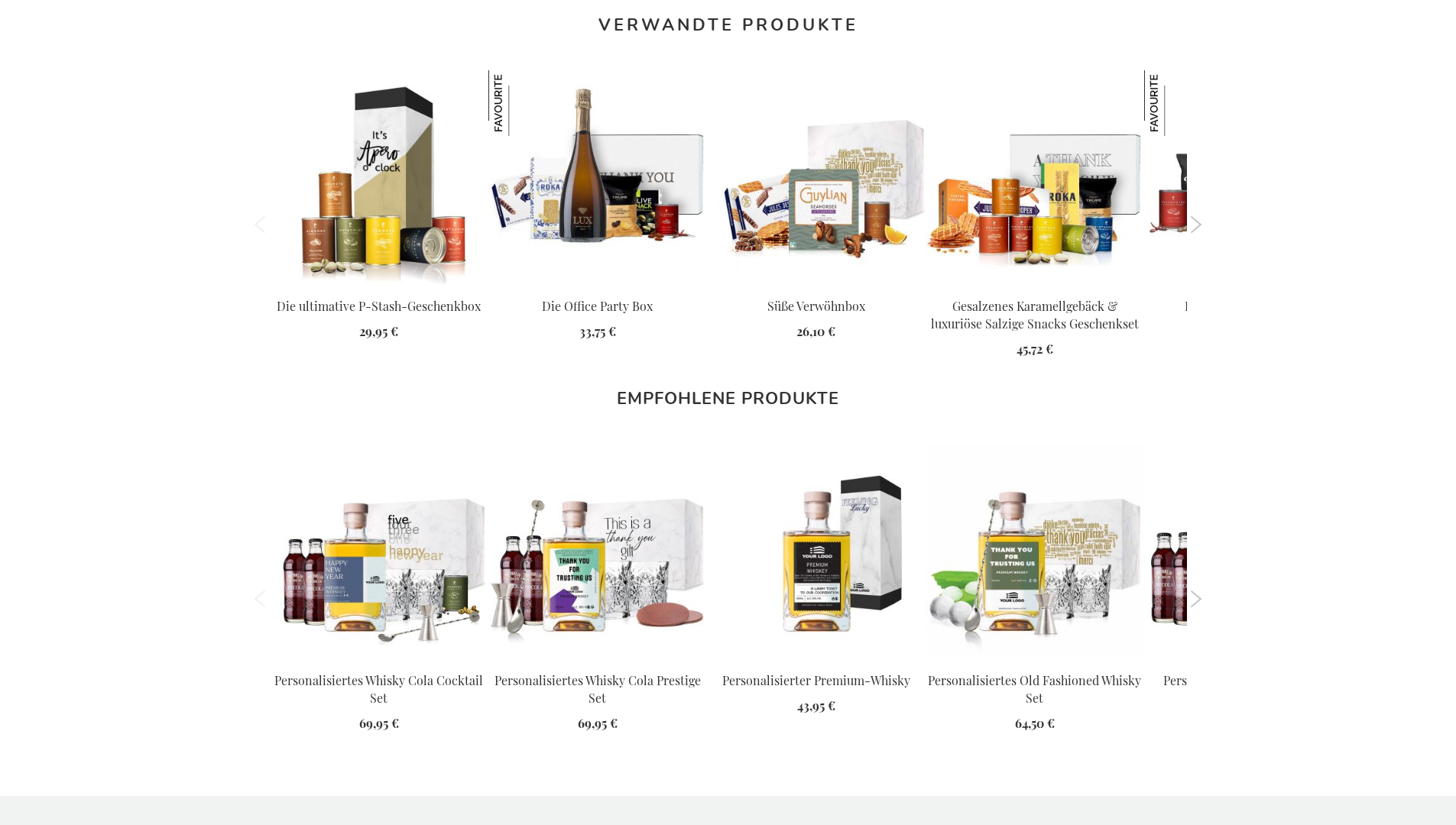
scroll to position [2067, 0]
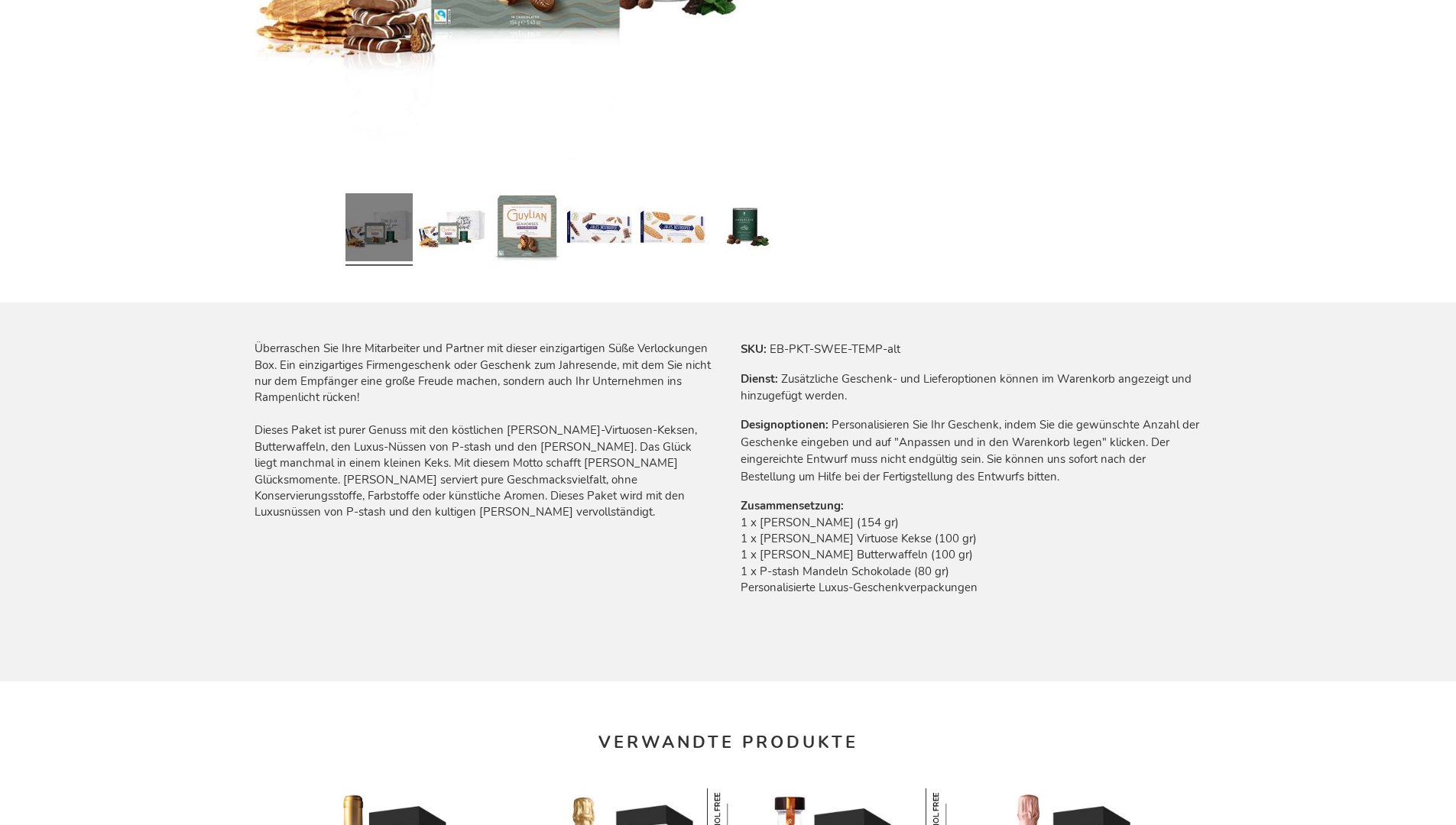
scroll to position [2033, 0]
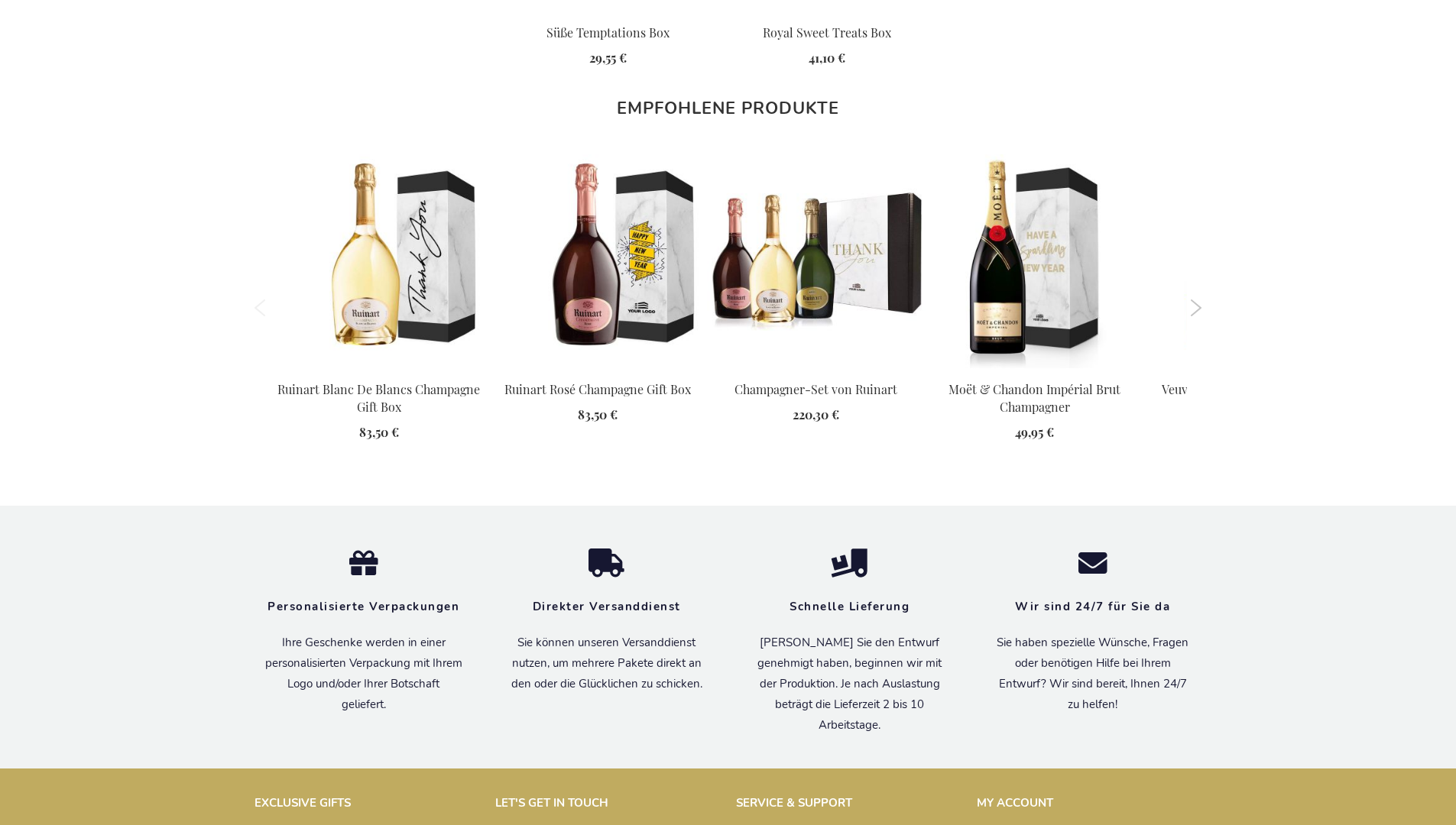
scroll to position [1966, 0]
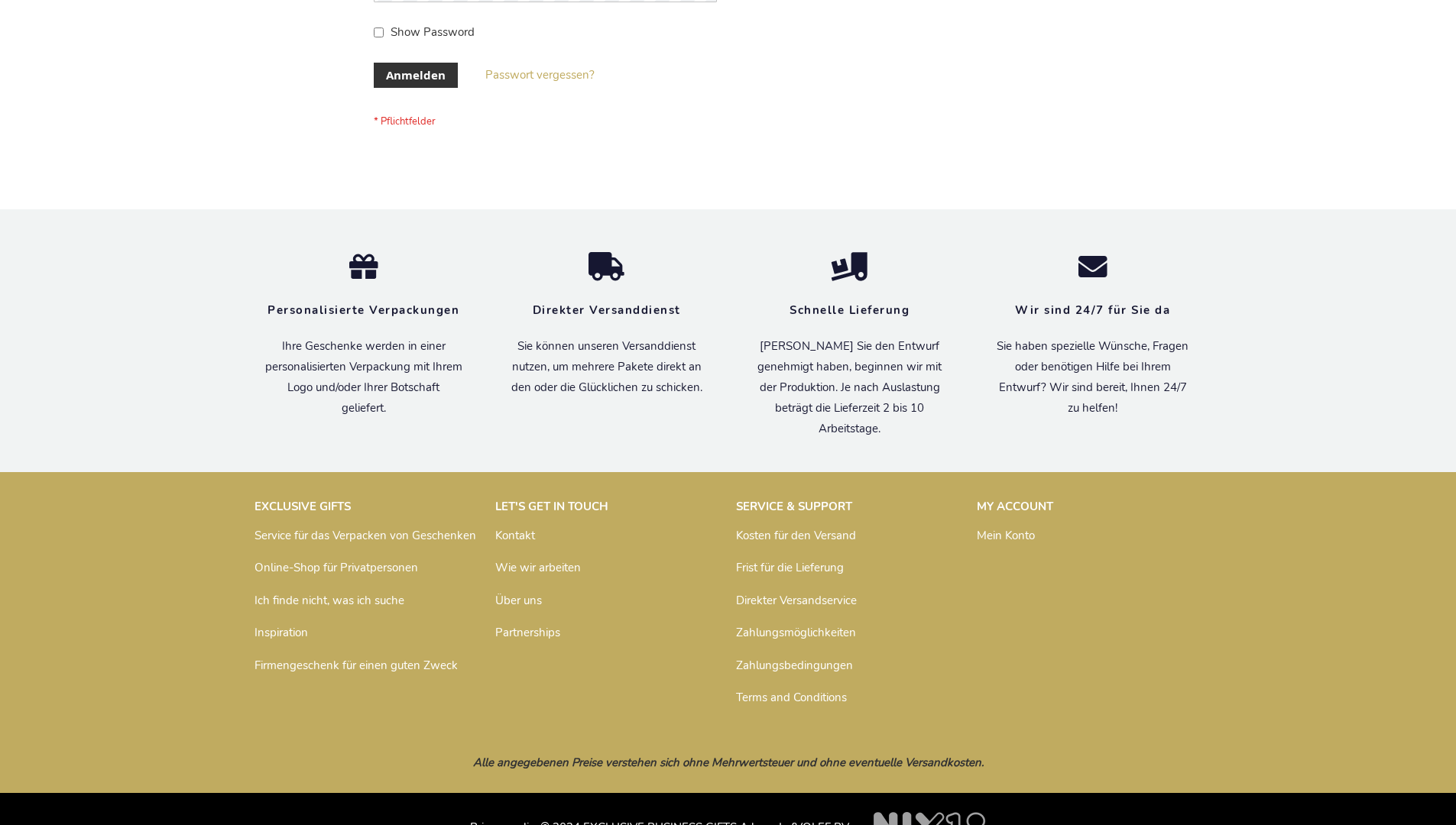
scroll to position [512, 0]
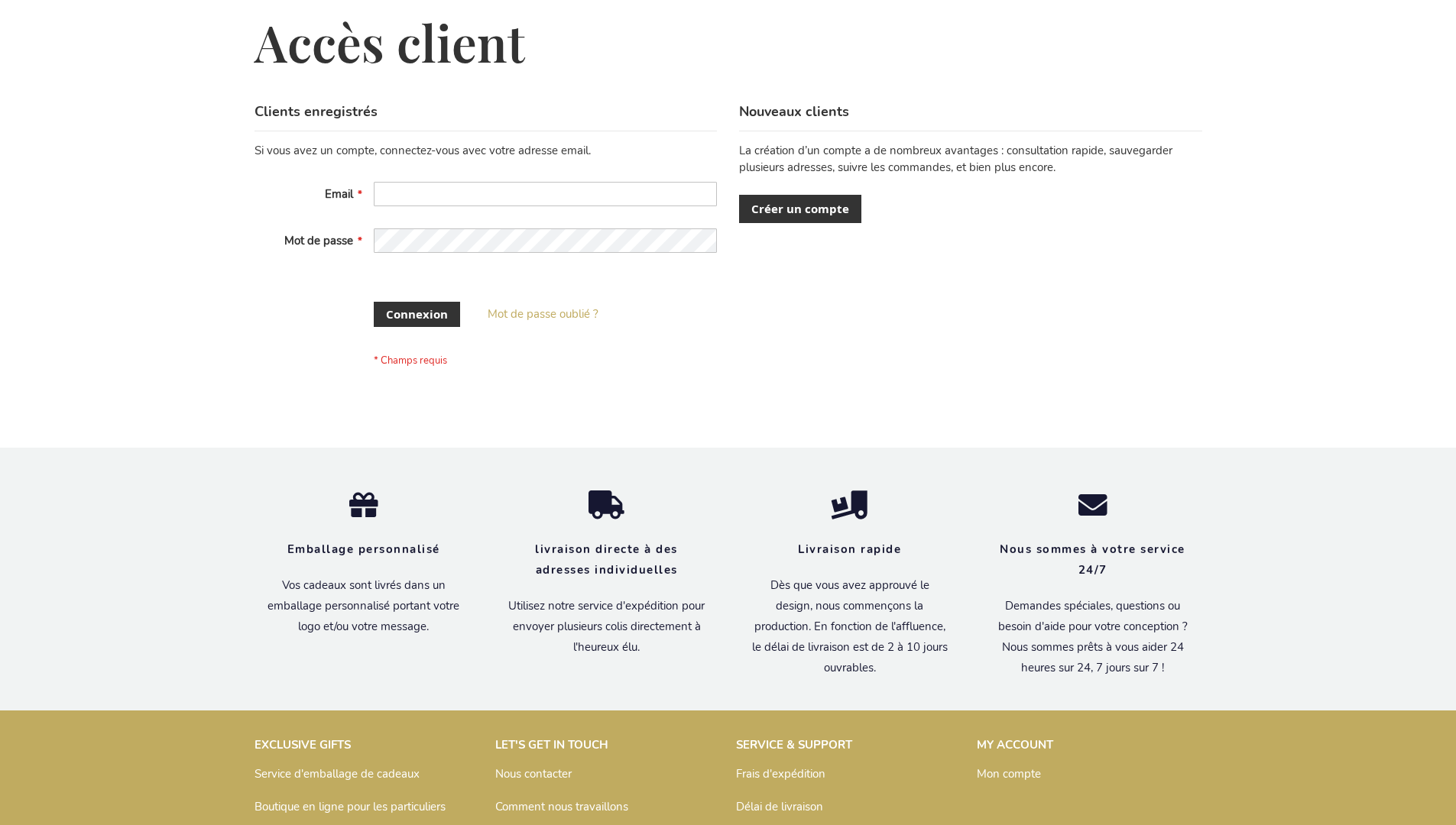
scroll to position [516, 0]
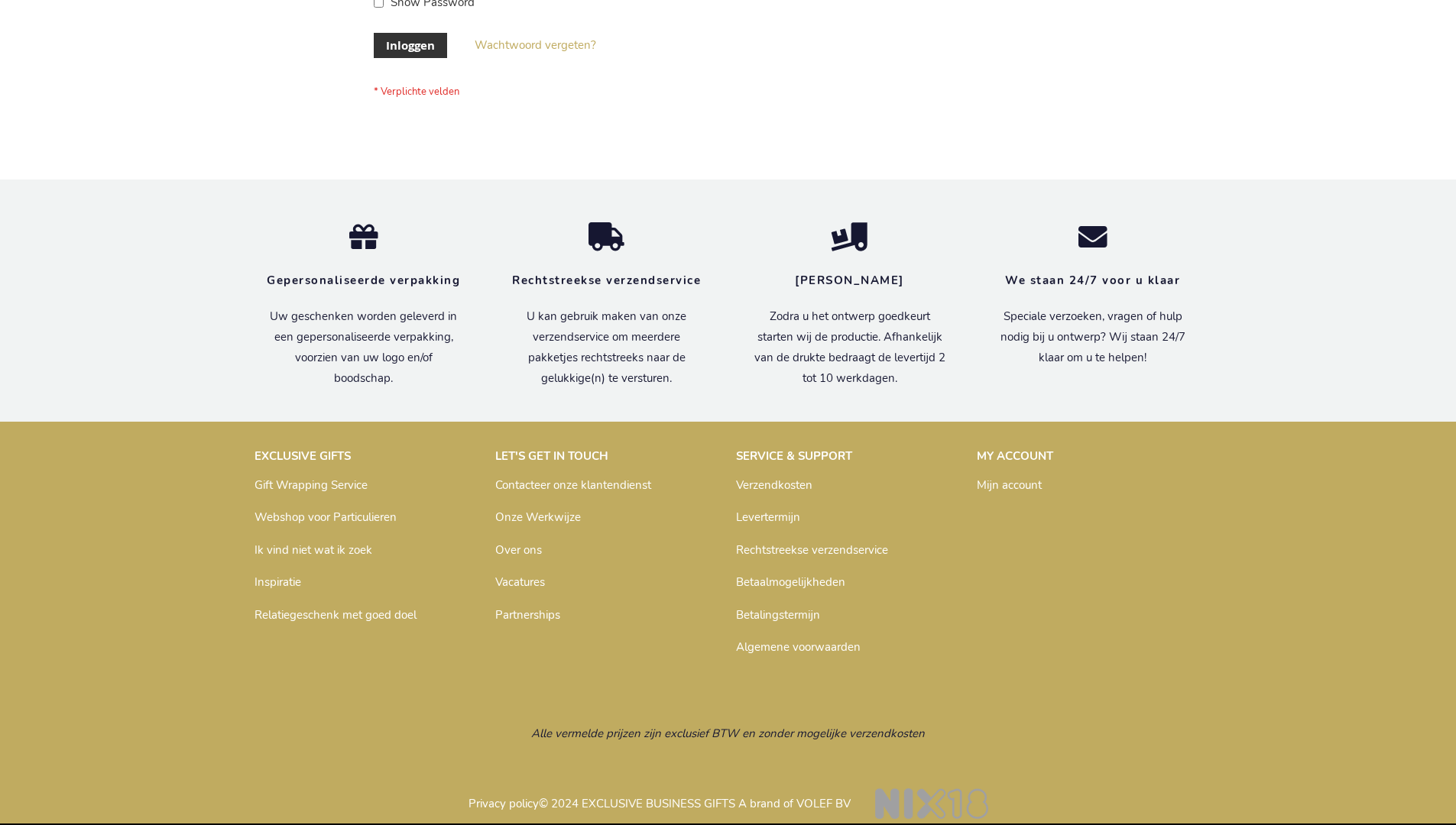
scroll to position [519, 0]
